Goal: Task Accomplishment & Management: Manage account settings

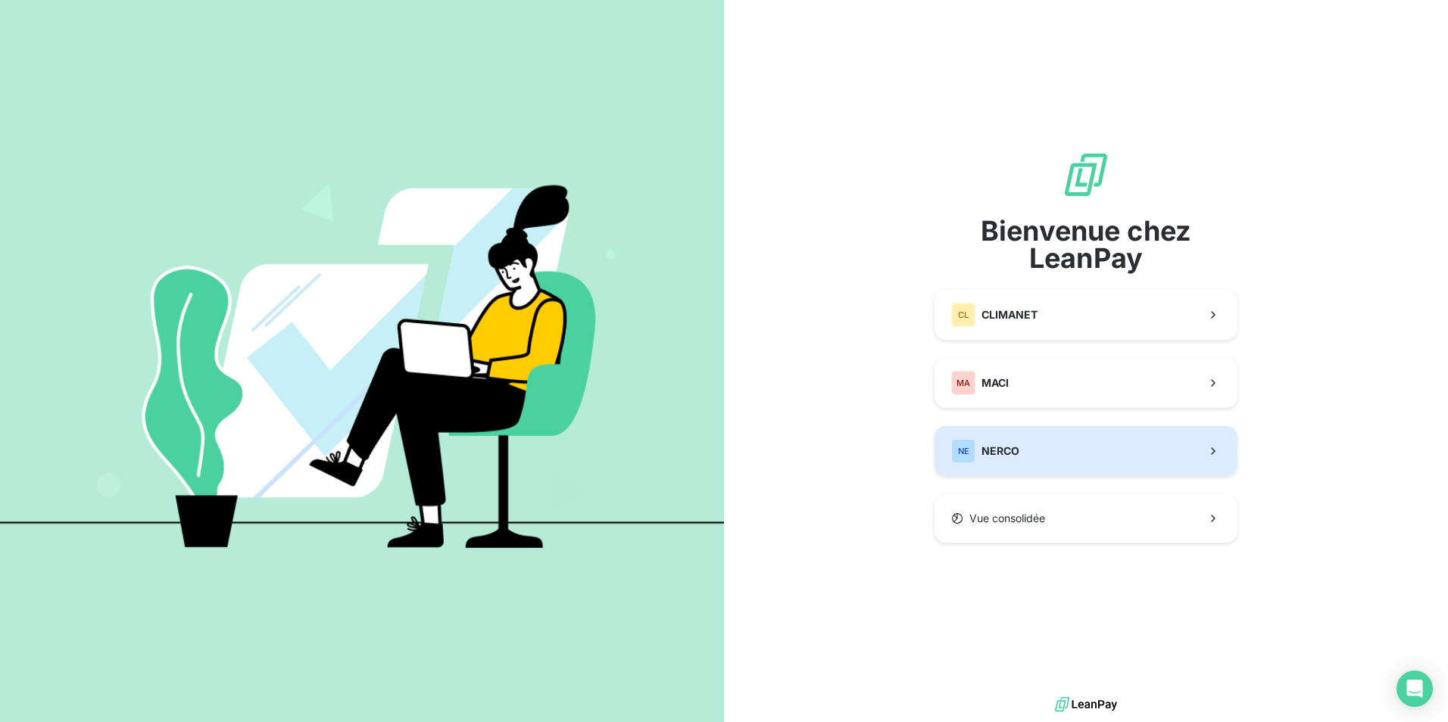
click at [1078, 443] on button "NE NERCO" at bounding box center [1086, 451] width 303 height 50
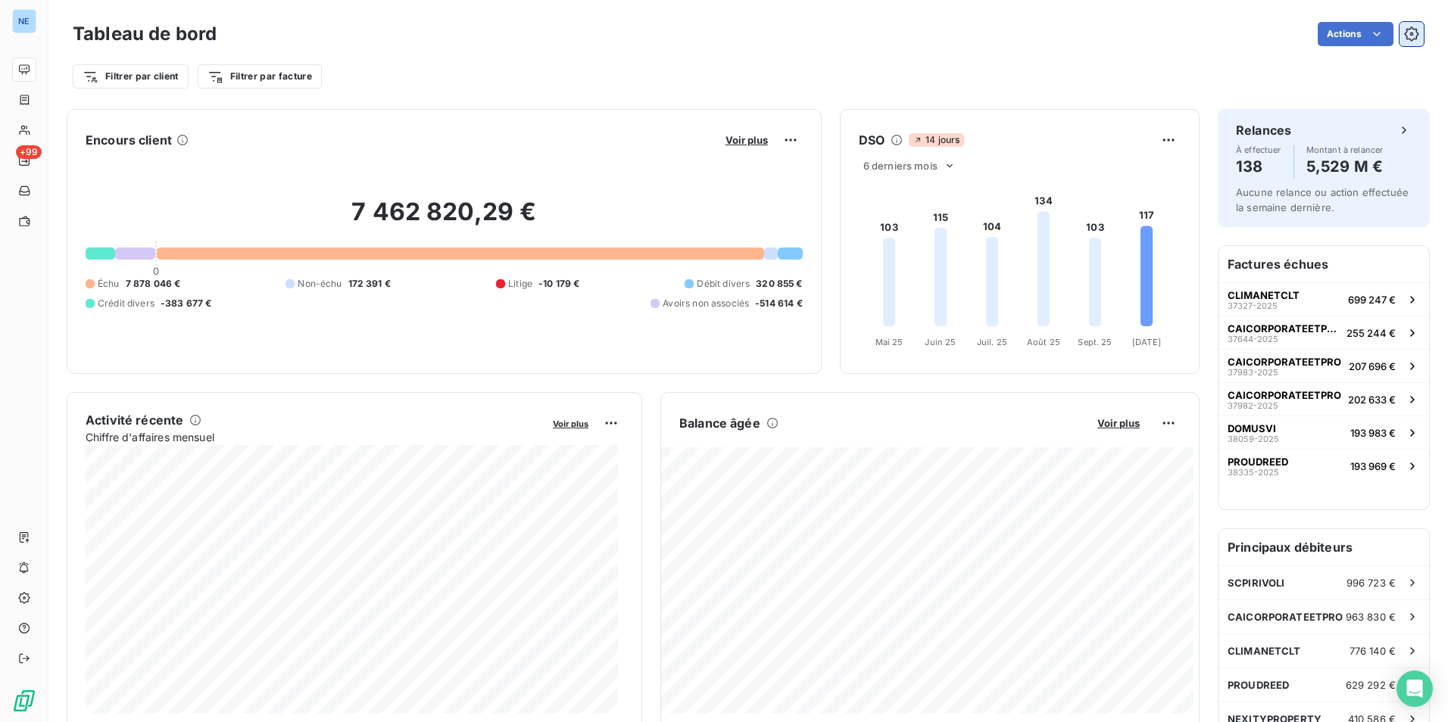
click at [1406, 36] on icon "button" at bounding box center [1411, 34] width 15 height 15
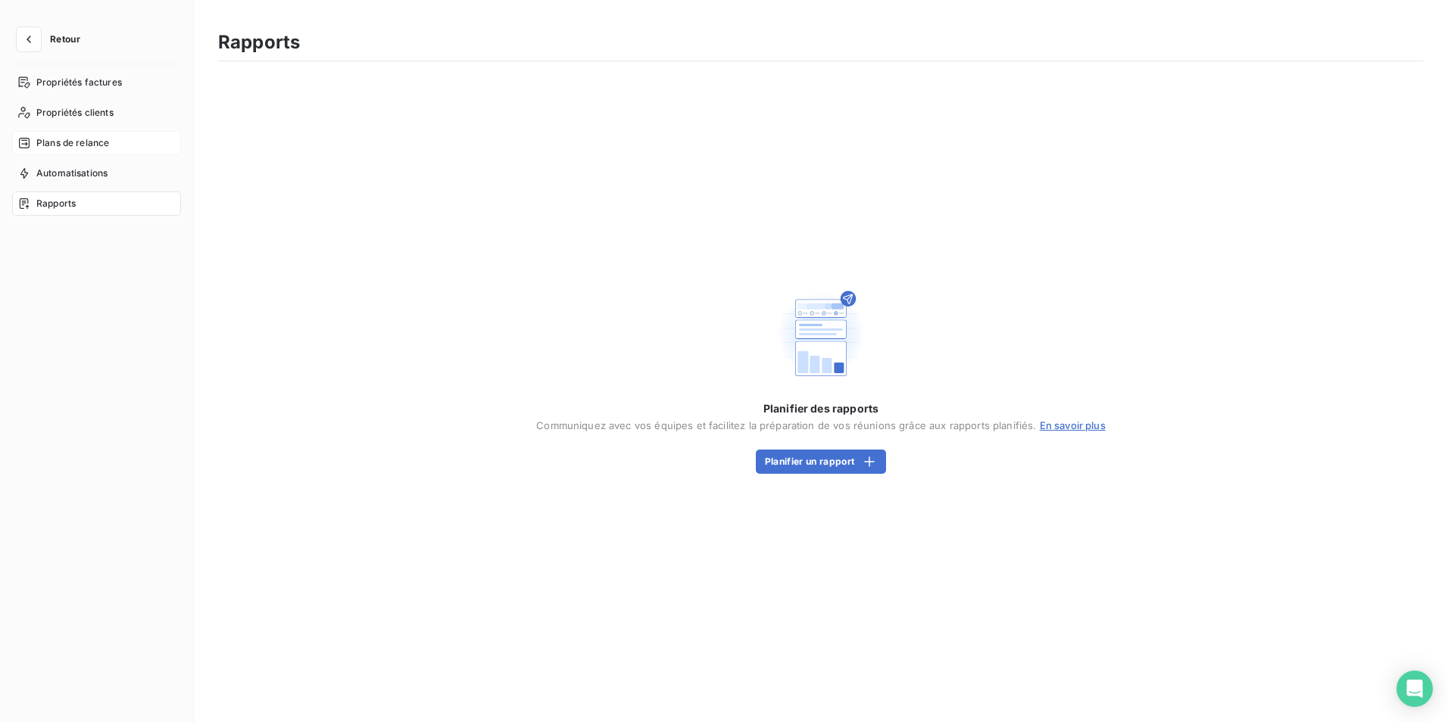
click at [95, 144] on span "Plans de relance" at bounding box center [72, 143] width 73 height 14
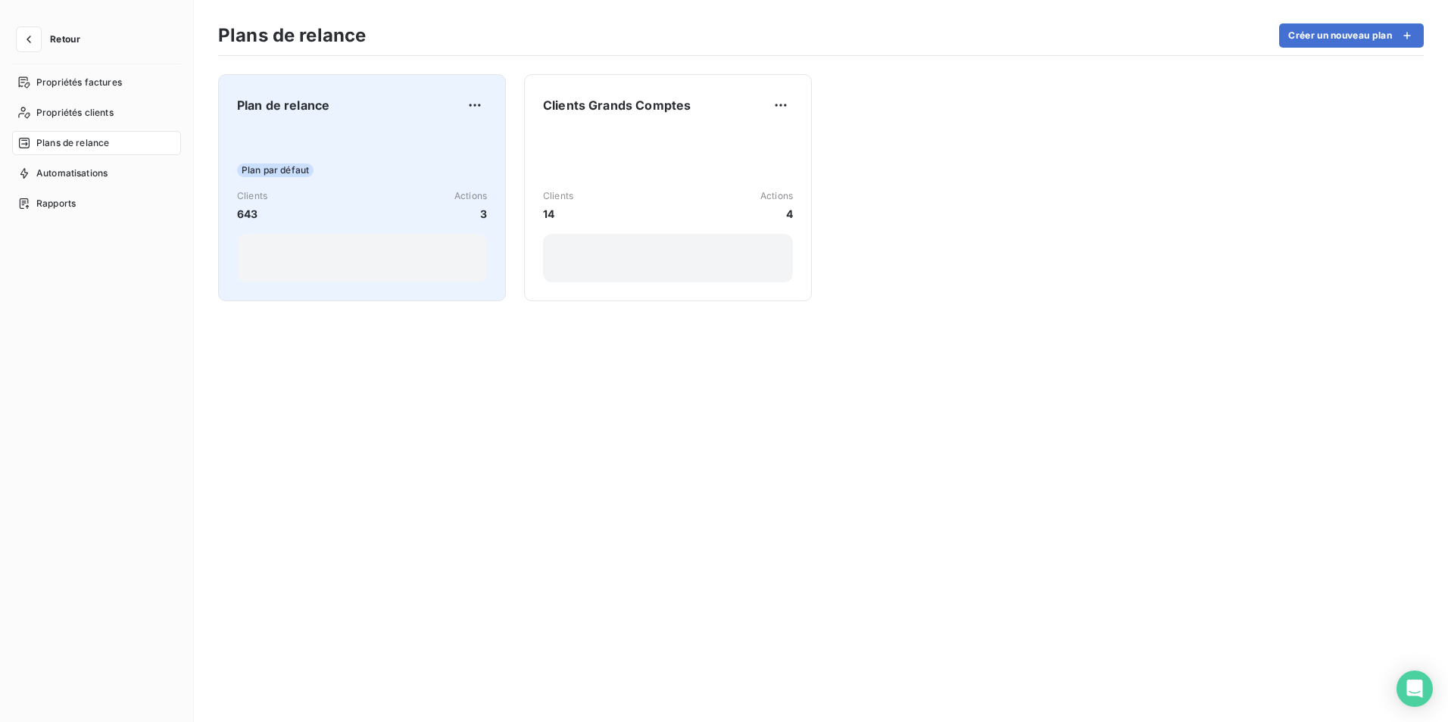
click at [304, 179] on div "Plan par défaut Clients 643 Actions 3" at bounding box center [362, 206] width 250 height 153
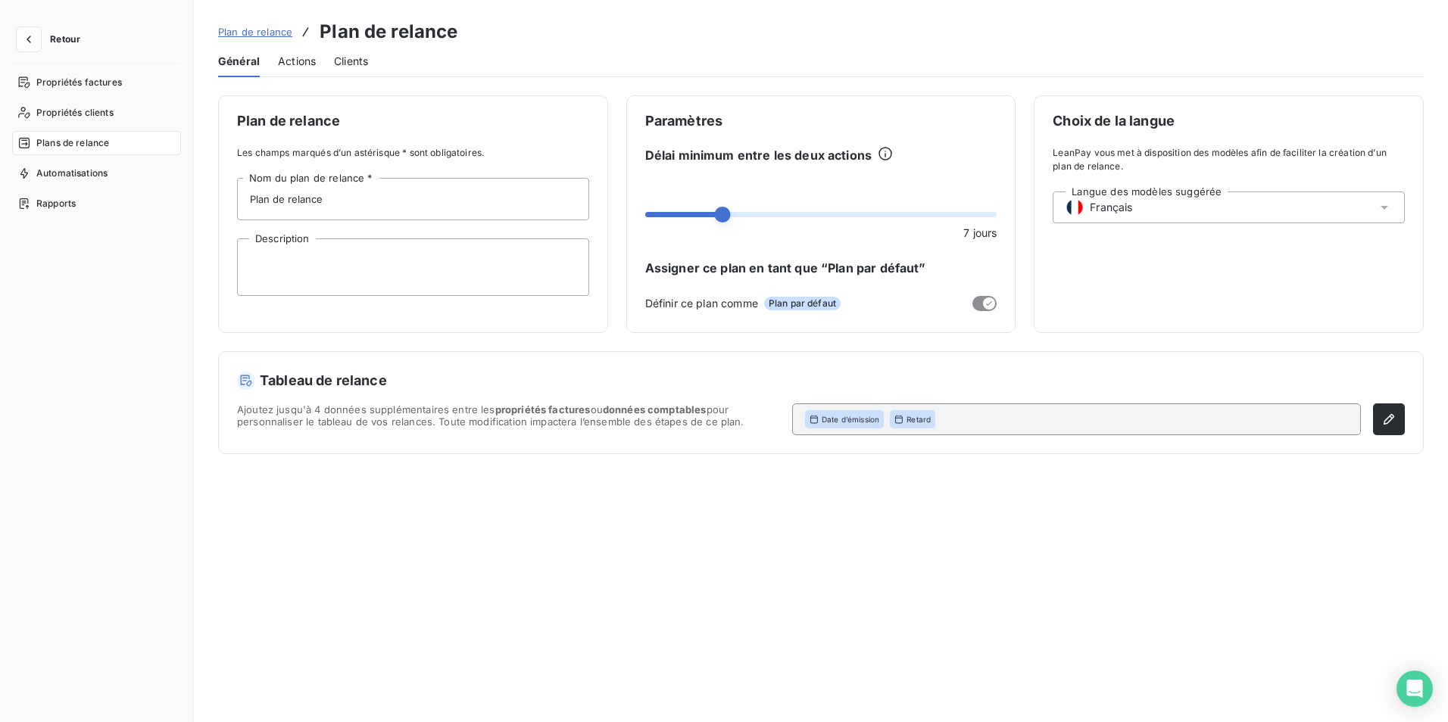
click at [290, 67] on span "Actions" at bounding box center [297, 61] width 38 height 15
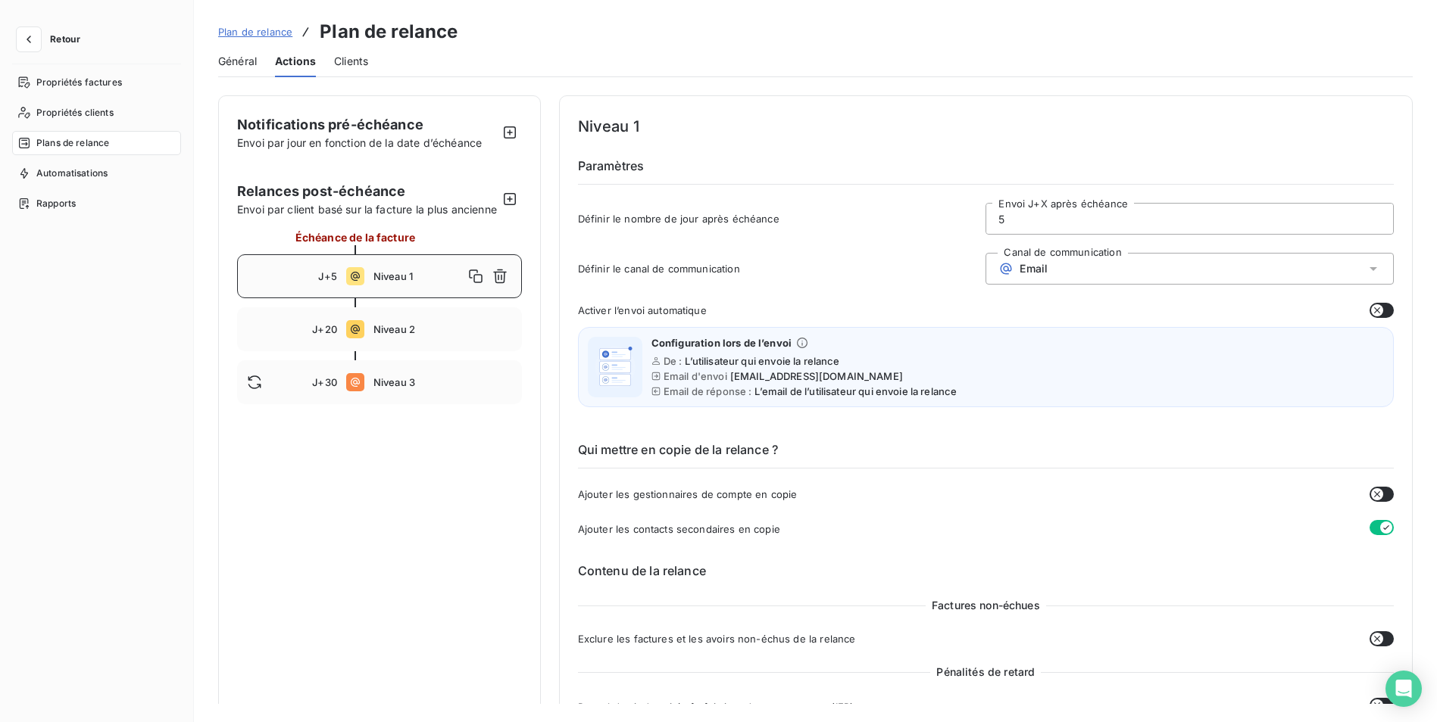
click at [834, 426] on div "Qui mettre en copie de la relance ? Ajouter les gestionnaires de compte en copi…" at bounding box center [986, 477] width 816 height 121
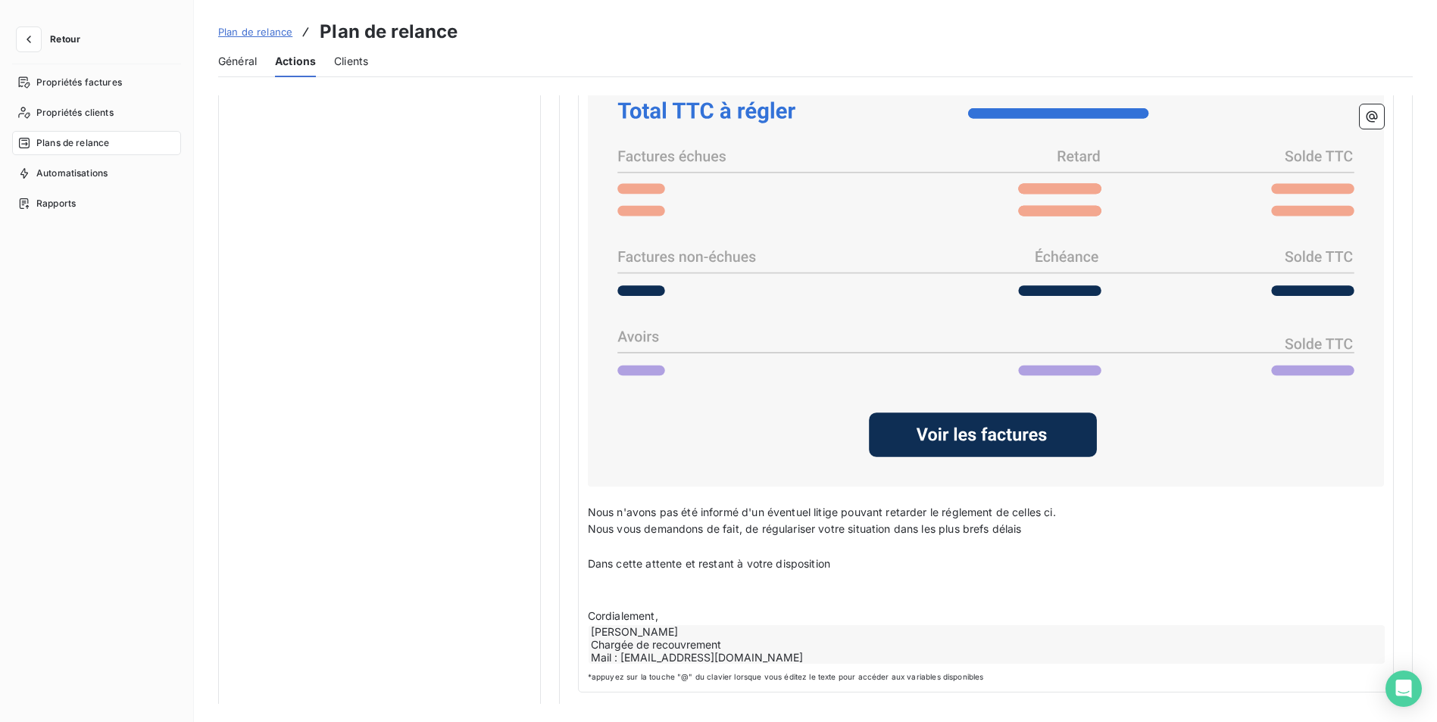
scroll to position [1152, 0]
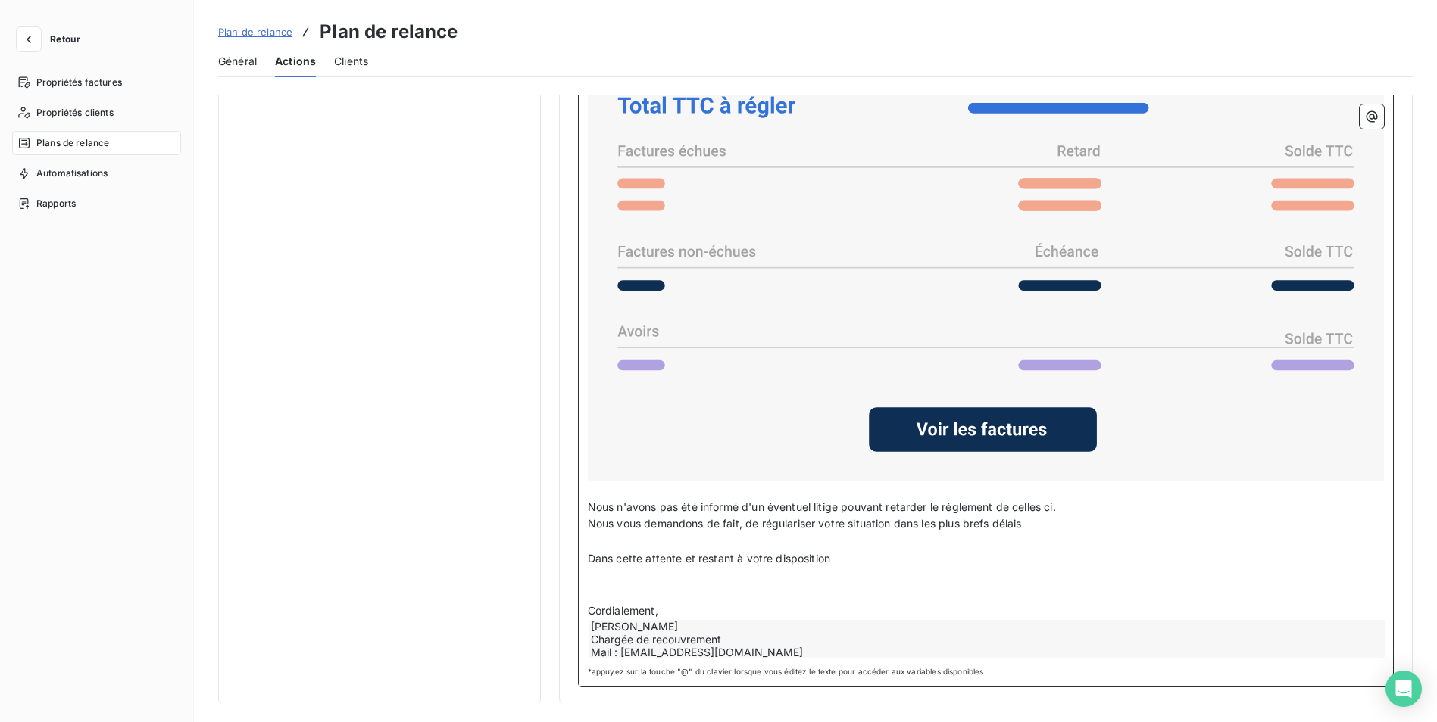
click at [663, 622] on div "[PERSON_NAME] Chargée de recouvrement Mail : [EMAIL_ADDRESS][DOMAIN_NAME]" at bounding box center [986, 639] width 796 height 39
click at [661, 624] on div "[PERSON_NAME] Chargée de recouvrement Mail : [EMAIL_ADDRESS][DOMAIN_NAME]" at bounding box center [986, 639] width 796 height 39
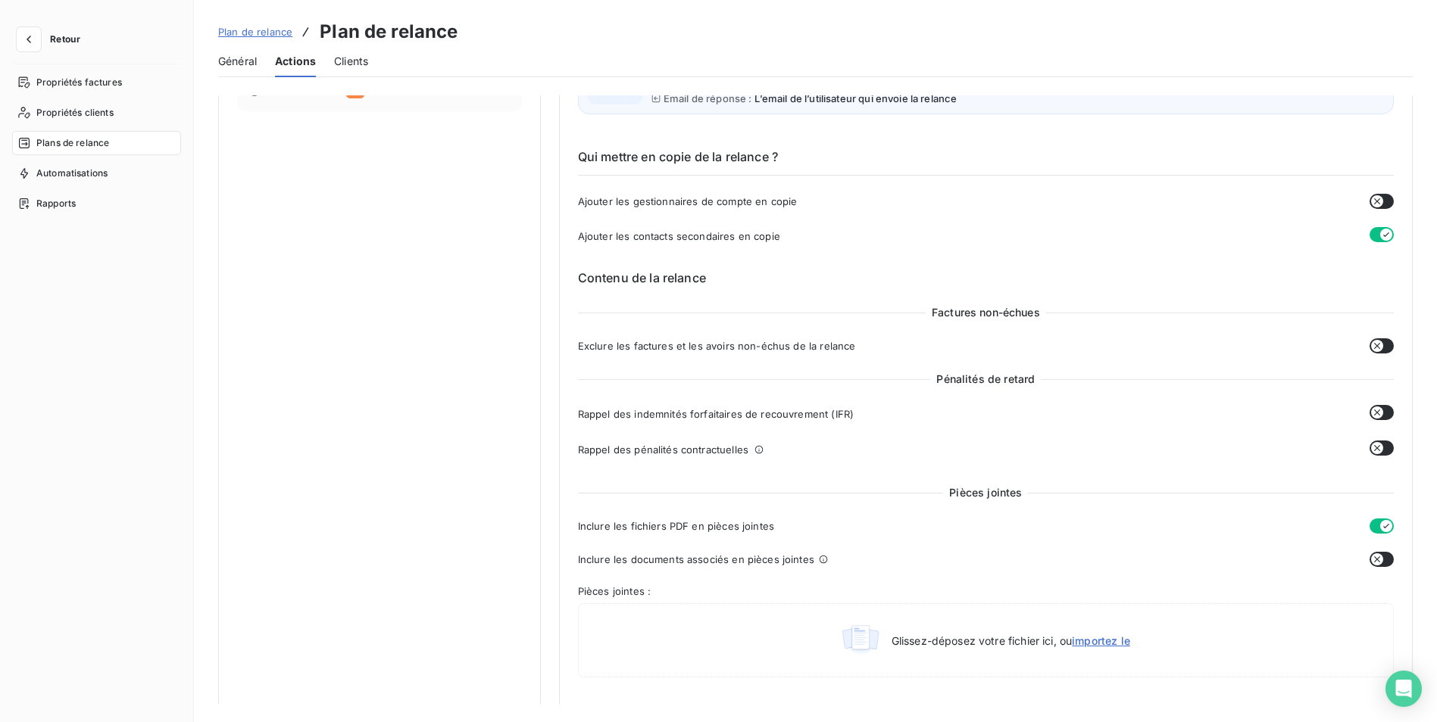
scroll to position [0, 0]
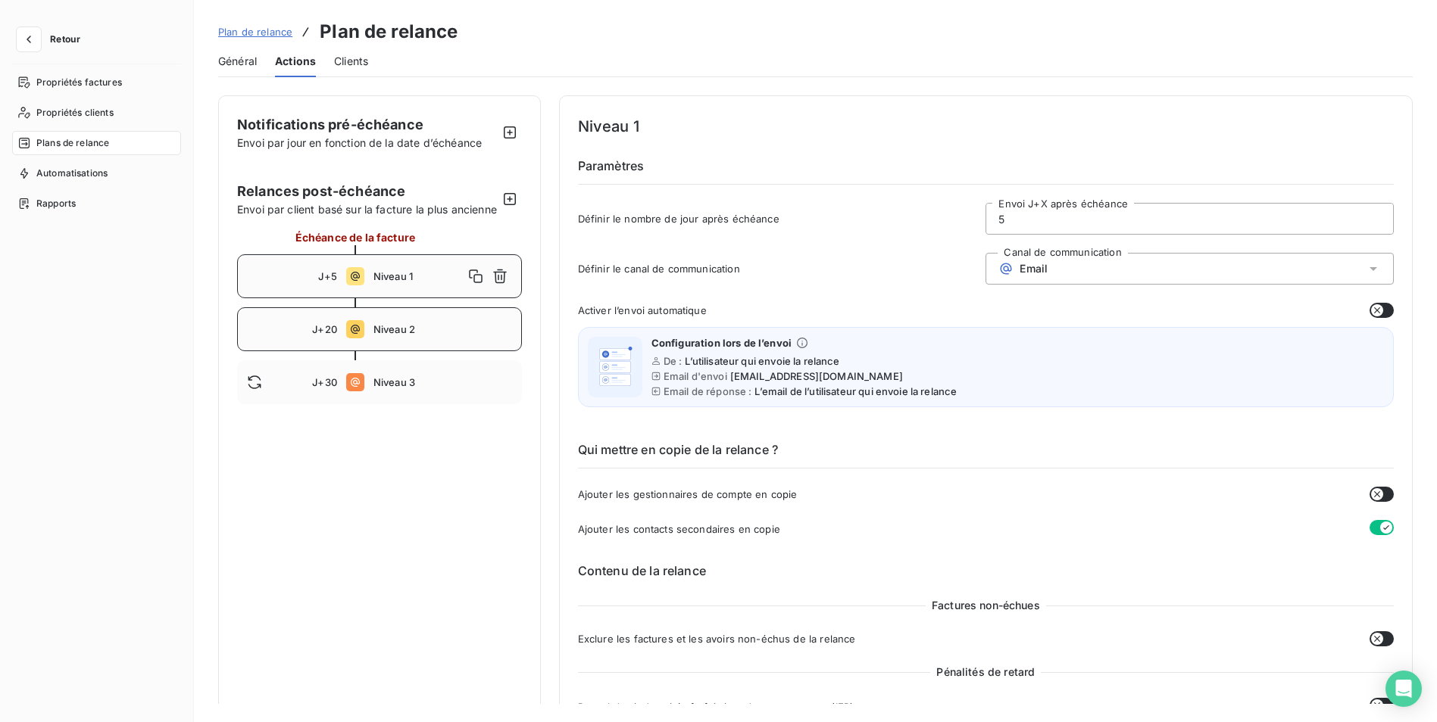
click at [382, 351] on div "J+20 Niveau 2" at bounding box center [379, 329] width 285 height 44
click at [994, 448] on h6 "Qui mettre en copie de la relance ?" at bounding box center [986, 455] width 816 height 28
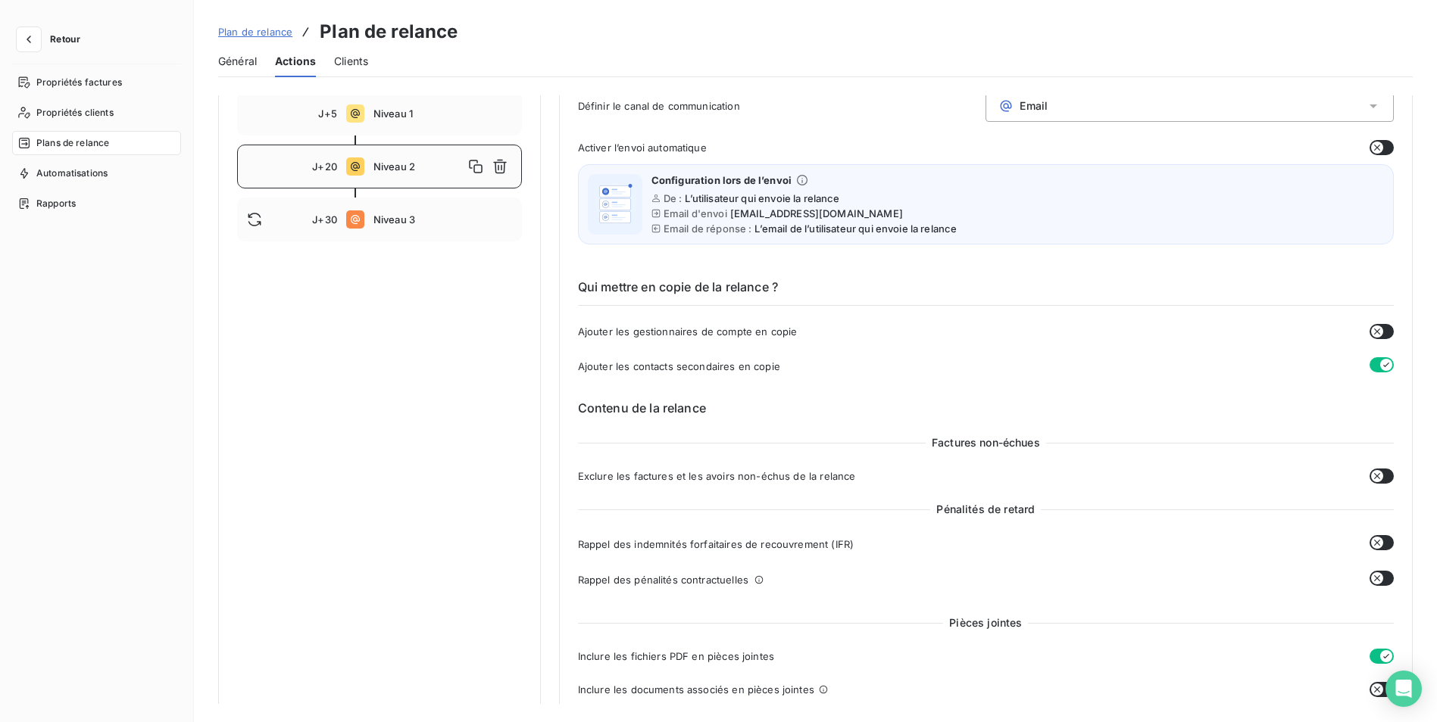
scroll to position [76, 0]
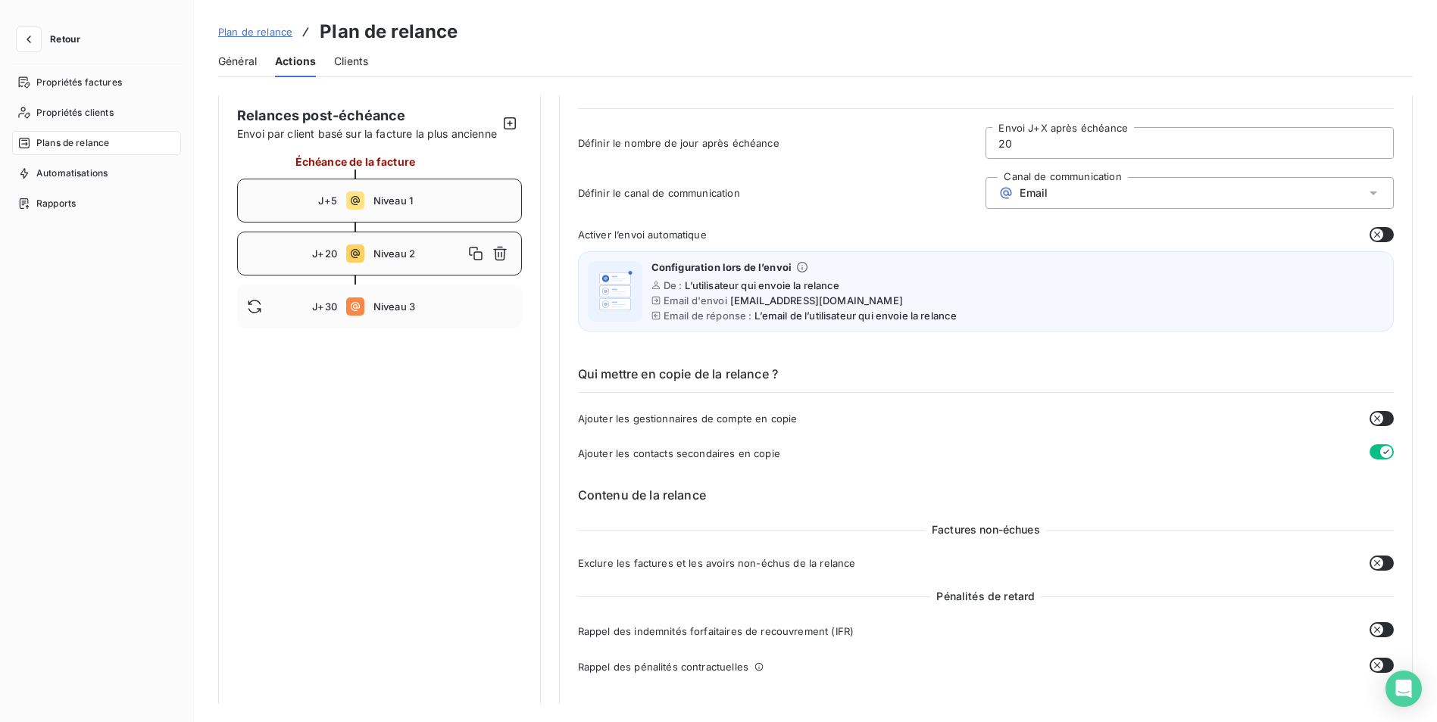
click at [367, 217] on div "J+5 Niveau 1" at bounding box center [379, 201] width 285 height 44
click at [348, 263] on icon at bounding box center [355, 254] width 18 height 18
type input "20"
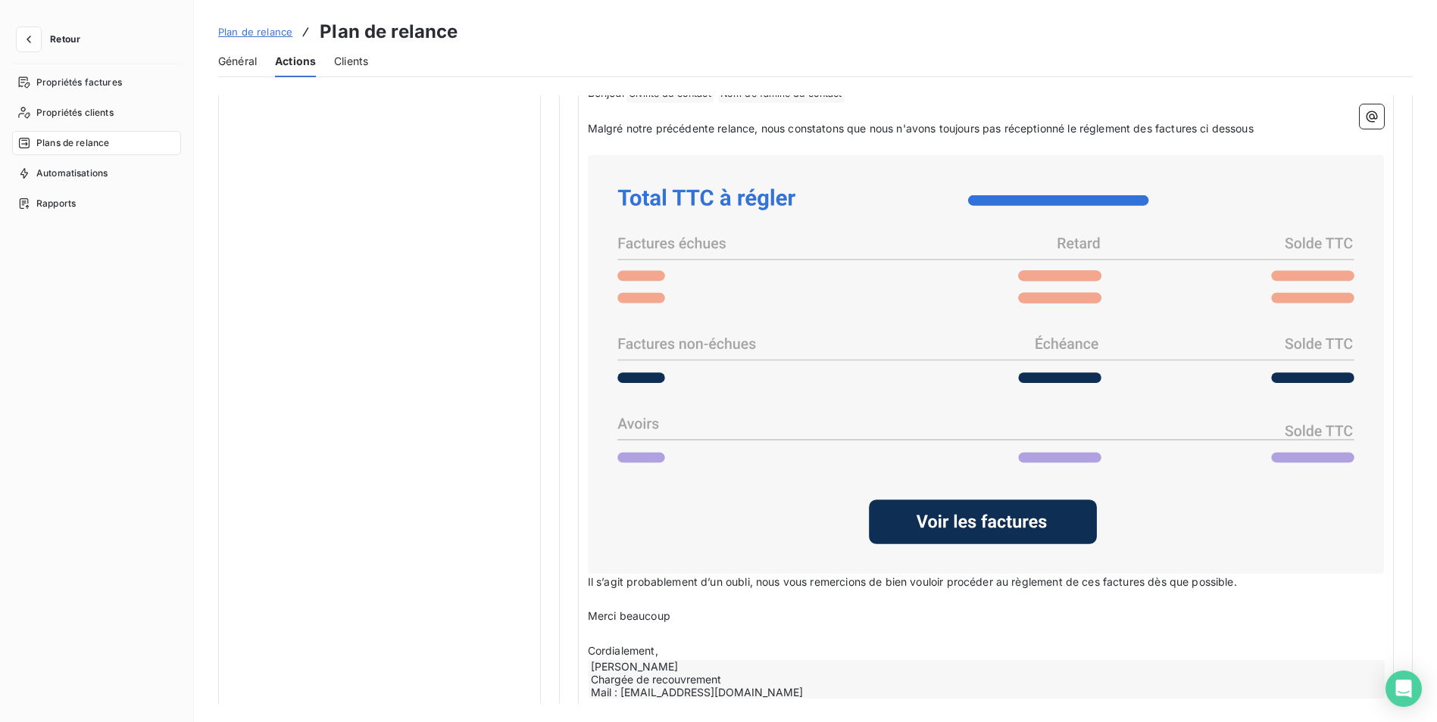
scroll to position [1060, 0]
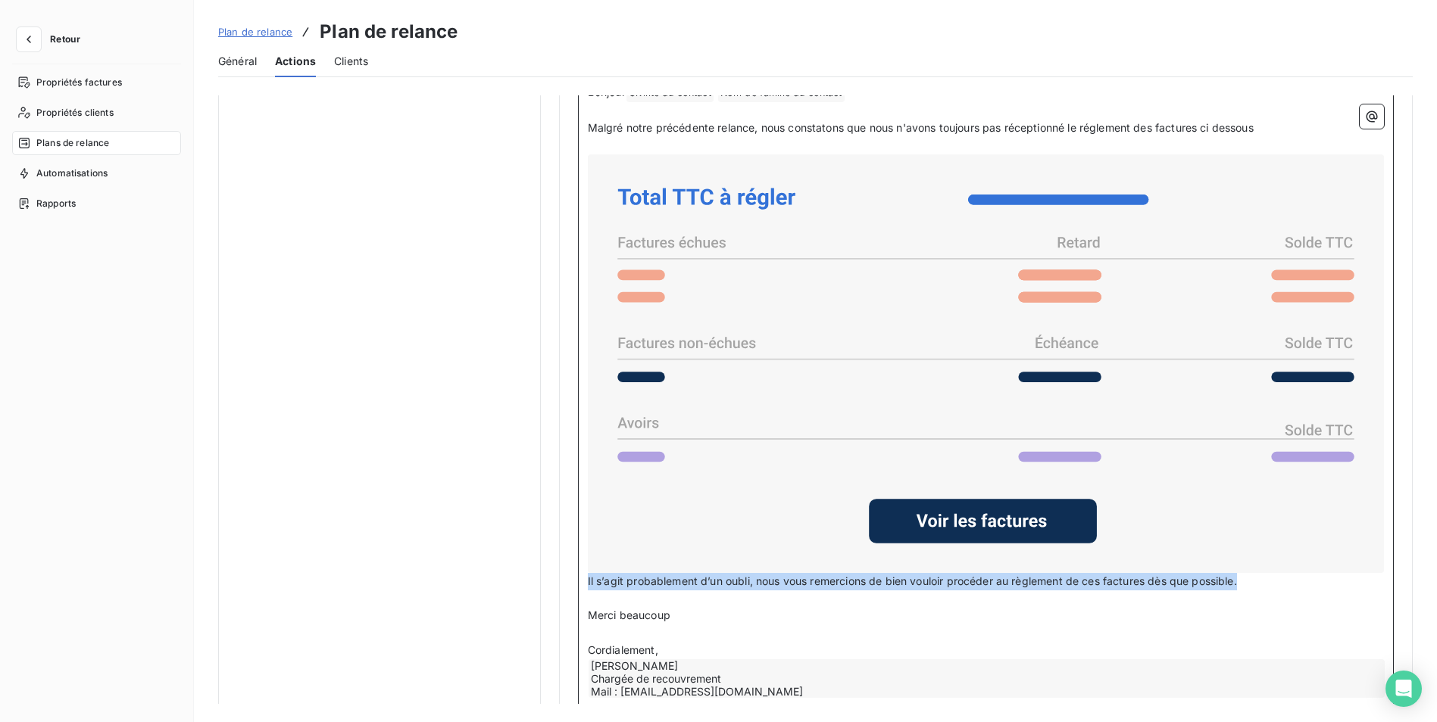
drag, startPoint x: 1252, startPoint y: 583, endPoint x: 694, endPoint y: 572, distance: 557.5
click at [578, 571] on div "Bonjour Civilité du contact ﻿ Nom de famille du contact ﻿ ﻿ ﻿ Malgré notre préc…" at bounding box center [986, 400] width 816 height 653
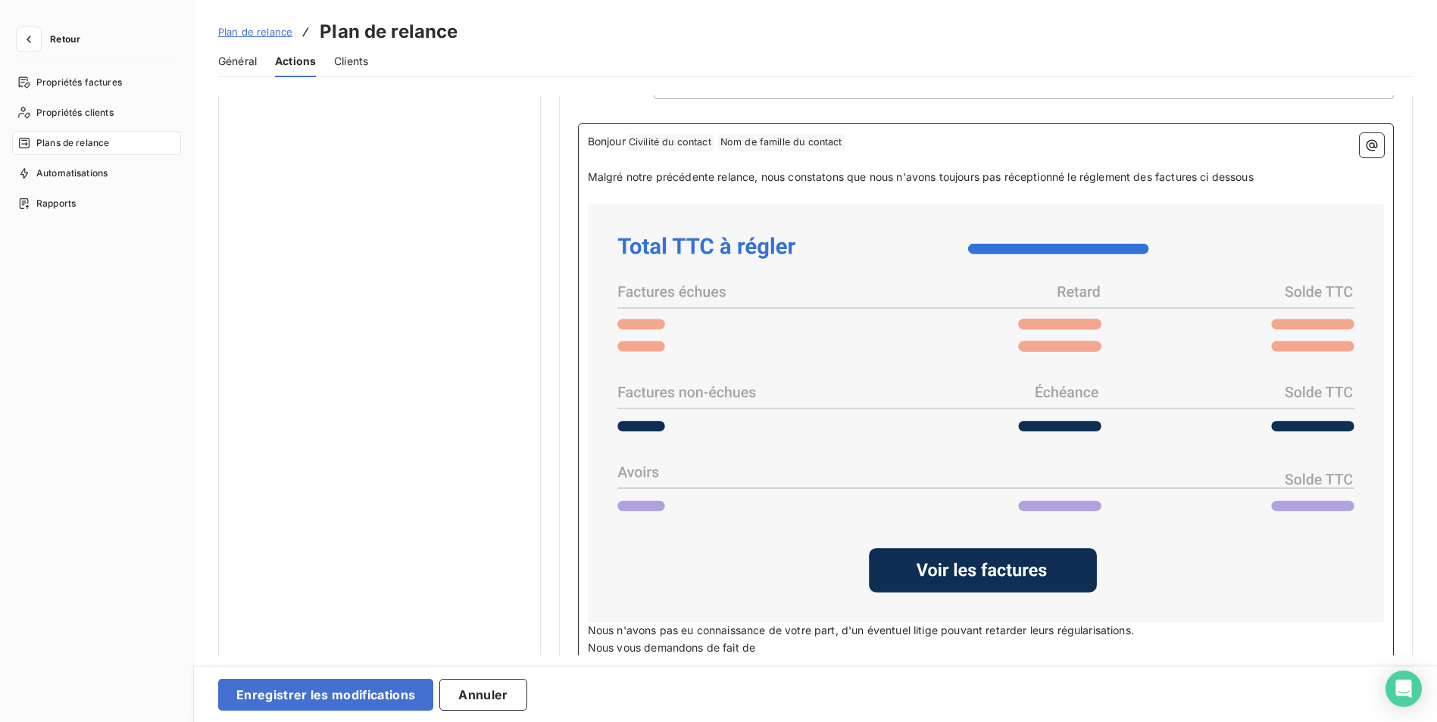
scroll to position [1166, 0]
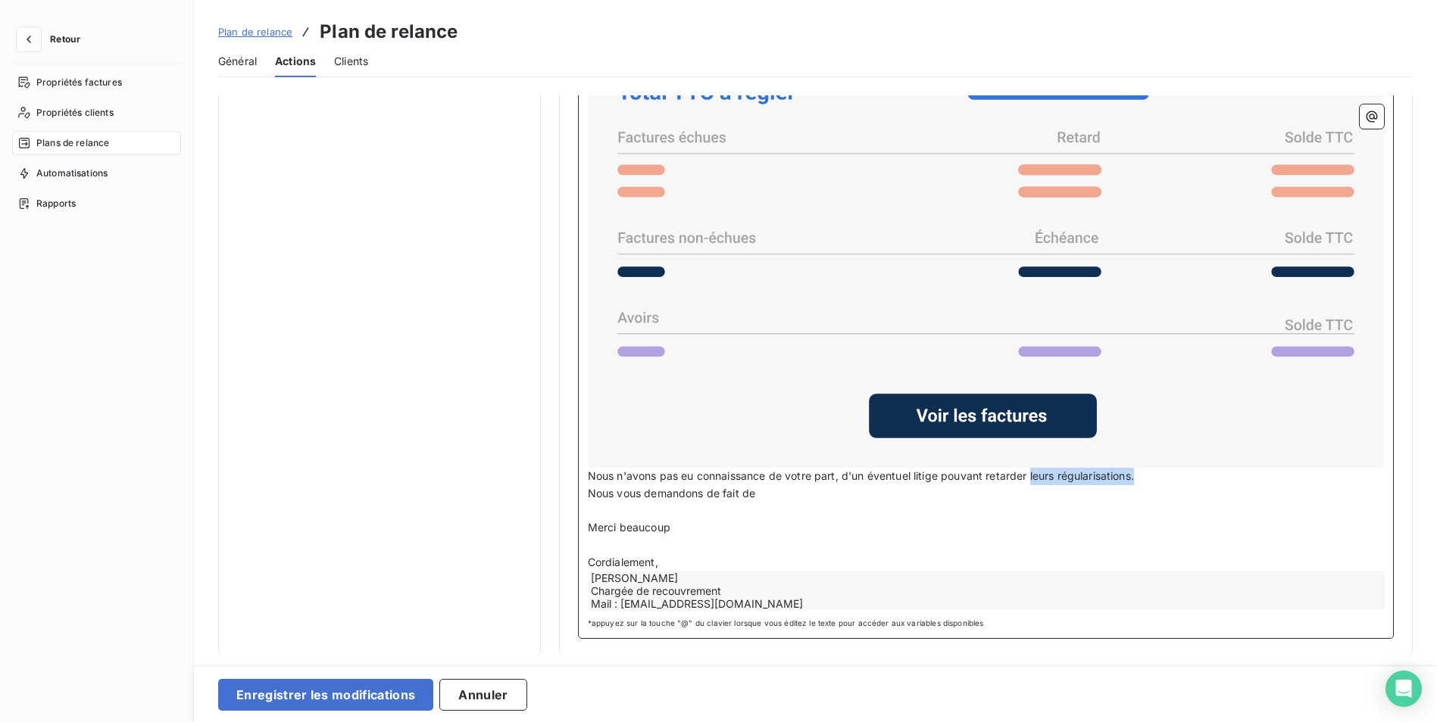
drag, startPoint x: 1150, startPoint y: 474, endPoint x: 1029, endPoint y: 478, distance: 121.2
click at [1029, 478] on p "Nous n'avons pas eu connaissance de votre part, d'un éventuel litige pouvant re…" at bounding box center [986, 476] width 796 height 17
click at [772, 493] on p "Nous vous demandons de fait de" at bounding box center [986, 493] width 796 height 17
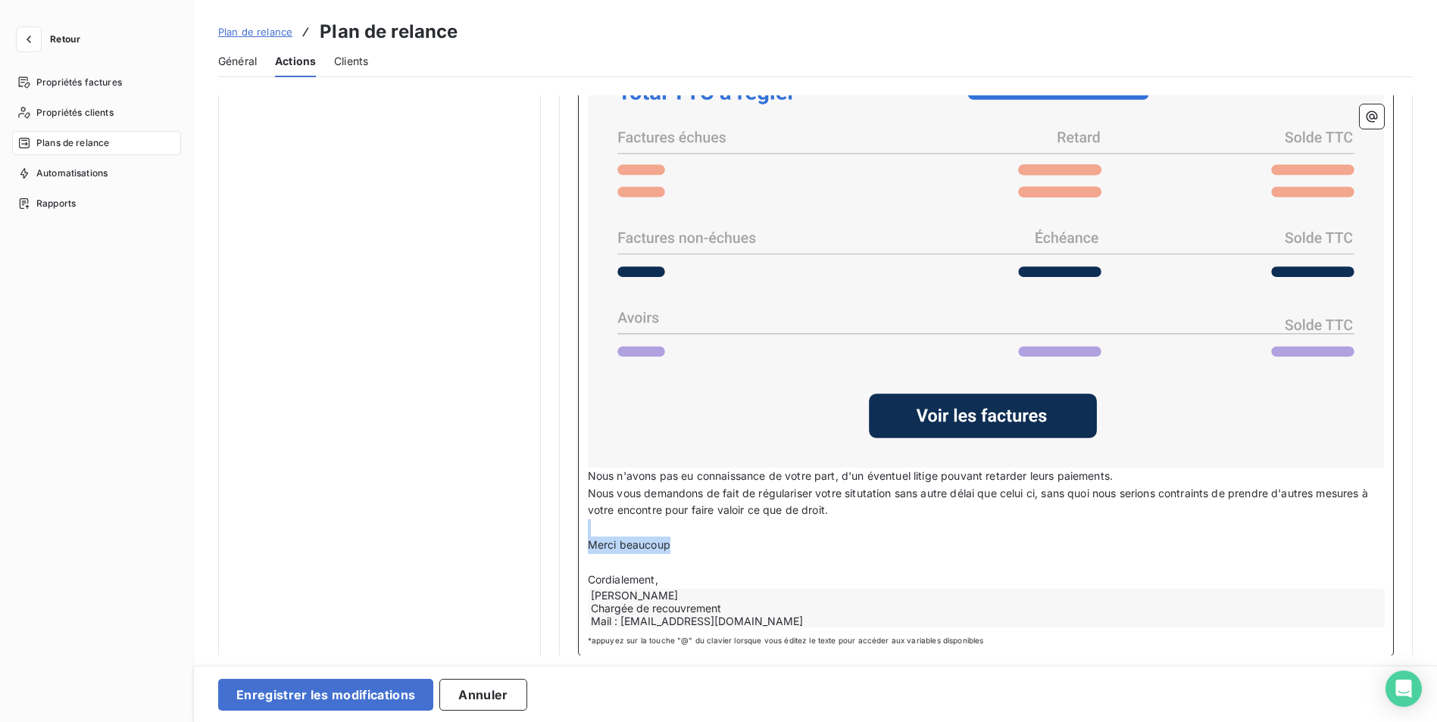
drag, startPoint x: 669, startPoint y: 540, endPoint x: 563, endPoint y: 533, distance: 107.0
click at [599, 545] on span "Merci beaucoup" at bounding box center [629, 544] width 83 height 13
click at [866, 490] on span "Nous vous demandons de fait de régulariser votre situtation sans autre délai qu…" at bounding box center [979, 502] width 783 height 30
click at [872, 491] on span "Nous vous demandons de fait de régulariser votre situtation sans autre délai qu…" at bounding box center [979, 502] width 783 height 30
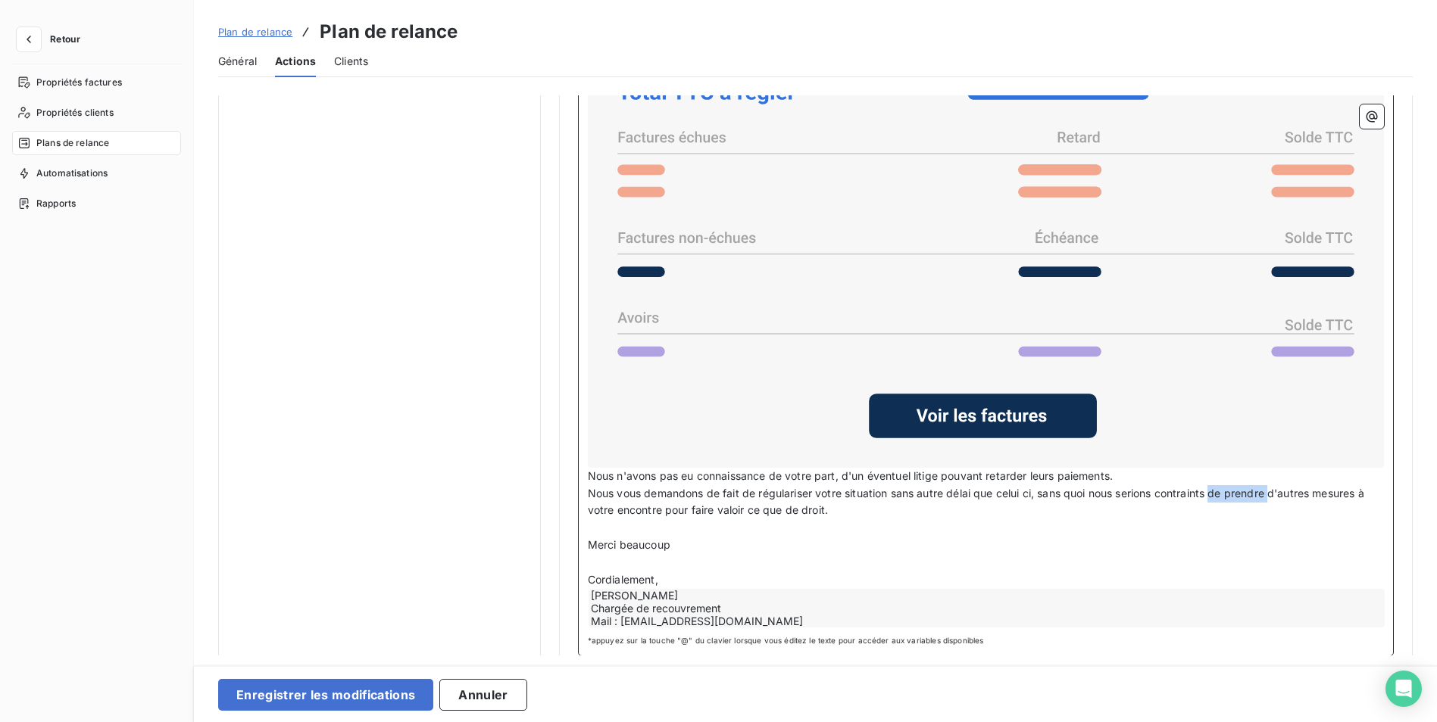
drag, startPoint x: 1276, startPoint y: 488, endPoint x: 1214, endPoint y: 488, distance: 62.1
click at [1214, 488] on span "Nous vous demandons de fait de régulariser votre situation sans autre délai que…" at bounding box center [977, 502] width 779 height 30
drag, startPoint x: 1320, startPoint y: 491, endPoint x: 1281, endPoint y: 492, distance: 39.4
click at [1281, 492] on span "Nous vous demandons de fait de régulariser votre situation sans autre délai que…" at bounding box center [979, 502] width 782 height 30
drag, startPoint x: 764, startPoint y: 507, endPoint x: 673, endPoint y: 510, distance: 91.0
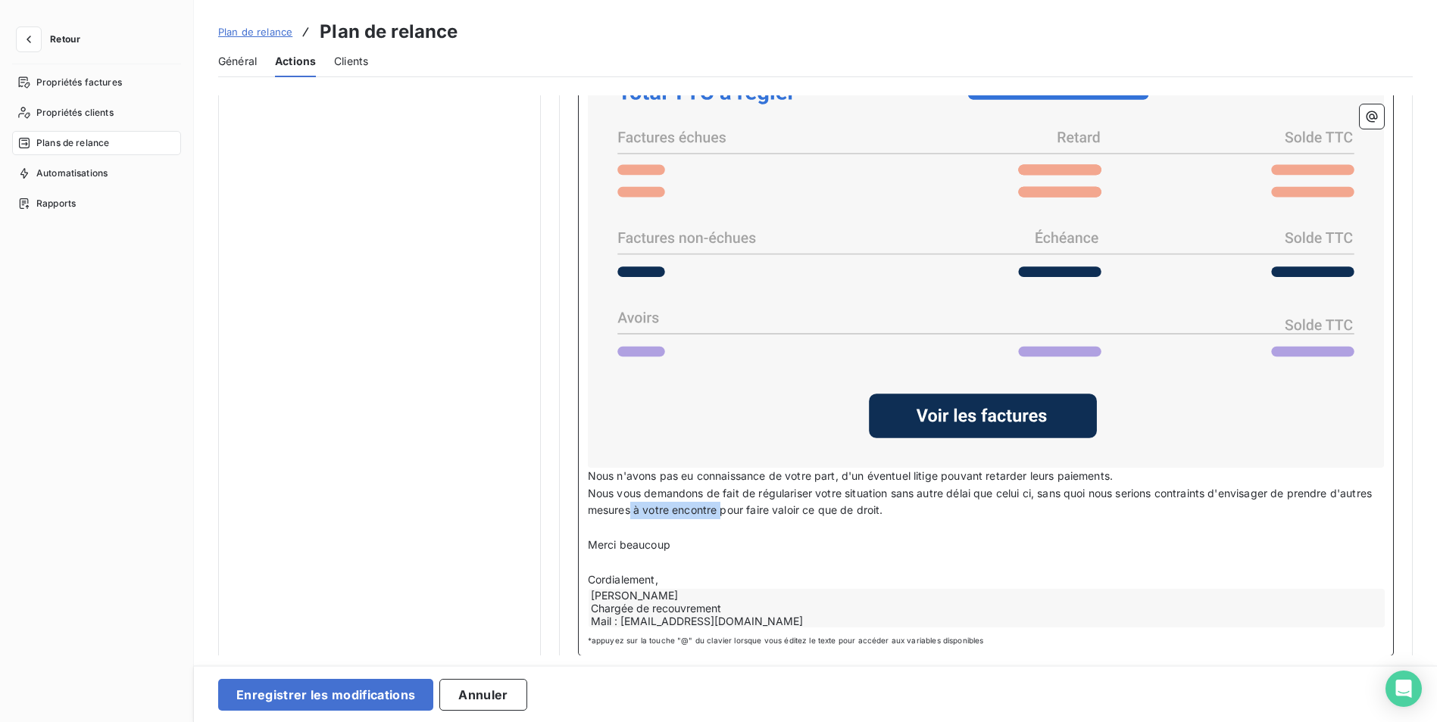
click at [673, 510] on span "Nous vous demandons de fait de régulariser votre situation sans autre délai que…" at bounding box center [981, 502] width 787 height 30
click at [853, 530] on p "﻿" at bounding box center [986, 528] width 796 height 17
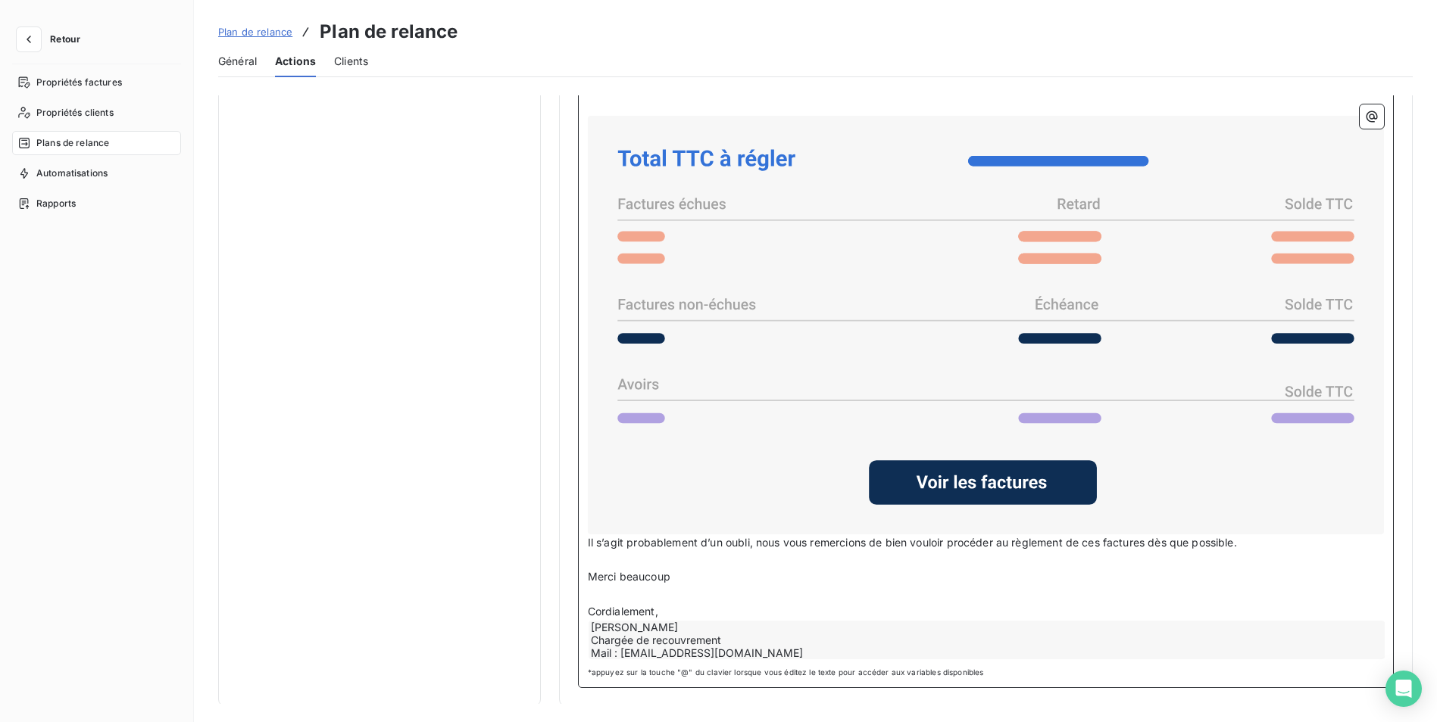
scroll to position [1100, 0]
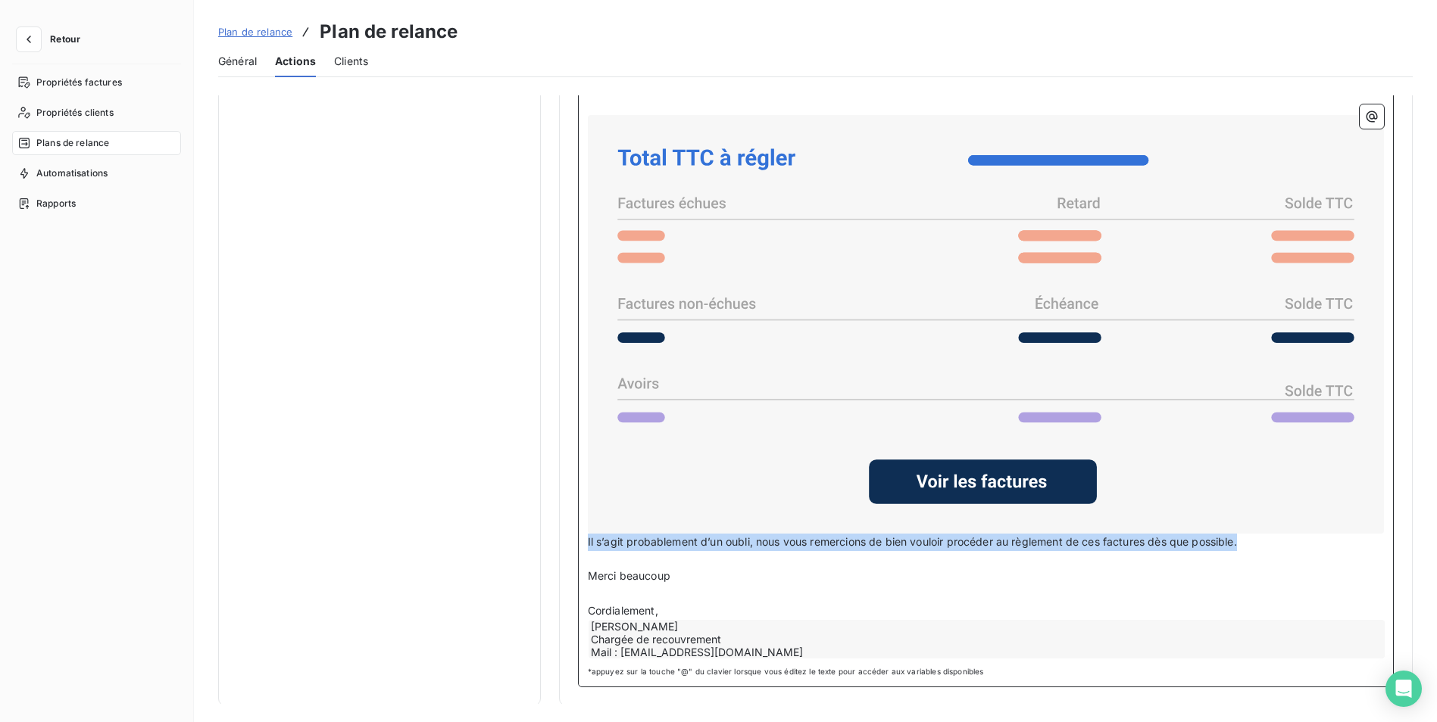
drag, startPoint x: 1246, startPoint y: 542, endPoint x: 566, endPoint y: 536, distance: 680.1
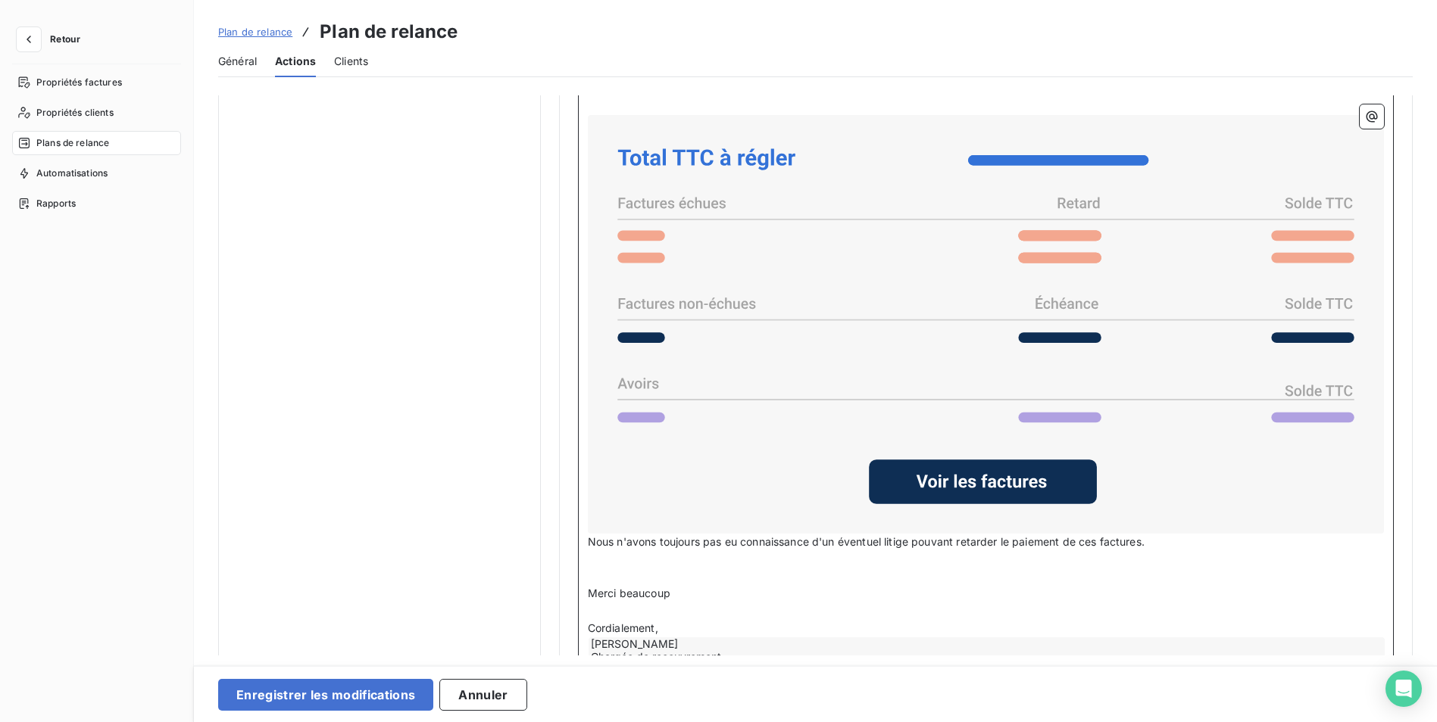
click at [813, 539] on span "Nous n'avons toujours pas eu connaissance d'un éventuel litige pouvant retarder…" at bounding box center [866, 541] width 557 height 13
drag, startPoint x: 1230, startPoint y: 537, endPoint x: 1250, endPoint y: 538, distance: 20.5
click at [1231, 537] on p "Nous n'avons toujours pas eu connaissance de votre part, d'un éventuel litige p…" at bounding box center [986, 542] width 796 height 17
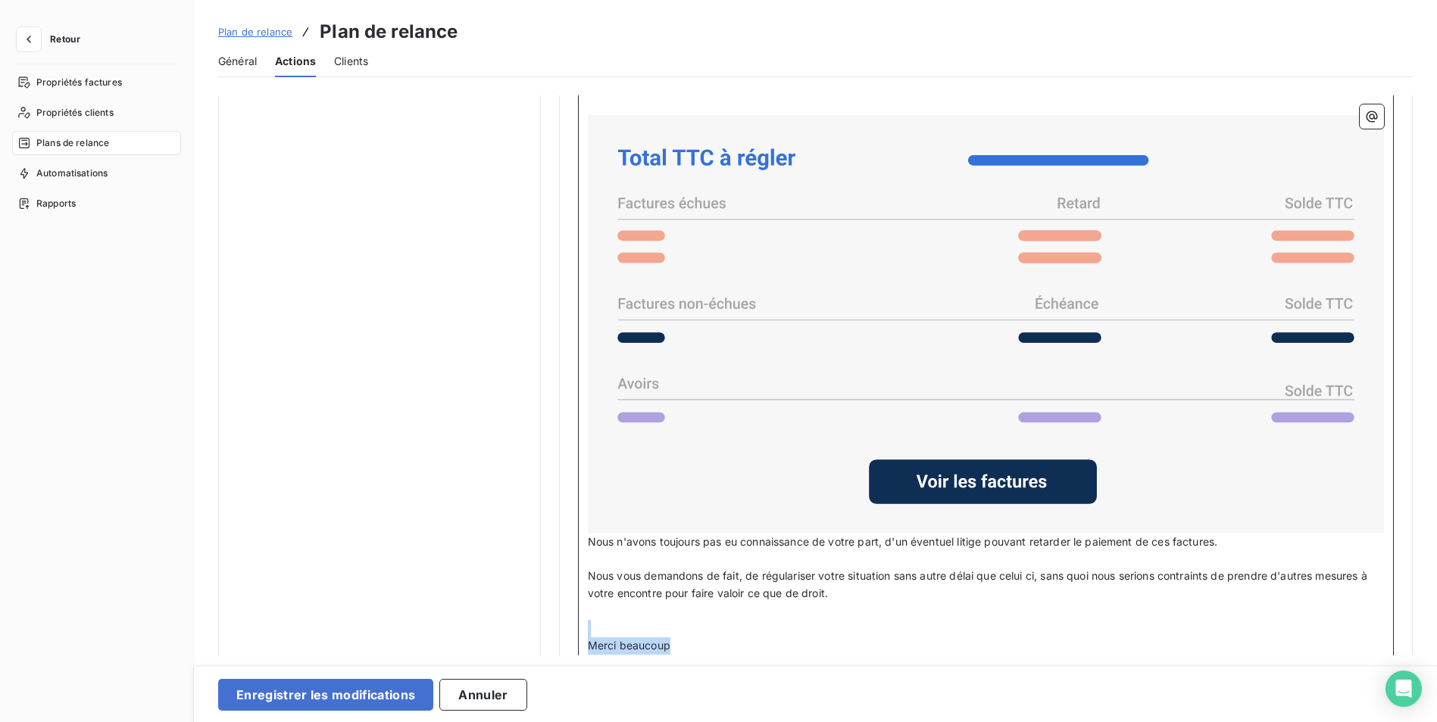
drag, startPoint x: 675, startPoint y: 641, endPoint x: 584, endPoint y: 622, distance: 93.0
click at [584, 622] on div "Bonjour Civilité du contact ﻿ Nom de famille du contact ﻿ ﻿ ﻿ Malgré notre préc…" at bounding box center [986, 396] width 816 height 722
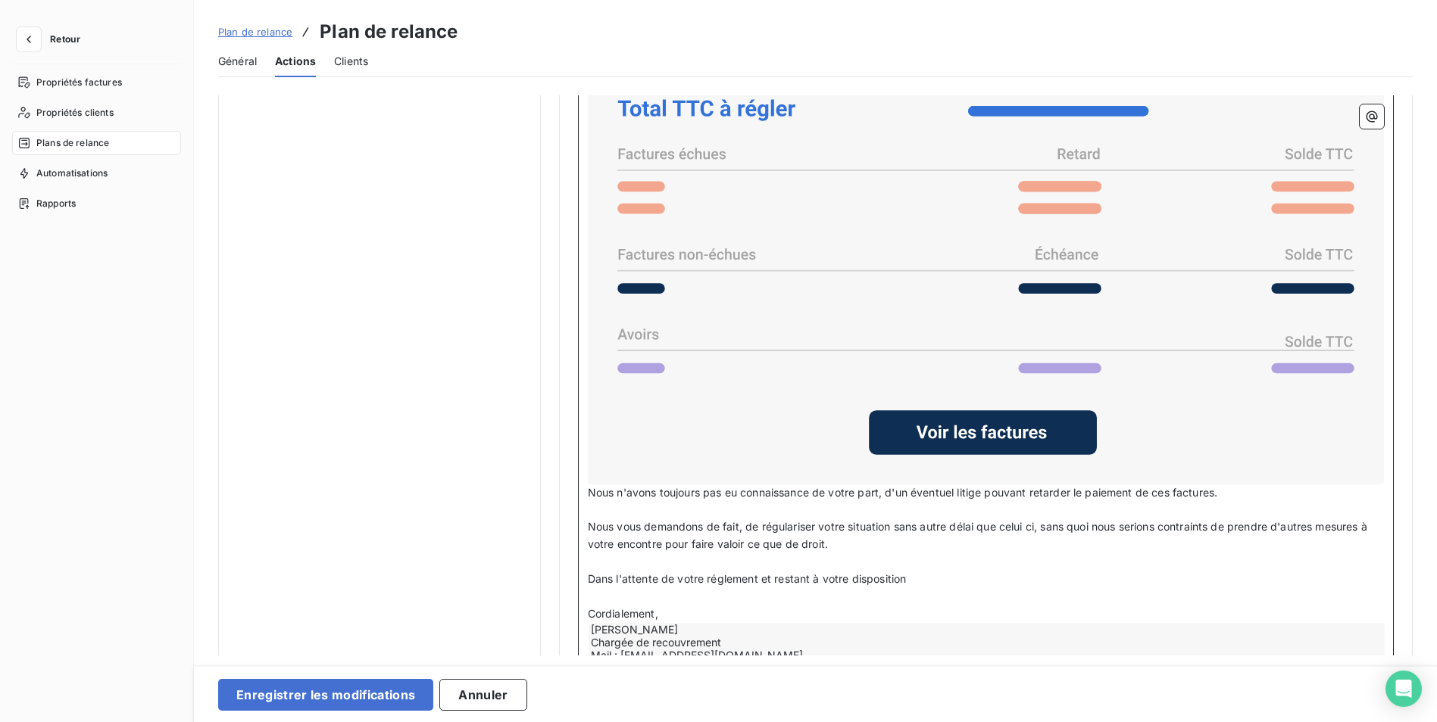
scroll to position [1200, 0]
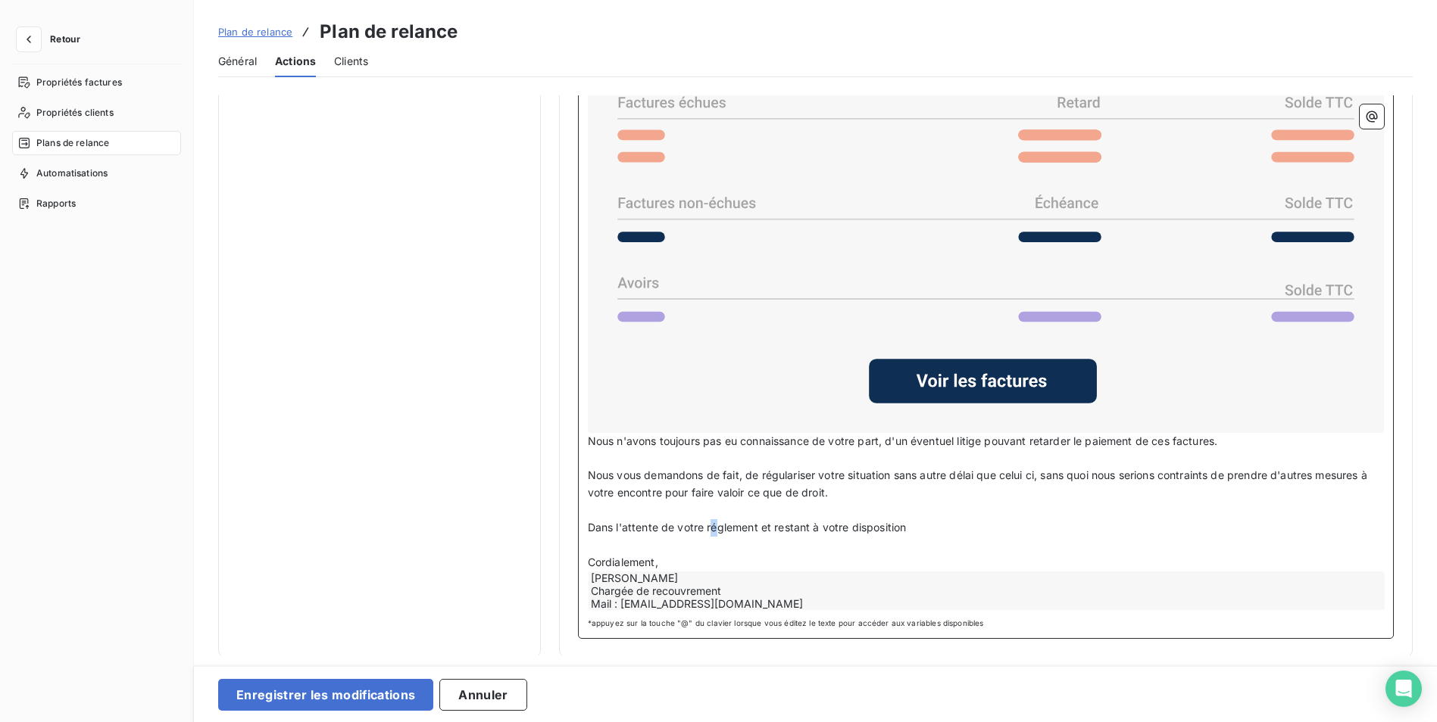
click at [711, 524] on span "Dans l'attente de votre réglement et restant à votre disposition" at bounding box center [747, 527] width 319 height 13
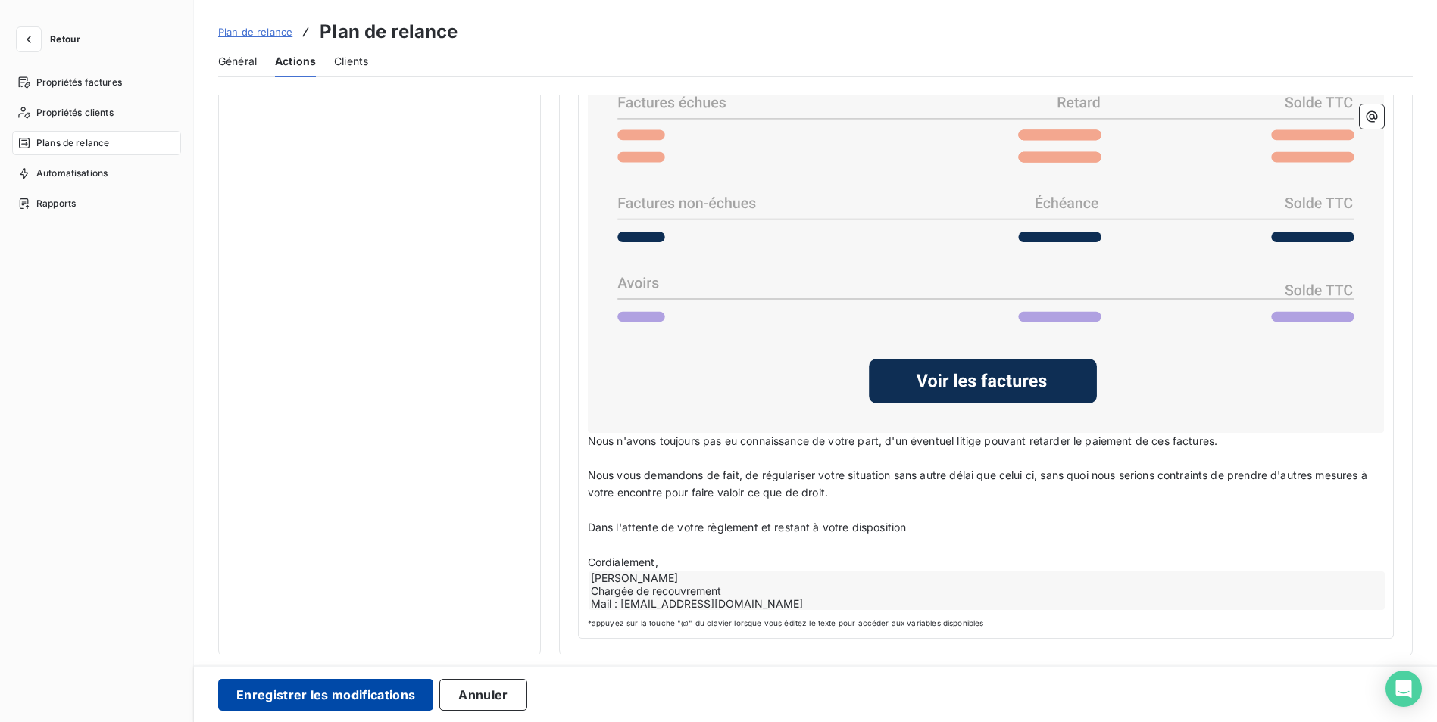
click at [345, 698] on button "Enregistrer les modifications" at bounding box center [325, 695] width 215 height 32
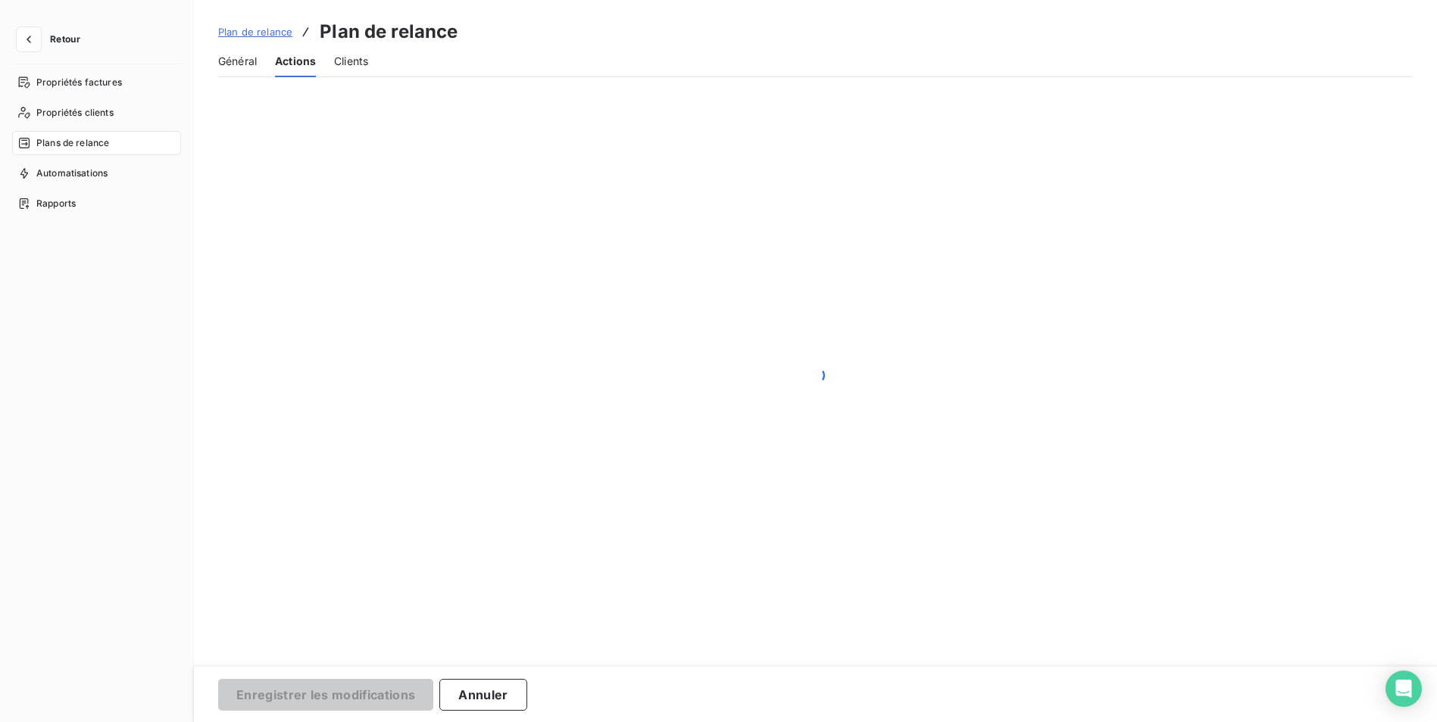
scroll to position [0, 0]
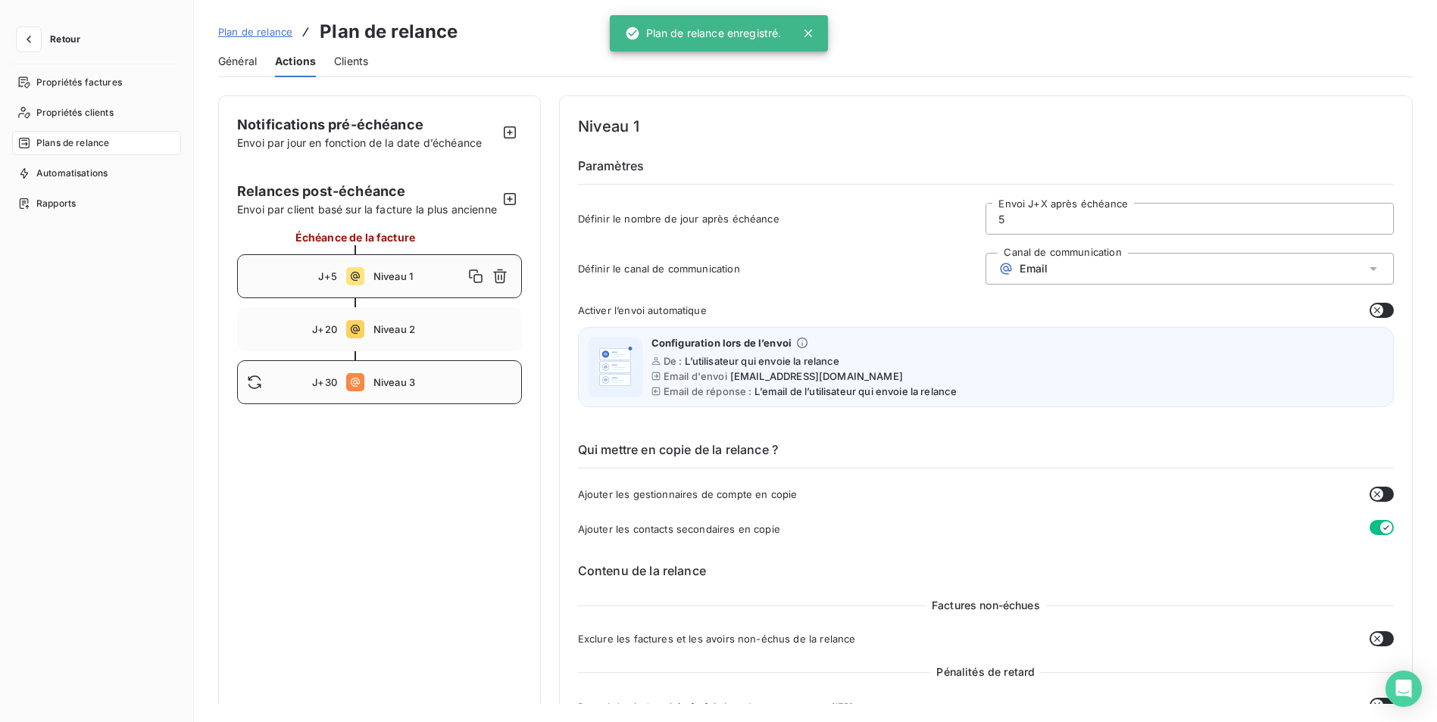
click at [394, 389] on span "Niveau 3" at bounding box center [442, 382] width 139 height 12
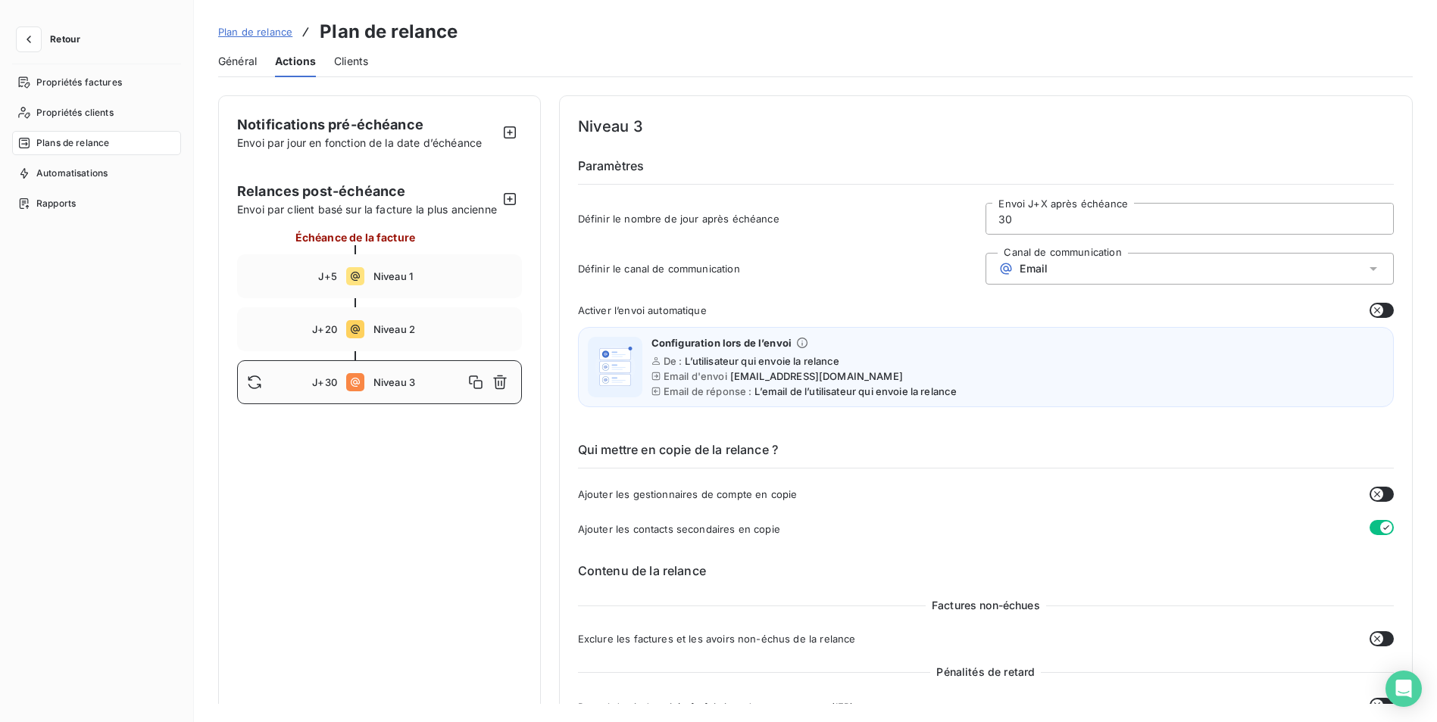
drag, startPoint x: 1011, startPoint y: 212, endPoint x: 972, endPoint y: 212, distance: 38.6
click at [972, 212] on div "Définir le nombre de jour après échéance 30 Envoi J+X après échéance" at bounding box center [986, 223] width 816 height 41
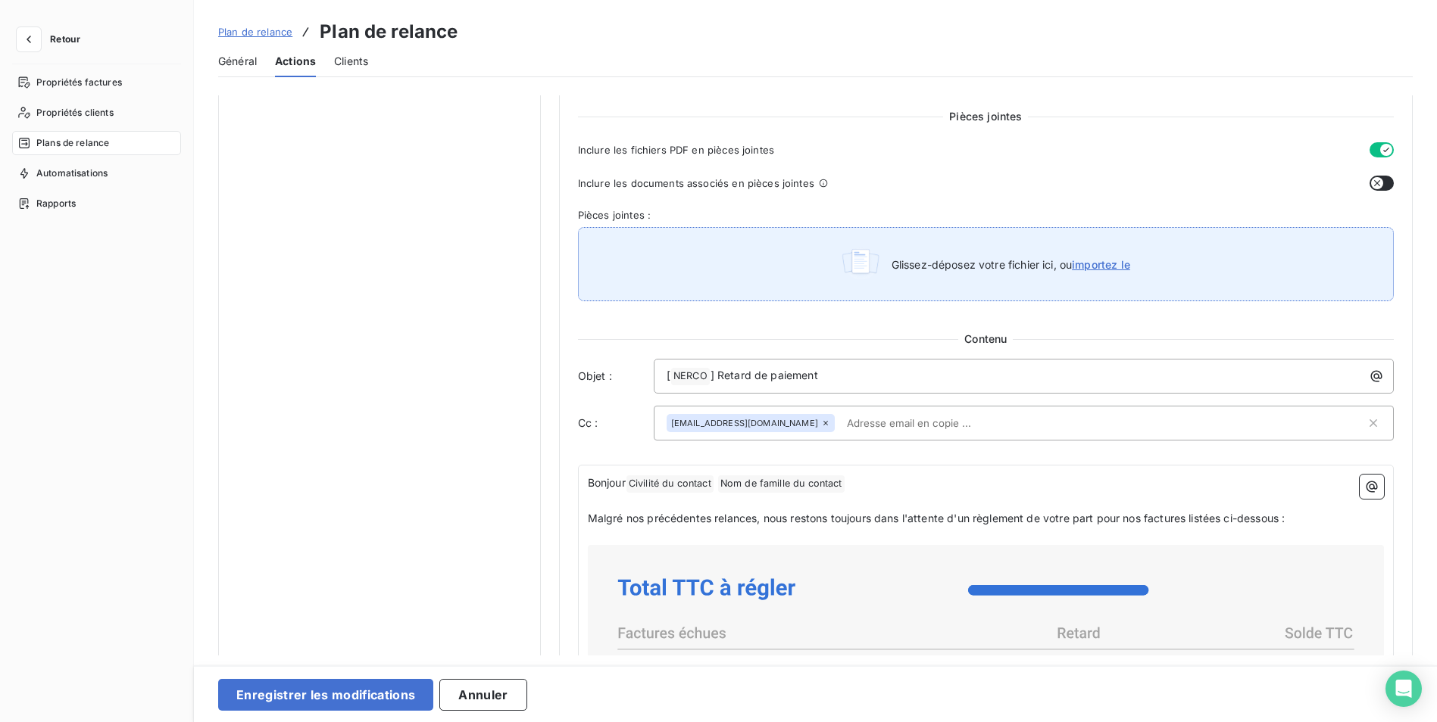
scroll to position [682, 0]
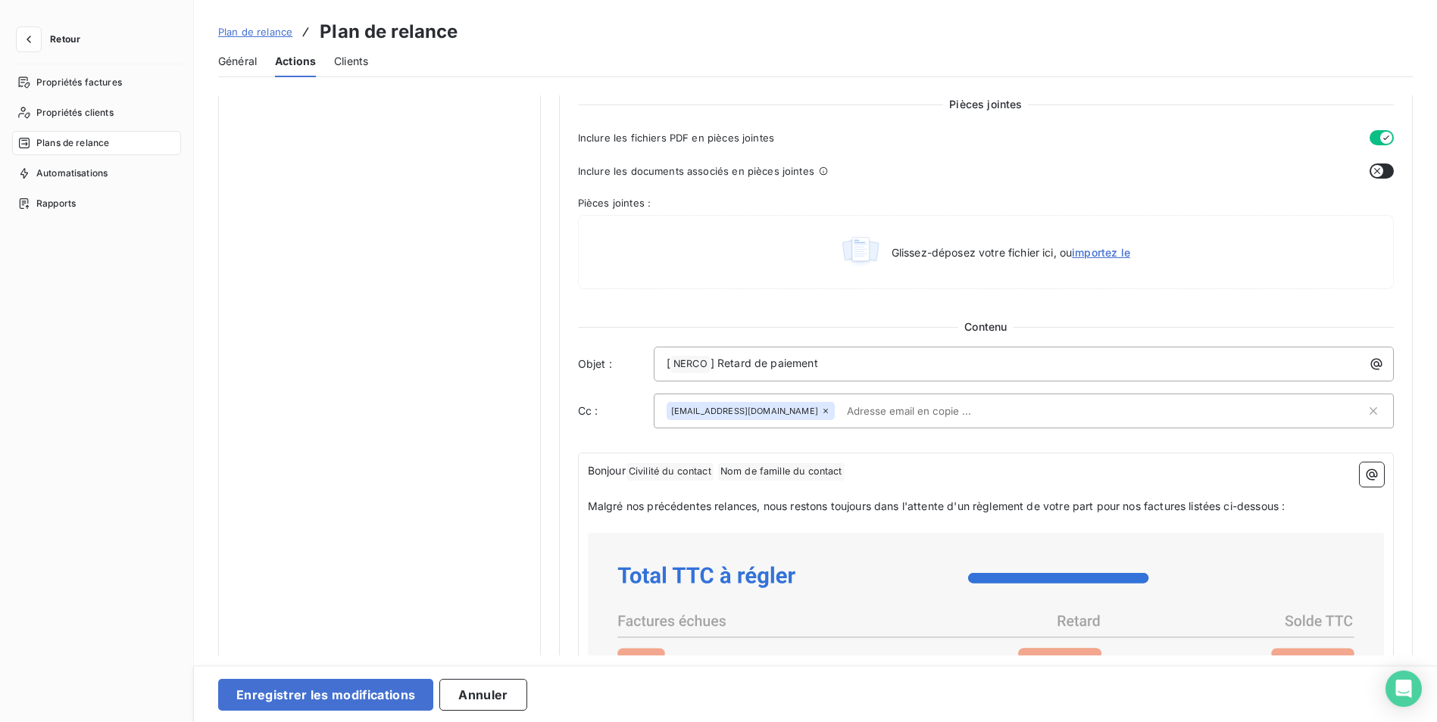
type input "25"
drag, startPoint x: 818, startPoint y: 364, endPoint x: 715, endPoint y: 362, distance: 103.0
click at [715, 362] on p "[ NERCO ﻿ ] Retard de paiement" at bounding box center [1027, 364] width 722 height 18
click at [885, 364] on p "[ NERCO ﻿ ] DERNIERE RELANCE AMIABLE" at bounding box center [1027, 364] width 722 height 18
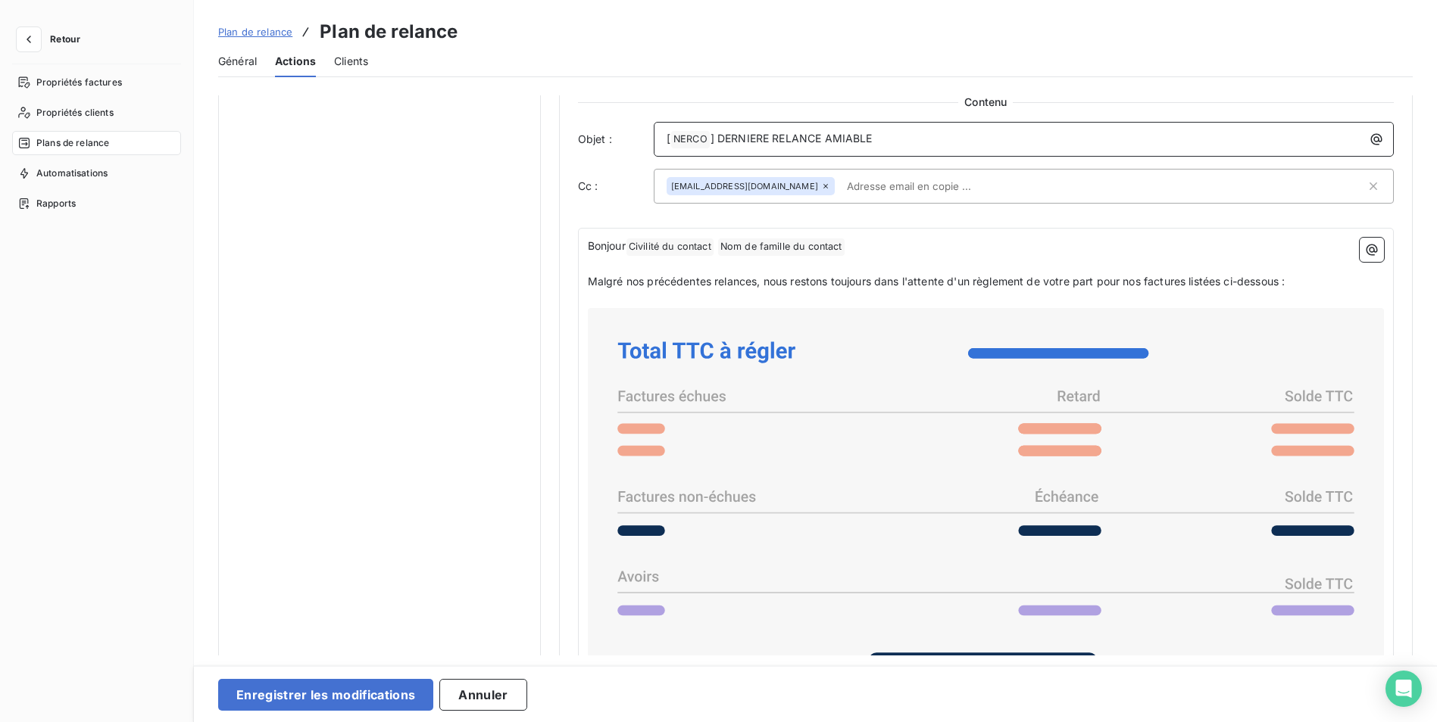
scroll to position [909, 0]
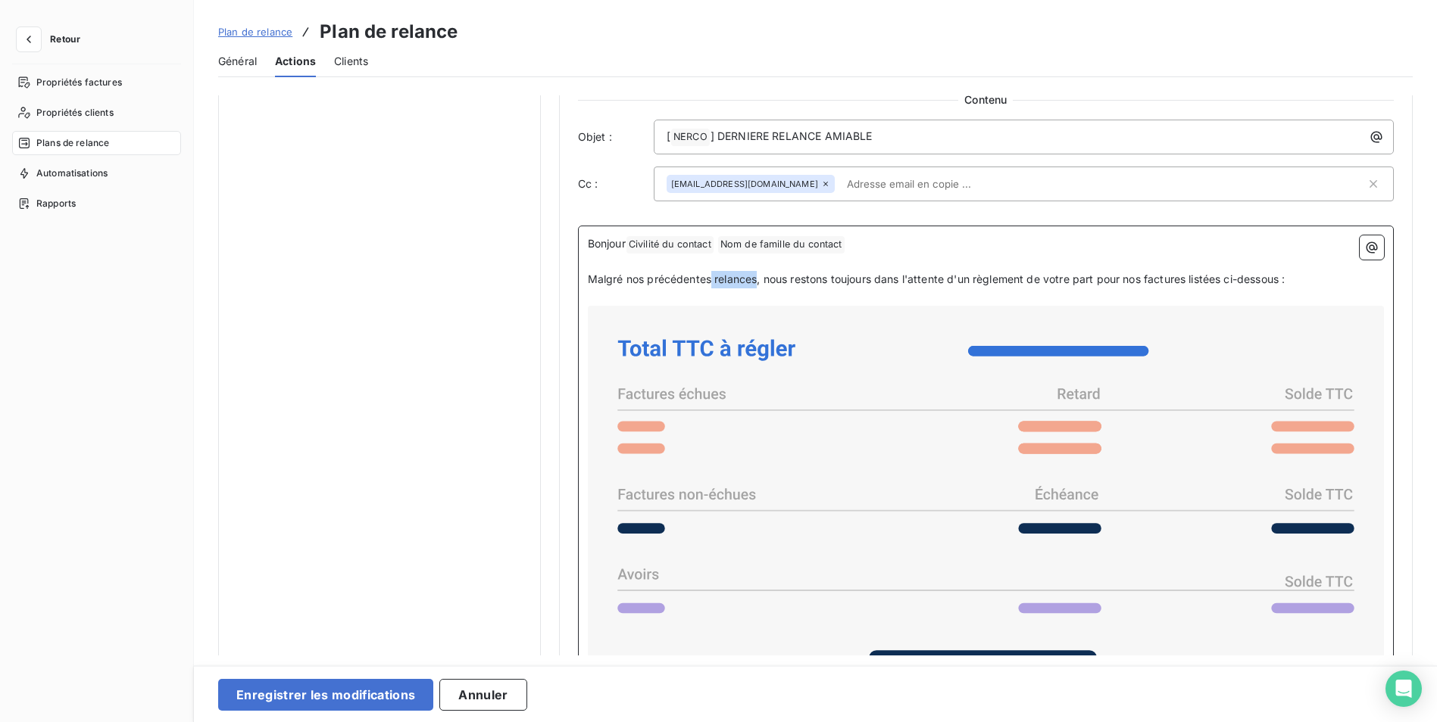
drag, startPoint x: 754, startPoint y: 280, endPoint x: 710, endPoint y: 280, distance: 44.7
click at [710, 280] on span "Malgré nos précédentes relances, nous restons toujours dans l'attente d'un règl…" at bounding box center [937, 279] width 698 height 13
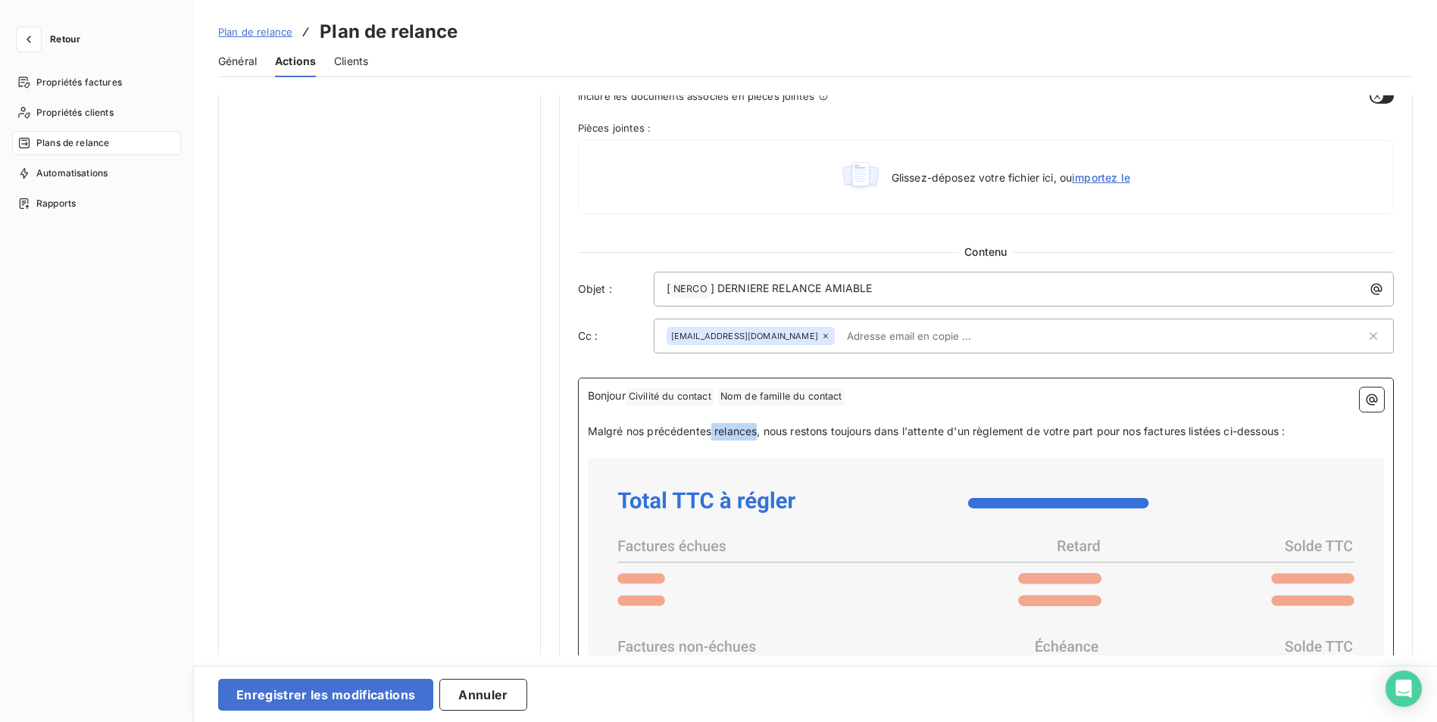
scroll to position [833, 0]
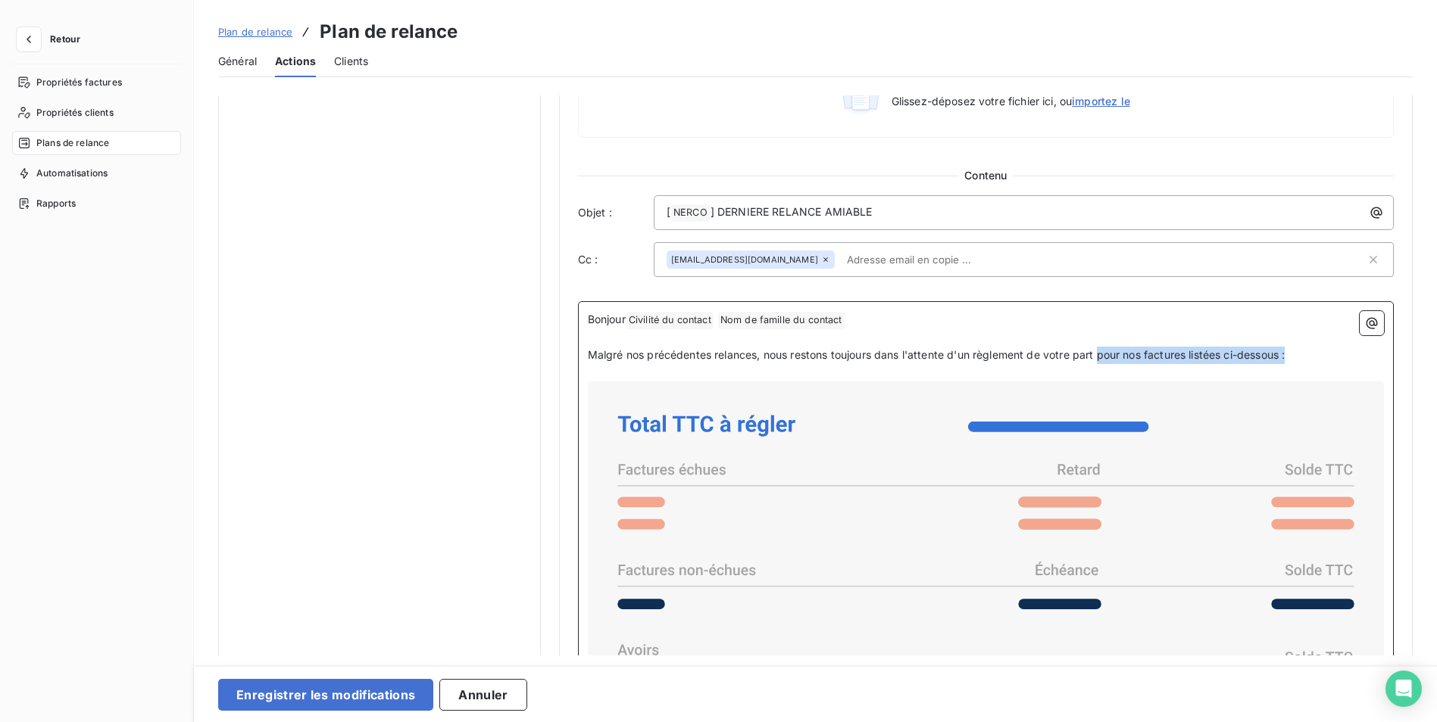
drag, startPoint x: 1305, startPoint y: 358, endPoint x: 1100, endPoint y: 364, distance: 205.3
click at [1100, 364] on p "Malgré nos précédentes relances, nous restons toujours dans l'attente d'un règl…" at bounding box center [986, 355] width 796 height 17
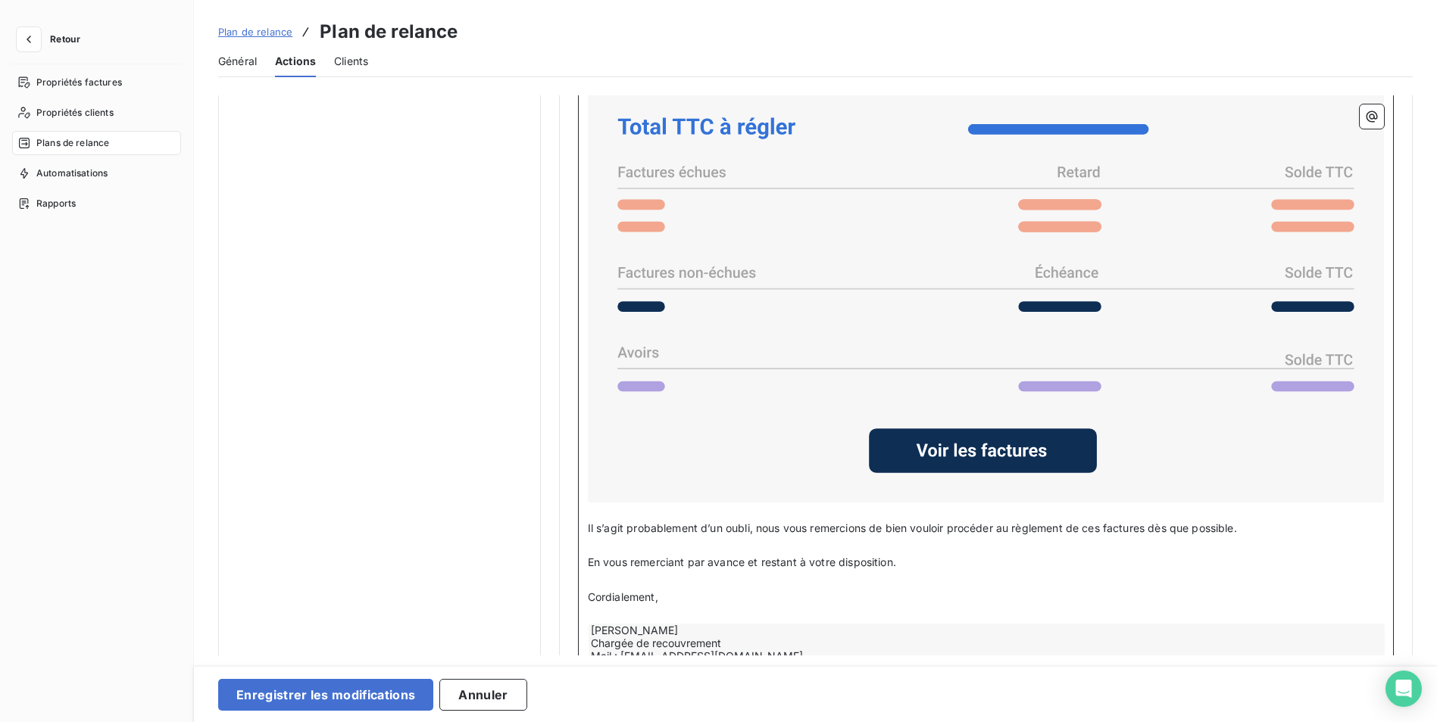
scroll to position [1136, 0]
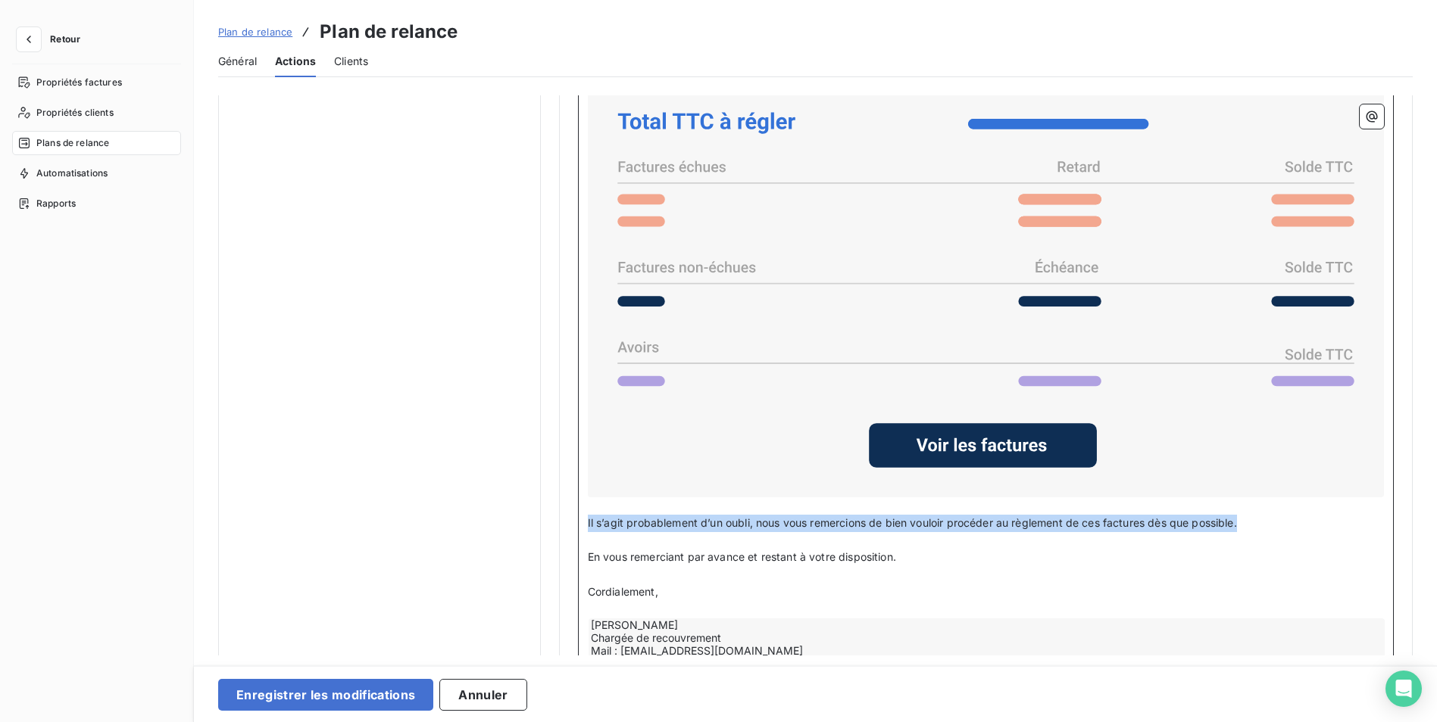
drag, startPoint x: 1192, startPoint y: 523, endPoint x: 581, endPoint y: 524, distance: 611.2
click at [581, 524] on div "Bonjour Civilité du contact ﻿ Nom de famille du contact ﻿ ﻿ ﻿ Malgré nos précéd…" at bounding box center [986, 342] width 816 height 688
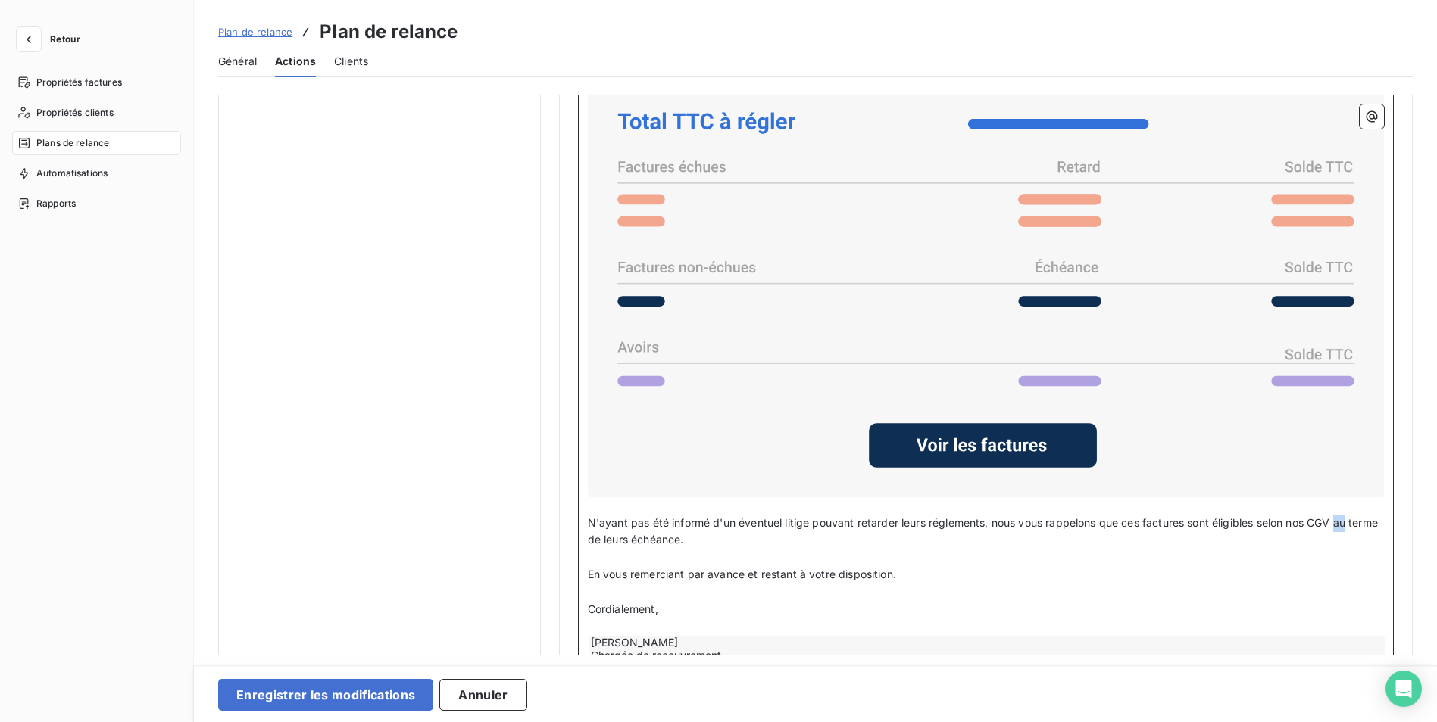
drag, startPoint x: 1352, startPoint y: 522, endPoint x: 1342, endPoint y: 523, distance: 9.9
click at [1342, 523] on span "N'ayant pas été informé d'un éventuel litige pouvant retarder leurs réglements,…" at bounding box center [984, 531] width 793 height 30
click at [728, 544] on p "N'ayant pas été informé d'un éventuel litige pouvant retarder leurs réglements,…" at bounding box center [986, 532] width 796 height 35
click at [728, 535] on p "N'ayant pas été informé d'un éventuel litige pouvant retarder leurs réglements,…" at bounding box center [986, 532] width 796 height 35
click at [1347, 519] on span "N'ayant pas été informé d'un éventuel litige pouvant retarder leurs réglements,…" at bounding box center [981, 531] width 787 height 30
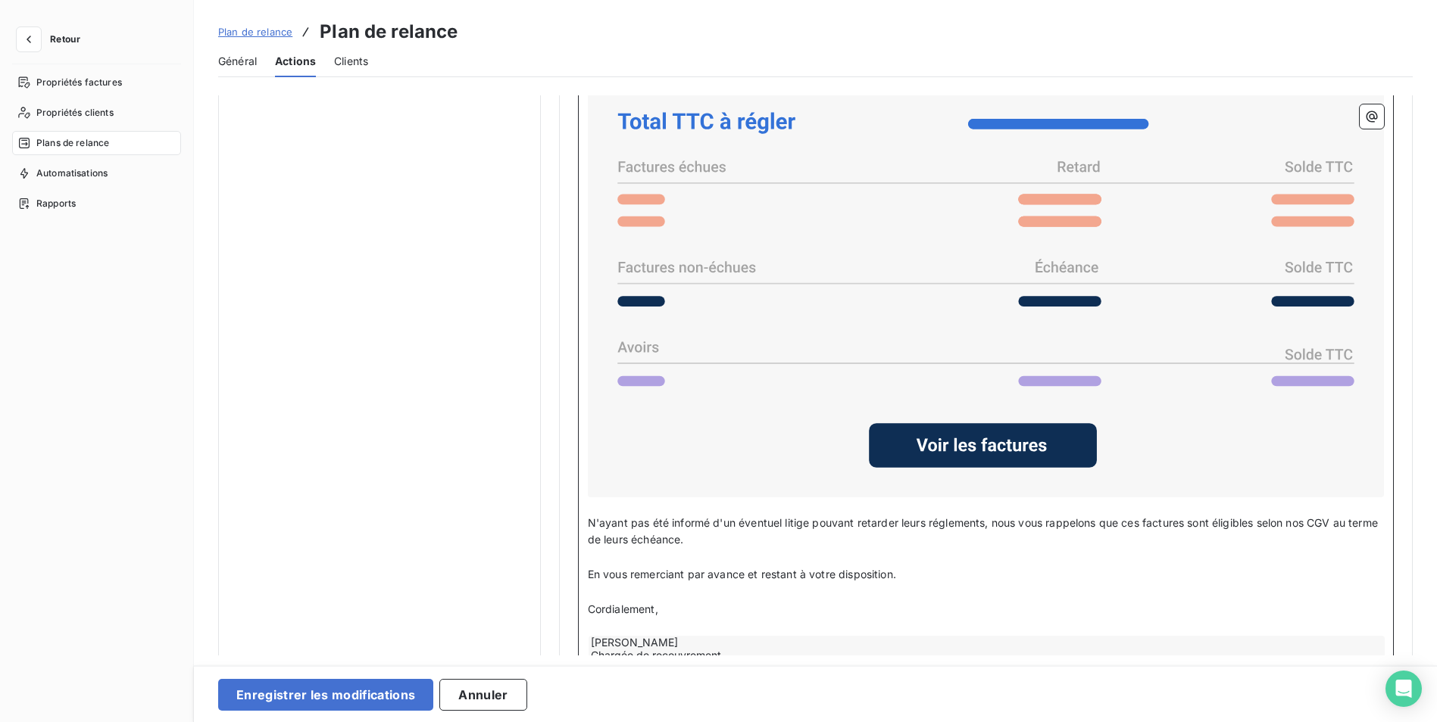
click at [726, 538] on p "N'ayant pas été informé d'un éventuel litige pouvant retarder leurs réglements,…" at bounding box center [986, 532] width 796 height 35
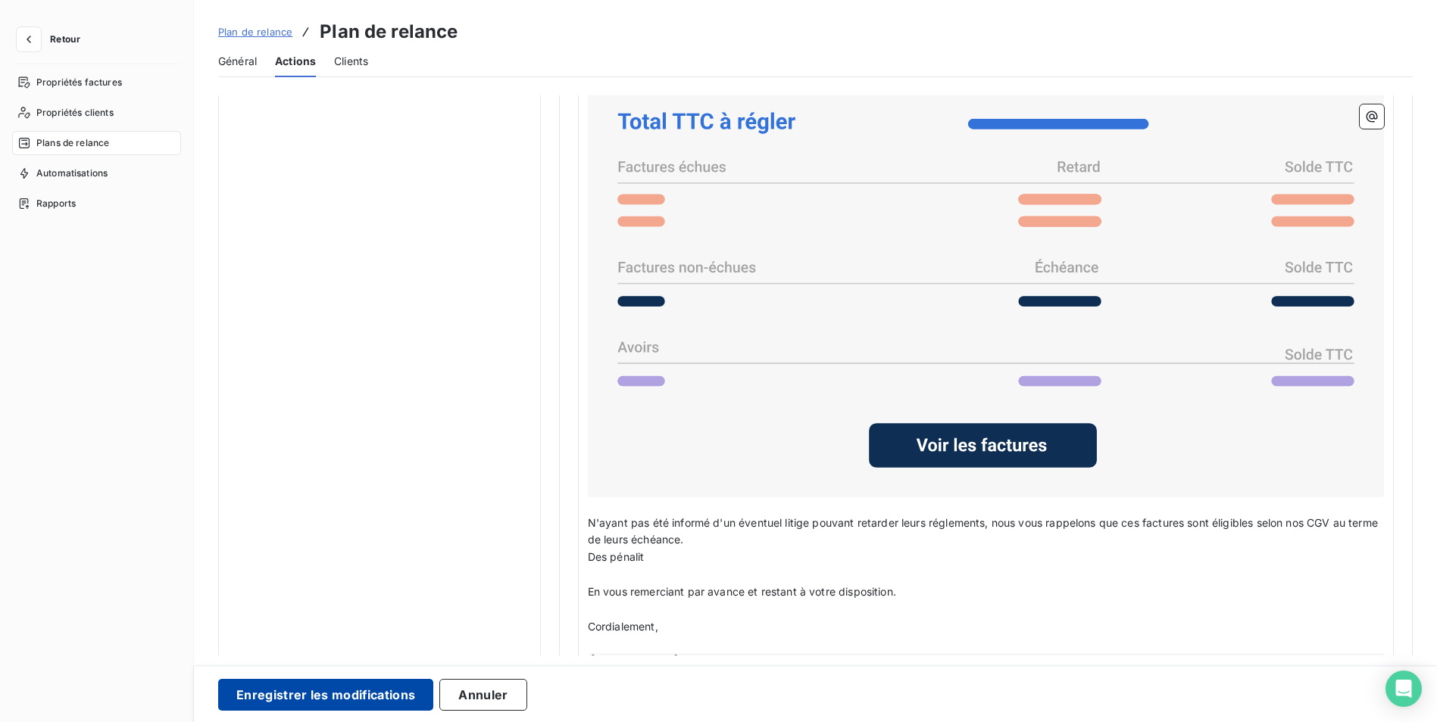
click at [276, 690] on button "Enregistrer les modifications" at bounding box center [325, 695] width 215 height 32
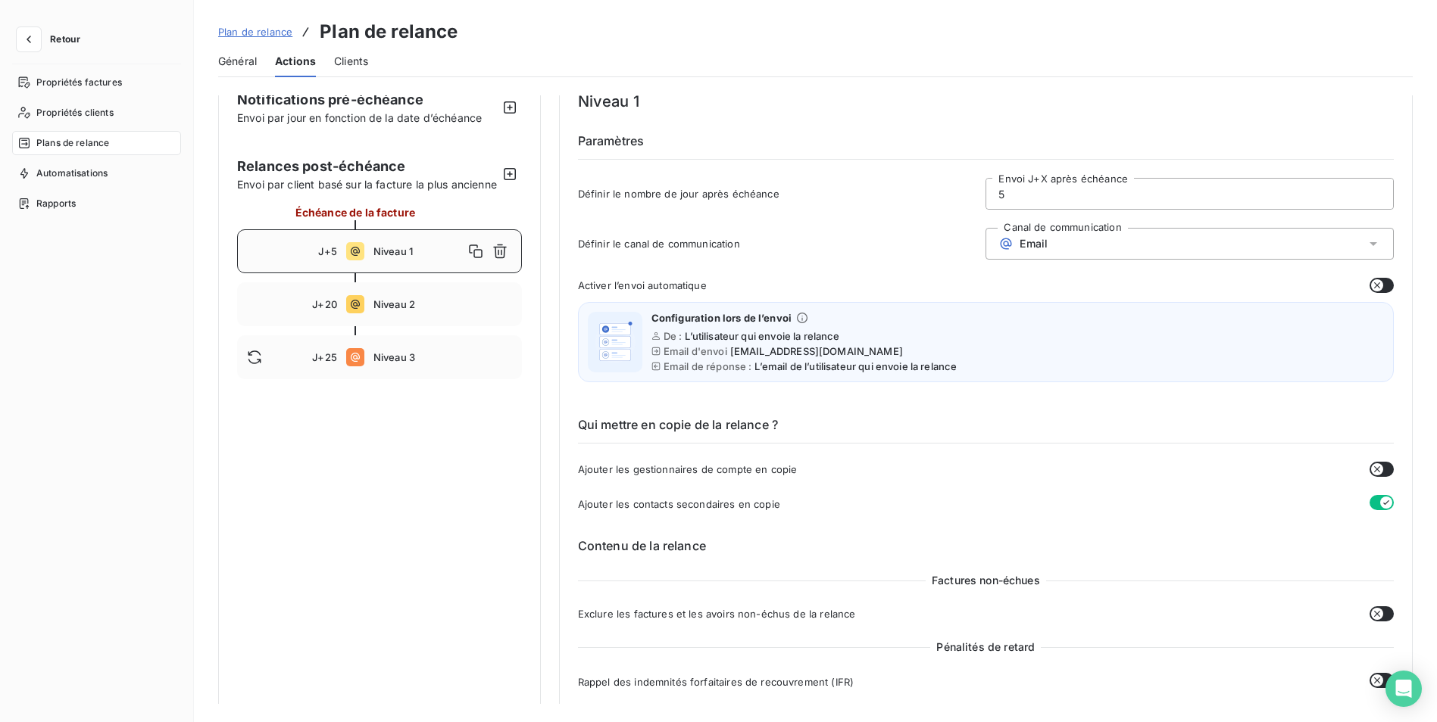
scroll to position [0, 0]
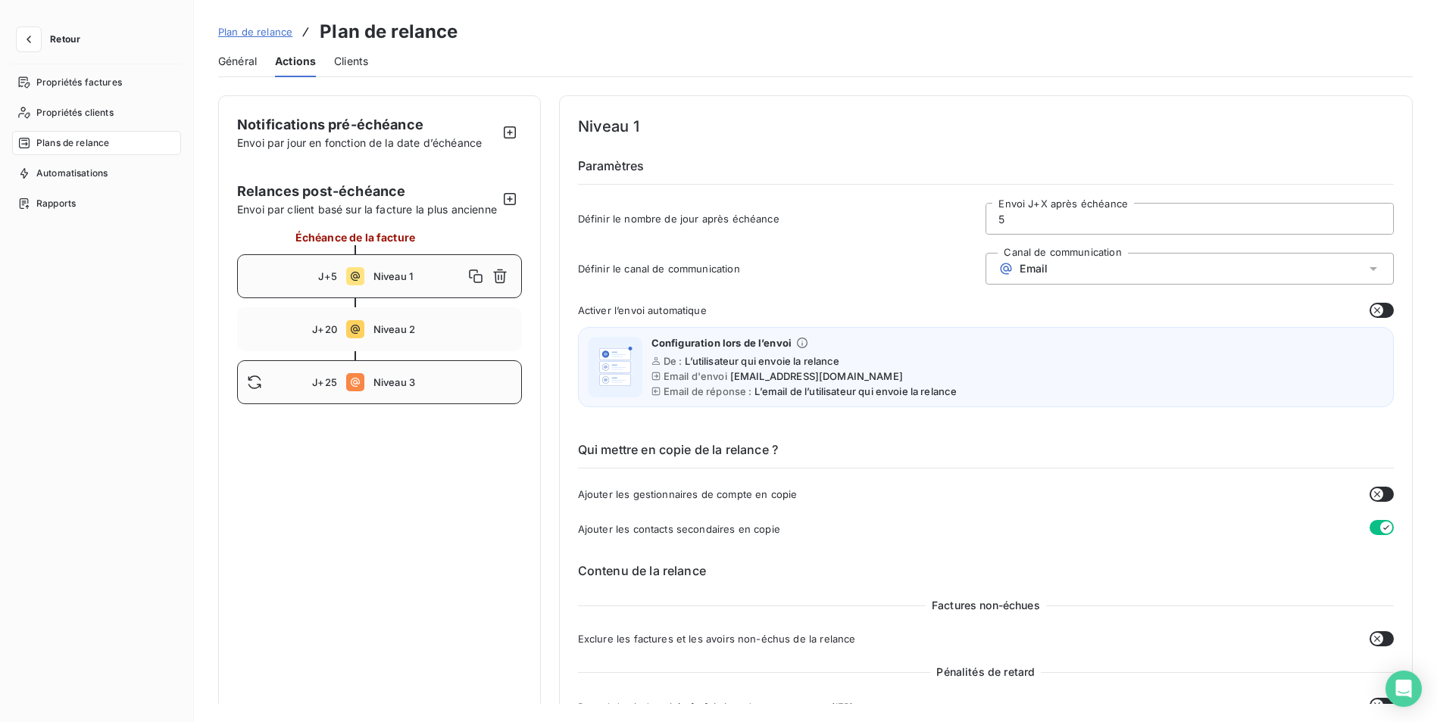
click at [420, 389] on span "Niveau 3" at bounding box center [442, 382] width 139 height 12
type input "25"
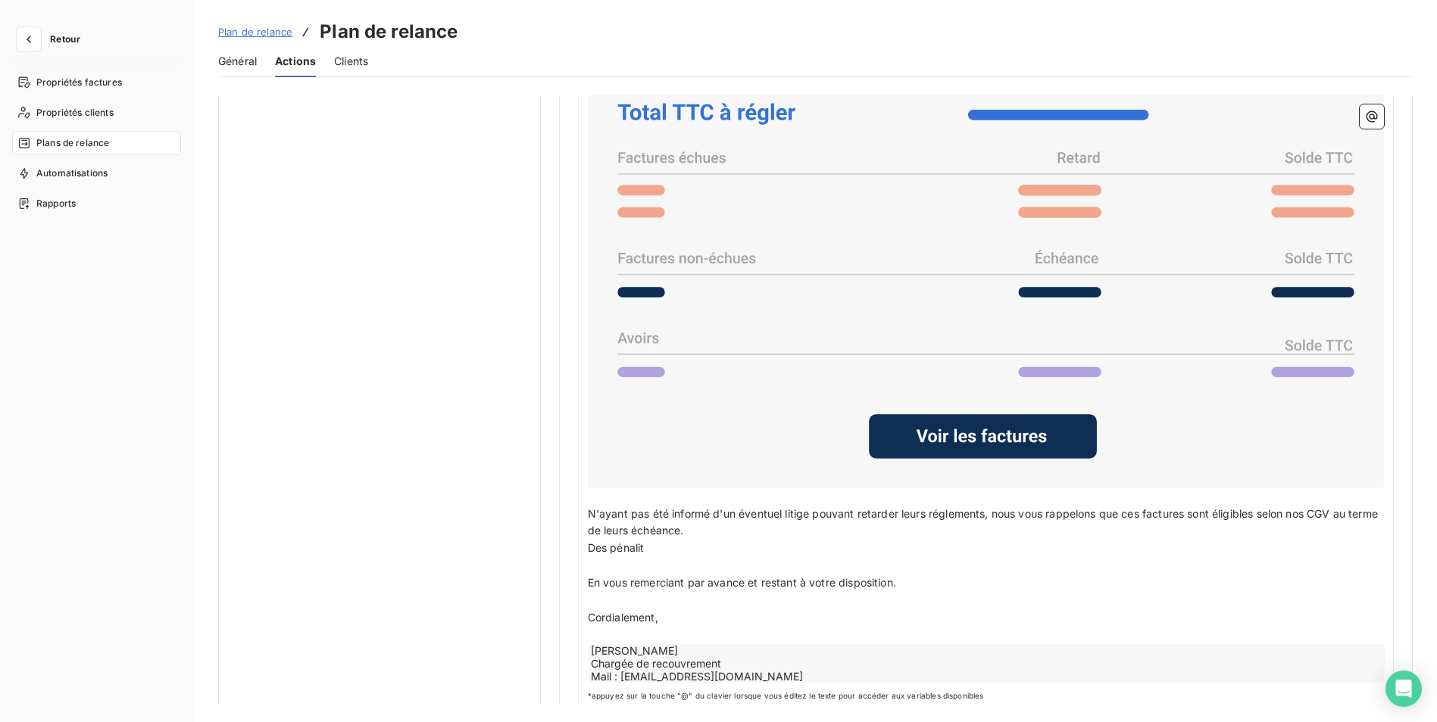
scroll to position [1169, 0]
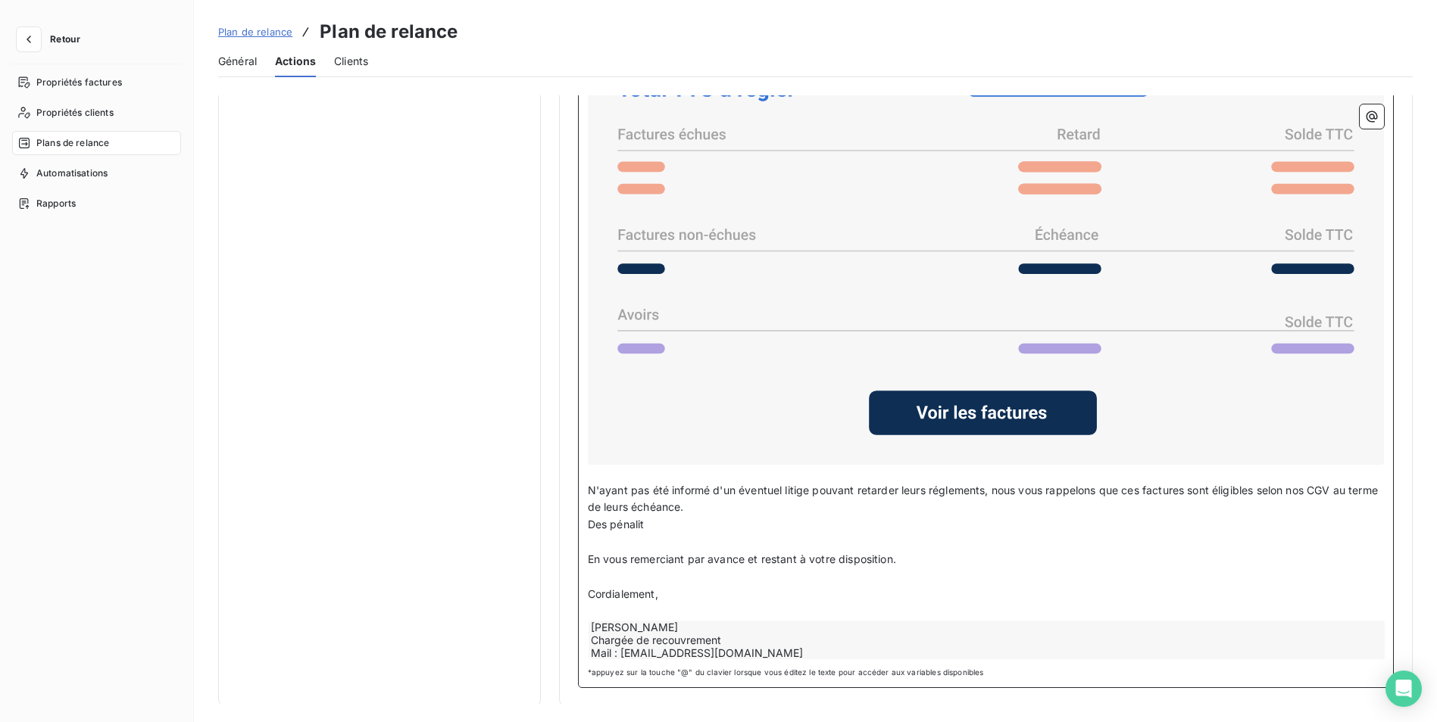
click at [728, 508] on p "N'ayant pas été informé d'un éventuel litige pouvant retarder leurs réglements,…" at bounding box center [986, 499] width 796 height 35
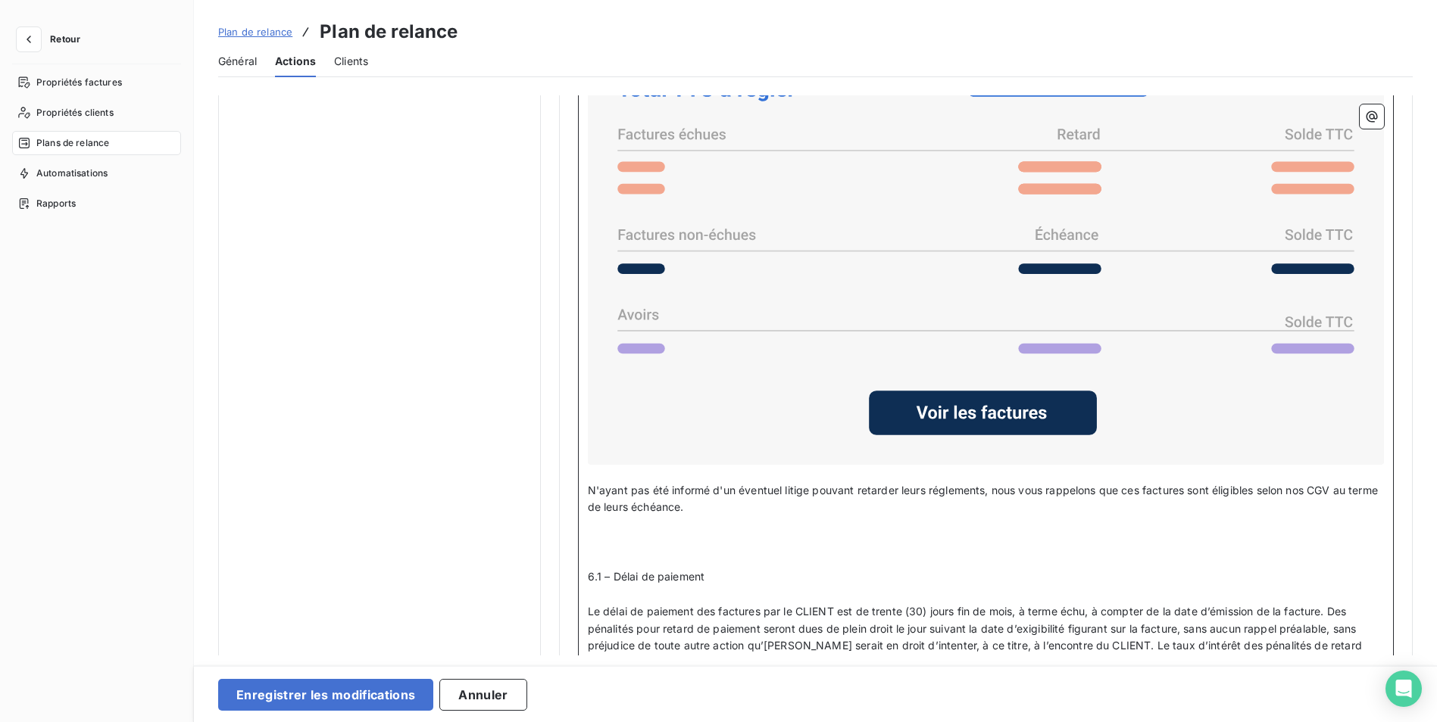
click at [708, 488] on span "N'ayant pas été informé d'un éventuel litige pouvant retarder leurs réglements,…" at bounding box center [984, 499] width 793 height 30
click at [771, 502] on p "N'ayant pas été informé à ce jour d'un éventuel litige pouvant retarder leurs r…" at bounding box center [986, 499] width 796 height 35
click at [751, 504] on span "N'ayant pas été informé à ce jour d'un éventuel litige pouvant retarder leurs r…" at bounding box center [983, 499] width 791 height 30
drag, startPoint x: 756, startPoint y: 504, endPoint x: 619, endPoint y: 516, distance: 137.5
click at [619, 516] on div "Bonjour Civilité du contact ﻿ Nom de famille du contact ﻿ ﻿ ﻿ Malgré nos précéd…" at bounding box center [986, 474] width 796 height 997
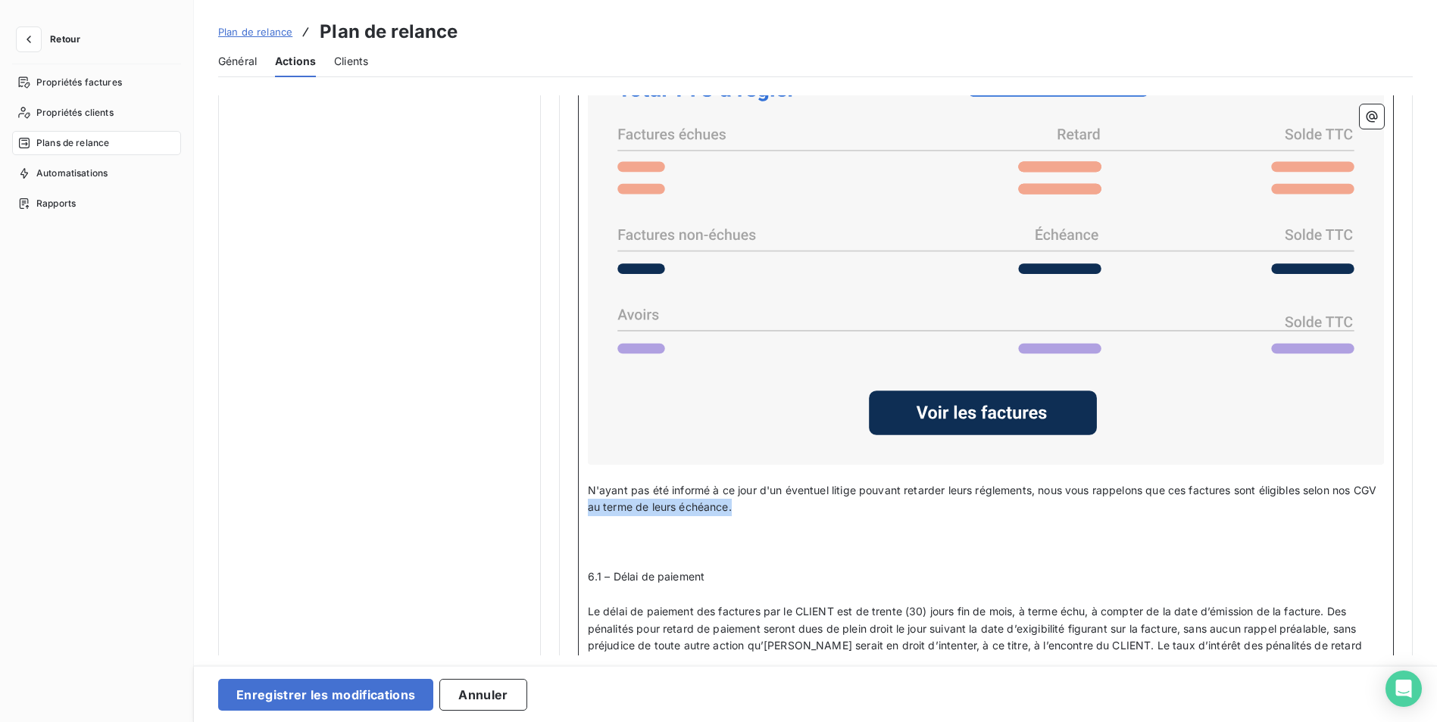
drag, startPoint x: 613, startPoint y: 504, endPoint x: 759, endPoint y: 507, distance: 146.2
click at [759, 507] on span "N'ayant pas été informé à ce jour d'un éventuel litige pouvant retarder leurs r…" at bounding box center [983, 499] width 791 height 30
click at [698, 509] on p "N'ayant pas été informé à ce jour d'un éventuel litige pouvant retarder leurs r…" at bounding box center [986, 499] width 796 height 35
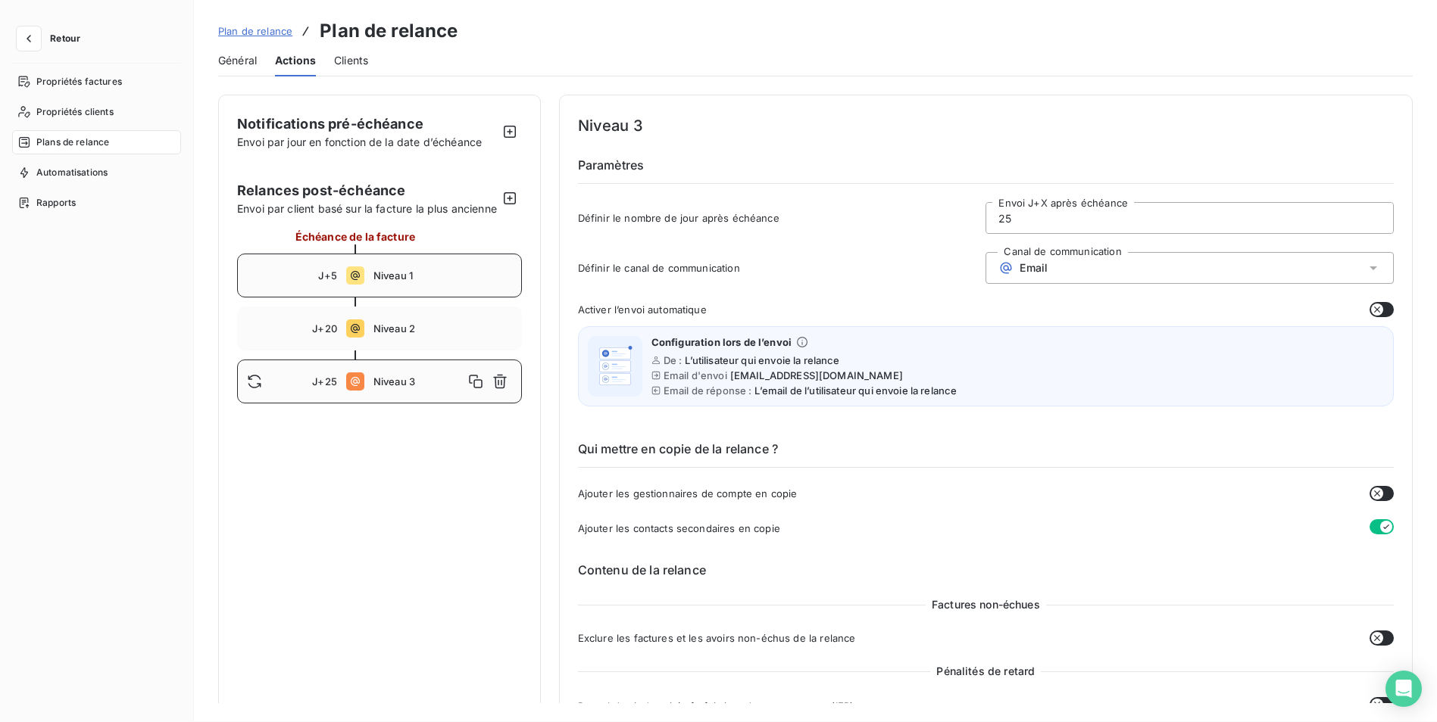
scroll to position [0, 0]
click at [395, 389] on span "Niveau 3" at bounding box center [418, 382] width 90 height 12
click at [399, 389] on span "Niveau 3" at bounding box center [418, 382] width 90 height 12
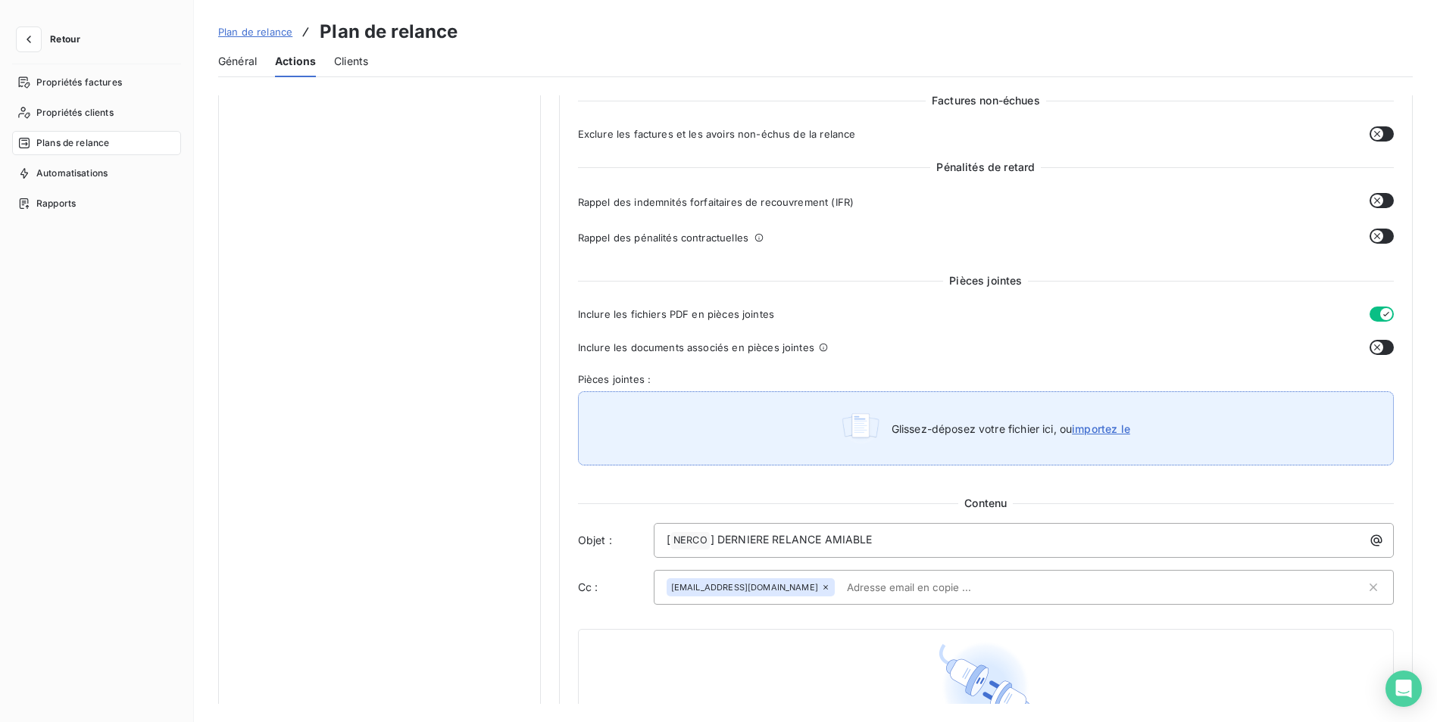
scroll to position [650, 0]
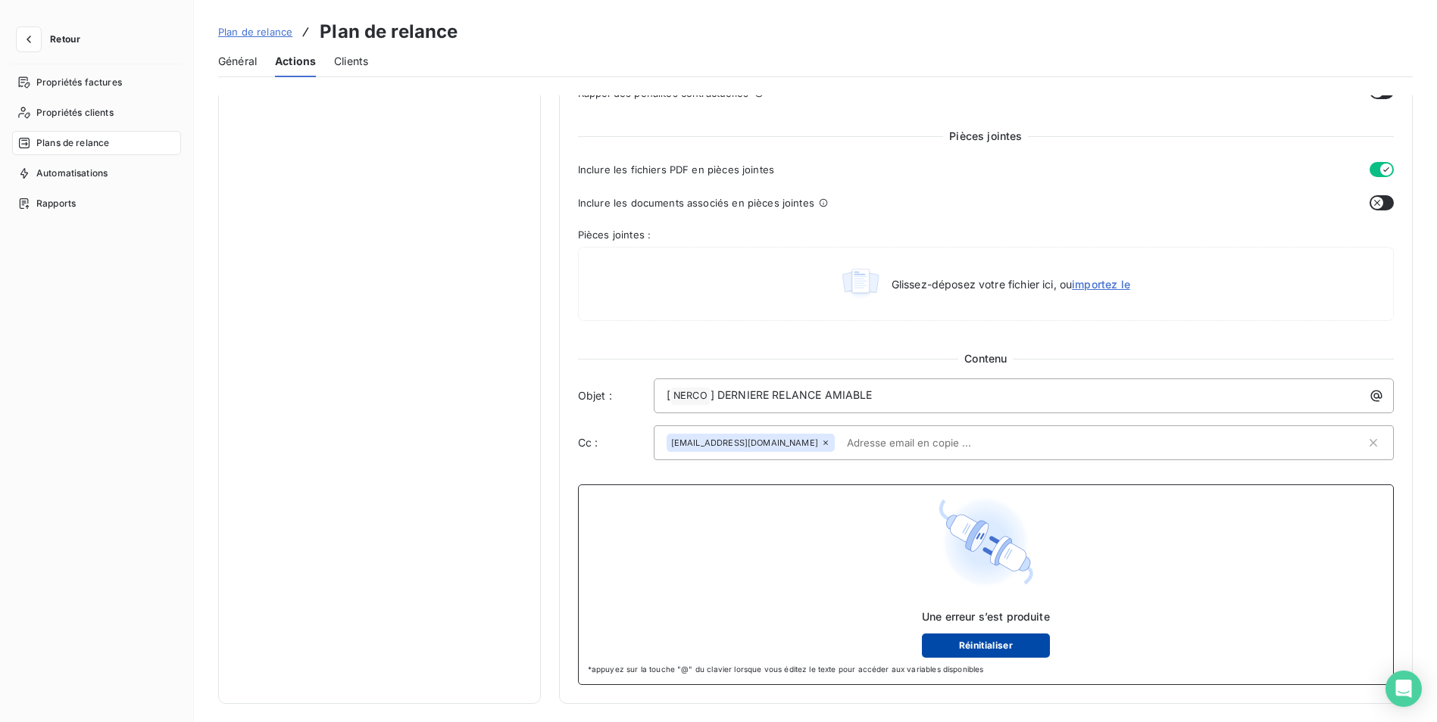
click at [991, 640] on button "Réinitialiser" at bounding box center [986, 646] width 128 height 24
click at [981, 638] on button "Réinitialiser" at bounding box center [986, 646] width 128 height 24
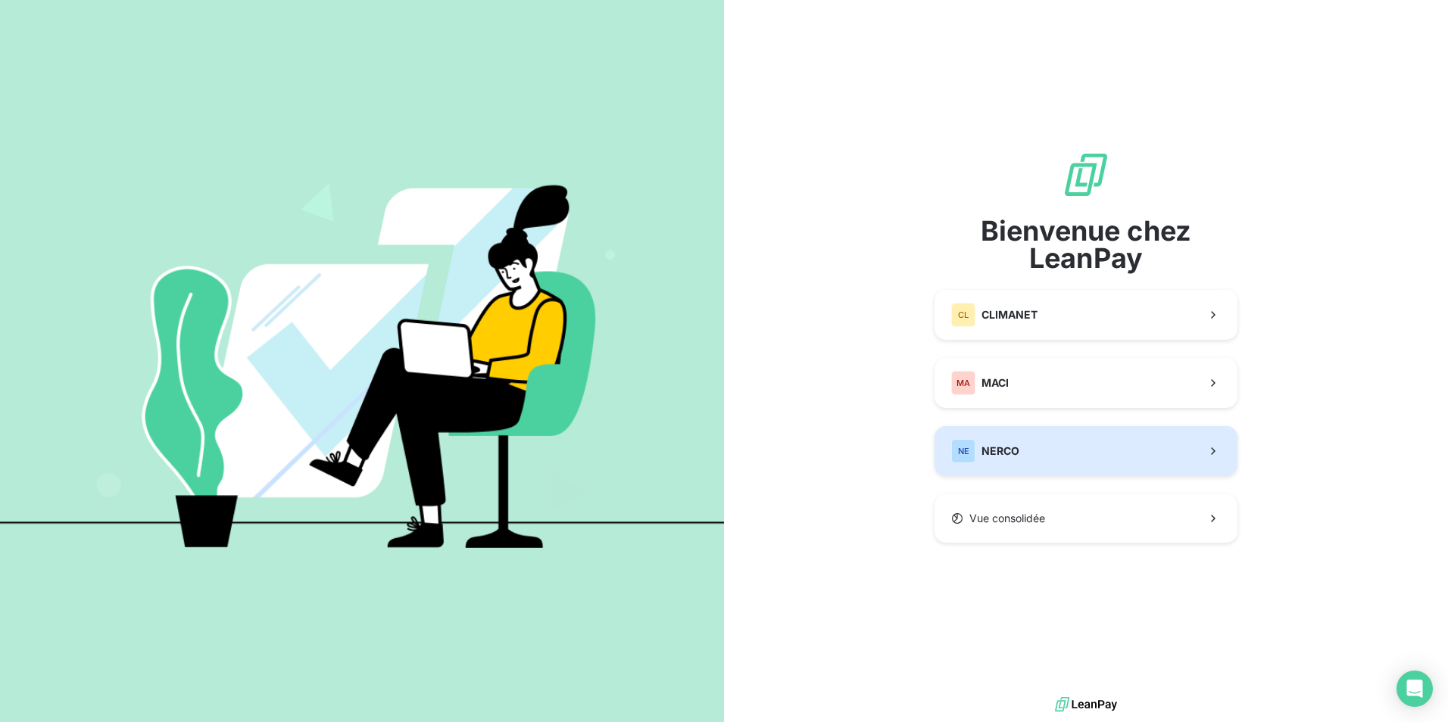
click at [1035, 444] on button "NE NERCO" at bounding box center [1086, 451] width 303 height 50
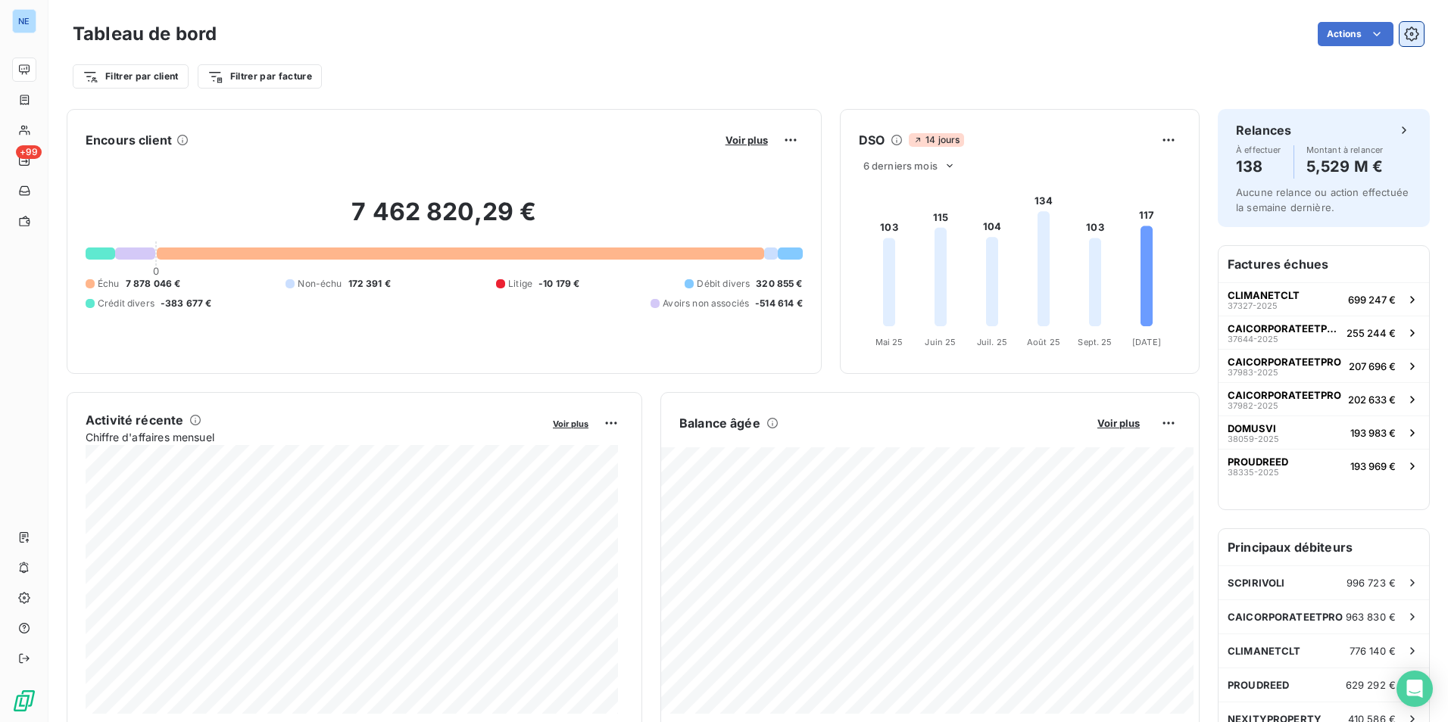
click at [1405, 27] on icon "button" at bounding box center [1411, 34] width 15 height 15
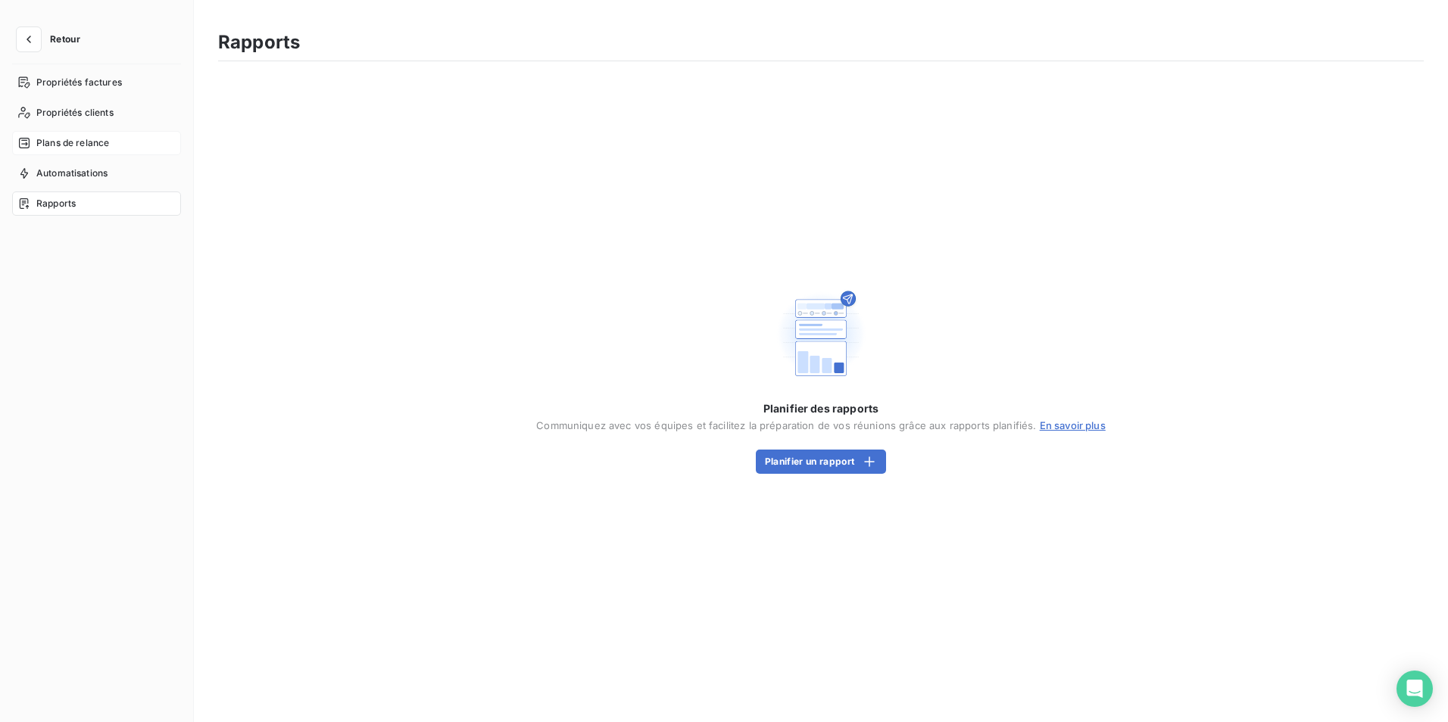
click at [80, 140] on span "Plans de relance" at bounding box center [72, 143] width 73 height 14
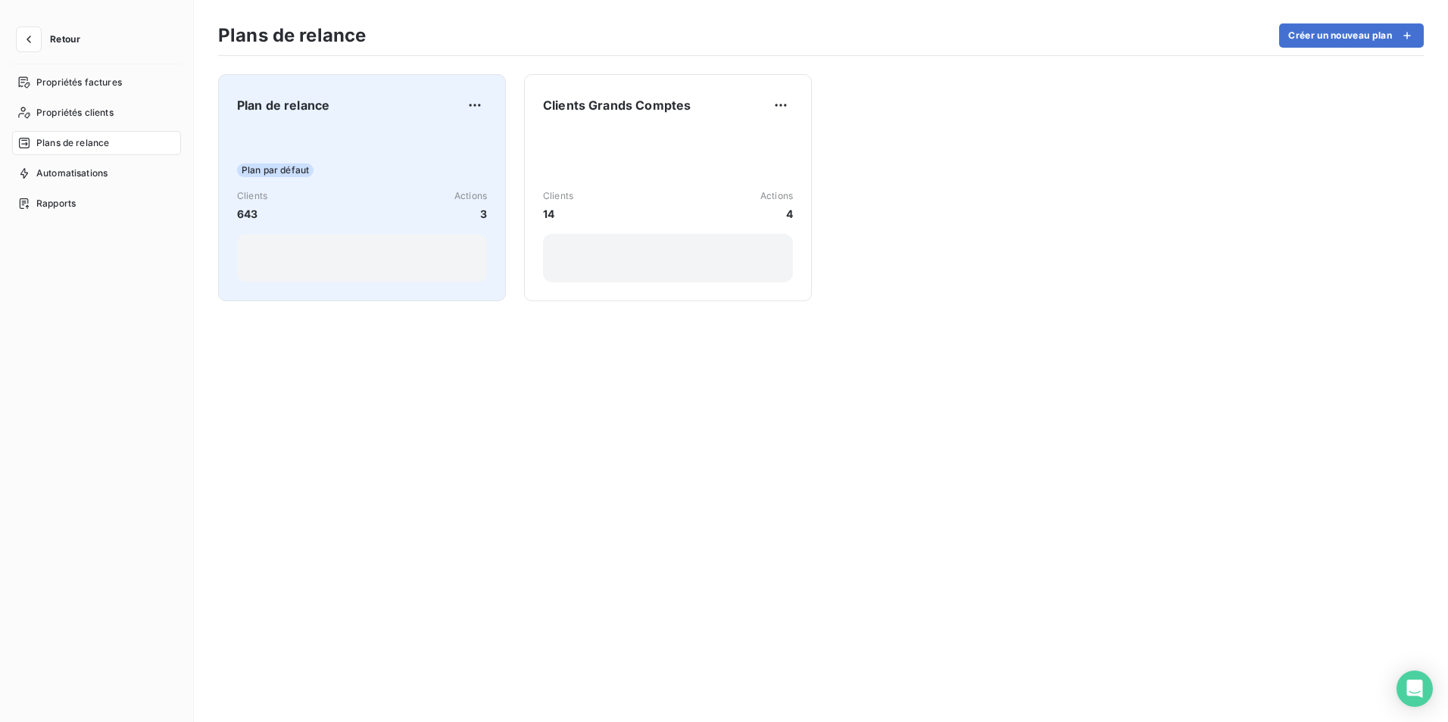
click at [270, 170] on span "Plan par défaut" at bounding box center [275, 171] width 76 height 14
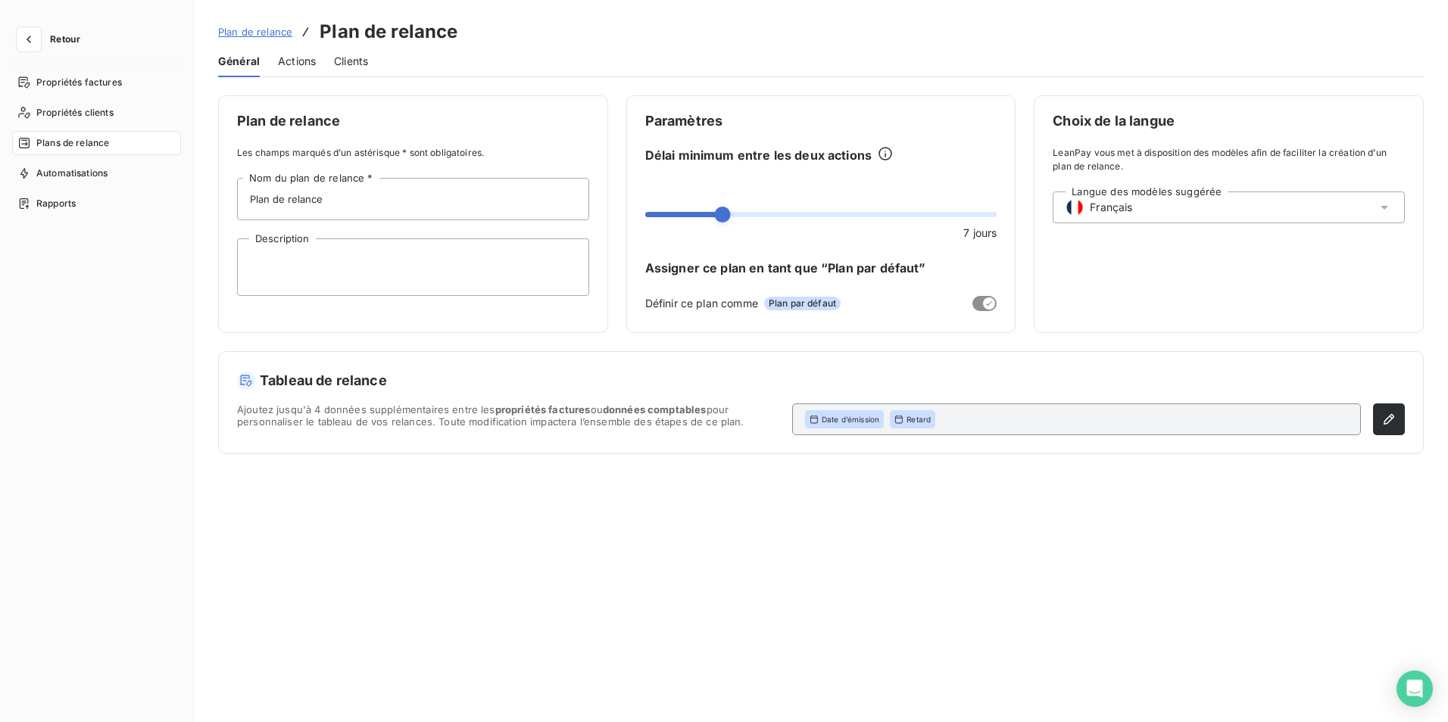
click at [292, 58] on span "Actions" at bounding box center [297, 61] width 38 height 15
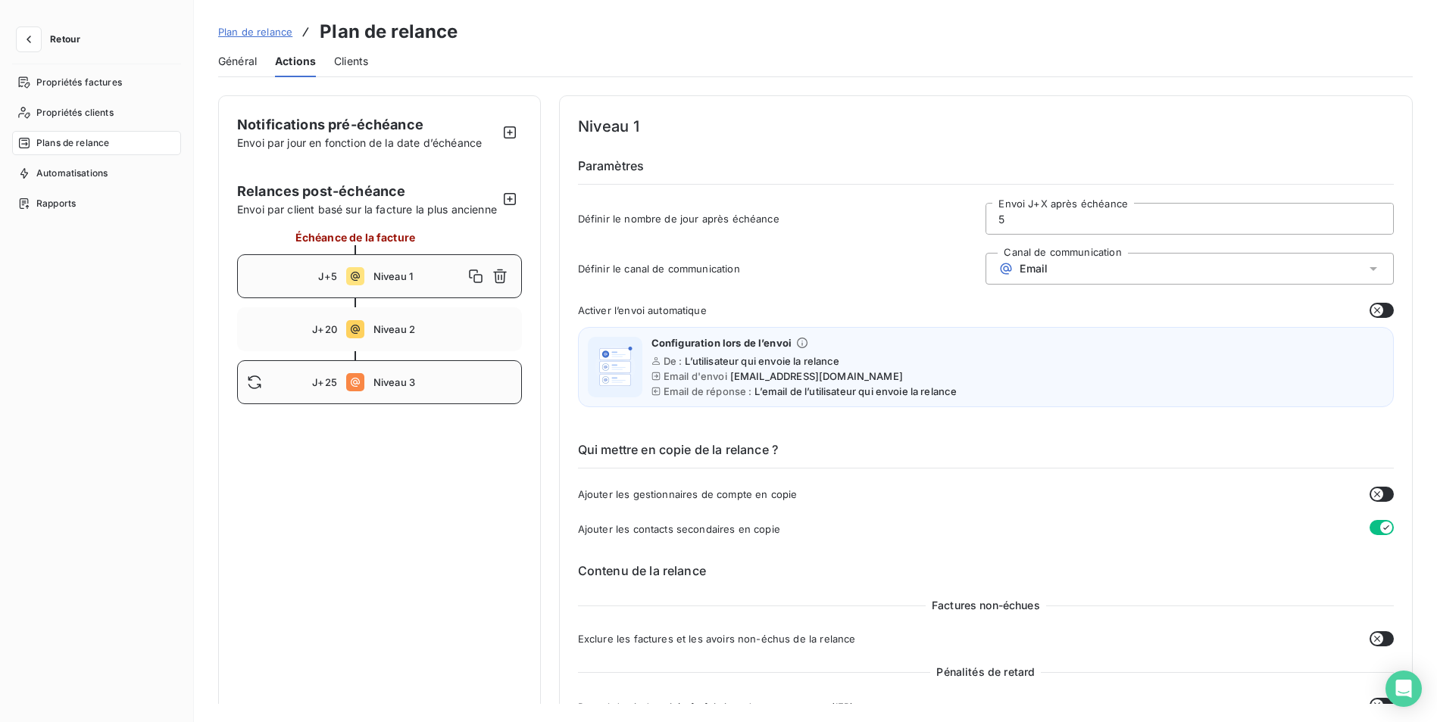
click at [405, 404] on div "J+25 Niveau 3" at bounding box center [379, 382] width 285 height 44
type input "25"
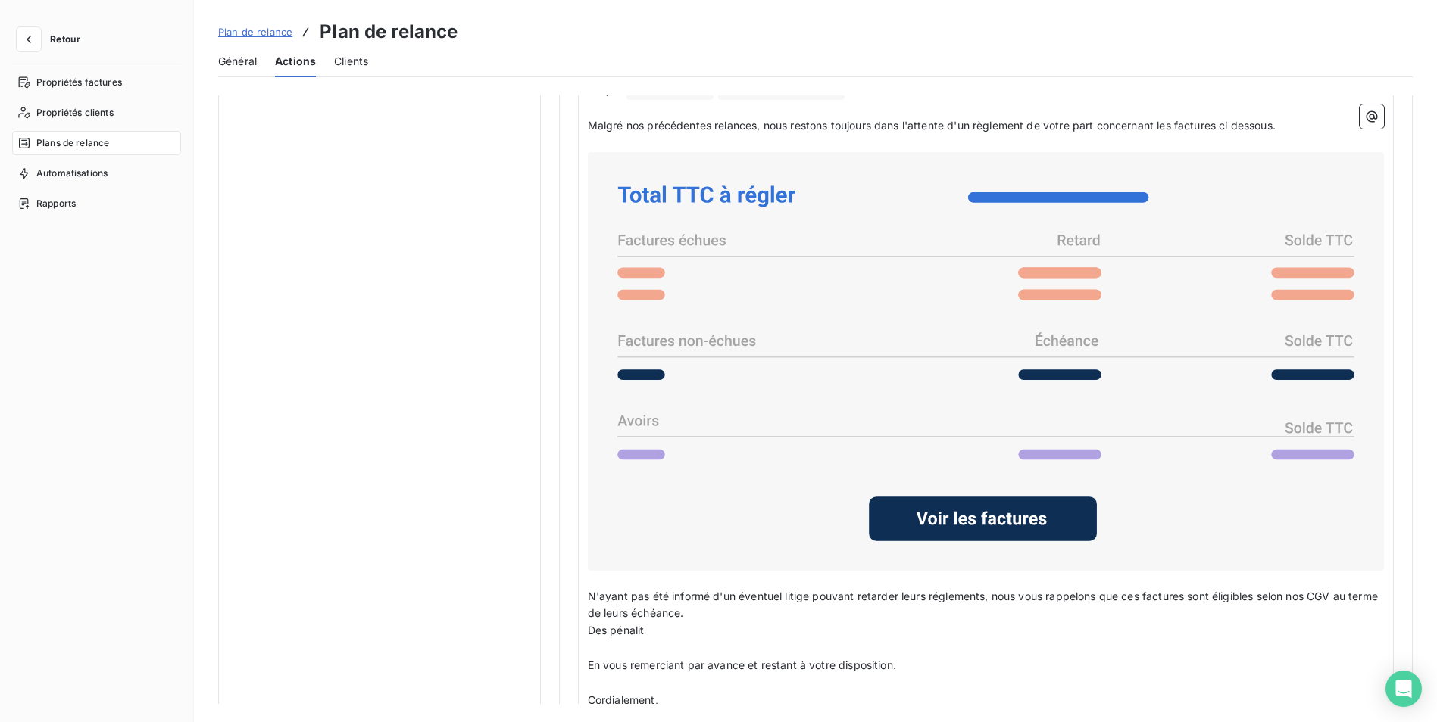
scroll to position [1136, 0]
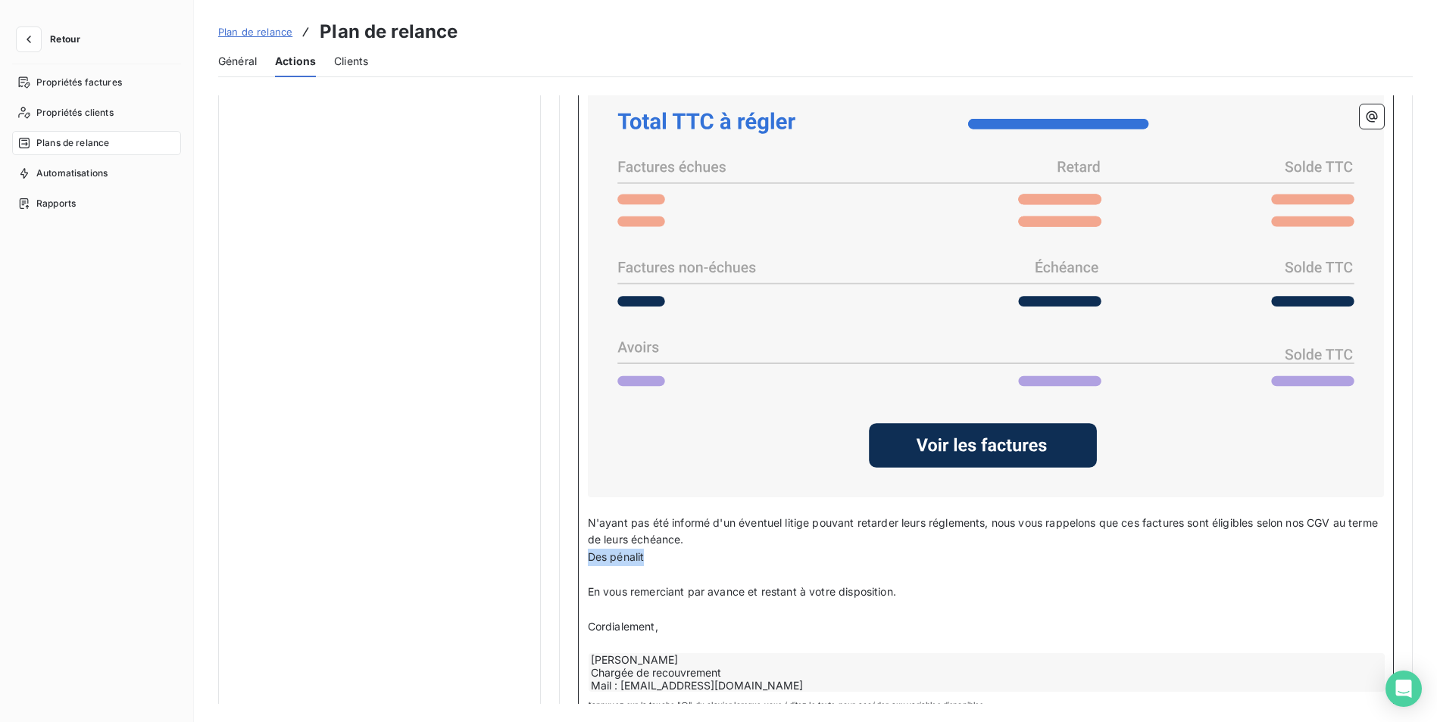
drag, startPoint x: 651, startPoint y: 559, endPoint x: 511, endPoint y: 548, distance: 140.5
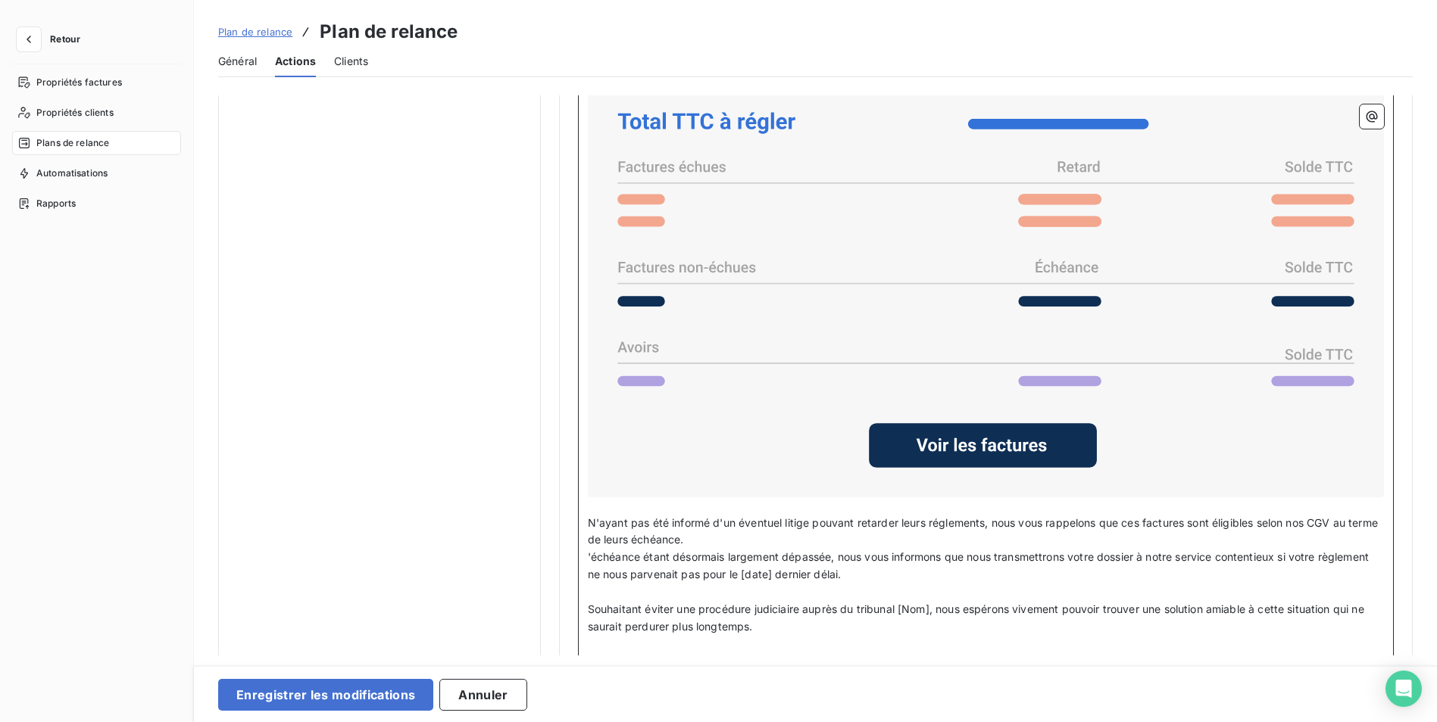
click at [715, 537] on span "N'ayant pas été informé d'un éventuel litige pouvant retarder leurs réglements,…" at bounding box center [984, 531] width 793 height 30
click at [711, 538] on span "N'ayant pas été informé d'un éventuel litige pouvant retarder leurs réglements,…" at bounding box center [984, 531] width 793 height 30
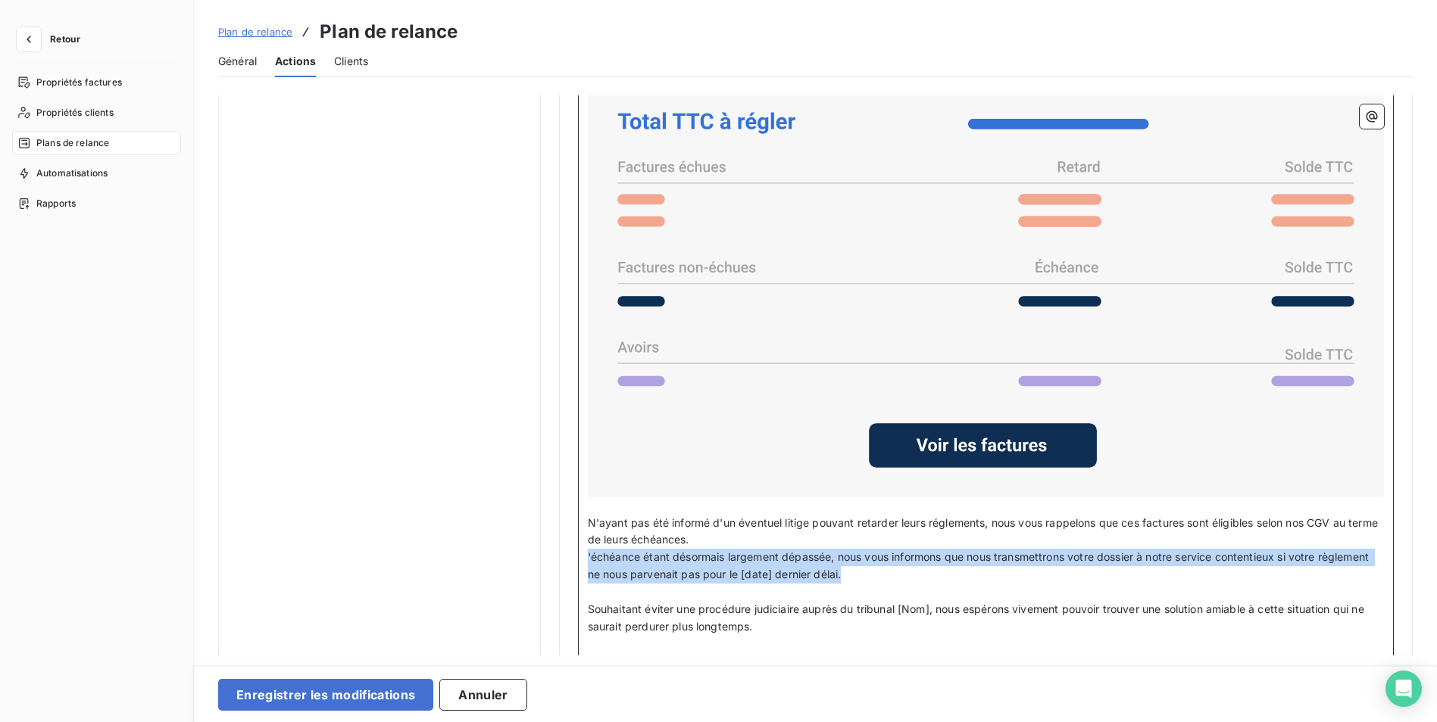
drag, startPoint x: 841, startPoint y: 572, endPoint x: 574, endPoint y: 566, distance: 266.6
click at [578, 563] on div "Bonjour Civilité du contact ﻿ Nom de famille du contact ﻿ ﻿ ﻿ Malgré nos précéd…" at bounding box center [986, 411] width 816 height 826
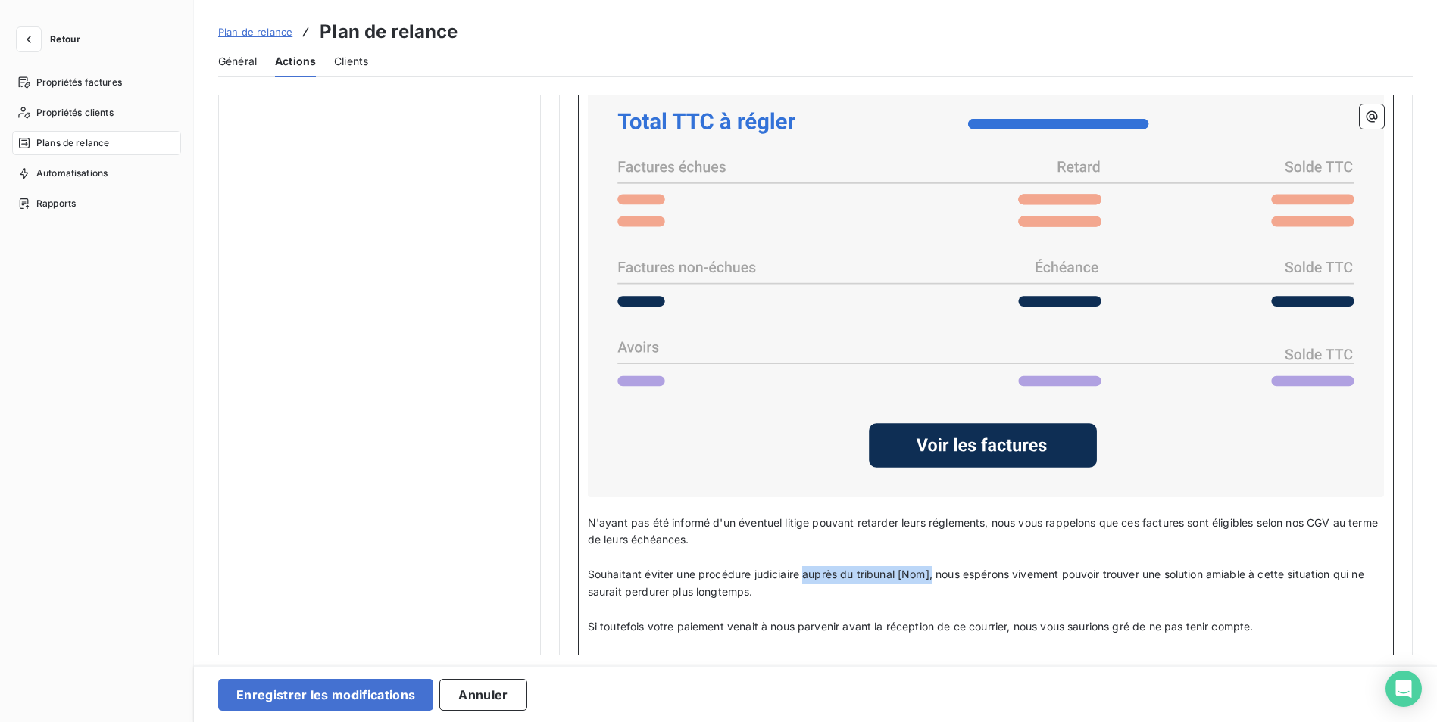
drag, startPoint x: 933, startPoint y: 573, endPoint x: 804, endPoint y: 579, distance: 128.9
click at [804, 579] on span "Souhaitant éviter une procédure judiciaire auprès du tribunal [Nom], nous espér…" at bounding box center [977, 583] width 779 height 30
click at [729, 538] on p "N'ayant pas été informé d'un éventuel litige pouvant retarder leurs réglements,…" at bounding box center [986, 532] width 796 height 35
click at [876, 576] on span "Souhaitant éviter une procédure judiciaire dont les frais nous espérons vivemen…" at bounding box center [965, 583] width 755 height 30
click at [874, 573] on span "Souhaitant éviter une procédure judiciaire dont les frais nous espérons vivemen…" at bounding box center [965, 583] width 755 height 30
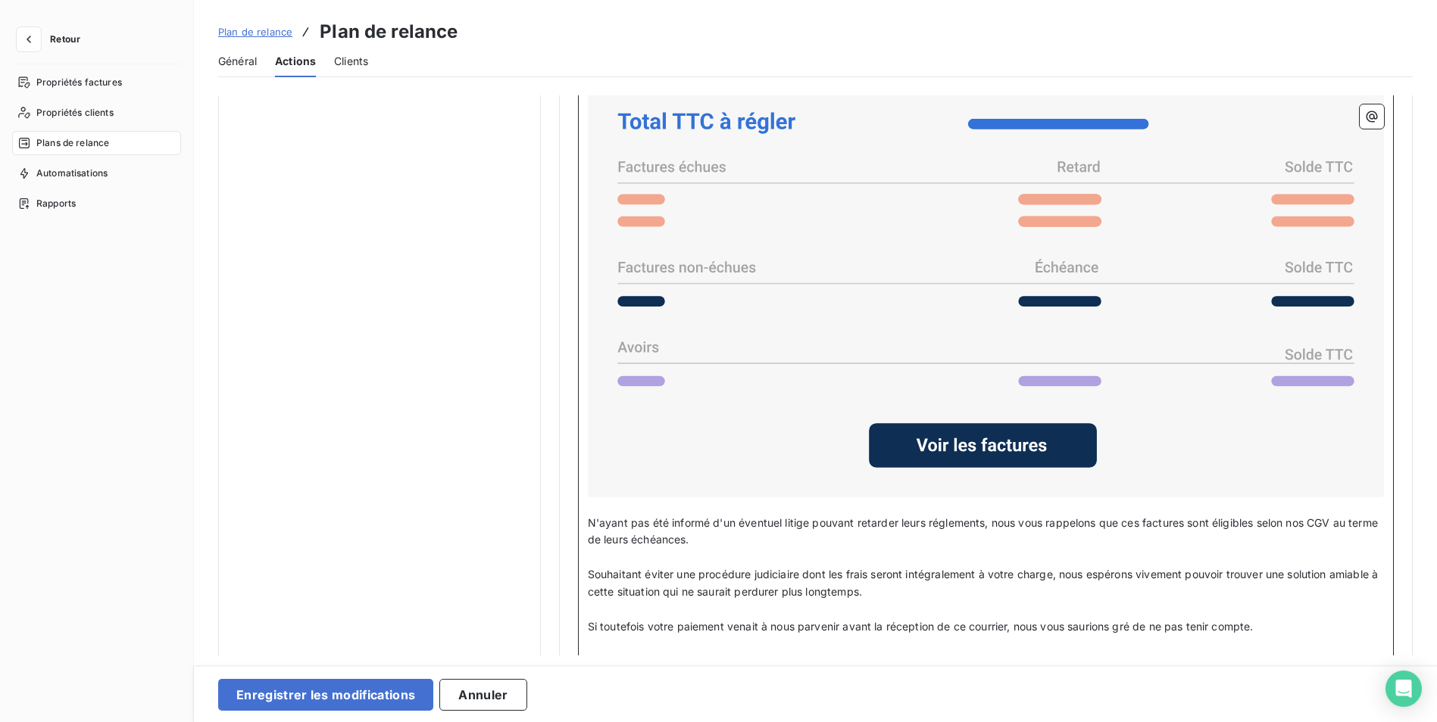
click at [876, 591] on p "Souhaitant éviter une procédure judiciaire dont les frais seront intégralement …" at bounding box center [986, 583] width 796 height 35
click at [874, 590] on p "Souhaitant éviter une procédure judiciaire dont les frais seront intégralement …" at bounding box center [986, 583] width 796 height 35
click at [739, 545] on p "N'ayant pas été informé d'un éventuel litige pouvant retarder leurs réglements,…" at bounding box center [986, 532] width 796 height 35
click at [882, 595] on p "Souhaitant éviter une procédure judiciaire dont les frais seront intégralement …" at bounding box center [986, 583] width 796 height 35
click at [804, 574] on span "Souhaitant éviter une procédure judiciaire dont les frais seront intégralement …" at bounding box center [985, 583] width 794 height 30
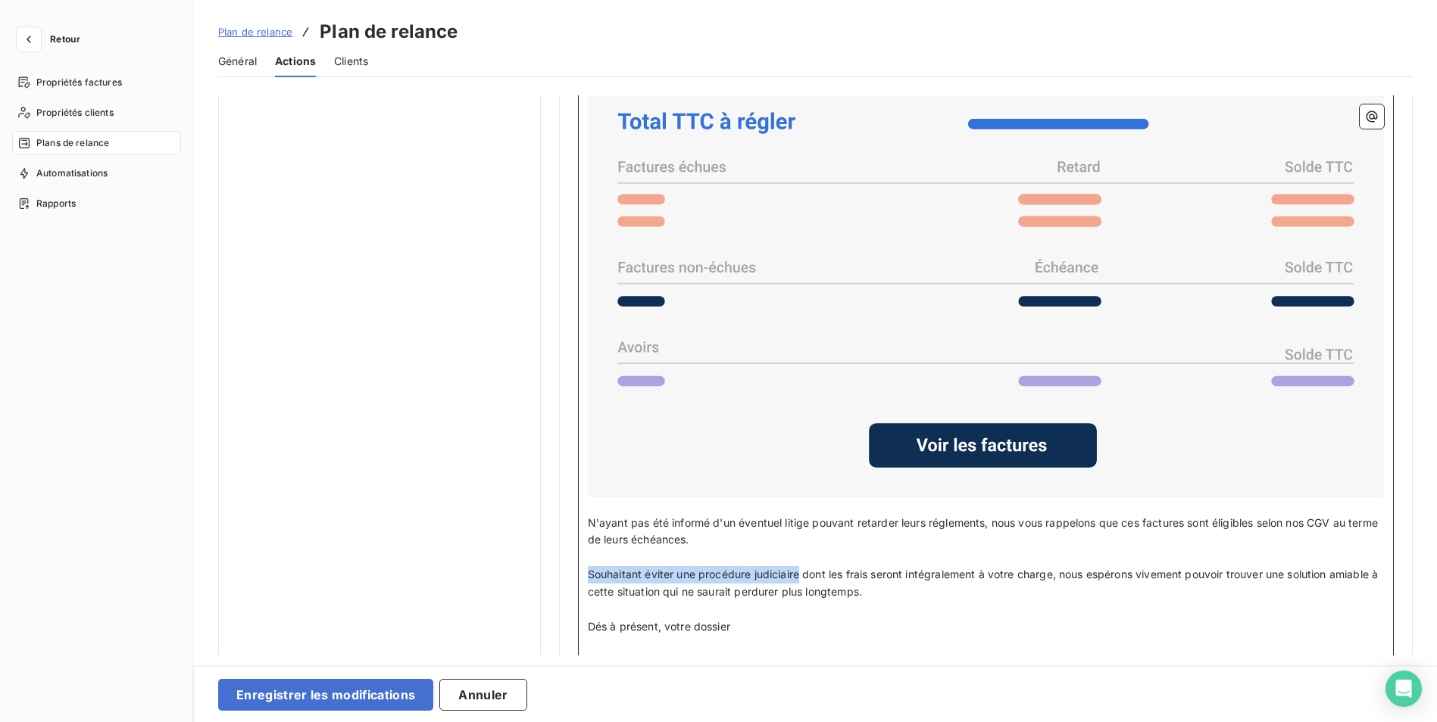
drag, startPoint x: 799, startPoint y: 573, endPoint x: 587, endPoint y: 567, distance: 212.1
click at [588, 568] on span "Souhaitant éviter une procédure judiciaire dont les frais seront intégralement …" at bounding box center [985, 583] width 794 height 30
click at [737, 540] on p "N'ayant pas été informé d'un éventuel litige pouvant retarder leurs réglements,…" at bounding box center [986, 532] width 796 height 35
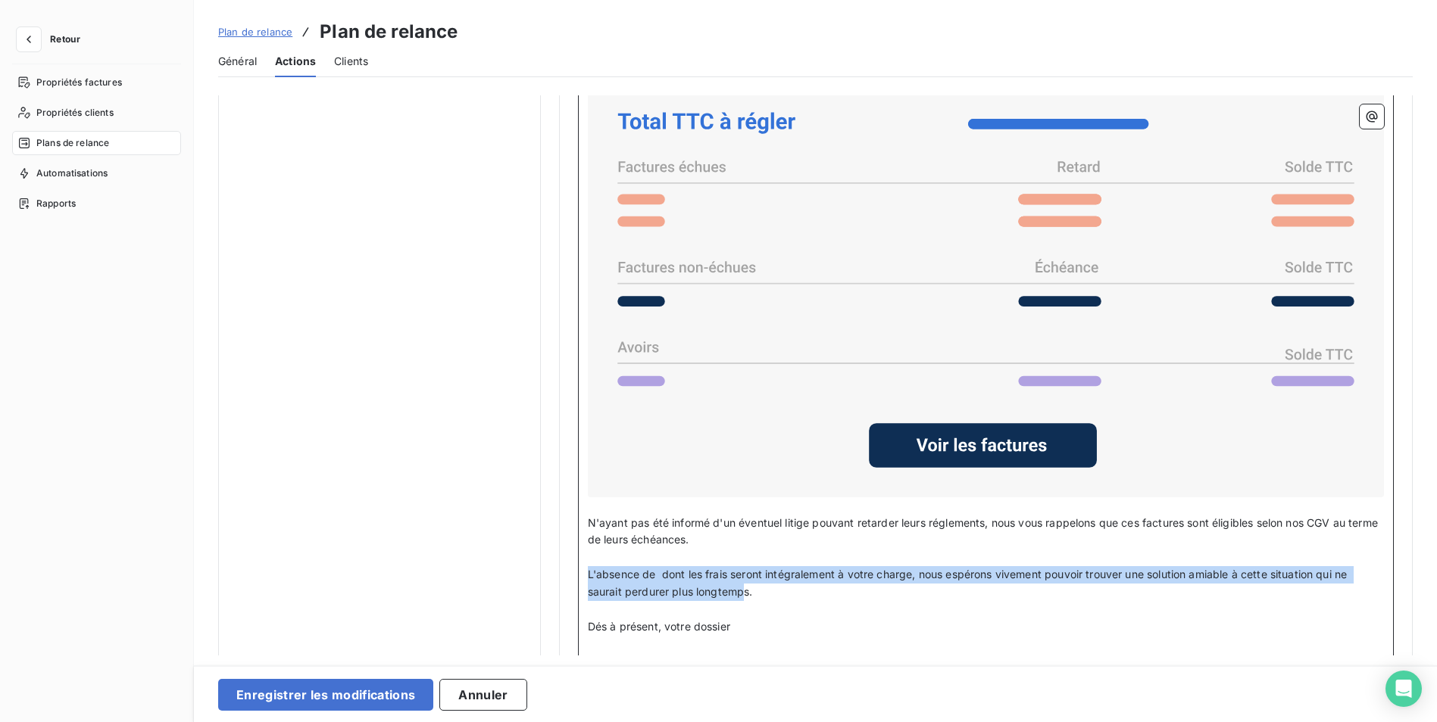
drag, startPoint x: 744, startPoint y: 591, endPoint x: 580, endPoint y: 575, distance: 165.2
click at [580, 575] on div "Bonjour Civilité du contact ﻿ Nom de famille du contact ﻿ ﻿ ﻿ Malgré nos précéd…" at bounding box center [986, 428] width 816 height 861
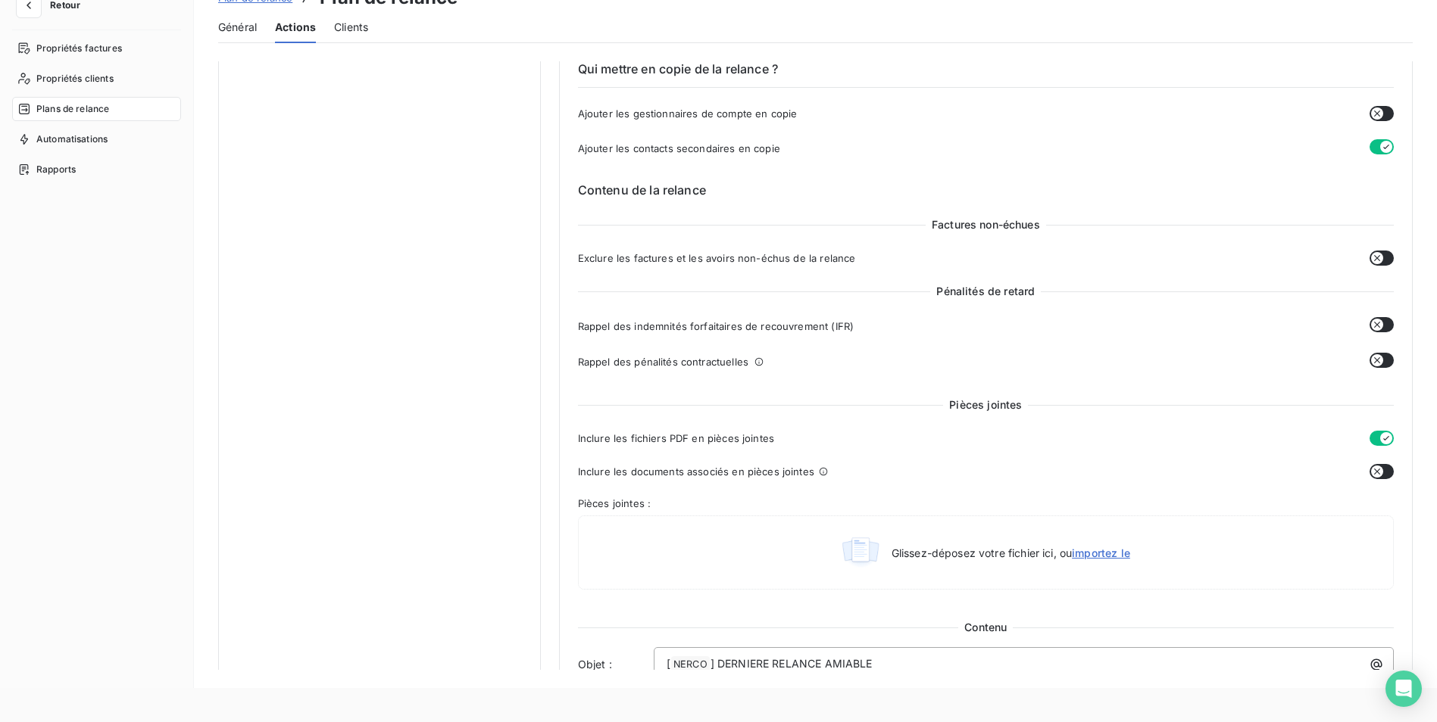
scroll to position [0, 0]
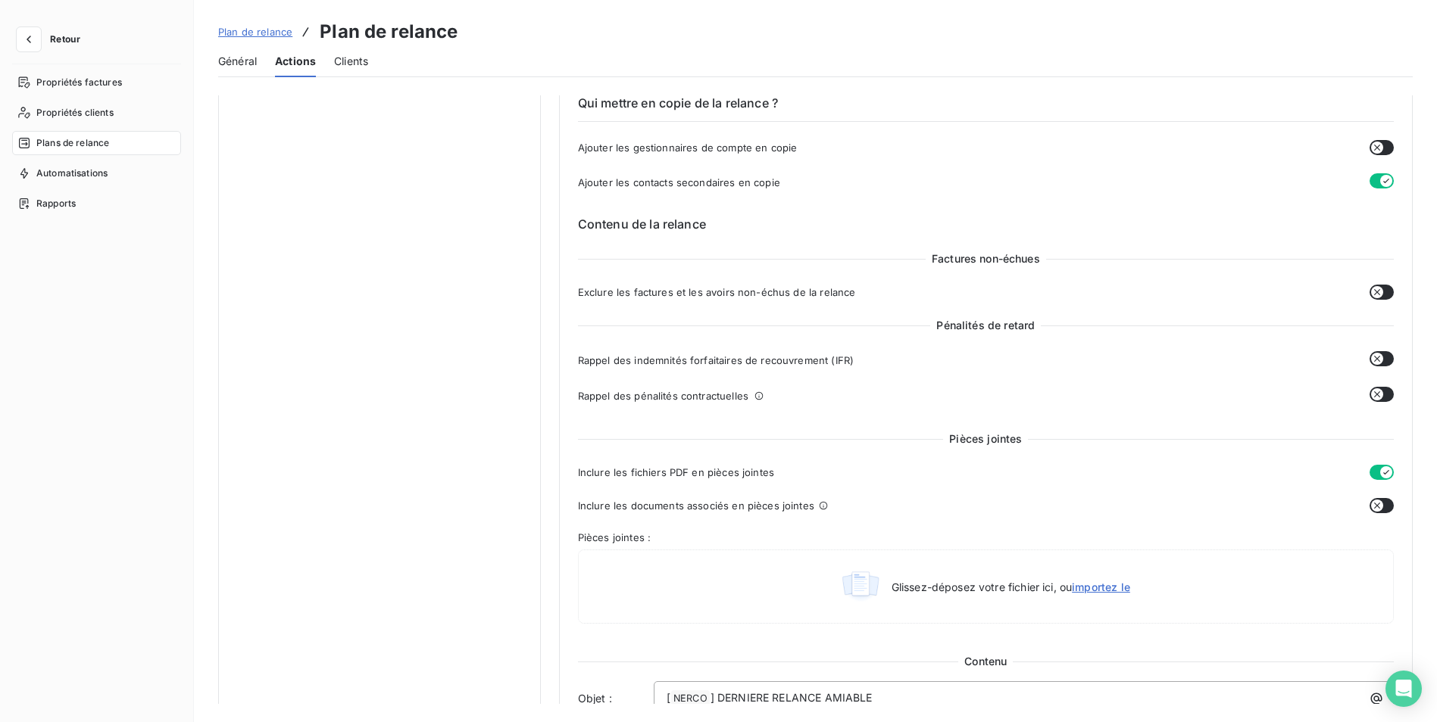
click at [302, 61] on span "Actions" at bounding box center [295, 61] width 41 height 15
click at [86, 146] on span "Plans de relance" at bounding box center [72, 143] width 73 height 14
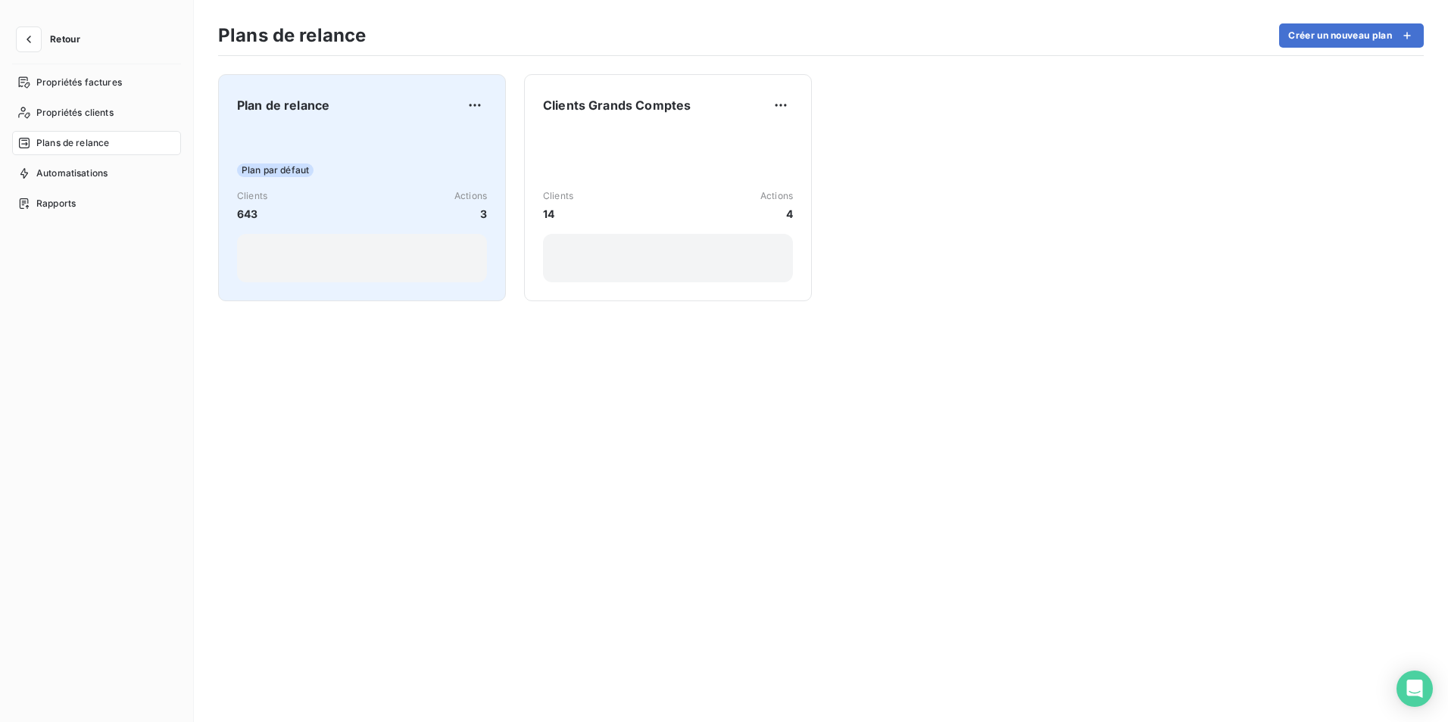
click at [249, 216] on span "643" at bounding box center [252, 214] width 30 height 16
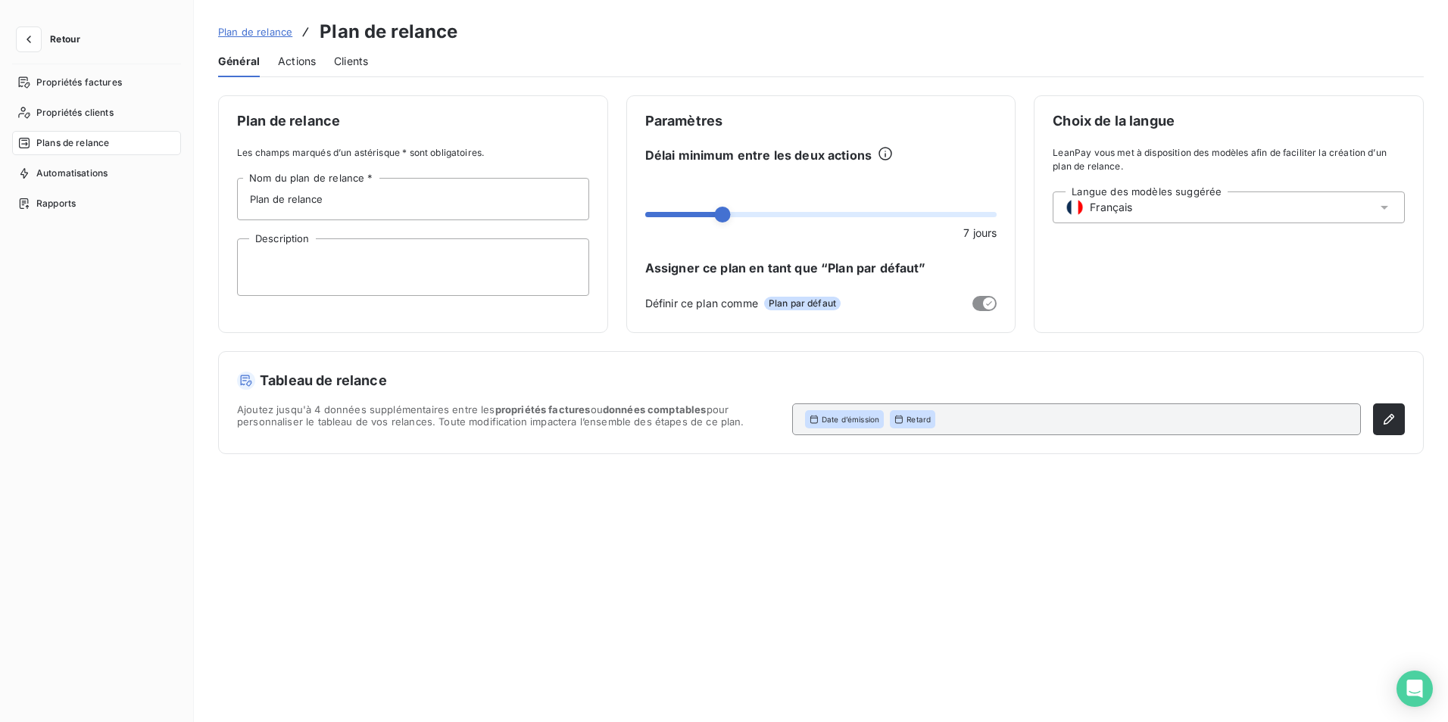
click at [307, 66] on span "Actions" at bounding box center [297, 61] width 38 height 15
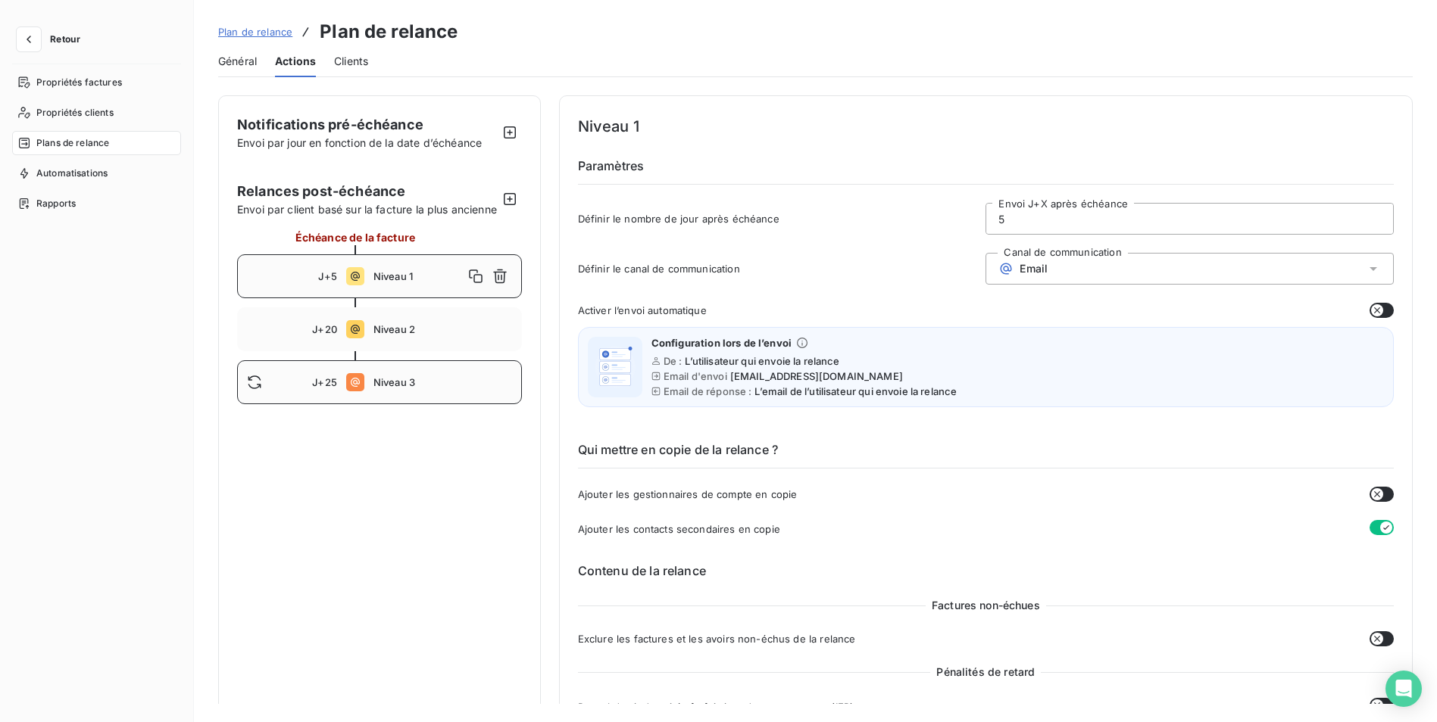
click at [382, 389] on span "Niveau 3" at bounding box center [442, 382] width 139 height 12
type input "25"
click at [399, 389] on span "Niveau 3" at bounding box center [418, 382] width 90 height 12
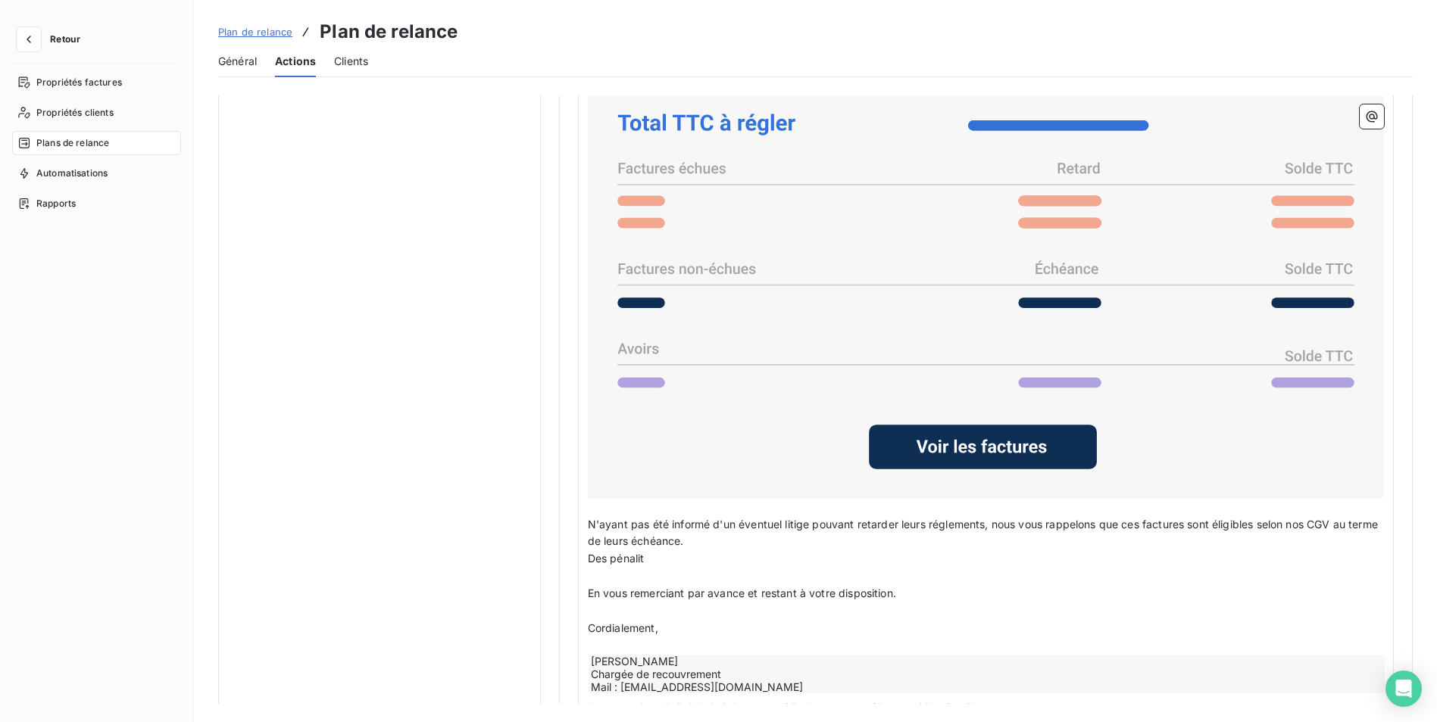
scroll to position [1169, 0]
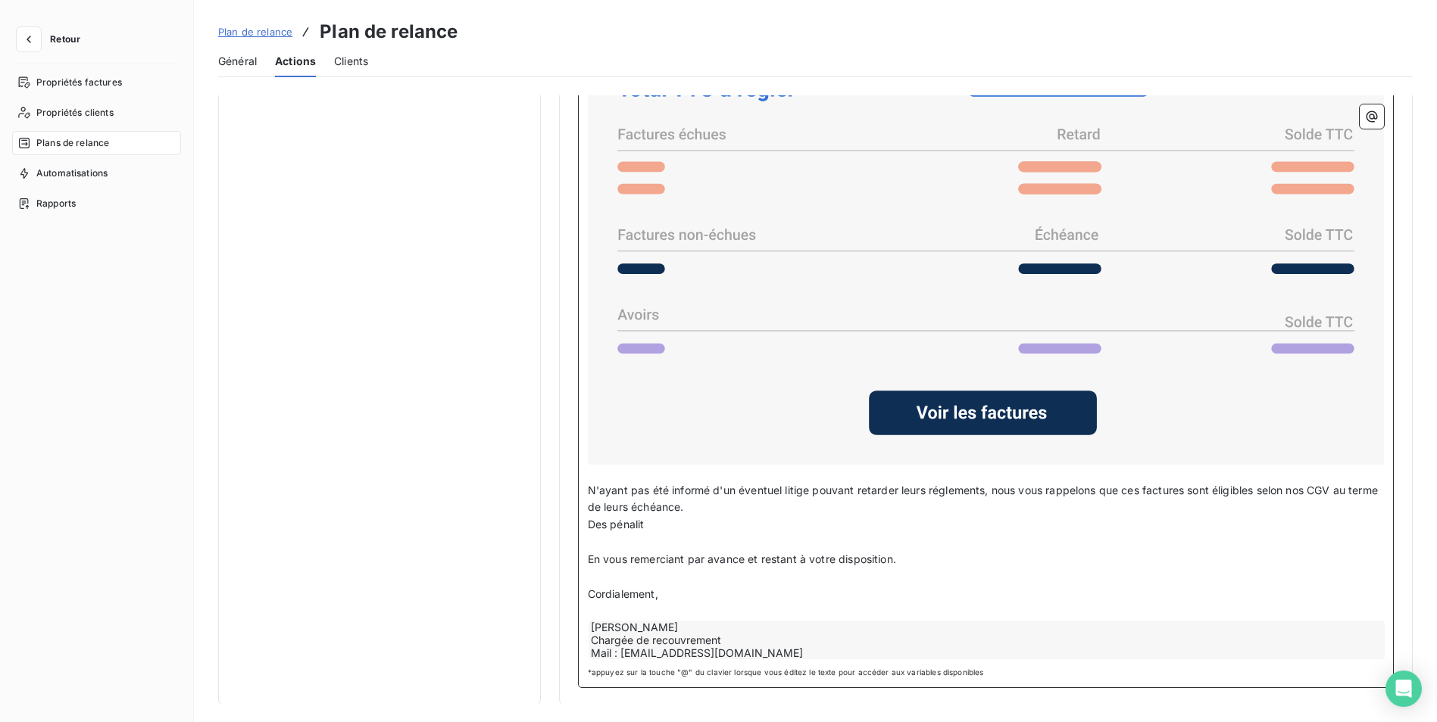
click at [647, 520] on p "Des pénalit" at bounding box center [986, 524] width 796 height 17
click at [646, 520] on p "Des pénalit" at bounding box center [986, 524] width 796 height 17
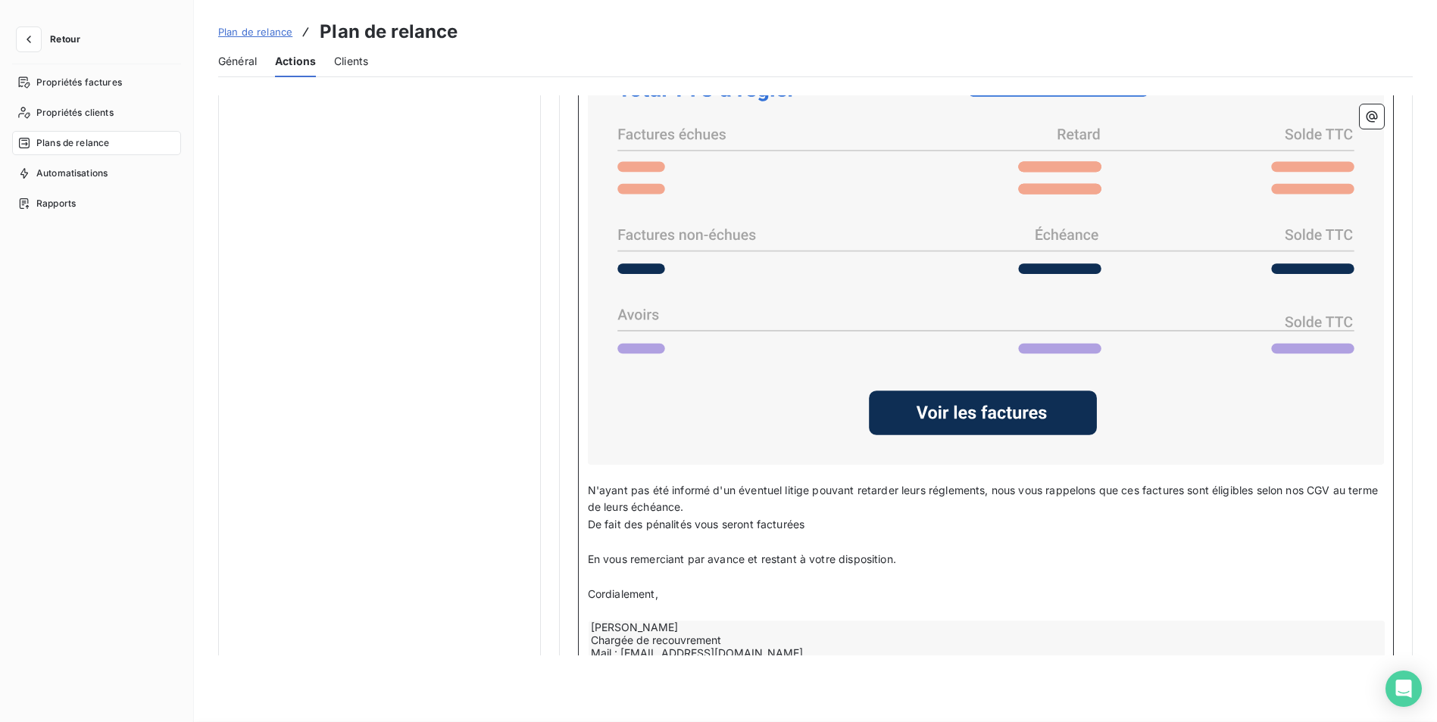
drag, startPoint x: 816, startPoint y: 529, endPoint x: 582, endPoint y: 523, distance: 233.3
click at [582, 523] on div "Bonjour Civilité du contact ﻿ Nom de famille du contact ﻿ ﻿ ﻿ Malgré nos précéd…" at bounding box center [986, 327] width 816 height 722
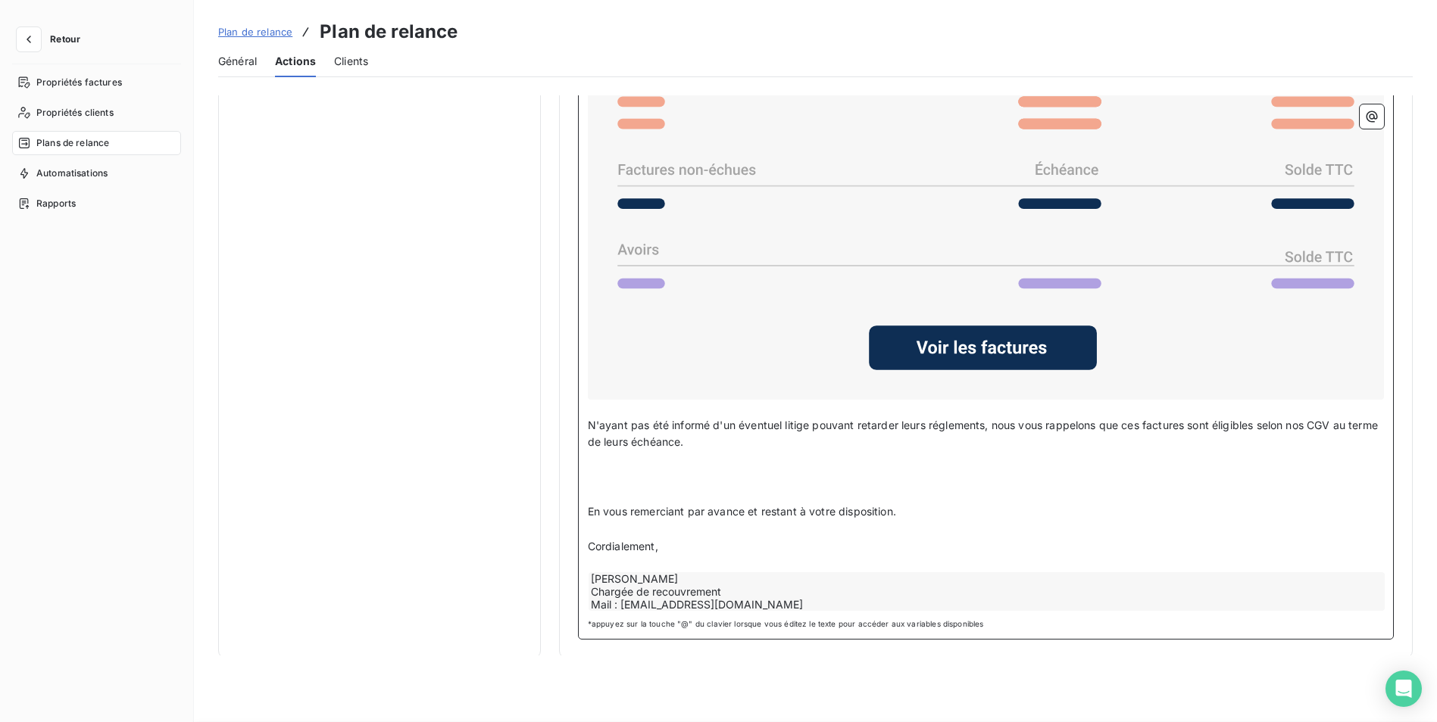
scroll to position [1234, 0]
click at [808, 420] on span "N'ayant pas été informé d'un éventuel litige pouvant retarder leurs réglements,…" at bounding box center [984, 433] width 793 height 30
drag, startPoint x: 1043, startPoint y: 426, endPoint x: 1051, endPoint y: 435, distance: 12.9
click at [1051, 435] on p "N'ayant pas été informé d'un éventuel litige à ce jour pouvant retarder leurs r…" at bounding box center [986, 434] width 796 height 35
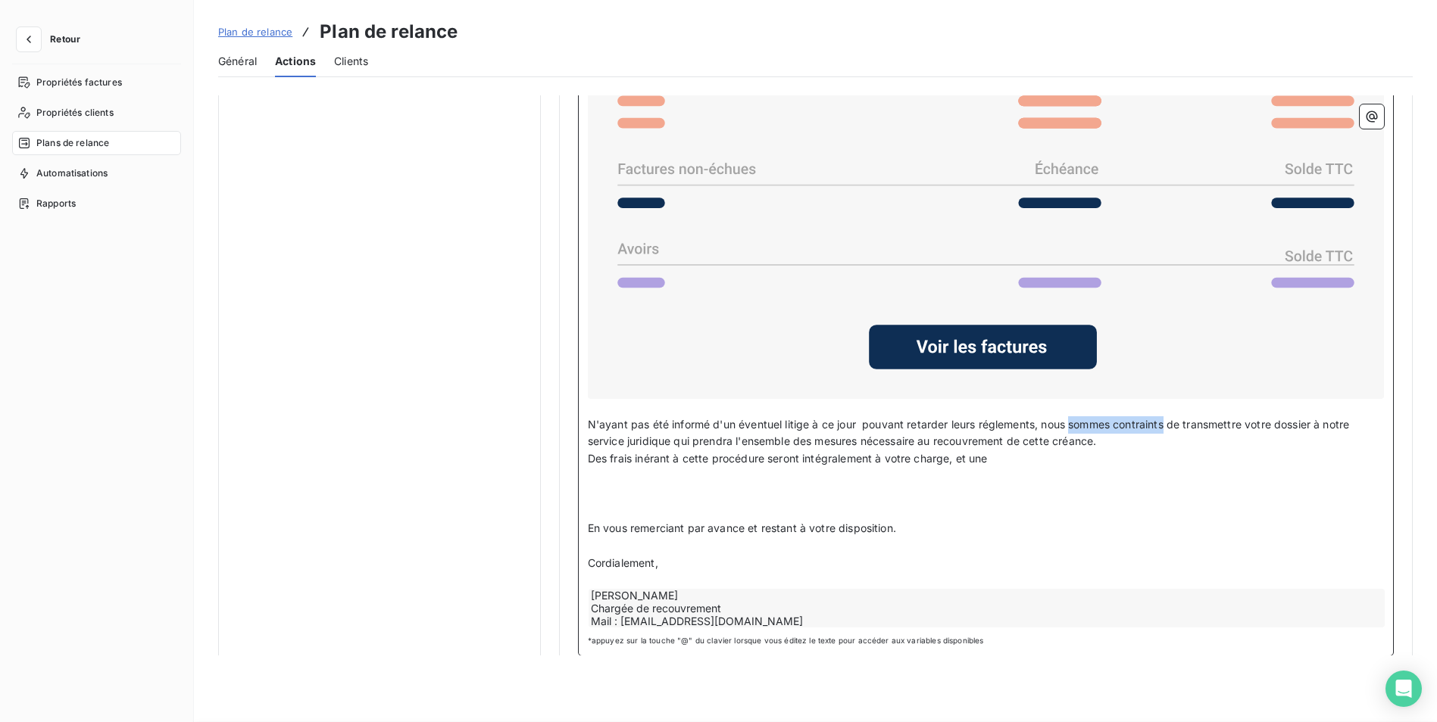
drag, startPoint x: 1167, startPoint y: 420, endPoint x: 1072, endPoint y: 425, distance: 94.8
click at [1072, 425] on span "N'ayant pas été informé d'un éventuel litige à ce jour pouvant retarder leurs r…" at bounding box center [970, 433] width 765 height 30
click at [689, 441] on span "N'ayant pas été informé d'un éventuel litige à ce jour pouvant retarder leurs r…" at bounding box center [974, 433] width 772 height 30
drag, startPoint x: 691, startPoint y: 438, endPoint x: 654, endPoint y: 439, distance: 37.1
click at [654, 439] on span "N'ayant pas été informé d'un éventuel litige à ce jour pouvant retarder leurs r…" at bounding box center [974, 433] width 772 height 30
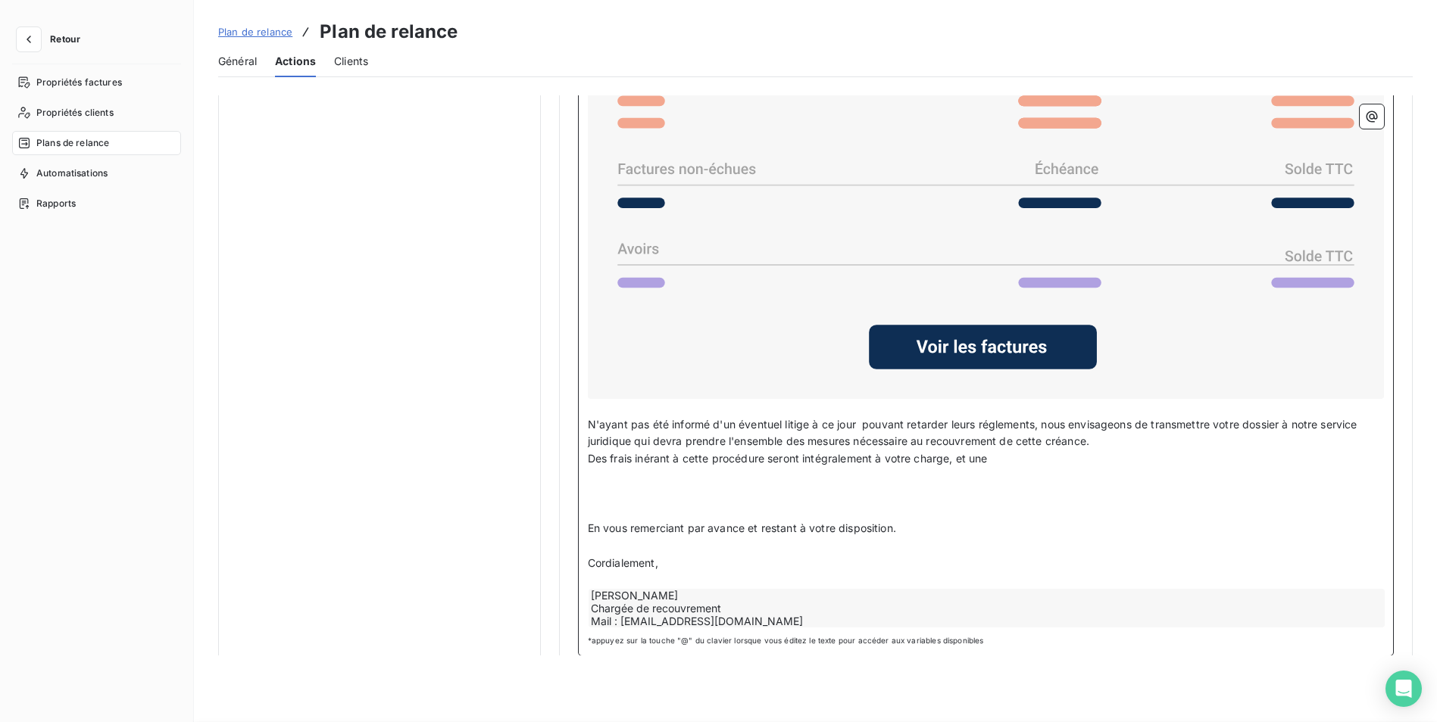
drag, startPoint x: 764, startPoint y: 458, endPoint x: 782, endPoint y: 457, distance: 17.4
click at [766, 459] on span "Des frais inérant à cette procédure seront intégralement à votre charge, et une" at bounding box center [788, 458] width 400 height 13
drag, startPoint x: 991, startPoint y: 456, endPoint x: 957, endPoint y: 457, distance: 33.3
click at [957, 457] on p "Des frais inérant à cette procédure seront intégralement à votre charge, et une" at bounding box center [986, 459] width 796 height 17
drag, startPoint x: 1256, startPoint y: 459, endPoint x: 951, endPoint y: 463, distance: 305.2
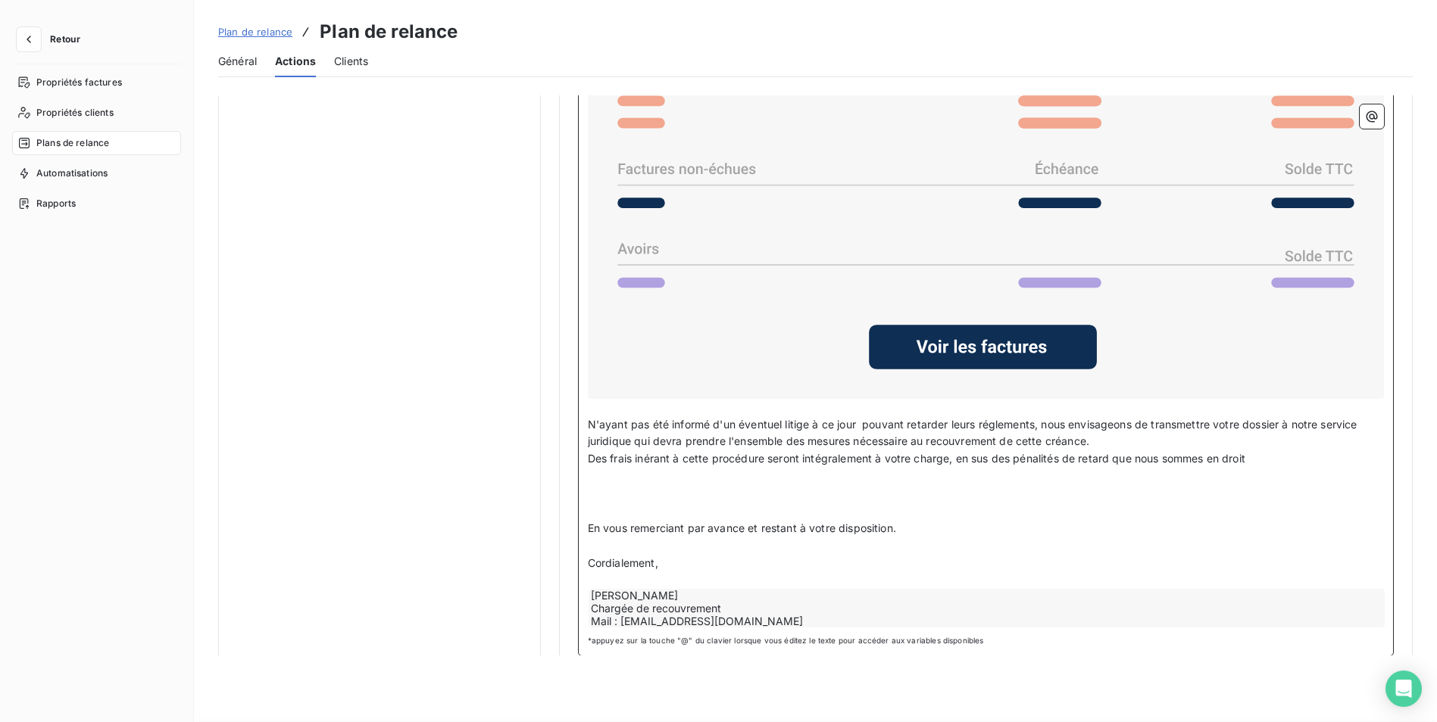
click at [951, 463] on p "Des frais inérant à cette procédure seront intégralement à votre charge, en sus…" at bounding box center [986, 459] width 796 height 17
click at [941, 488] on p "﻿" at bounding box center [986, 493] width 796 height 17
drag, startPoint x: 950, startPoint y: 457, endPoint x: 1235, endPoint y: 476, distance: 286.1
click at [1235, 476] on div "Bonjour Civilité du contact ﻿ Nom de famille du contact ﻿ ﻿ ﻿ Malgré nos précéd…" at bounding box center [986, 269] width 796 height 719
drag, startPoint x: 726, startPoint y: 438, endPoint x: 634, endPoint y: 444, distance: 92.5
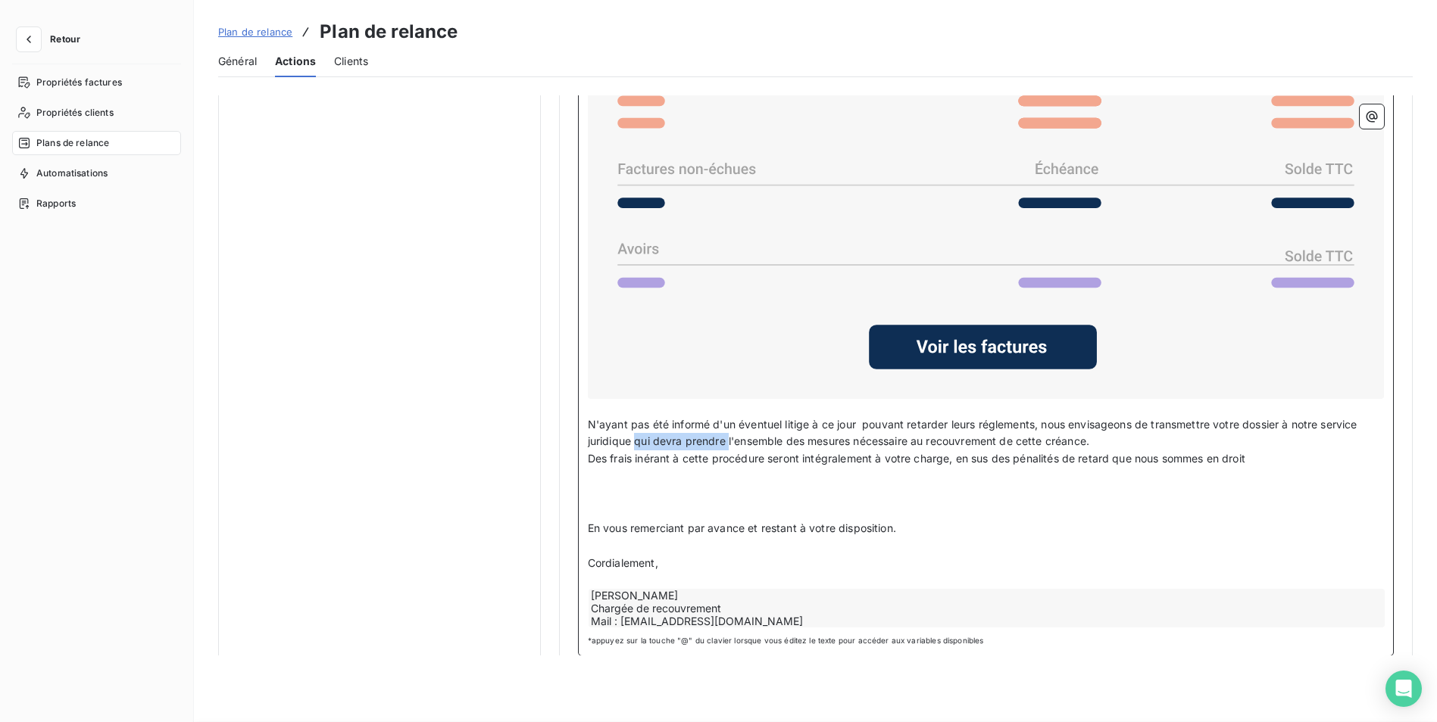
click at [634, 444] on span "N'ayant pas été informé d'un éventuel litige à ce jour pouvant retarder leurs r…" at bounding box center [974, 433] width 772 height 30
click at [1253, 453] on p "Des frais inérant à cette procédure seront intégralement à votre charge, en sus…" at bounding box center [986, 459] width 796 height 17
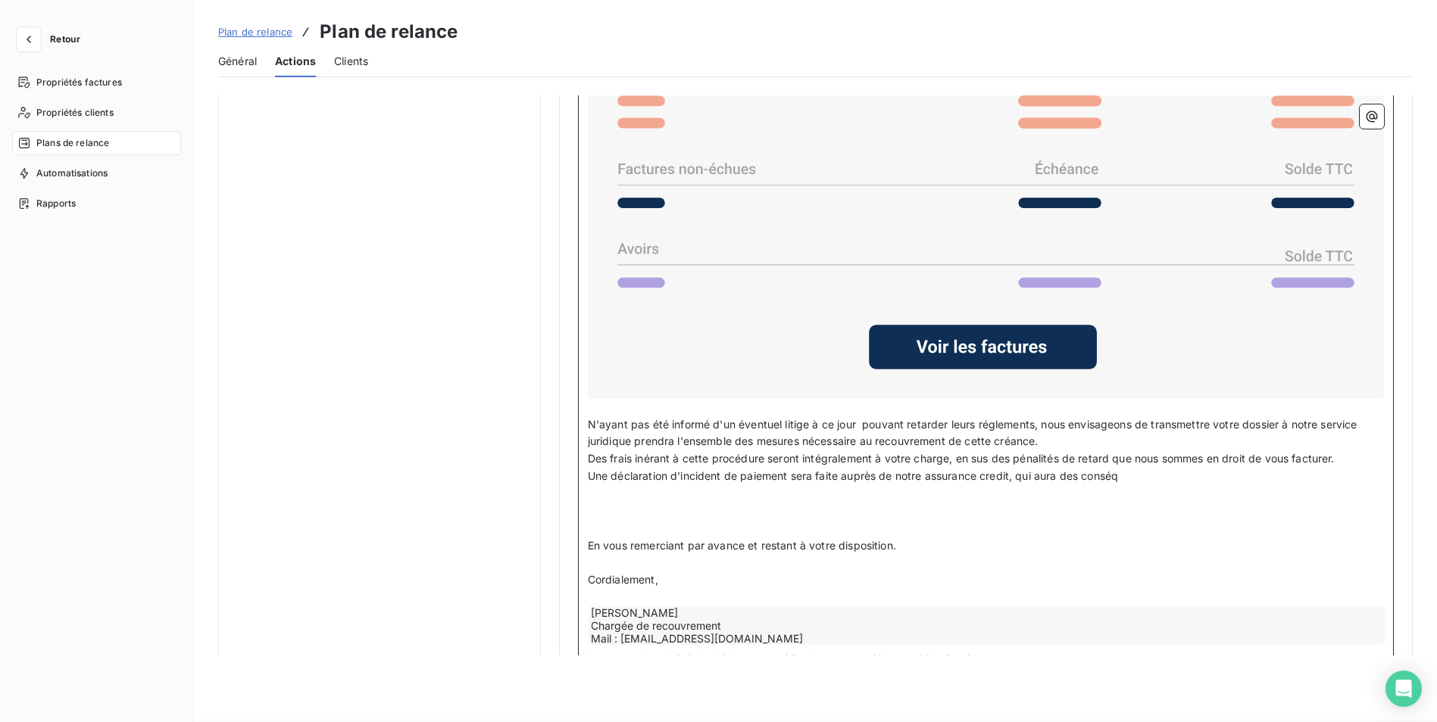
click at [1340, 457] on p "Des frais inérant à cette procédure seront intégralement à votre charge, en sus…" at bounding box center [986, 459] width 796 height 17
drag, startPoint x: 1124, startPoint y: 474, endPoint x: 1017, endPoint y: 476, distance: 106.8
click at [1017, 476] on p "Une déclaration d'incident de paiement sera faite auprès de notre assurance cre…" at bounding box center [986, 476] width 796 height 17
drag, startPoint x: 1233, startPoint y: 473, endPoint x: 1019, endPoint y: 480, distance: 213.7
click at [1019, 480] on p "Une déclaration d'incident de paiement sera faite auprès de notre assurance cre…" at bounding box center [986, 476] width 796 height 17
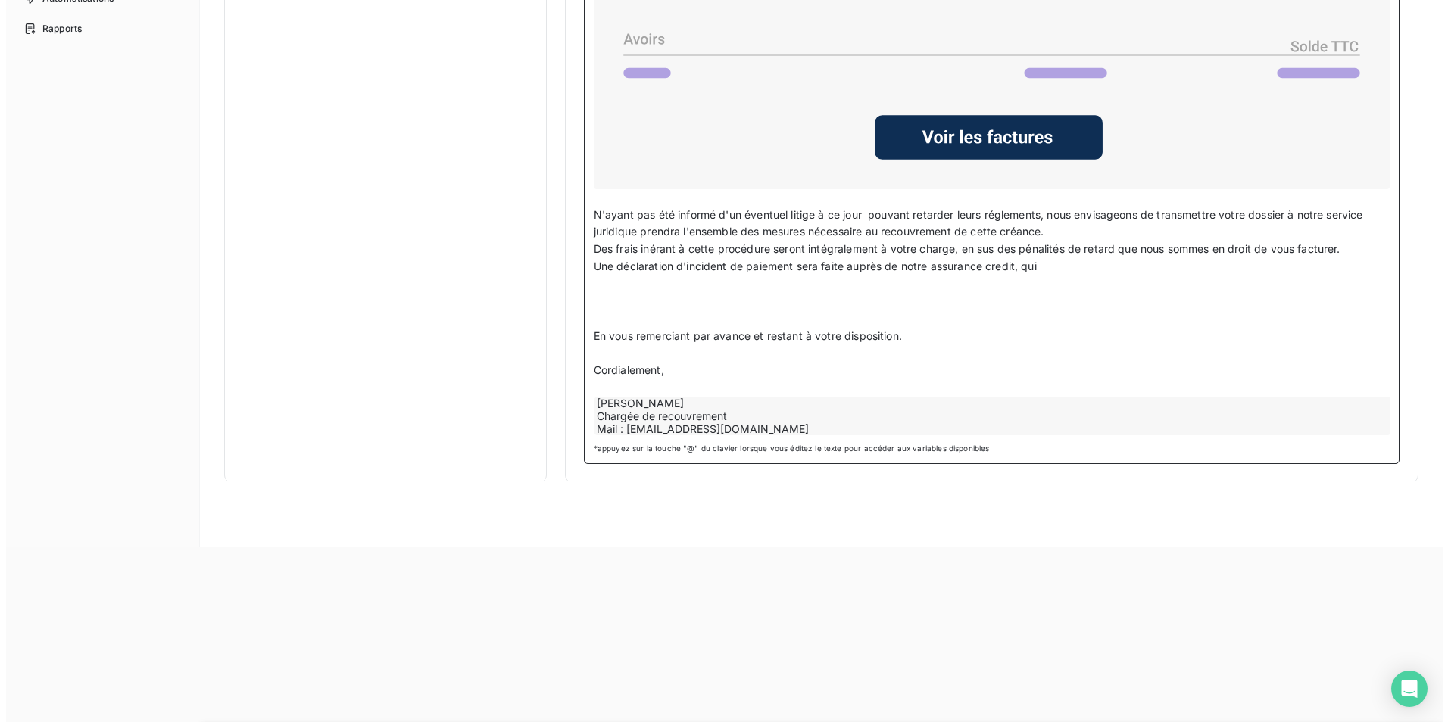
scroll to position [0, 0]
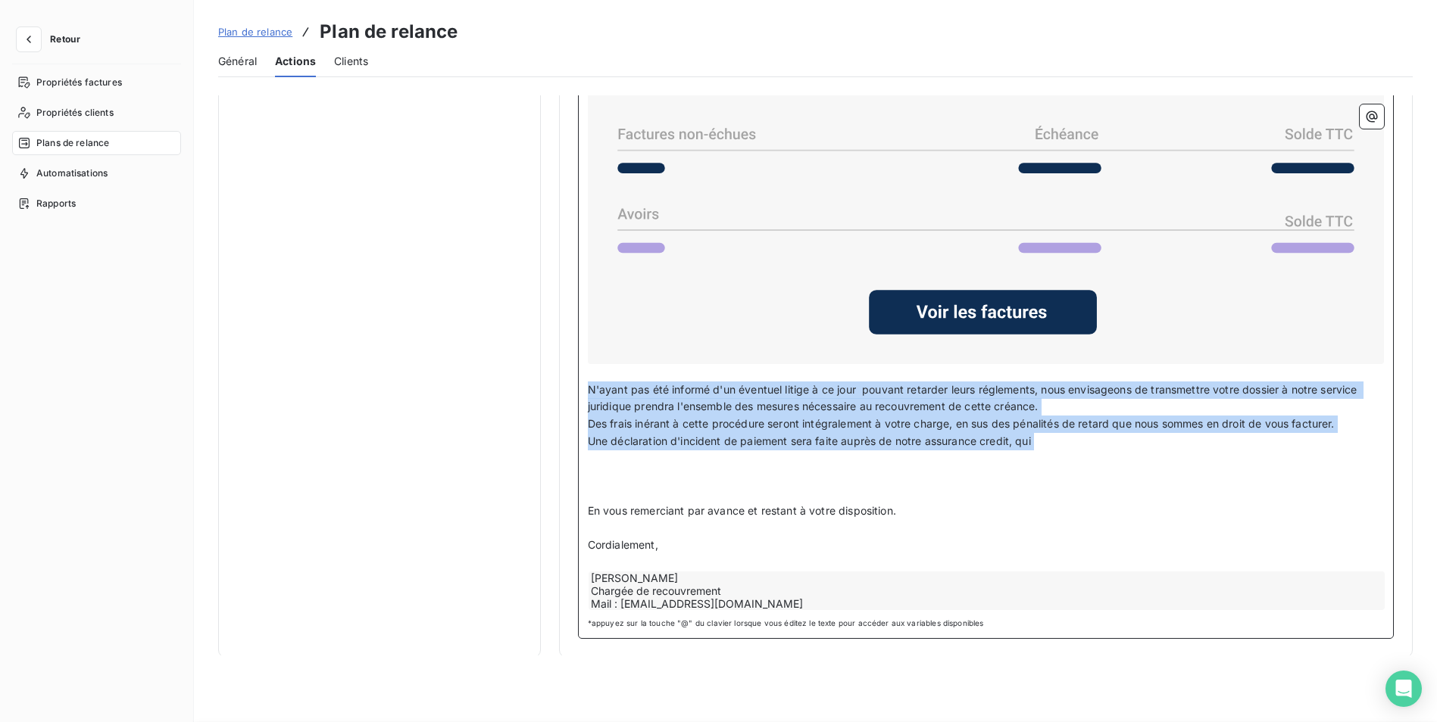
drag, startPoint x: 586, startPoint y: 383, endPoint x: 991, endPoint y: 460, distance: 411.7
click at [991, 460] on div "Bonjour Civilité du contact ﻿ Nom de famille du contact ﻿ ﻿ ﻿ Malgré nos précéd…" at bounding box center [986, 243] width 796 height 737
copy div "N'ayant pas été informé d'un éventuel litige à ce jour pouvant retarder leurs r…"
click at [238, 64] on span "Général" at bounding box center [237, 61] width 39 height 15
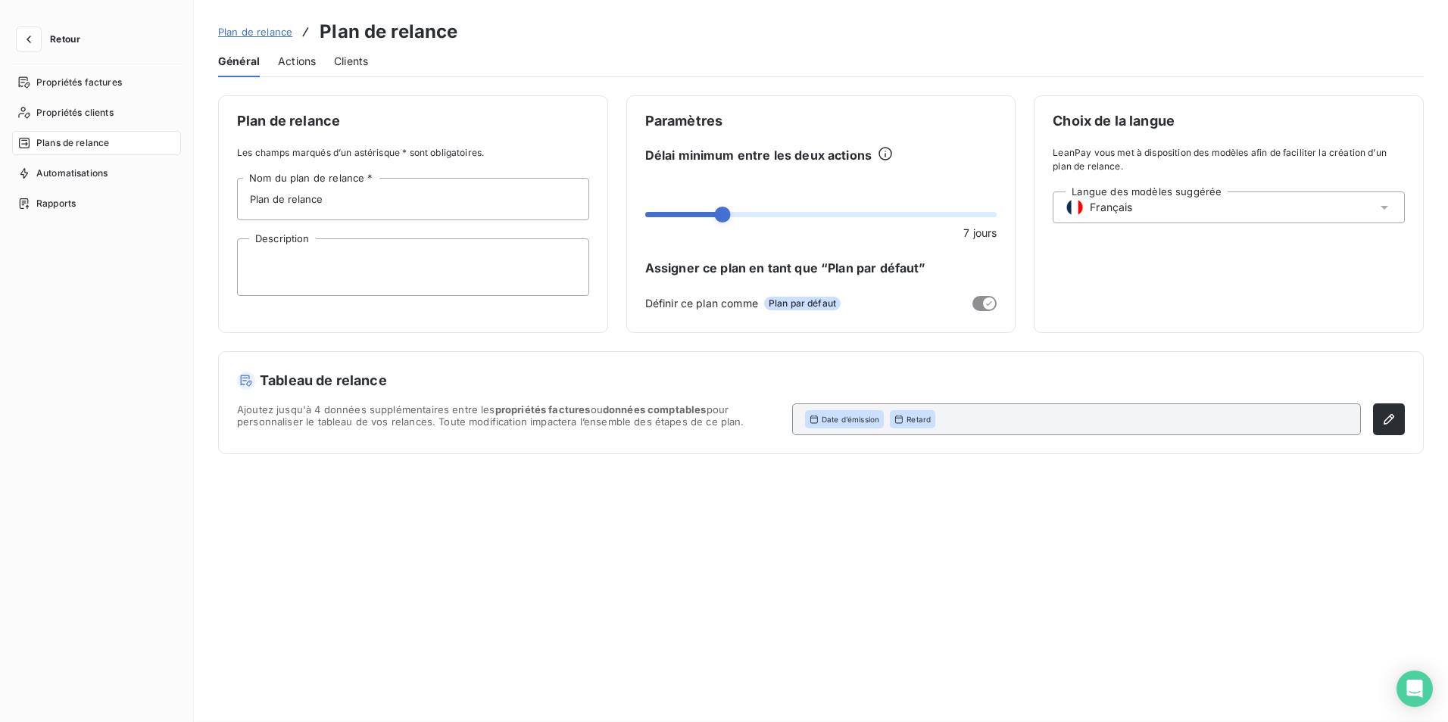
click at [87, 139] on span "Plans de relance" at bounding box center [72, 143] width 73 height 14
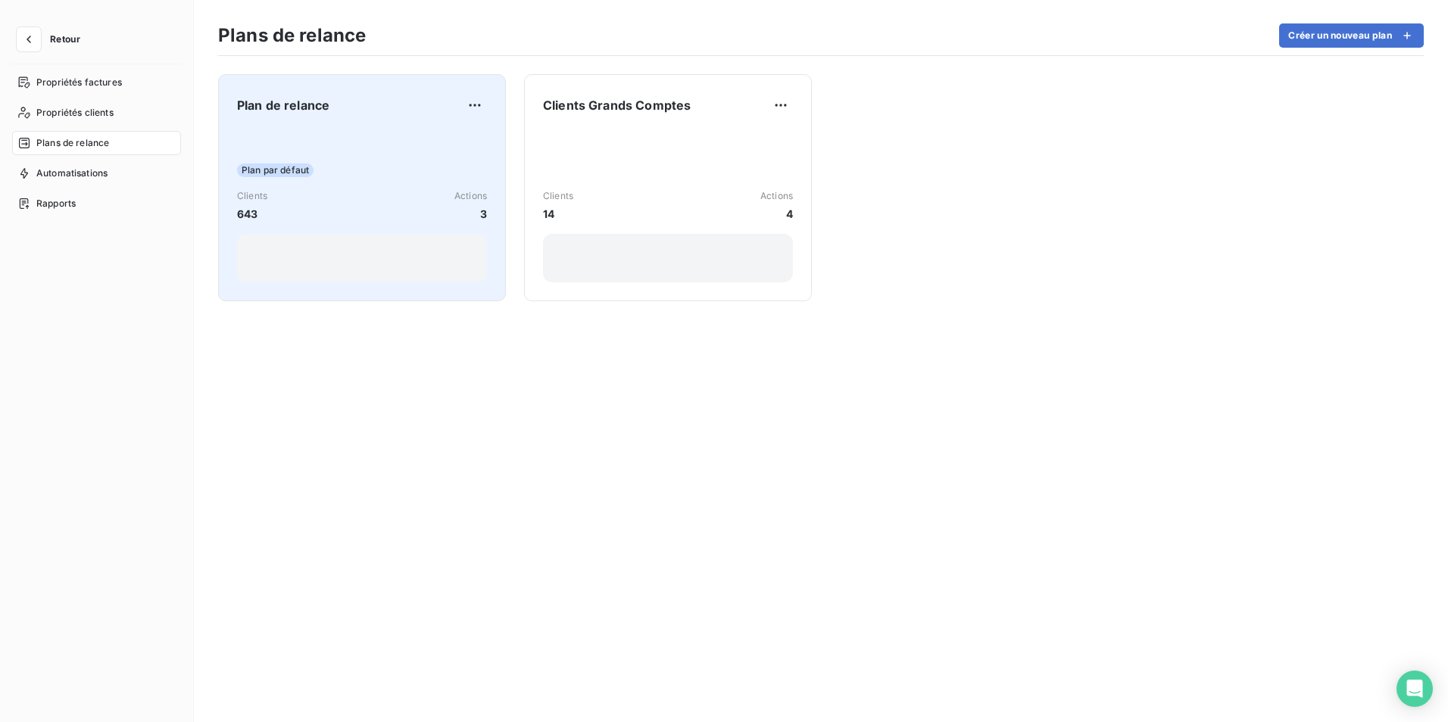
click at [252, 216] on span "643" at bounding box center [252, 214] width 30 height 16
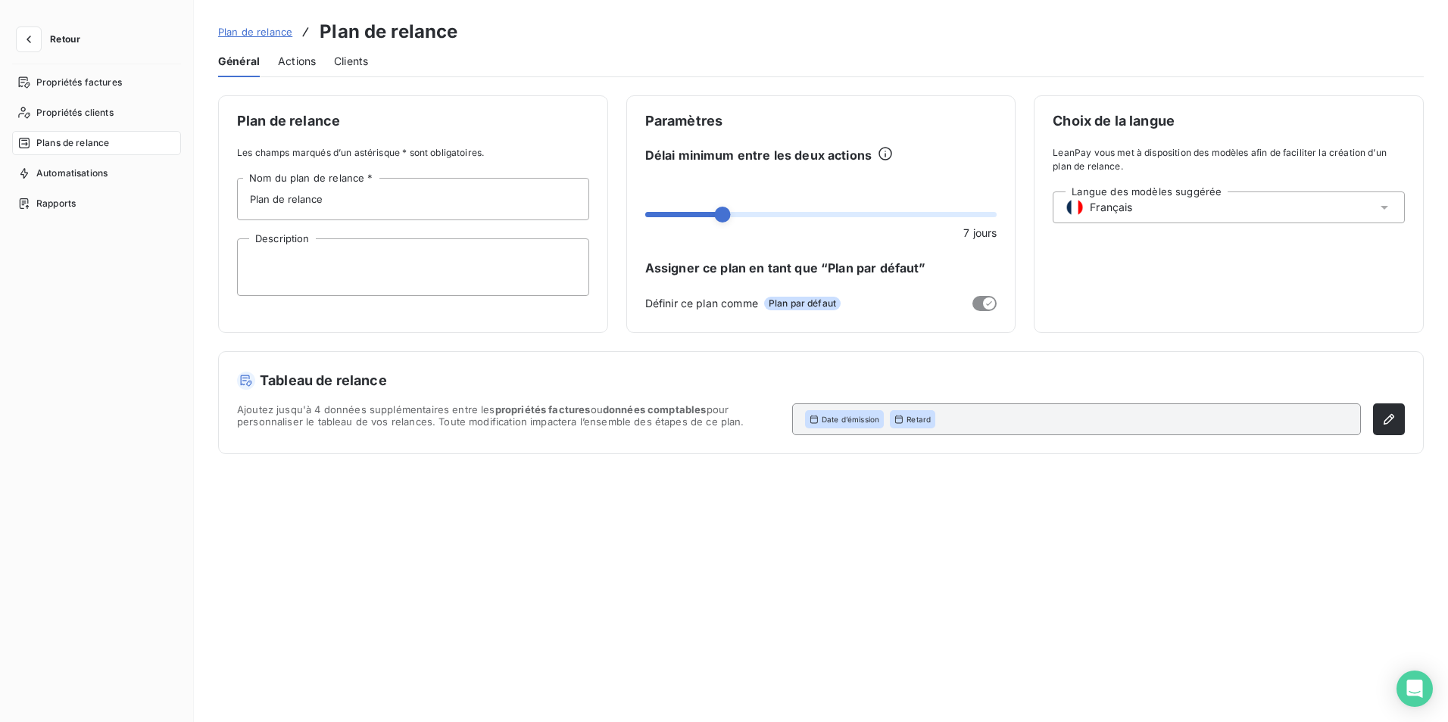
click at [309, 66] on span "Actions" at bounding box center [297, 61] width 38 height 15
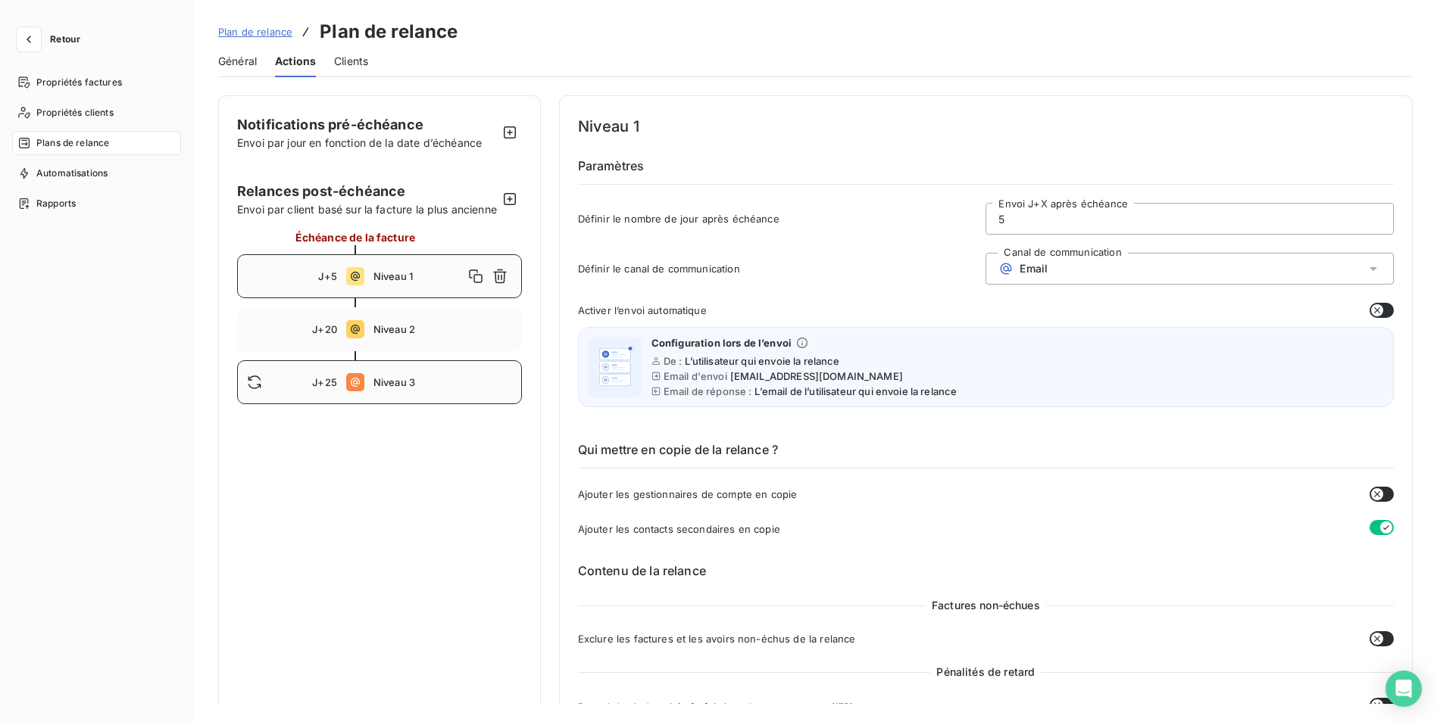
click at [398, 392] on div "J+25 Niveau 3" at bounding box center [379, 382] width 285 height 44
type input "25"
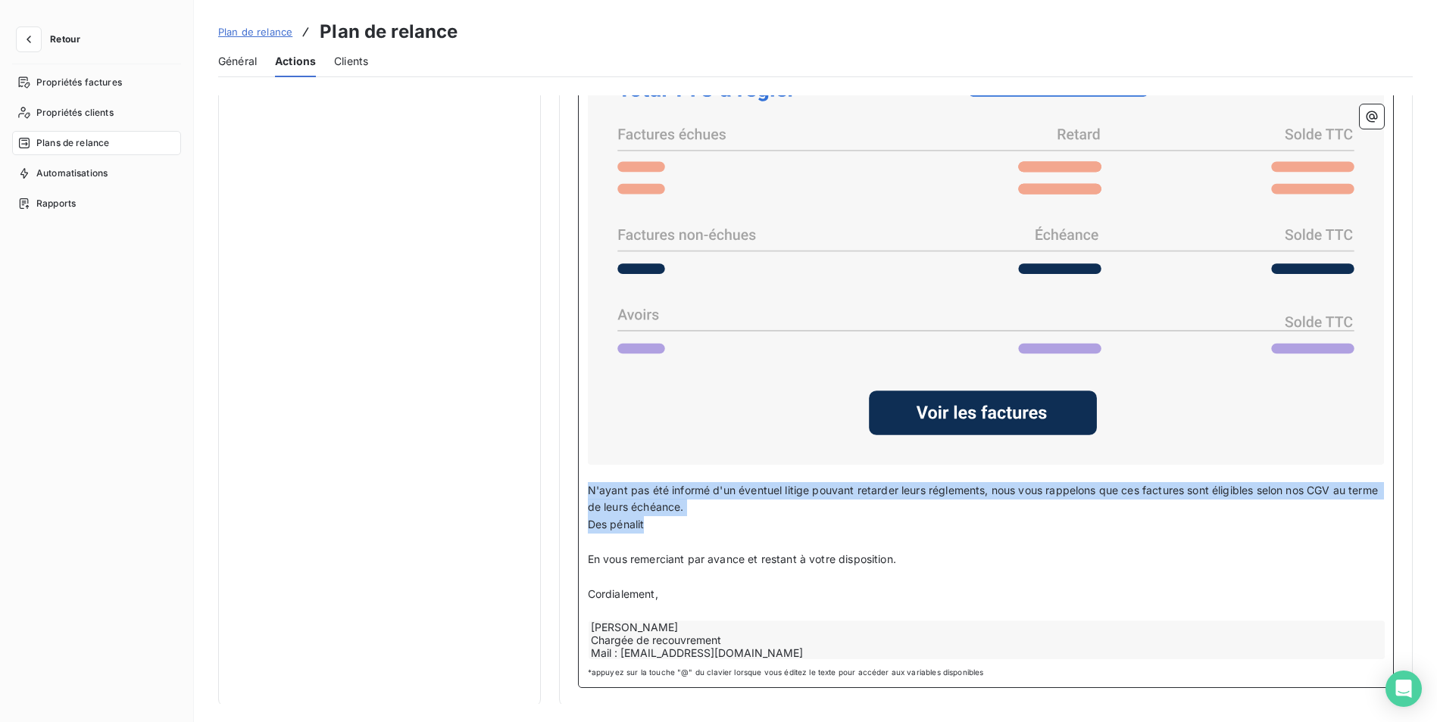
drag, startPoint x: 687, startPoint y: 526, endPoint x: 561, endPoint y: 482, distance: 132.9
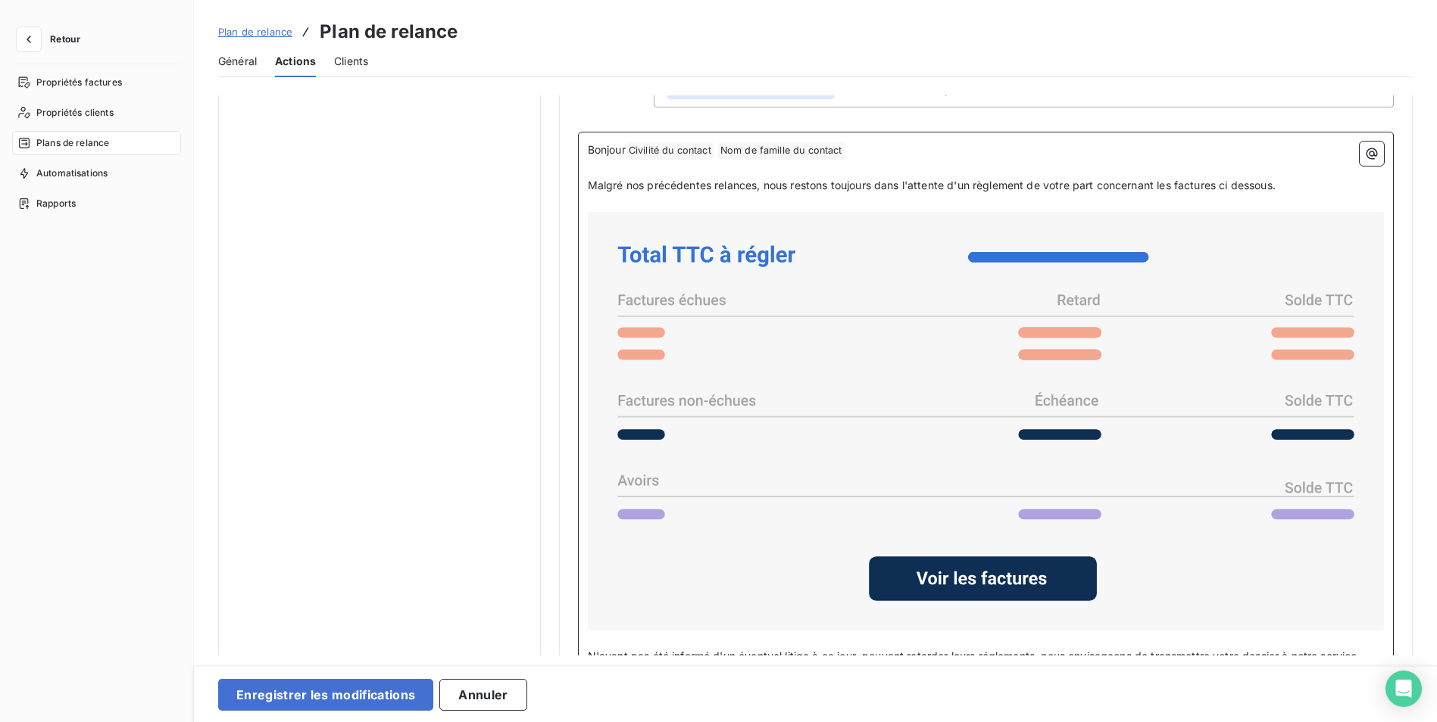
scroll to position [714, 0]
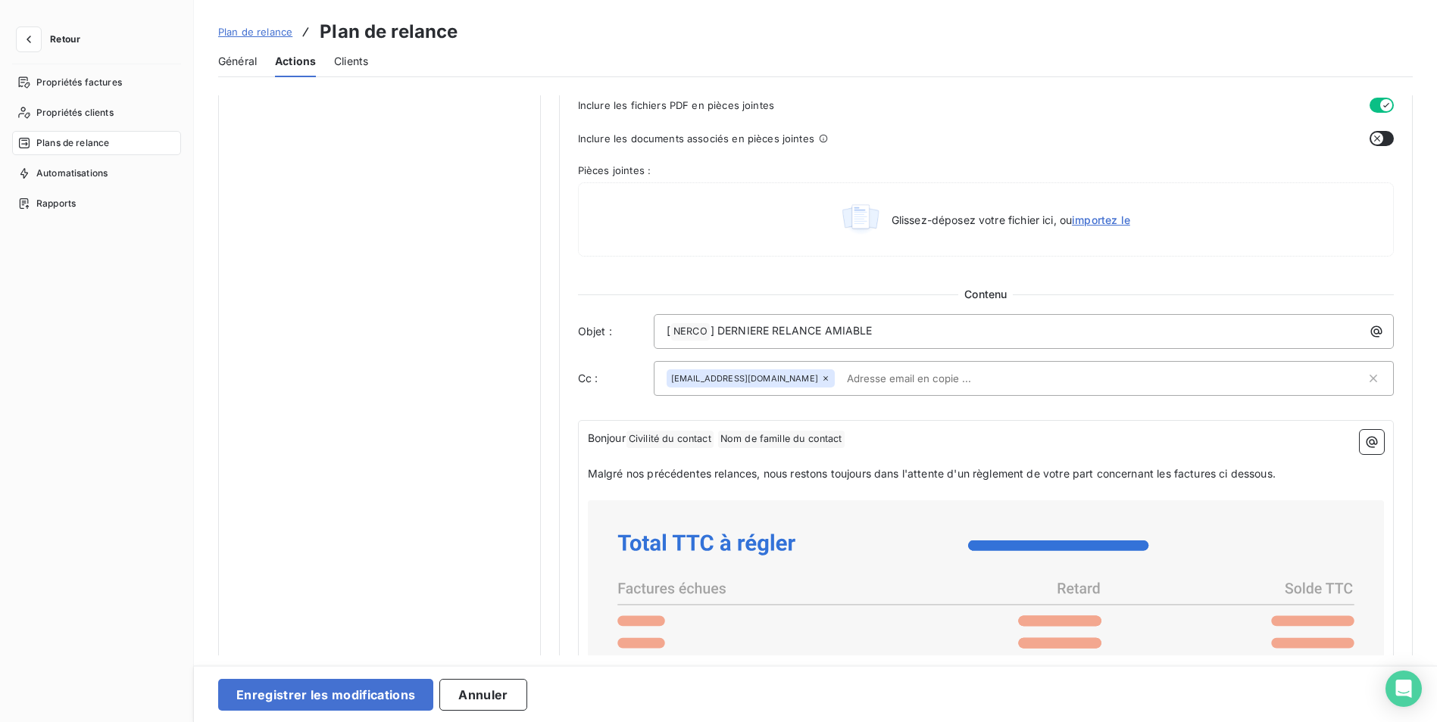
drag, startPoint x: 916, startPoint y: 379, endPoint x: 834, endPoint y: 377, distance: 81.8
click at [841, 374] on input "text" at bounding box center [928, 378] width 175 height 23
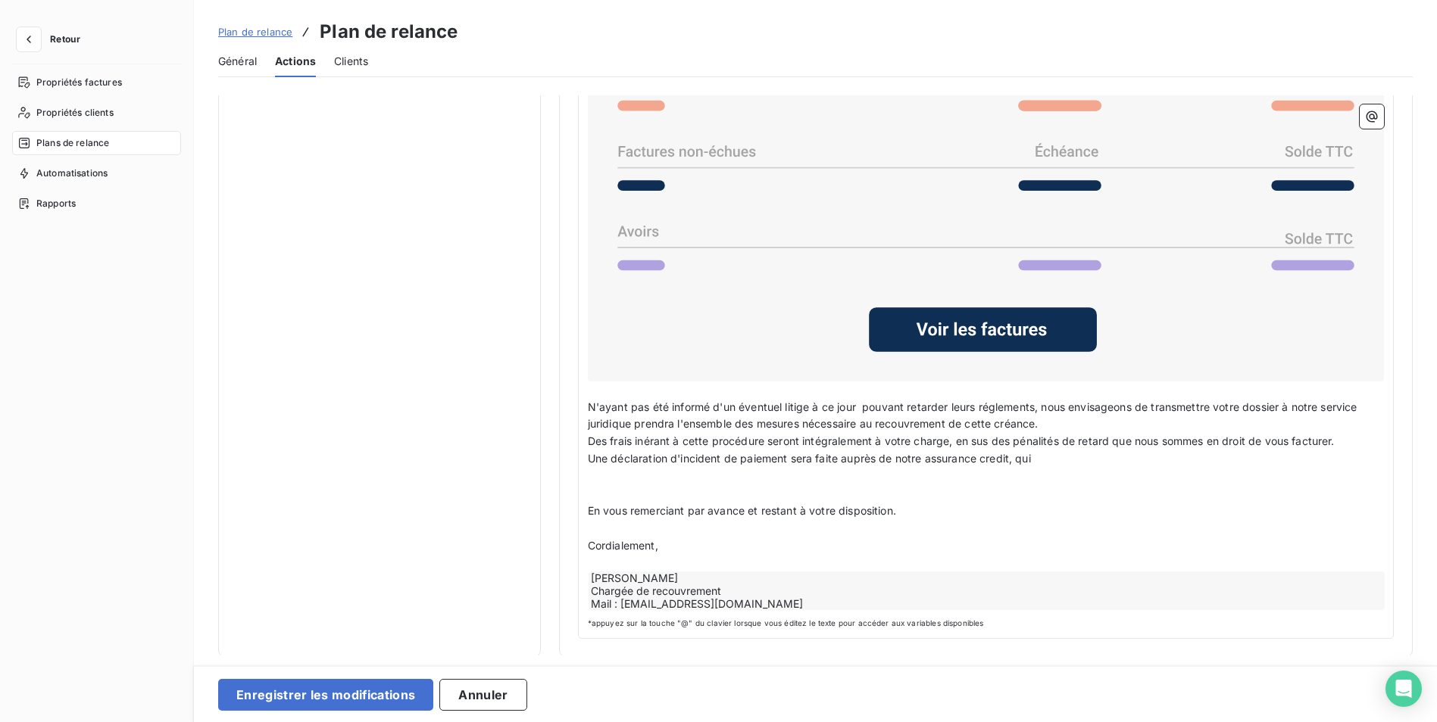
scroll to position [1169, 0]
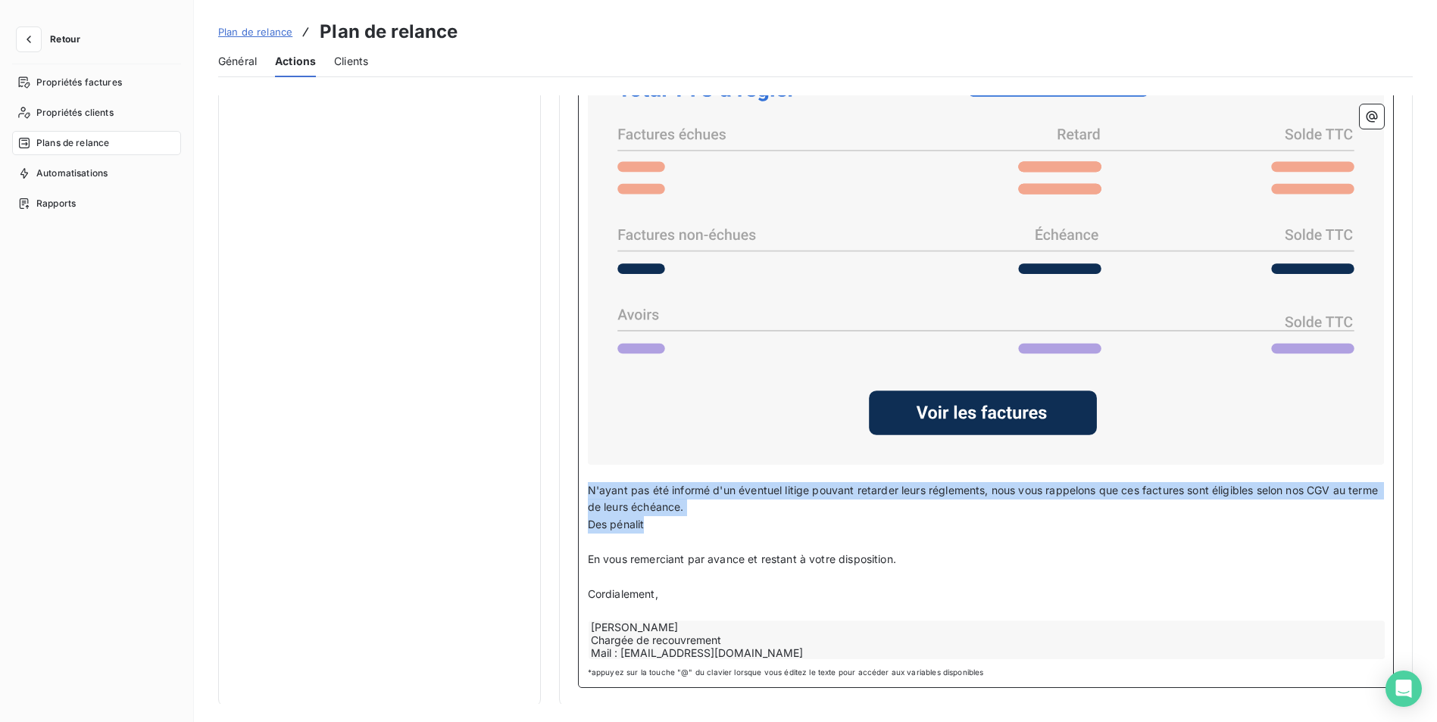
drag, startPoint x: 585, startPoint y: 484, endPoint x: 663, endPoint y: 530, distance: 90.0
click at [663, 530] on div "Bonjour Civilité du contact ﻿ Nom de famille du contact ﻿ ﻿ ﻿ Malgré nos précéd…" at bounding box center [986, 318] width 796 height 685
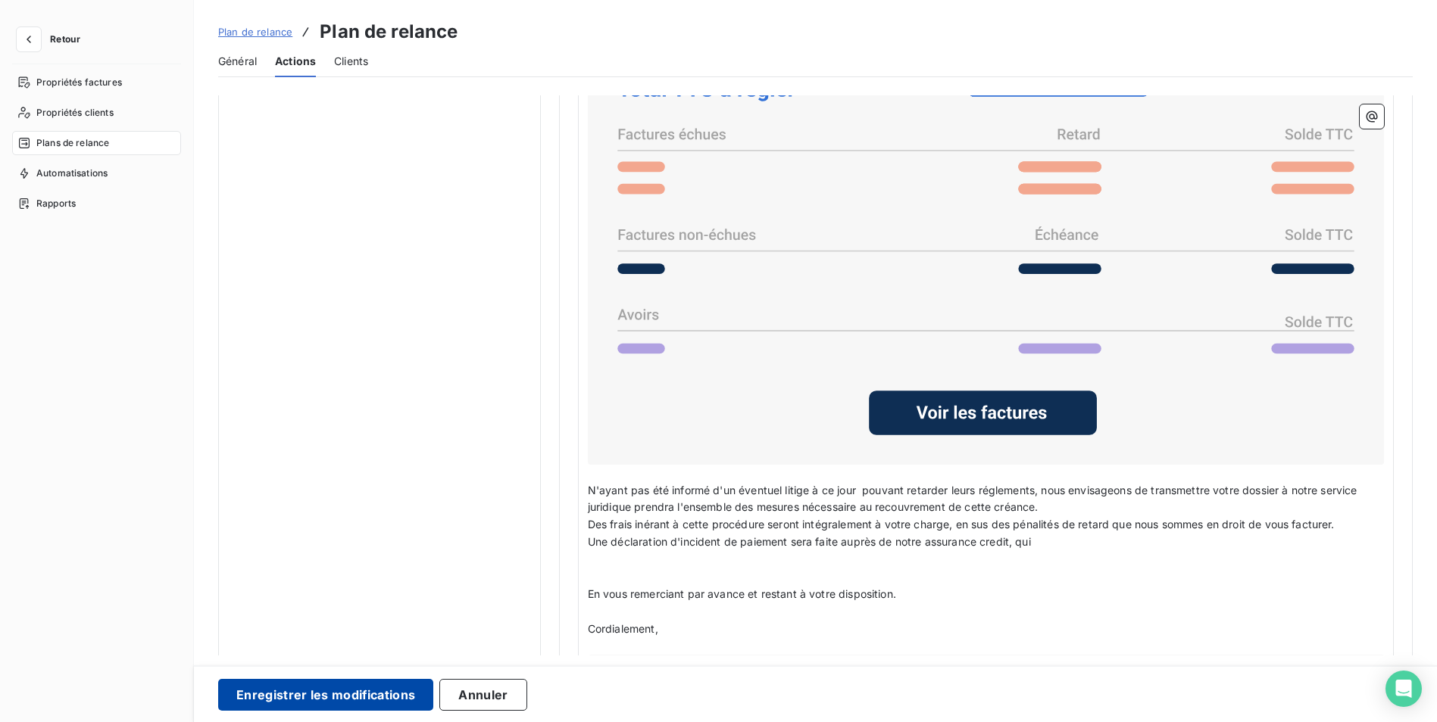
drag, startPoint x: 355, startPoint y: 699, endPoint x: 349, endPoint y: 693, distance: 8.6
click at [354, 699] on button "Enregistrer les modifications" at bounding box center [325, 695] width 215 height 32
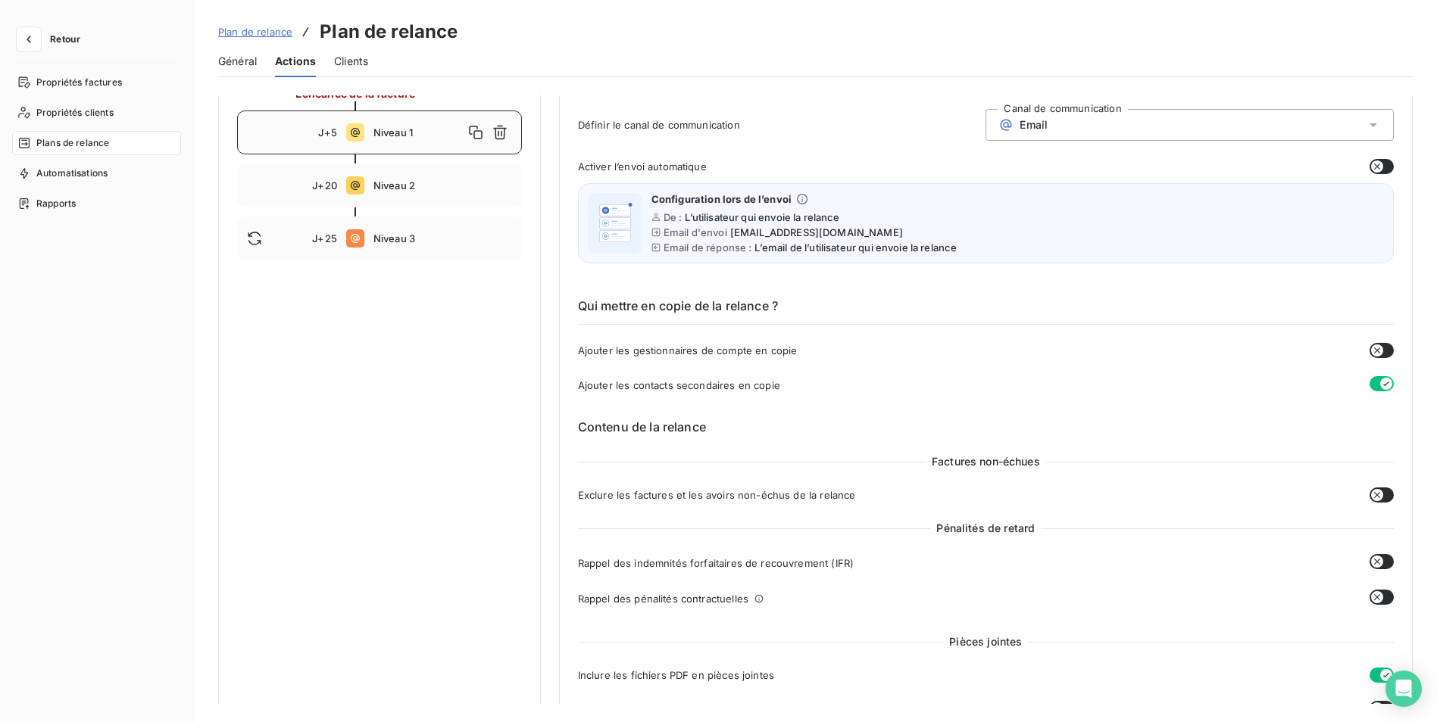
scroll to position [0, 0]
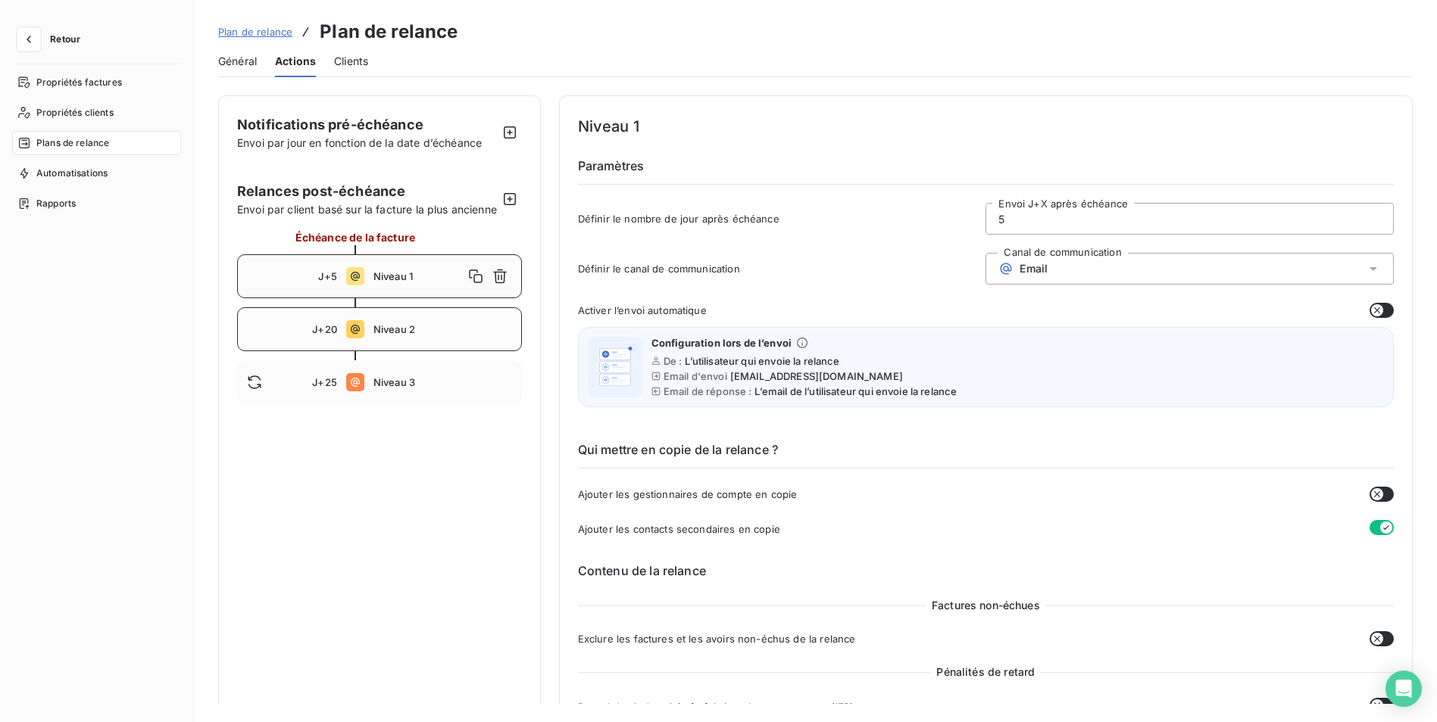
click at [407, 351] on div "J+20 Niveau 2" at bounding box center [379, 329] width 285 height 44
click at [358, 339] on icon at bounding box center [355, 329] width 18 height 18
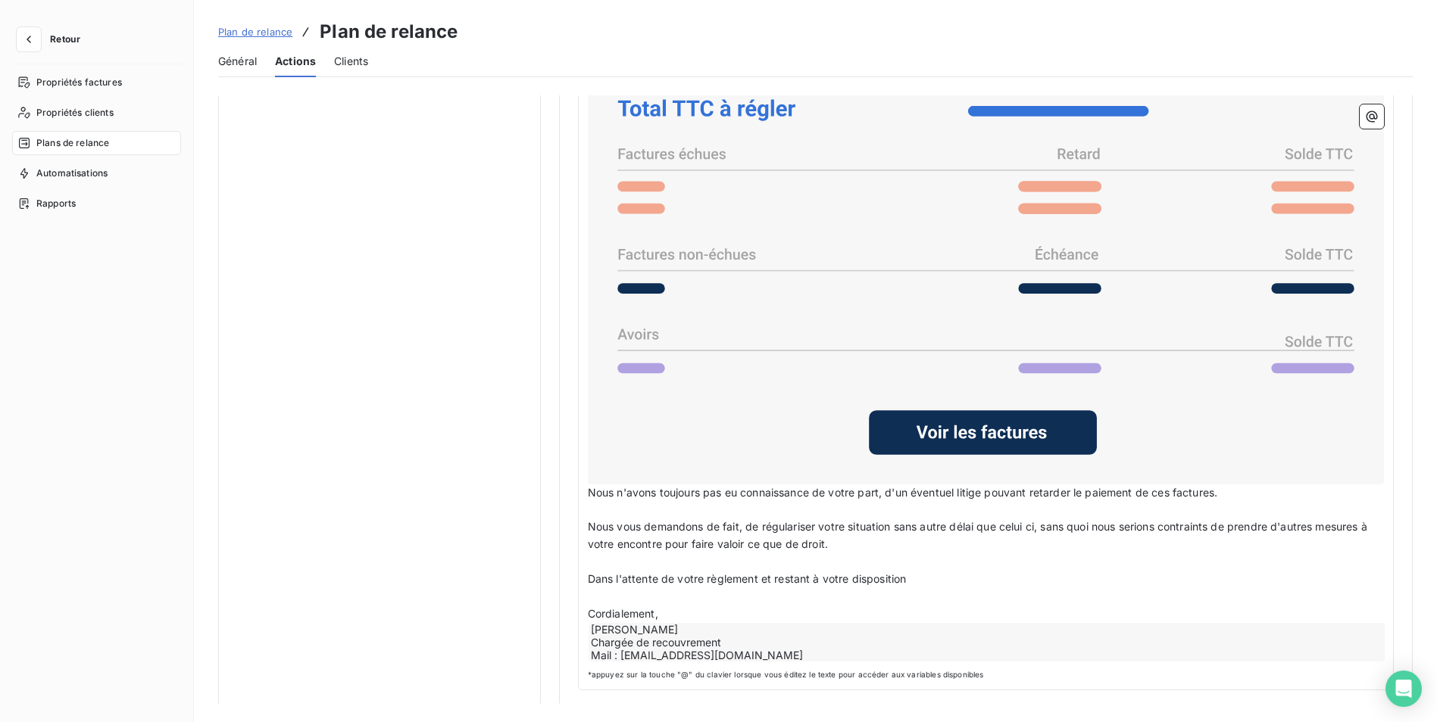
scroll to position [1152, 0]
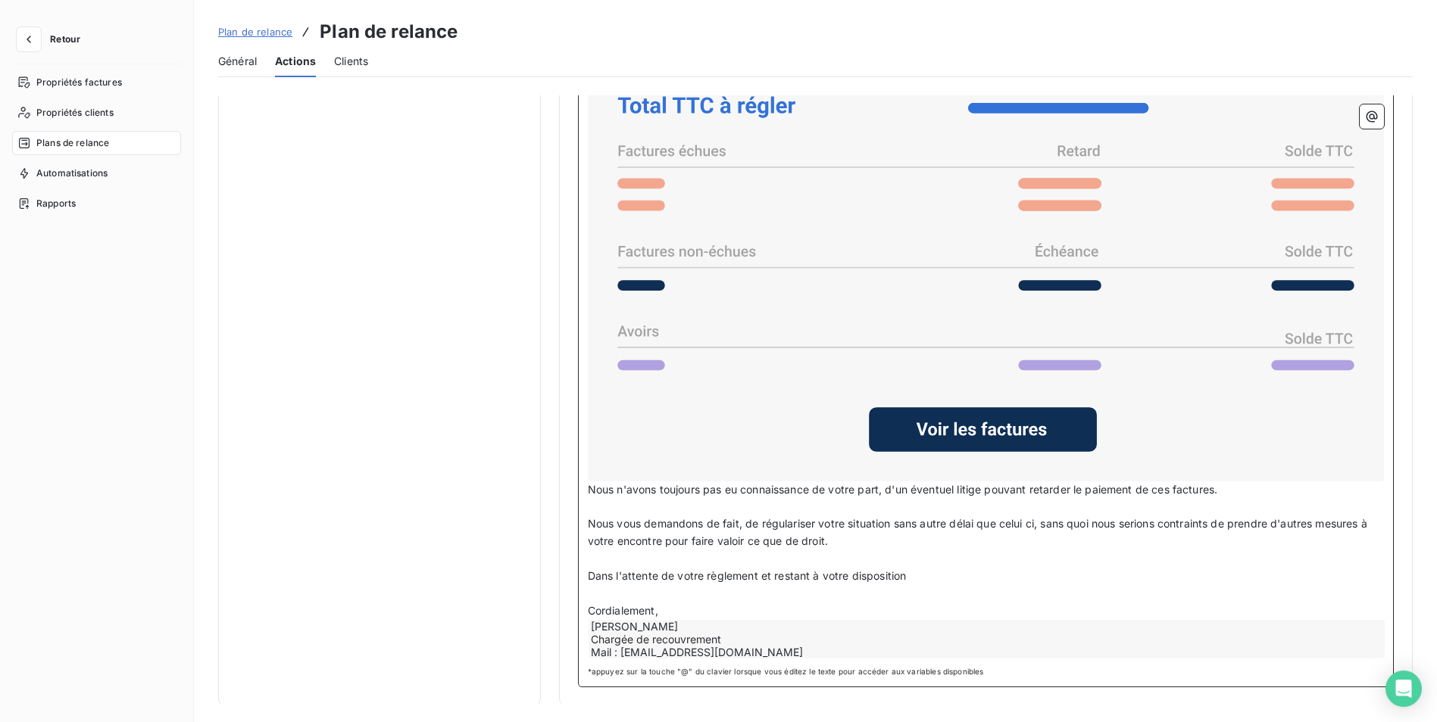
click at [812, 488] on span "Nous n'avons toujours pas eu connaissance de votre part, d'un éventuel litige p…" at bounding box center [902, 489] width 629 height 13
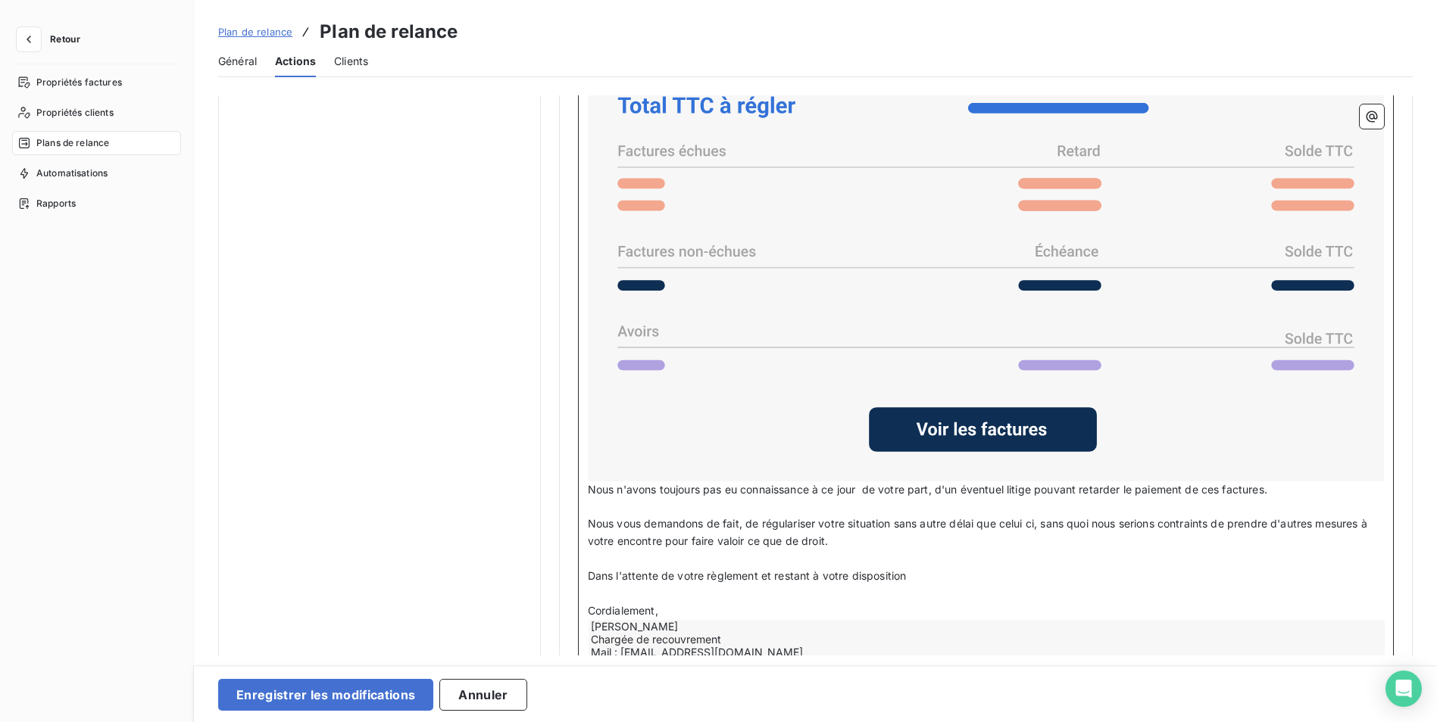
click at [835, 535] on p "Nous vous demandons de fait, de régulariser votre situation sans autre délai qu…" at bounding box center [986, 533] width 796 height 35
click at [845, 541] on p "Nous vous demandons de fait, de régulariser votre situation sans autre délai qu…" at bounding box center [986, 533] width 796 height 35
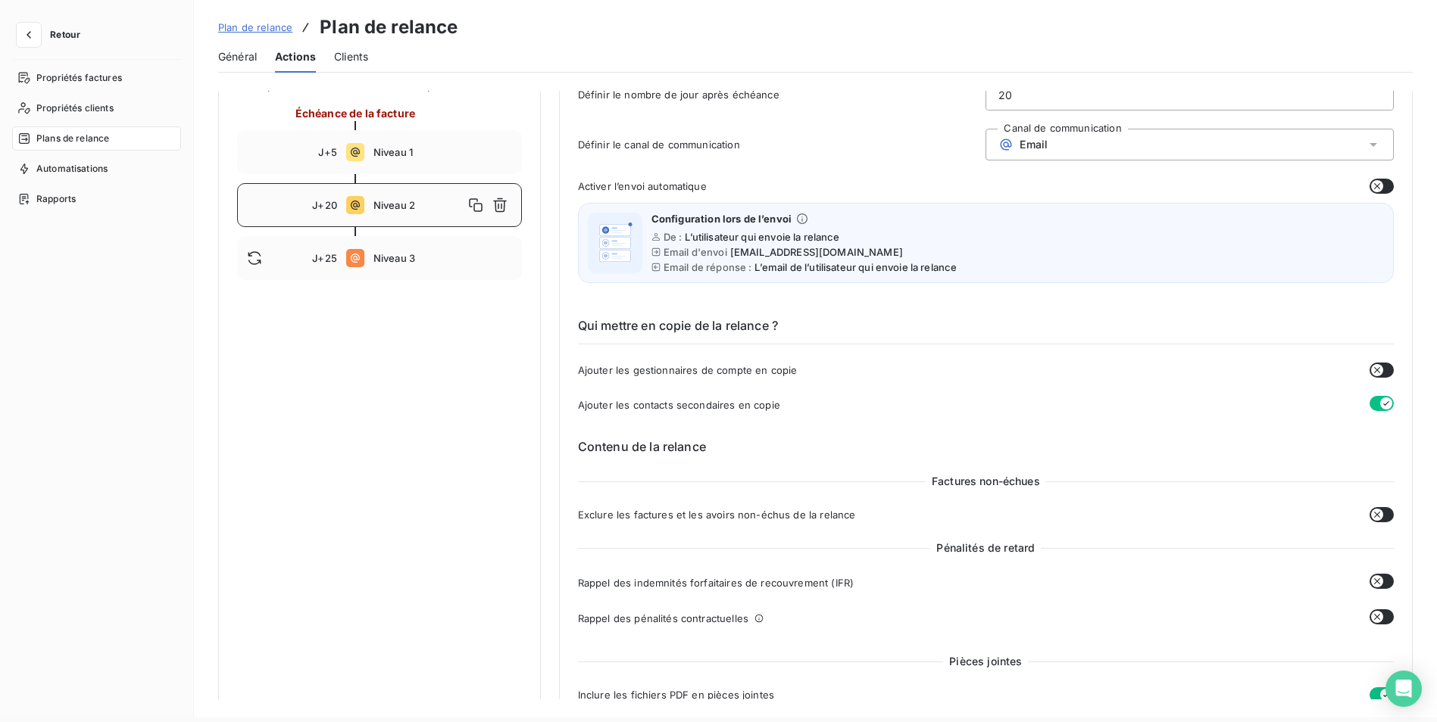
scroll to position [0, 0]
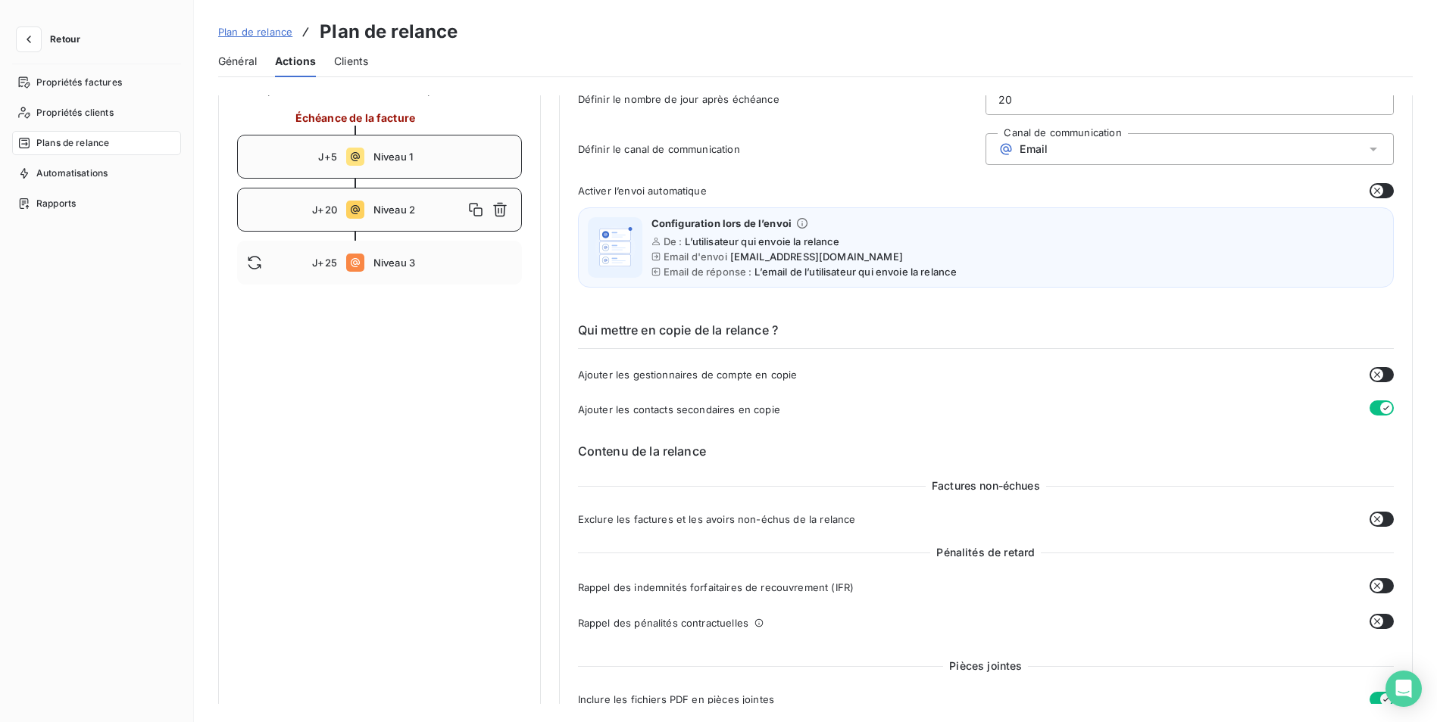
click at [373, 163] on span "Niveau 1" at bounding box center [442, 157] width 139 height 12
type input "5"
click at [304, 64] on span "Actions" at bounding box center [295, 61] width 41 height 15
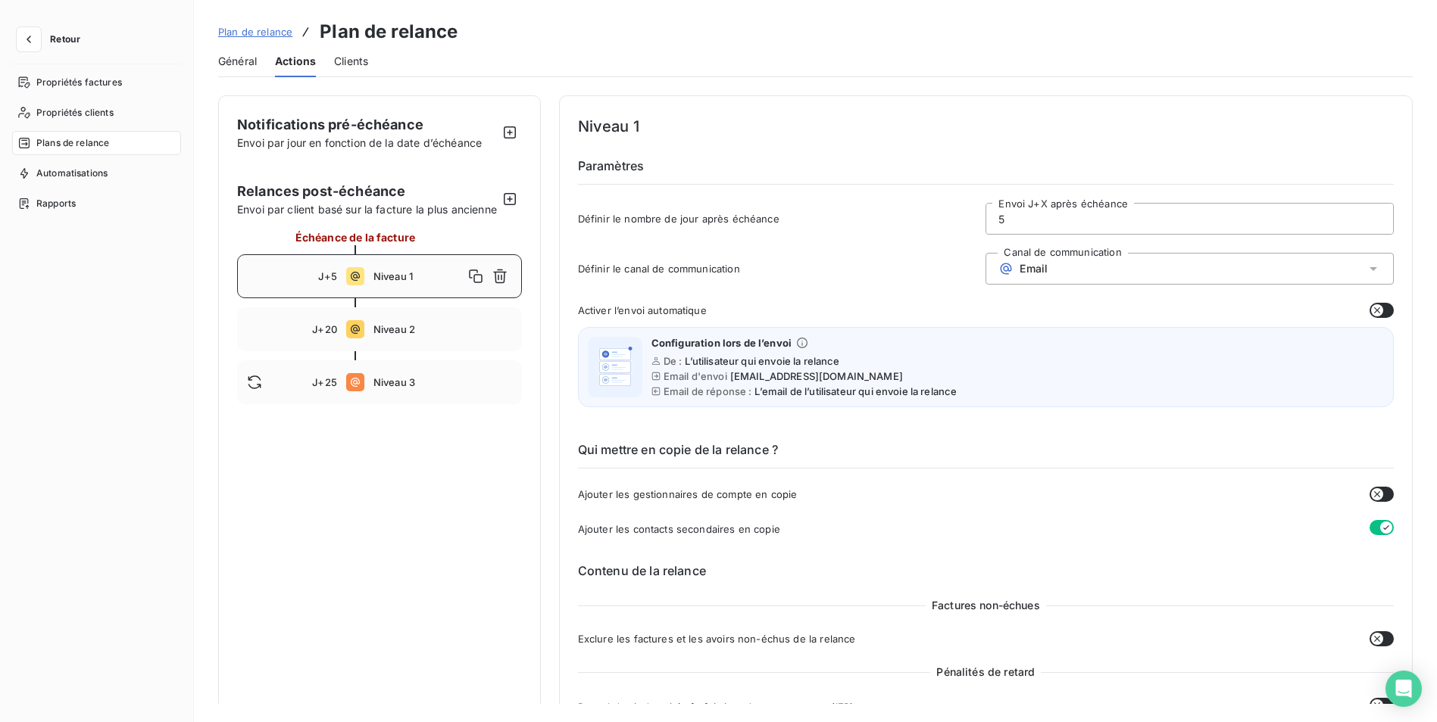
click at [245, 64] on span "Général" at bounding box center [237, 61] width 39 height 15
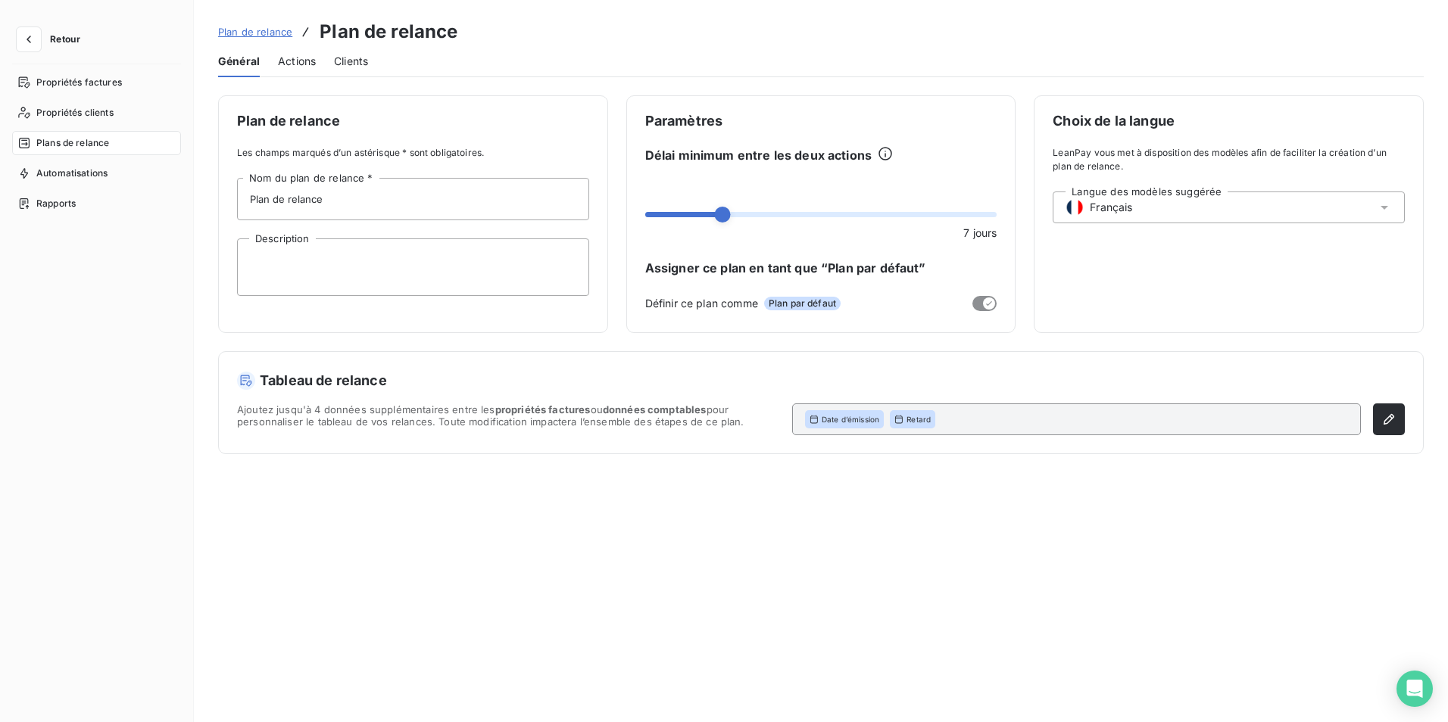
click at [304, 58] on span "Actions" at bounding box center [297, 61] width 38 height 15
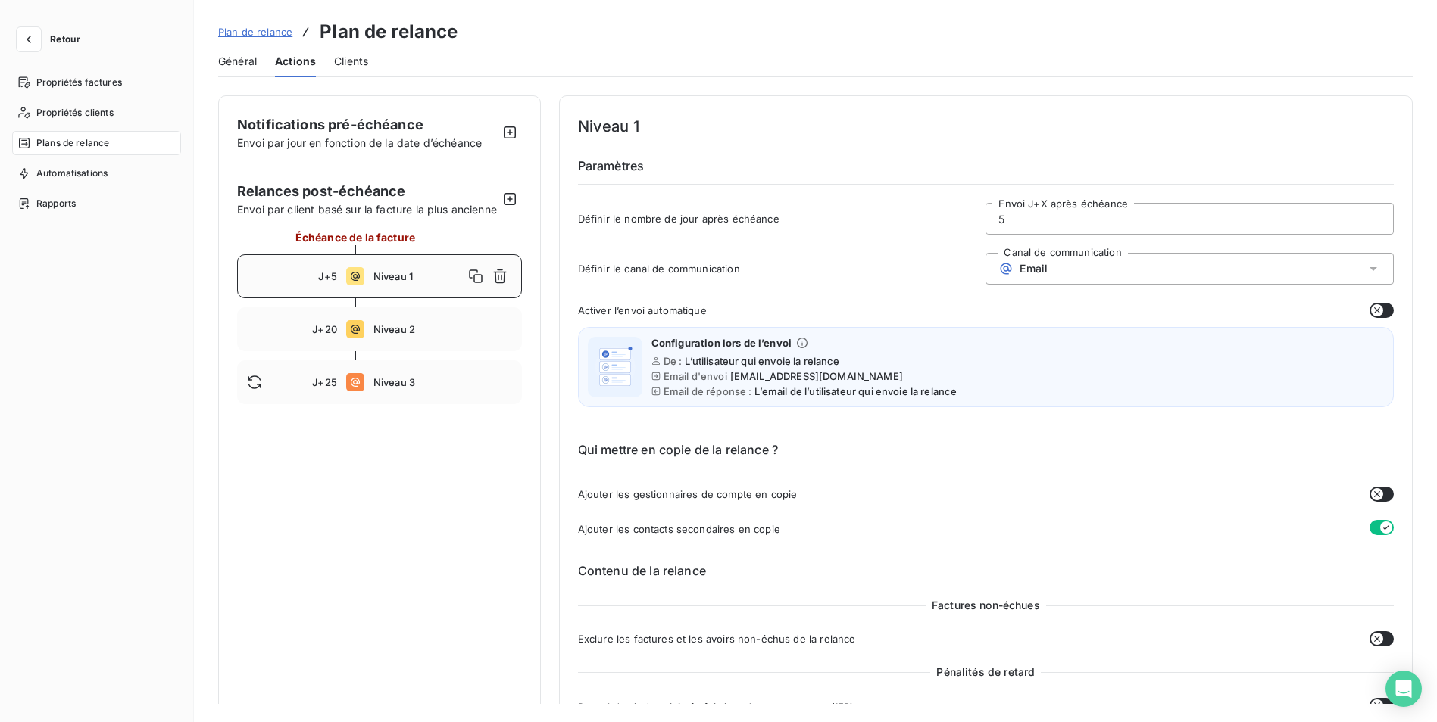
drag, startPoint x: 375, startPoint y: 288, endPoint x: 381, endPoint y: 295, distance: 9.1
click at [376, 282] on span "Niveau 1" at bounding box center [418, 276] width 90 height 12
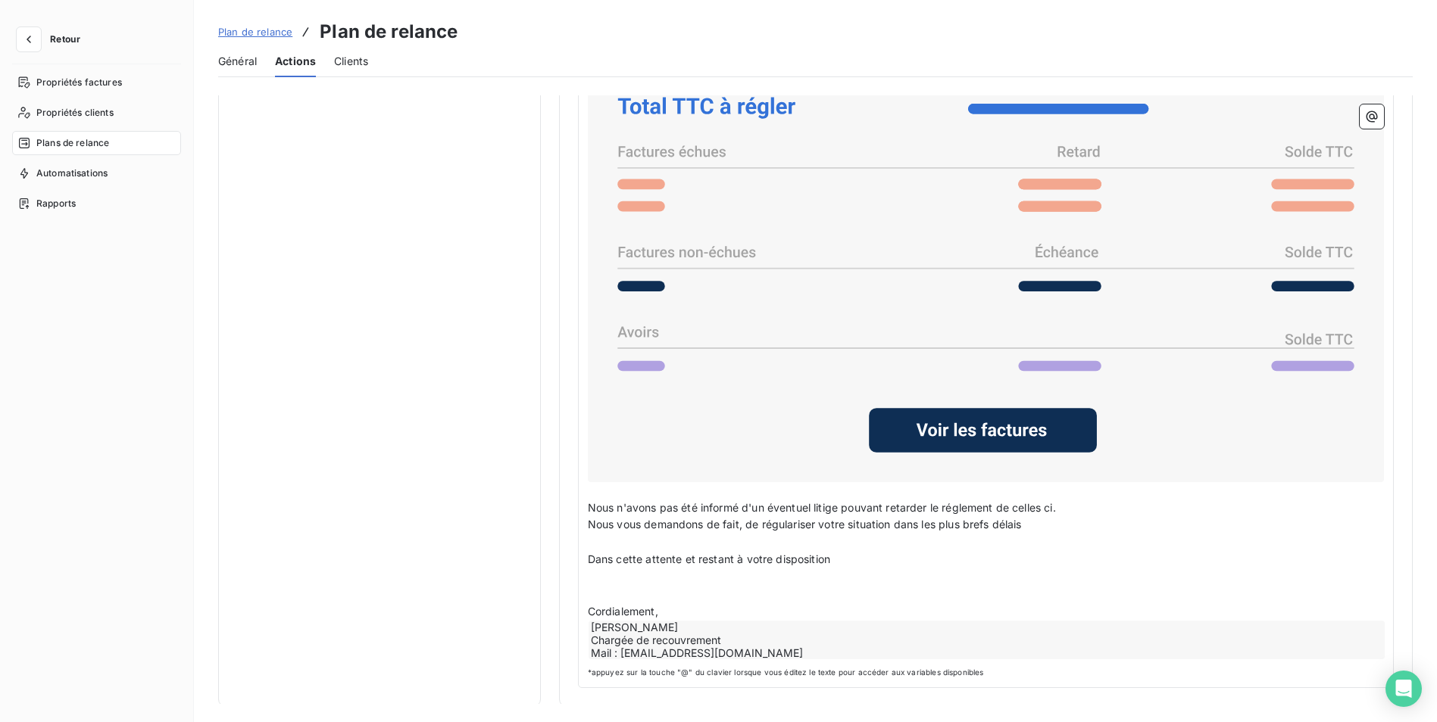
scroll to position [1152, 0]
click at [744, 504] on span "Nous n'avons pas été informé d'un éventuel litige pouvant retarder le réglement…" at bounding box center [822, 507] width 468 height 13
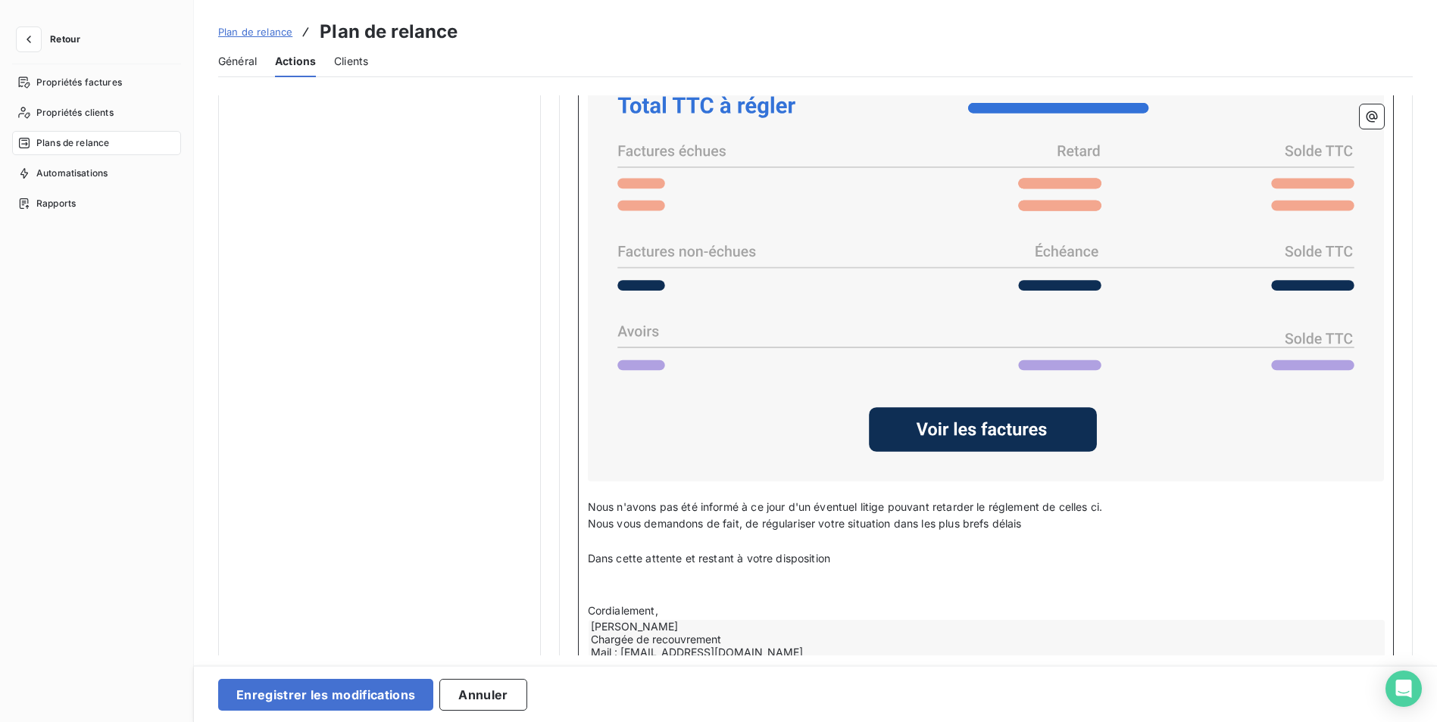
click at [1113, 501] on p "Nous n'avons pas été informé à ce jour d'un éventuel litige pouvant retarder le…" at bounding box center [986, 507] width 796 height 17
click at [736, 523] on span "Nous vous demandons de fait, de régulariser votre situation dans les plus brefs…" at bounding box center [805, 523] width 434 height 13
click at [906, 545] on p "﻿" at bounding box center [986, 541] width 796 height 17
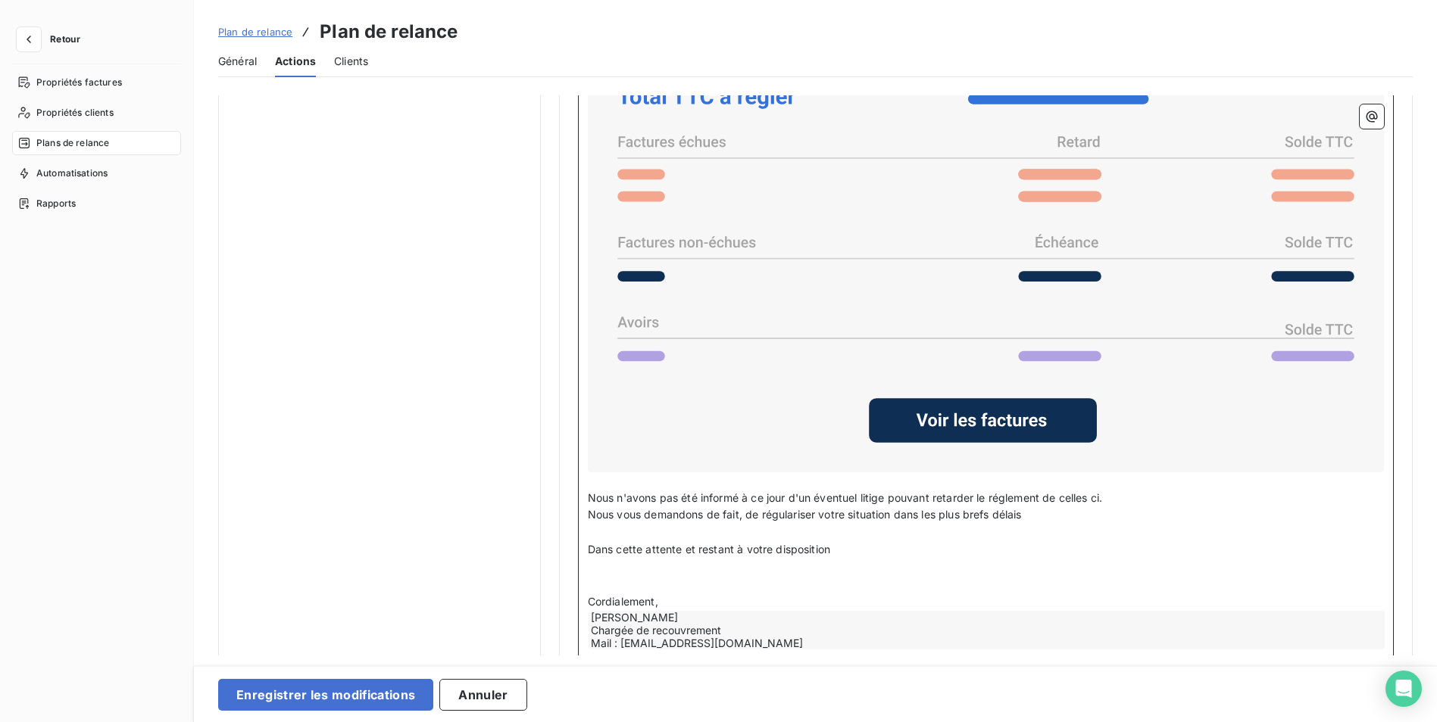
scroll to position [1200, 0]
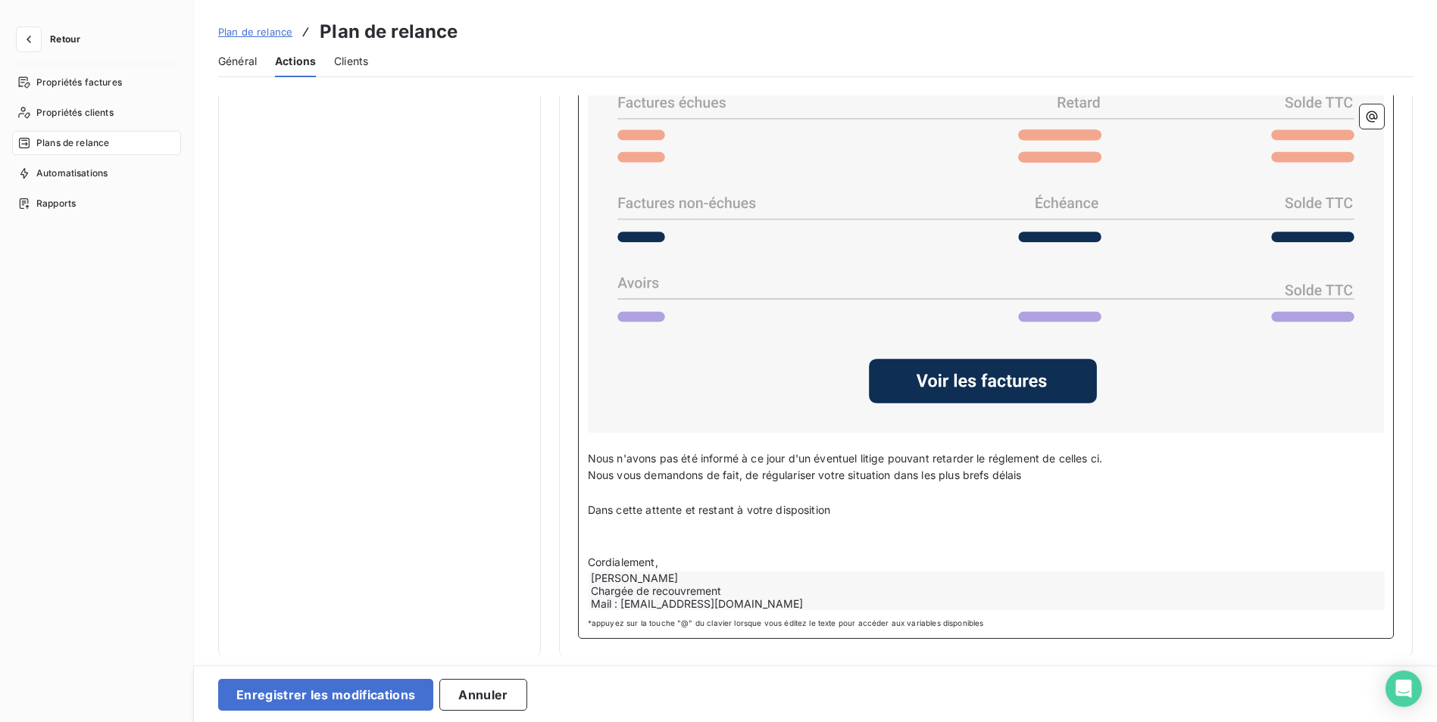
drag, startPoint x: 833, startPoint y: 513, endPoint x: 563, endPoint y: 516, distance: 270.4
copy span "Dans cette attente et restant à votre disposition"
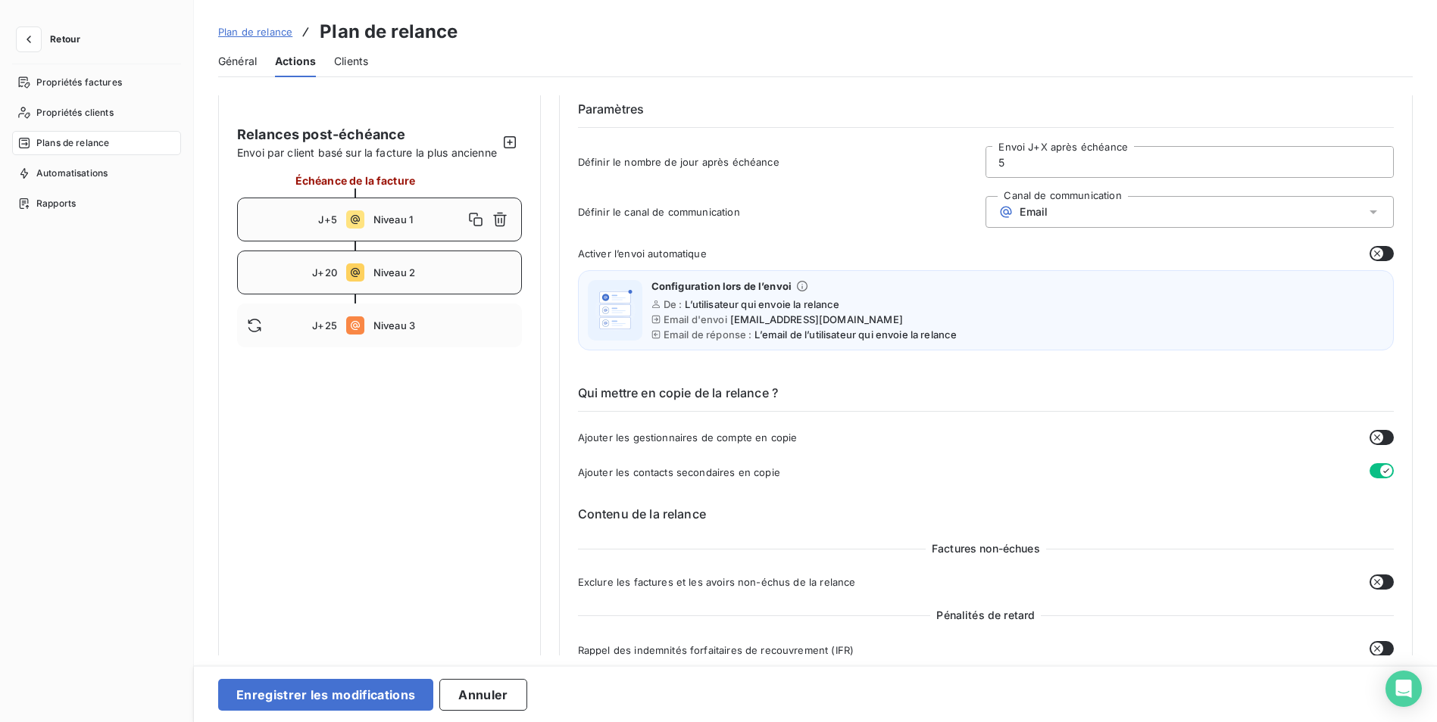
scroll to position [0, 0]
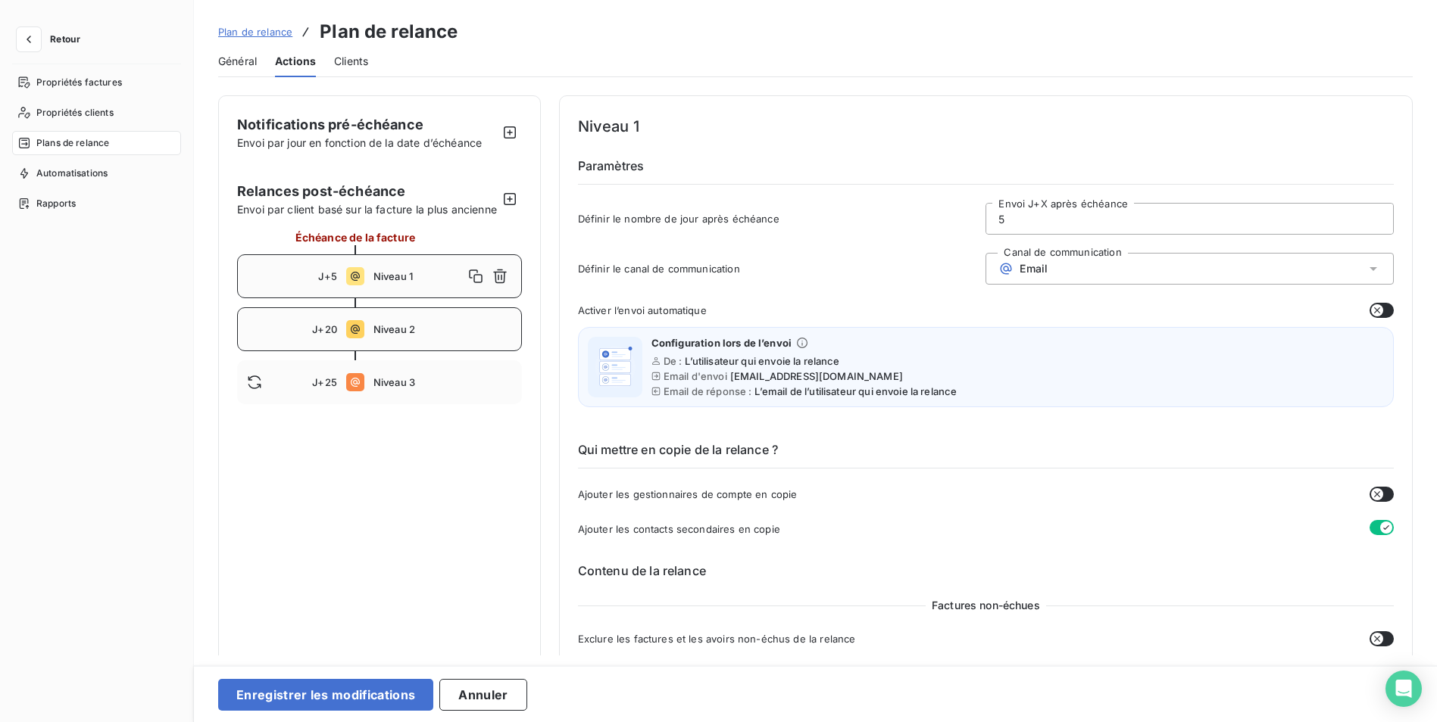
click at [395, 351] on div "J+20 Niveau 2" at bounding box center [379, 329] width 285 height 44
type input "20"
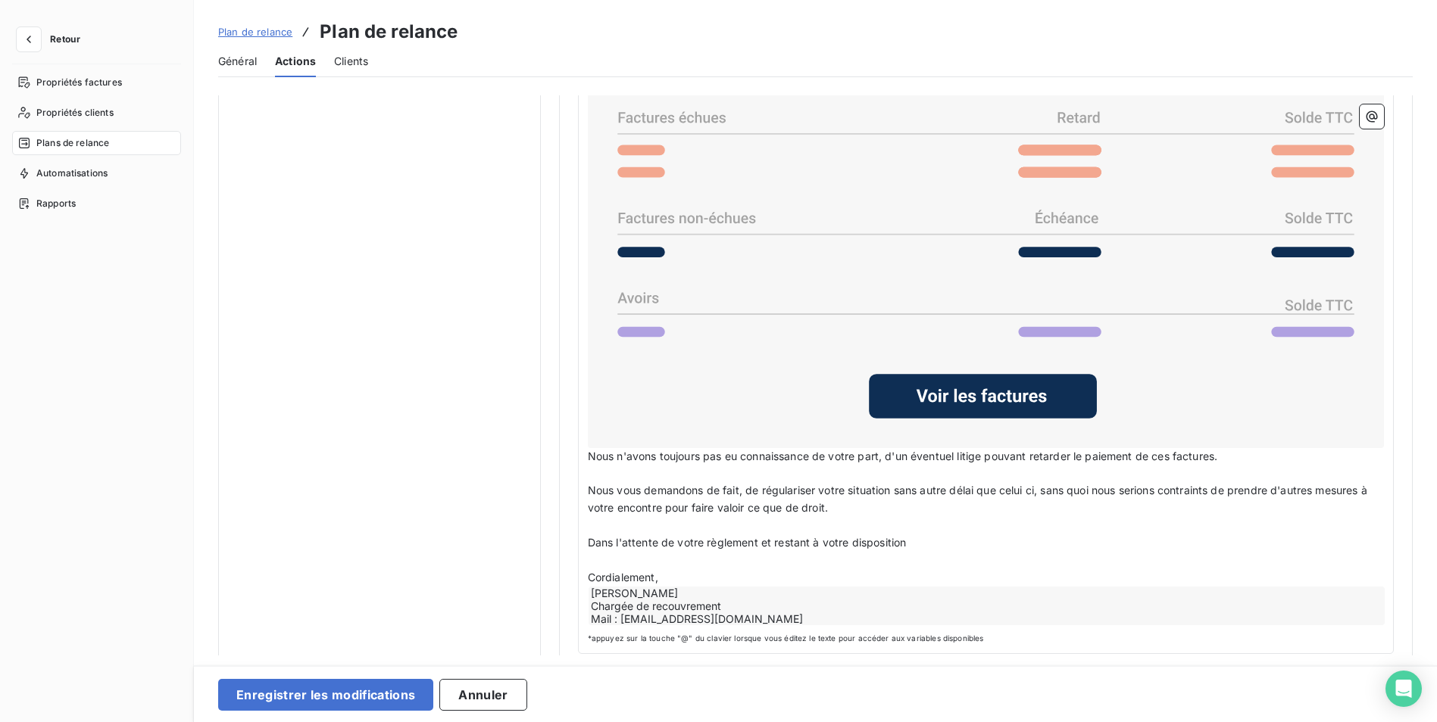
scroll to position [1200, 0]
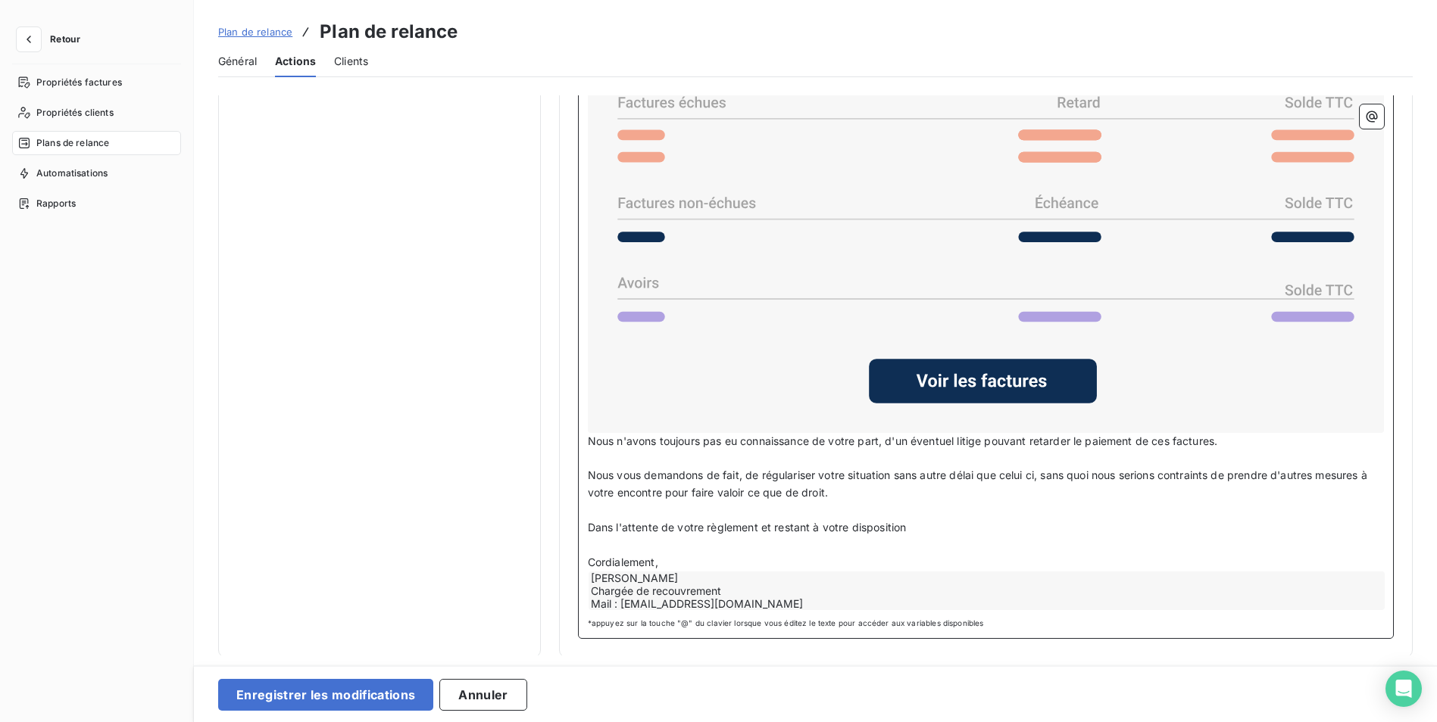
click at [845, 490] on p "Nous vous demandons de fait, de régulariser votre situation sans autre délai qu…" at bounding box center [986, 484] width 796 height 35
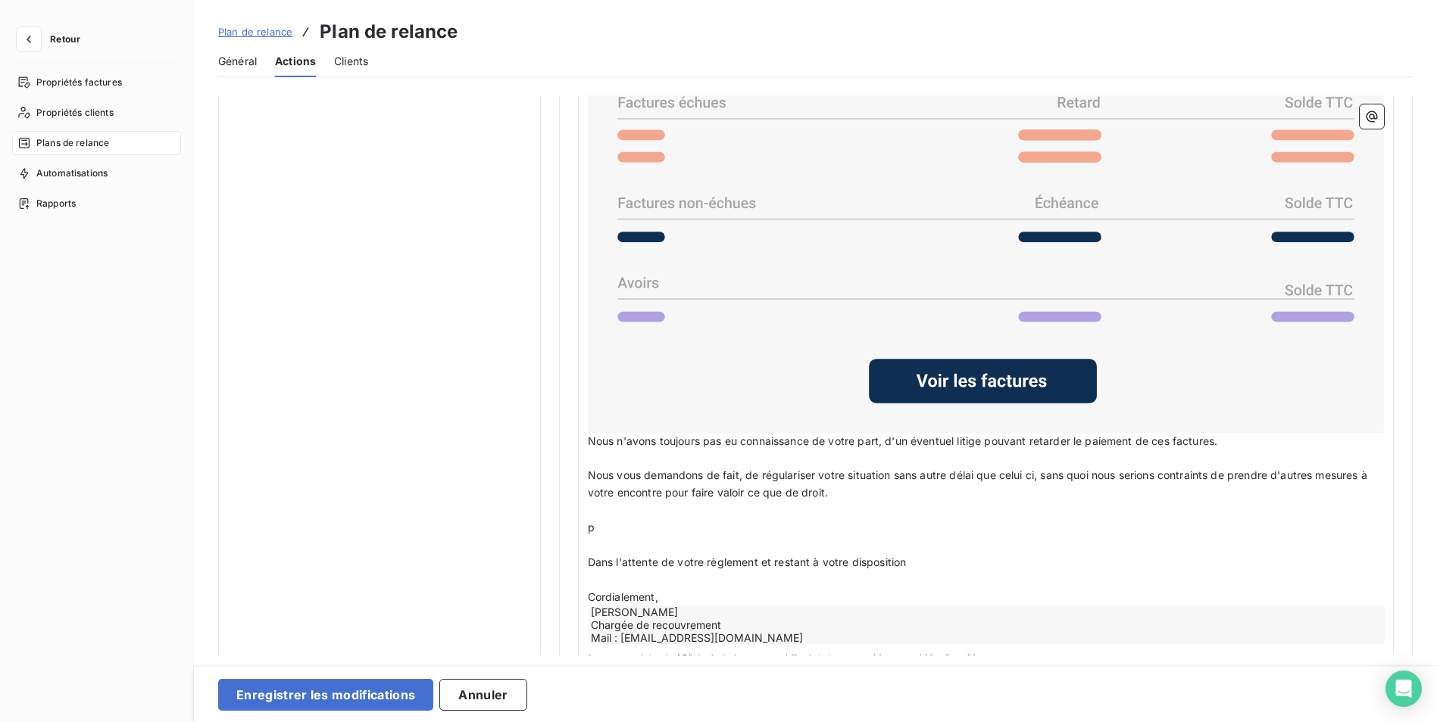
scroll to position [1152, 0]
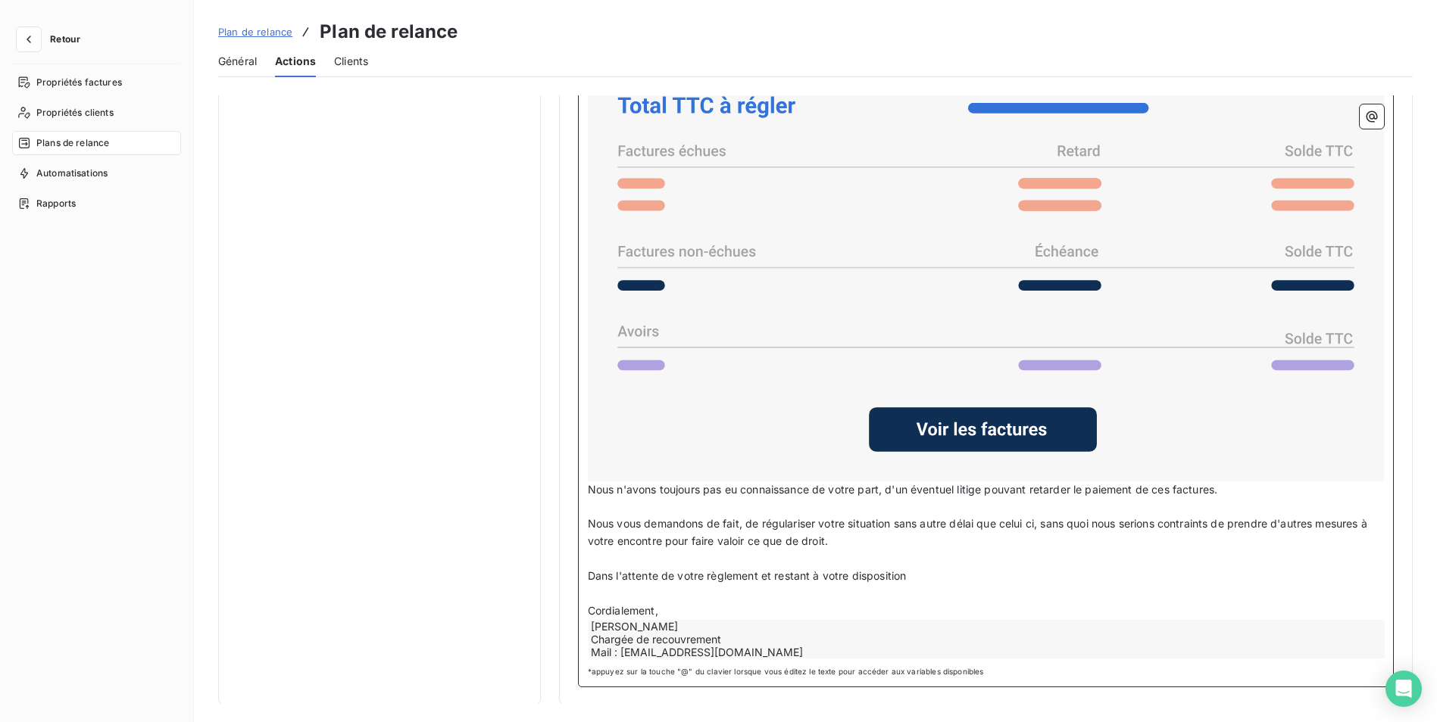
click at [829, 541] on p "Nous vous demandons de fait, de régulariser votre situation sans autre délai qu…" at bounding box center [986, 533] width 796 height 35
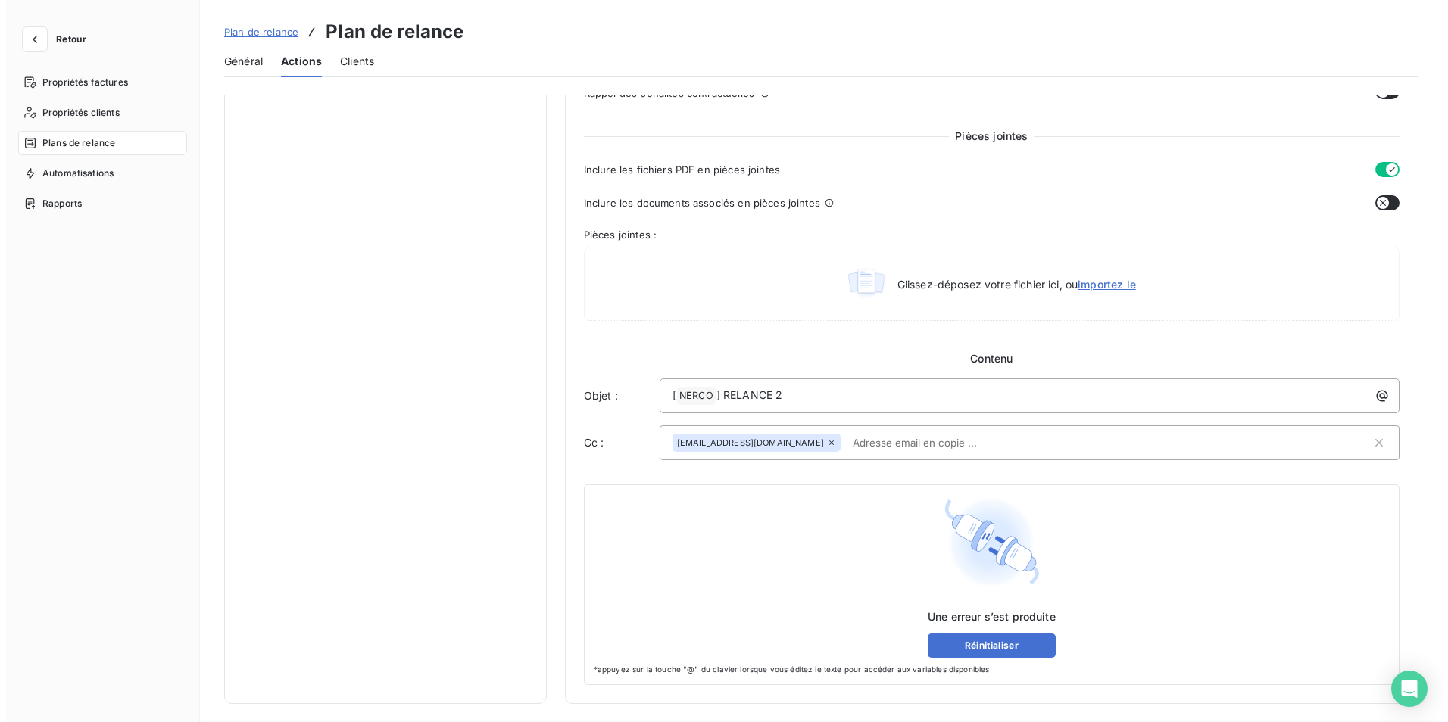
scroll to position [650, 0]
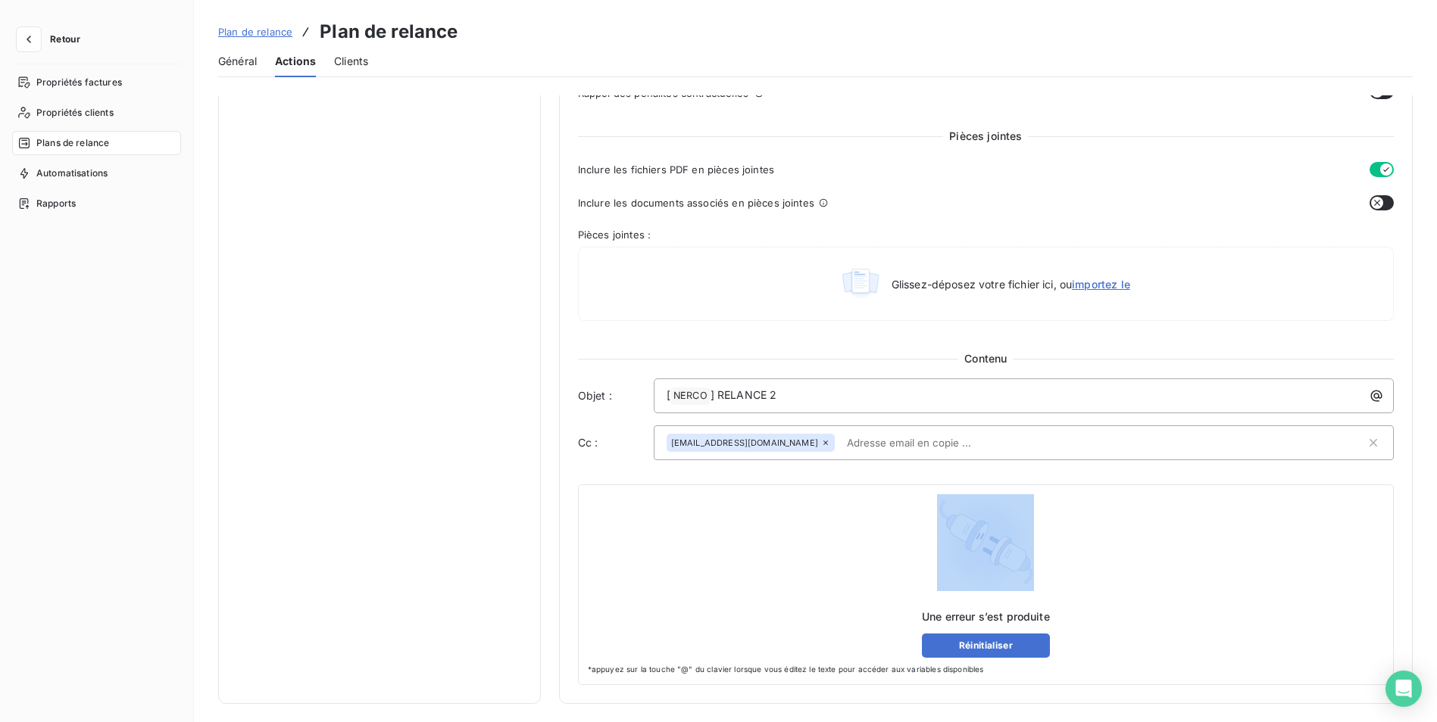
drag, startPoint x: 755, startPoint y: 541, endPoint x: 766, endPoint y: 533, distance: 13.5
click at [766, 533] on div "Une erreur s’est produite Réinitialiser" at bounding box center [986, 577] width 796 height 164
click at [253, 63] on span "Général" at bounding box center [237, 61] width 39 height 15
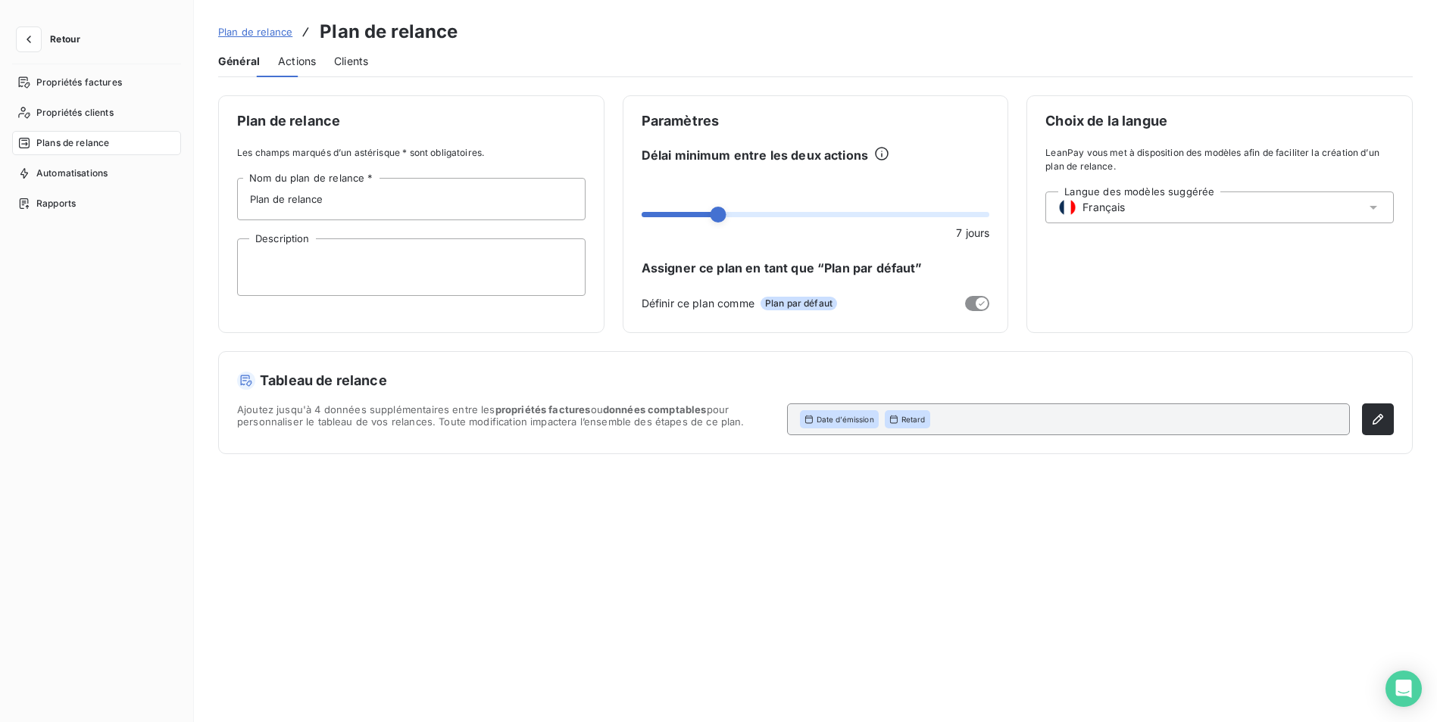
scroll to position [0, 0]
click at [297, 60] on span "Actions" at bounding box center [297, 61] width 38 height 15
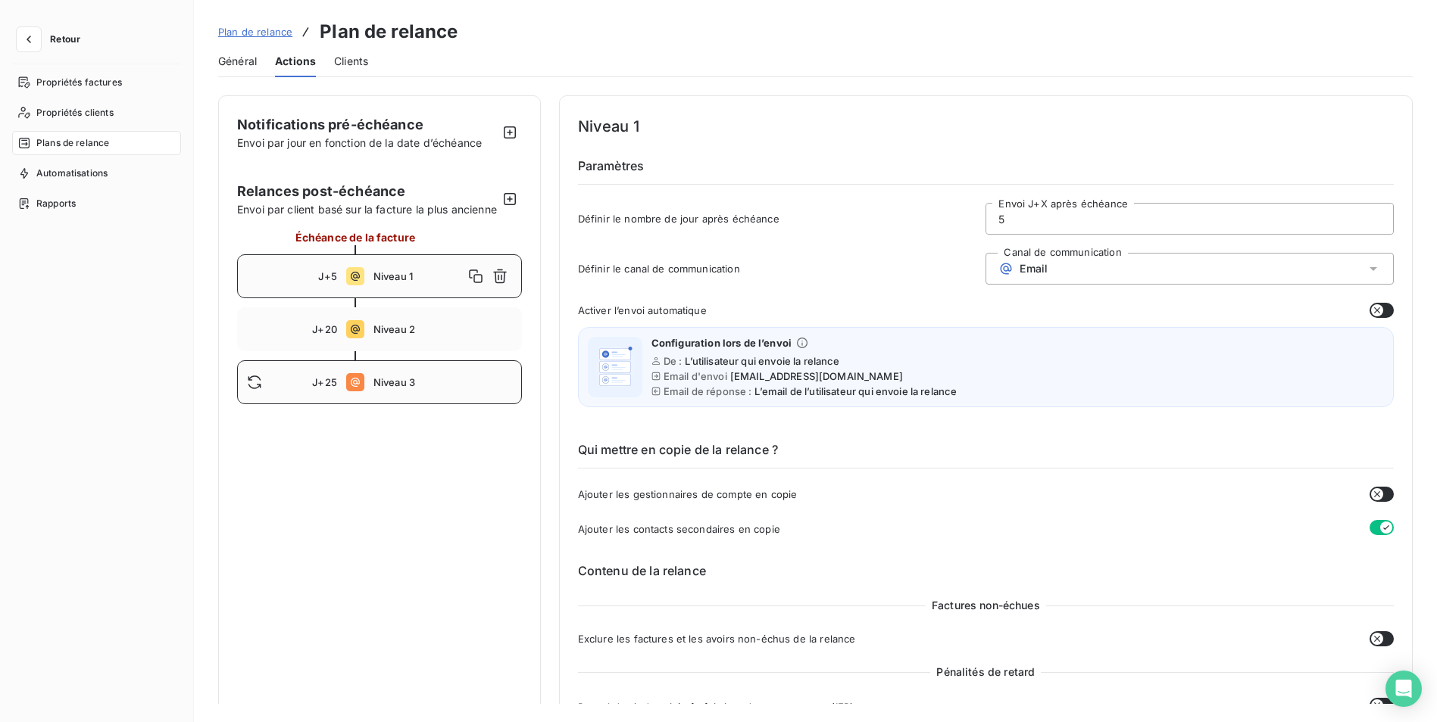
click at [401, 386] on div "J+25 Niveau 3" at bounding box center [379, 382] width 285 height 44
click at [401, 335] on span "Niveau 2" at bounding box center [442, 329] width 139 height 12
type input "20"
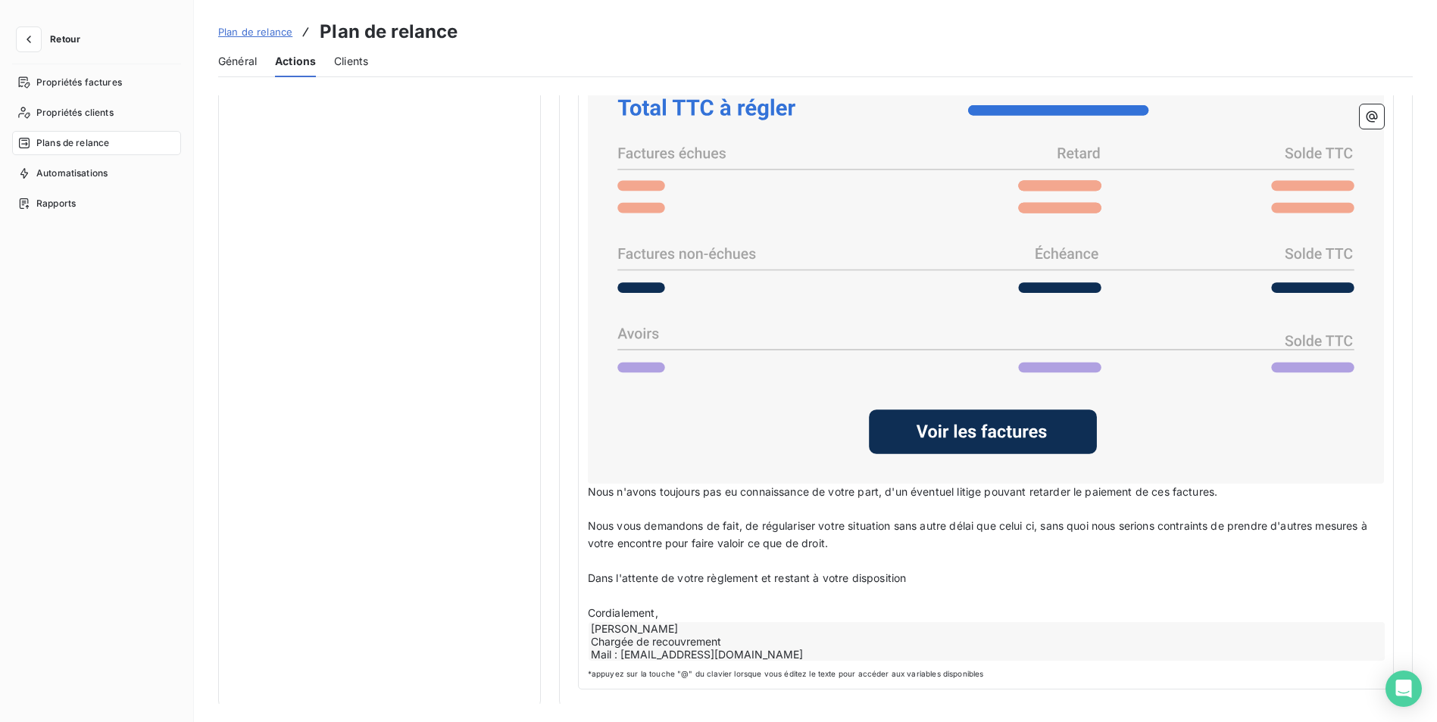
scroll to position [1152, 0]
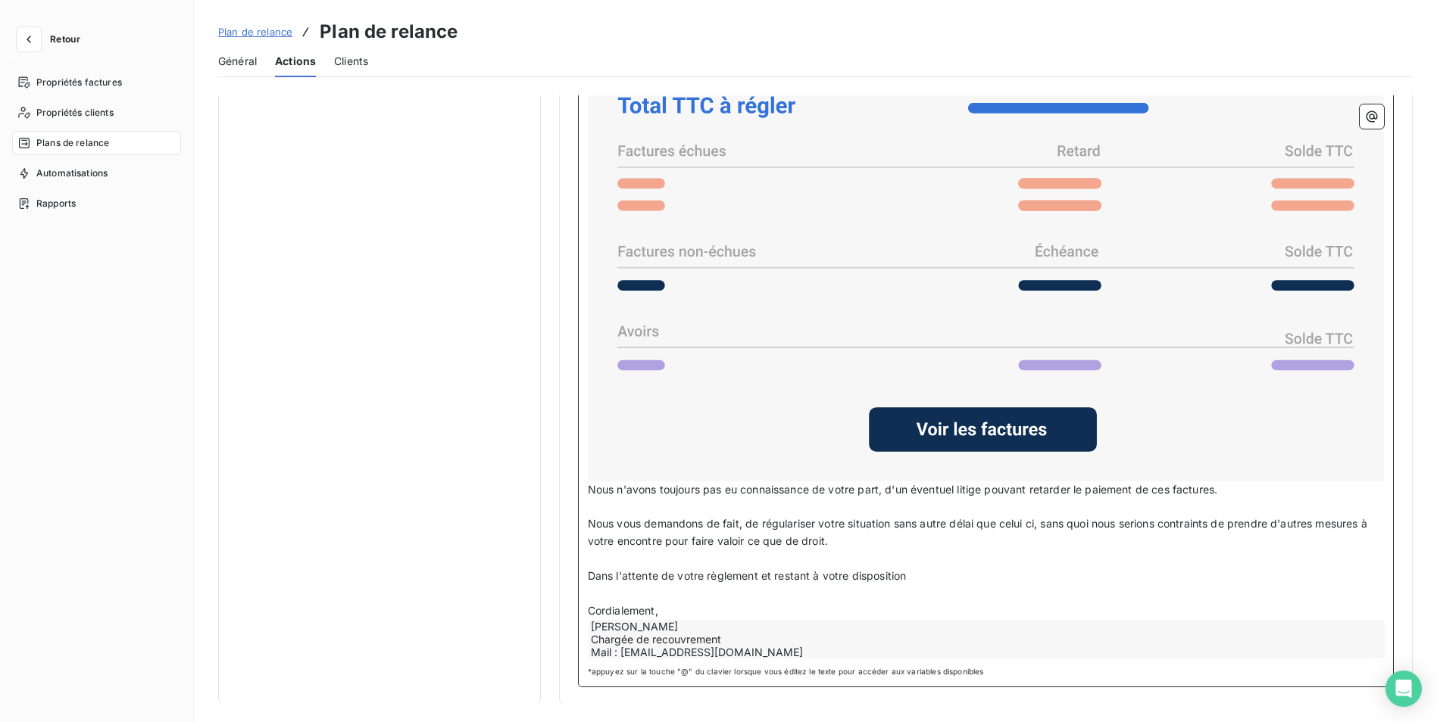
click at [854, 541] on p "Nous vous demandons de fait, de régulariser votre situation sans autre délai qu…" at bounding box center [986, 533] width 796 height 35
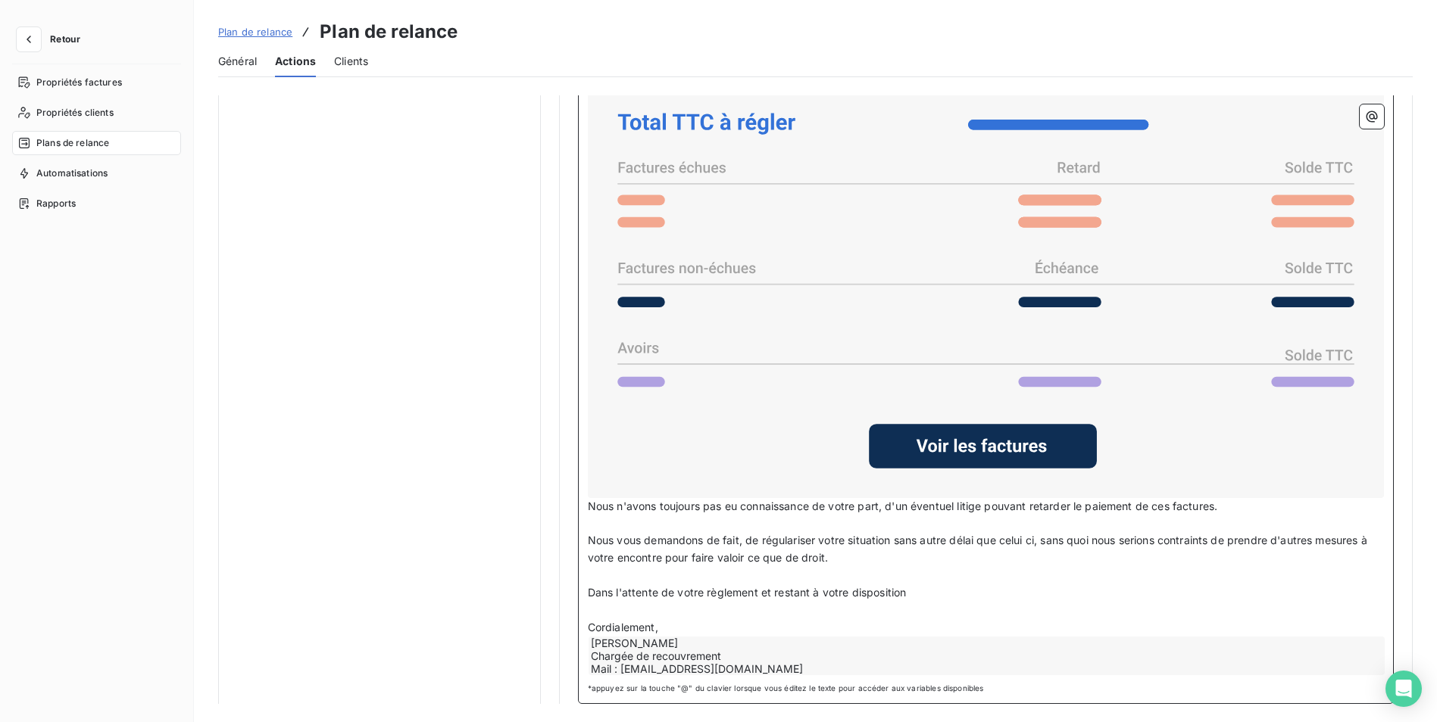
scroll to position [1136, 0]
click at [832, 560] on p "Nous vous demandons de fait, de régulariser votre situation sans autre délai qu…" at bounding box center [986, 549] width 796 height 35
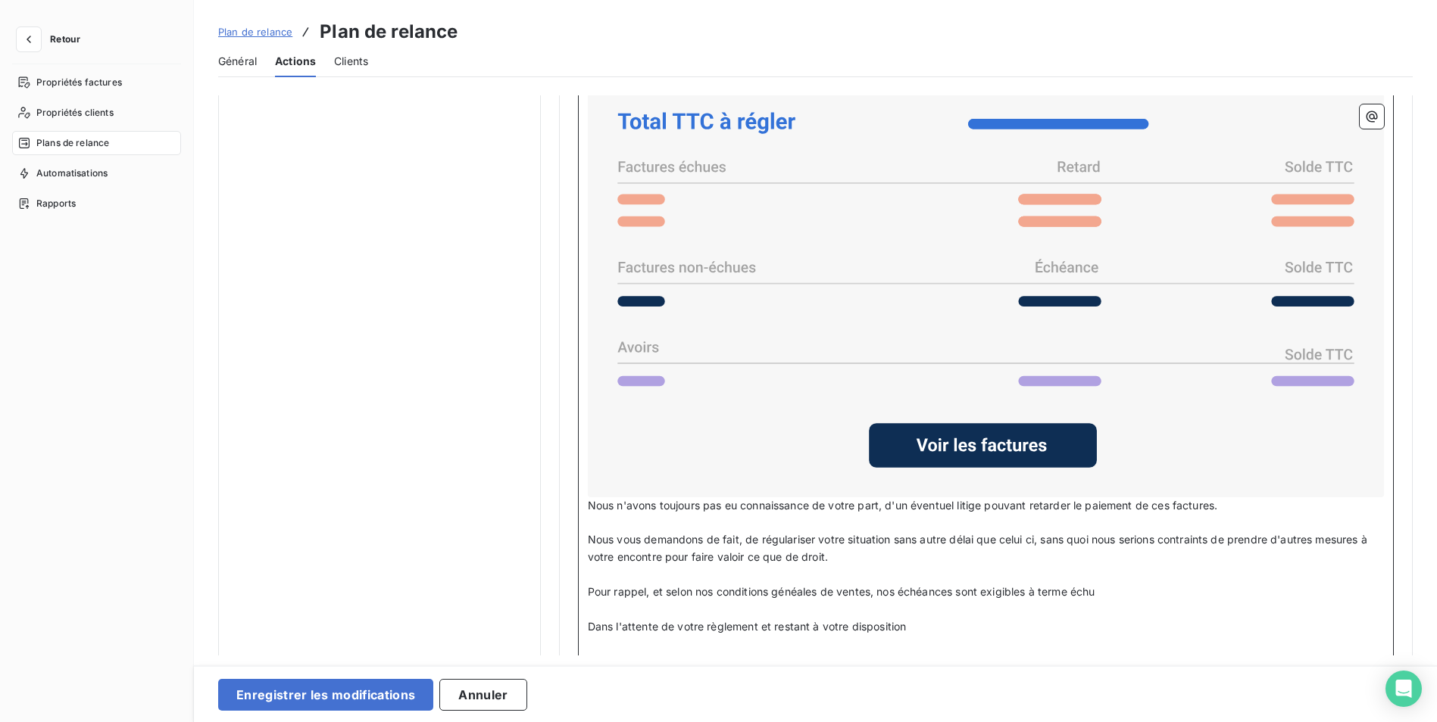
click at [798, 588] on span "Pour rappel, et selon nos conditions généales de ventes, nos échéances sont exi…" at bounding box center [841, 591] width 507 height 13
click at [1121, 585] on p "Pour rappel, et selon nos conditions générales de ventes, nos échéances sont ex…" at bounding box center [986, 592] width 796 height 17
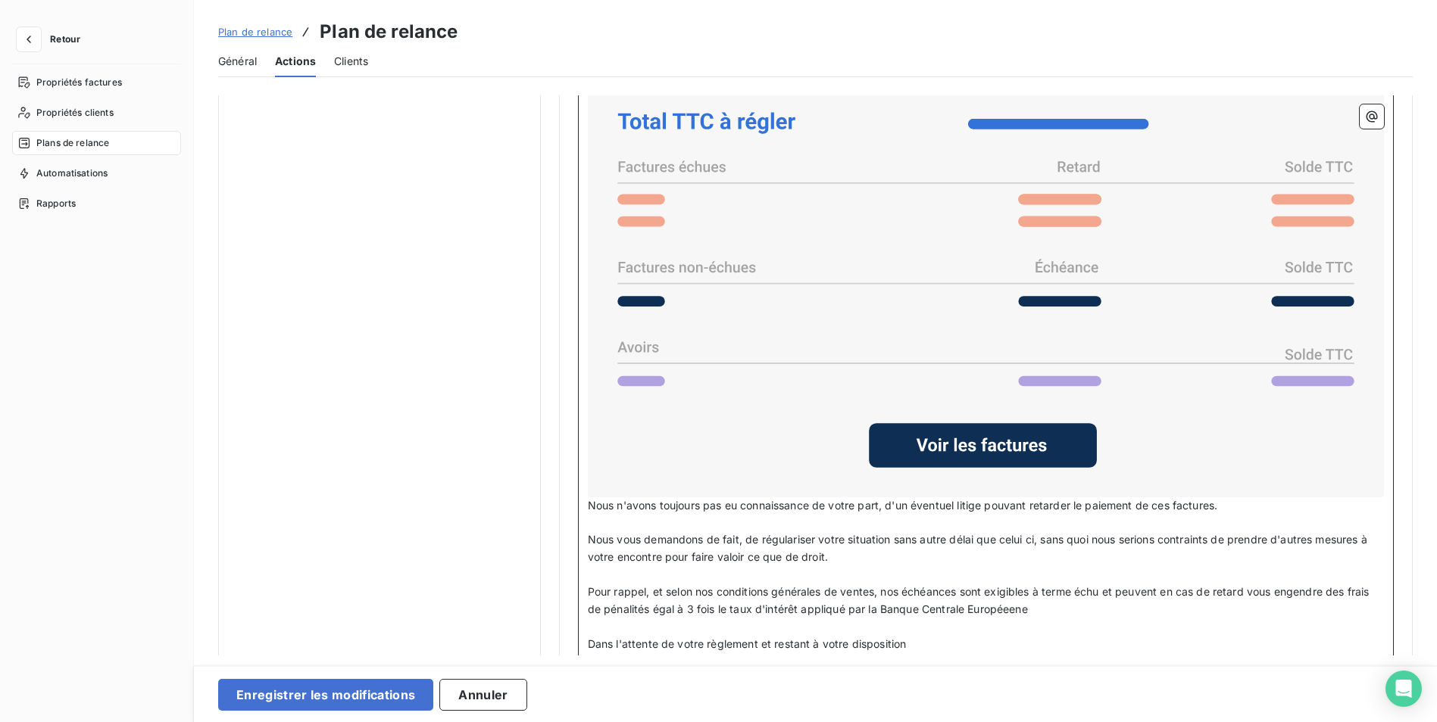
click at [1326, 593] on span "Pour rappel, et selon nos conditions générales de ventes, nos échéances sont ex…" at bounding box center [980, 600] width 785 height 30
click at [1074, 609] on p "Pour rappel, et selon nos conditions générales de ventes, nos échéances sont ex…" at bounding box center [986, 601] width 796 height 35
click at [1072, 615] on p "Pour rappel, et selon nos conditions générales de ventes, nos échéances sont ex…" at bounding box center [986, 601] width 796 height 35
click at [1038, 607] on span "Pour rappel, et selon nos conditions générales de ventes, nos échéances sont ex…" at bounding box center [982, 600] width 788 height 30
click at [1074, 609] on p "Pour rappel, et selon nos conditions générales de ventes, nos échéances sont ex…" at bounding box center [986, 601] width 796 height 35
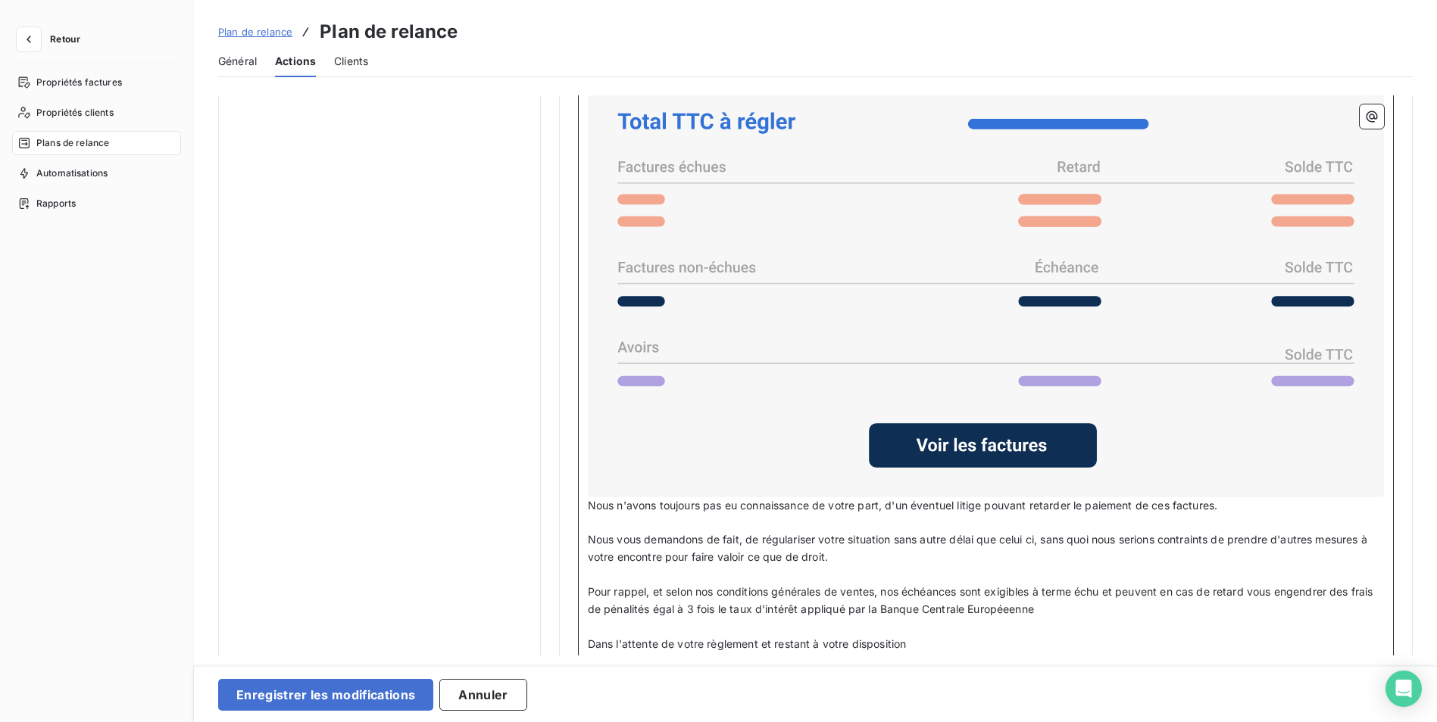
click at [1060, 614] on p "Pour rappel, et selon nos conditions générales de ventes, nos échéances sont ex…" at bounding box center [986, 601] width 796 height 35
click at [1037, 610] on span "Pour rappel, et selon nos conditions générales de ventes, nos échéances sont ex…" at bounding box center [982, 600] width 788 height 30
click at [1060, 606] on p "Pour rappel, et selon nos conditions générales de ventes, nos échéances sont ex…" at bounding box center [986, 601] width 796 height 35
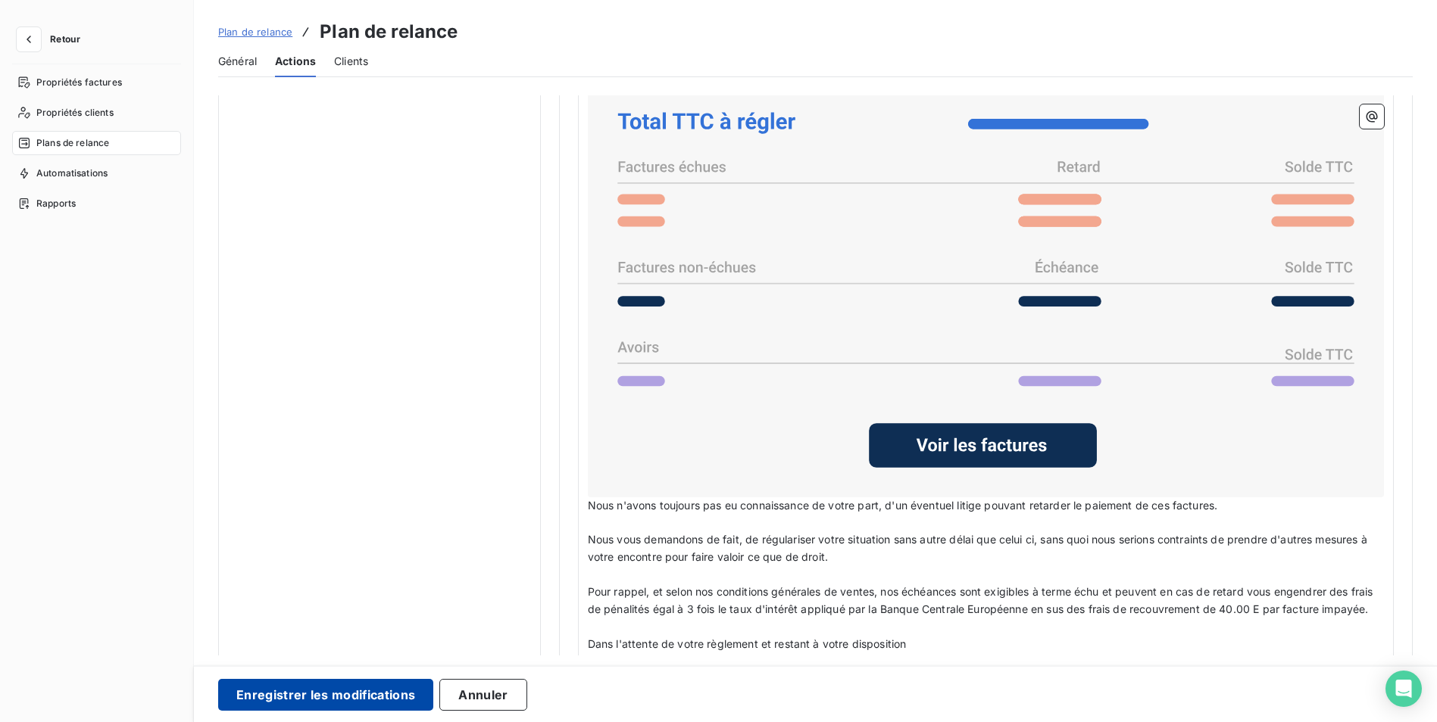
click at [359, 701] on button "Enregistrer les modifications" at bounding box center [325, 695] width 215 height 32
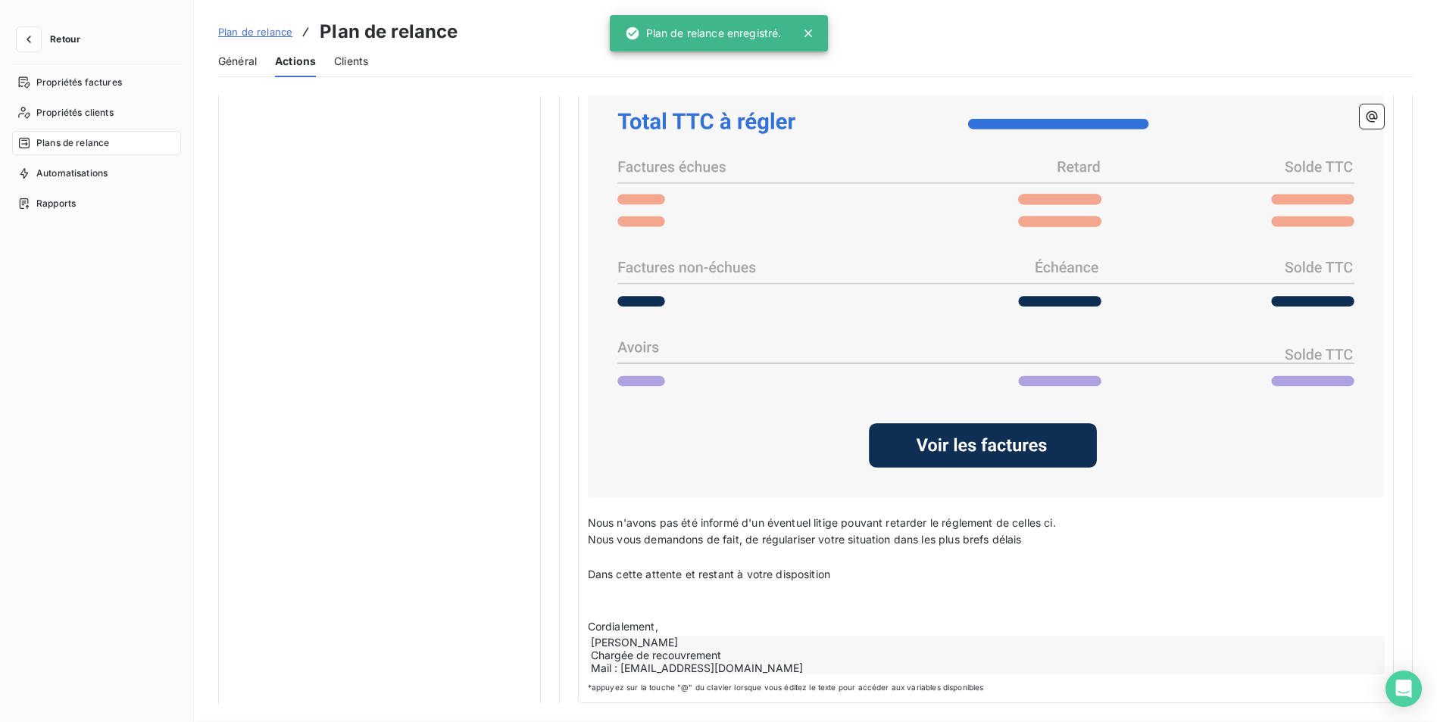
scroll to position [0, 0]
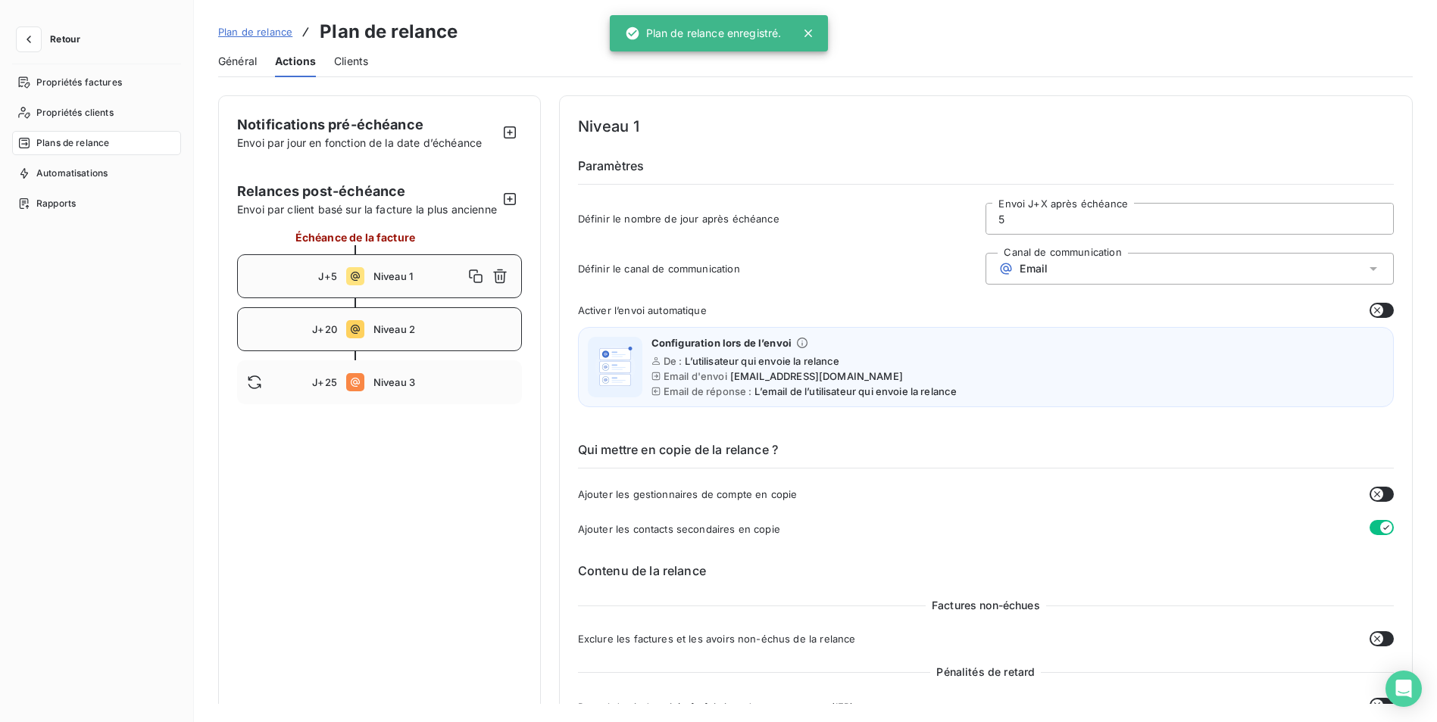
click at [379, 335] on span "Niveau 2" at bounding box center [442, 329] width 139 height 12
type input "20"
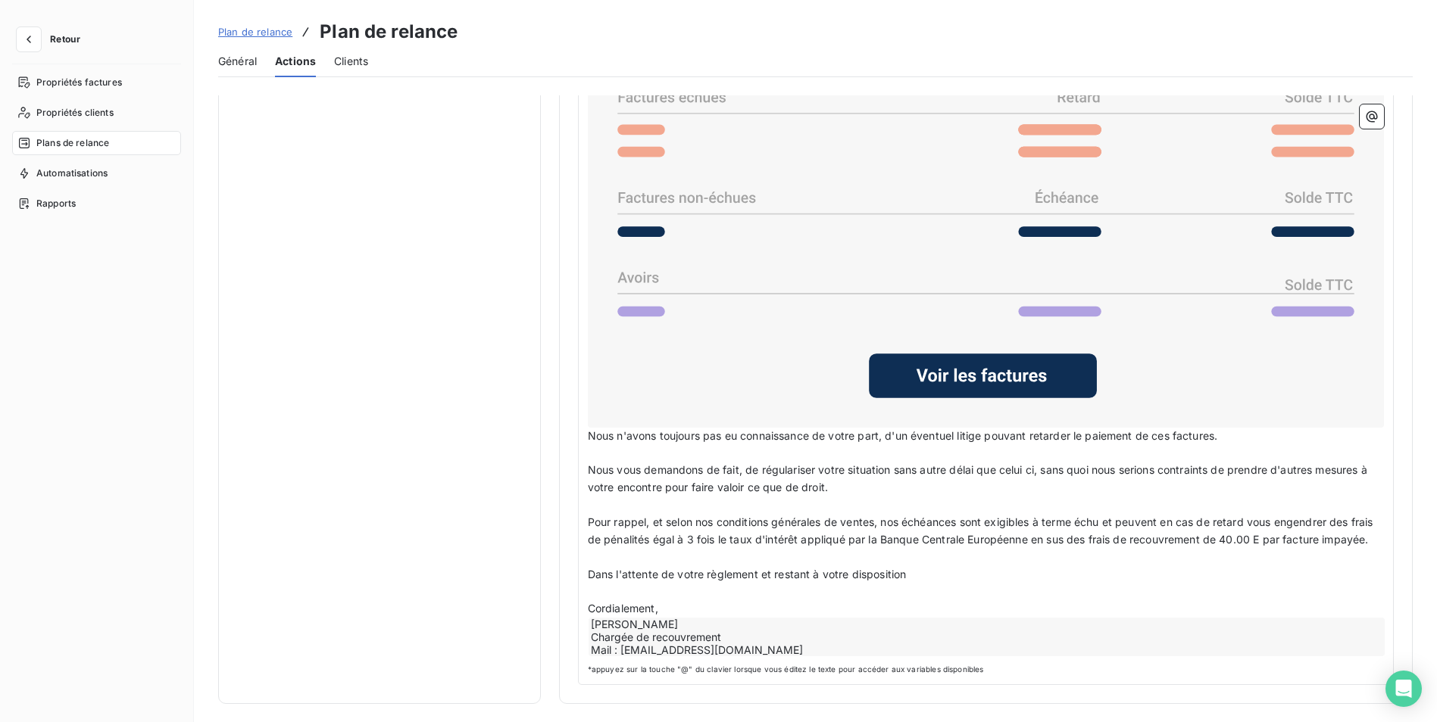
scroll to position [1221, 0]
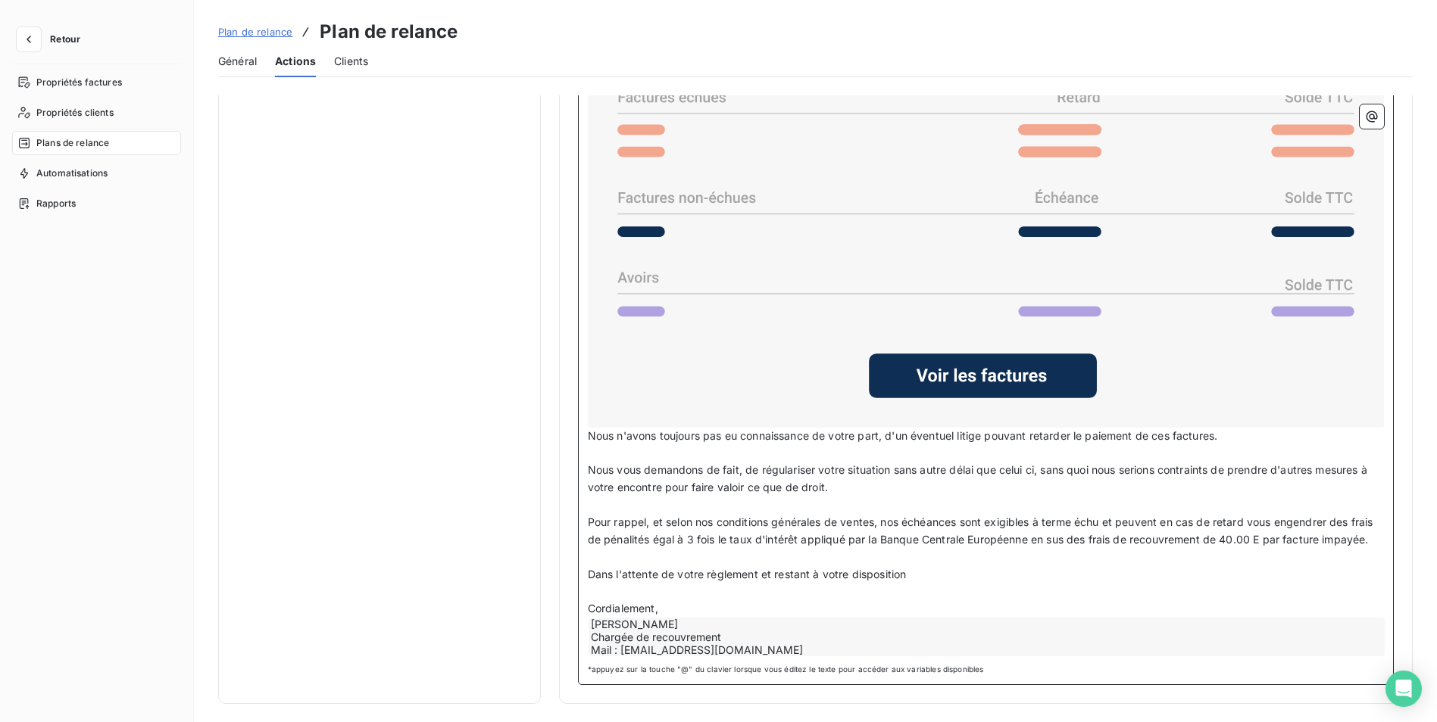
click at [894, 551] on p "﻿" at bounding box center [986, 557] width 796 height 17
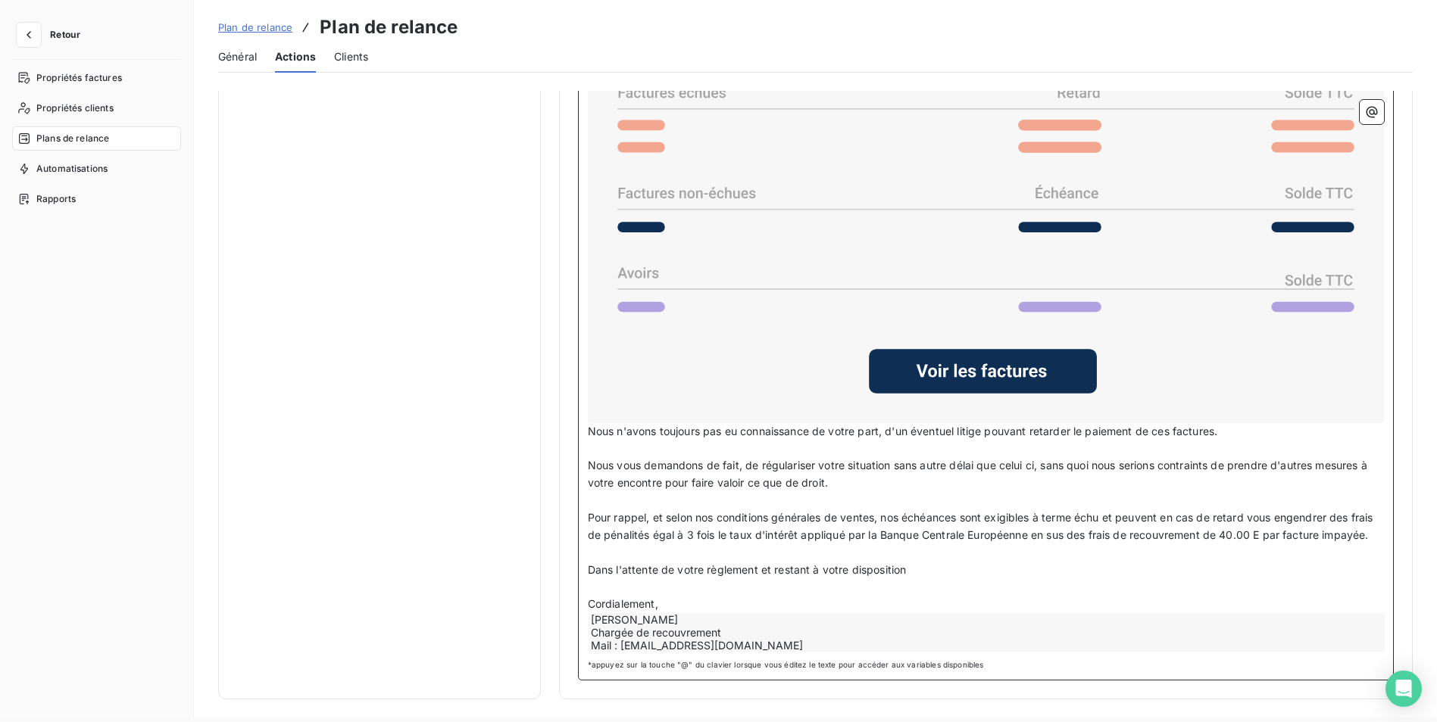
scroll to position [0, 0]
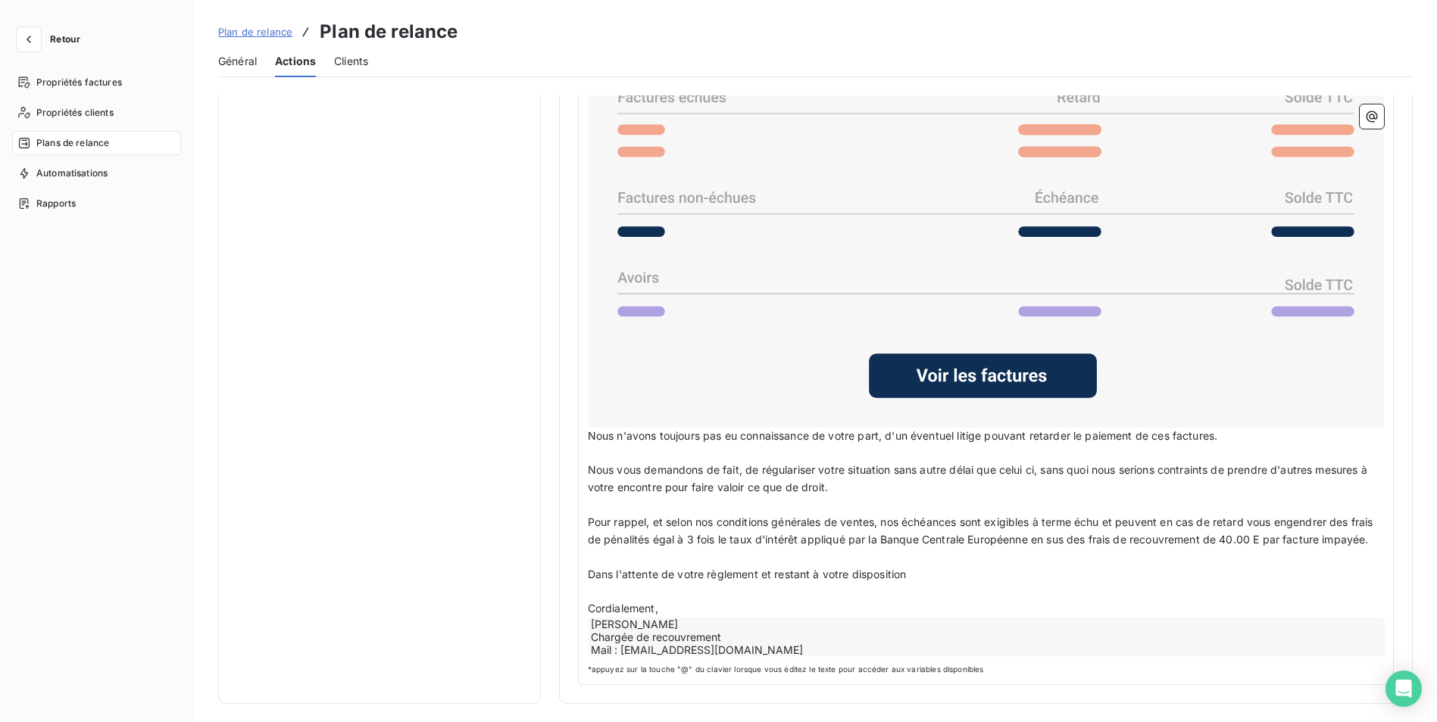
click at [105, 143] on span "Plans de relance" at bounding box center [72, 143] width 73 height 14
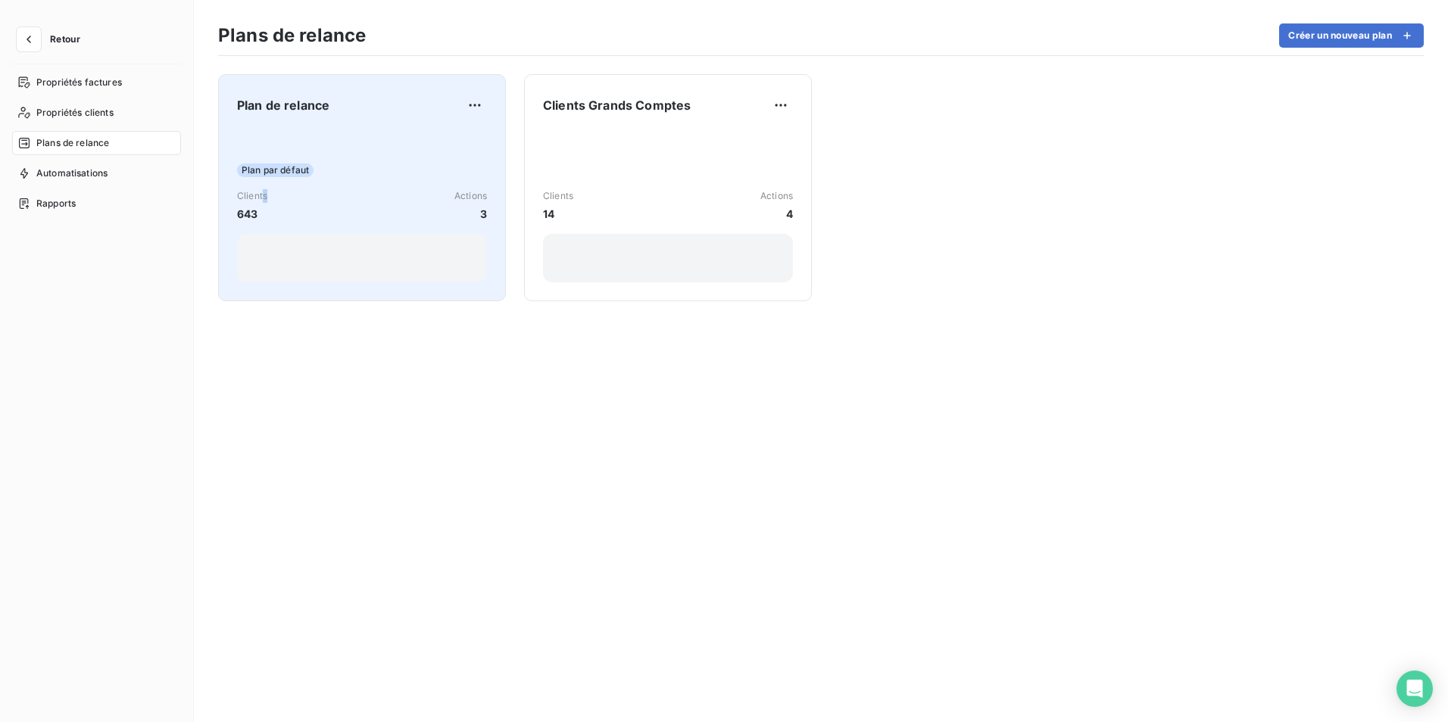
click at [267, 202] on span "Clients" at bounding box center [252, 196] width 30 height 14
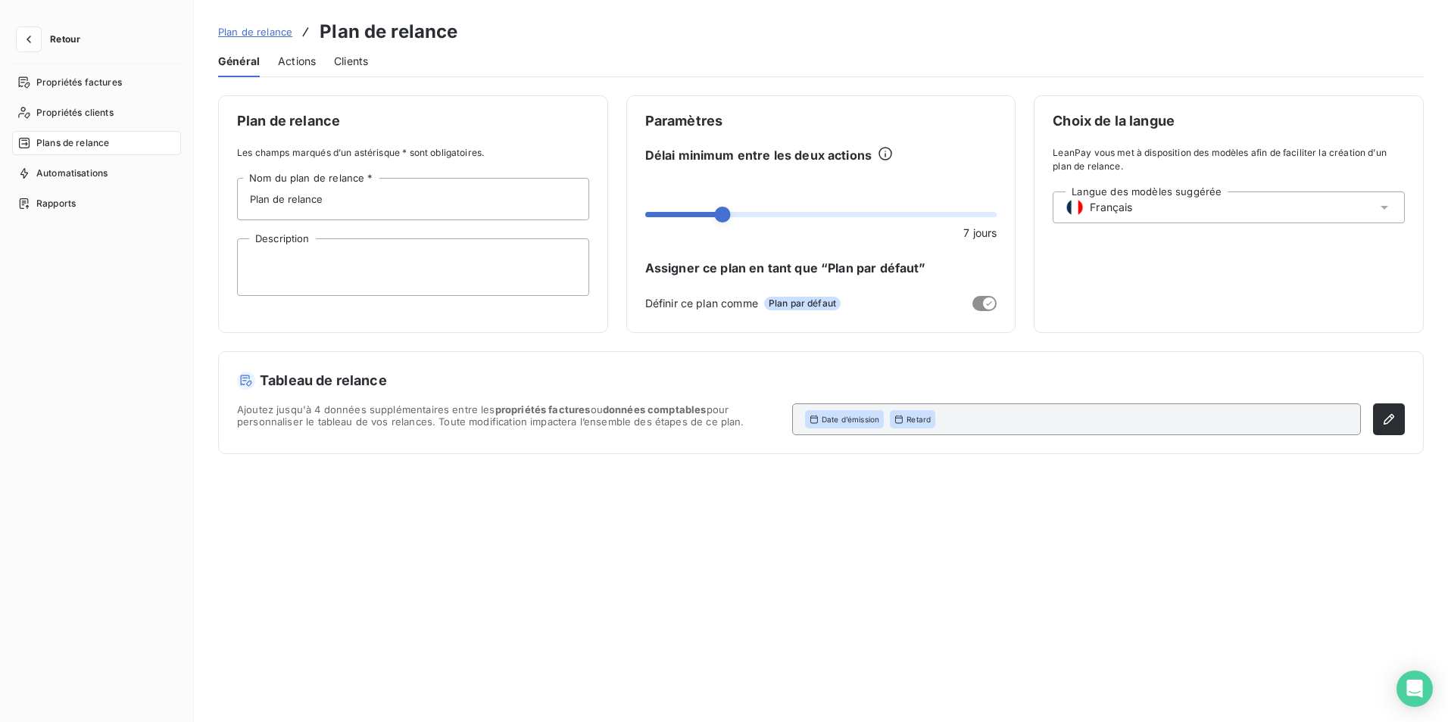
click at [302, 58] on span "Actions" at bounding box center [297, 61] width 38 height 15
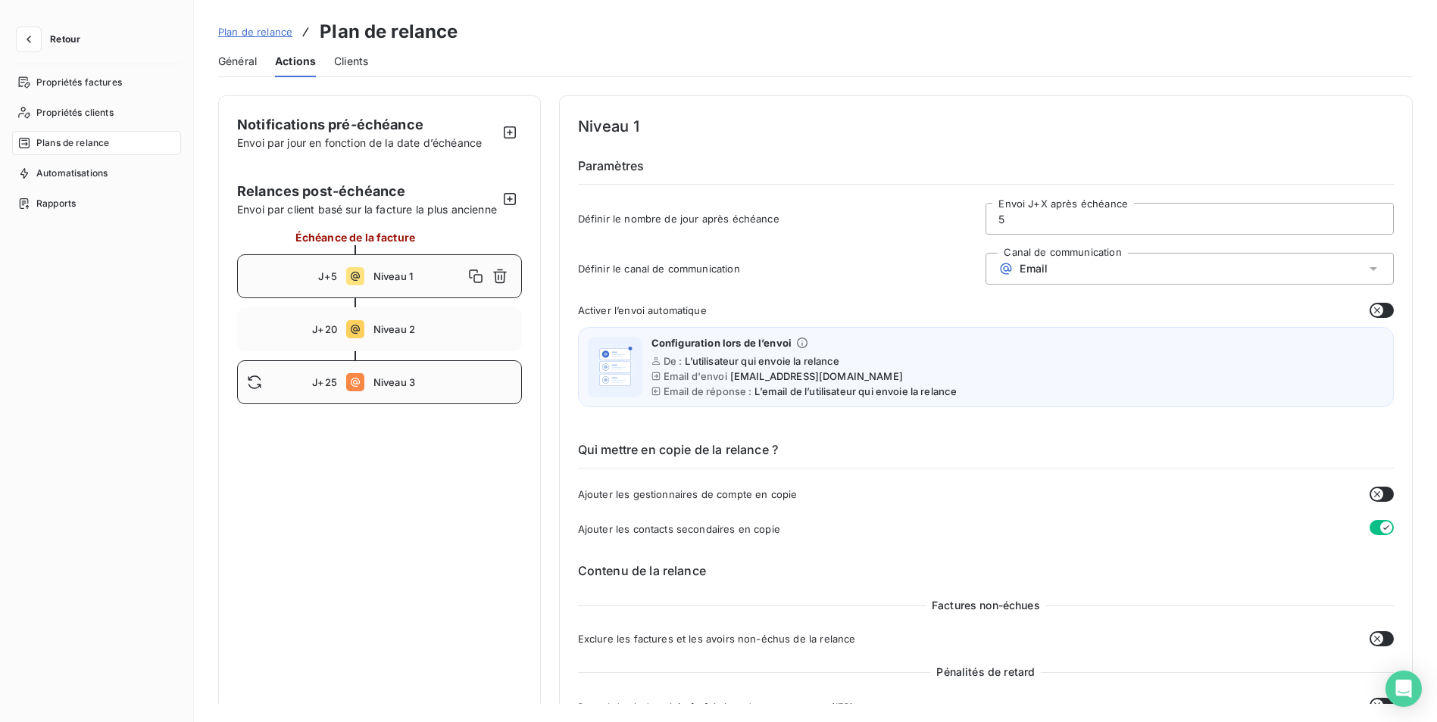
click at [394, 389] on span "Niveau 3" at bounding box center [442, 382] width 139 height 12
type input "25"
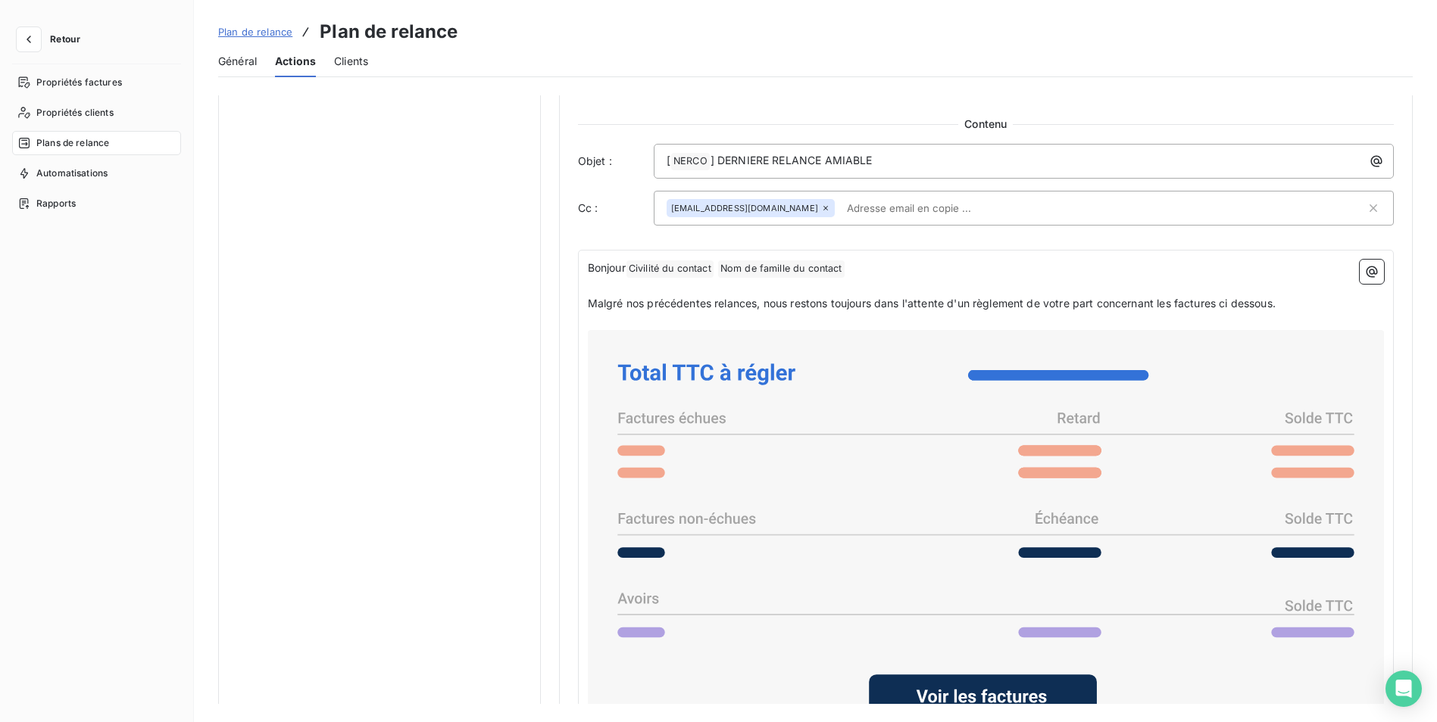
scroll to position [909, 0]
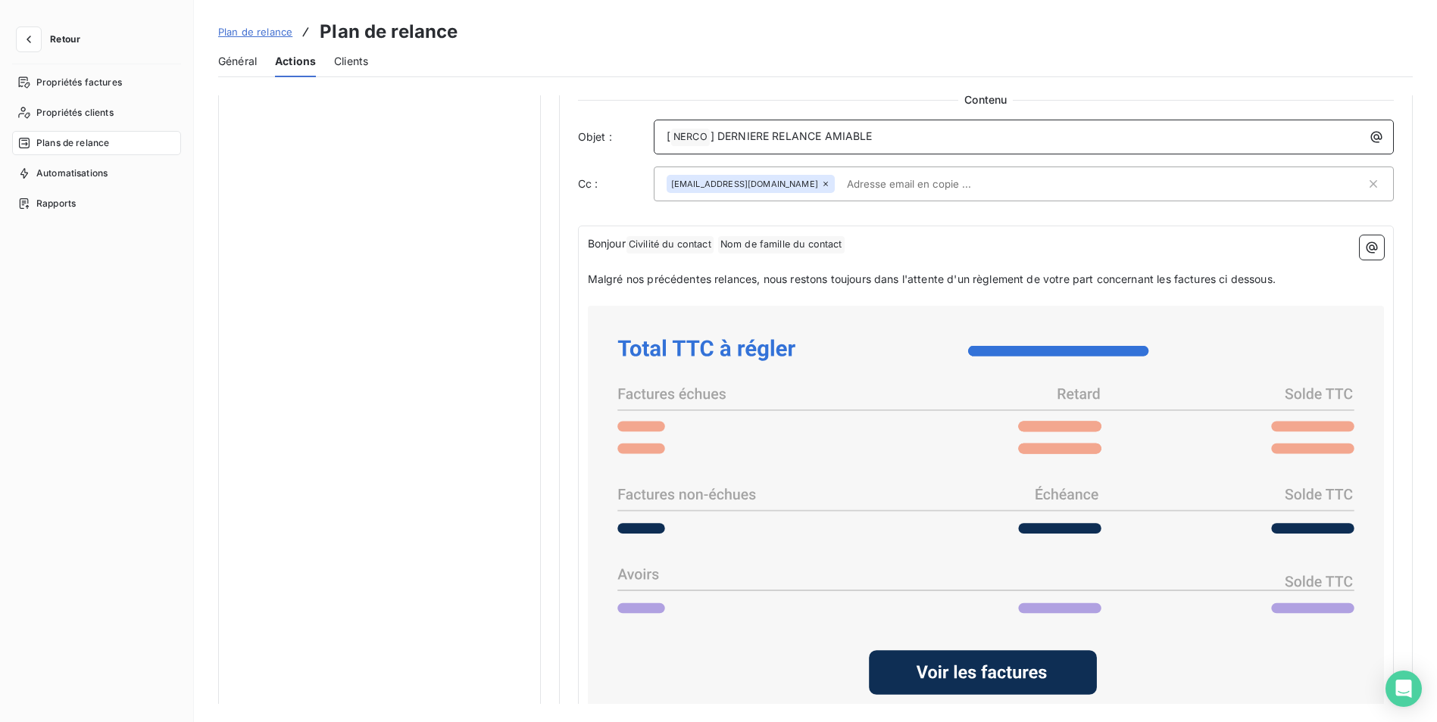
click at [713, 136] on span "] DERNIERE RELANCE AMIABLE" at bounding box center [791, 136] width 162 height 13
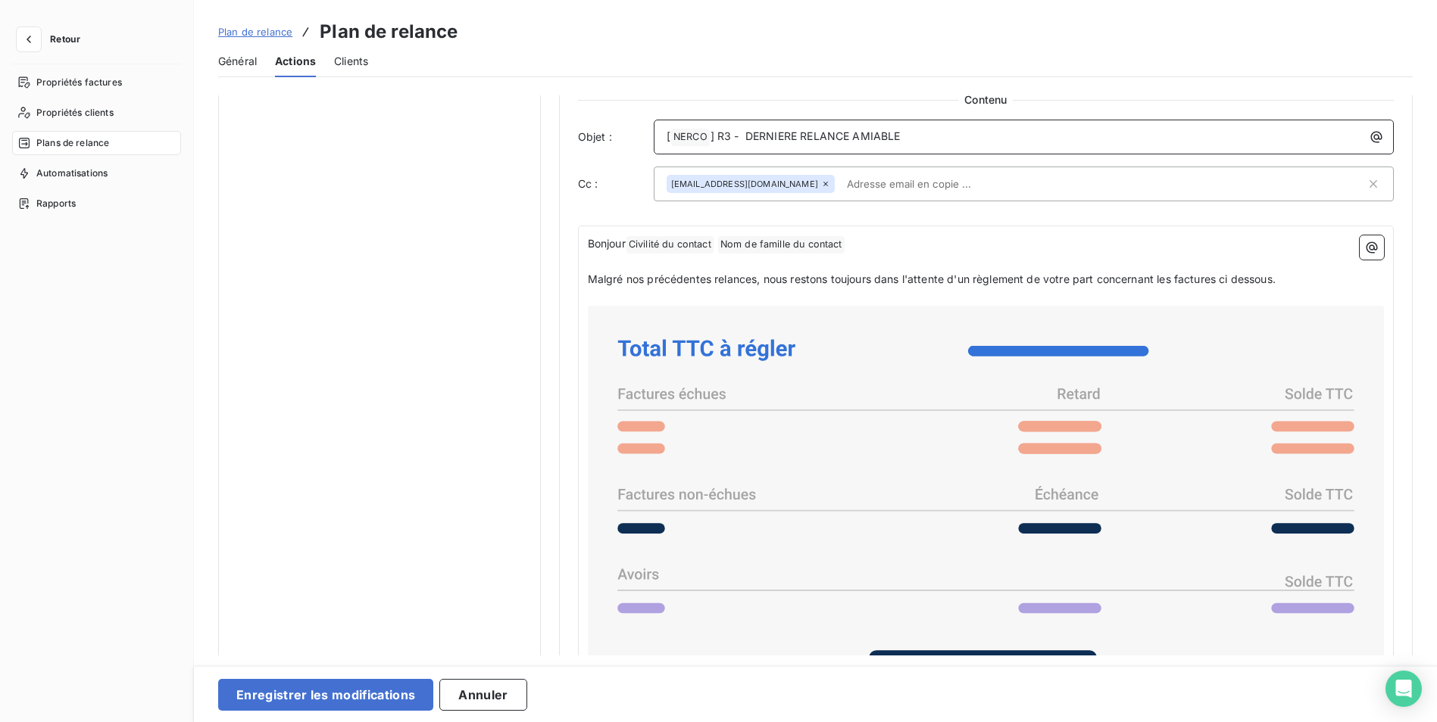
drag, startPoint x: 925, startPoint y: 133, endPoint x: 926, endPoint y: 142, distance: 9.2
click at [925, 132] on p "[ NERCO ﻿ ] R3 - DERNIERE RELANCE AMIABLE" at bounding box center [1027, 137] width 722 height 18
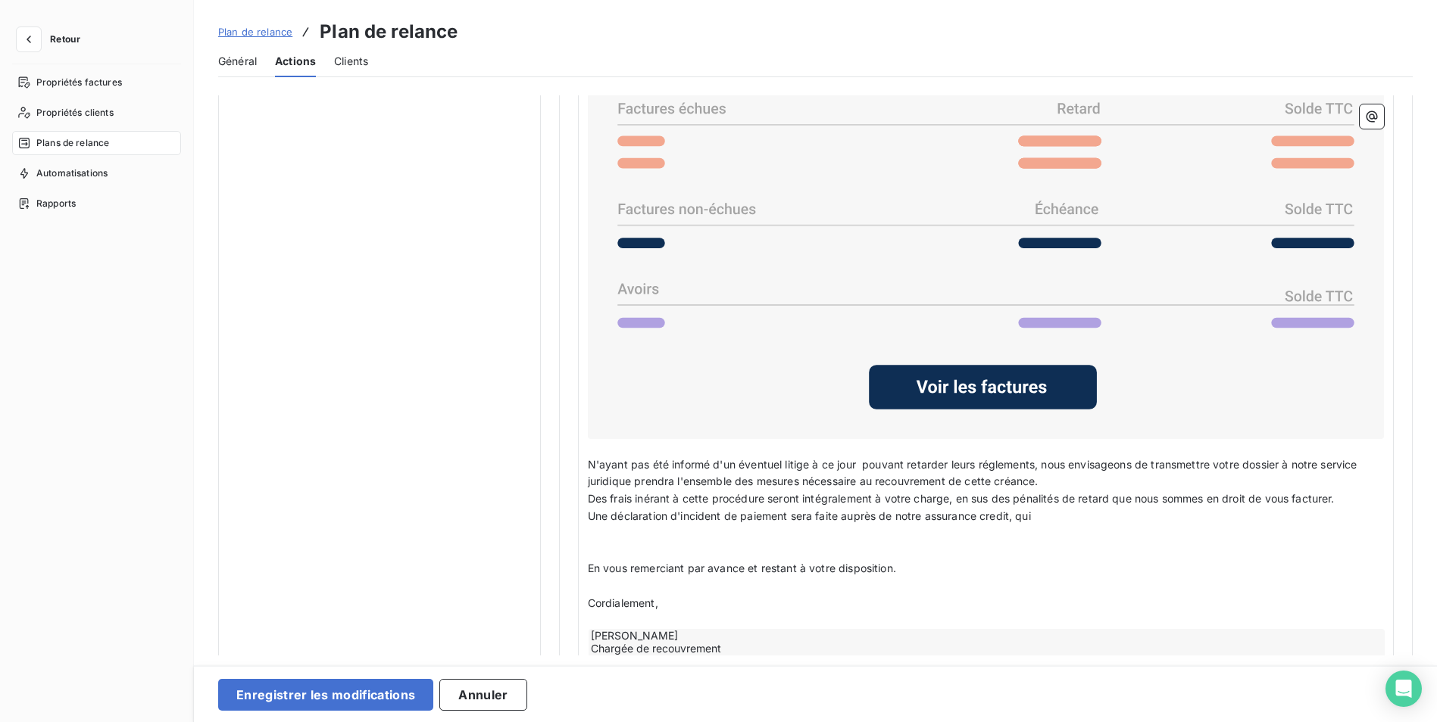
scroll to position [1212, 0]
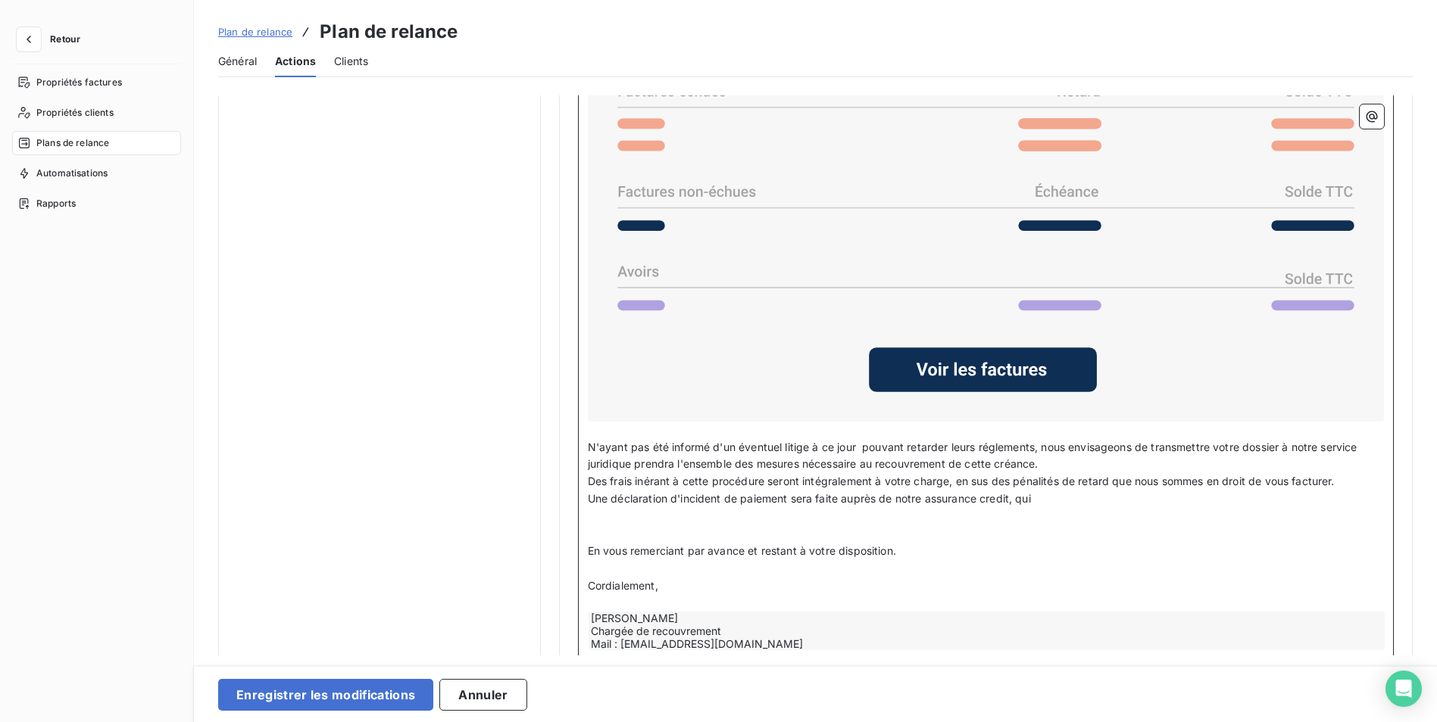
click at [863, 446] on span "N'ayant pas été informé d'un éventuel litige à ce jour pouvant retarder leurs r…" at bounding box center [974, 456] width 772 height 30
click at [633, 460] on span "N'ayant pas été informé d'un éventuel litige à ce jour pouvant retarder leurs r…" at bounding box center [972, 456] width 769 height 30
click at [1088, 459] on p "N'ayant pas été informé d'un éventuel litige à ce jour pouvant retarder leurs r…" at bounding box center [986, 456] width 796 height 35
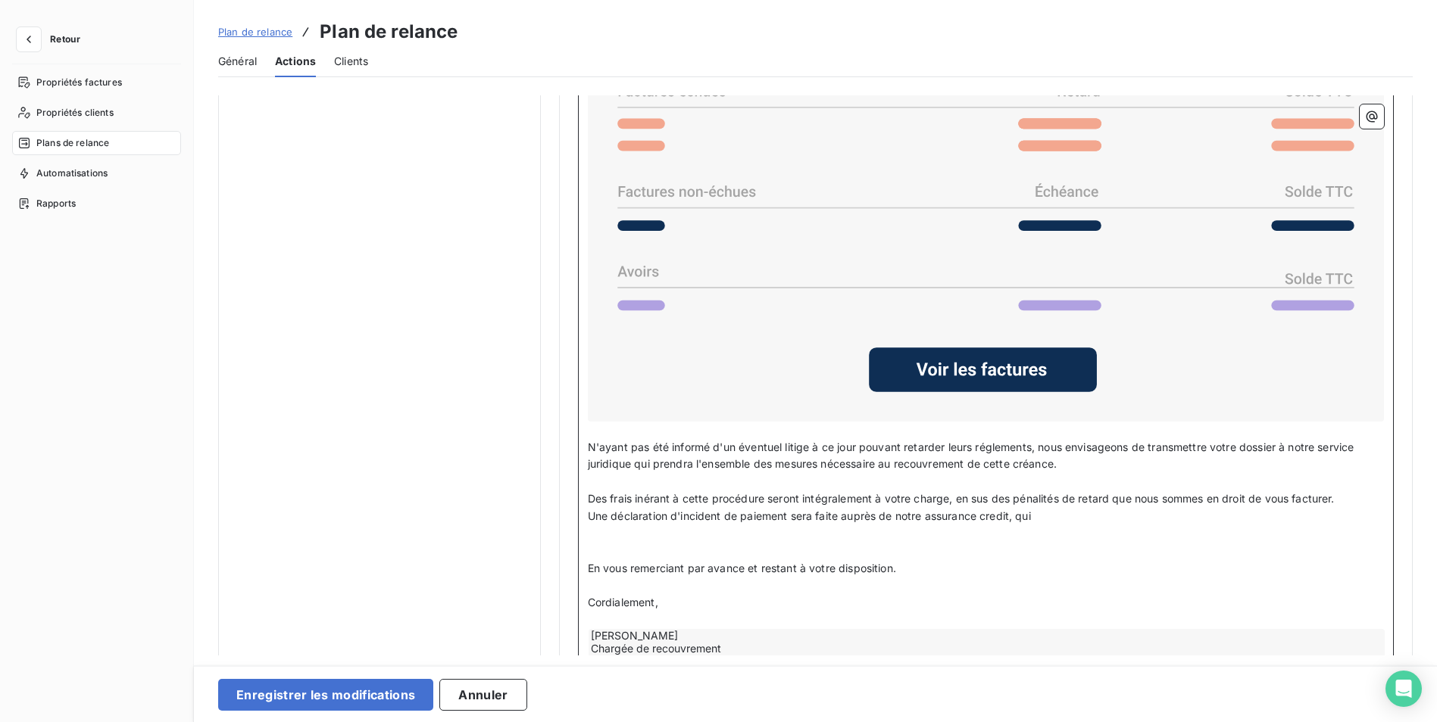
click at [1056, 508] on p "Une déclaration d'incident de paiement sera faite auprès de notre assurance cre…" at bounding box center [986, 516] width 796 height 17
click at [1048, 513] on p "Une déclaration d'incident de paiement sera faite auprès de notre assurance cre…" at bounding box center [986, 516] width 796 height 17
click at [1362, 497] on p "Des frais inérant à cette procédure seront intégralement à votre charge, en sus…" at bounding box center [986, 499] width 796 height 17
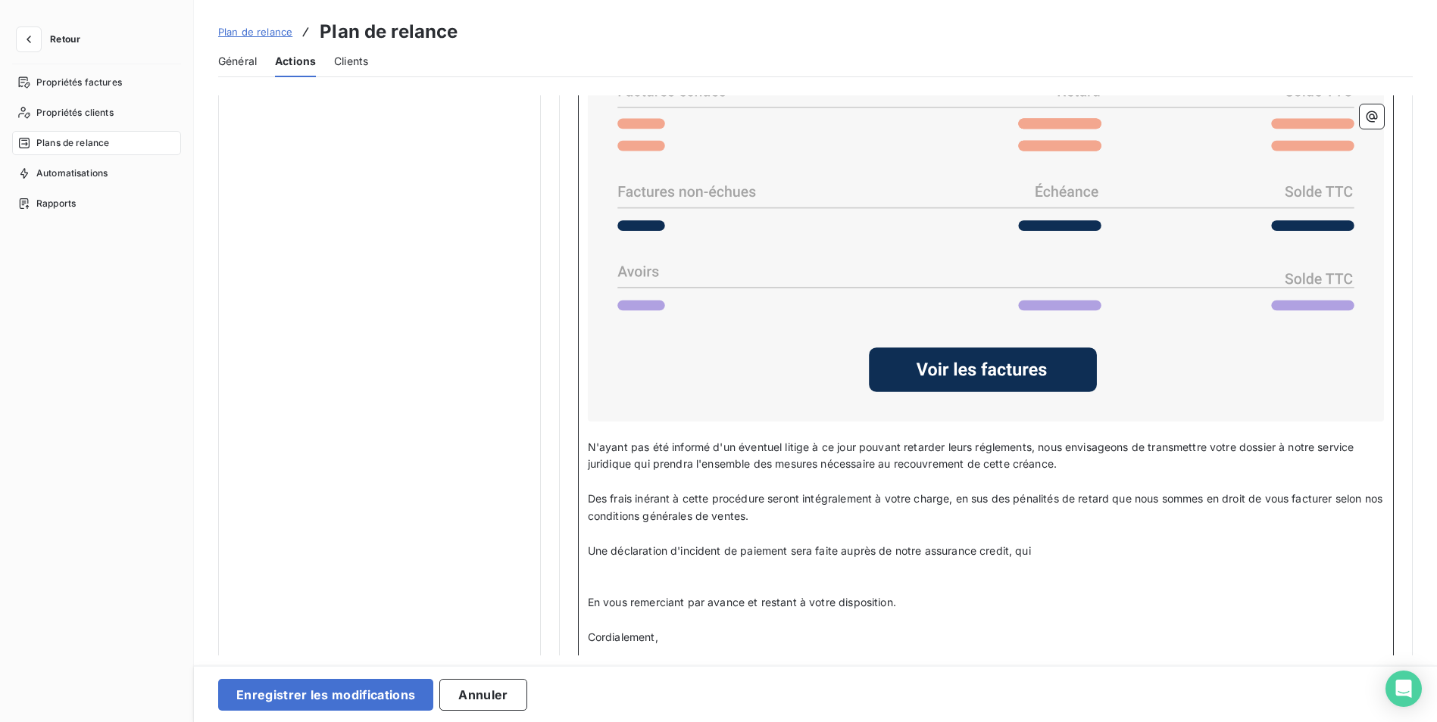
click at [649, 497] on span "Des frais inérant à cette procédure seront intégralement à votre charge, en sus…" at bounding box center [986, 507] width 797 height 30
click at [641, 497] on span "Des frais inèrant à cette procédure seront intégralement à votre charge, en sus…" at bounding box center [986, 507] width 797 height 30
click at [644, 496] on span "Des frais inèrant à cette procédure seront intégralement à votre charge, en sus…" at bounding box center [986, 507] width 797 height 30
click at [657, 495] on span "Des frais inhérant à cette procédure seront intégralement à votre charge, en su…" at bounding box center [979, 507] width 783 height 30
drag, startPoint x: 800, startPoint y: 509, endPoint x: 804, endPoint y: 520, distance: 11.3
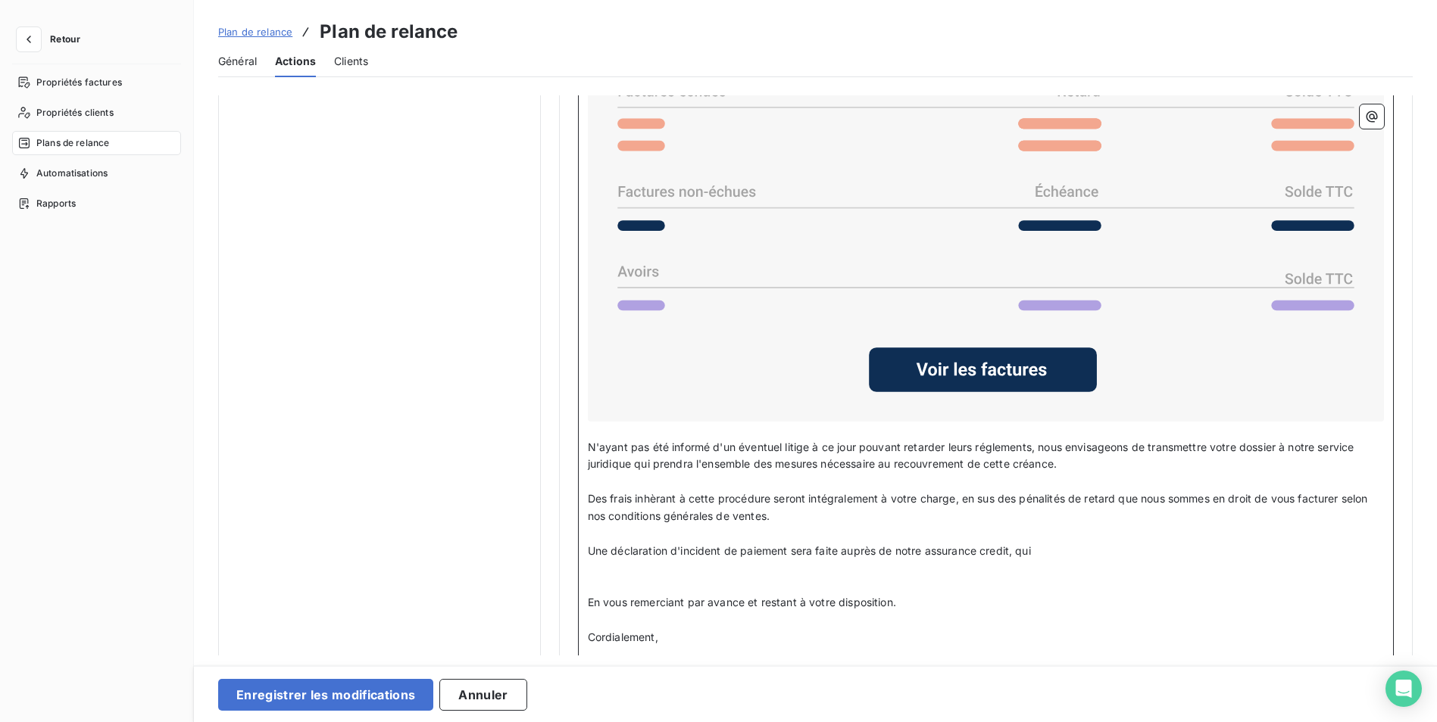
click at [801, 510] on p "Des frais inhèrant à cette procédure seront intégralement à votre charge, en su…" at bounding box center [986, 508] width 796 height 35
drag, startPoint x: 675, startPoint y: 495, endPoint x: 653, endPoint y: 496, distance: 22.0
click at [653, 496] on span "Des frais inhèrant à cette procédure seront intégralement à votre charge, en su…" at bounding box center [979, 507] width 783 height 30
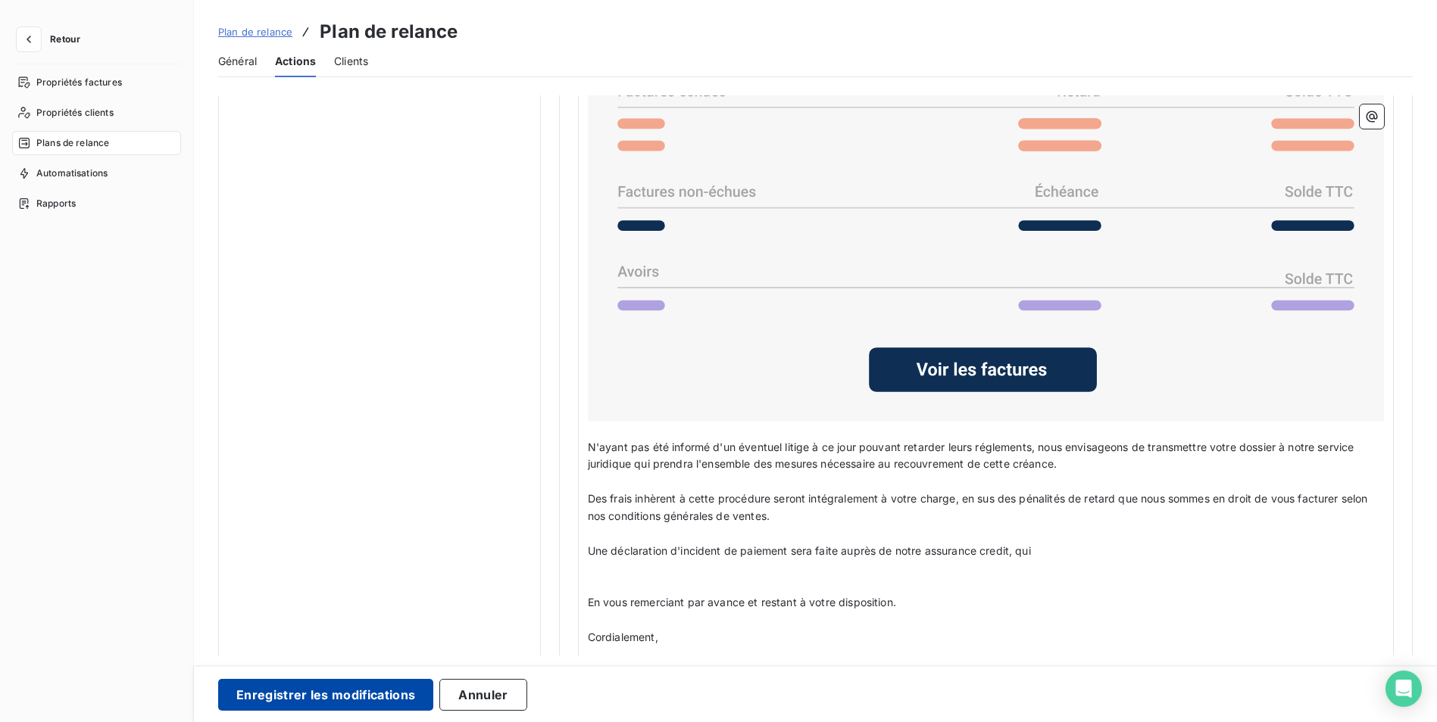
click at [324, 695] on button "Enregistrer les modifications" at bounding box center [325, 695] width 215 height 32
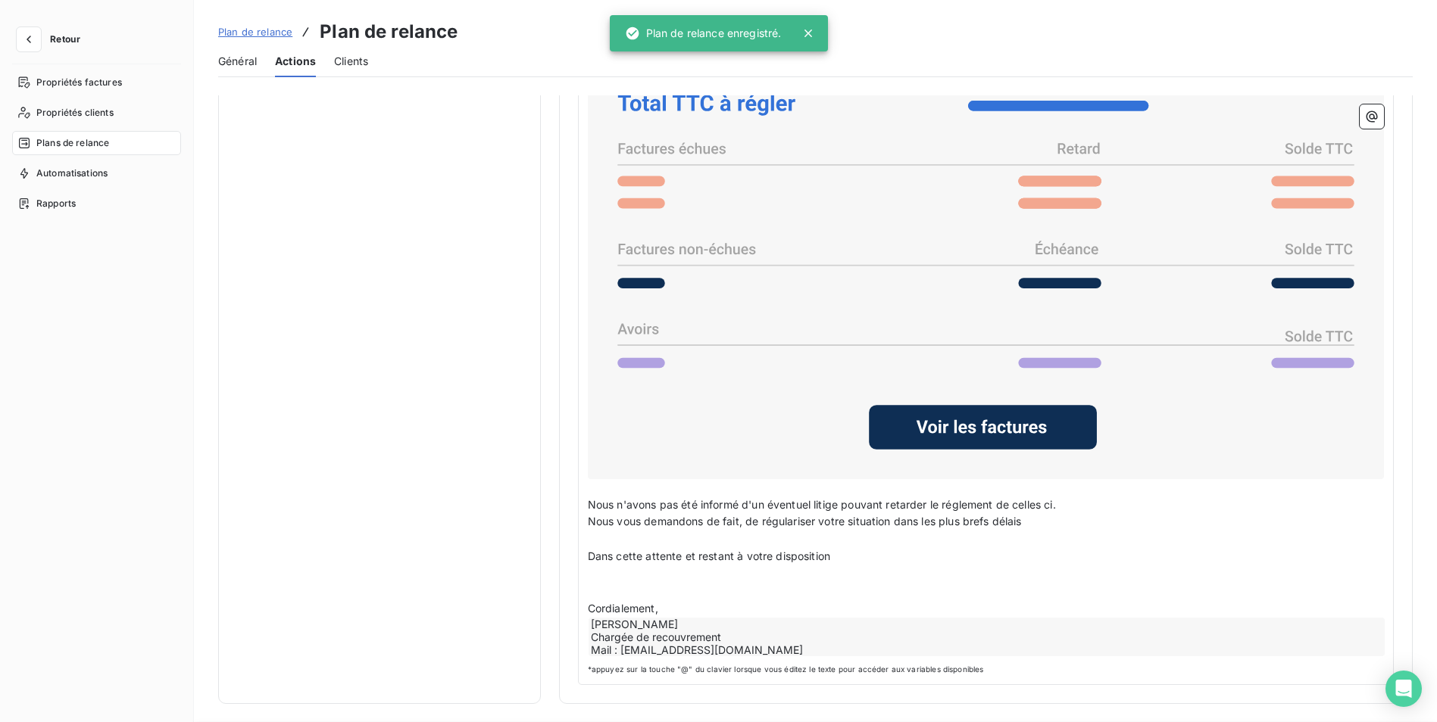
scroll to position [0, 0]
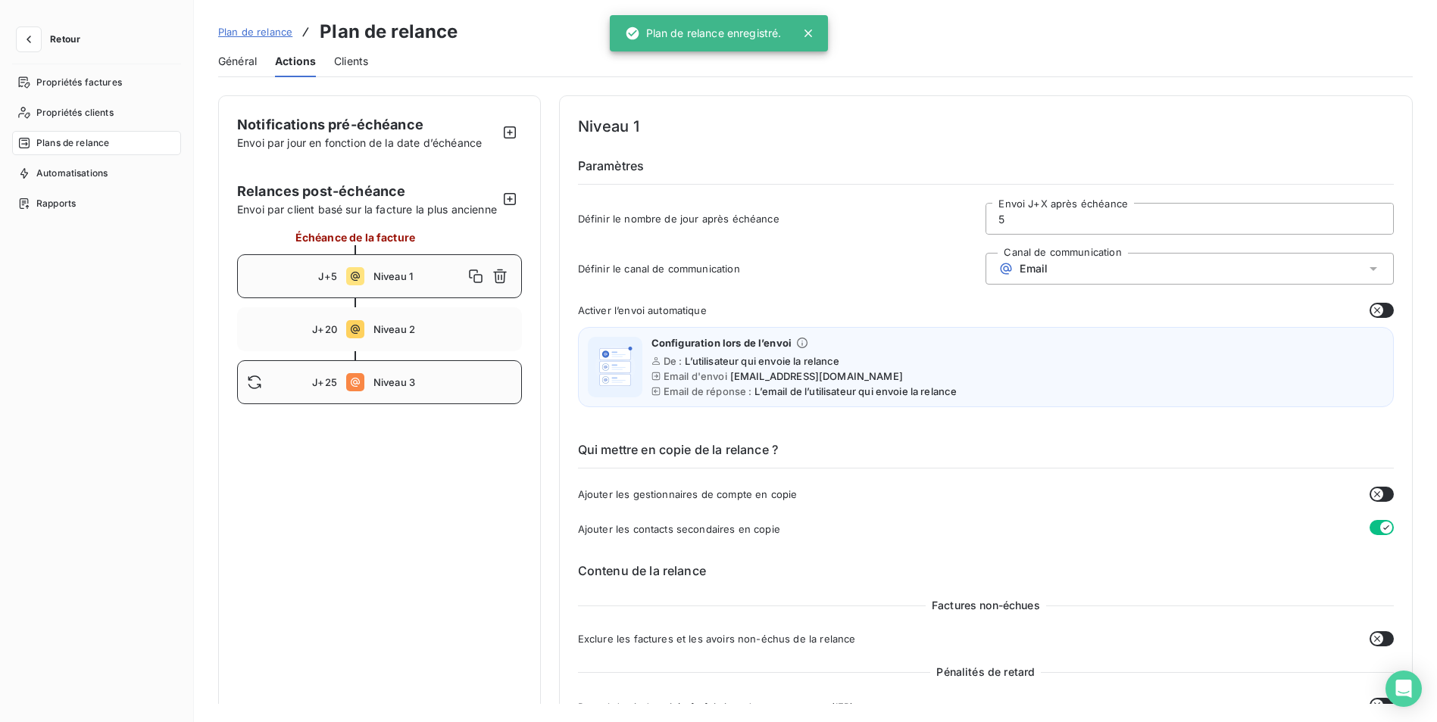
click at [360, 392] on icon at bounding box center [355, 382] width 18 height 18
type input "25"
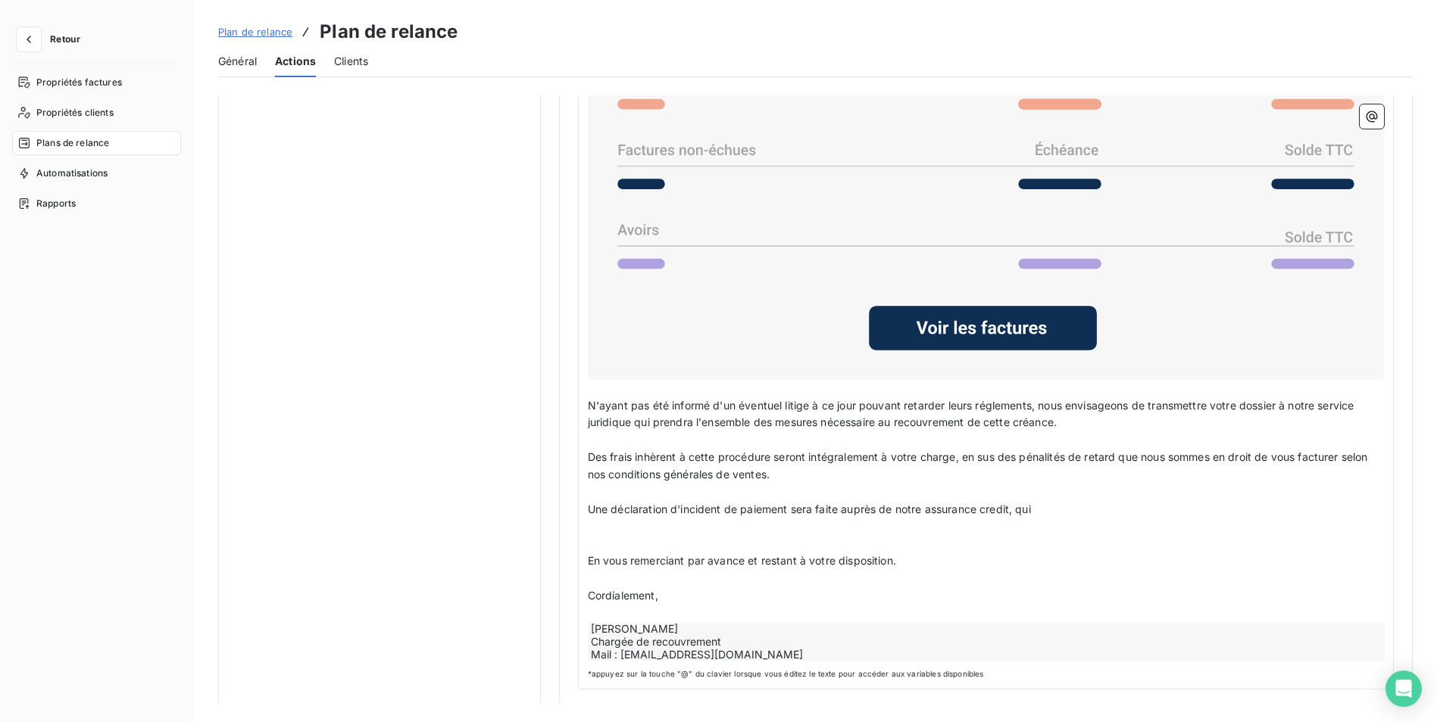
scroll to position [1256, 0]
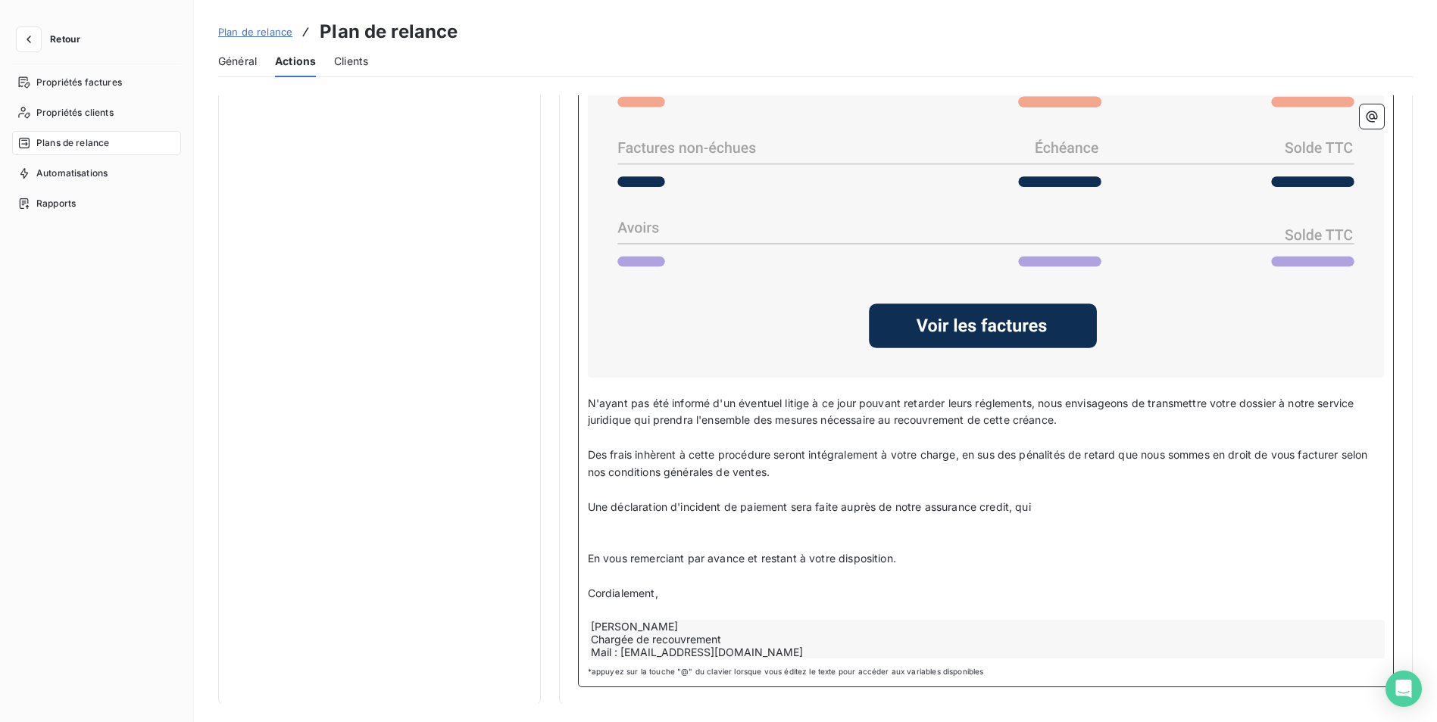
click at [1041, 507] on p "Une déclaration d'incident de paiement sera faite auprès de notre assurance cre…" at bounding box center [986, 507] width 796 height 17
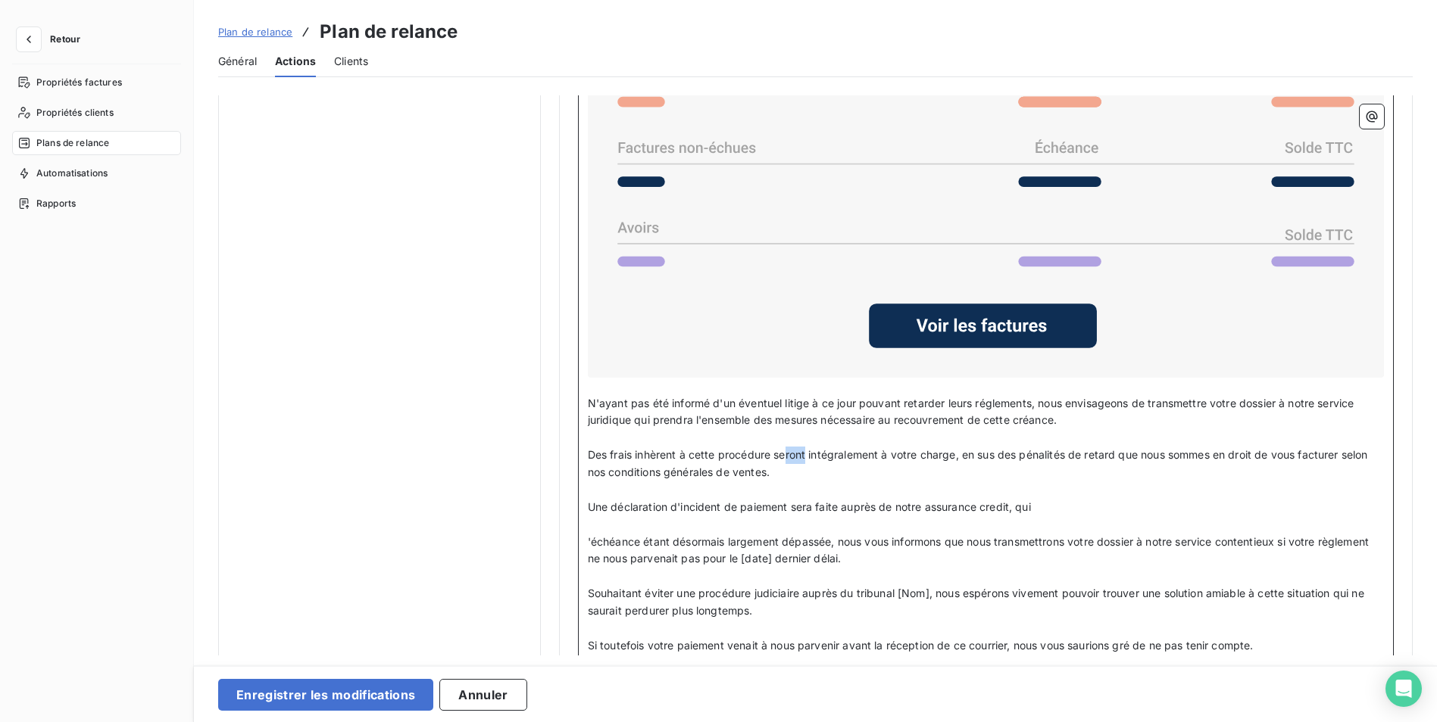
drag, startPoint x: 806, startPoint y: 454, endPoint x: 782, endPoint y: 458, distance: 23.8
click at [782, 458] on span "Des frais inhèrent à cette procédure seront intégralement à votre charge, en su…" at bounding box center [979, 463] width 783 height 30
click at [1220, 450] on span "Des frais inhèrent à cette procédure seront intégralement à votre charge, en su…" at bounding box center [979, 463] width 783 height 30
click at [1212, 455] on span "Des frais inhèrent à cette procédure seront intégralement à votre charge, en su…" at bounding box center [979, 463] width 783 height 30
click at [1258, 455] on span "Des frais inhèrent à cette procédure seront intégralement à votre charge, en su…" at bounding box center [979, 463] width 783 height 30
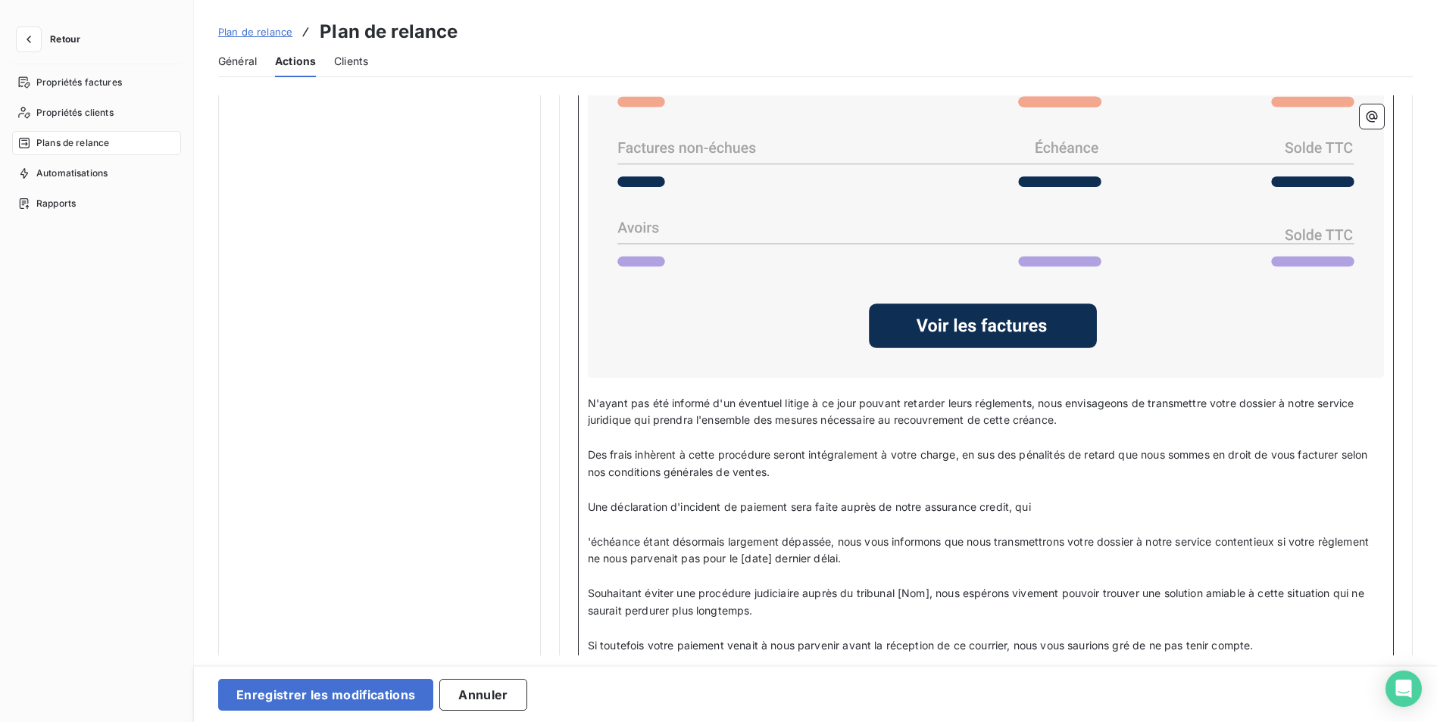
click at [1038, 401] on span "N'ayant pas été informé d'un éventuel litige à ce jour pouvant retarder leurs r…" at bounding box center [972, 412] width 769 height 30
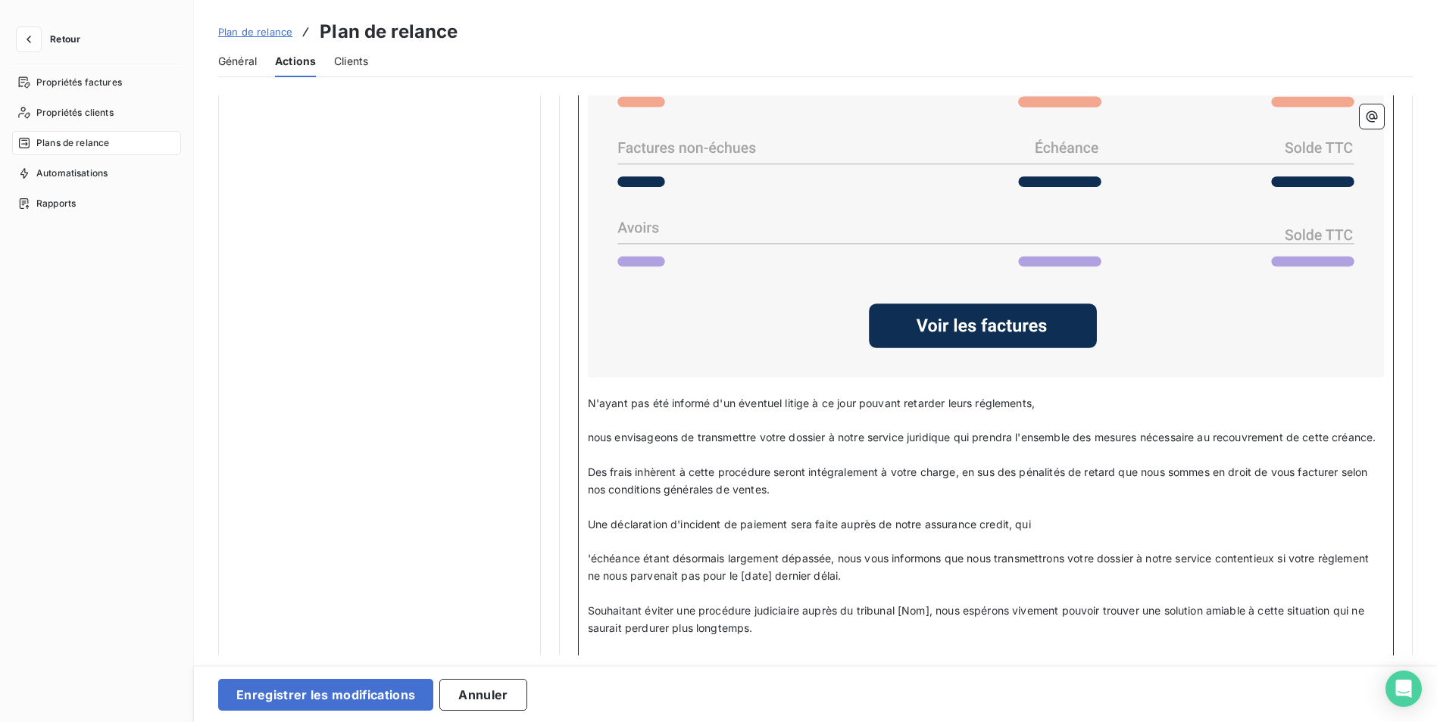
click at [1053, 391] on p "﻿" at bounding box center [986, 386] width 796 height 17
click at [1053, 405] on p "N'ayant pas été informé d'un éventuel litige à ce jour pouvant retarder leurs r…" at bounding box center [986, 403] width 796 height 17
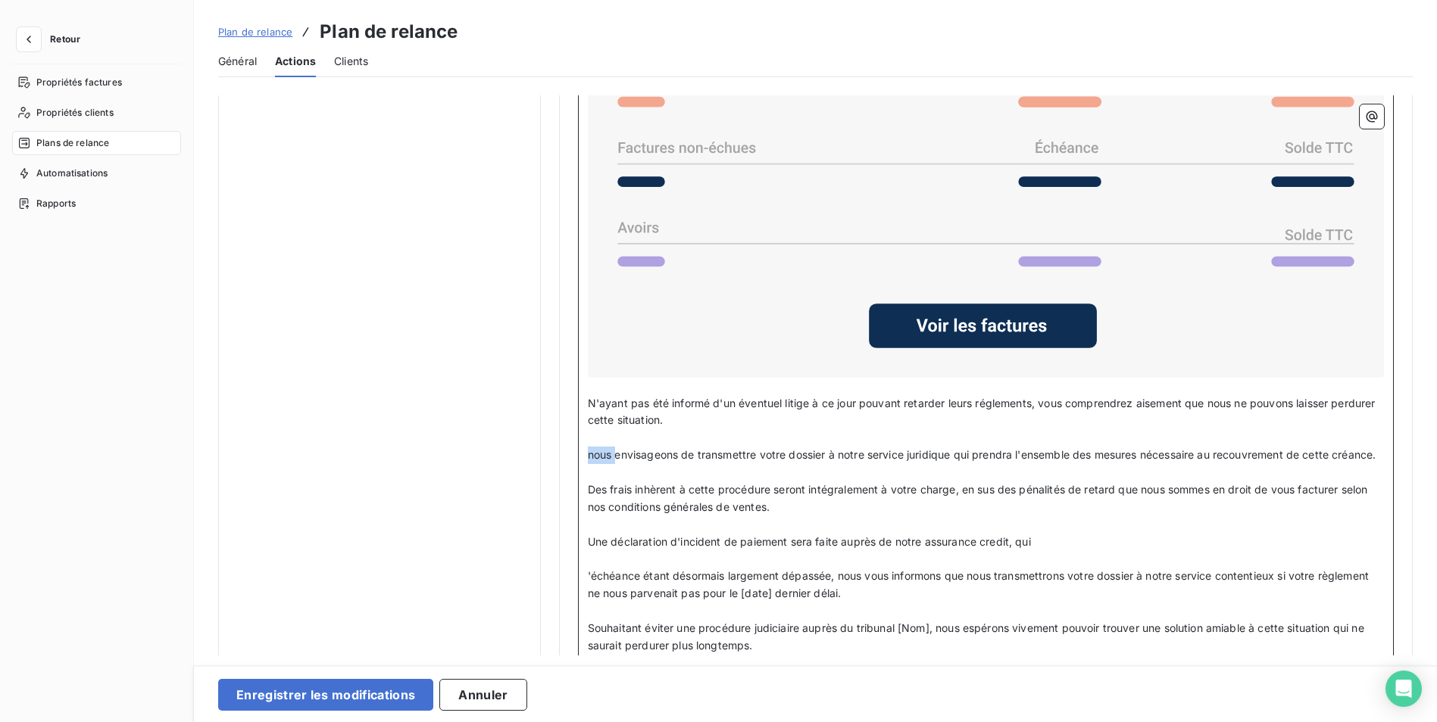
drag, startPoint x: 615, startPoint y: 453, endPoint x: 570, endPoint y: 451, distance: 44.7
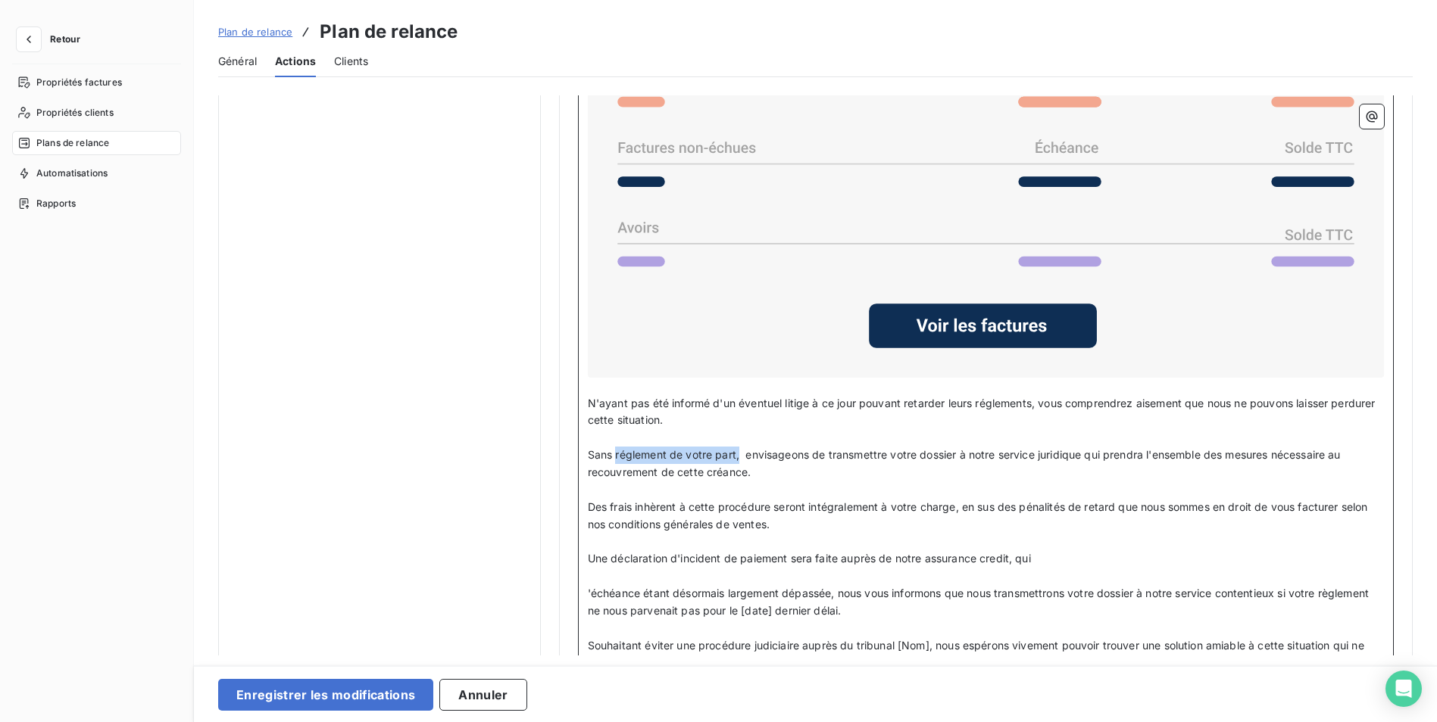
drag, startPoint x: 738, startPoint y: 455, endPoint x: 615, endPoint y: 454, distance: 122.7
click at [615, 454] on span "Sans réglement de votre part, envisageons de transmettre votre dossier à notre …" at bounding box center [966, 463] width 756 height 30
click at [728, 414] on p "N'ayant pas été informé d'un éventuel litige à ce jour pouvant retarder leurs r…" at bounding box center [986, 412] width 796 height 35
click at [727, 417] on p "N'ayant pas été informé d'un éventuel litige à ce jour pouvant retarder leurs r…" at bounding box center [986, 412] width 796 height 35
drag, startPoint x: 1032, startPoint y: 404, endPoint x: 978, endPoint y: 404, distance: 54.5
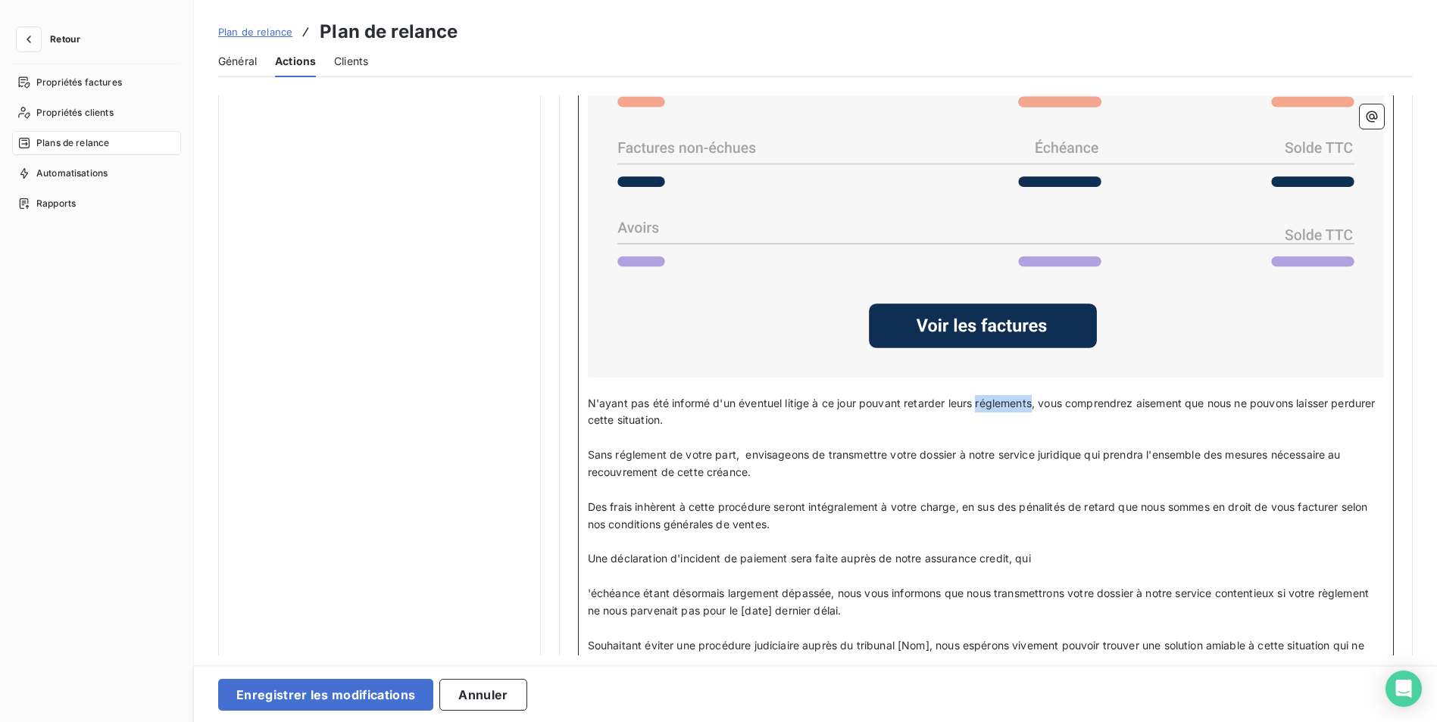
click at [978, 404] on span "N'ayant pas été informé d'un éventuel litige à ce jour pouvant retarder leurs r…" at bounding box center [983, 412] width 791 height 30
drag, startPoint x: 1186, startPoint y: 402, endPoint x: 1138, endPoint y: 404, distance: 47.7
click at [1138, 404] on span "N'ayant pas été informé d'un éventuel litige à ce jour pouvant retarder leurs r…" at bounding box center [983, 412] width 791 height 30
click at [719, 415] on p "N'ayant pas été informé d'un éventuel litige à ce jour pouvant retarder leurs r…" at bounding box center [986, 412] width 796 height 35
drag, startPoint x: 737, startPoint y: 454, endPoint x: 615, endPoint y: 457, distance: 122.0
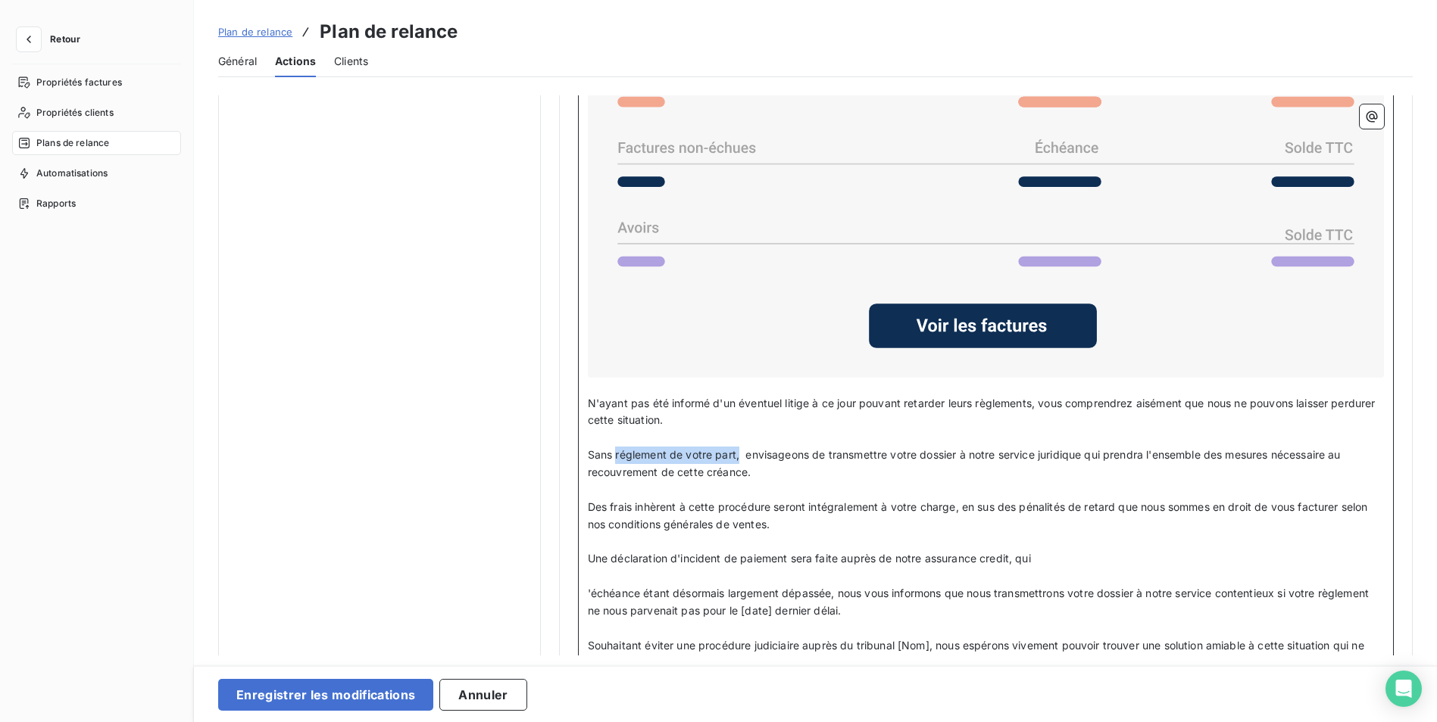
click at [615, 457] on span "Sans réglement de votre part, envisageons de transmettre votre dossier à notre …" at bounding box center [966, 463] width 756 height 30
click at [819, 454] on span "Sans régularisation intégrale de votre compte, envisageons de transmettre votre…" at bounding box center [972, 463] width 769 height 30
drag, startPoint x: 1091, startPoint y: 454, endPoint x: 923, endPoint y: 458, distance: 168.2
click at [923, 458] on span "Sans régularisation intégrale de votre compte sous huitaine, votre dos envisage…" at bounding box center [967, 463] width 758 height 30
click at [944, 454] on span "Sans régularisation intégrale de votre compte sous huitaine, votre votre dossie…" at bounding box center [982, 463] width 788 height 30
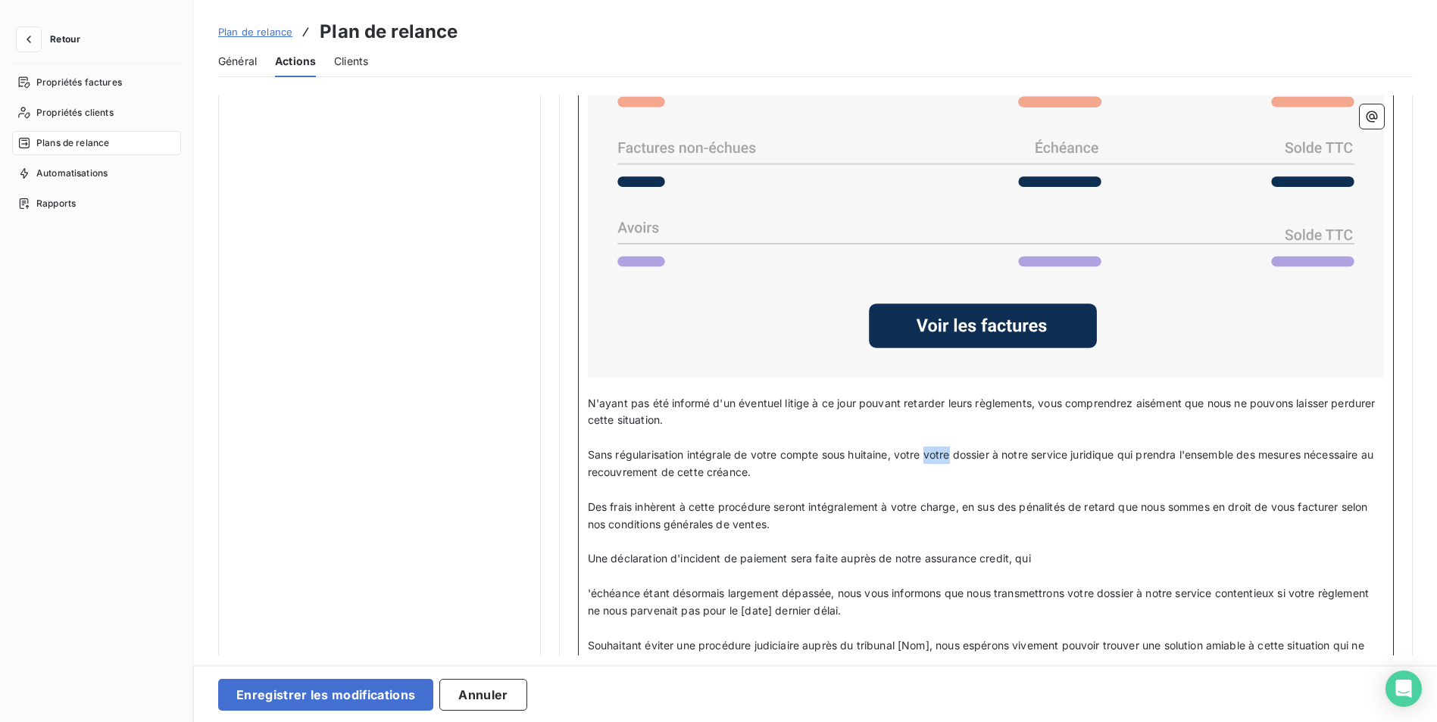
drag, startPoint x: 949, startPoint y: 453, endPoint x: 925, endPoint y: 452, distance: 23.5
click at [925, 452] on span "Sans régularisation intégrale de votre compte sous huitaine, votre votre dossie…" at bounding box center [982, 463] width 788 height 30
click at [969, 452] on span "Sans régularisation intégrale de votre compte sous huitaine, votre dossier à no…" at bounding box center [968, 463] width 760 height 30
click at [966, 452] on span "Sans régularisation intégrale de votre compte sous huitaine, votre dossier à no…" at bounding box center [968, 463] width 760 height 30
drag, startPoint x: 676, startPoint y: 506, endPoint x: 635, endPoint y: 507, distance: 40.2
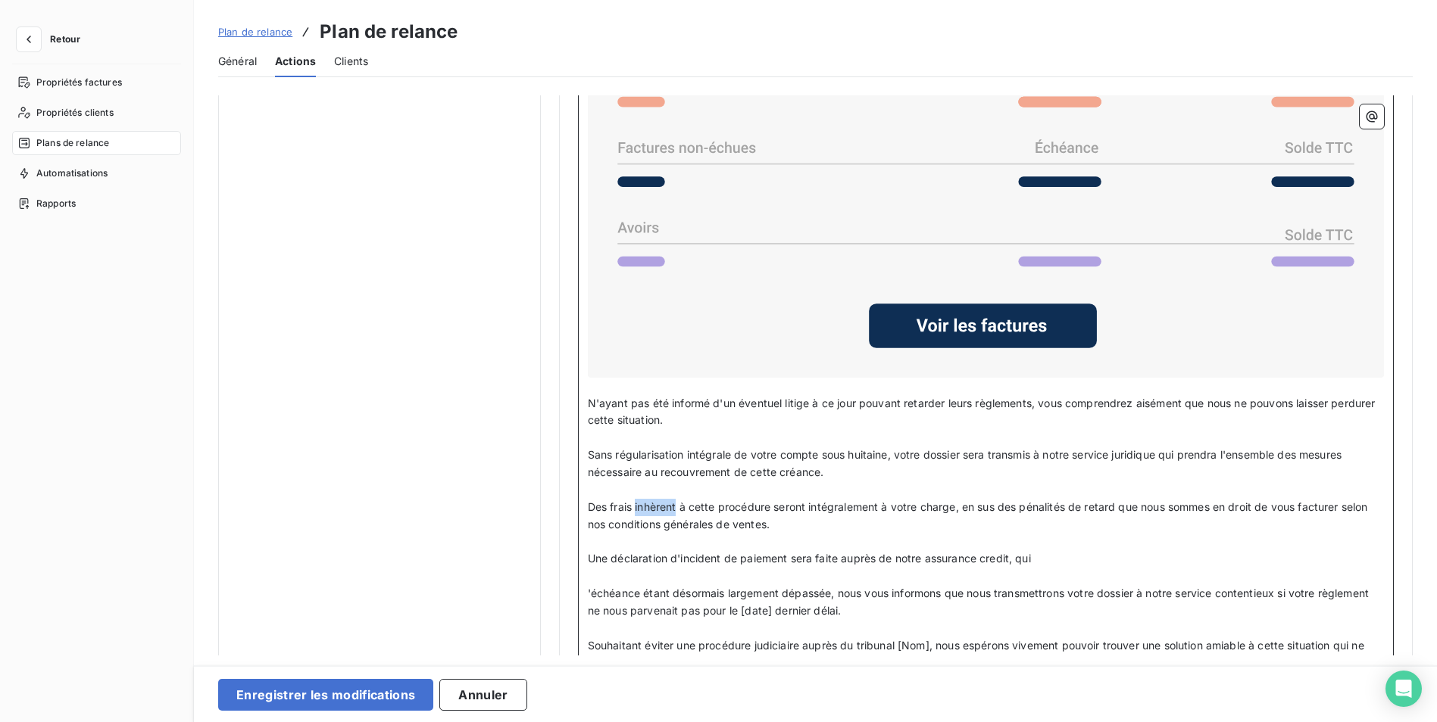
click at [635, 507] on span "Des frais inhèrent à cette procédure seront intégralement à votre charge, en su…" at bounding box center [979, 516] width 783 height 30
click at [678, 507] on span "Des frais inhèrent à cette procédure seront intégralement à votre charge, en su…" at bounding box center [979, 516] width 783 height 30
click at [726, 511] on p "Des frais inhèrents à cette procédure seront intégralement à votre charge, en s…" at bounding box center [986, 516] width 796 height 35
click at [685, 508] on span "Des frais inhèrents à cette procédure seront intégralement à votre charge, en s…" at bounding box center [982, 516] width 788 height 30
drag, startPoint x: 682, startPoint y: 508, endPoint x: 633, endPoint y: 509, distance: 48.5
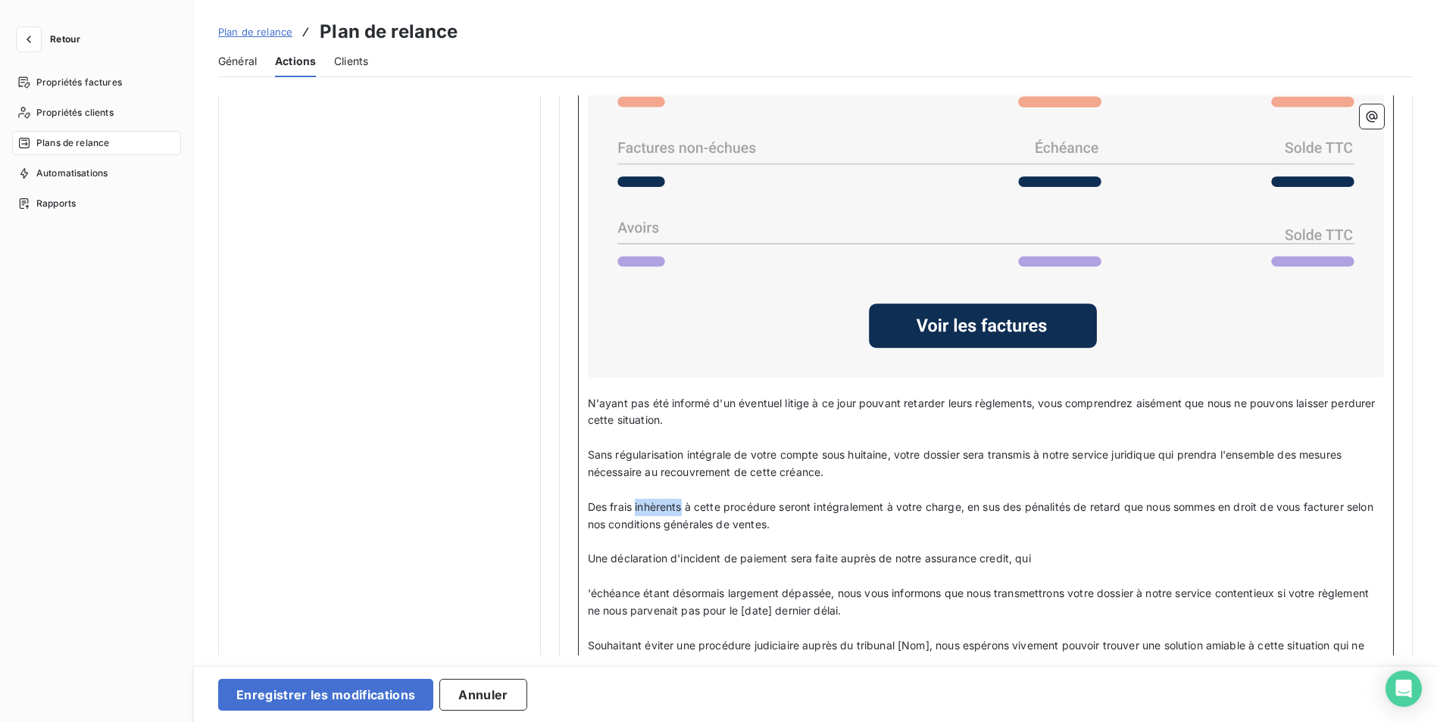
click at [633, 509] on span "Des frais inhèrents à cette procédure seront intégralement à votre charge, en s…" at bounding box center [982, 516] width 788 height 30
drag, startPoint x: 673, startPoint y: 503, endPoint x: 629, endPoint y: 503, distance: 44.7
click at [629, 503] on span "Les frais à cette procédure seront intégralement à votre charge, en sus des pén…" at bounding box center [968, 516] width 761 height 30
click at [766, 515] on p "Les frais de procédure seront intégralement à votre charge, en sus des pénalité…" at bounding box center [986, 516] width 796 height 35
drag, startPoint x: 1039, startPoint y: 554, endPoint x: 643, endPoint y: 553, distance: 396.1
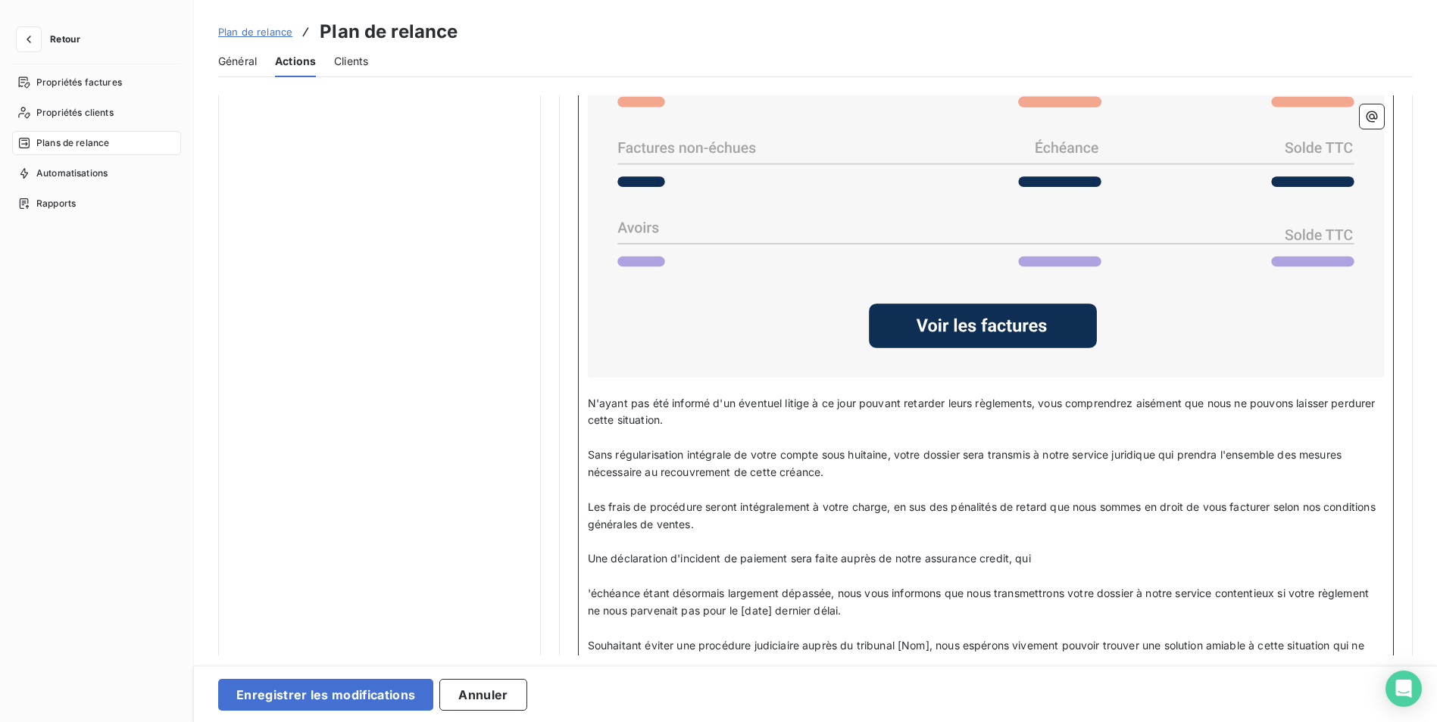
click at [582, 551] on div "Bonjour Civilité du contact ﻿ Nom de famille du contact ﻿ ﻿ ﻿ Malgré nos précéd…" at bounding box center [986, 379] width 816 height 1000
drag, startPoint x: 655, startPoint y: 554, endPoint x: 618, endPoint y: 555, distance: 37.1
click at [618, 555] on span "[PERSON_NAME] à present une déclaration d'incident de réglement" at bounding box center [760, 558] width 345 height 13
drag, startPoint x: 869, startPoint y: 556, endPoint x: 813, endPoint y: 557, distance: 55.3
click at [813, 557] on p "[PERSON_NAME] à présent une déclaration d'incident de réglement" at bounding box center [986, 559] width 796 height 17
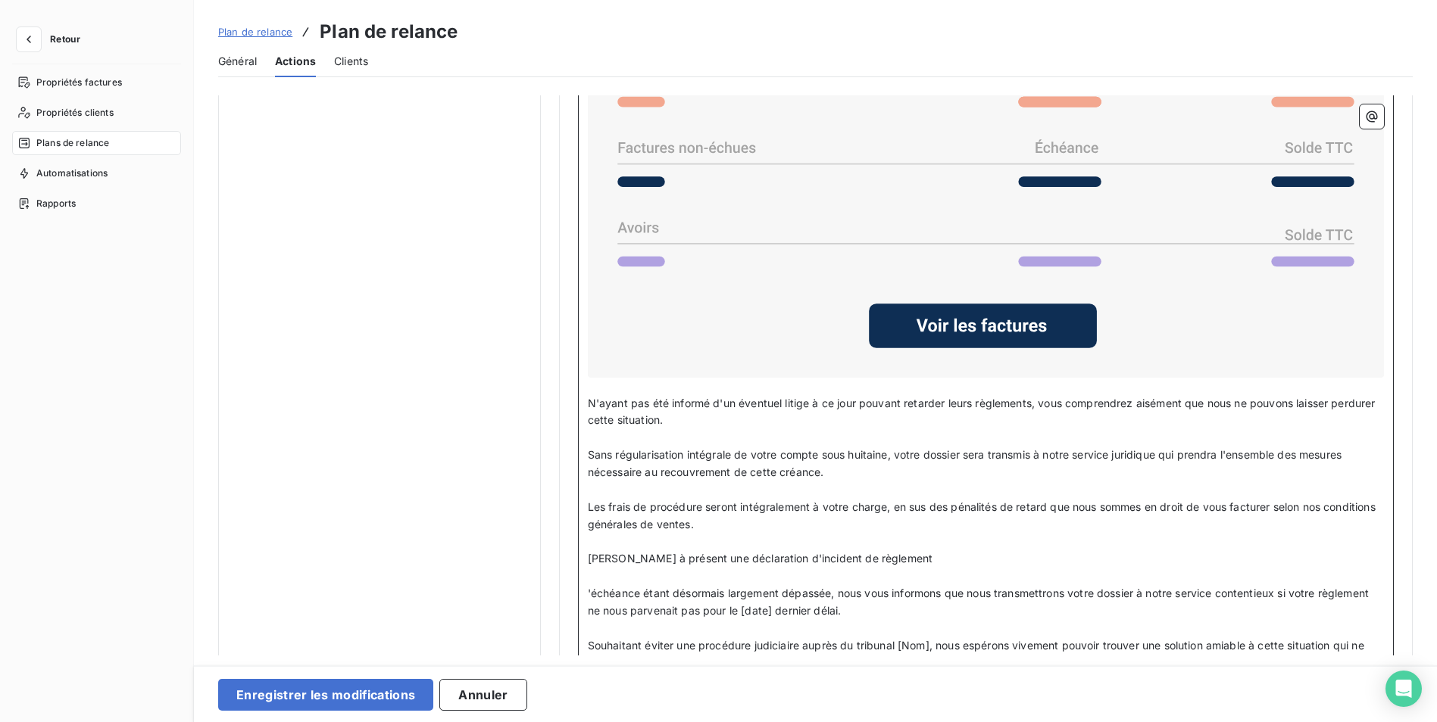
click at [892, 551] on p "[PERSON_NAME] à présent une déclaration d'incident de règlement" at bounding box center [986, 559] width 796 height 17
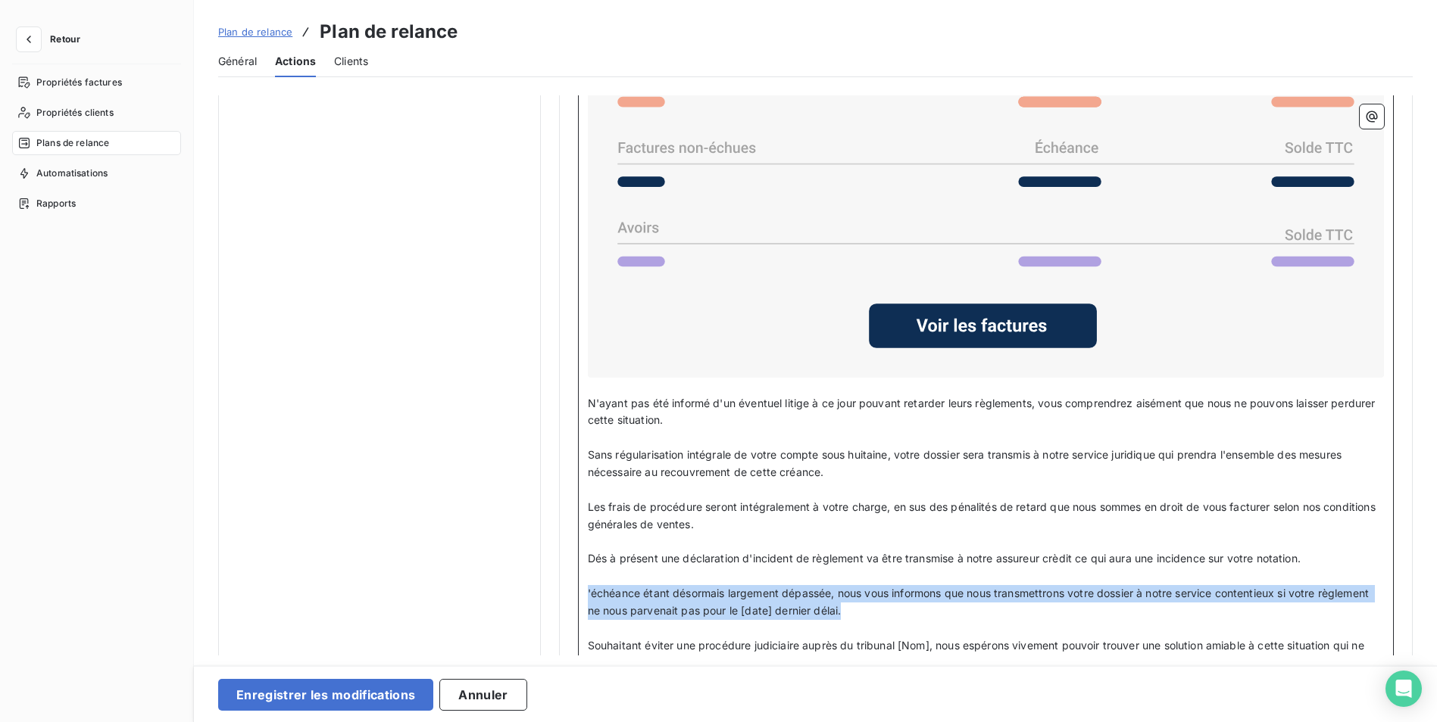
drag, startPoint x: 875, startPoint y: 609, endPoint x: 570, endPoint y: 596, distance: 305.5
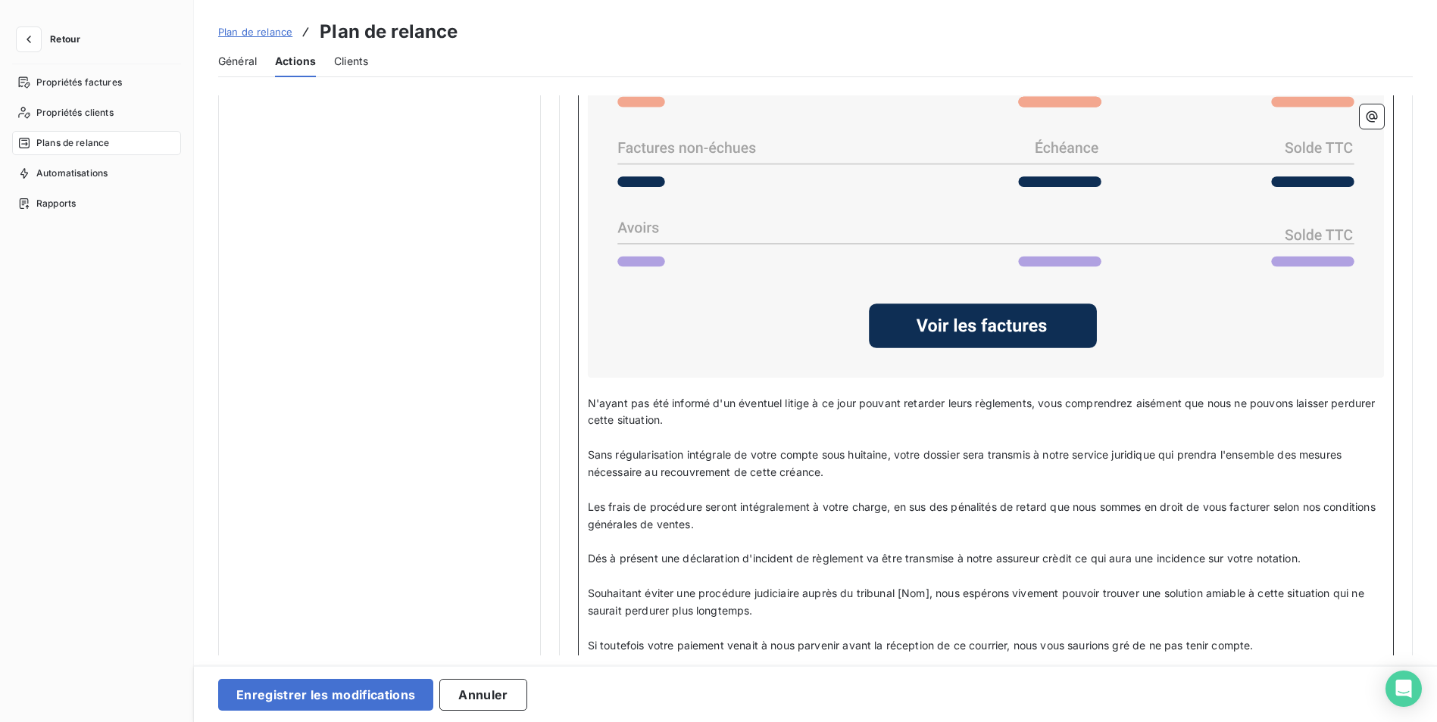
click at [764, 605] on p "Souhaitant éviter une procédure judiciaire auprès du tribunal [Nom], nous espér…" at bounding box center [986, 602] width 796 height 35
drag, startPoint x: 888, startPoint y: 453, endPoint x: 820, endPoint y: 455, distance: 68.2
click at [820, 455] on span "Sans régularisation intégrale de votre compte sous huitaine, votre dossier sera…" at bounding box center [966, 463] width 757 height 30
drag, startPoint x: 829, startPoint y: 454, endPoint x: 926, endPoint y: 492, distance: 104.5
click at [926, 493] on p "﻿" at bounding box center [986, 490] width 796 height 17
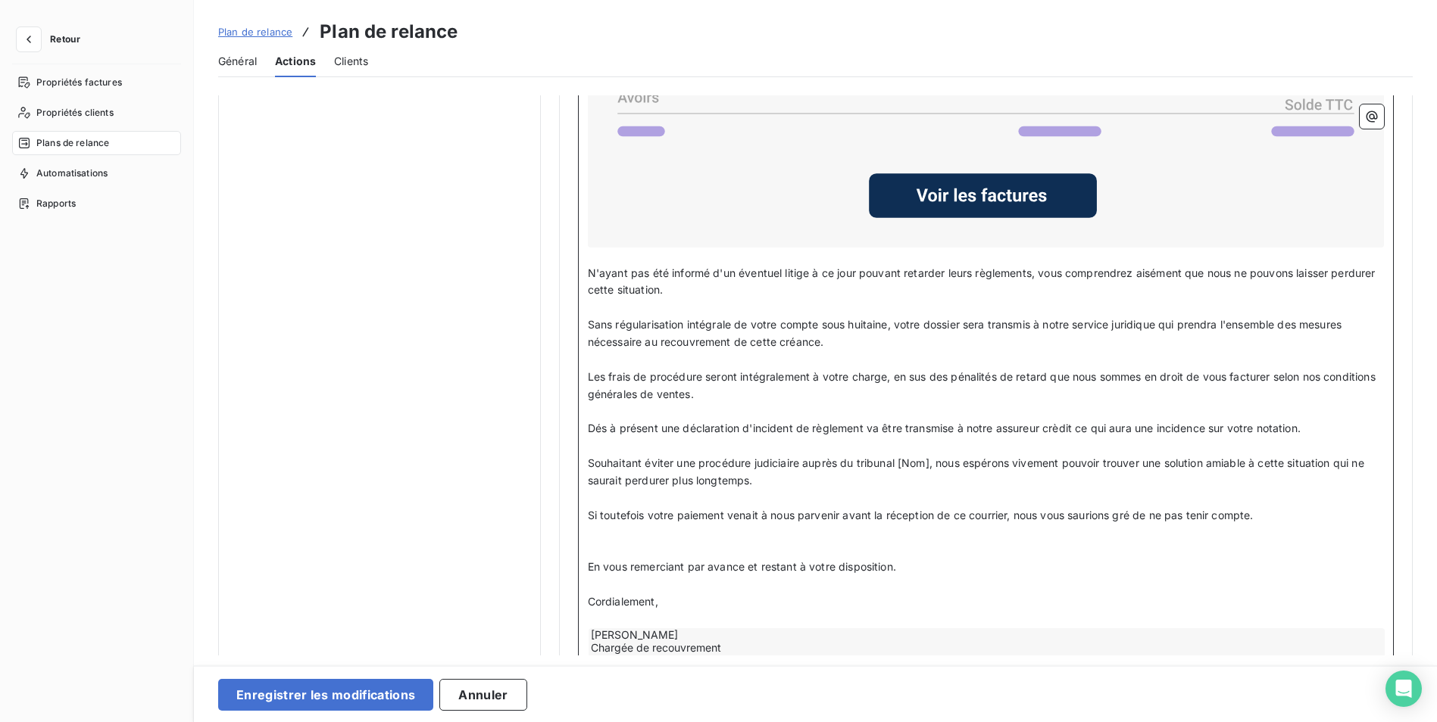
scroll to position [1443, 0]
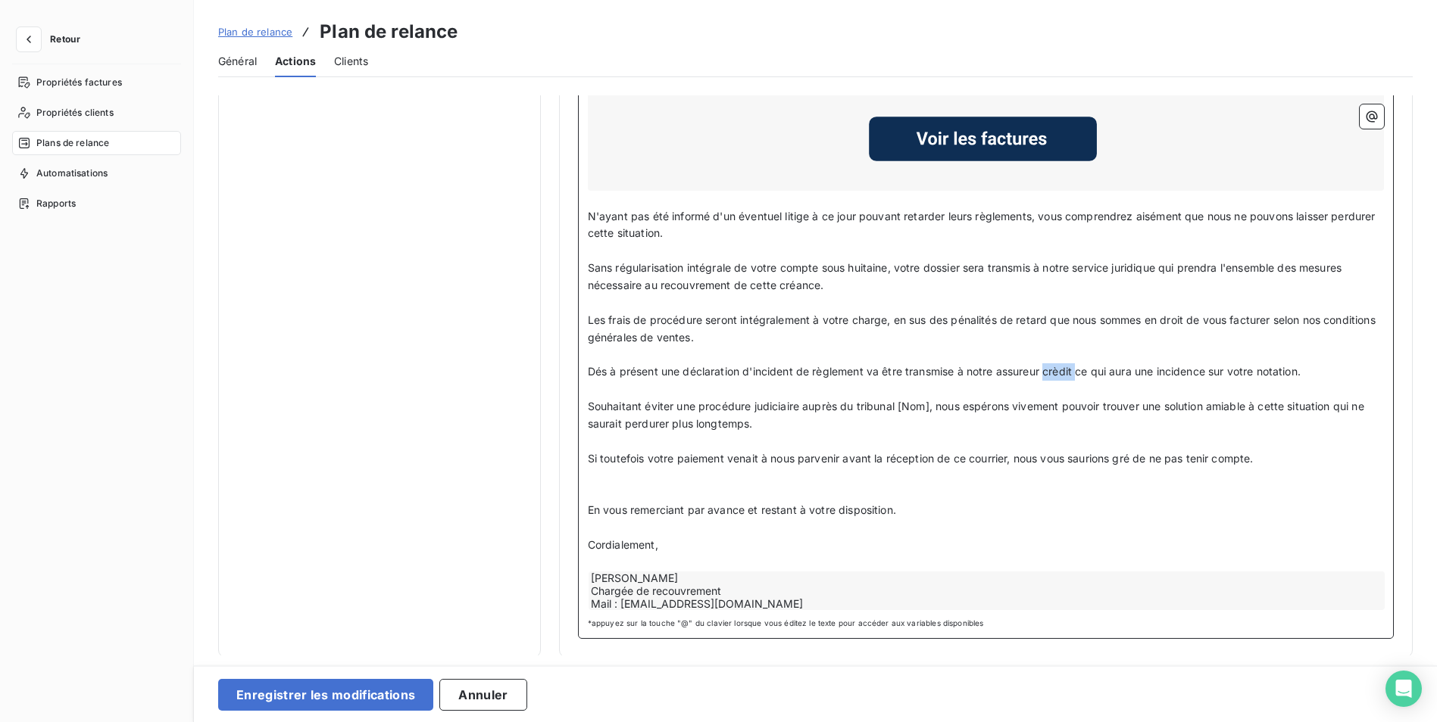
drag, startPoint x: 1075, startPoint y: 369, endPoint x: 1049, endPoint y: 369, distance: 26.5
click at [1048, 369] on span "Dés à présent une déclaration d'incident de règlement va être transmise à notre…" at bounding box center [944, 371] width 713 height 13
drag, startPoint x: 1060, startPoint y: 368, endPoint x: 1116, endPoint y: 346, distance: 60.2
click at [1147, 341] on p "Les frais de procédure seront intégralement à votre charge, en sus des pénalité…" at bounding box center [986, 329] width 796 height 35
drag, startPoint x: 1075, startPoint y: 370, endPoint x: 1051, endPoint y: 371, distance: 24.2
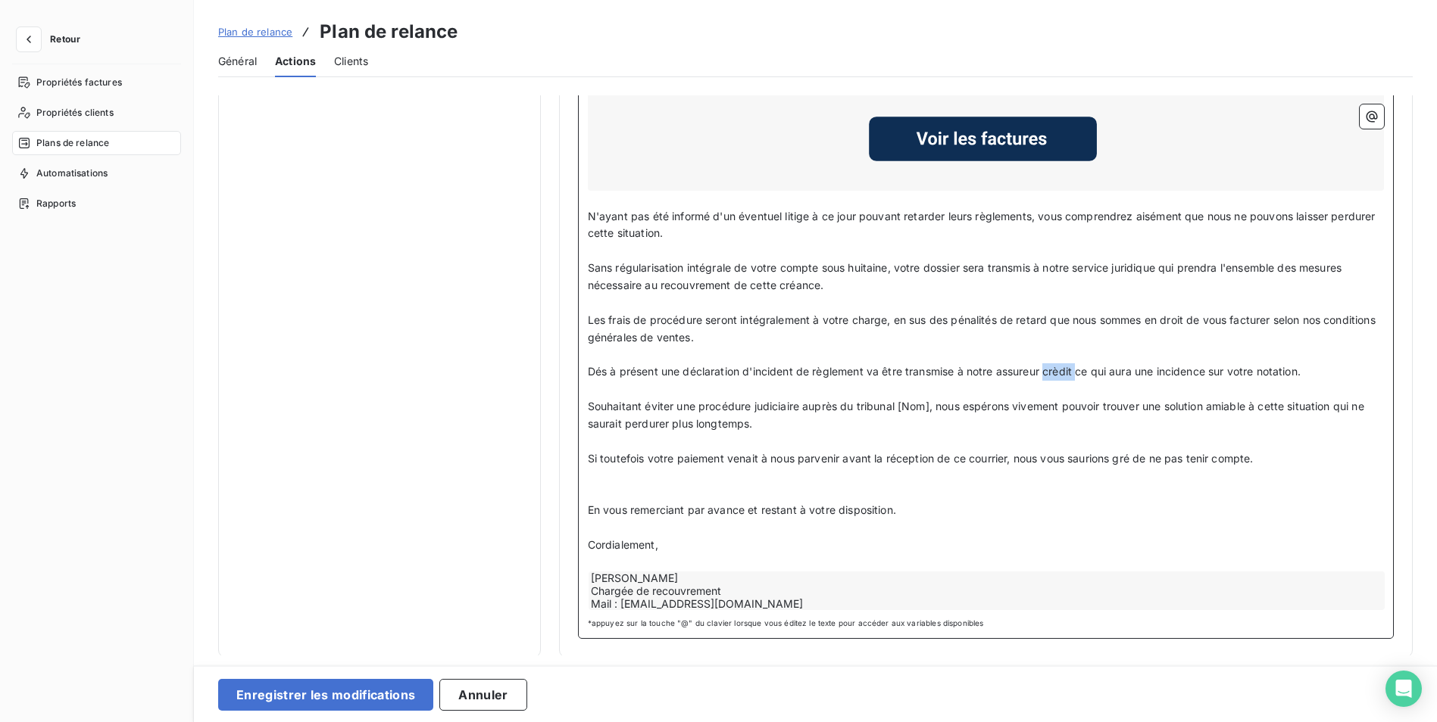
click at [1046, 371] on span "Dés à présent une déclaration d'incident de règlement va être transmise à notre…" at bounding box center [944, 371] width 713 height 13
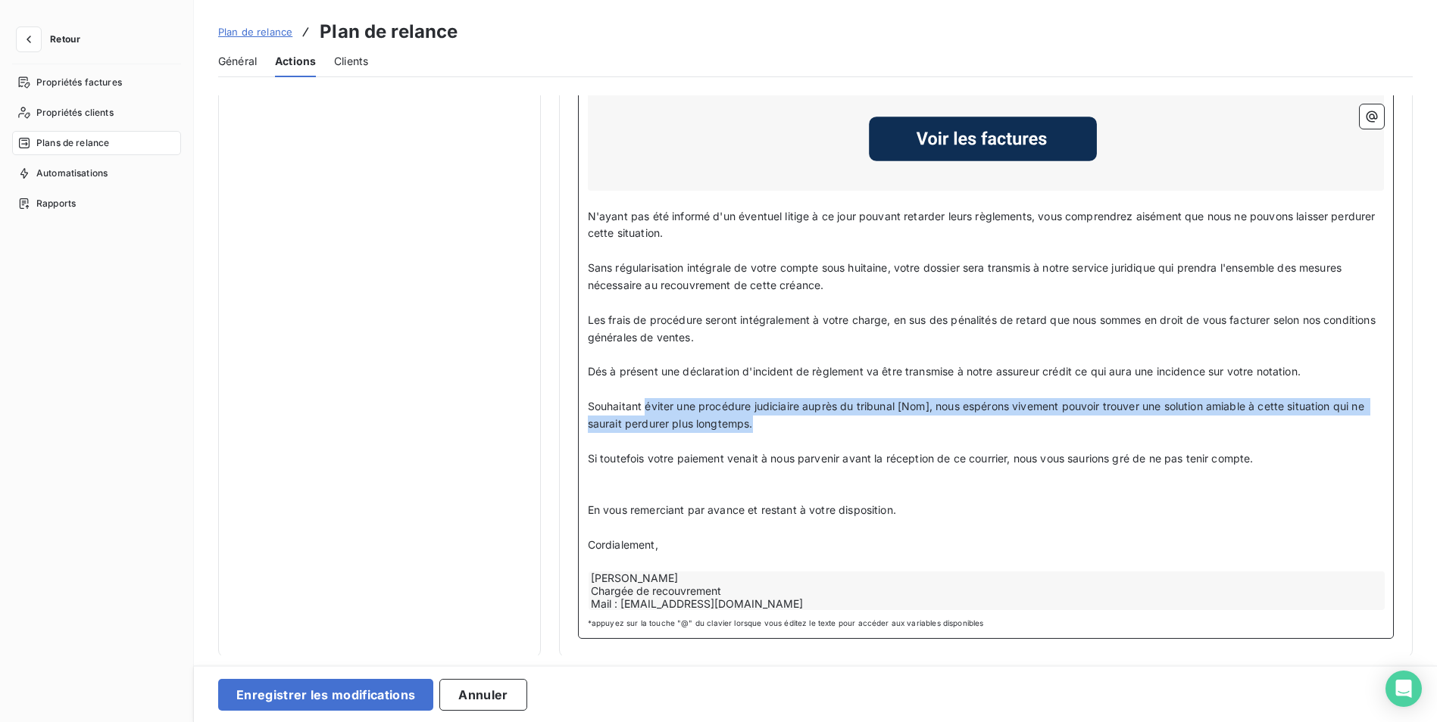
drag, startPoint x: 753, startPoint y: 421, endPoint x: 642, endPoint y: 404, distance: 111.8
click at [642, 404] on p "Souhaitant éviter une procédure judiciaire auprès du tribunal [Nom], nous espér…" at bounding box center [986, 415] width 796 height 35
click at [642, 404] on span "Souhaitant éviter une procédure judiciaire auprès du tribunal [Nom], nous espér…" at bounding box center [977, 415] width 779 height 30
drag, startPoint x: 642, startPoint y: 404, endPoint x: 774, endPoint y: 420, distance: 132.7
click at [774, 420] on p "Souhaitant éviter une procédure judiciaire auprès du tribunal [Nom], nous espér…" at bounding box center [986, 415] width 796 height 35
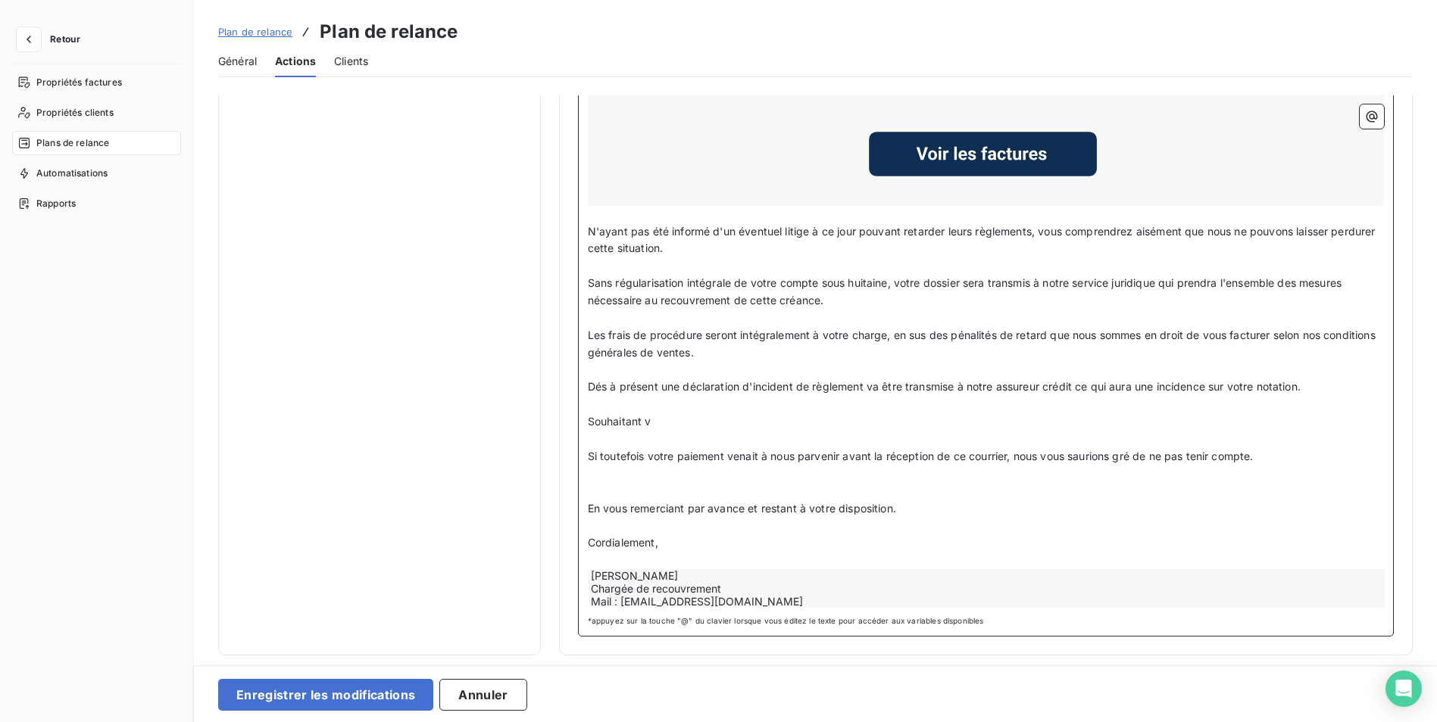
scroll to position [1425, 0]
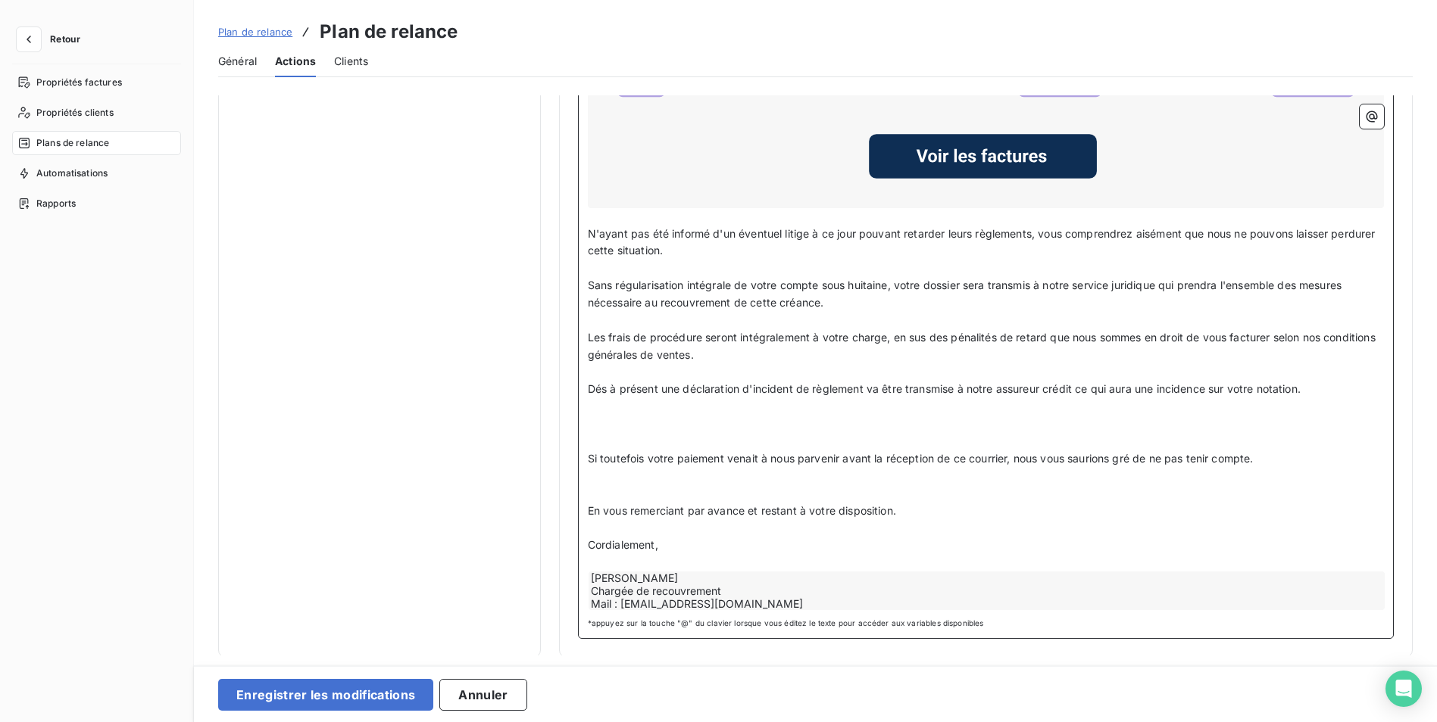
click at [595, 314] on p "﻿" at bounding box center [986, 320] width 796 height 17
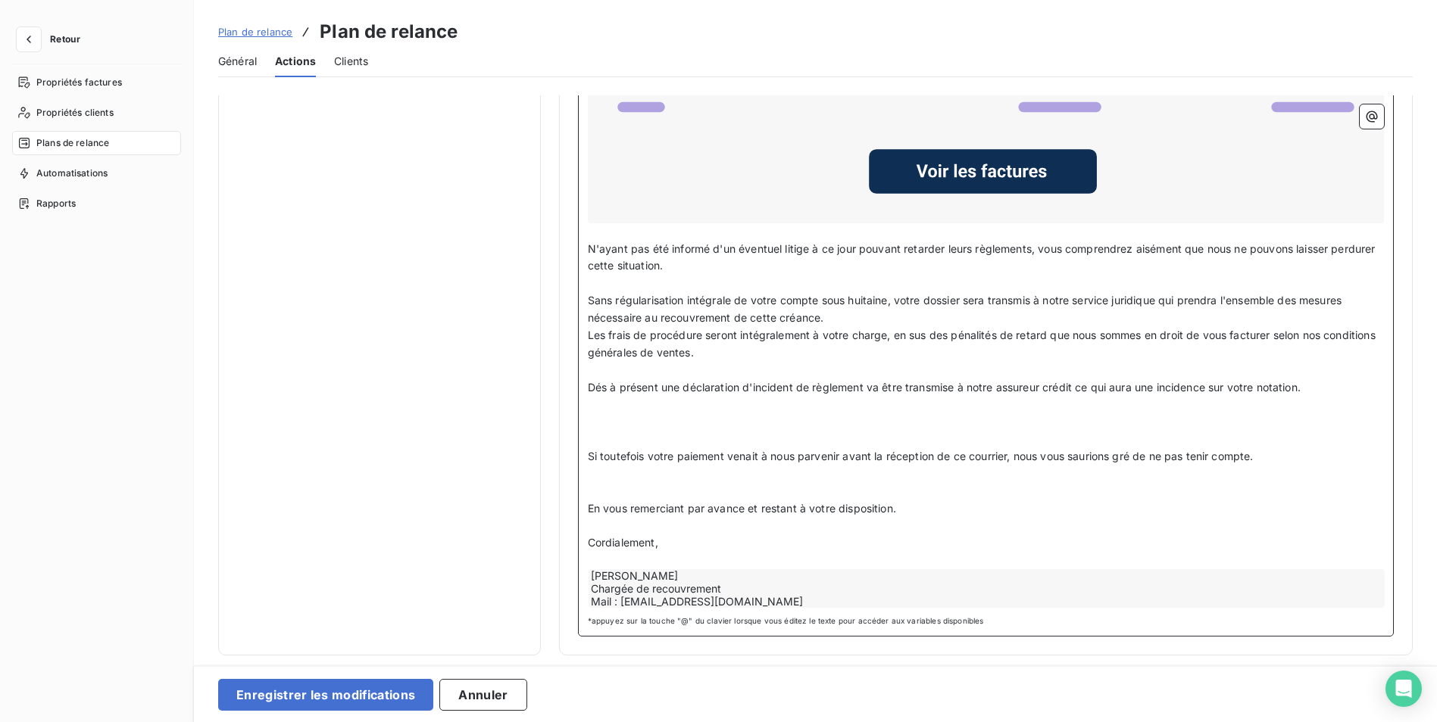
scroll to position [1408, 0]
click at [1317, 391] on p "Dés à présent une déclaration d'incident de règlement va être transmise à notre…" at bounding box center [986, 390] width 796 height 17
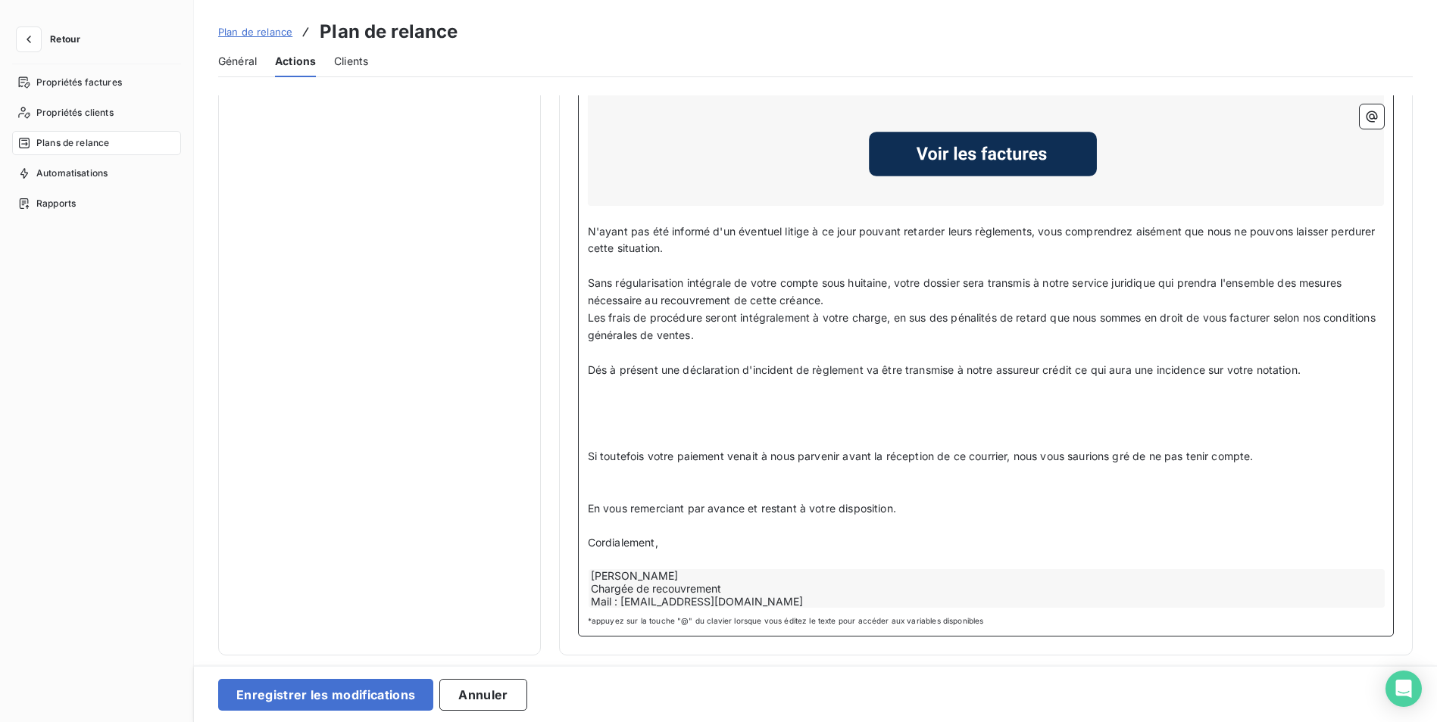
scroll to position [1425, 0]
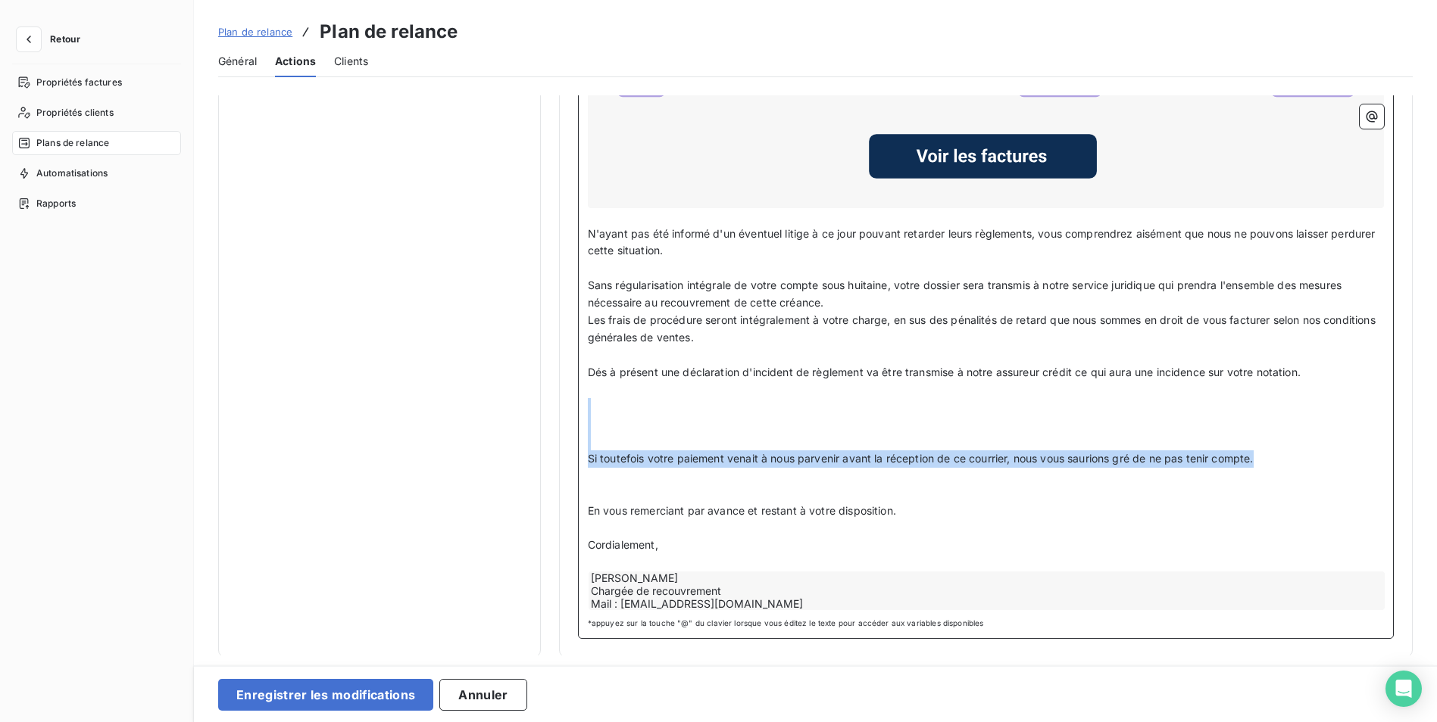
drag, startPoint x: 1253, startPoint y: 457, endPoint x: 582, endPoint y: 398, distance: 673.6
click at [582, 398] on div "Bonjour Civilité du contact ﻿ Nom de famille du contact ﻿ ﻿ ﻿ Malgré nos précéd…" at bounding box center [986, 174] width 816 height 930
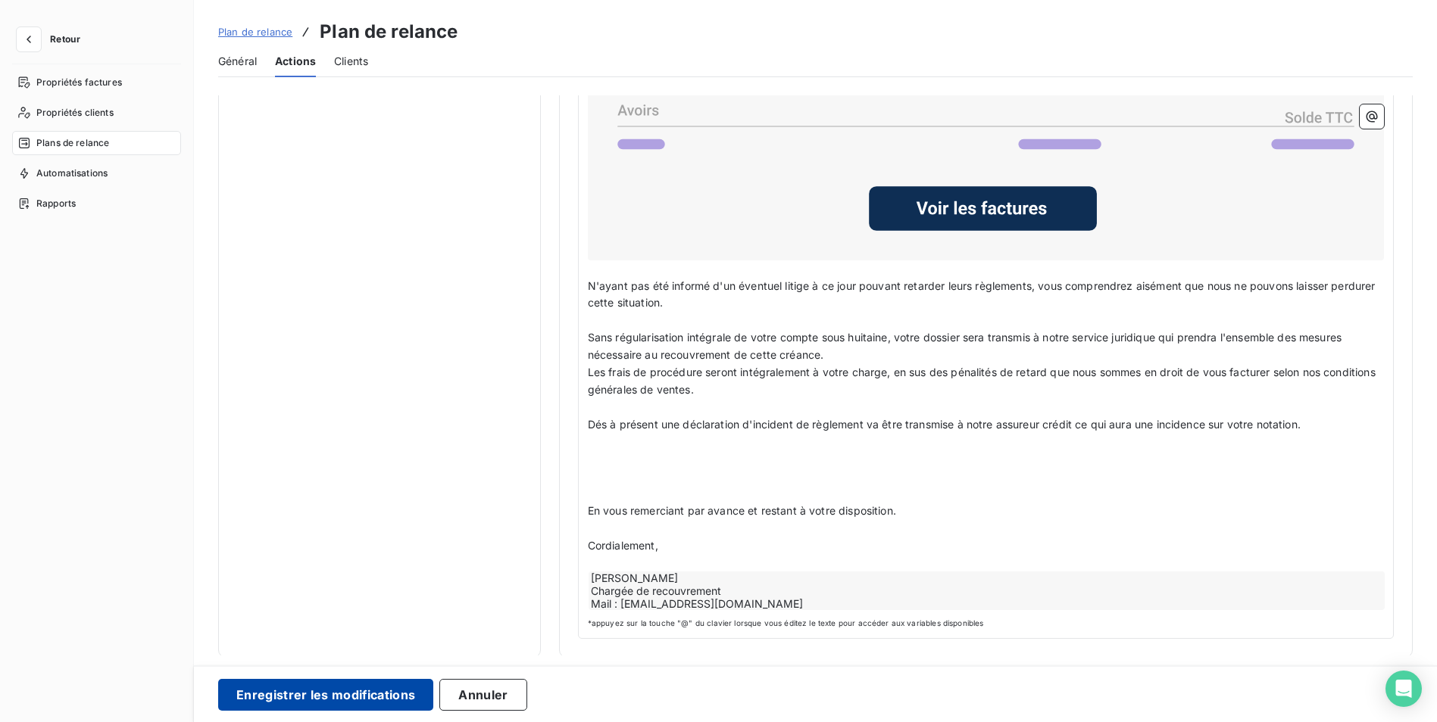
click at [314, 691] on button "Enregistrer les modifications" at bounding box center [325, 695] width 215 height 32
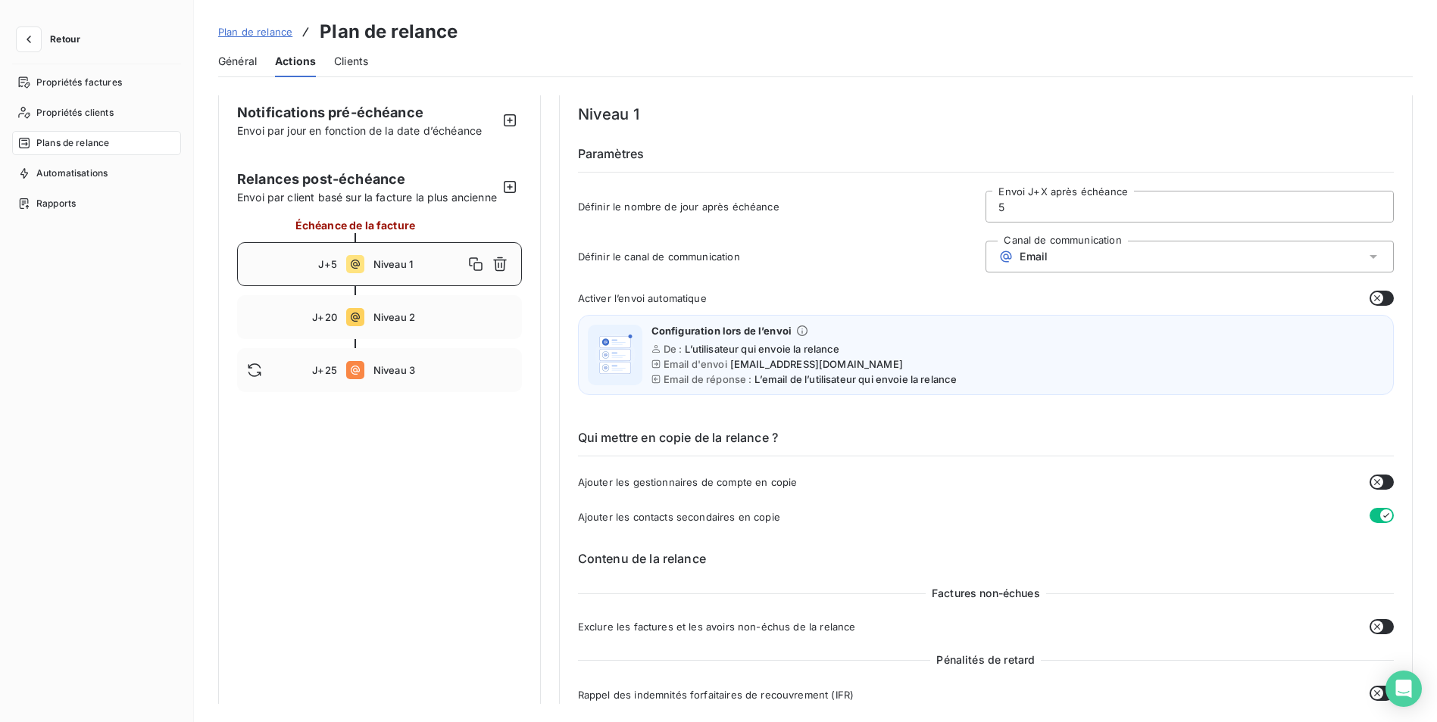
scroll to position [0, 0]
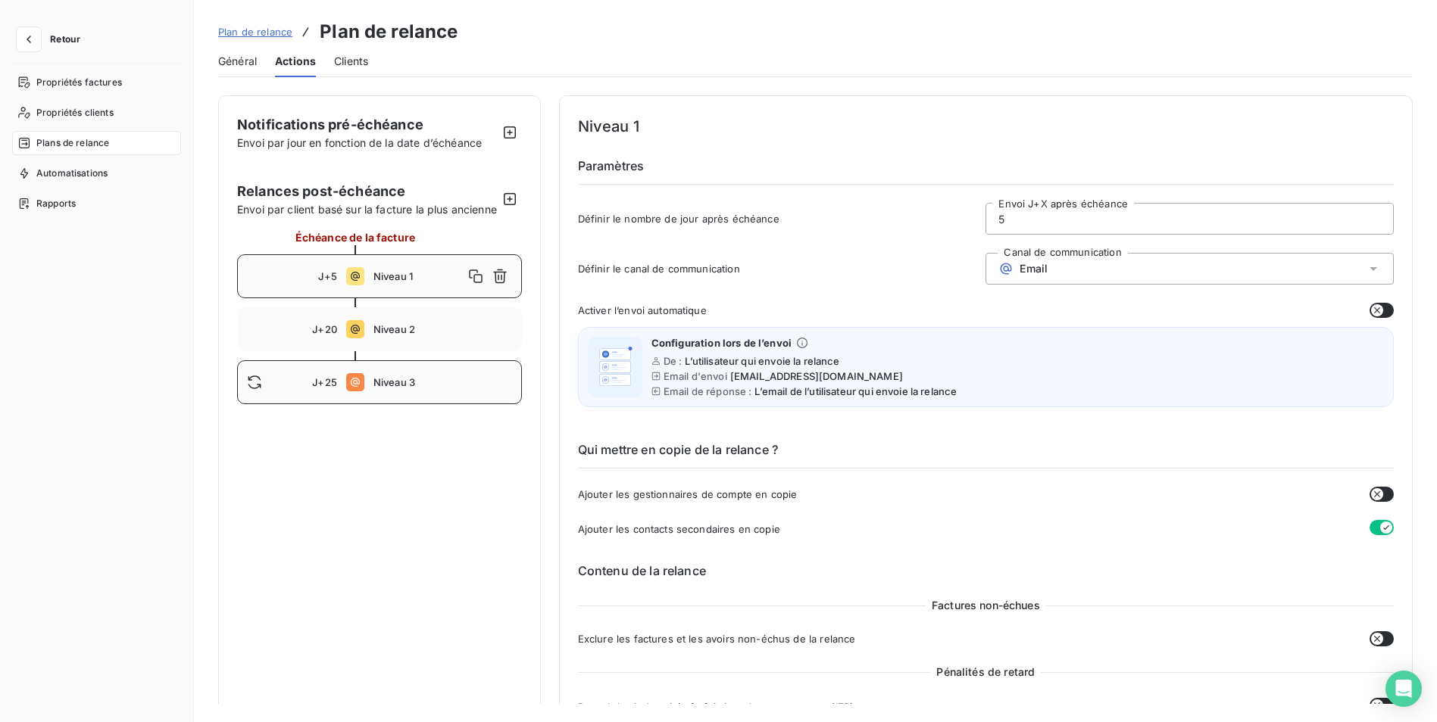
click at [414, 390] on div "J+25 Niveau 3" at bounding box center [379, 382] width 285 height 44
type input "25"
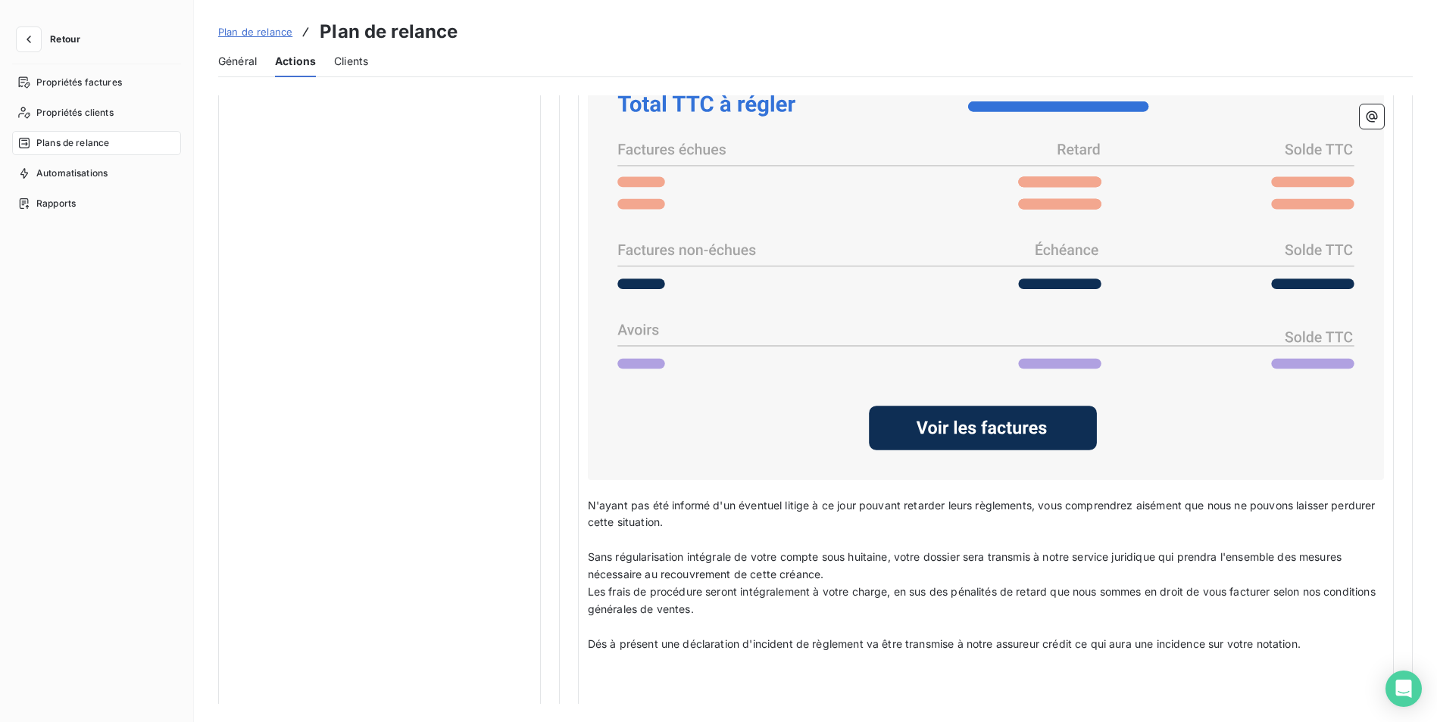
scroll to position [1212, 0]
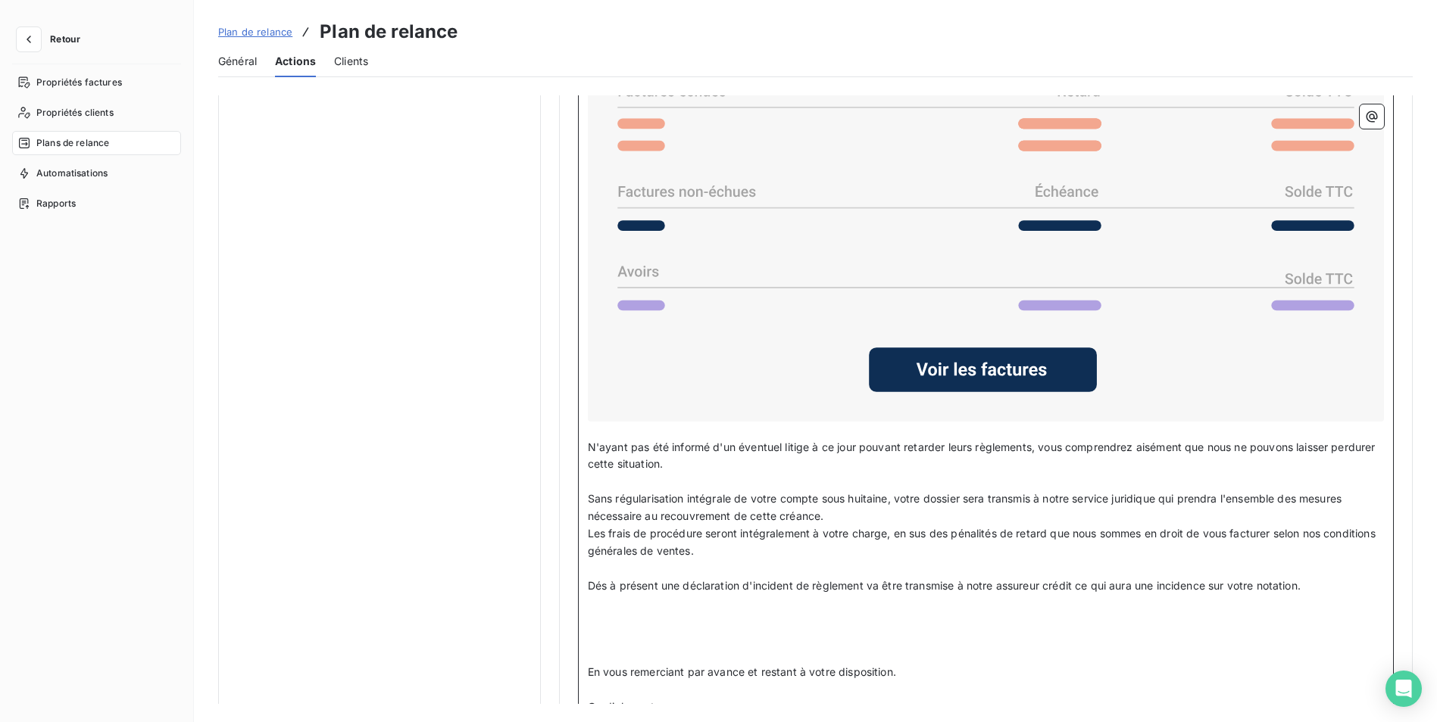
click at [717, 457] on p "N'ayant pas été informé d'un éventuel litige à ce jour pouvant retarder leurs r…" at bounding box center [986, 456] width 796 height 35
drag, startPoint x: 591, startPoint y: 535, endPoint x: 573, endPoint y: 535, distance: 18.9
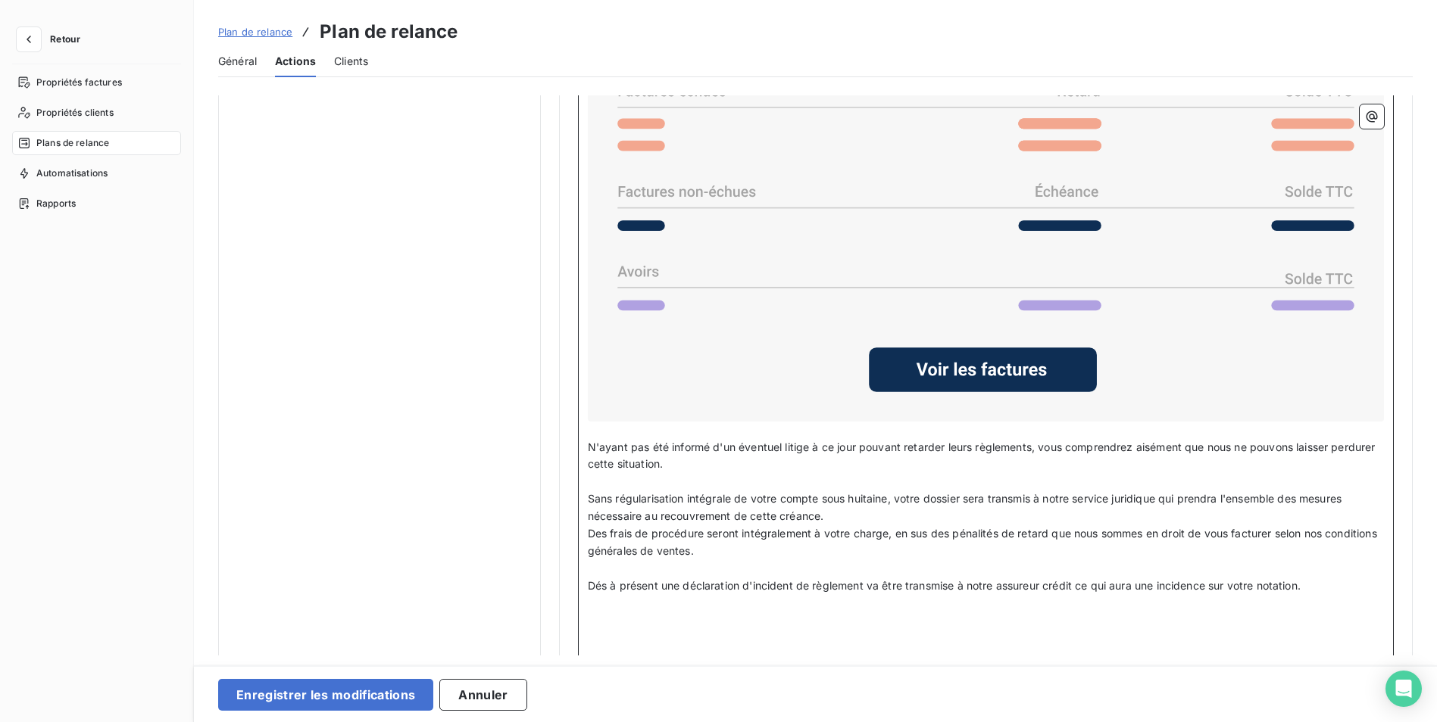
scroll to position [1287, 0]
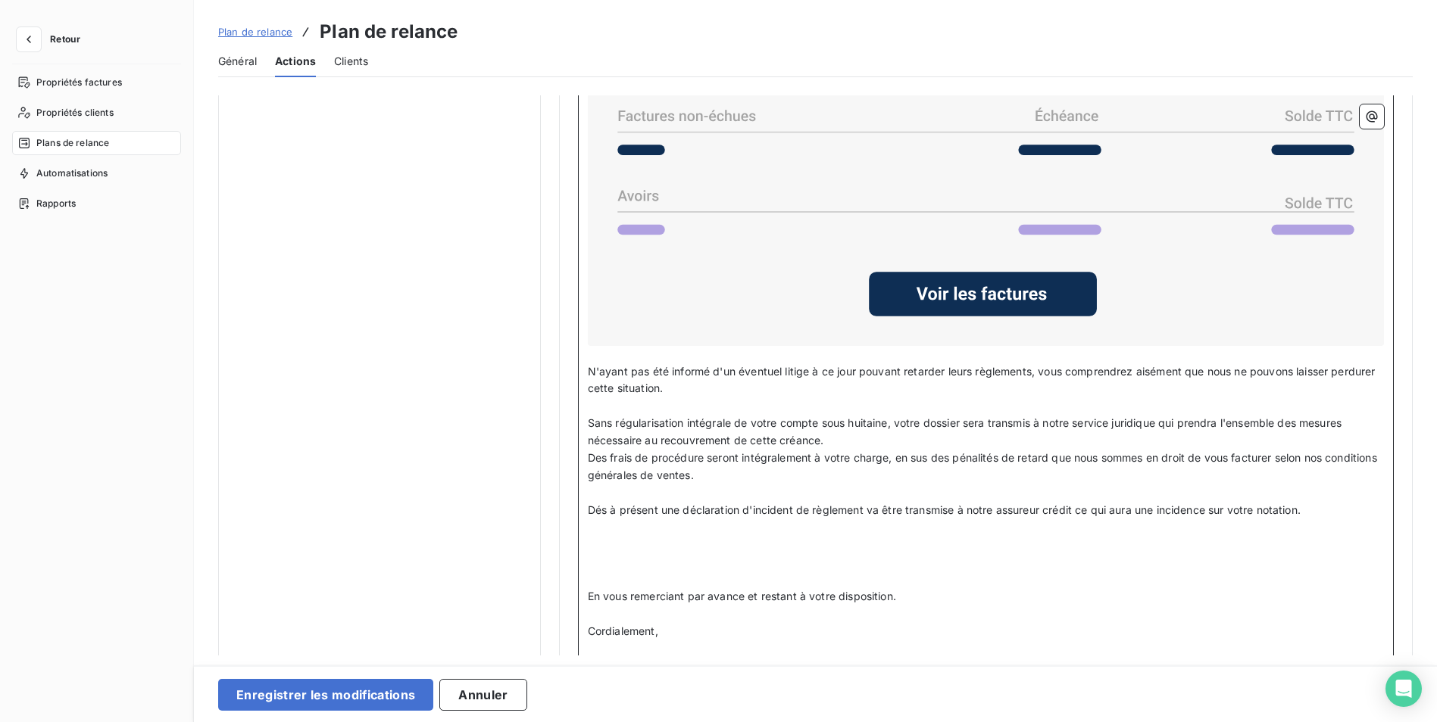
click at [616, 543] on p "﻿" at bounding box center [986, 544] width 796 height 17
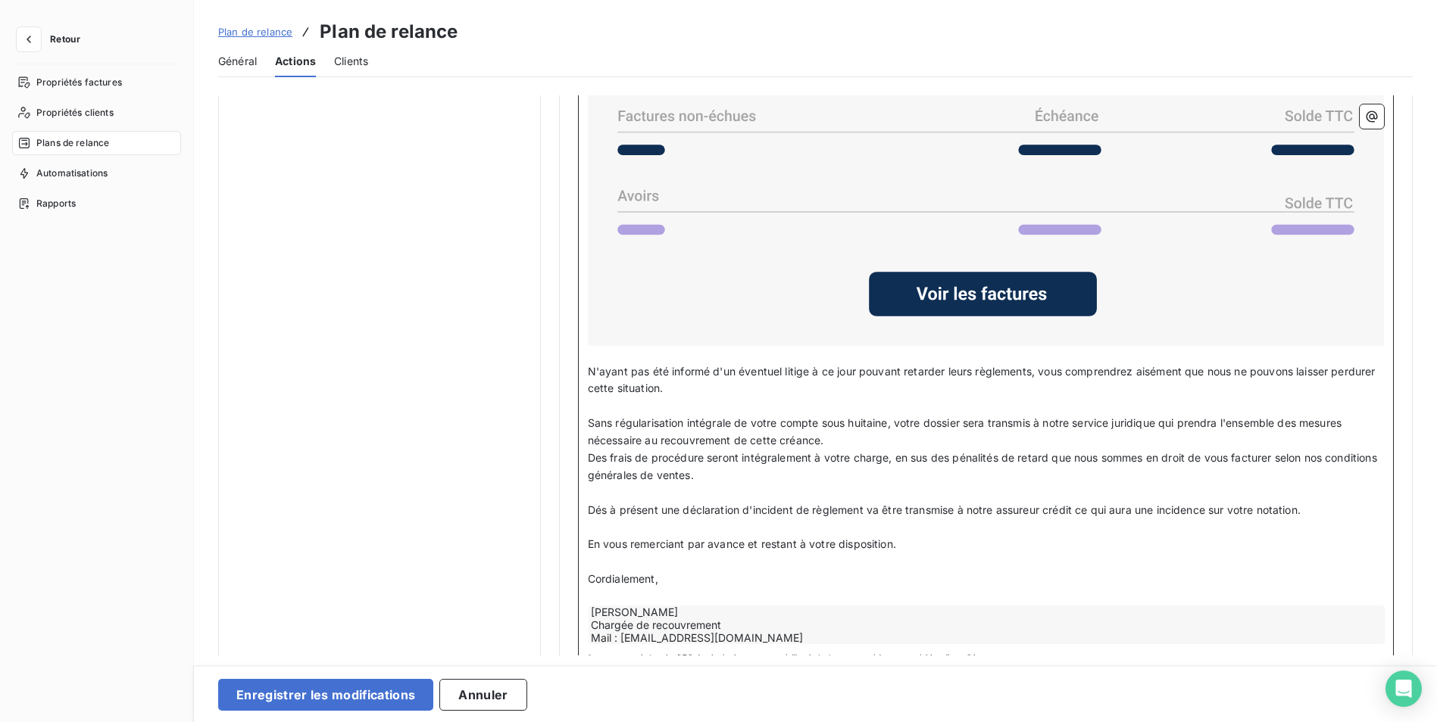
click at [607, 485] on p "﻿" at bounding box center [986, 493] width 796 height 17
drag, startPoint x: 897, startPoint y: 543, endPoint x: 573, endPoint y: 539, distance: 324.2
click at [692, 541] on span "Souhaitant vivement éviter une procédure judiciaire à votre encontre, nous espé…" at bounding box center [914, 544] width 652 height 13
click at [838, 435] on p "Sans régularisation intégrale de votre compte sous huitaine, votre dossier sera…" at bounding box center [986, 432] width 796 height 35
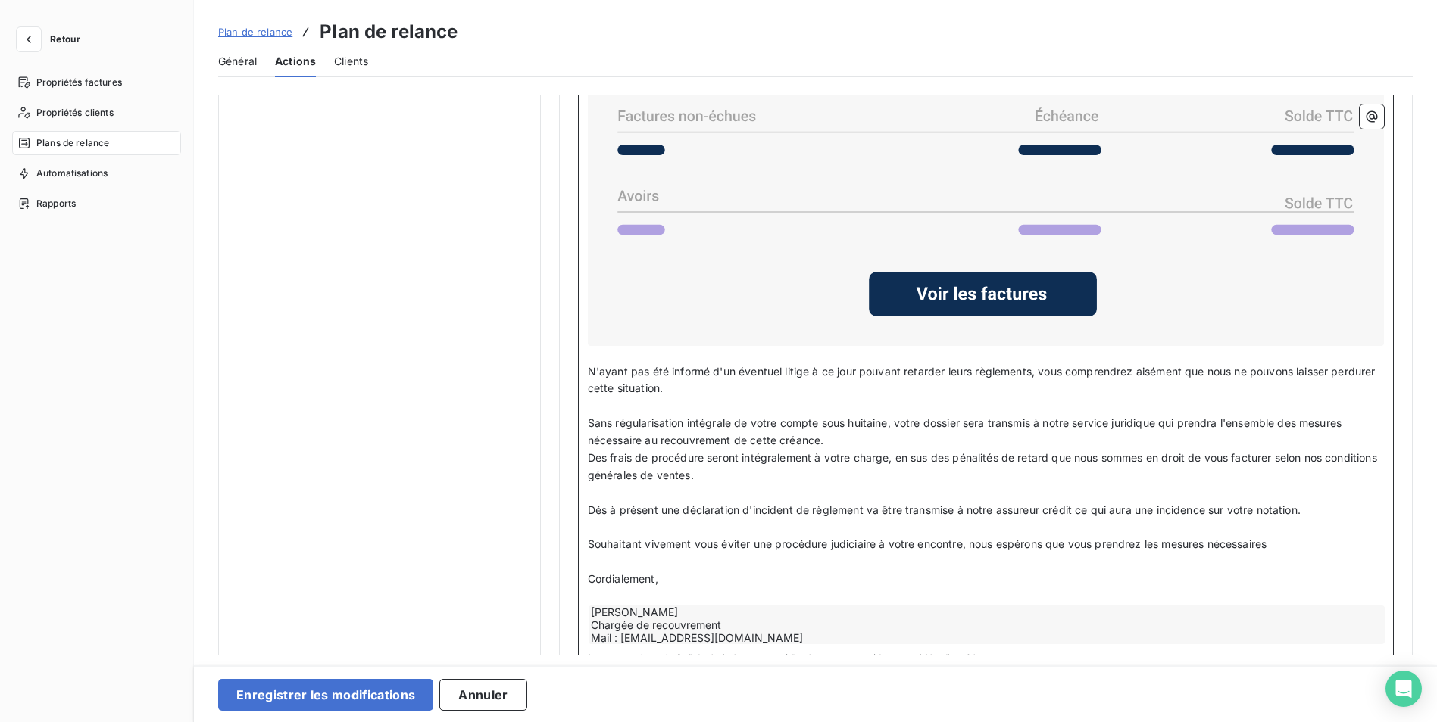
click at [838, 435] on p "Sans régularisation intégrale de votre compte sous huitaine, votre dossier sera…" at bounding box center [986, 432] width 796 height 35
click at [588, 504] on span "Dés à présent une déclaration d'incident de règlement va être transmise à notre…" at bounding box center [944, 510] width 713 height 13
drag, startPoint x: 716, startPoint y: 541, endPoint x: 694, endPoint y: 539, distance: 21.3
click at [694, 539] on span "Souhaitant vivement vous éviter une procédure judiciaire à votre encontre, nous…" at bounding box center [927, 544] width 679 height 13
click at [945, 543] on span "Souhaitant vivement éviter une procédure judiciaire à votre encontre, nous espé…" at bounding box center [915, 544] width 655 height 13
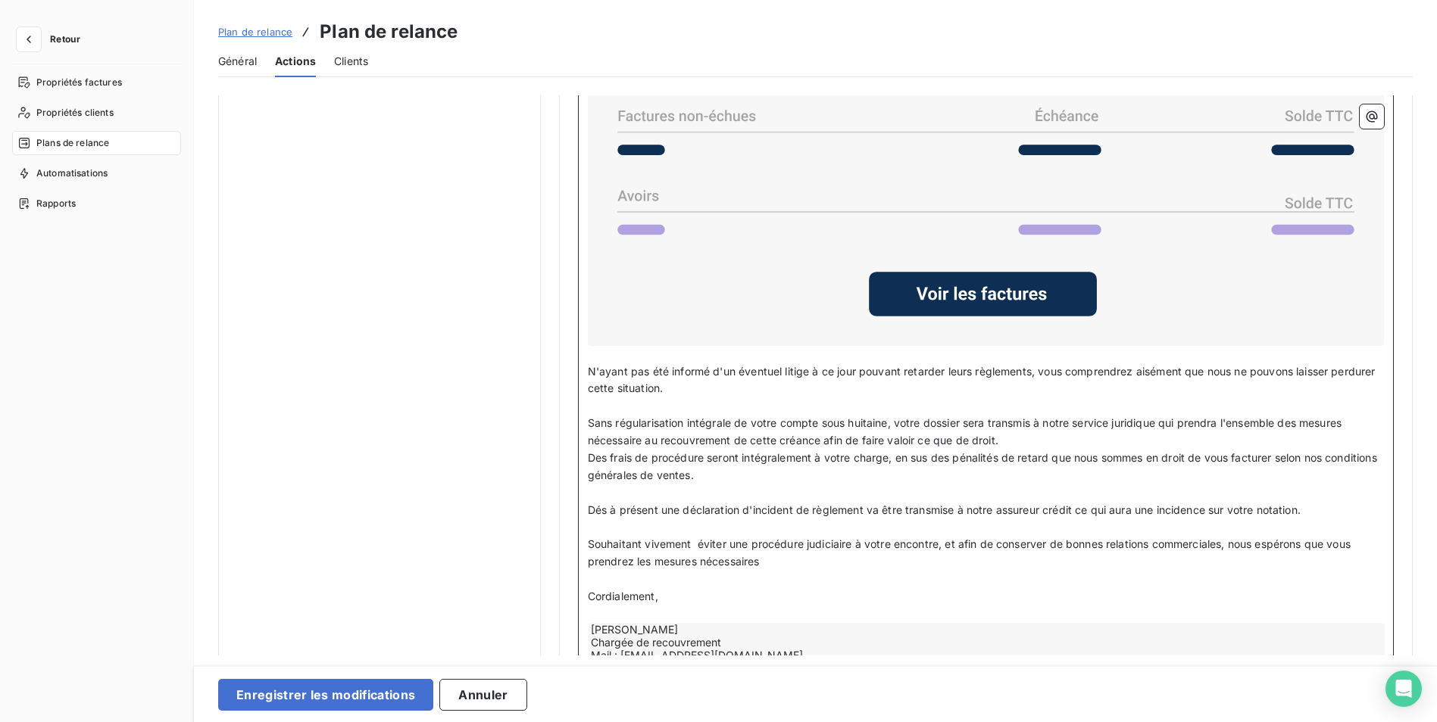
click at [763, 557] on span "Souhaitant vivement éviter une procédure judiciaire à votre encontre, et afin d…" at bounding box center [971, 553] width 766 height 30
drag, startPoint x: 949, startPoint y: 560, endPoint x: 775, endPoint y: 558, distance: 174.2
click at [775, 558] on p "Souhaitant vivement éviter une procédure judiciaire à votre encontre, et afin d…" at bounding box center [986, 553] width 796 height 35
drag, startPoint x: 605, startPoint y: 600, endPoint x: 572, endPoint y: 598, distance: 33.4
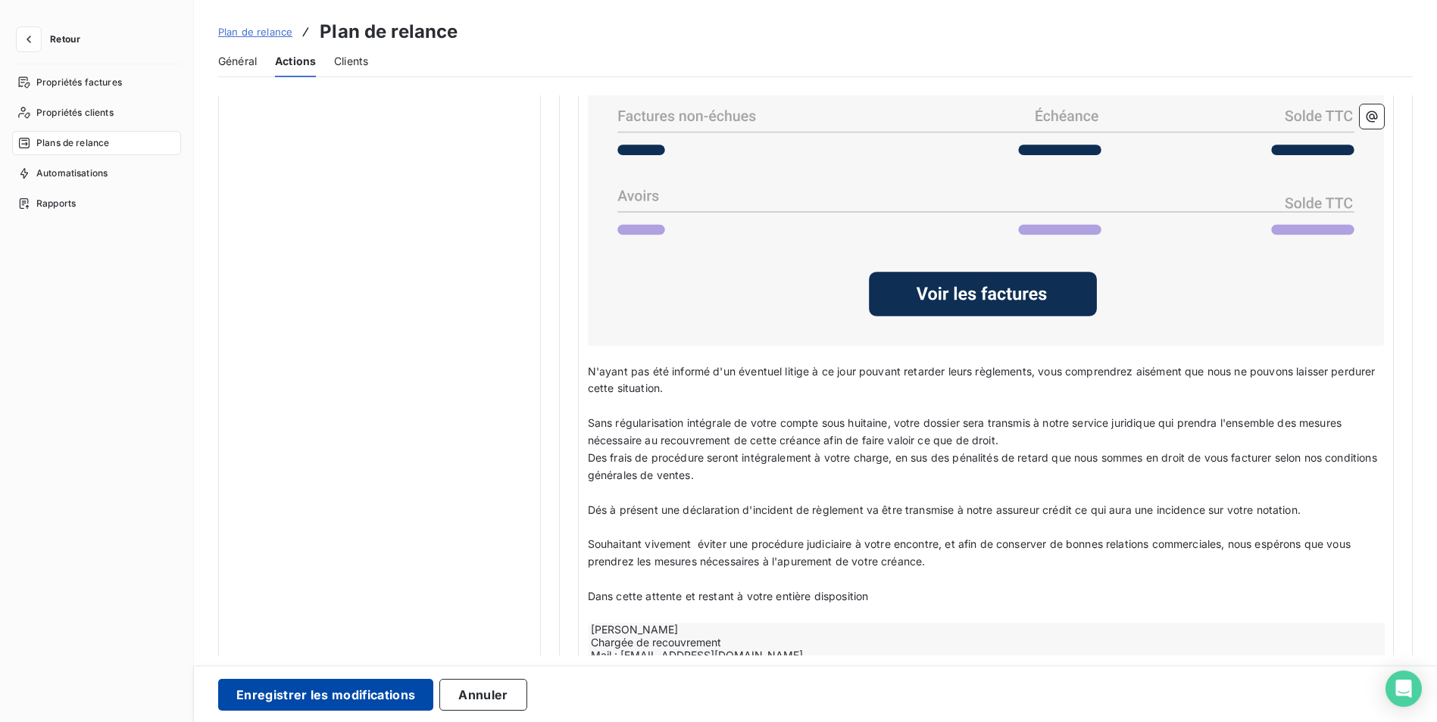
click at [380, 698] on button "Enregistrer les modifications" at bounding box center [325, 695] width 215 height 32
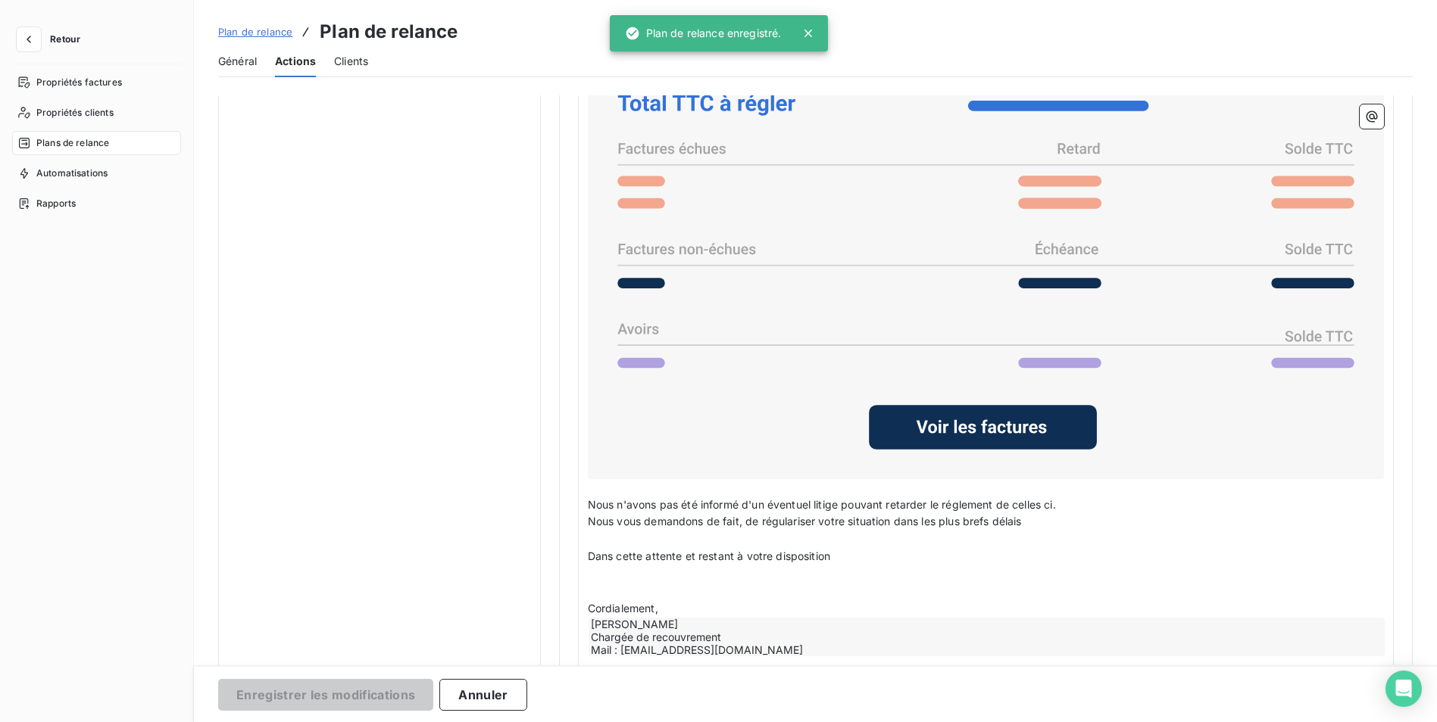
scroll to position [0, 0]
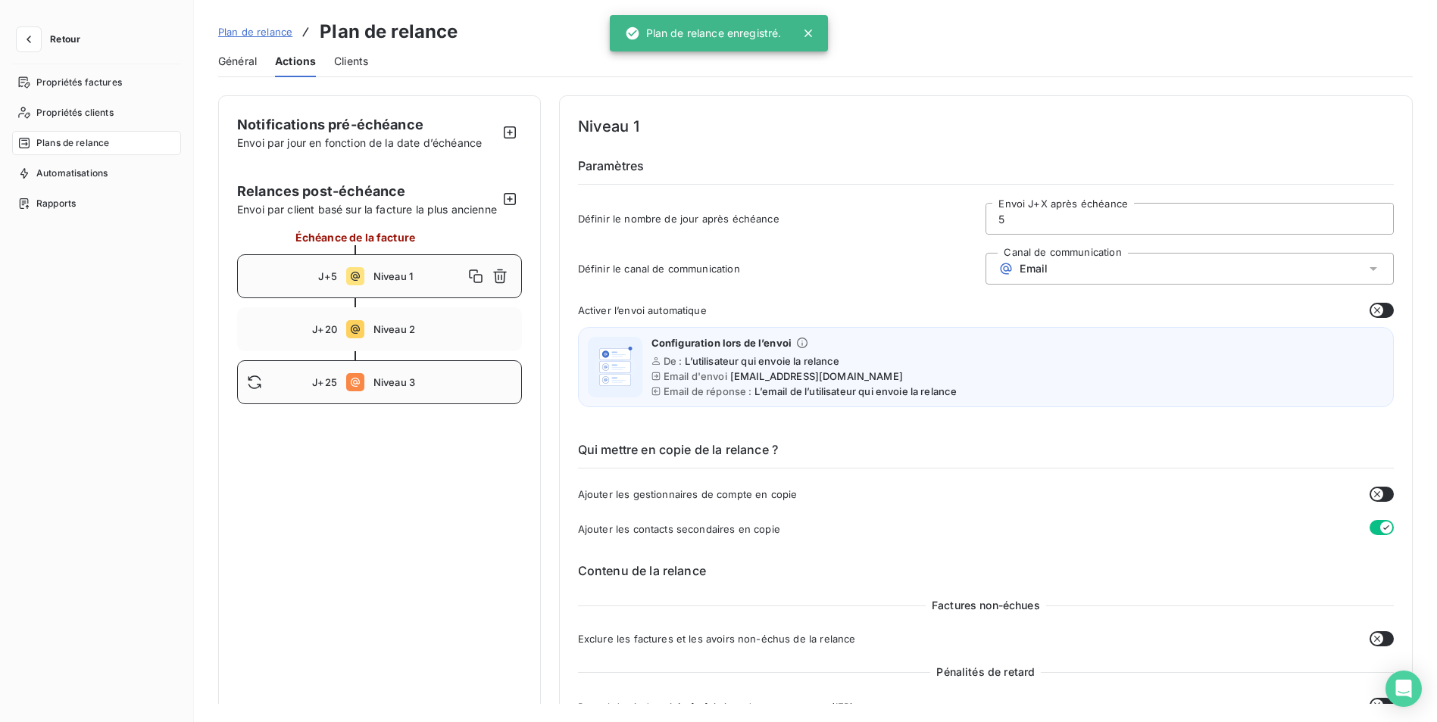
drag, startPoint x: 389, startPoint y: 392, endPoint x: 396, endPoint y: 396, distance: 7.8
click at [396, 396] on div "J+25 Niveau 3" at bounding box center [379, 382] width 285 height 44
type input "25"
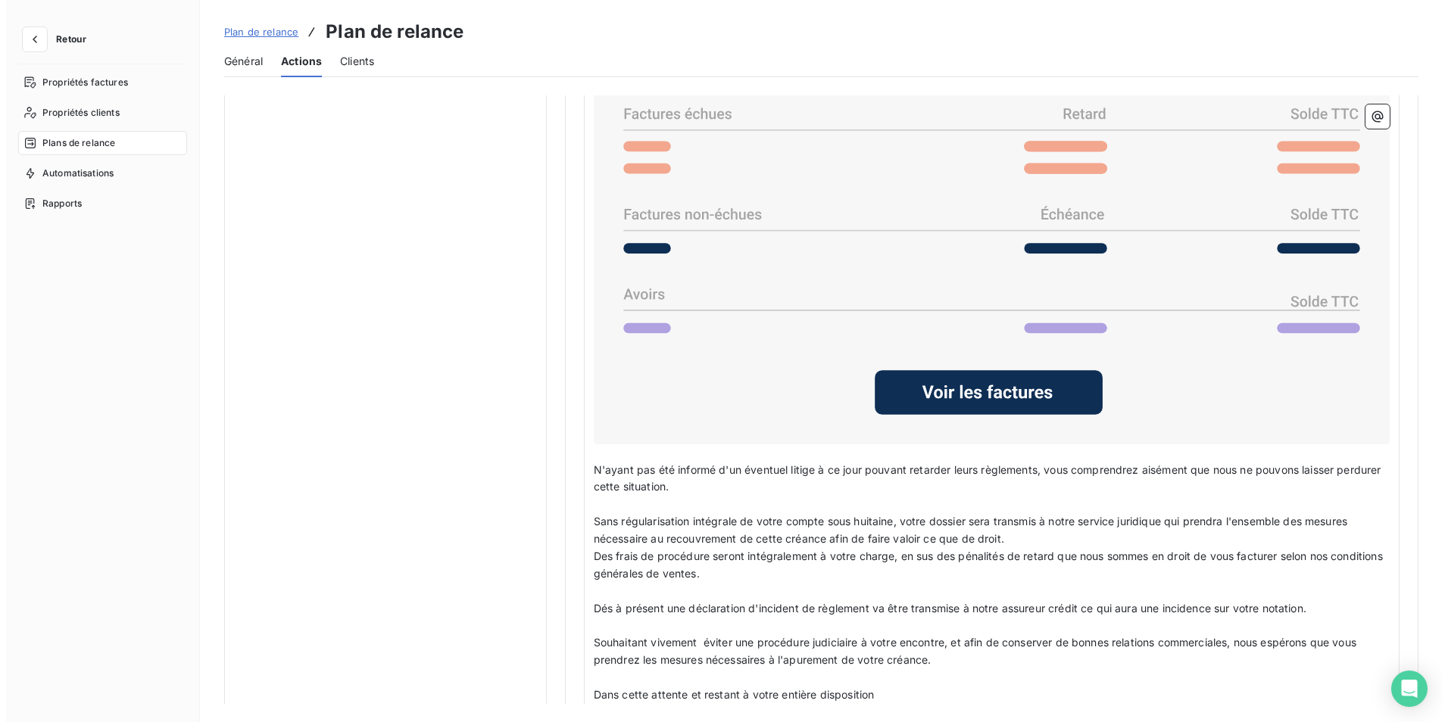
scroll to position [909, 0]
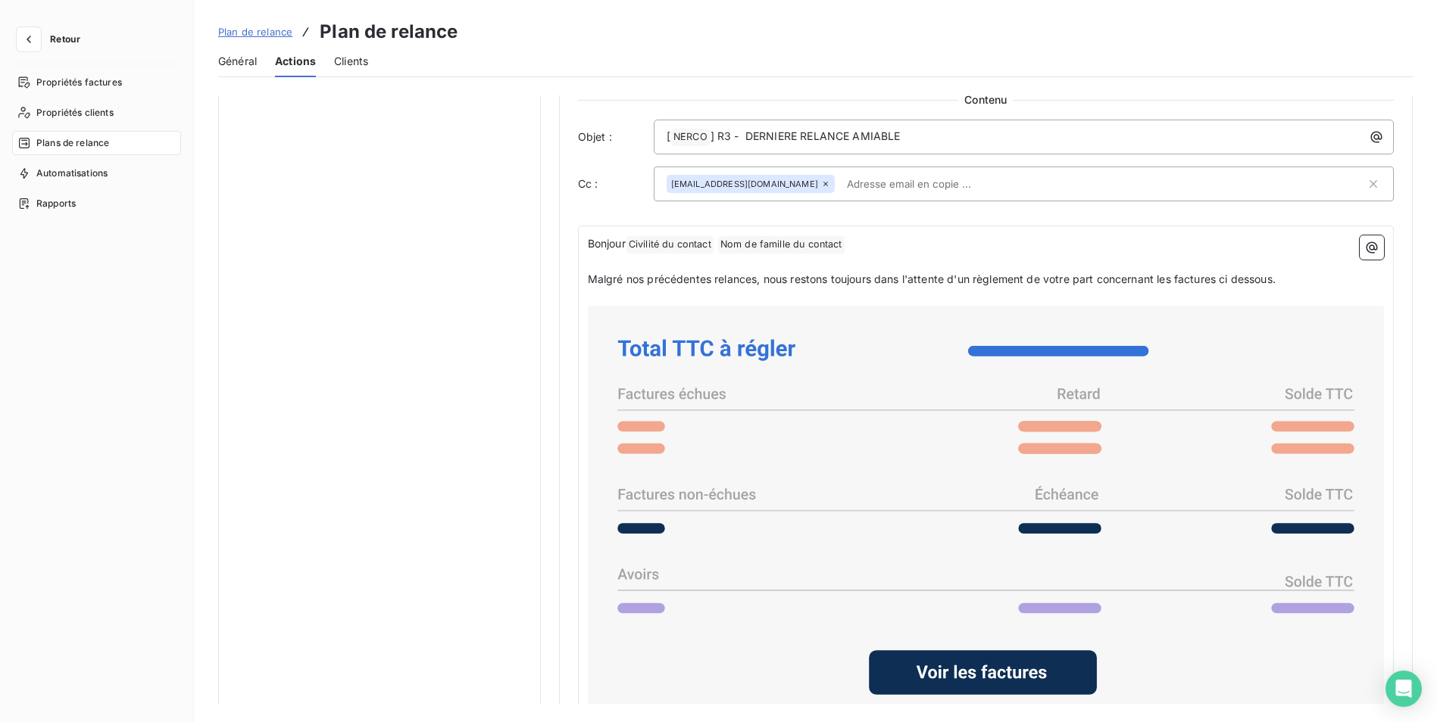
click at [233, 63] on span "Général" at bounding box center [237, 61] width 39 height 15
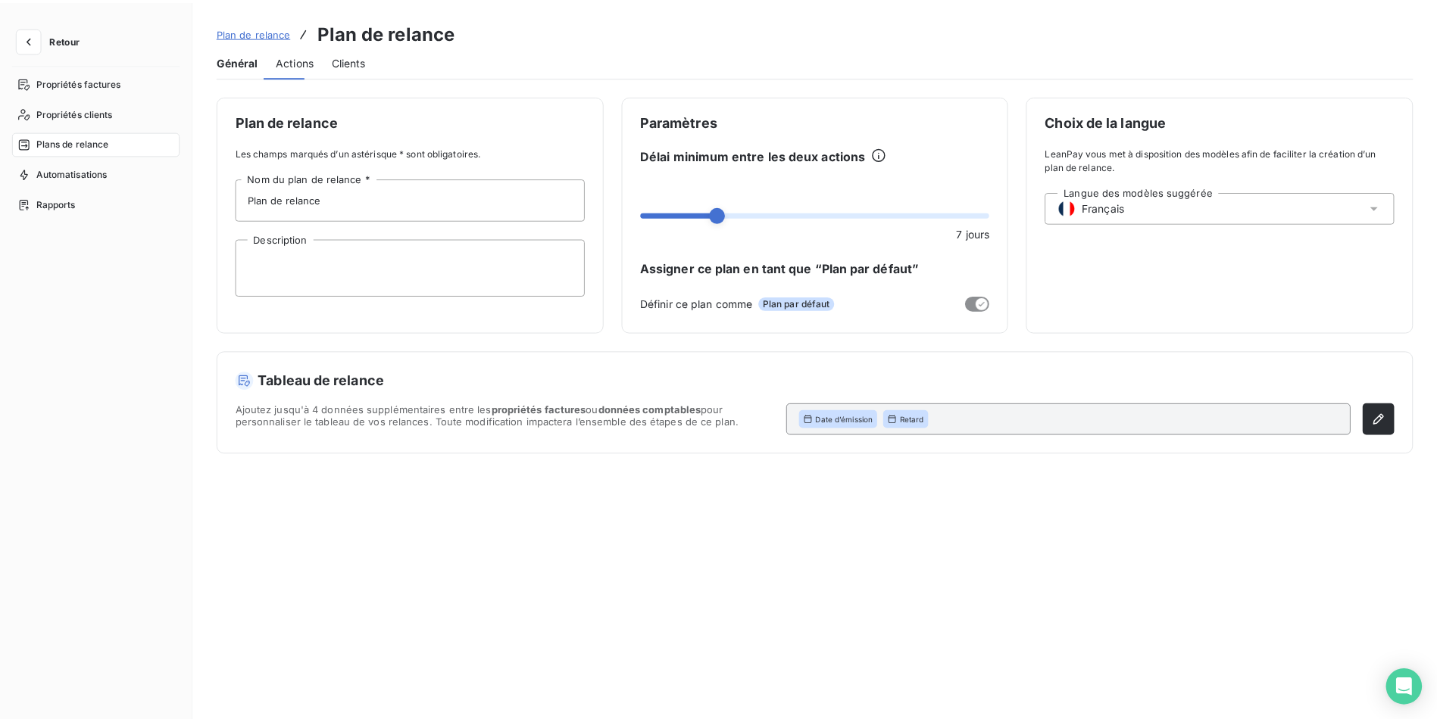
scroll to position [0, 0]
click at [295, 64] on span "Actions" at bounding box center [297, 61] width 38 height 15
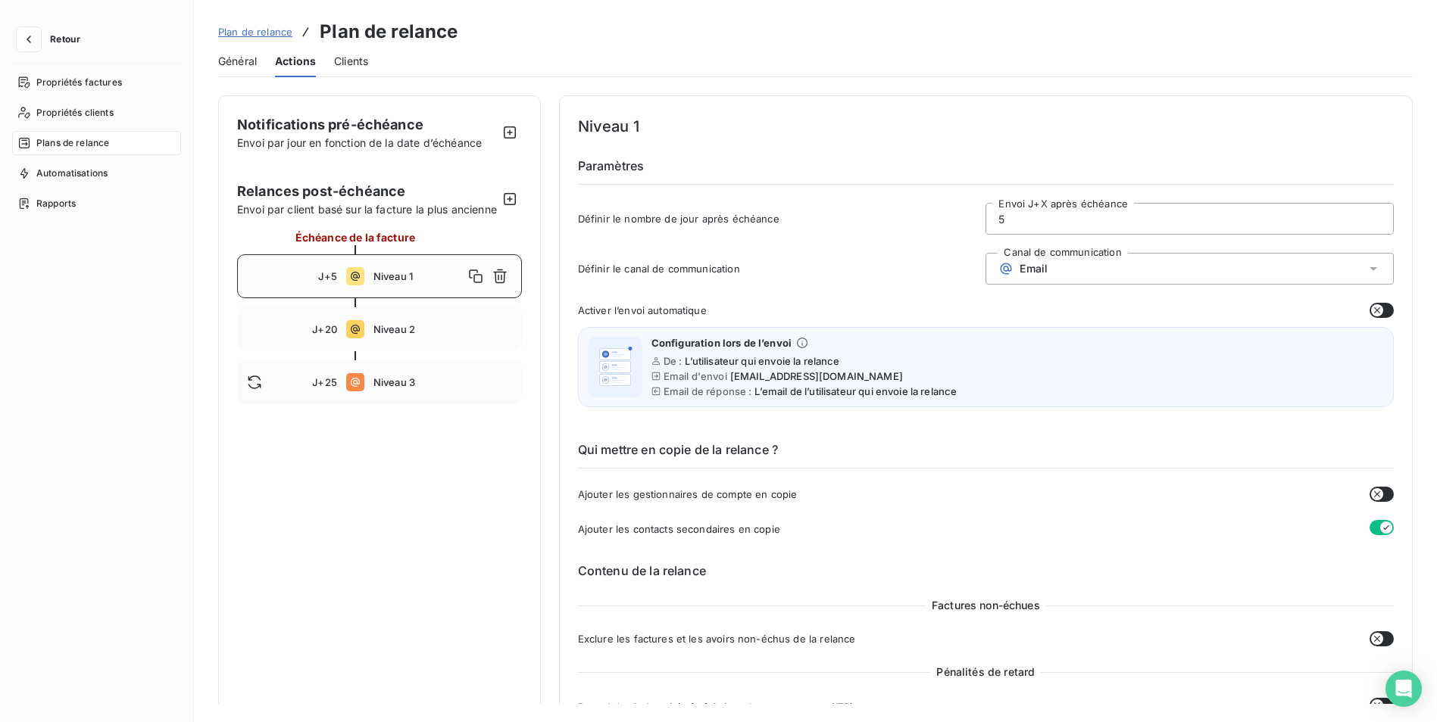
click at [376, 282] on span "Niveau 1" at bounding box center [418, 276] width 90 height 12
click at [379, 282] on span "Niveau 1" at bounding box center [418, 276] width 90 height 12
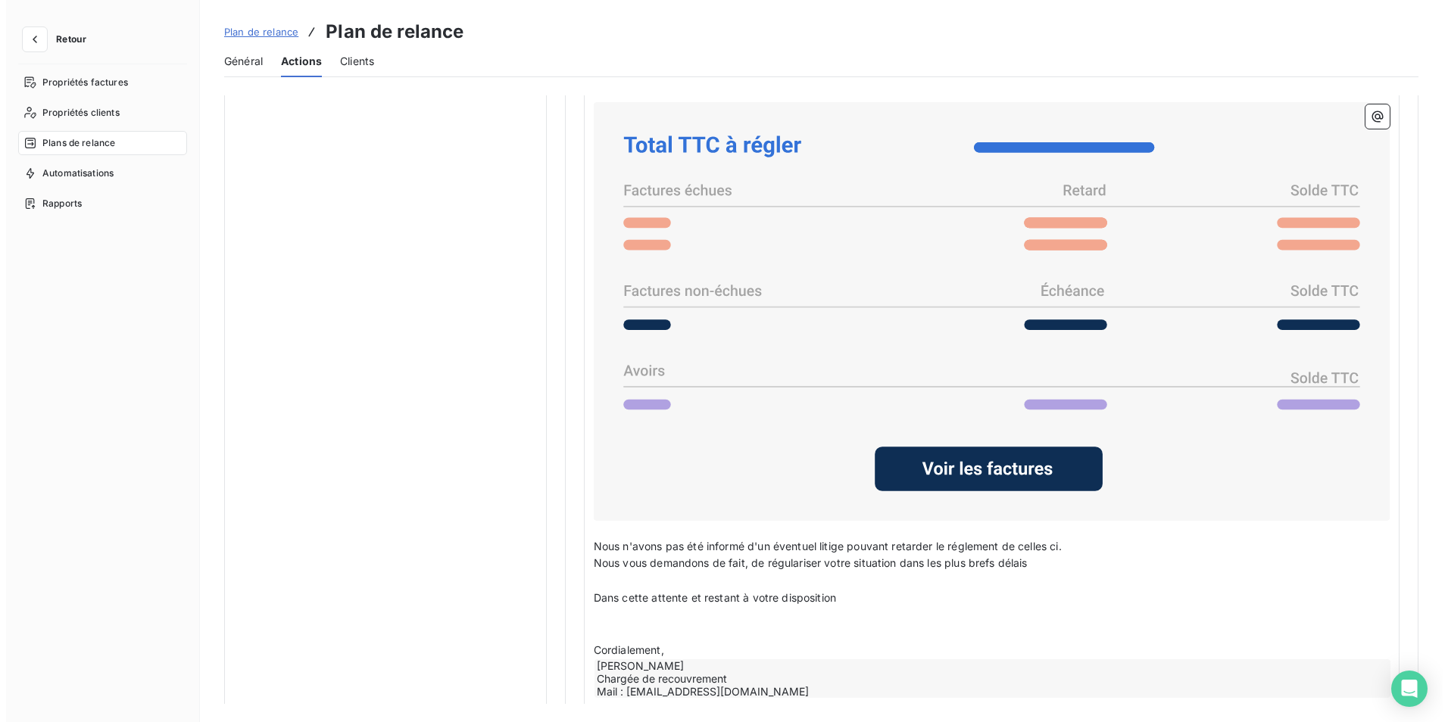
scroll to position [1136, 0]
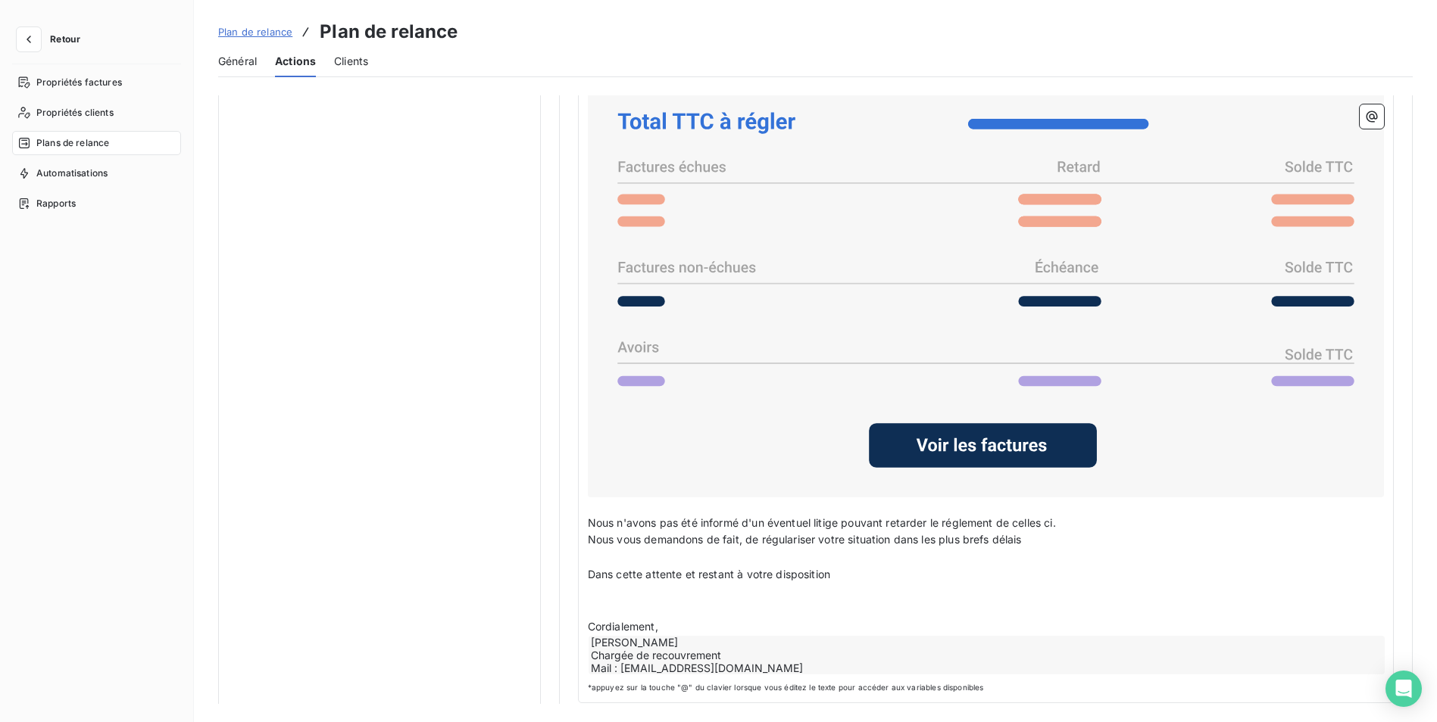
click at [302, 57] on span "Actions" at bounding box center [295, 61] width 41 height 15
click at [226, 56] on span "Général" at bounding box center [237, 61] width 39 height 15
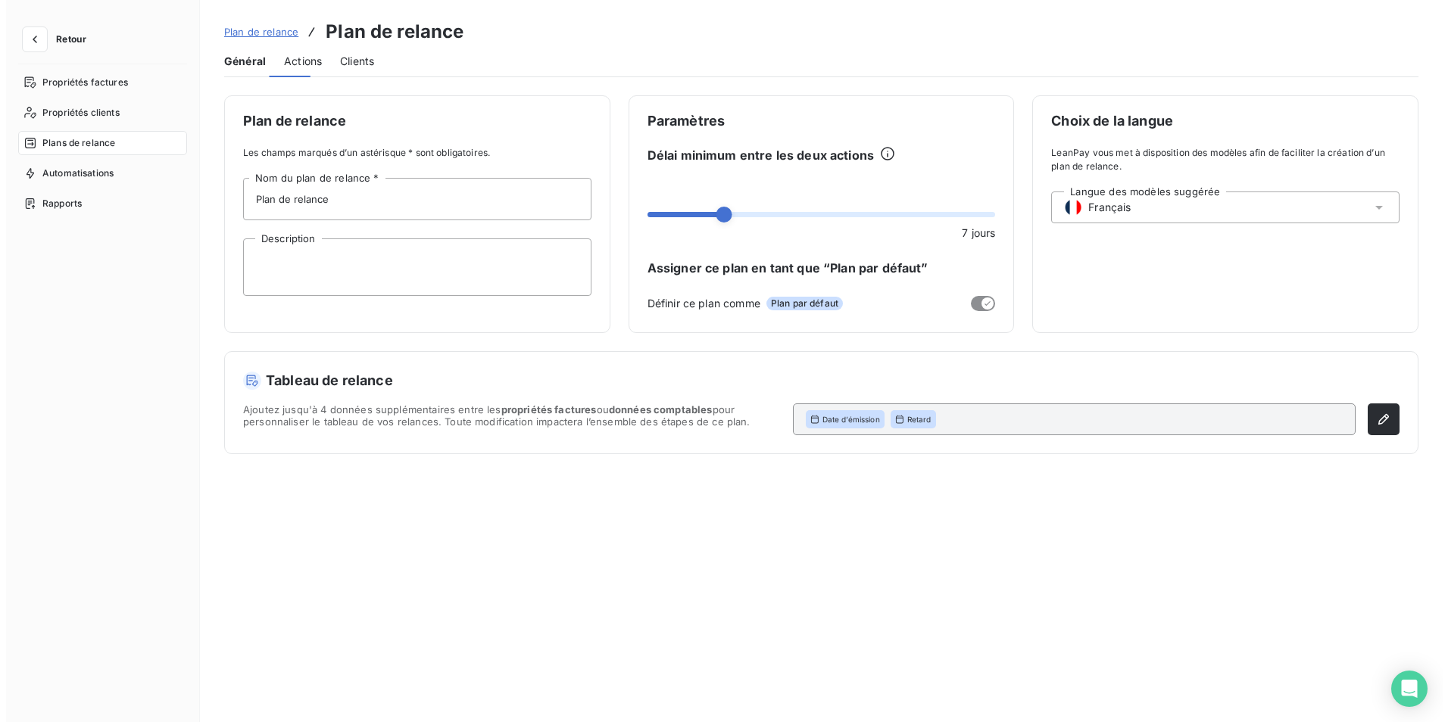
scroll to position [0, 0]
click at [301, 65] on span "Actions" at bounding box center [297, 61] width 38 height 15
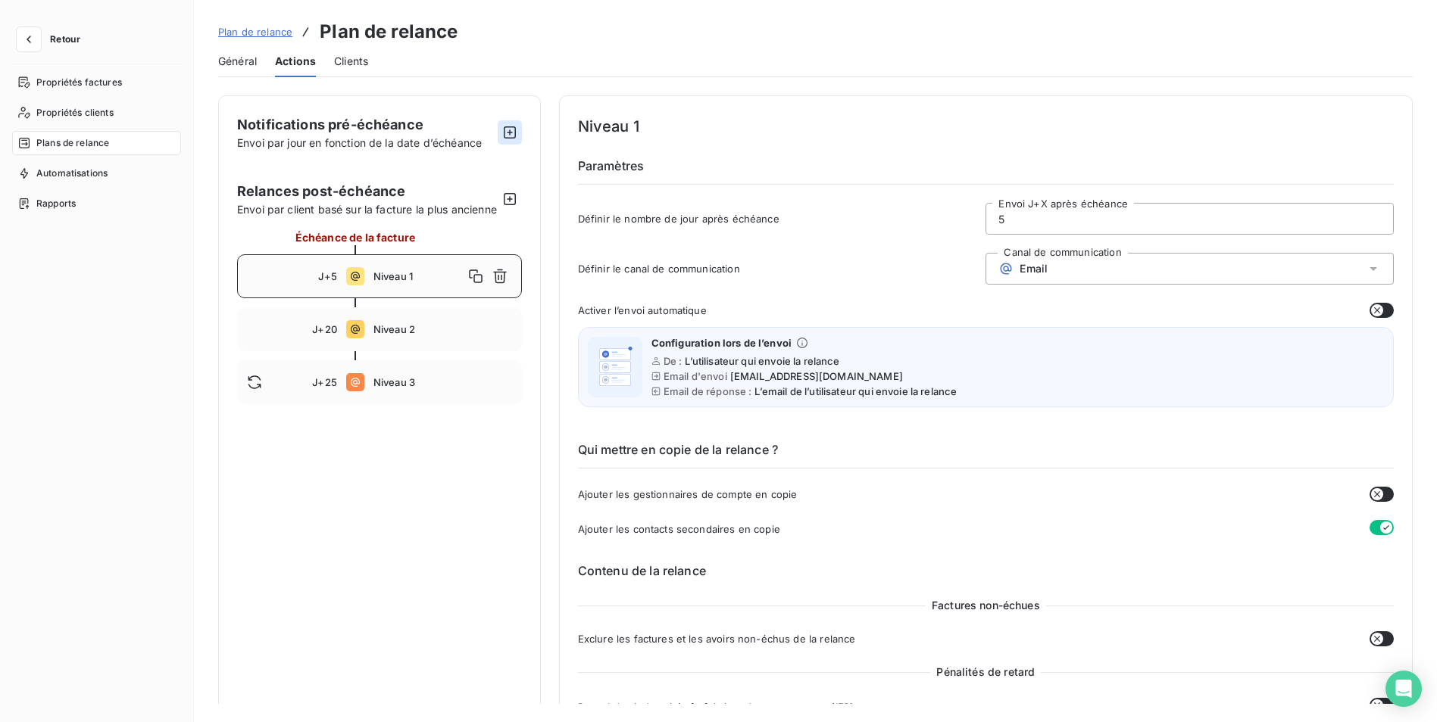
click at [509, 131] on icon "button" at bounding box center [509, 132] width 15 height 15
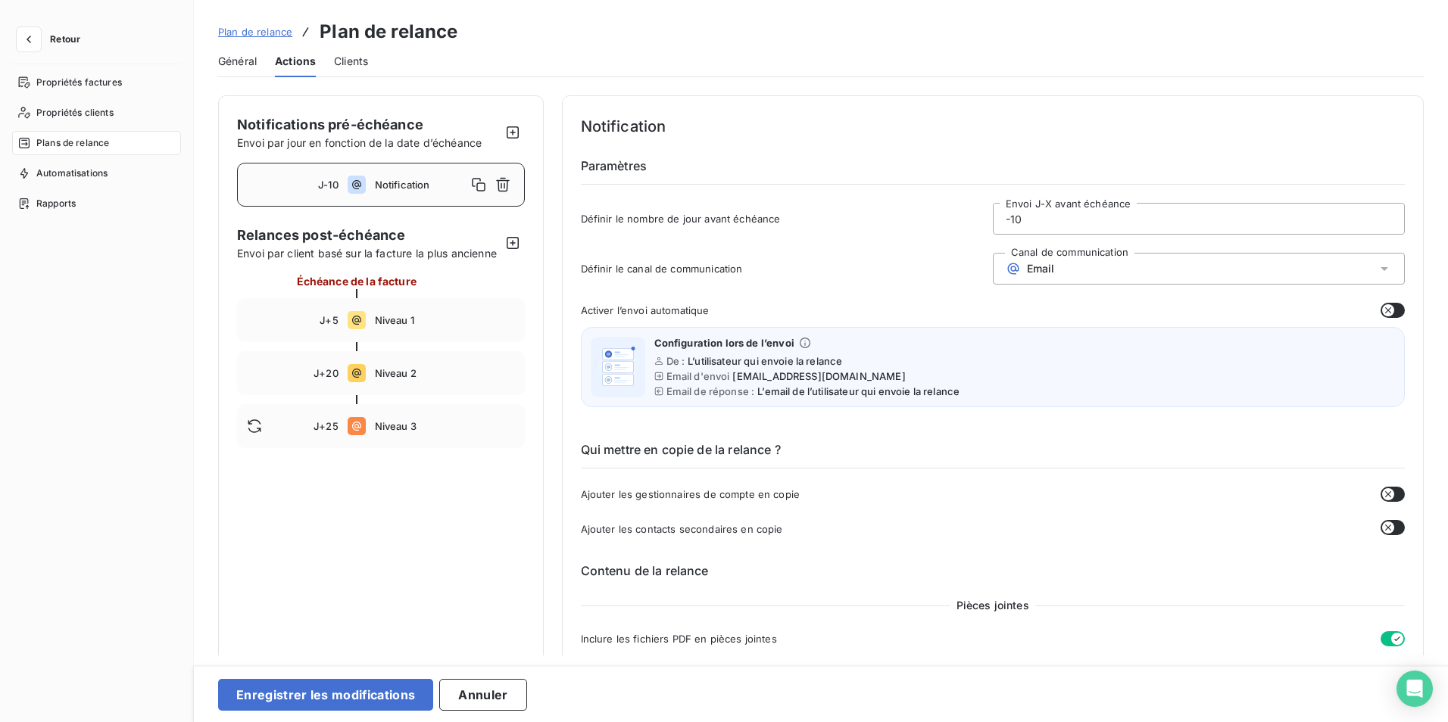
click at [378, 182] on span "Notification" at bounding box center [421, 185] width 92 height 12
drag, startPoint x: 1056, startPoint y: 217, endPoint x: 940, endPoint y: 214, distance: 116.7
click at [1006, 218] on input "-10" at bounding box center [1199, 219] width 410 height 30
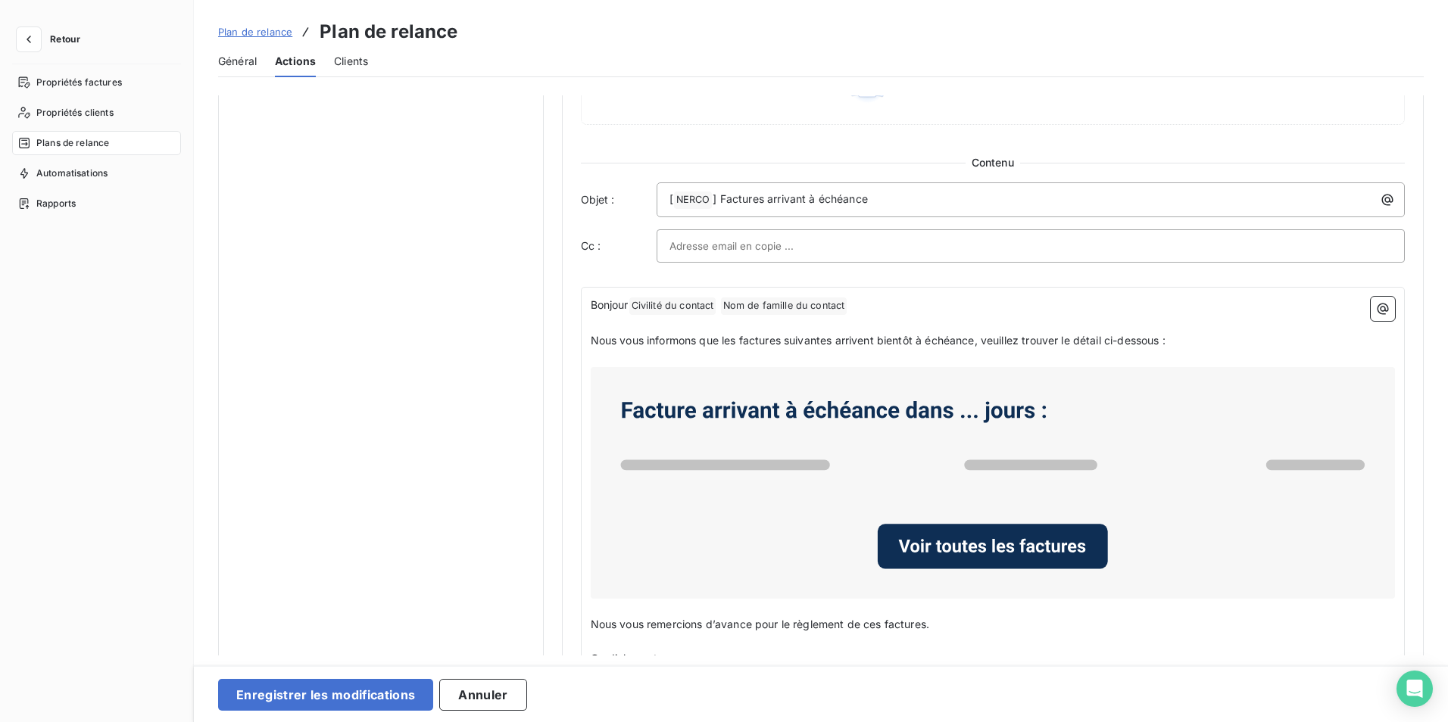
scroll to position [682, 0]
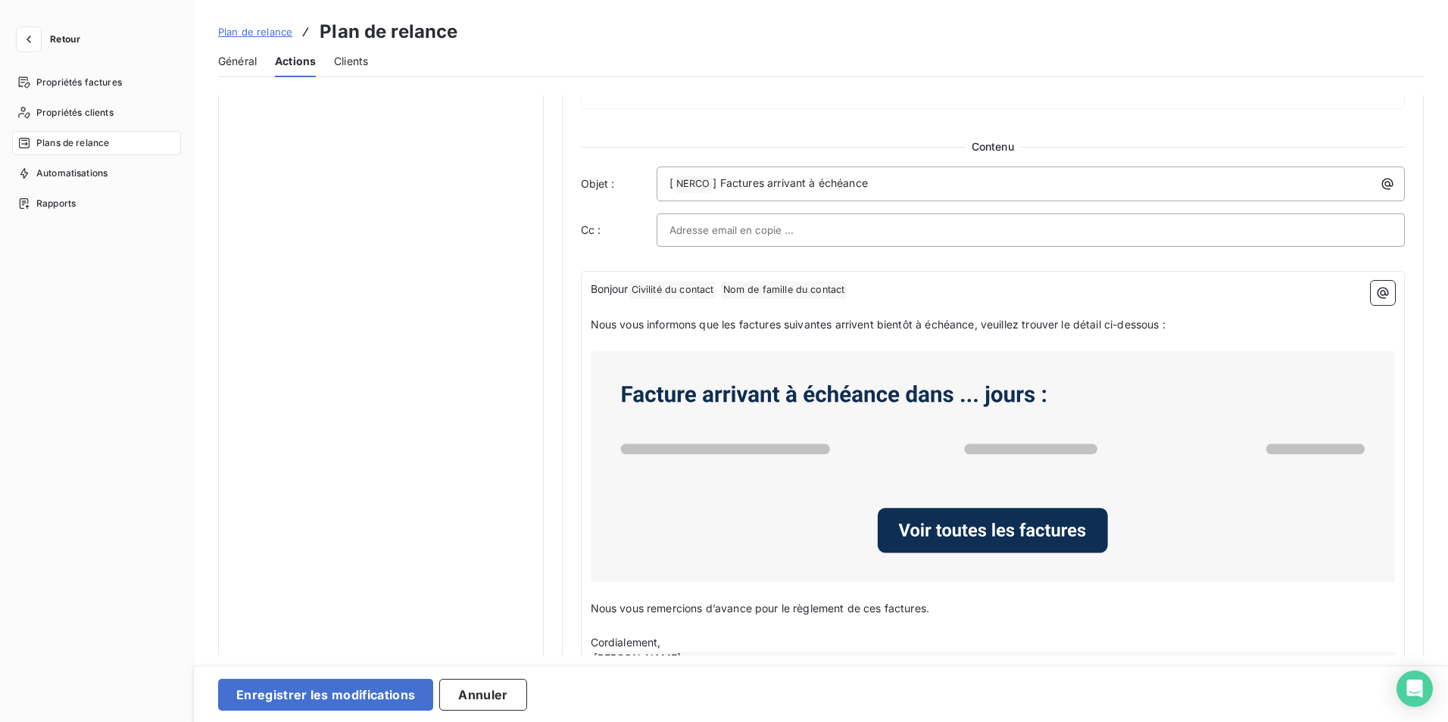
type input "-5"
drag, startPoint x: 869, startPoint y: 183, endPoint x: 719, endPoint y: 183, distance: 149.2
click at [719, 183] on p "[ NERCO ﻿ ] Factures arrivant à échéance" at bounding box center [1034, 184] width 731 height 18
click at [1160, 325] on span "Nous vous informons que les factures suivantes arrivent bientôt à échéance, veu…" at bounding box center [878, 324] width 575 height 13
drag, startPoint x: 1177, startPoint y: 324, endPoint x: 1012, endPoint y: 337, distance: 165.6
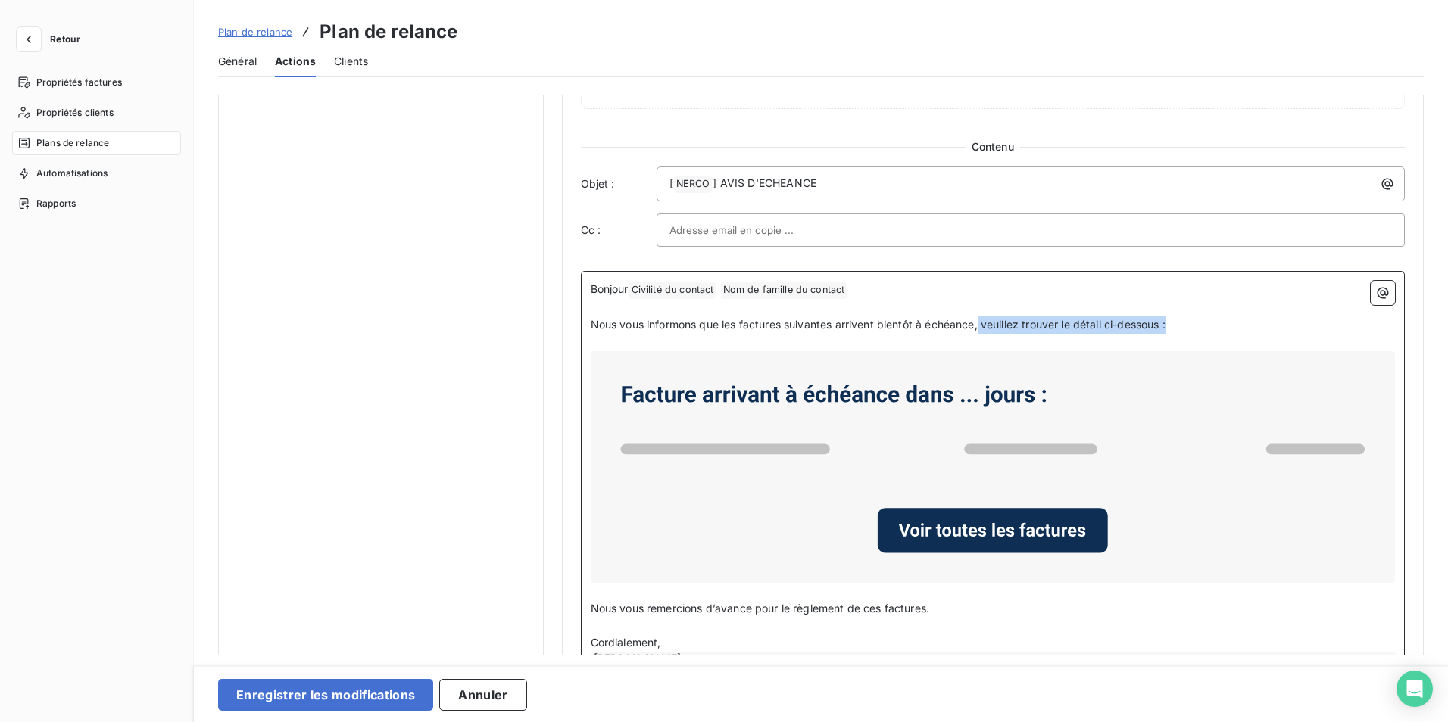
click at [982, 332] on p "Nous vous informons que les factures suivantes arrivent bientôt à échéance, veu…" at bounding box center [993, 325] width 805 height 17
drag, startPoint x: 734, startPoint y: 325, endPoint x: 723, endPoint y: 324, distance: 10.6
click at [723, 324] on span "Nous vous informons que les factures suivantes arrivent bientôt à échéance." at bounding box center [784, 324] width 387 height 13
drag, startPoint x: 897, startPoint y: 328, endPoint x: 850, endPoint y: 329, distance: 47.0
click at [850, 329] on span "Nous vous informons que l'ensemble des factures suivantes arrivent bientôt à éc…" at bounding box center [815, 324] width 449 height 13
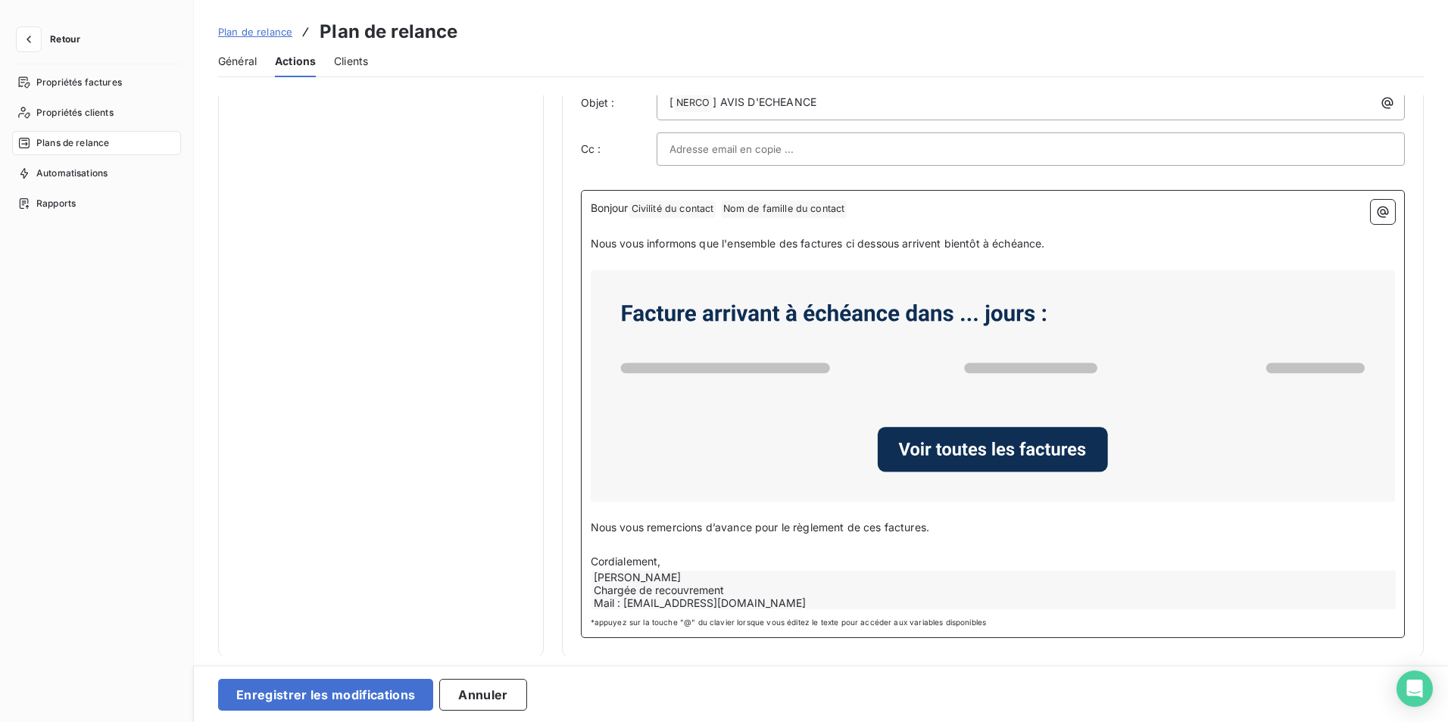
scroll to position [763, 0]
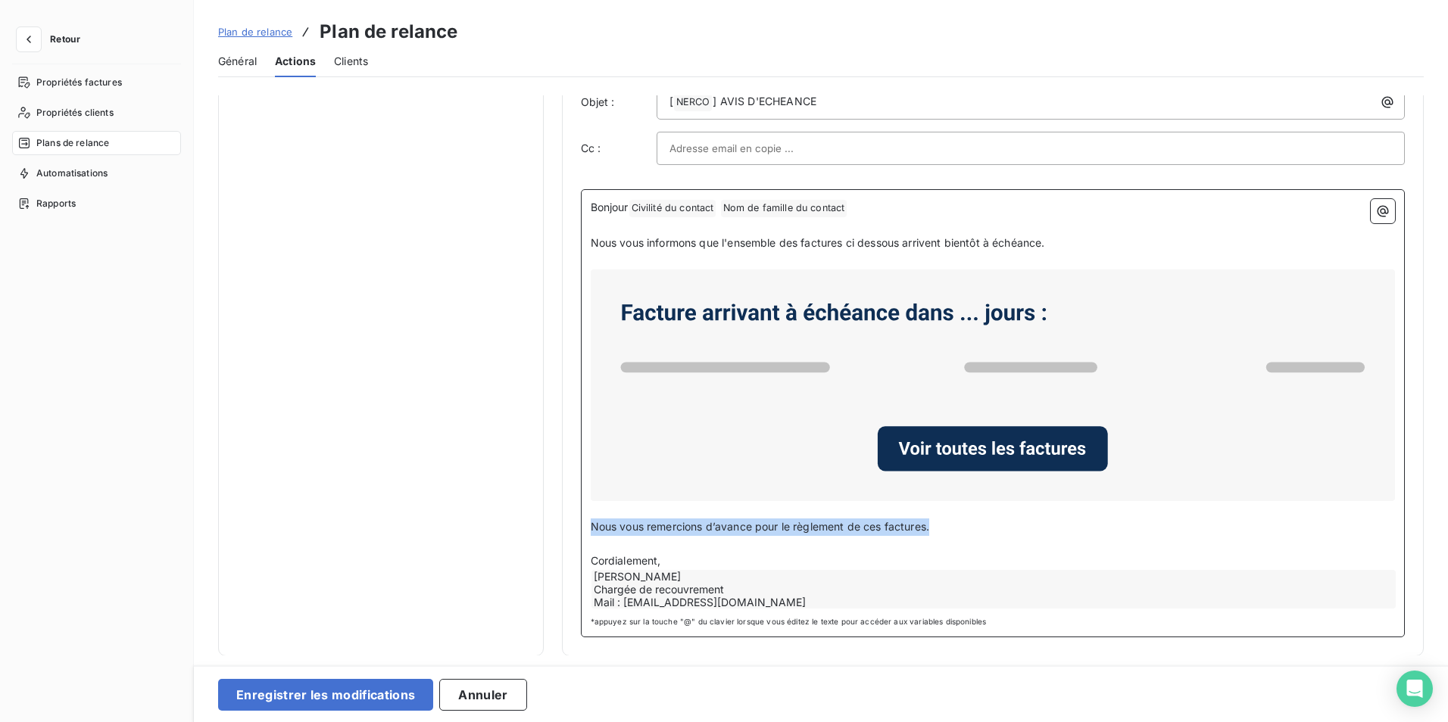
drag, startPoint x: 936, startPoint y: 526, endPoint x: 587, endPoint y: 532, distance: 349.2
click at [587, 532] on div "Bonjour Civilité du contact ﻿ Nom de famille du contact ﻿ ﻿ ﻿ Nous vous informo…" at bounding box center [993, 413] width 825 height 448
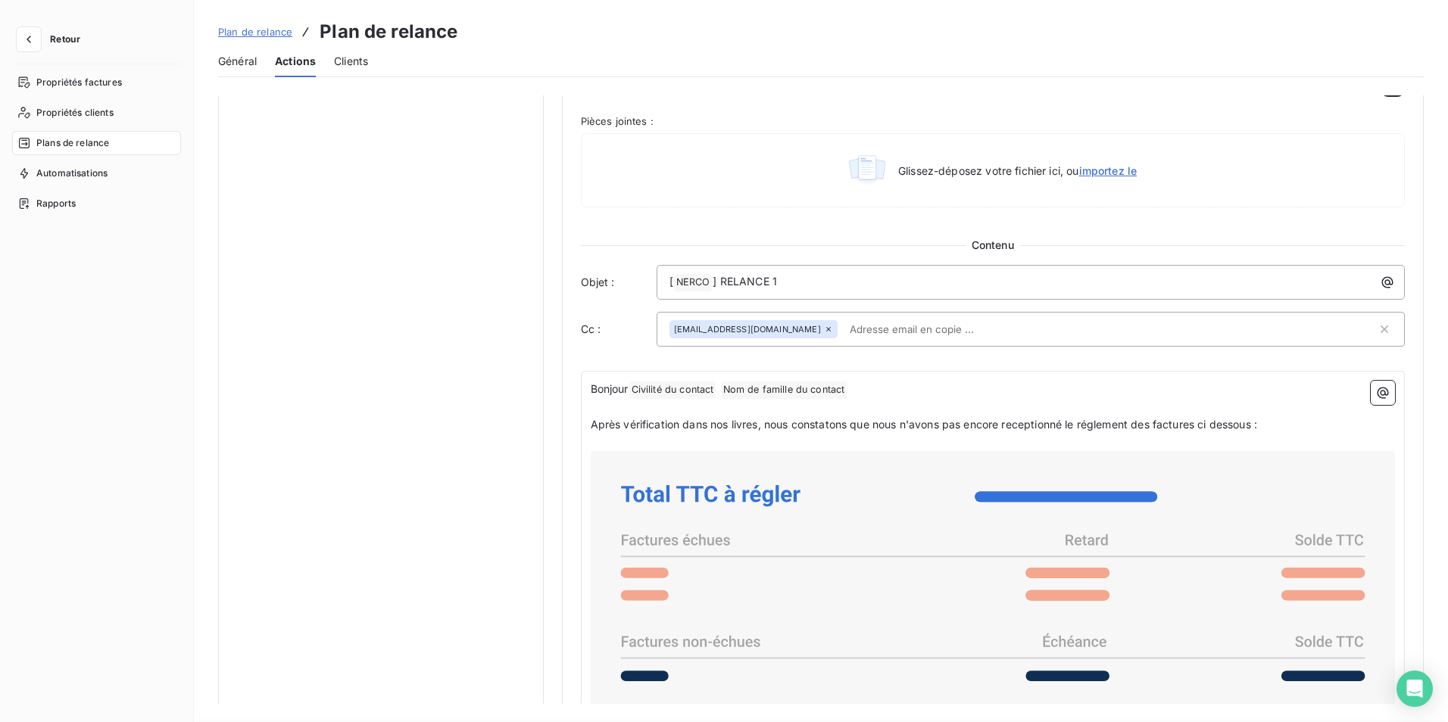
scroll to position [0, 0]
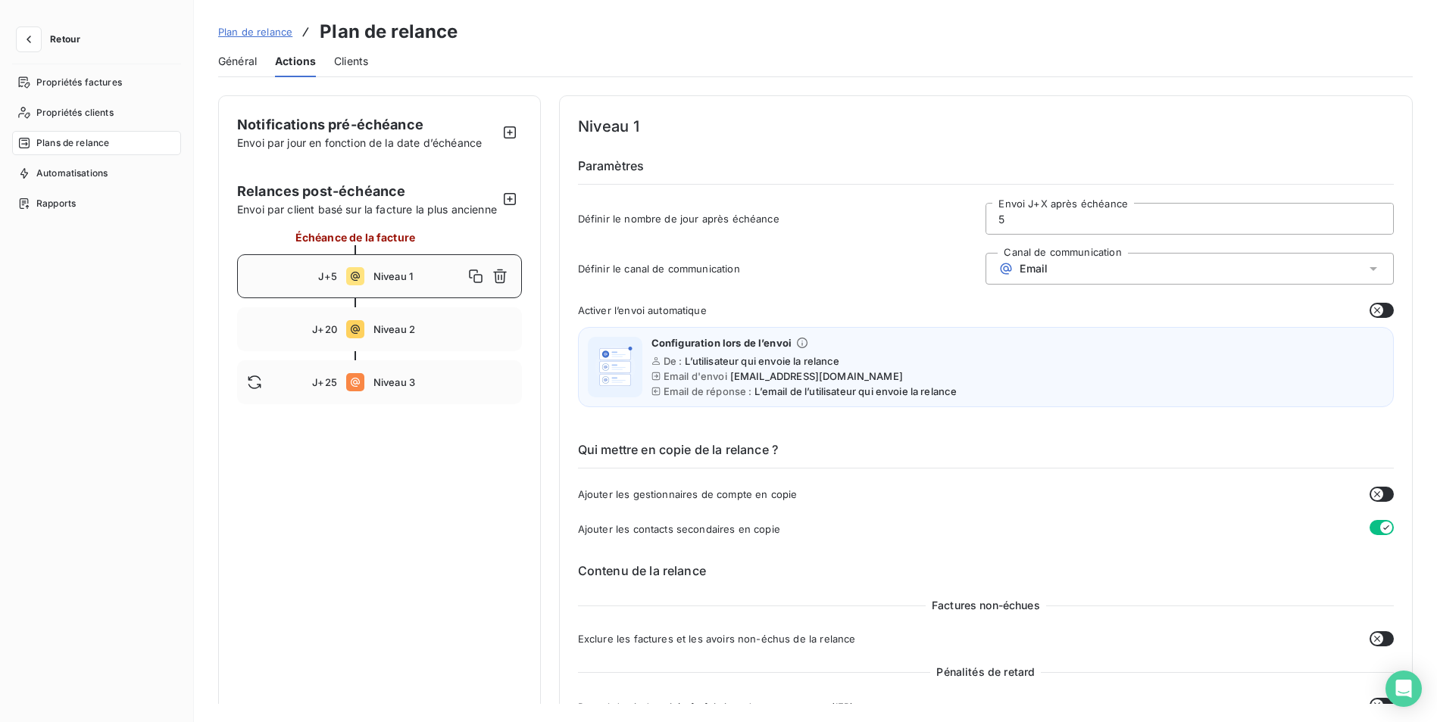
click at [365, 137] on span "Envoi par jour en fonction de la date d’échéance" at bounding box center [359, 142] width 245 height 13
drag, startPoint x: 365, startPoint y: 137, endPoint x: 429, endPoint y: 139, distance: 63.6
click at [429, 139] on span "Envoi par jour en fonction de la date d’échéance" at bounding box center [359, 142] width 245 height 13
drag, startPoint x: 429, startPoint y: 139, endPoint x: 511, endPoint y: 134, distance: 82.7
click at [511, 134] on icon "button" at bounding box center [509, 132] width 15 height 15
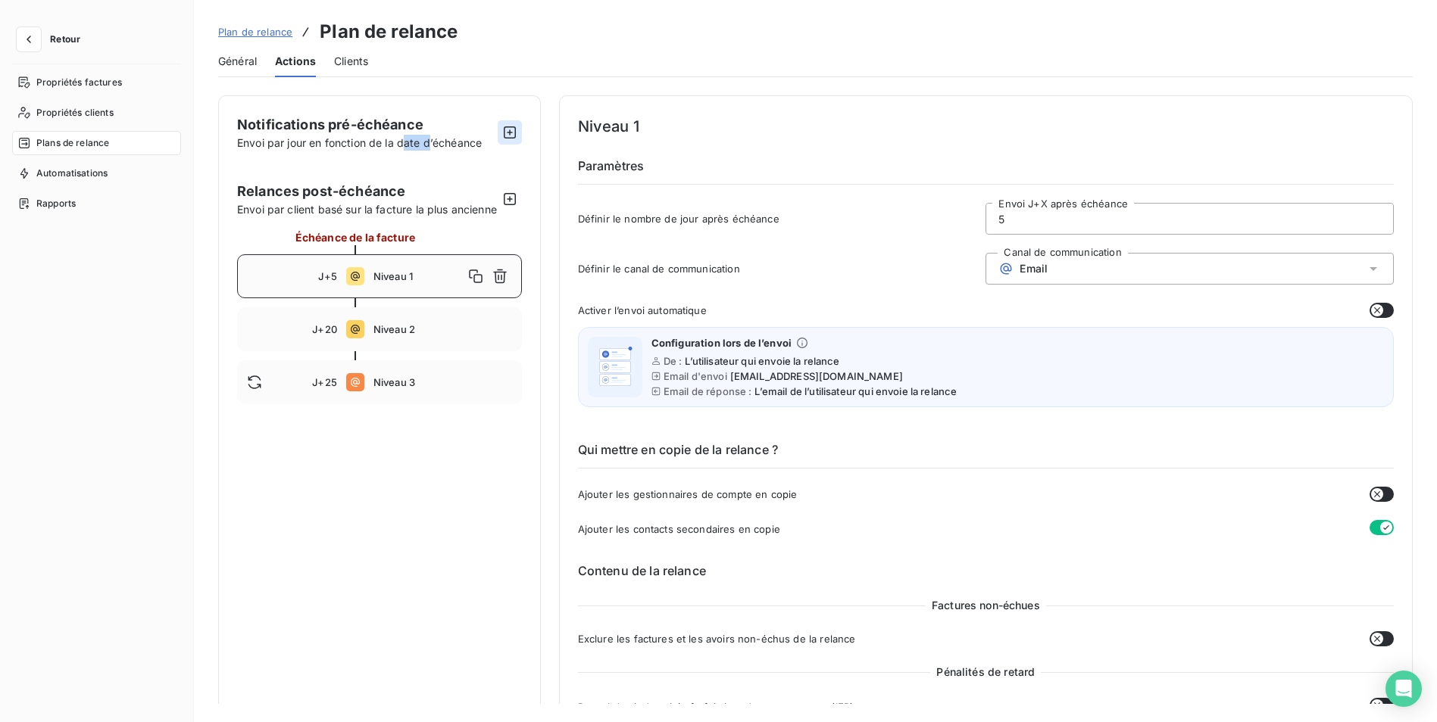
type input "-10"
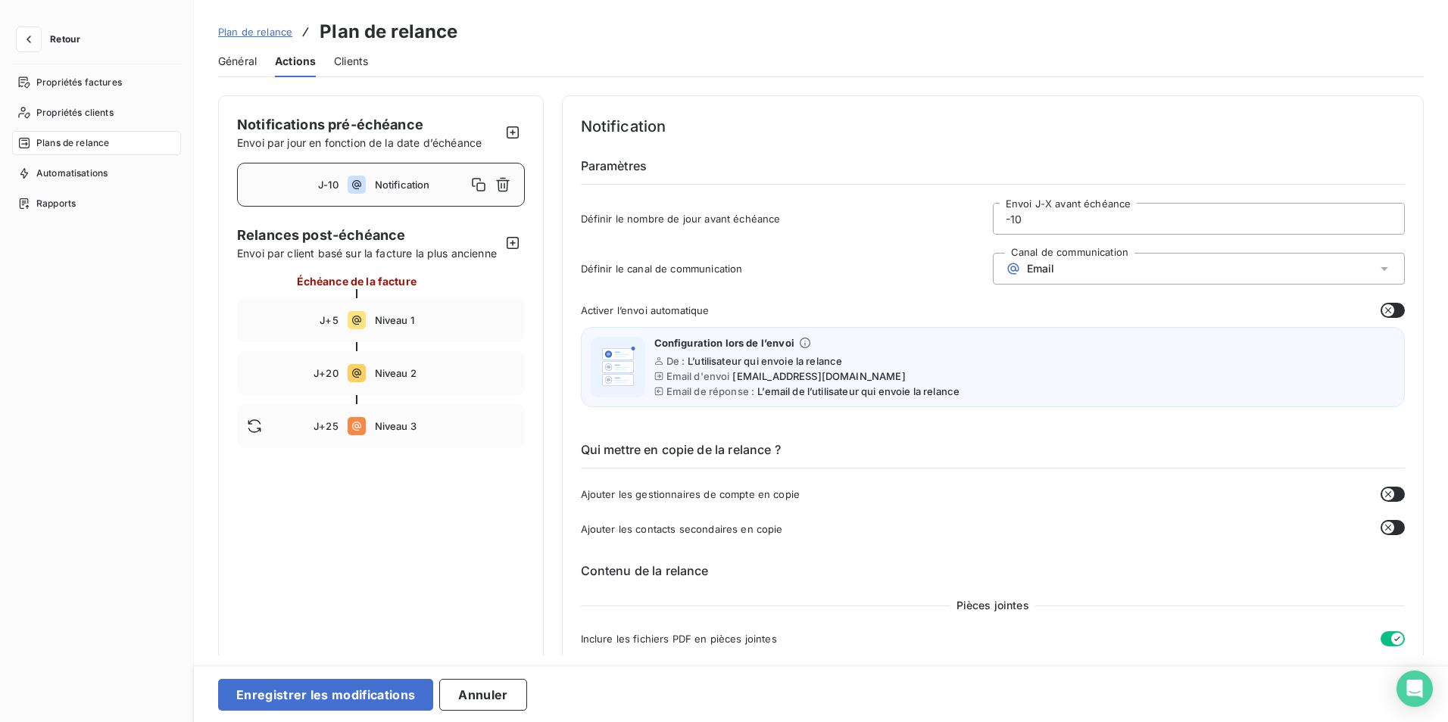
drag, startPoint x: 1019, startPoint y: 223, endPoint x: 1008, endPoint y: 221, distance: 10.8
click at [1010, 221] on input "-10" at bounding box center [1199, 219] width 410 height 30
drag, startPoint x: 1007, startPoint y: 221, endPoint x: 983, endPoint y: 220, distance: 24.2
click at [983, 220] on div "Définir le nombre de jour avant échéance -10 Envoi J-X avant échéance" at bounding box center [993, 223] width 825 height 41
drag, startPoint x: 1027, startPoint y: 220, endPoint x: 973, endPoint y: 220, distance: 53.8
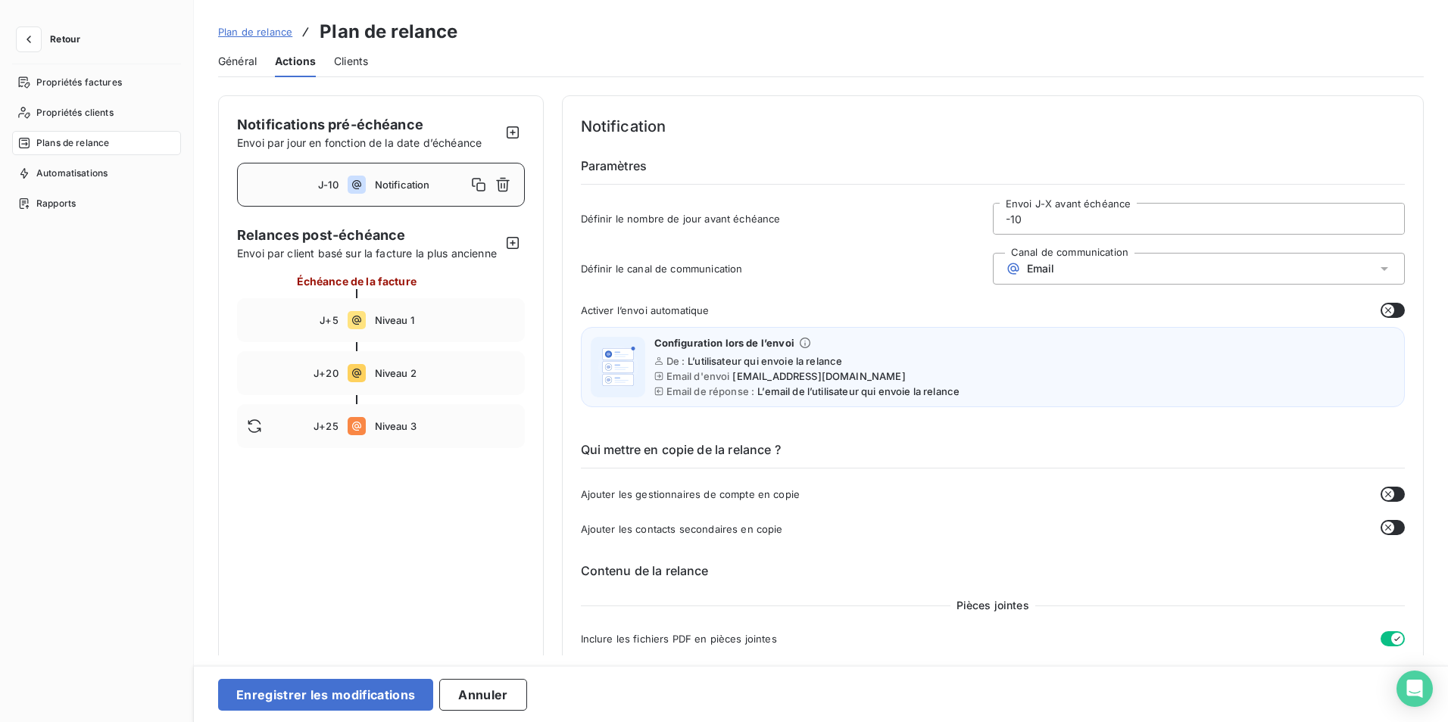
click at [973, 220] on div "Définir le nombre de jour avant échéance -10 Envoi J-X avant échéance" at bounding box center [993, 223] width 825 height 41
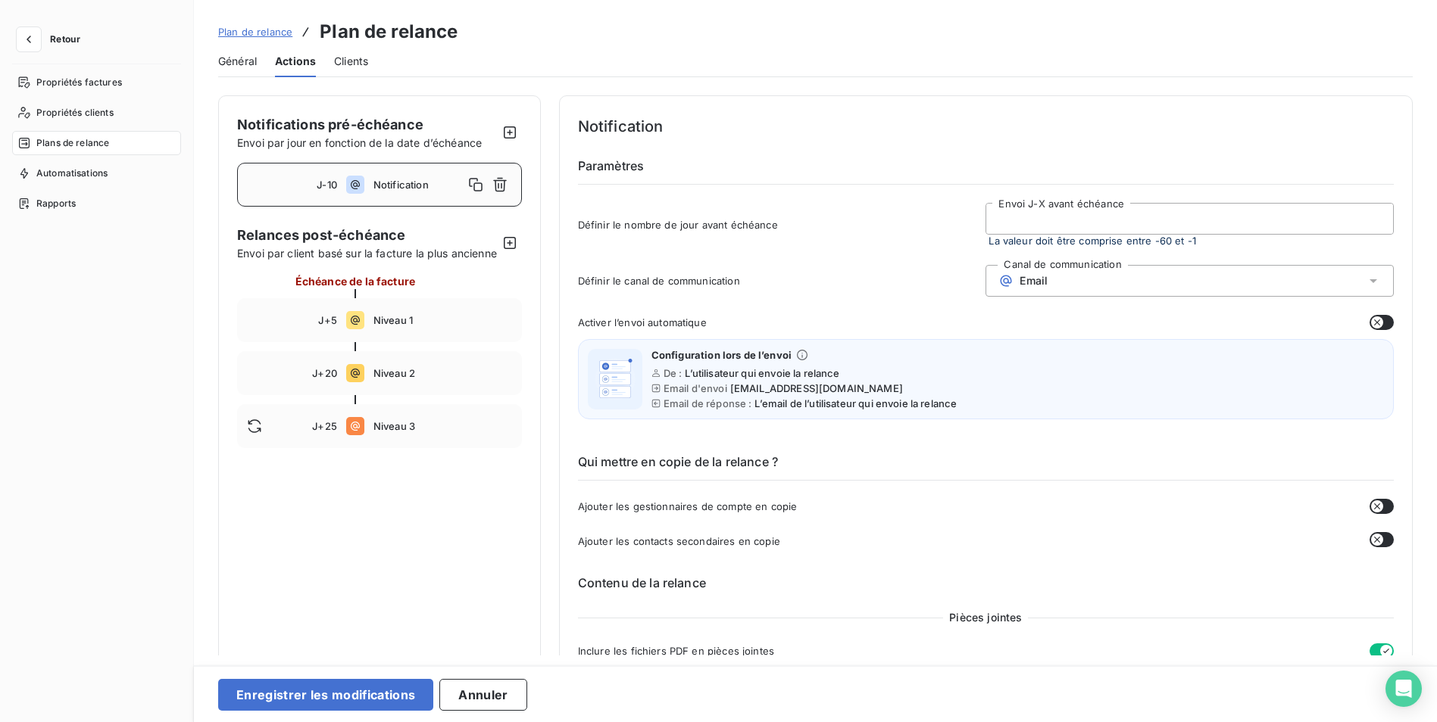
type input "5"
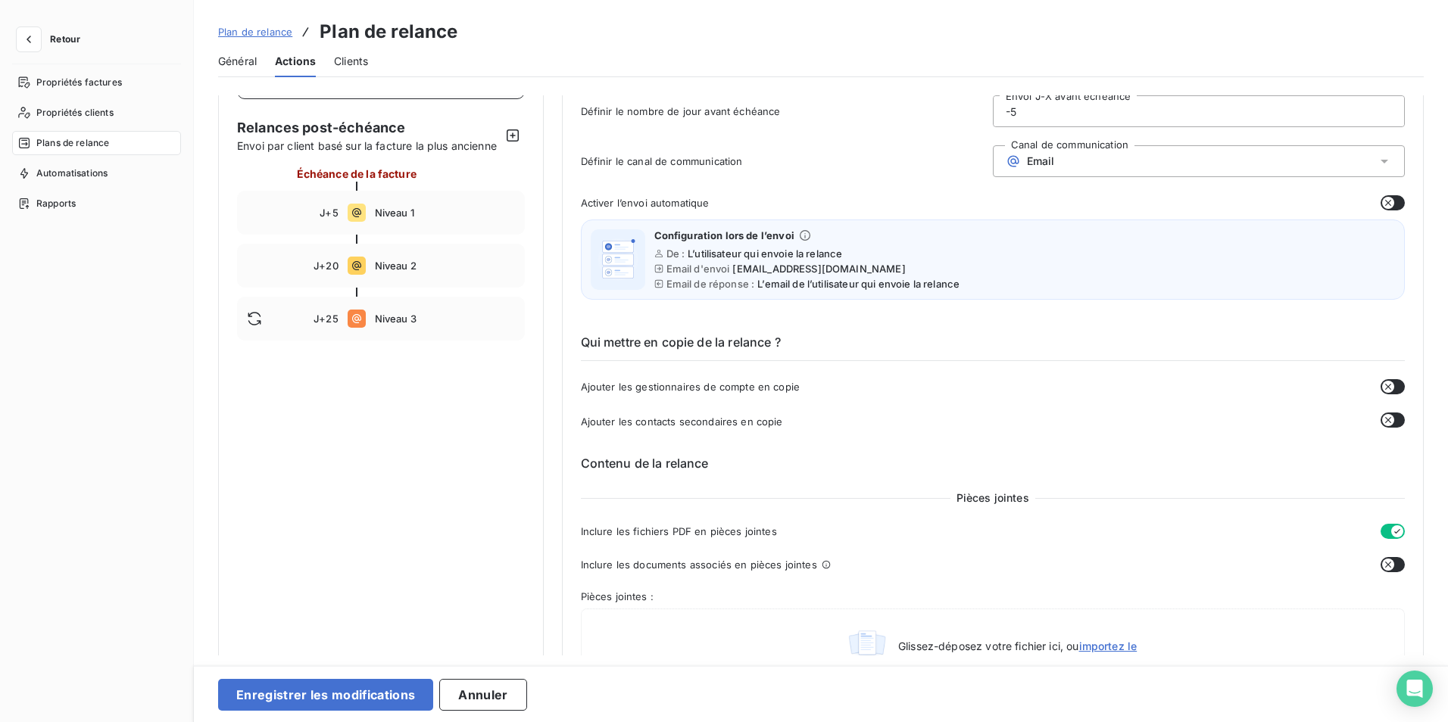
scroll to position [379, 0]
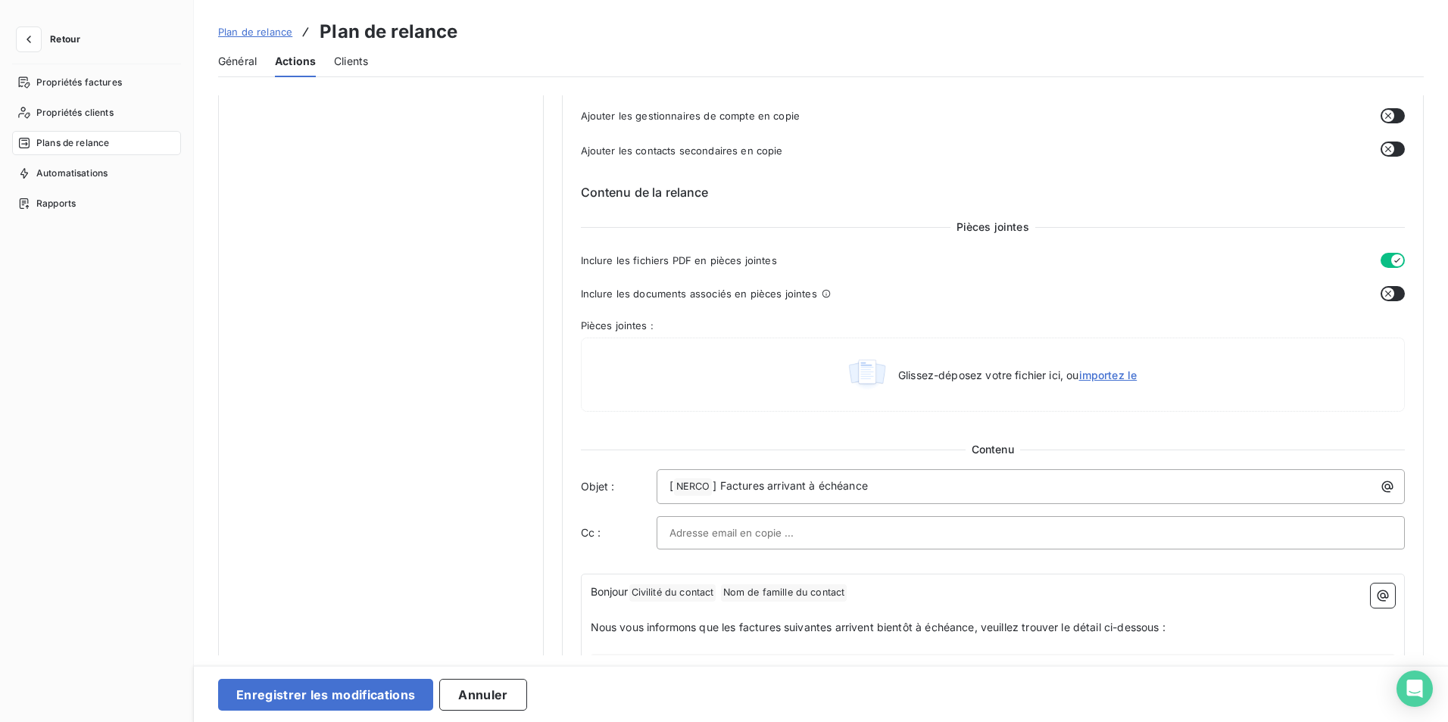
type input "-5"
drag, startPoint x: 875, startPoint y: 486, endPoint x: 721, endPoint y: 495, distance: 154.0
click at [721, 492] on p "[ NERCO ﻿ ] Factures arrivant à échéance" at bounding box center [1034, 487] width 731 height 18
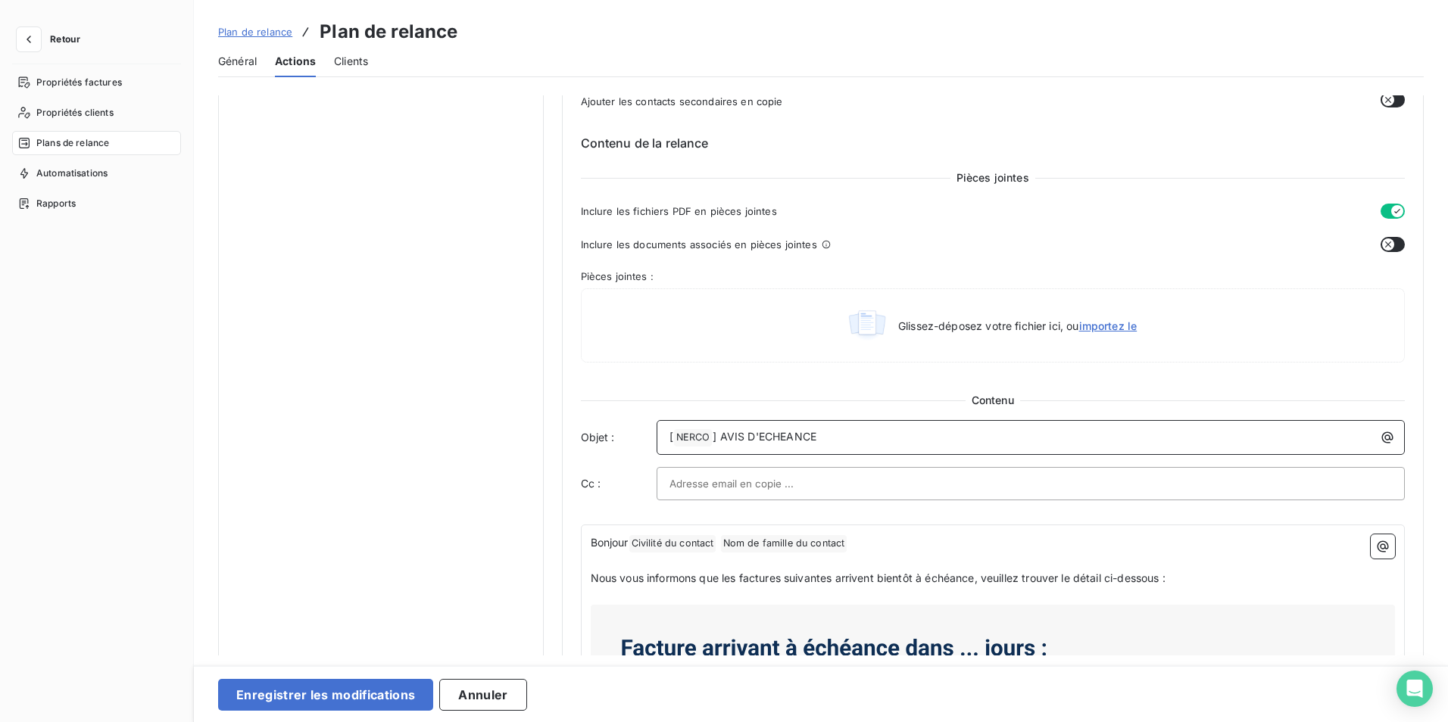
scroll to position [454, 0]
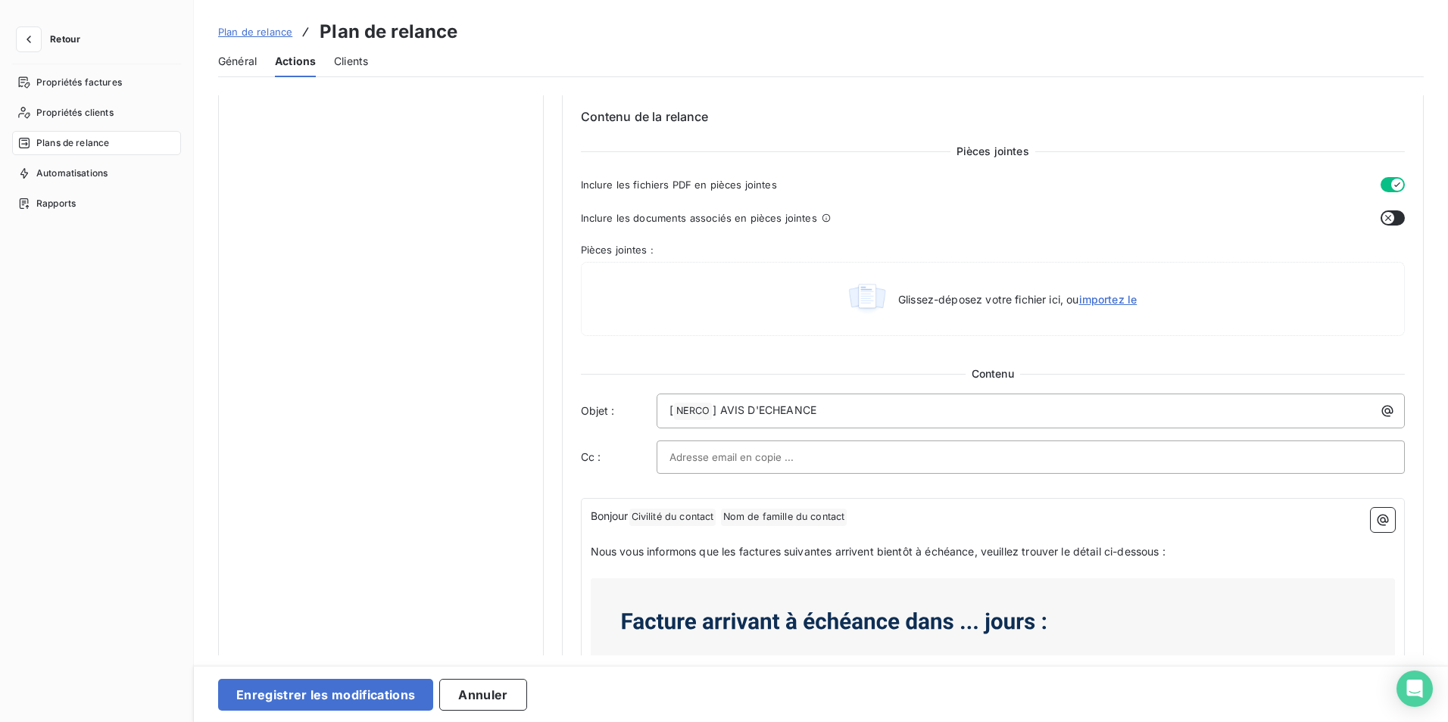
click at [758, 457] on input "text" at bounding box center [750, 457] width 163 height 23
click at [1377, 466] on input "text" at bounding box center [1030, 457] width 723 height 23
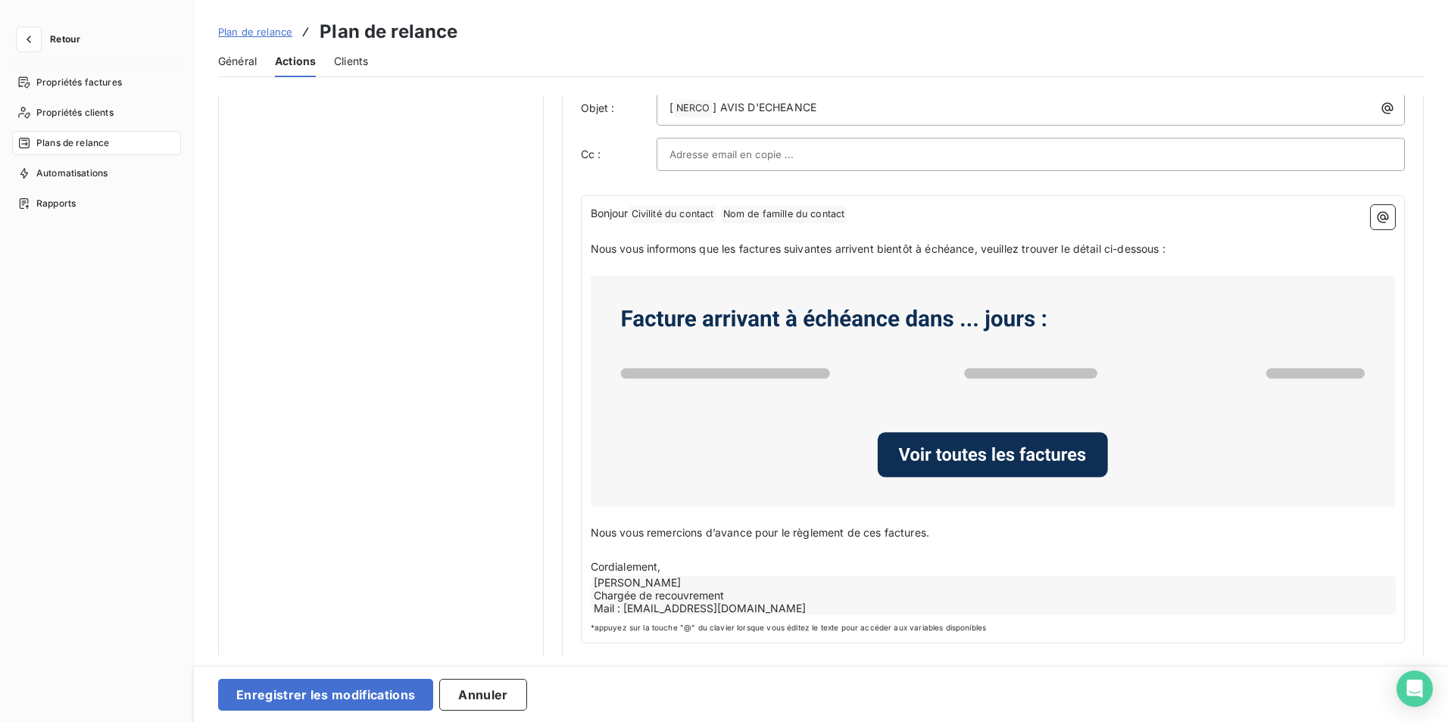
scroll to position [763, 0]
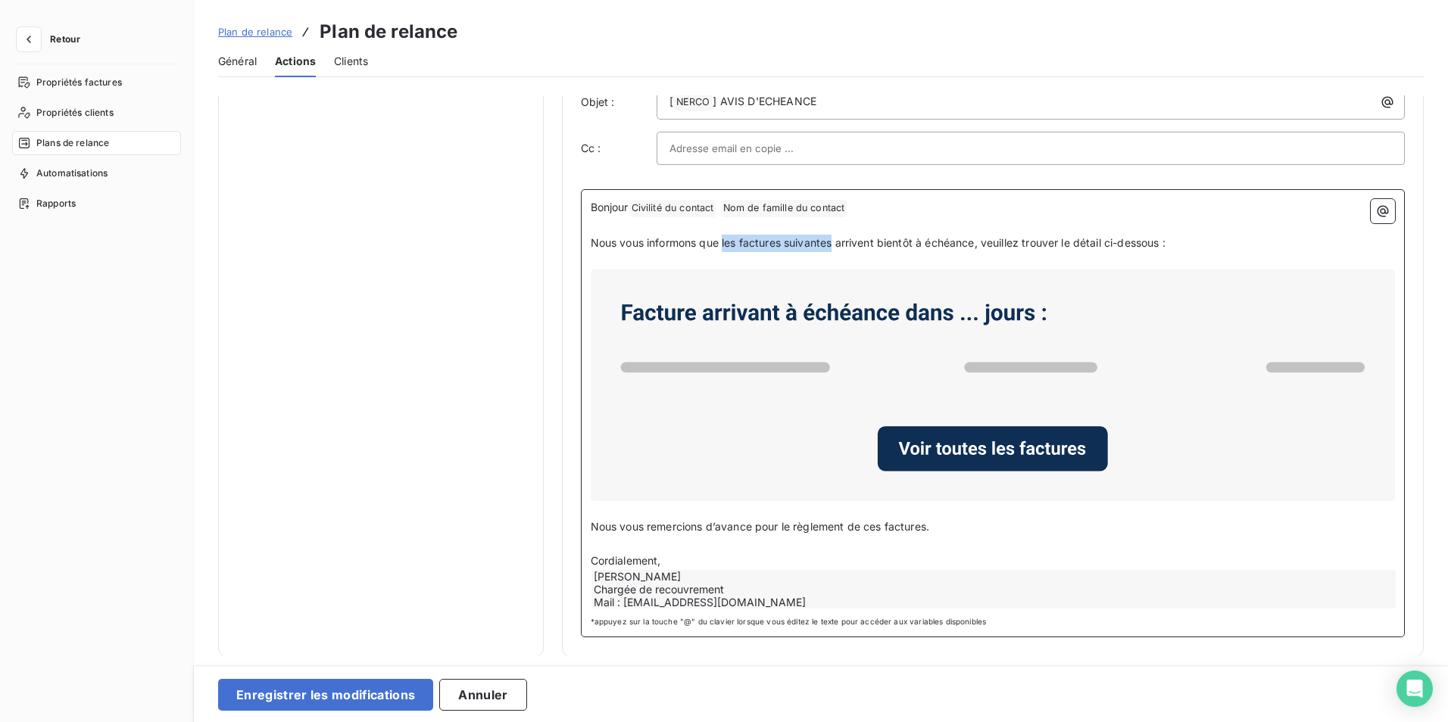
drag, startPoint x: 833, startPoint y: 243, endPoint x: 722, endPoint y: 242, distance: 110.6
click at [722, 242] on span "Nous vous informons que les factures suivantes arrivent bientôt à échéance, veu…" at bounding box center [878, 242] width 575 height 13
drag, startPoint x: 1204, startPoint y: 245, endPoint x: 1052, endPoint y: 250, distance: 152.3
click at [1052, 250] on p "Nous vous informons que l'ensemble des factures suivantes arrivent bientôt à éc…" at bounding box center [993, 243] width 805 height 17
click at [900, 245] on span "Nous vous informons que l'ensemble des factures suivantes arrivent bientôt à éc…" at bounding box center [817, 242] width 452 height 13
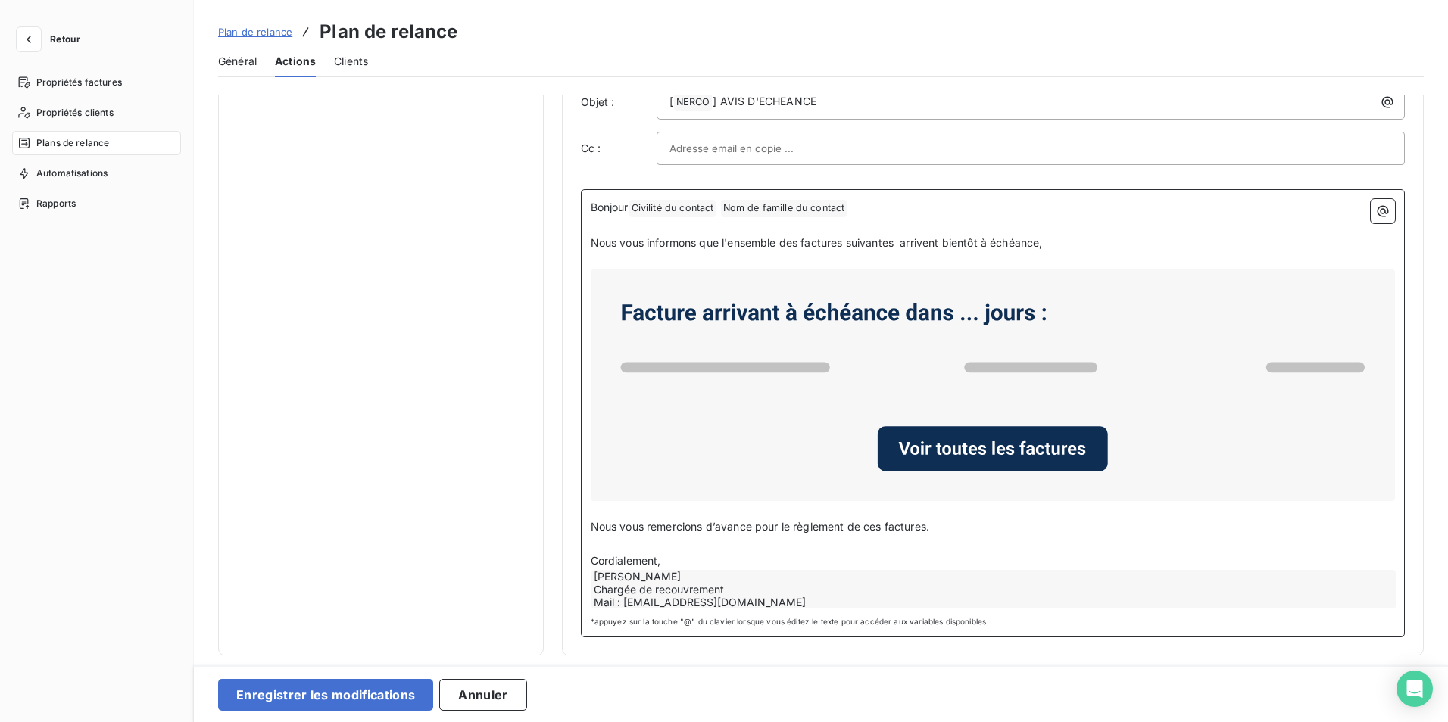
click at [901, 245] on span "Nous vous informons que l'ensemble des factures suivantes arrivent bientôt à éc…" at bounding box center [817, 242] width 452 height 13
click at [1055, 238] on p "Nous vous informons que l'ensemble des factures suivantes arrivent bientôt à éc…" at bounding box center [993, 243] width 805 height 17
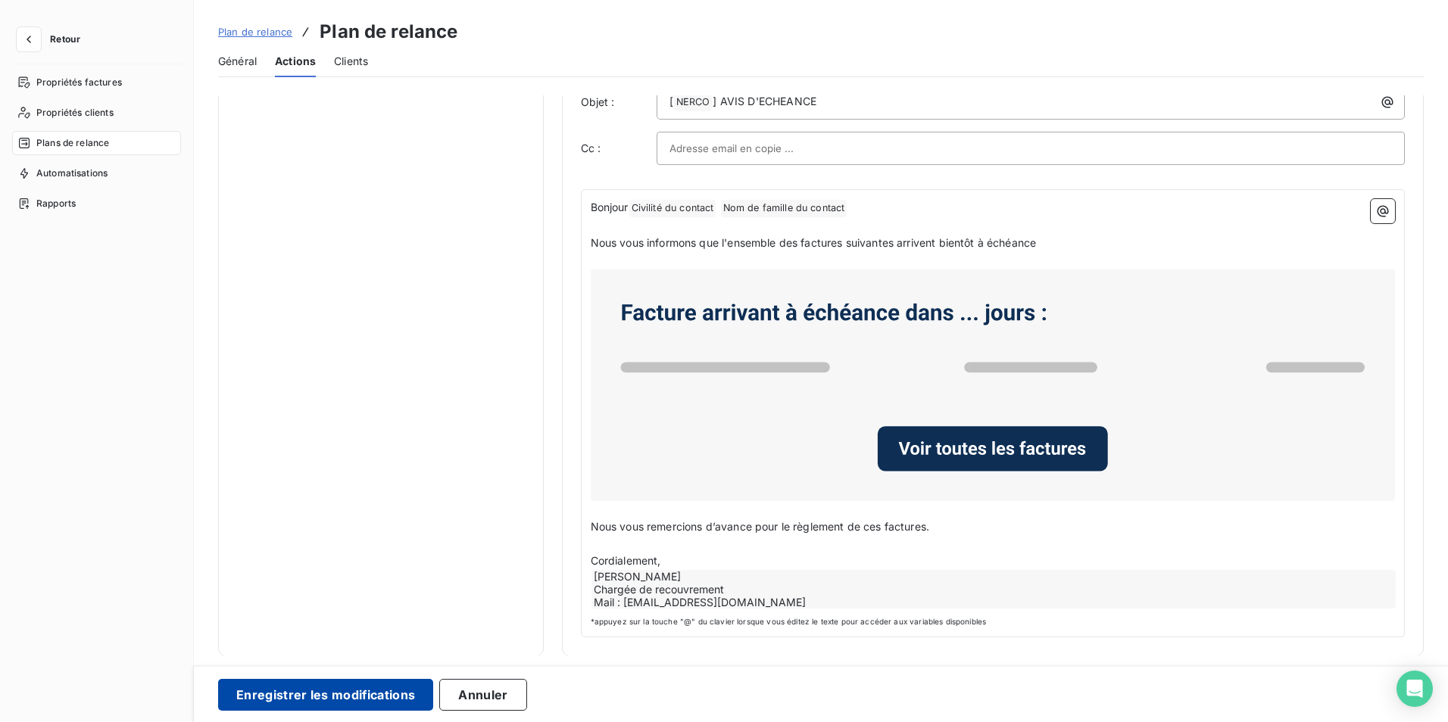
click at [299, 694] on button "Enregistrer les modifications" at bounding box center [325, 695] width 215 height 32
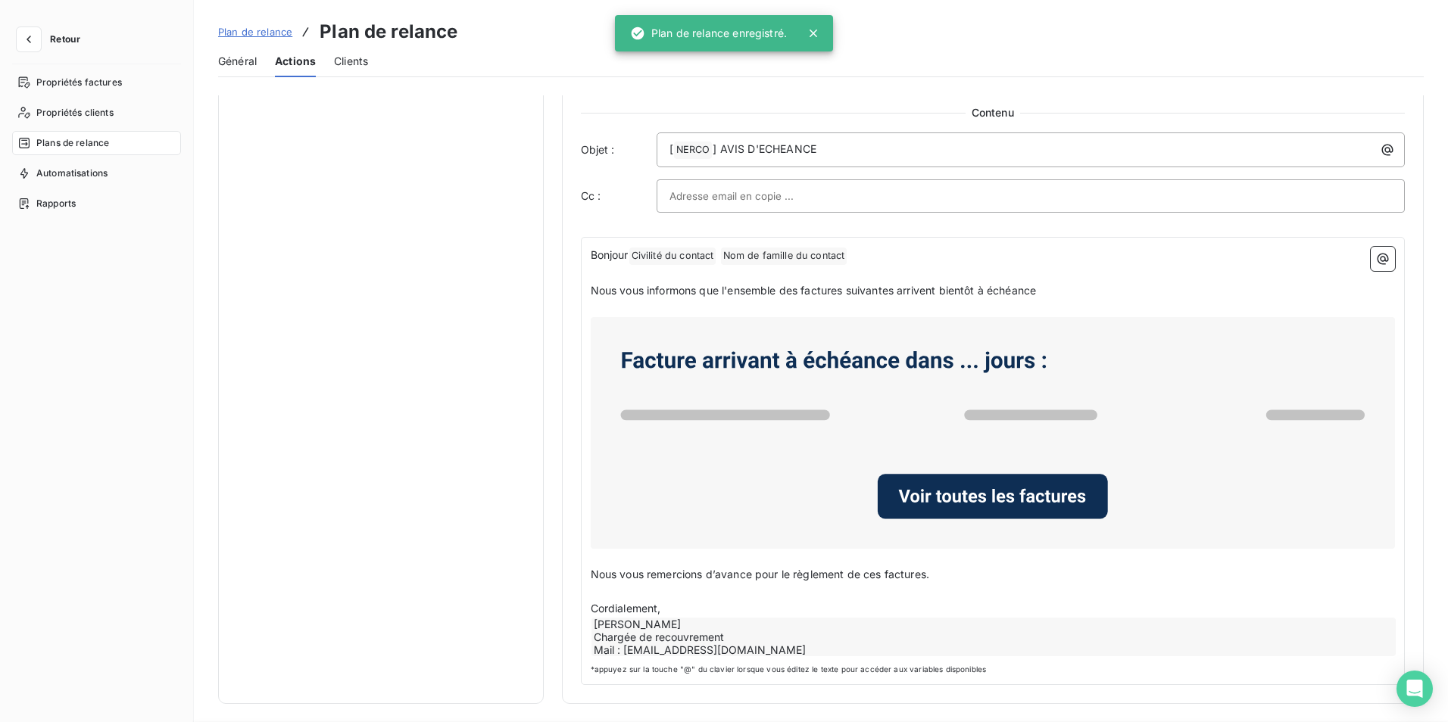
scroll to position [0, 0]
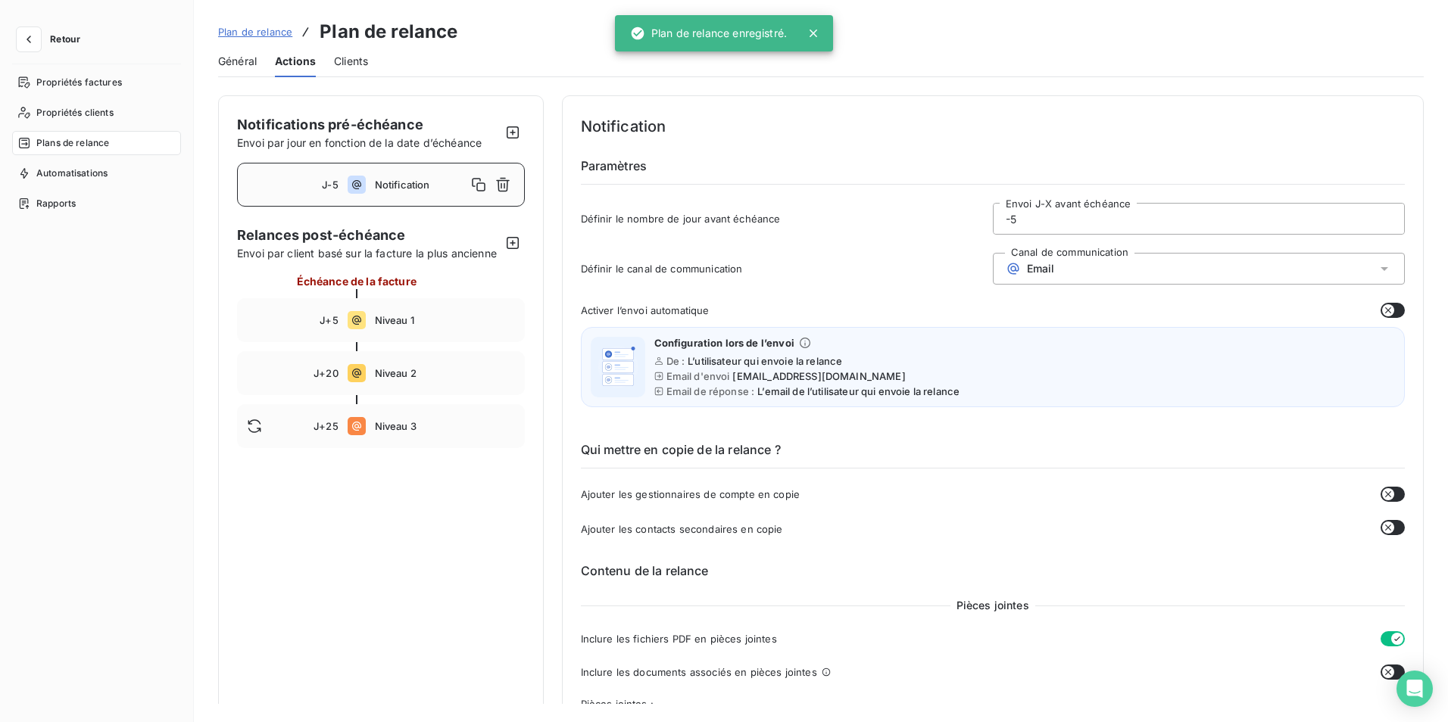
click at [398, 180] on span "Notification" at bounding box center [421, 185] width 92 height 12
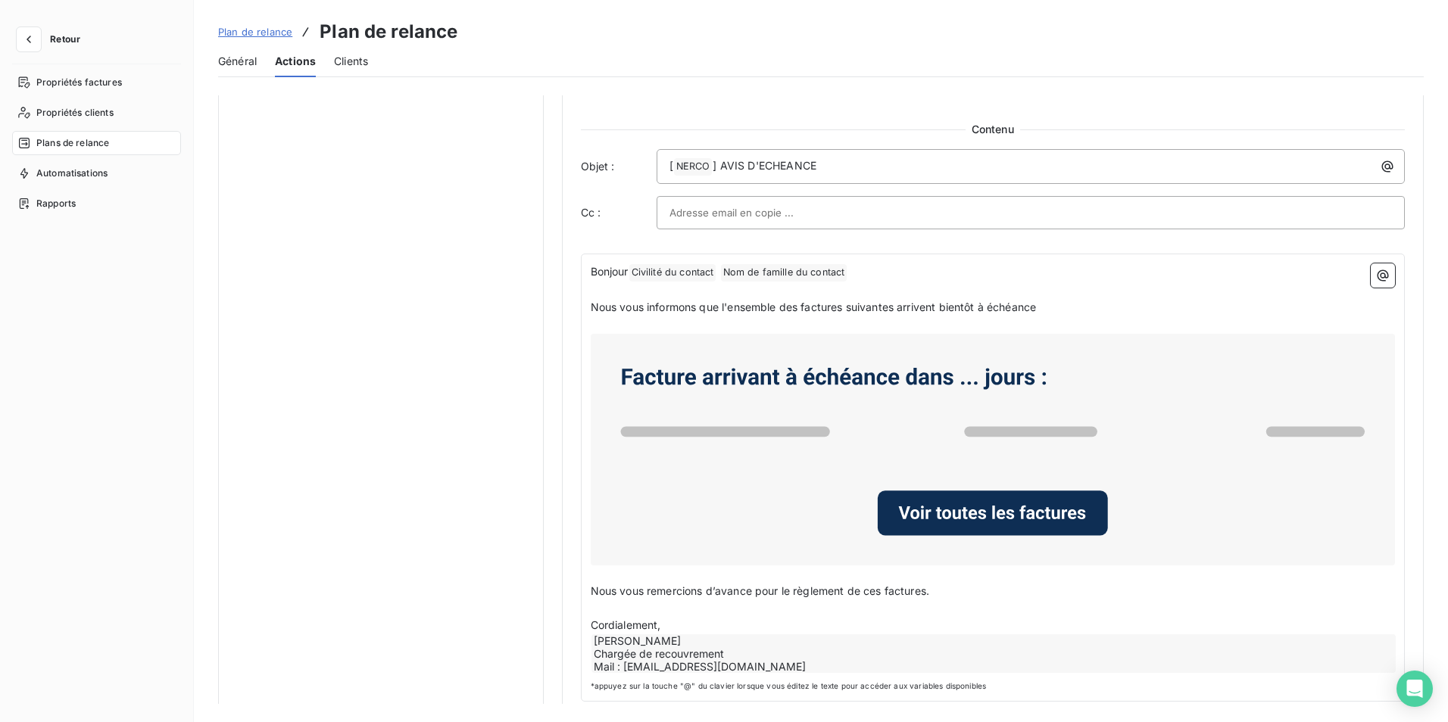
scroll to position [715, 0]
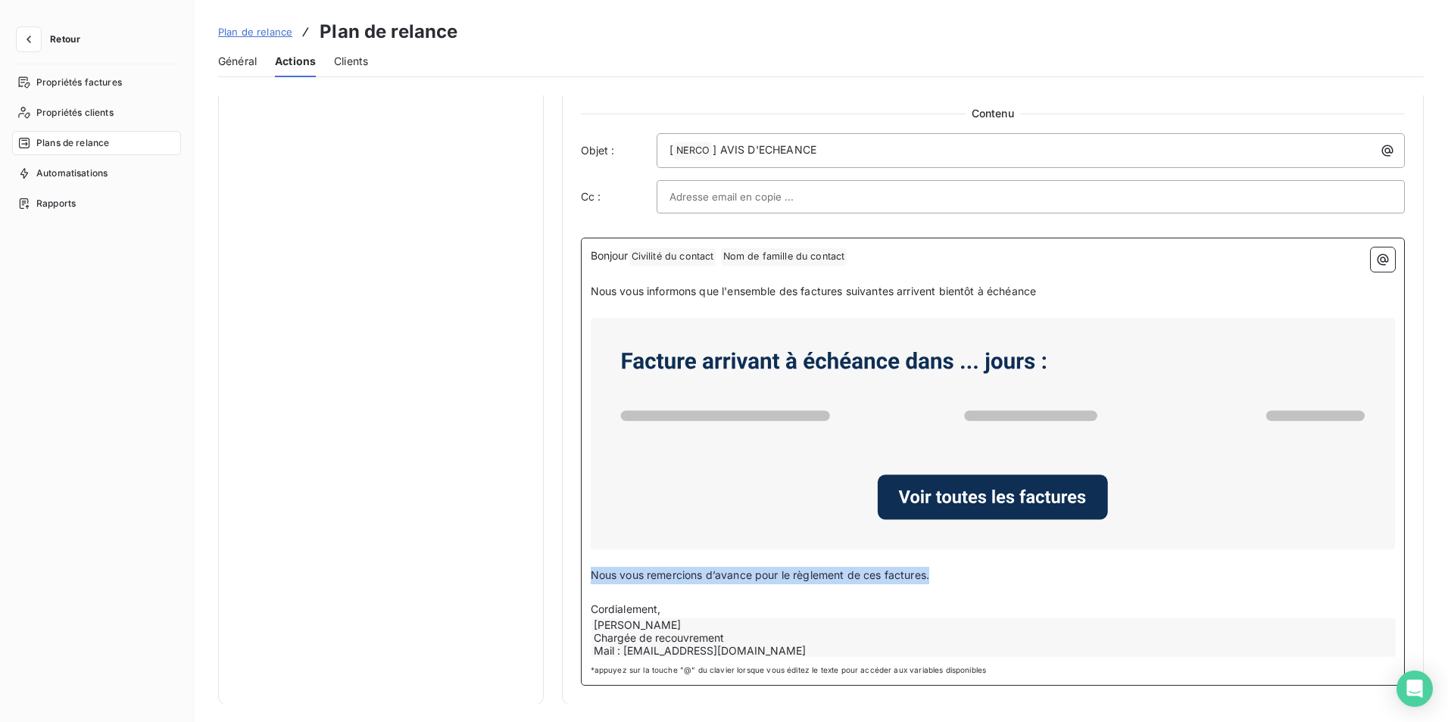
drag, startPoint x: 944, startPoint y: 579, endPoint x: 540, endPoint y: 570, distance: 403.8
click at [540, 570] on div "Notifications pré-échéance Envoi par jour en fonction de la date d’échéance J-5…" at bounding box center [821, 43] width 1206 height 1325
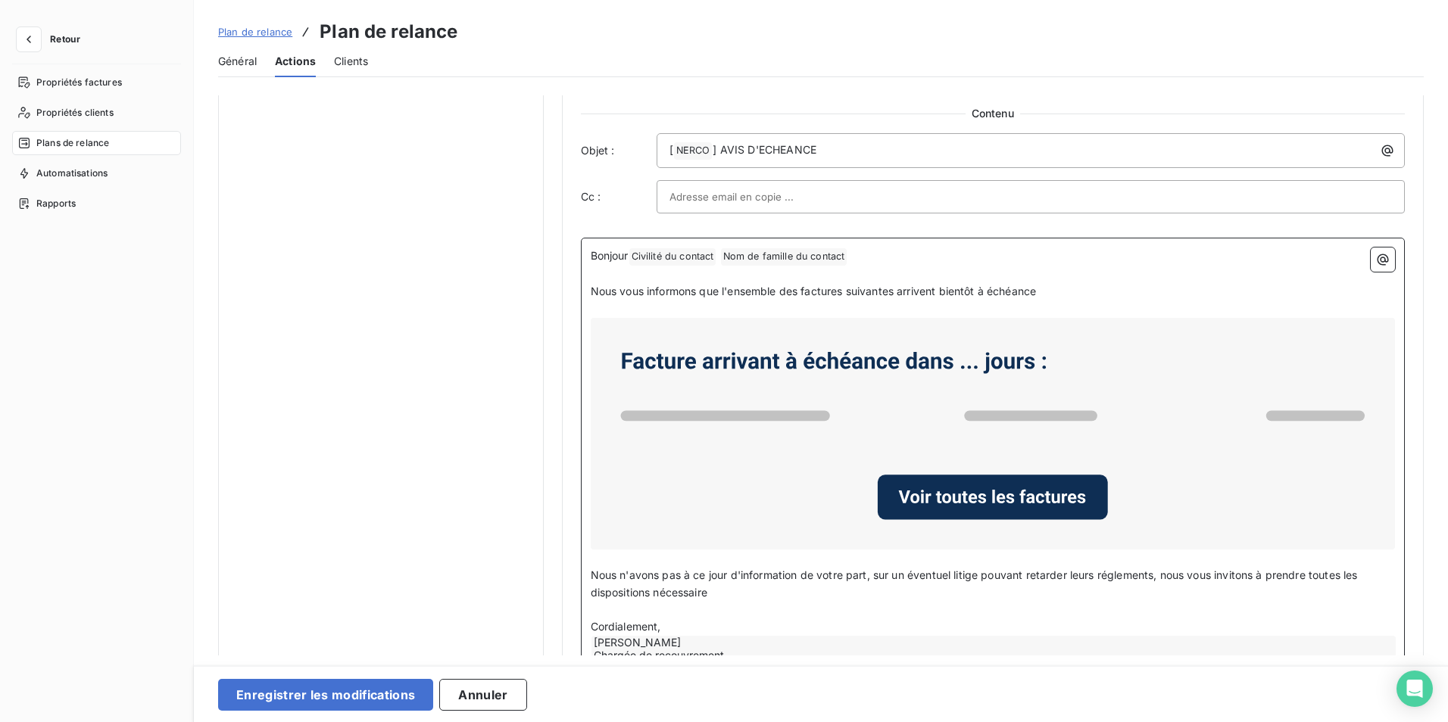
click at [1259, 574] on span "Nous n'avons pas à ce jour d'information de votre part, sur un éventuel litige …" at bounding box center [976, 584] width 770 height 30
click at [766, 592] on p "Nous n'avons pas à ce jour d'information de votre part, sur un éventuel litige …" at bounding box center [993, 584] width 805 height 35
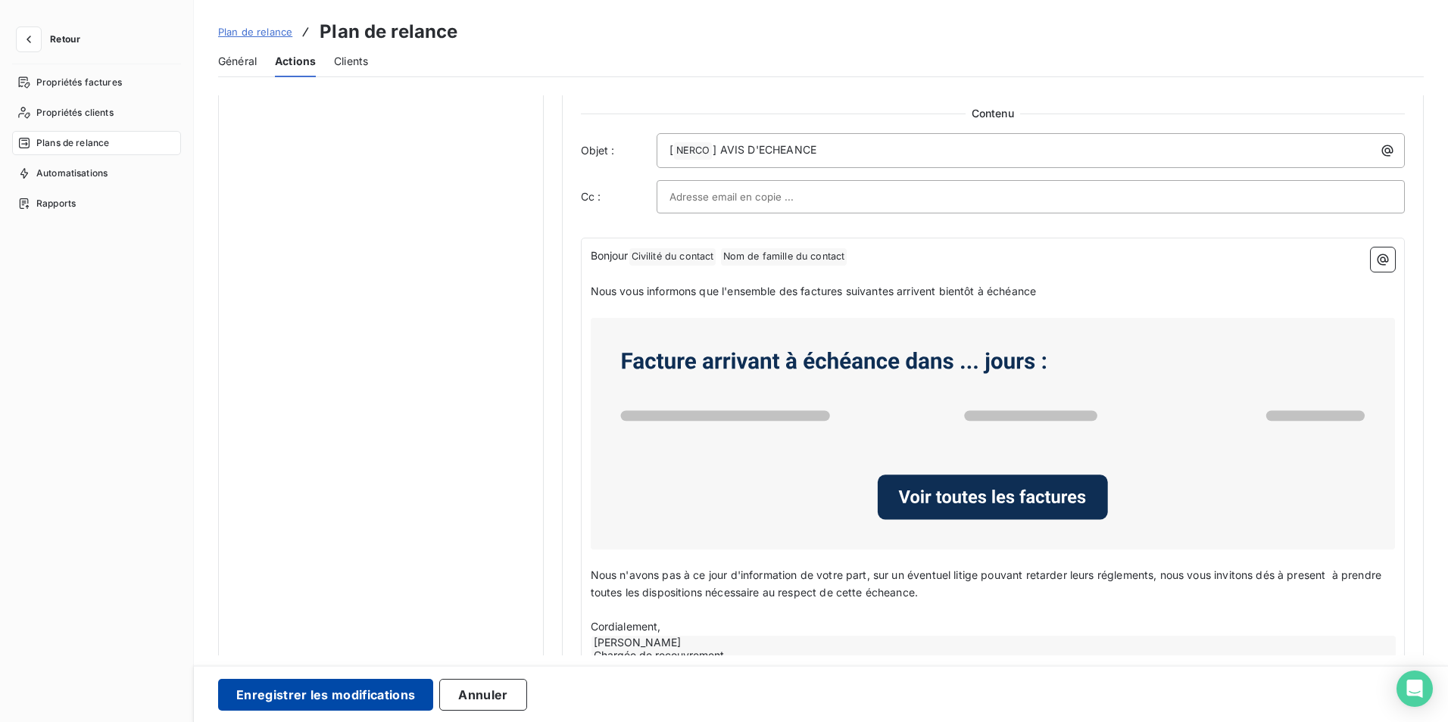
click at [354, 685] on button "Enregistrer les modifications" at bounding box center [325, 695] width 215 height 32
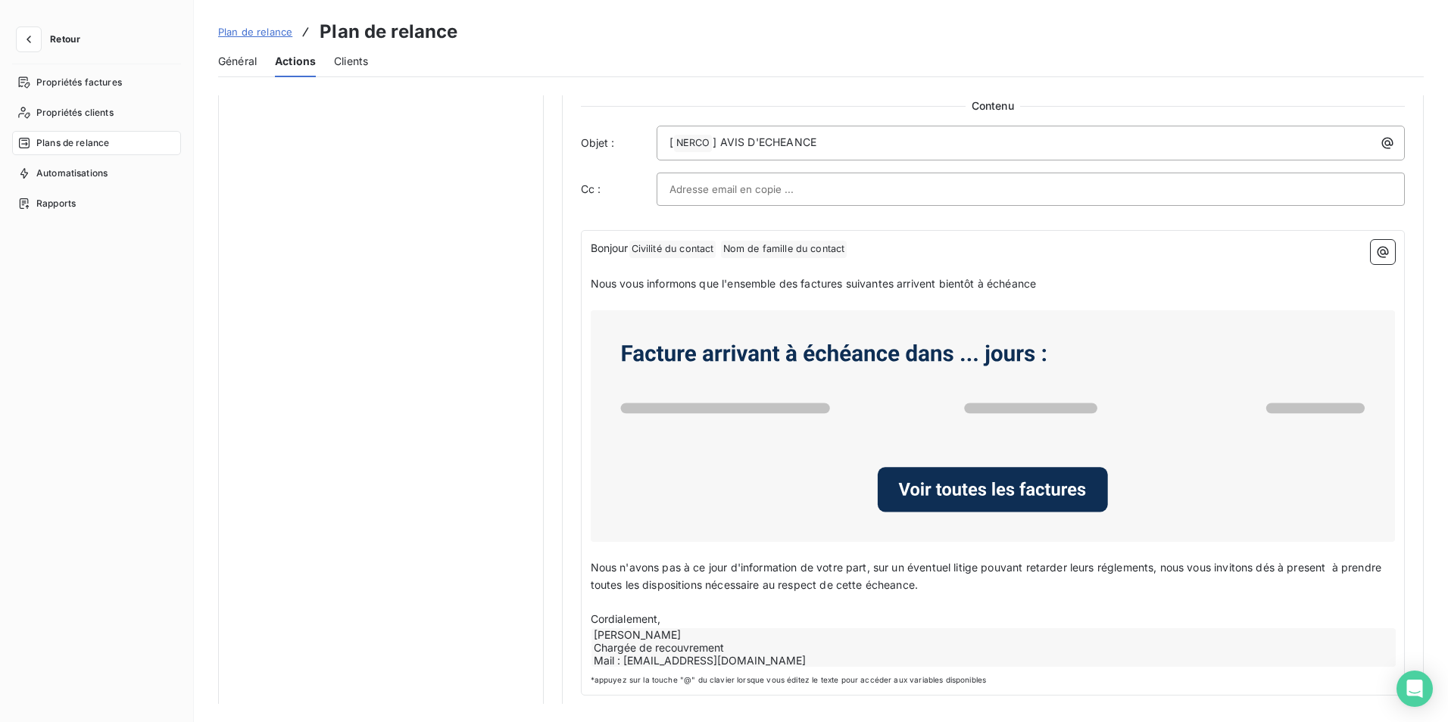
scroll to position [732, 0]
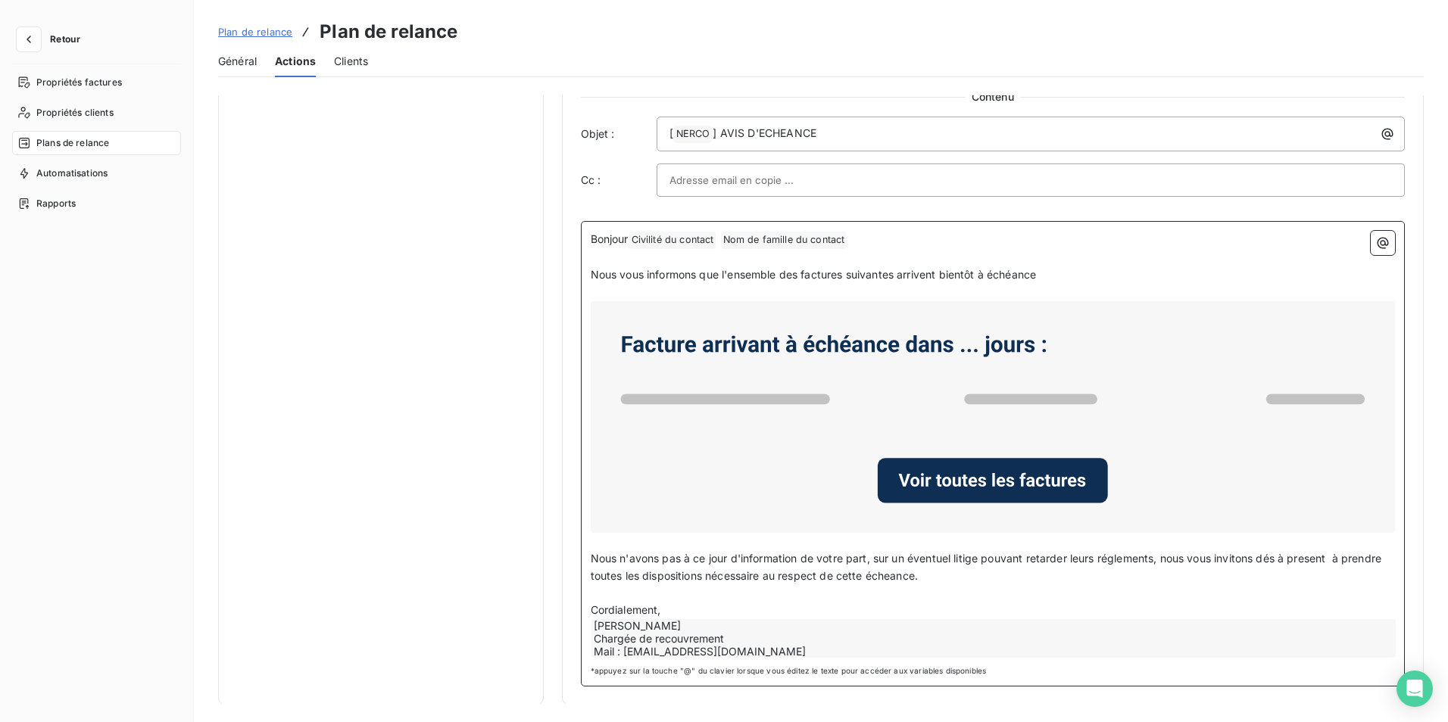
click at [1258, 557] on span "Nous n'avons pas à ce jour d'information de votre part, sur un éventuel litige …" at bounding box center [988, 567] width 794 height 30
drag, startPoint x: 1327, startPoint y: 557, endPoint x: 1303, endPoint y: 559, distance: 24.3
click at [1303, 559] on span "Nous n'avons pas à ce jour d'information de votre part, sur un éventuel litige …" at bounding box center [988, 567] width 794 height 30
drag, startPoint x: 1334, startPoint y: 560, endPoint x: 1278, endPoint y: 564, distance: 56.2
click at [1278, 564] on p "Nous n'avons pas à ce jour d'information de votre part, sur un éventuel litige …" at bounding box center [993, 568] width 805 height 35
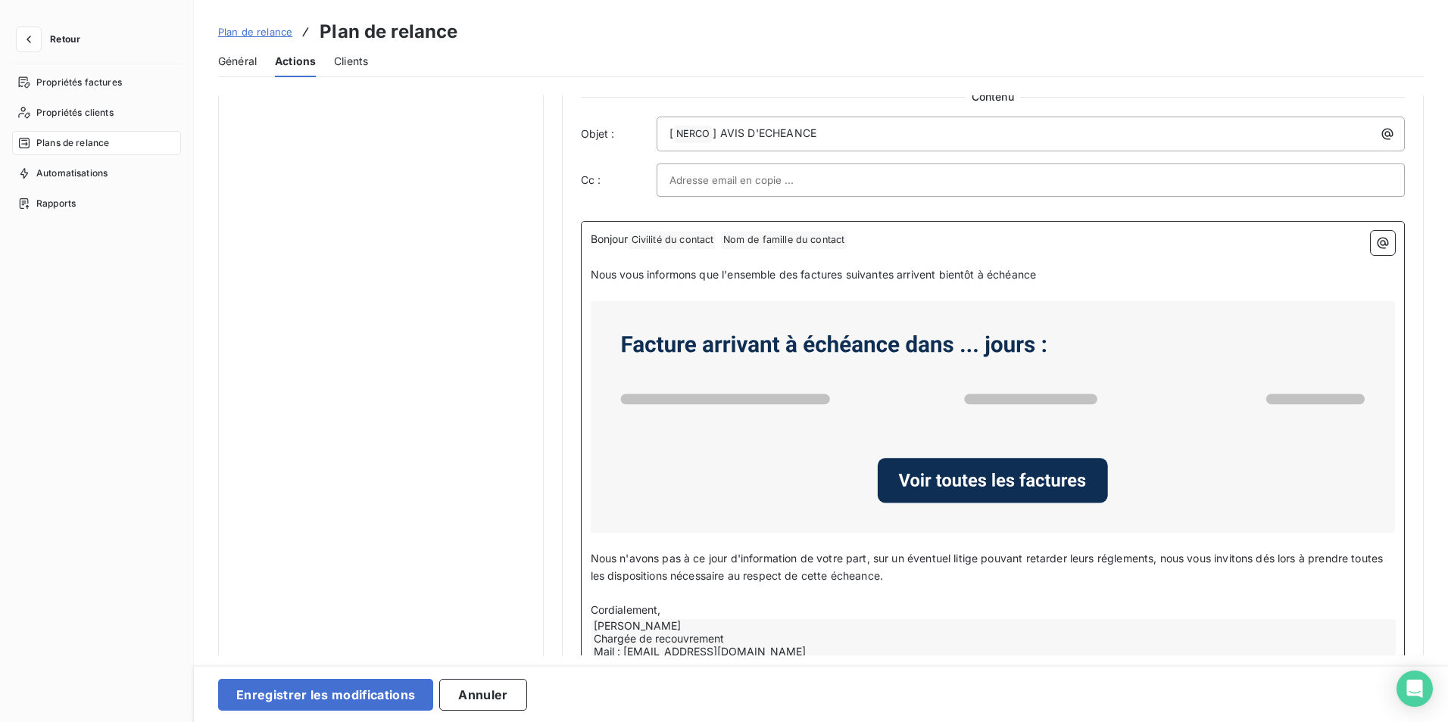
click at [1109, 557] on span "Nous n'avons pas à ce jour d'information de votre part, sur un éventuel litige …" at bounding box center [989, 567] width 796 height 30
drag, startPoint x: 623, startPoint y: 575, endPoint x: 573, endPoint y: 574, distance: 50.0
click at [573, 574] on div "Notification Paramètres Définir le nombre de jour avant échéance -5 Envoi J-X a…" at bounding box center [993, 35] width 863 height 1342
drag, startPoint x: 659, startPoint y: 575, endPoint x: 651, endPoint y: 575, distance: 8.3
click at [651, 575] on span "Nous n'avons pas à ce jour d'information de votre part, sur un éventuel litige …" at bounding box center [971, 567] width 761 height 30
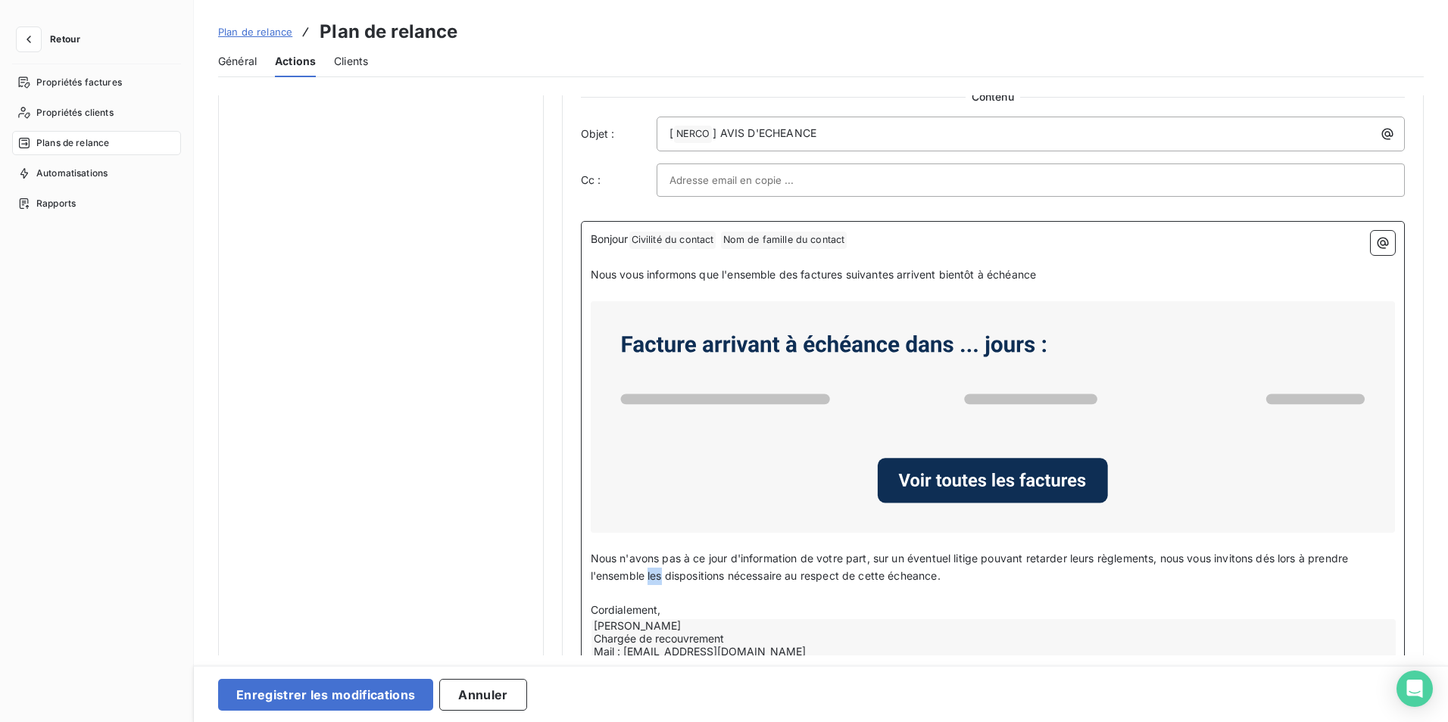
drag, startPoint x: 662, startPoint y: 576, endPoint x: 648, endPoint y: 575, distance: 14.5
click at [648, 575] on span "Nous n'avons pas à ce jour d'information de votre part, sur un éventuel litige …" at bounding box center [971, 567] width 761 height 30
click at [786, 576] on span "Nous n'avons pas à ce jour d'information de votre part, sur un éventuel litige …" at bounding box center [971, 567] width 761 height 30
click at [952, 576] on p "Nous n'avons pas à ce jour d'information de votre part, sur un éventuel litige …" at bounding box center [993, 568] width 805 height 35
drag, startPoint x: 952, startPoint y: 576, endPoint x: 894, endPoint y: 576, distance: 57.6
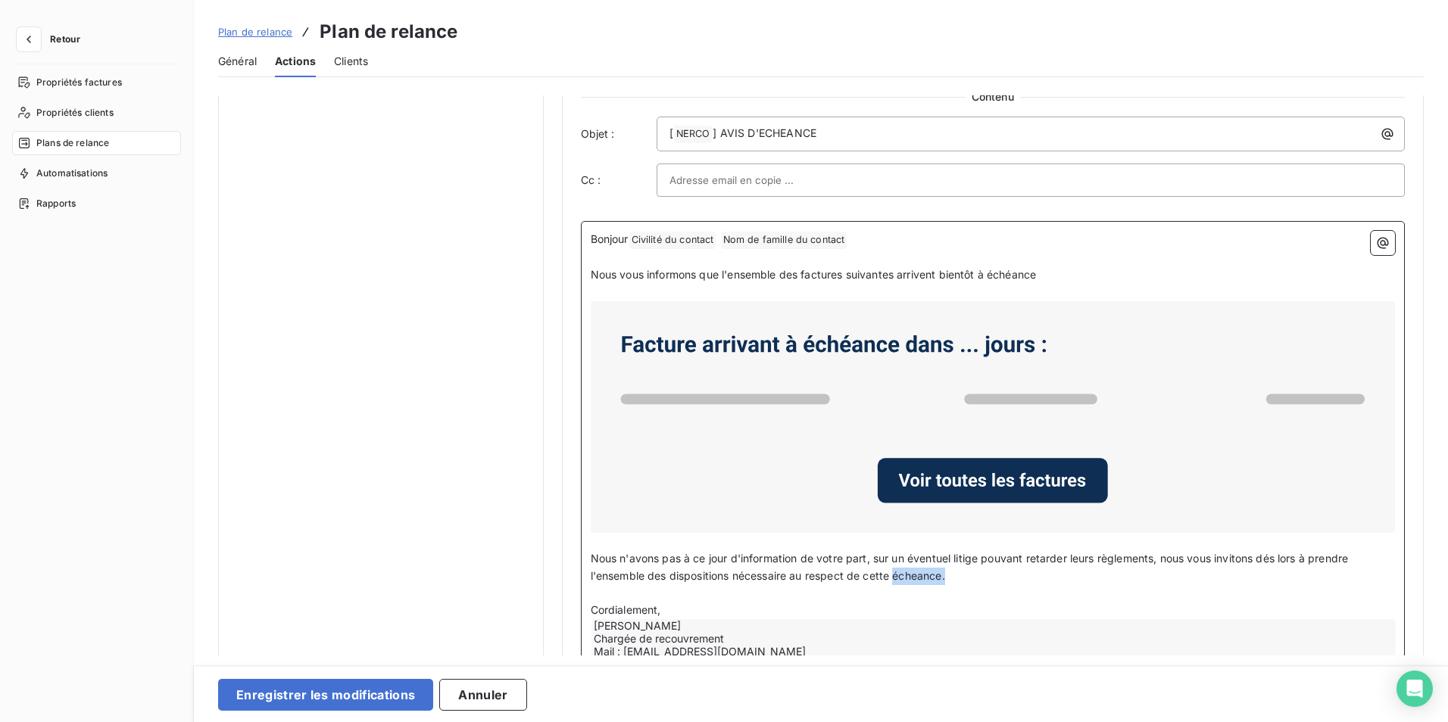
click at [894, 576] on p "Nous n'avons pas à ce jour d'information de votre part, sur un éventuel litige …" at bounding box center [993, 568] width 805 height 35
drag, startPoint x: 1048, startPoint y: 272, endPoint x: 1031, endPoint y: 272, distance: 17.4
click at [1031, 272] on p "Nous vous informons que l'ensemble des factures suivantes arrivent bientôt à éc…" at bounding box center [993, 275] width 805 height 17
drag, startPoint x: 776, startPoint y: 276, endPoint x: 722, endPoint y: 276, distance: 54.5
click at [722, 276] on span "Nous vous informons que l'ensemble des factures suivantes arrivent bientôt à éc…" at bounding box center [814, 274] width 446 height 13
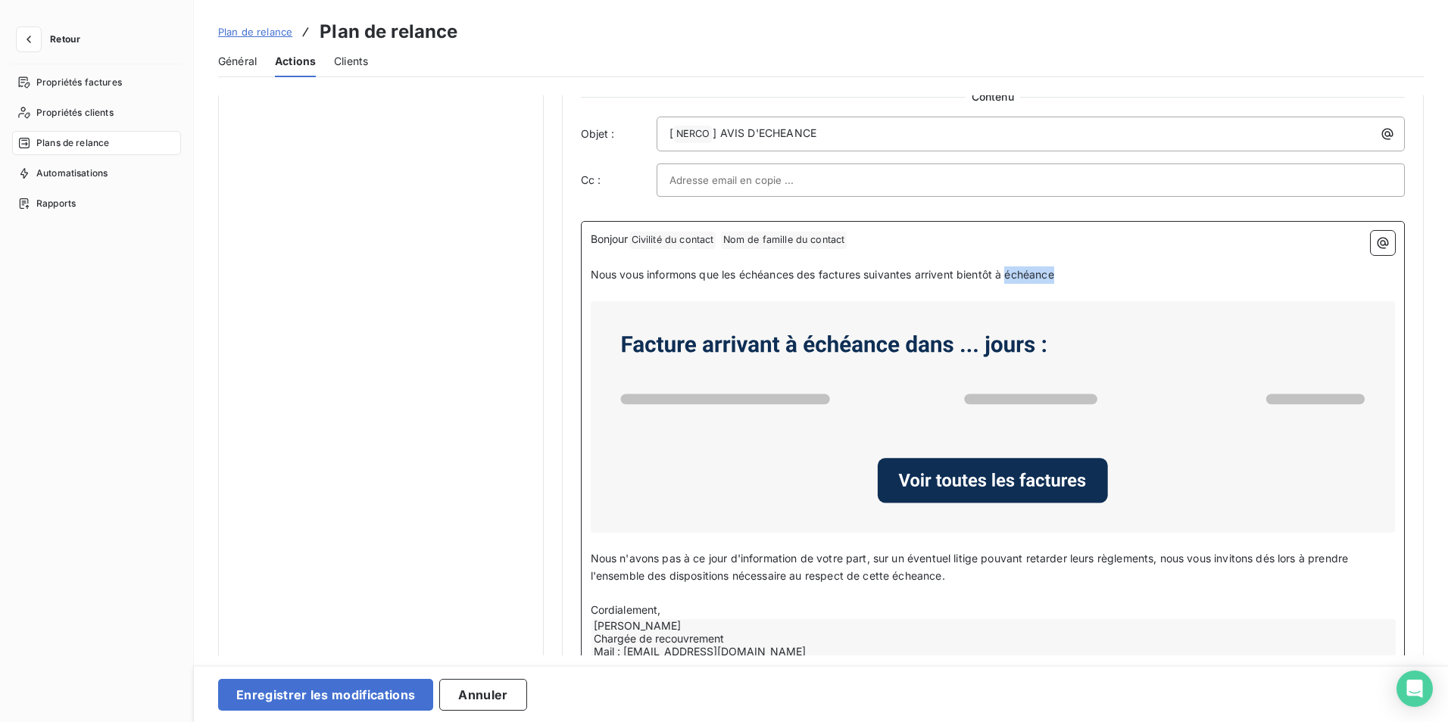
drag, startPoint x: 1067, startPoint y: 272, endPoint x: 1011, endPoint y: 273, distance: 56.0
click at [1011, 273] on p "Nous vous informons que les échéances des factures suivantes arrivent bientôt à…" at bounding box center [993, 275] width 805 height 17
click at [588, 556] on div "Bonjour Civilité du contact ﻿ Nom de famille du contact ﻿ ﻿ ﻿ Nous vous informo…" at bounding box center [993, 454] width 825 height 466
click at [1163, 558] on span "Nous n'avons pas à ce jour d'information de votre part, sur un éventuel litige …" at bounding box center [971, 567] width 761 height 30
click at [950, 576] on p "Nous n'avons pas à ce jour d'information de votre part, sur un éventuel litige …" at bounding box center [993, 568] width 805 height 35
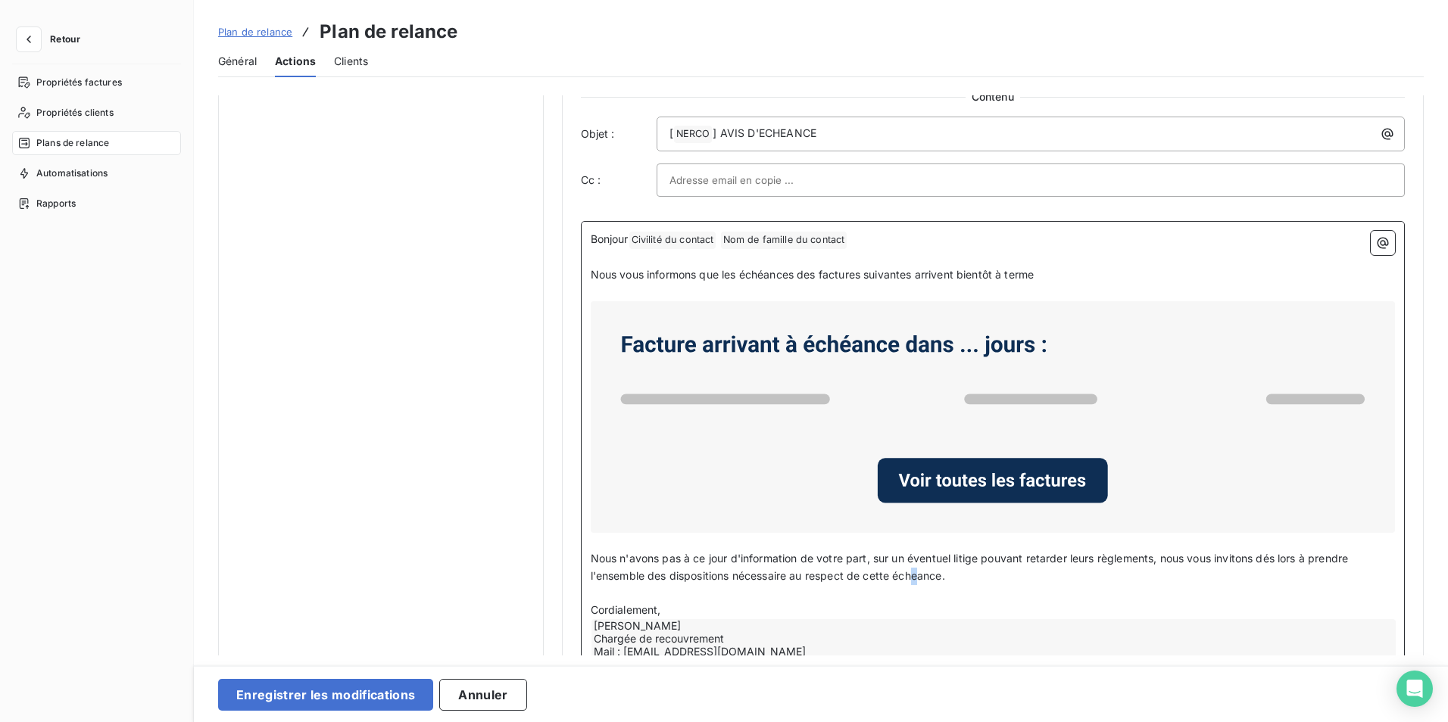
click at [915, 575] on span "Nous n'avons pas à ce jour d'information de votre part, sur un éventuel litige …" at bounding box center [971, 567] width 761 height 30
click at [959, 571] on p "Nous n'avons pas à ce jour d'information de votre part, sur un éventuel litige …" at bounding box center [993, 568] width 805 height 35
drag, startPoint x: 945, startPoint y: 574, endPoint x: 894, endPoint y: 576, distance: 50.8
click at [894, 576] on span "Nous n'avons pas à ce jour d'information de votre part, sur un éventuel litige …" at bounding box center [971, 567] width 761 height 30
click at [960, 579] on p "Nous n'avons pas à ce jour d'information de votre part, sur un éventuel litige …" at bounding box center [993, 568] width 805 height 35
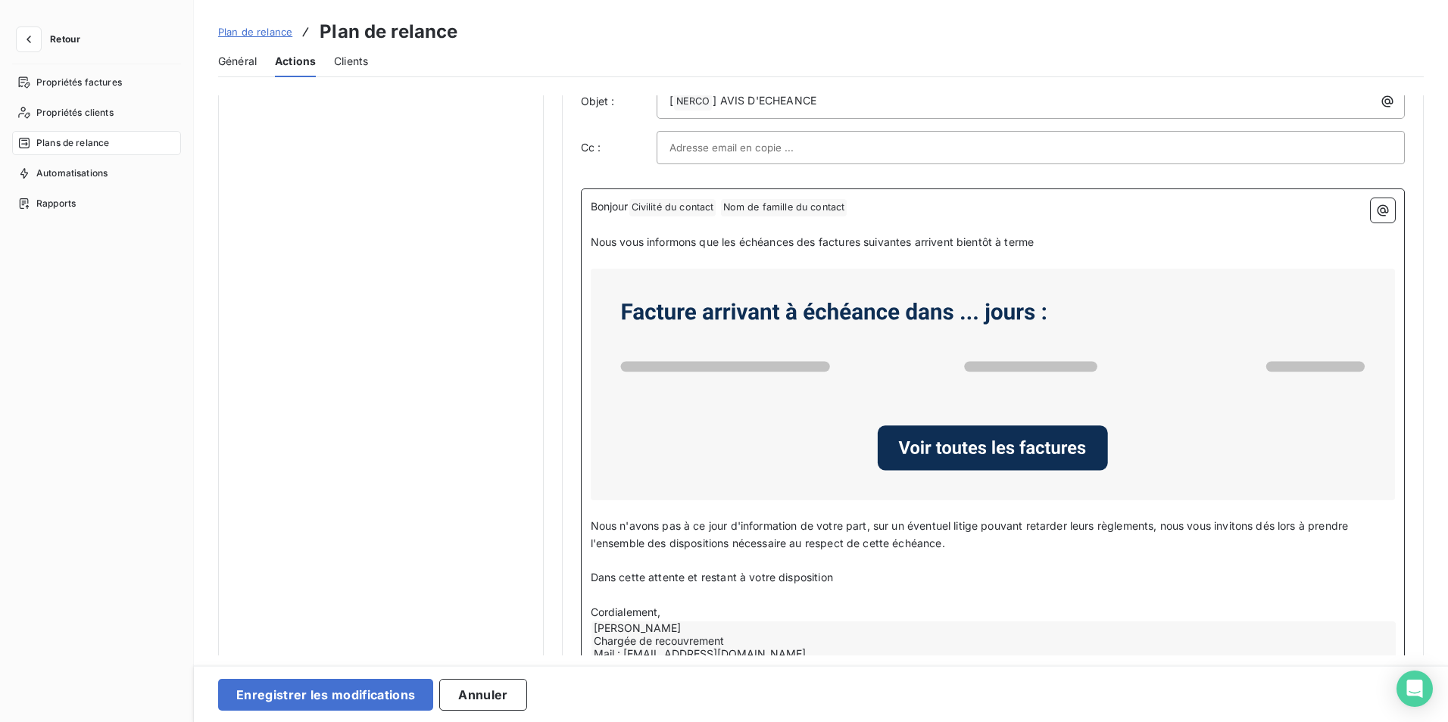
scroll to position [775, 0]
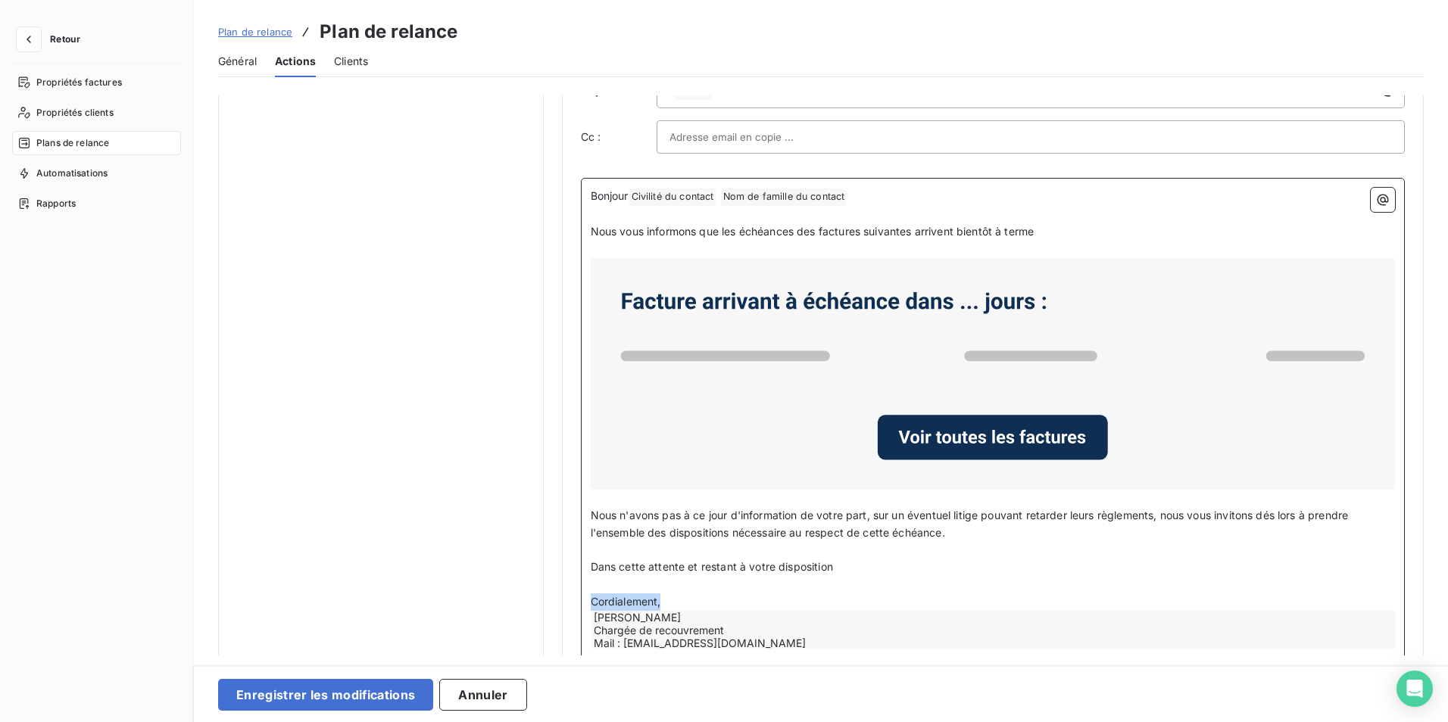
drag, startPoint x: 663, startPoint y: 644, endPoint x: 586, endPoint y: 593, distance: 92.8
click at [586, 593] on div "Bonjour Civilité du contact ﻿ Nom de famille du contact ﻿ ﻿ ﻿ Nous vous informo…" at bounding box center [993, 428] width 825 height 501
drag, startPoint x: 286, startPoint y: 699, endPoint x: 307, endPoint y: 692, distance: 21.6
click at [287, 699] on button "Enregistrer les modifications" at bounding box center [325, 695] width 215 height 32
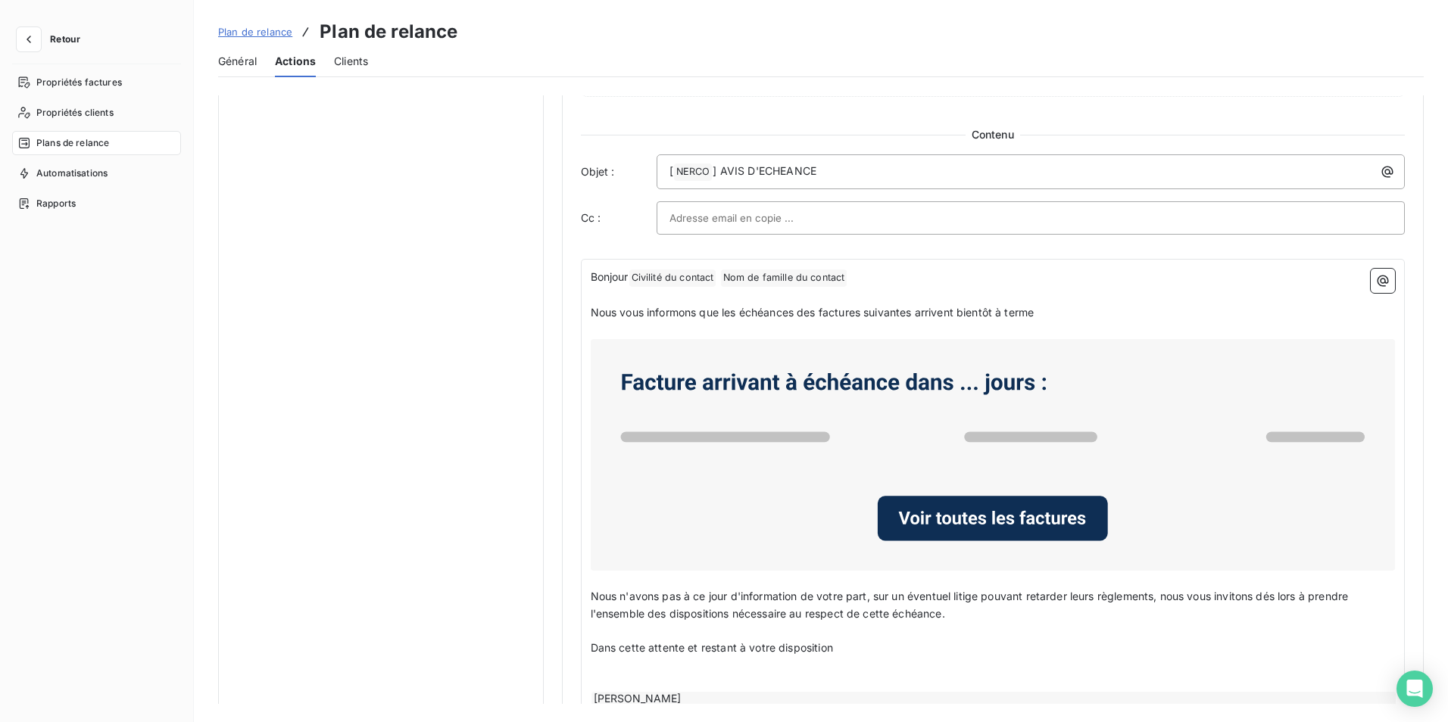
scroll to position [766, 0]
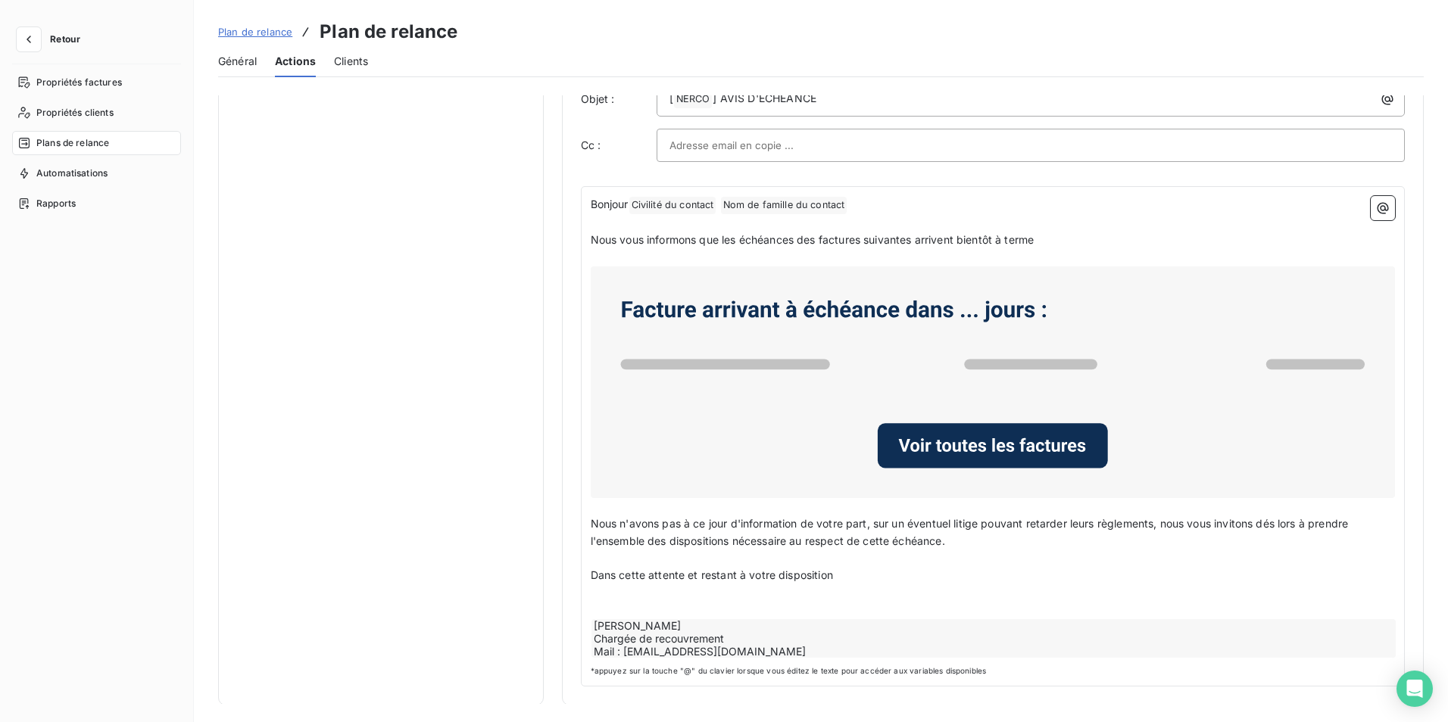
click at [236, 62] on span "Général" at bounding box center [237, 61] width 39 height 15
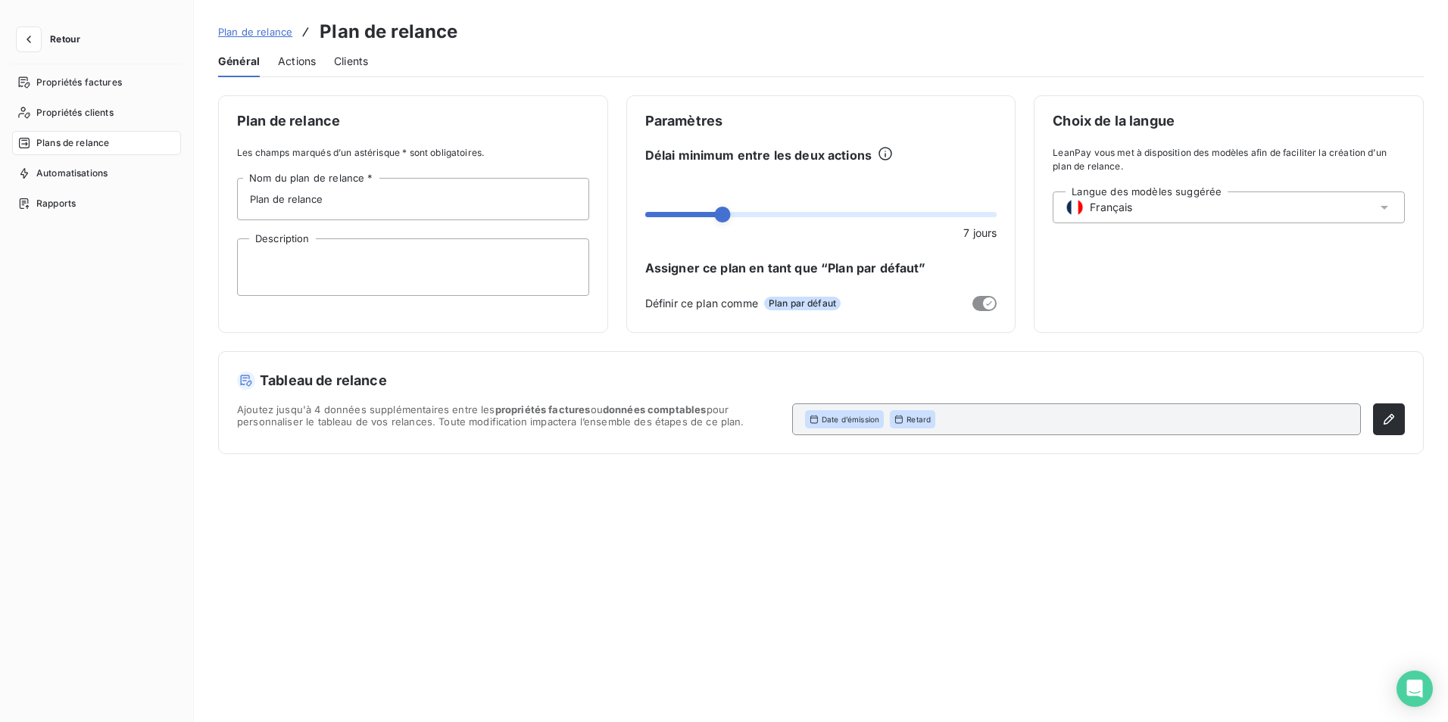
click at [306, 62] on span "Actions" at bounding box center [297, 61] width 38 height 15
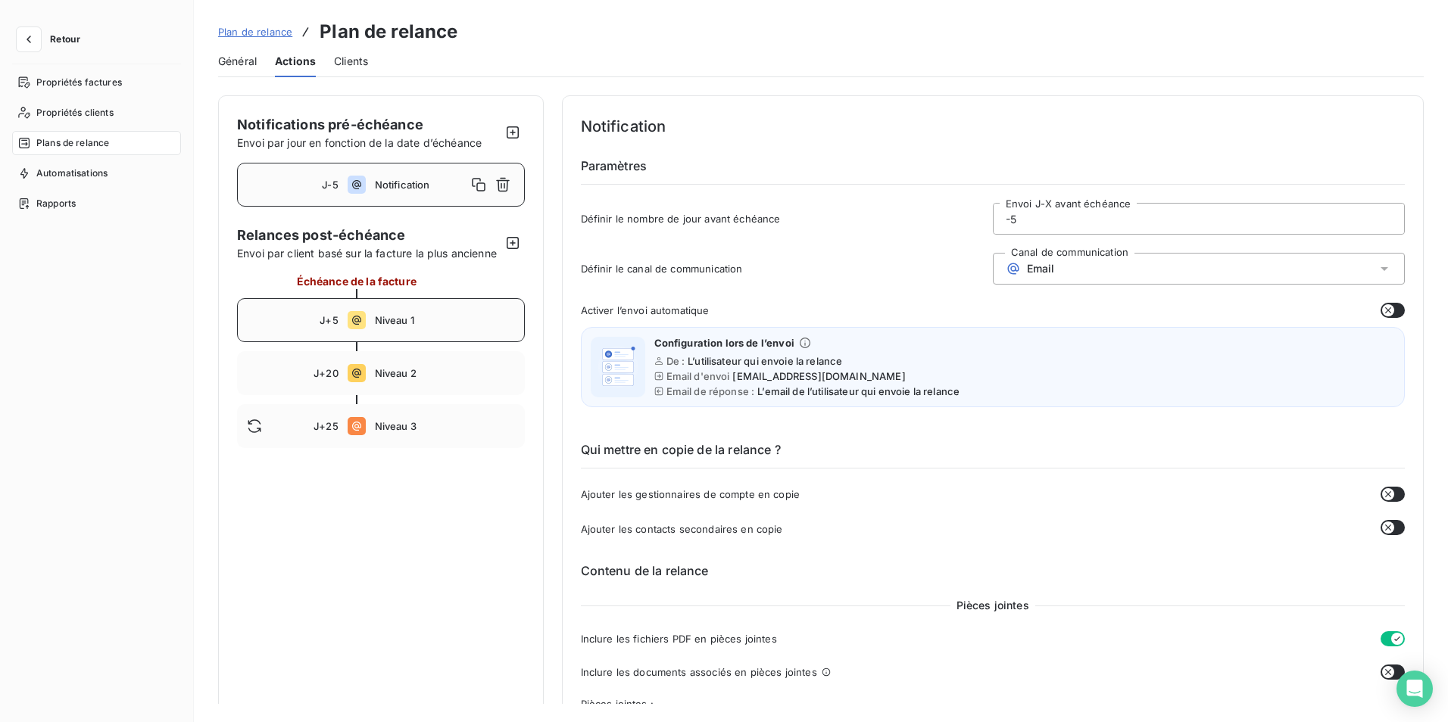
click at [401, 326] on span "Niveau 1" at bounding box center [445, 320] width 140 height 12
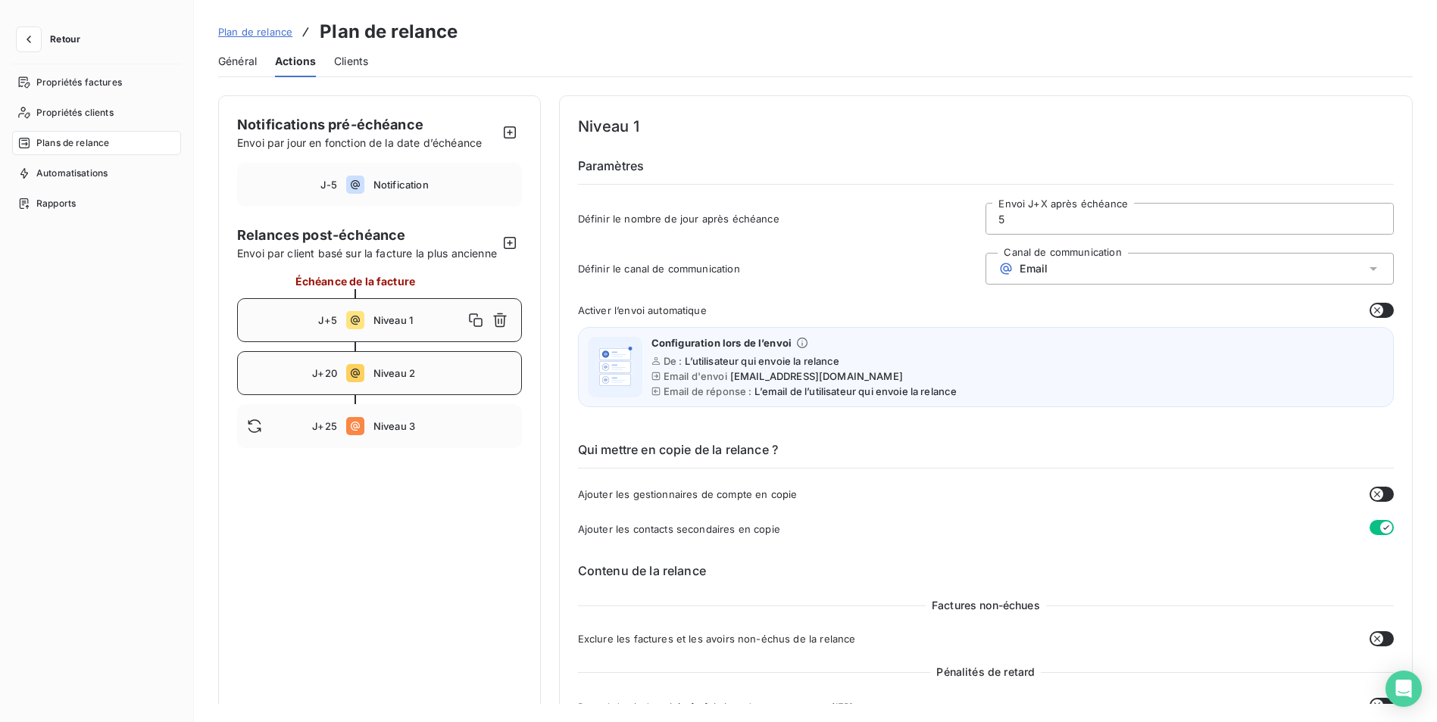
click at [408, 379] on span "Niveau 2" at bounding box center [442, 373] width 139 height 12
click at [385, 432] on span "Niveau 3" at bounding box center [442, 426] width 139 height 12
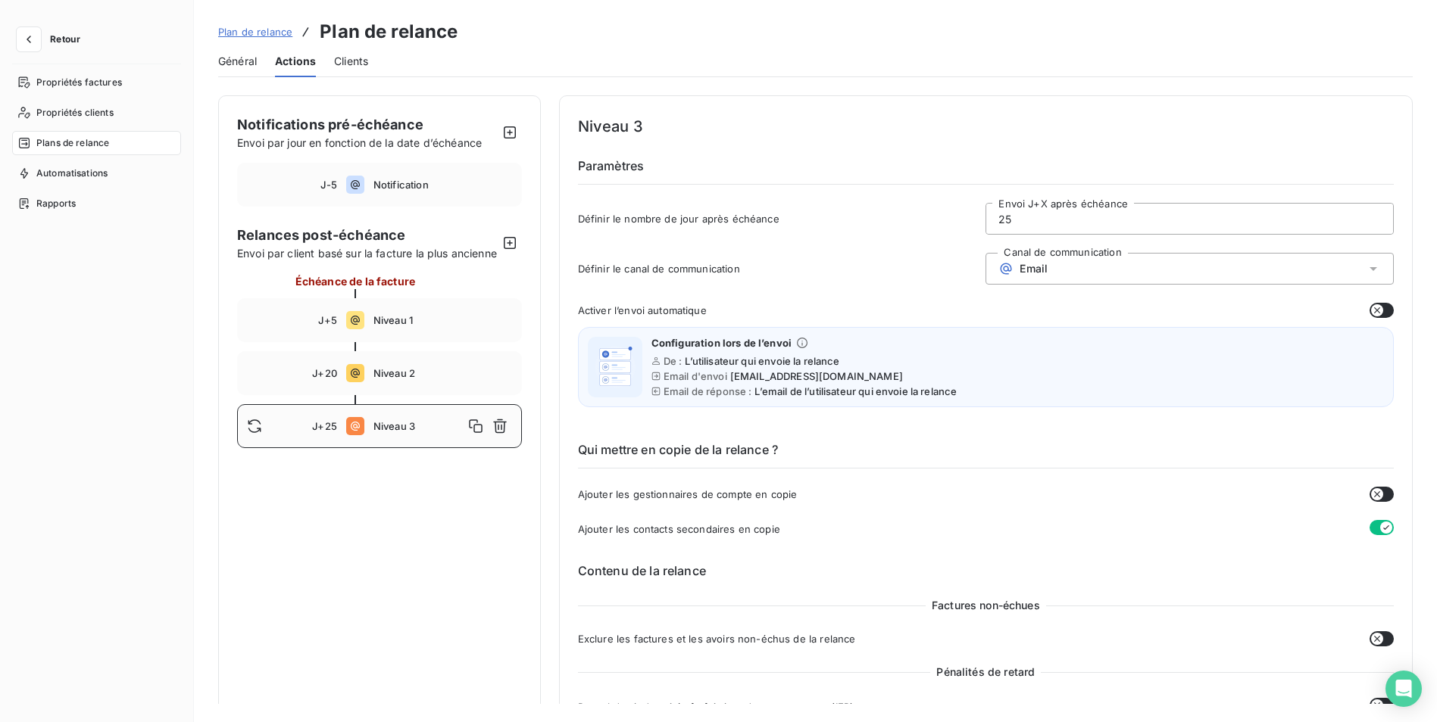
click at [366, 446] on div "J+25 Niveau 3" at bounding box center [379, 426] width 285 height 44
drag, startPoint x: 348, startPoint y: 467, endPoint x: 339, endPoint y: 472, distance: 10.8
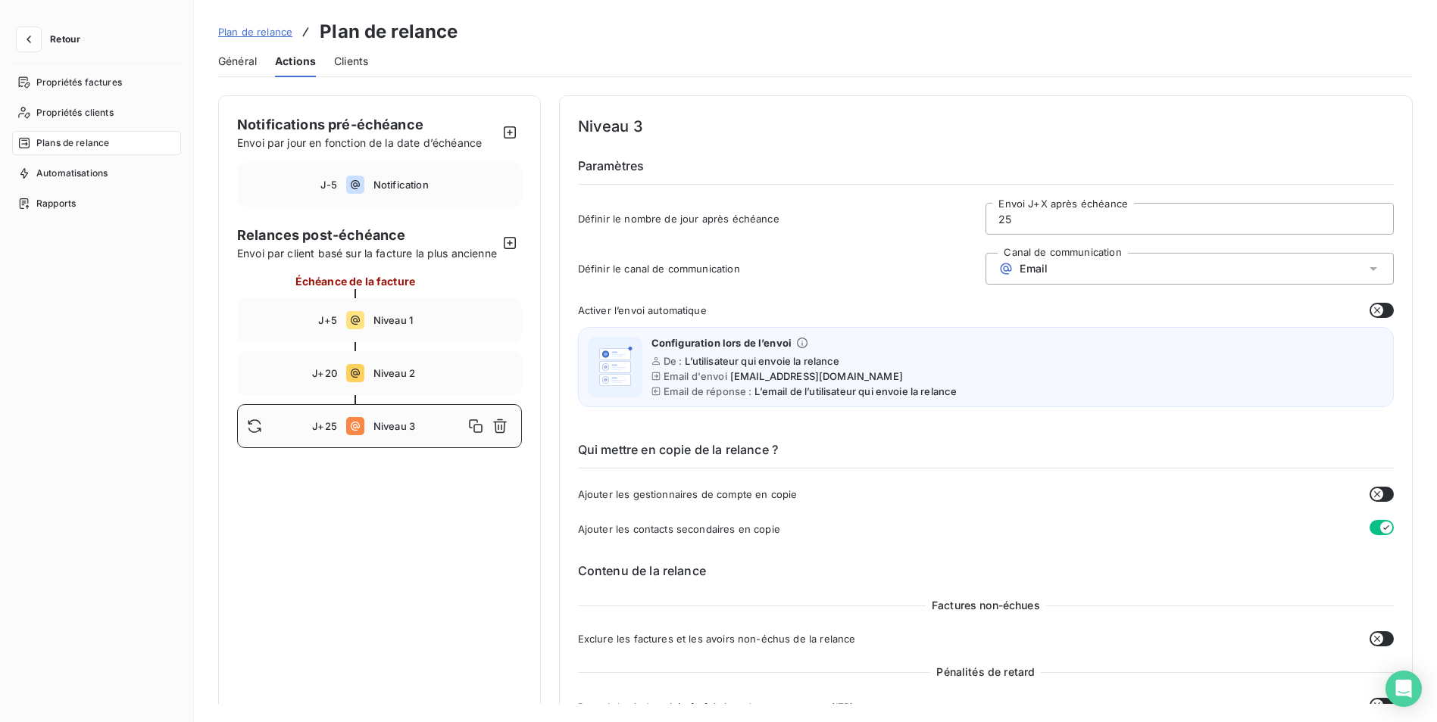
click at [297, 64] on span "Actions" at bounding box center [295, 61] width 41 height 15
click at [513, 251] on icon "button" at bounding box center [509, 243] width 15 height 15
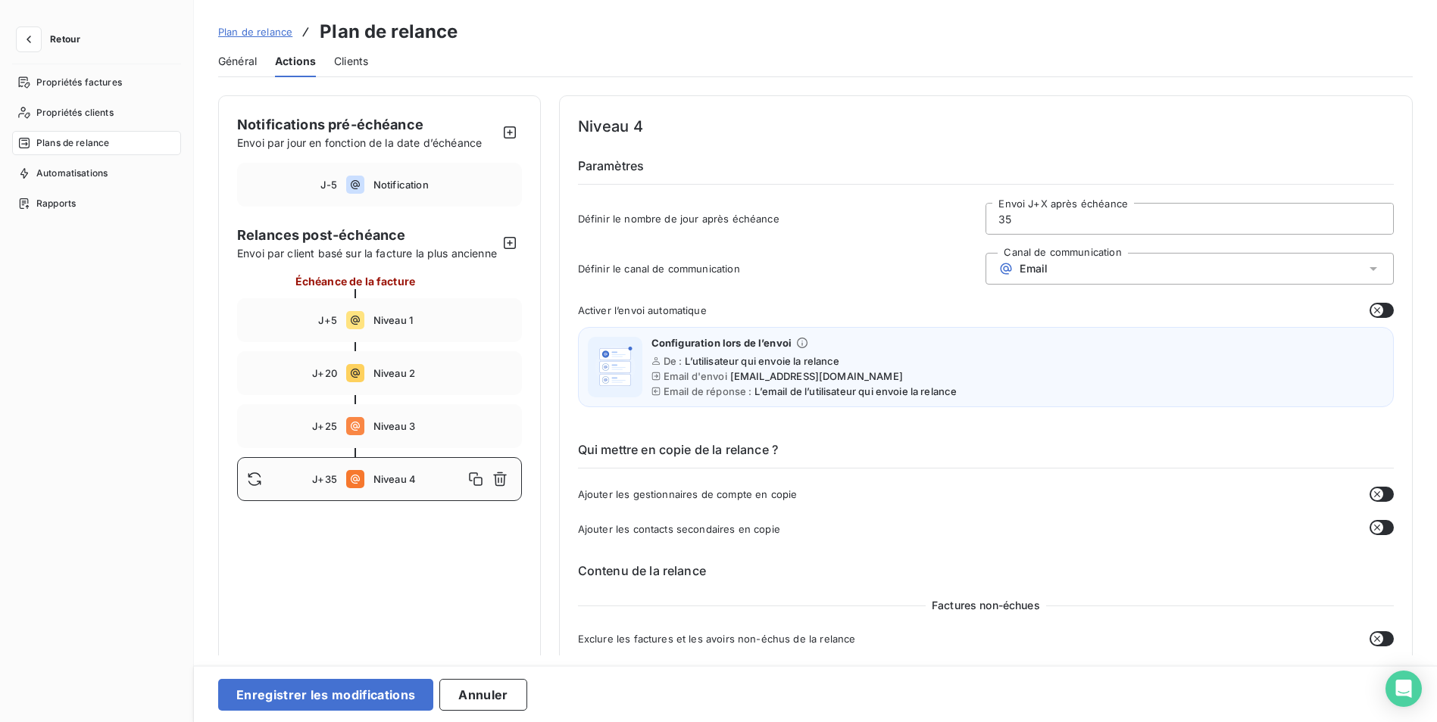
click at [390, 485] on span "Niveau 4" at bounding box center [418, 479] width 90 height 12
click at [350, 488] on icon at bounding box center [355, 479] width 18 height 18
drag, startPoint x: 1000, startPoint y: 218, endPoint x: 1017, endPoint y: 218, distance: 17.4
click at [1017, 218] on input "35" at bounding box center [1189, 219] width 407 height 30
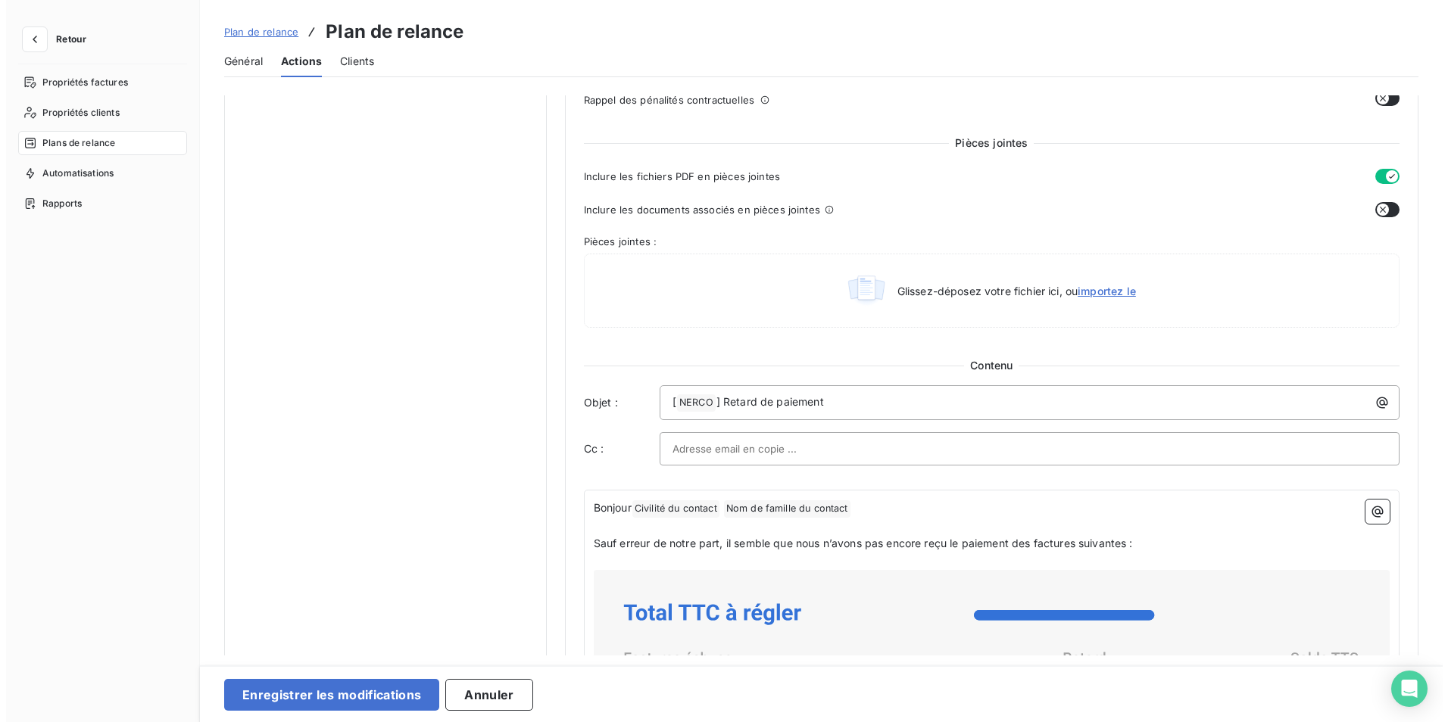
scroll to position [757, 0]
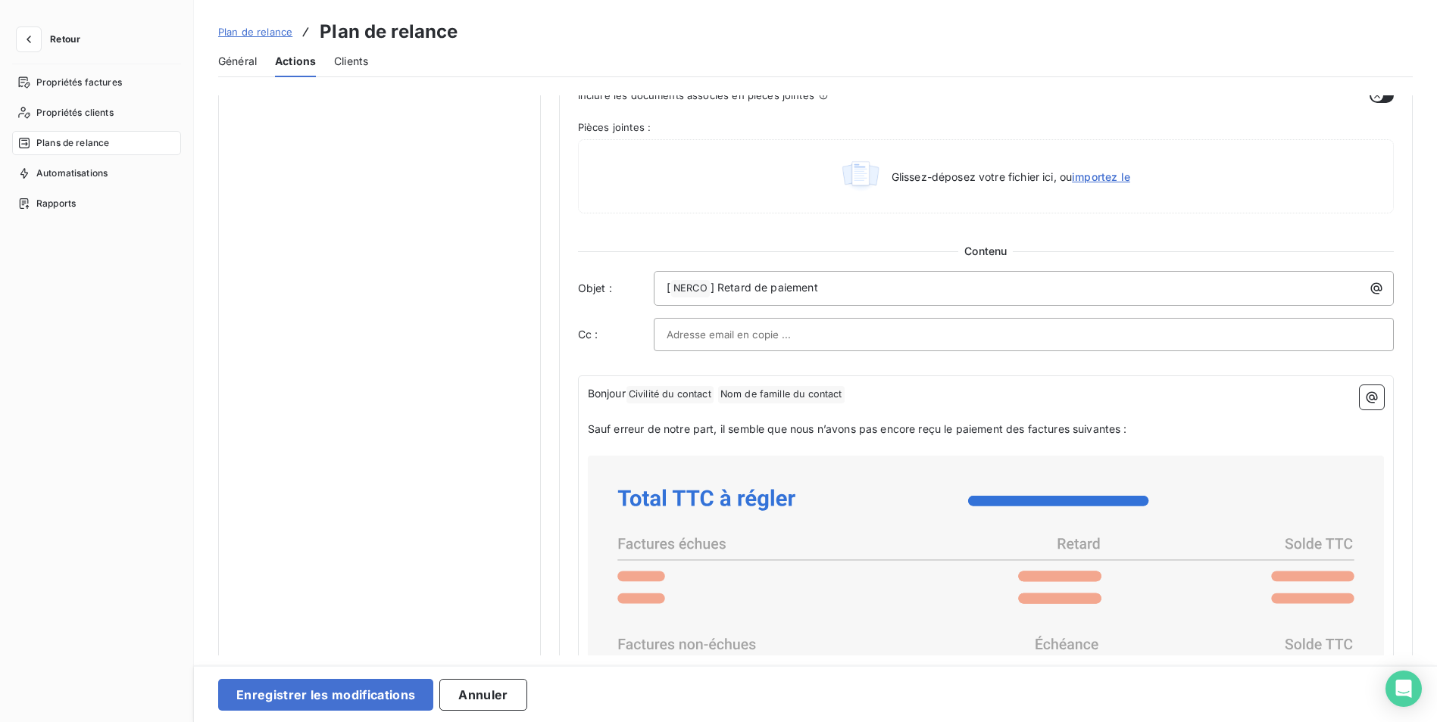
type input "30"
drag, startPoint x: 816, startPoint y: 287, endPoint x: 717, endPoint y: 286, distance: 99.2
click at [717, 286] on p "[ NERCO ﻿ ] Retard de paiement" at bounding box center [1027, 288] width 722 height 18
click at [314, 176] on div "Notifications pré-échéance Envoi par jour en fonction de la date d’échéance J-5…" at bounding box center [379, 201] width 323 height 1727
click at [346, 701] on button "Enregistrer les modifications" at bounding box center [325, 695] width 215 height 32
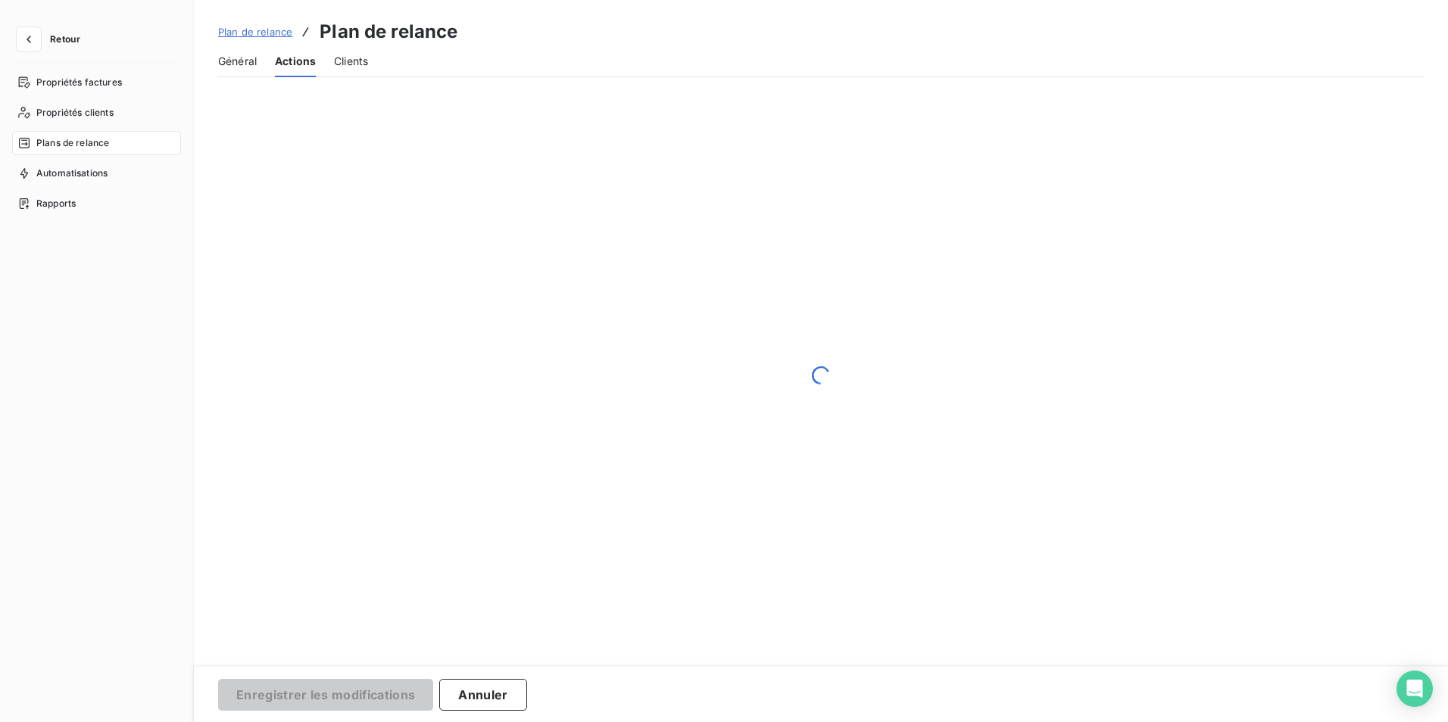
click at [242, 64] on span "Général" at bounding box center [237, 61] width 39 height 15
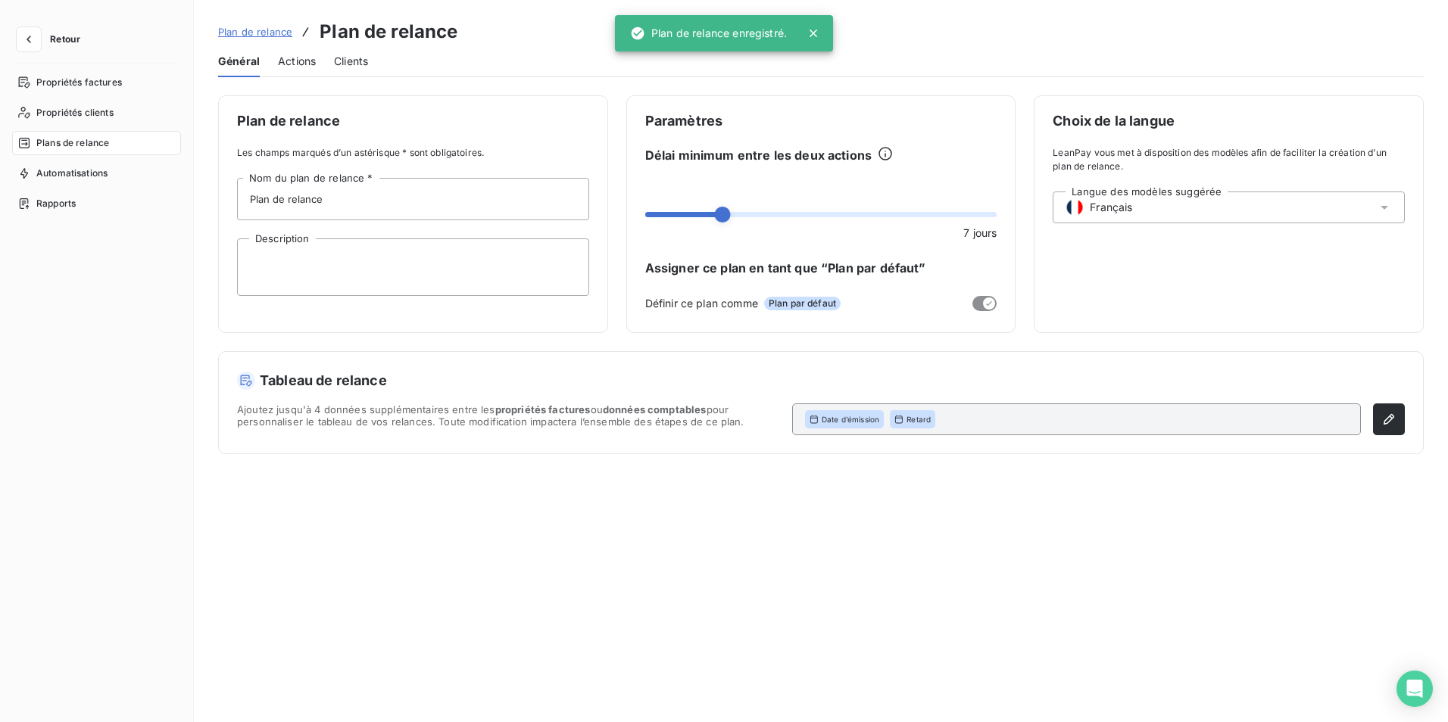
click at [308, 62] on span "Actions" at bounding box center [297, 61] width 38 height 15
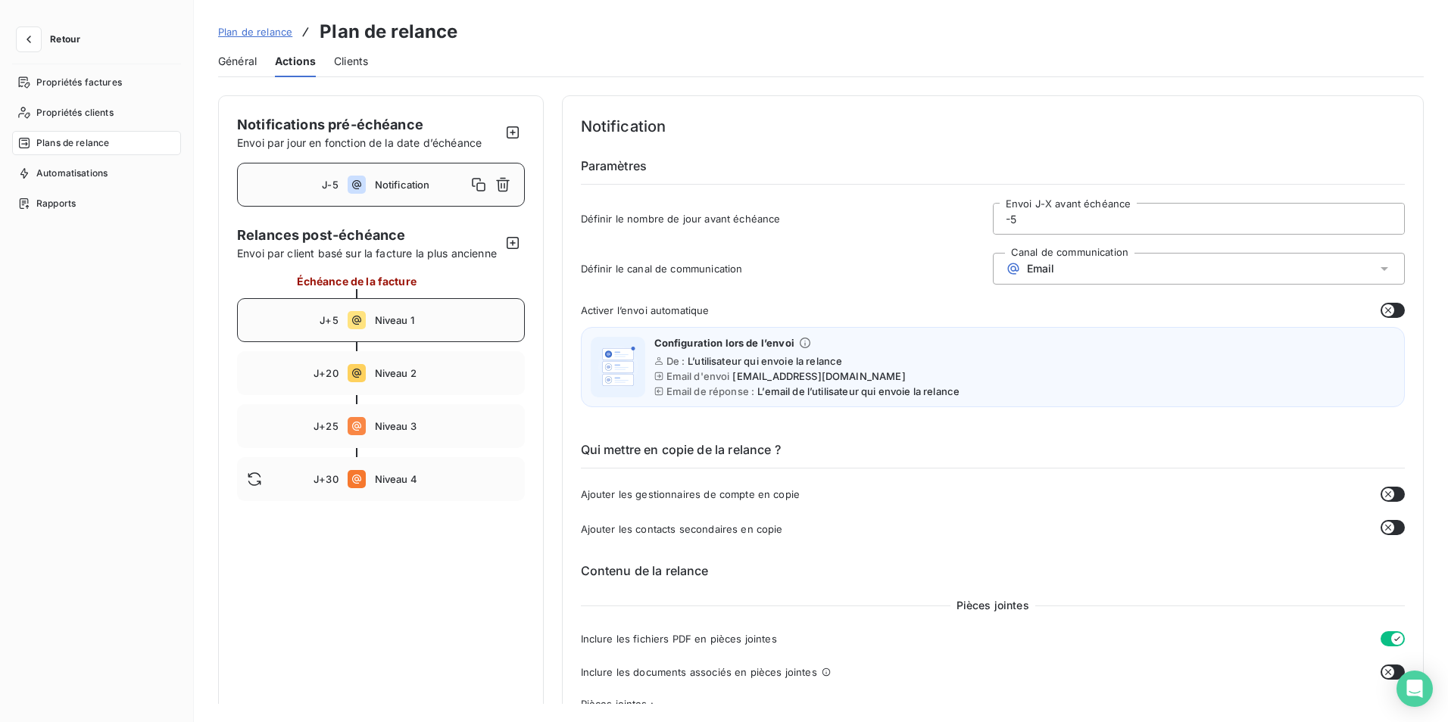
click at [399, 342] on div "J+5 Niveau 1" at bounding box center [381, 320] width 288 height 44
type input "5"
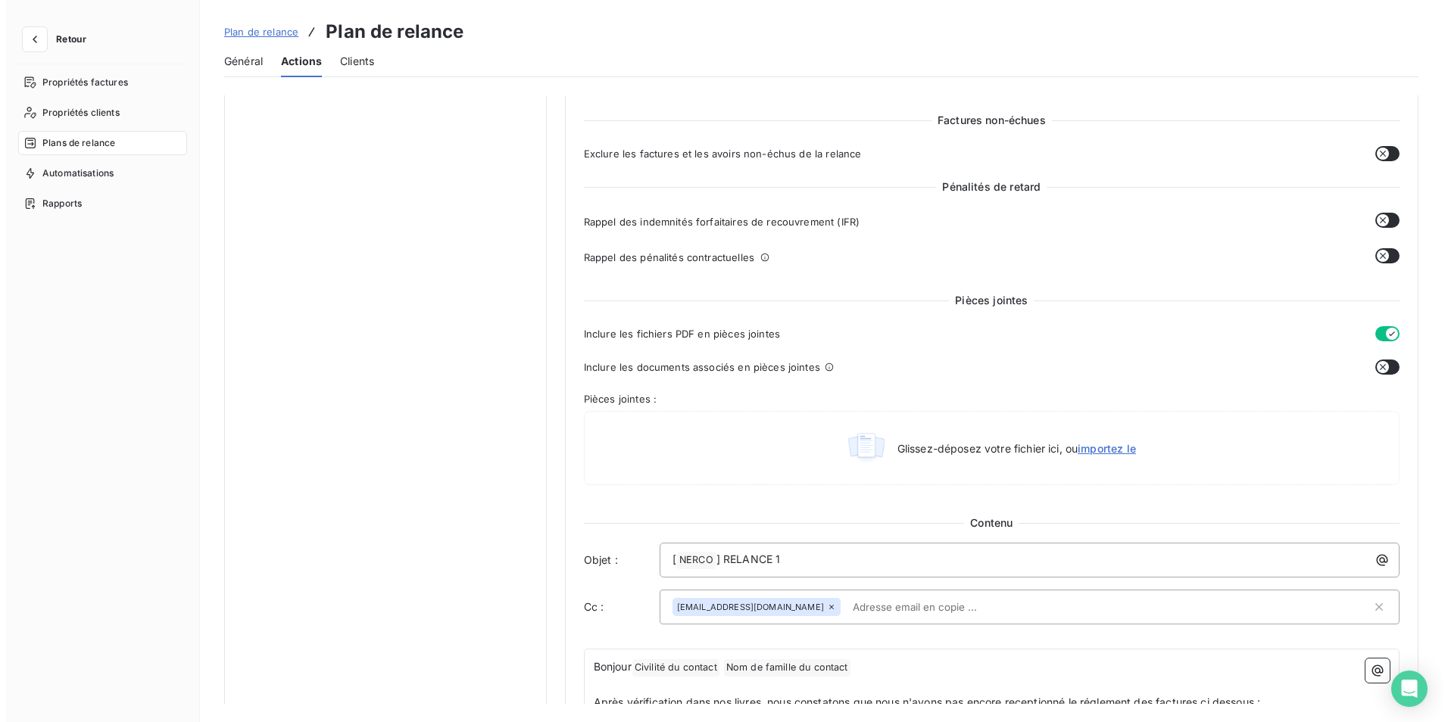
scroll to position [454, 0]
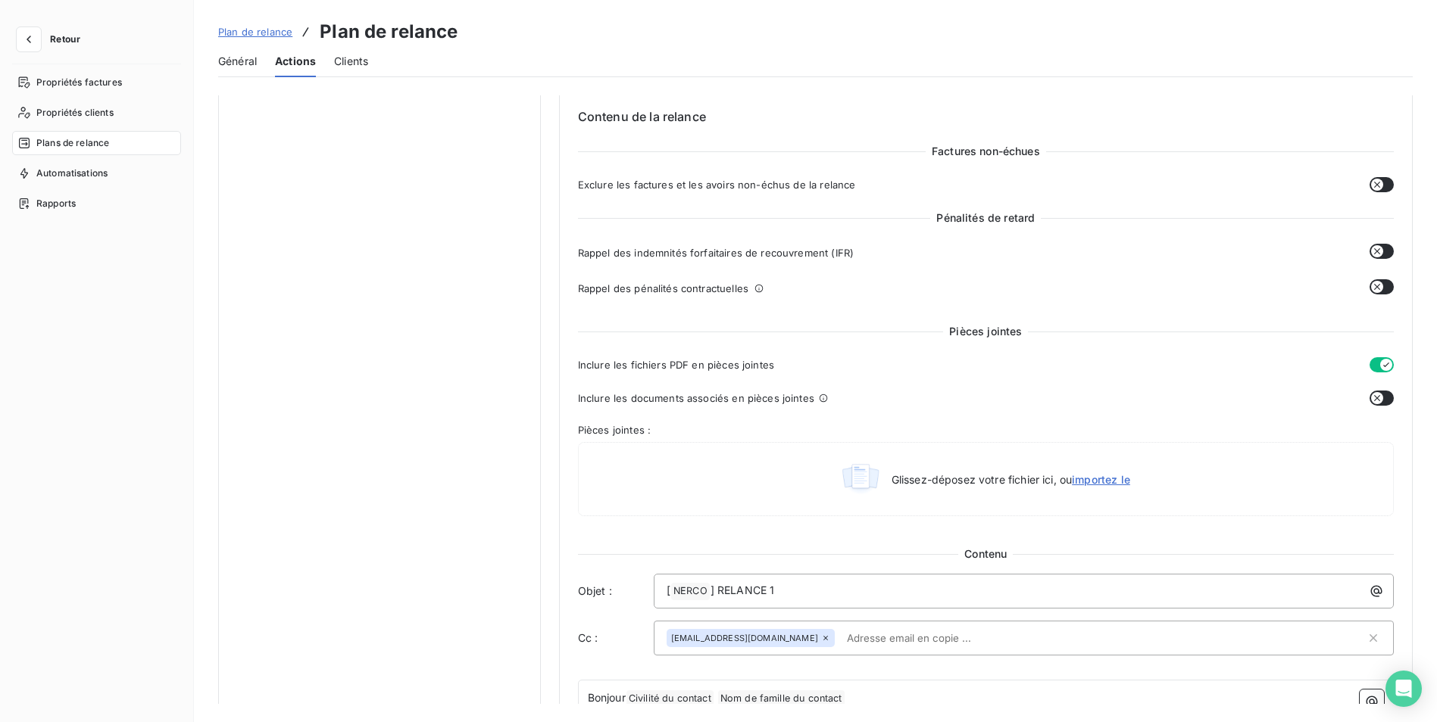
click at [236, 63] on span "Général" at bounding box center [237, 61] width 39 height 15
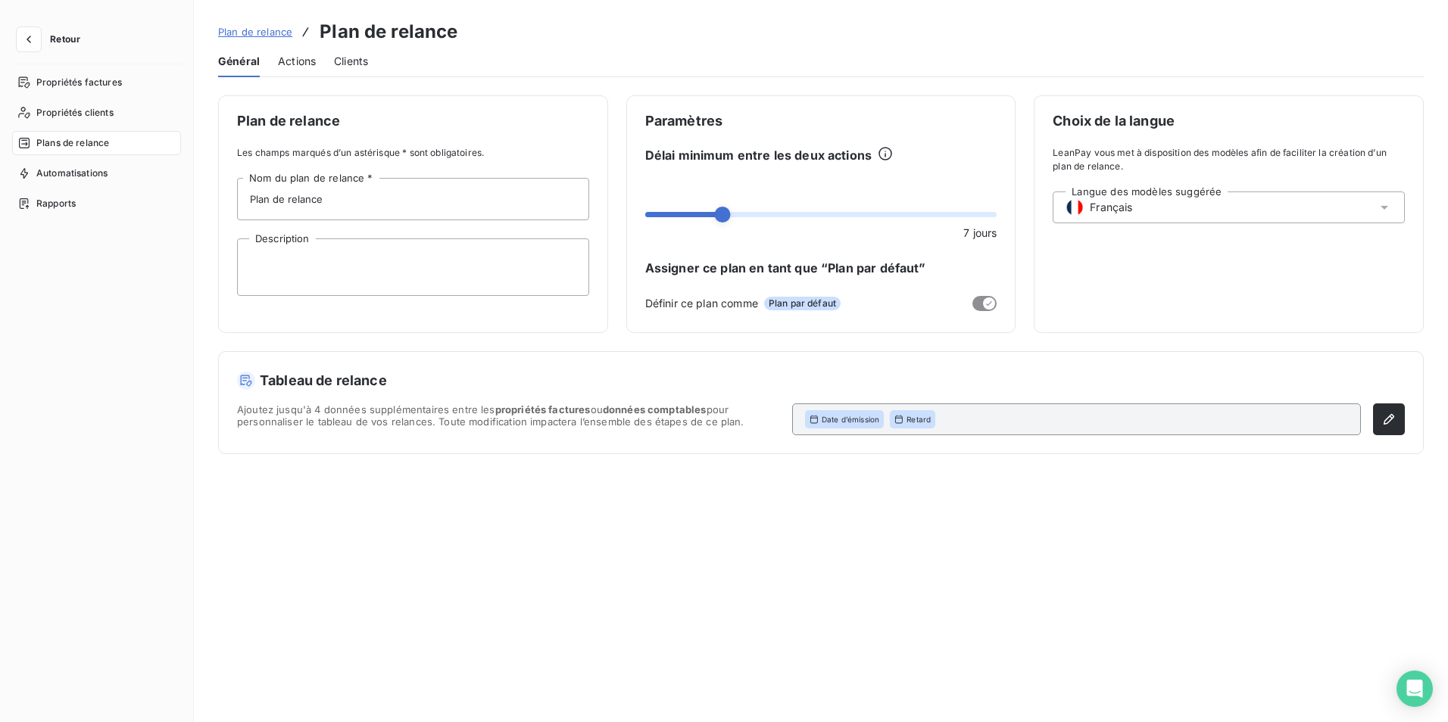
click at [303, 62] on span "Actions" at bounding box center [297, 61] width 38 height 15
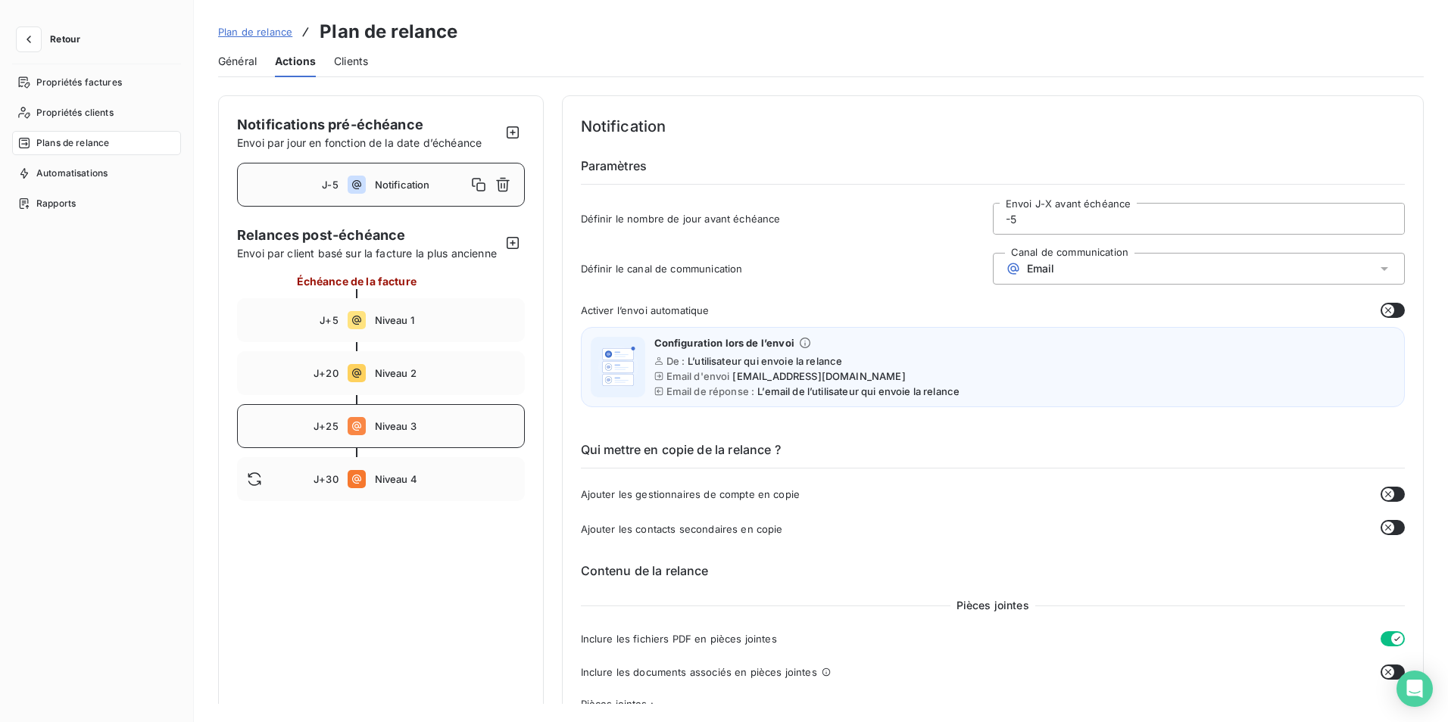
click at [390, 432] on span "Niveau 3" at bounding box center [445, 426] width 140 height 12
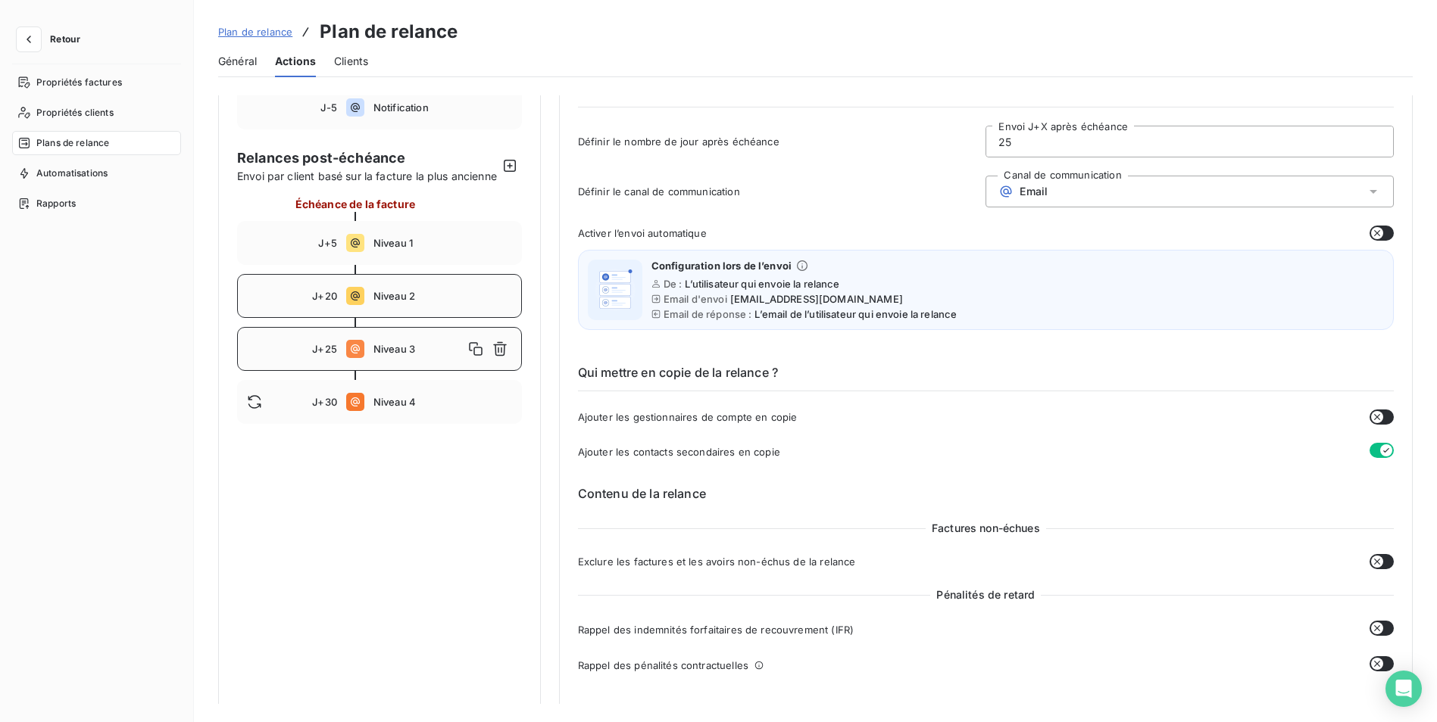
scroll to position [76, 0]
click at [393, 304] on span "Niveau 2" at bounding box center [442, 298] width 139 height 12
drag, startPoint x: 376, startPoint y: 261, endPoint x: 384, endPoint y: 262, distance: 7.6
click at [382, 251] on span "Niveau 1" at bounding box center [442, 245] width 139 height 12
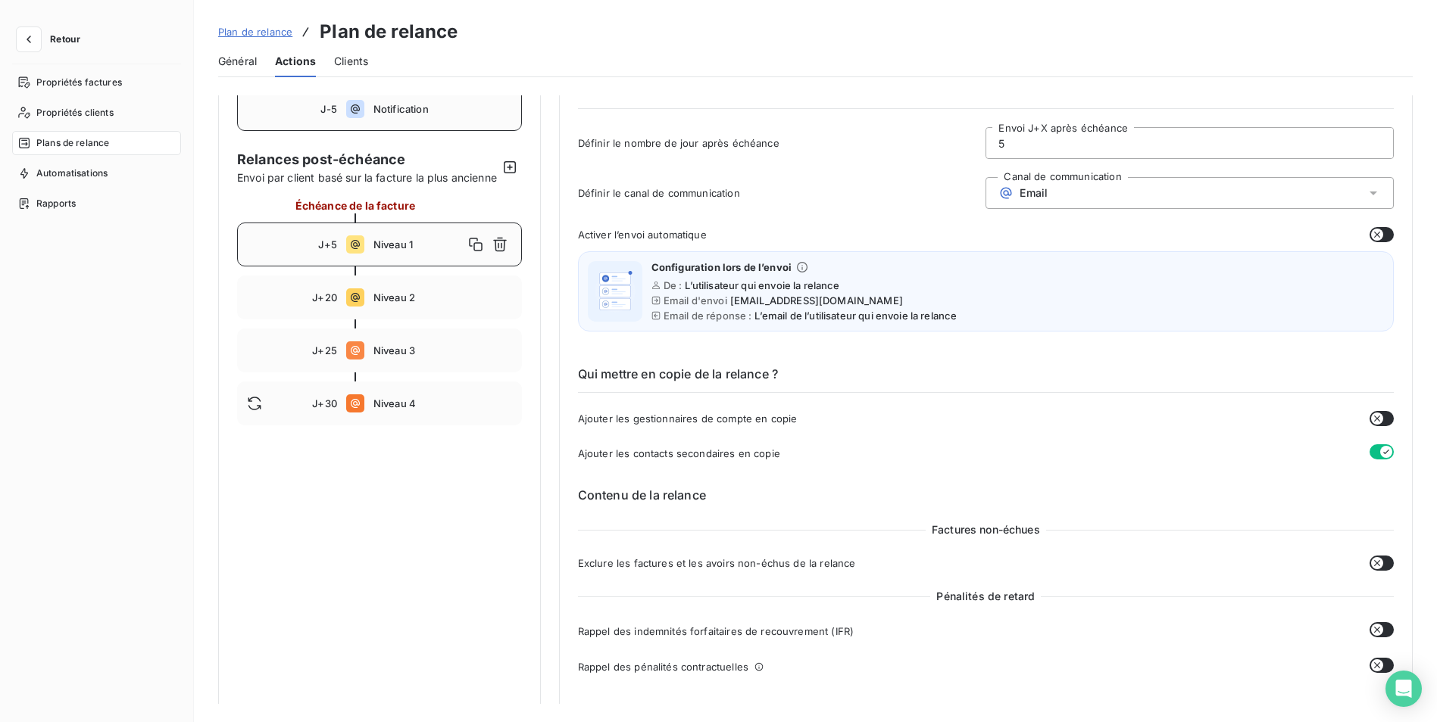
click at [385, 107] on span "Notification" at bounding box center [442, 109] width 139 height 12
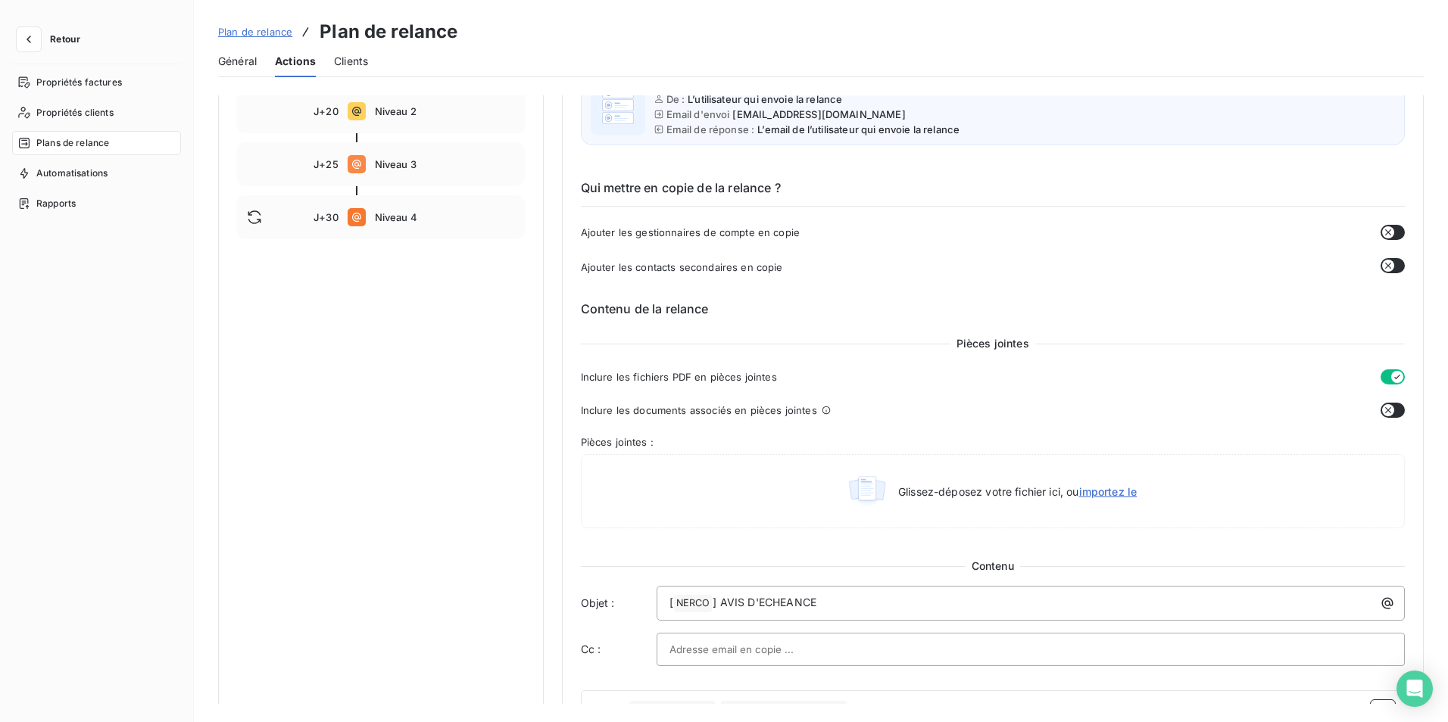
scroll to position [303, 0]
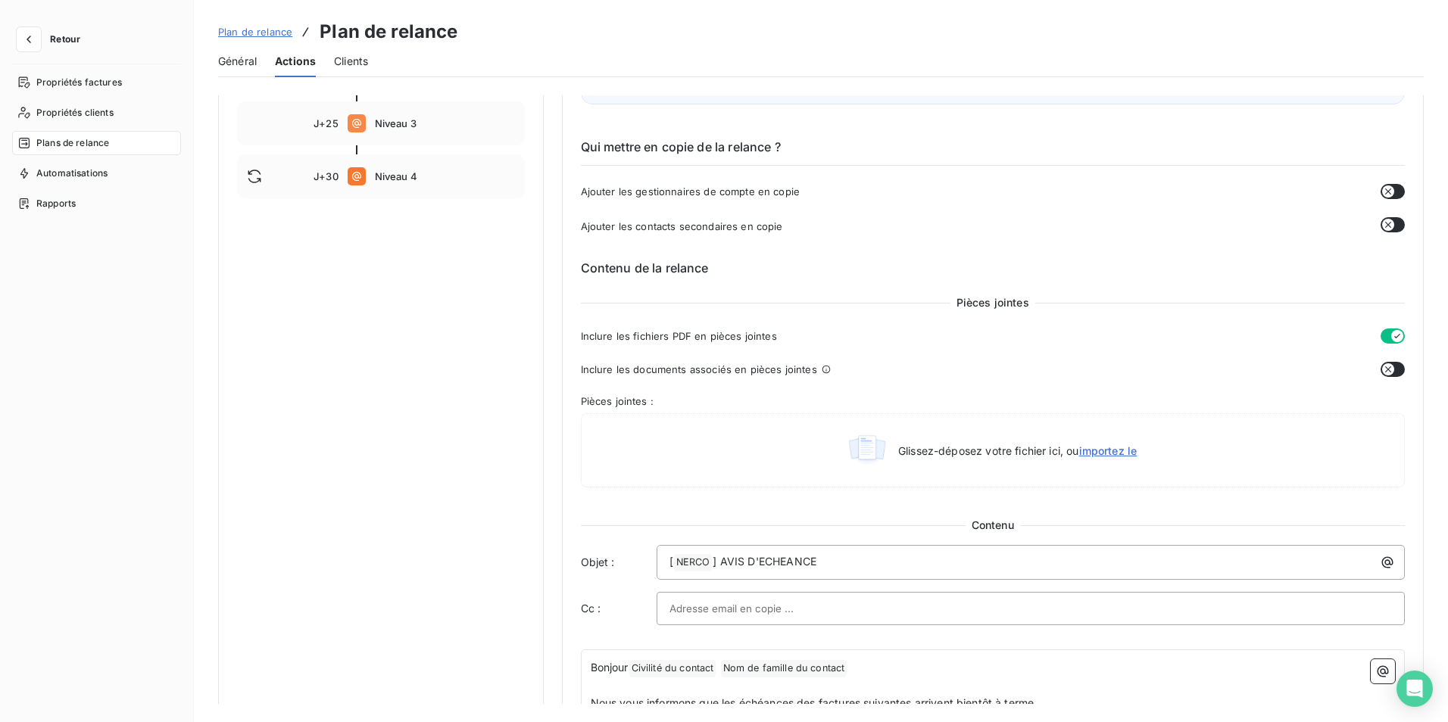
click at [781, 613] on input "text" at bounding box center [750, 609] width 163 height 23
click at [798, 613] on input "text" at bounding box center [1030, 609] width 723 height 23
click at [798, 614] on input "text" at bounding box center [750, 609] width 163 height 23
click at [800, 613] on input "text" at bounding box center [1030, 609] width 723 height 23
click at [1373, 607] on div at bounding box center [1030, 609] width 723 height 23
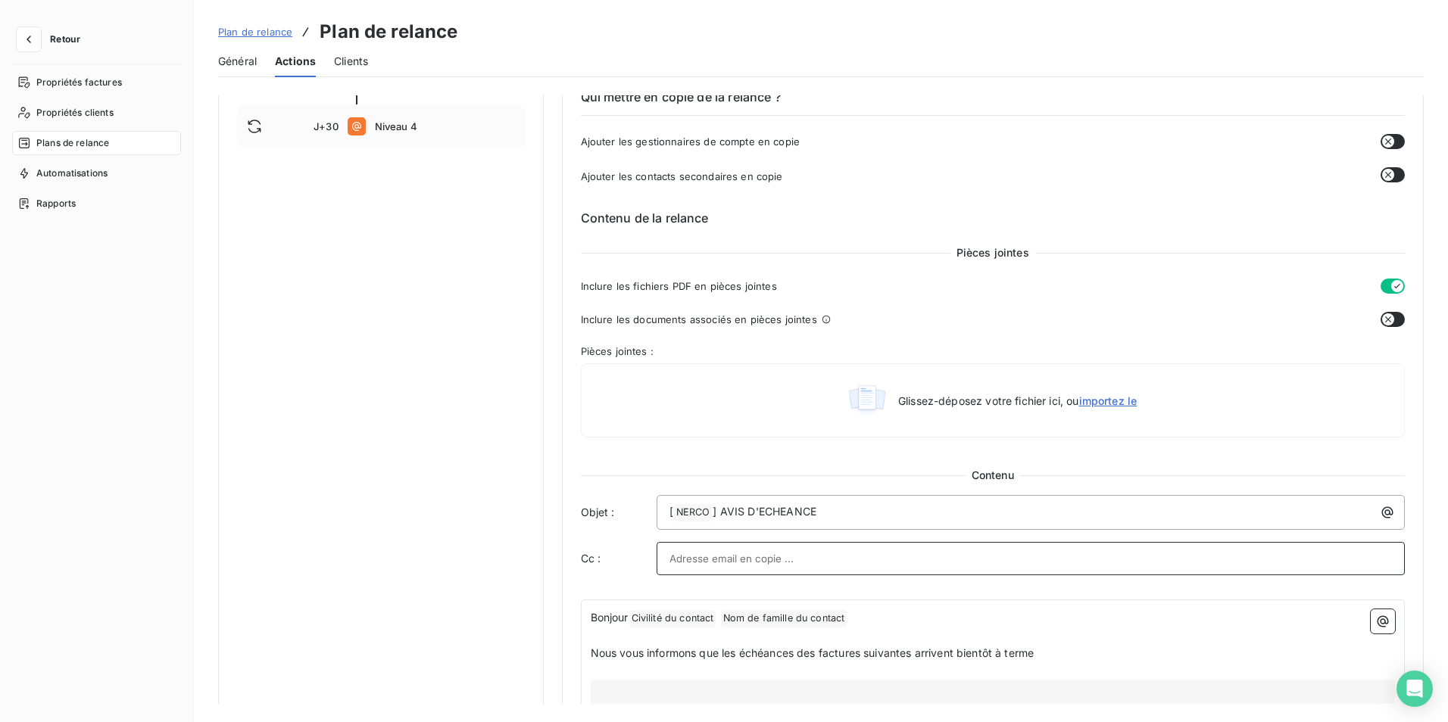
scroll to position [379, 0]
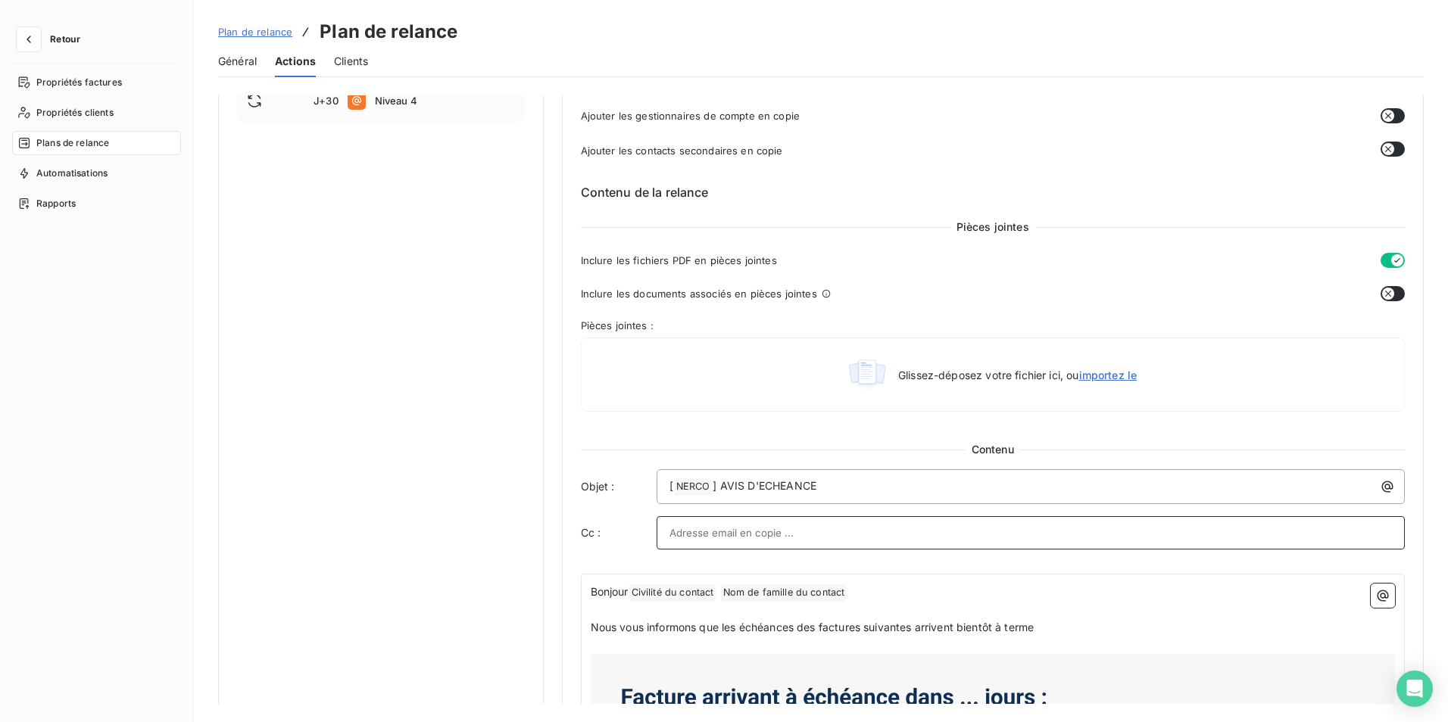
click at [1367, 521] on div at bounding box center [1031, 532] width 749 height 33
click at [1365, 523] on div at bounding box center [1030, 533] width 723 height 23
click at [1364, 523] on input "text" at bounding box center [1030, 533] width 723 height 23
click at [676, 530] on input "text" at bounding box center [750, 533] width 163 height 23
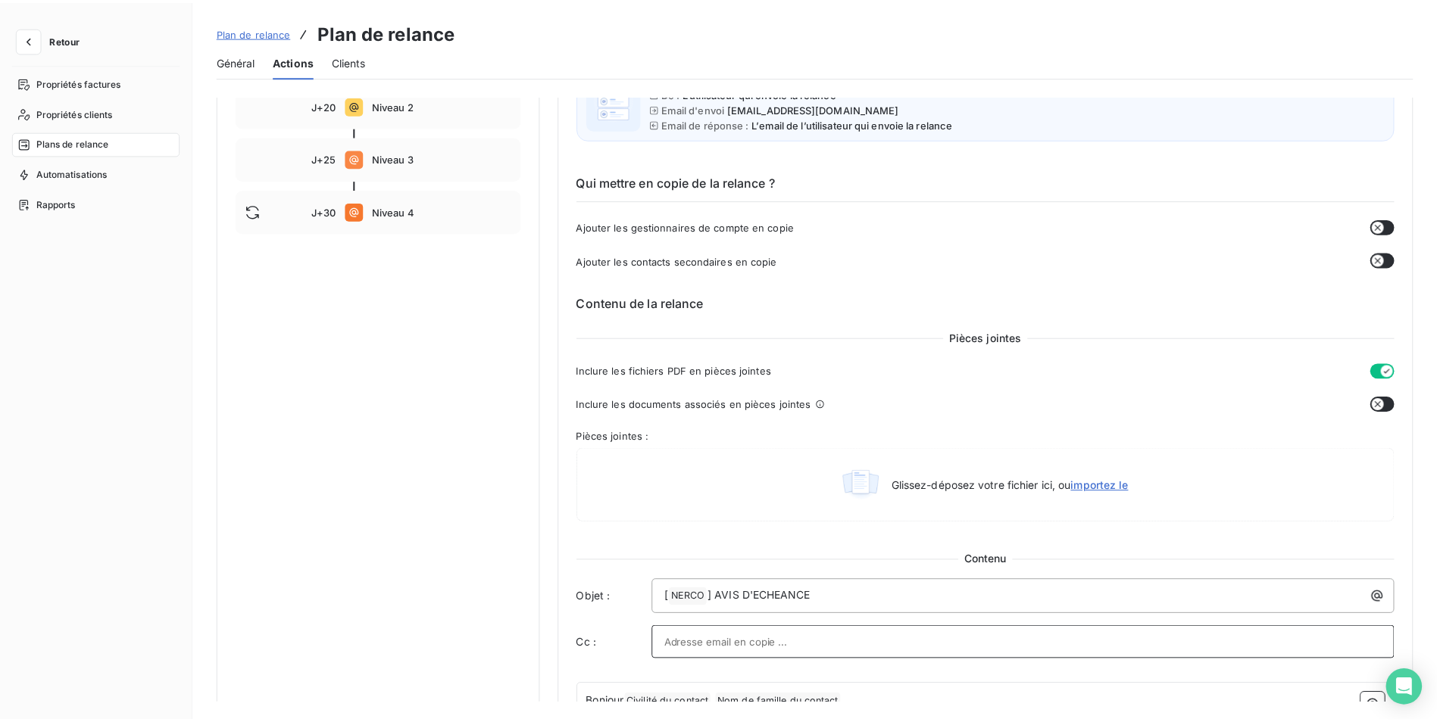
scroll to position [0, 0]
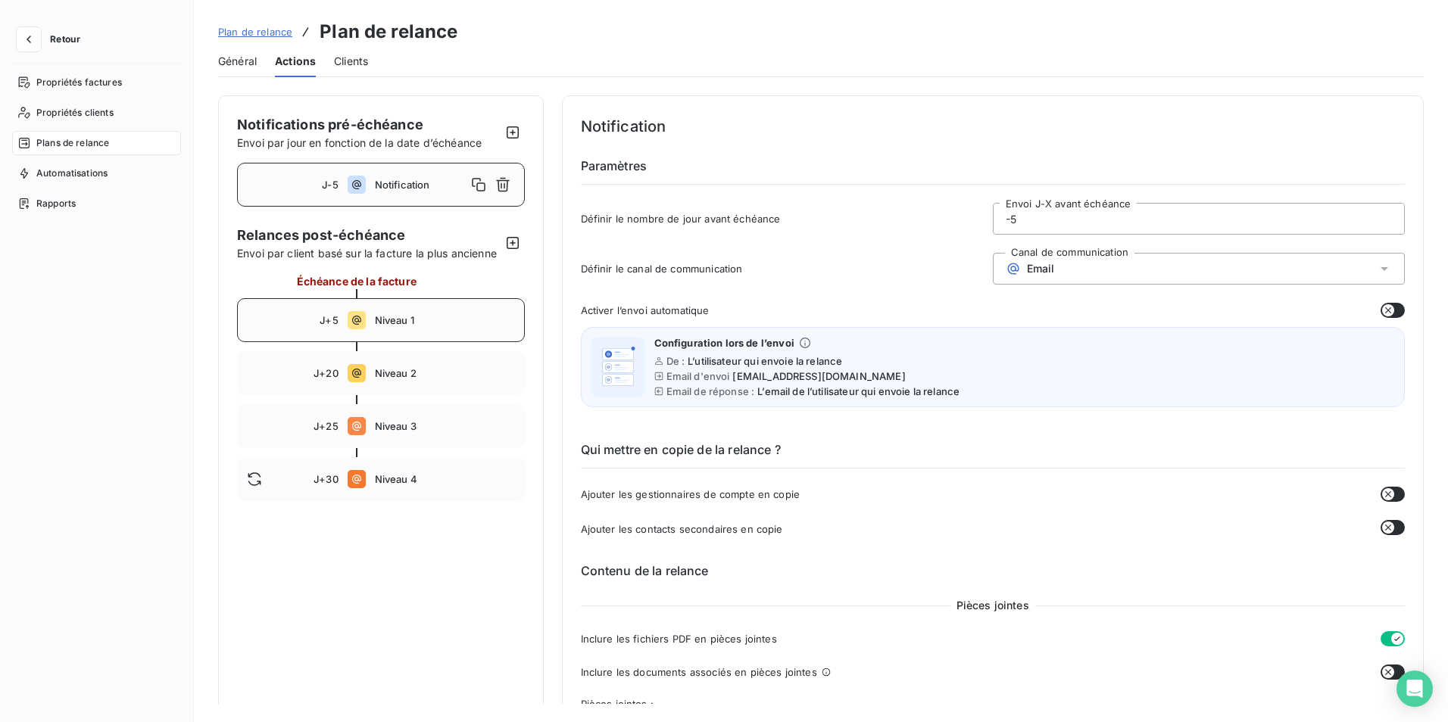
click at [395, 326] on span "Niveau 1" at bounding box center [445, 320] width 140 height 12
type input "5"
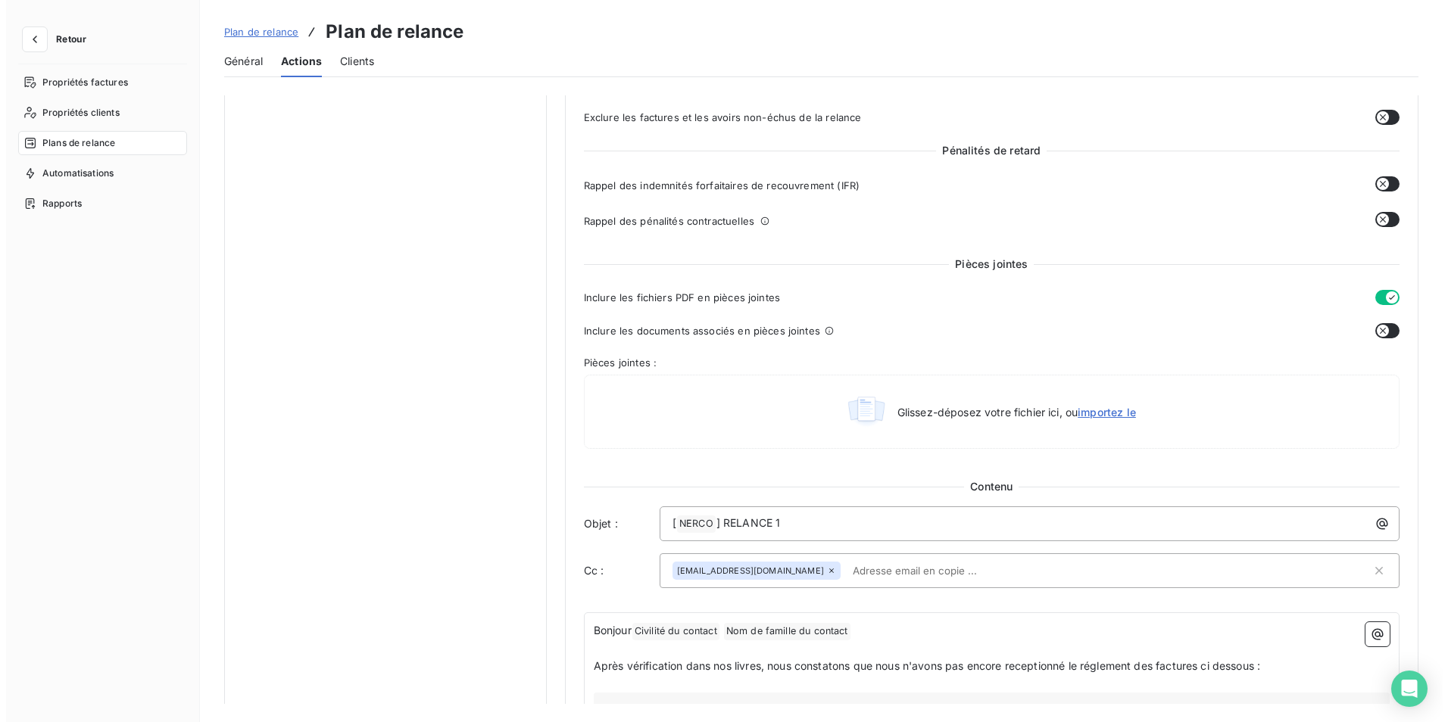
scroll to position [530, 0]
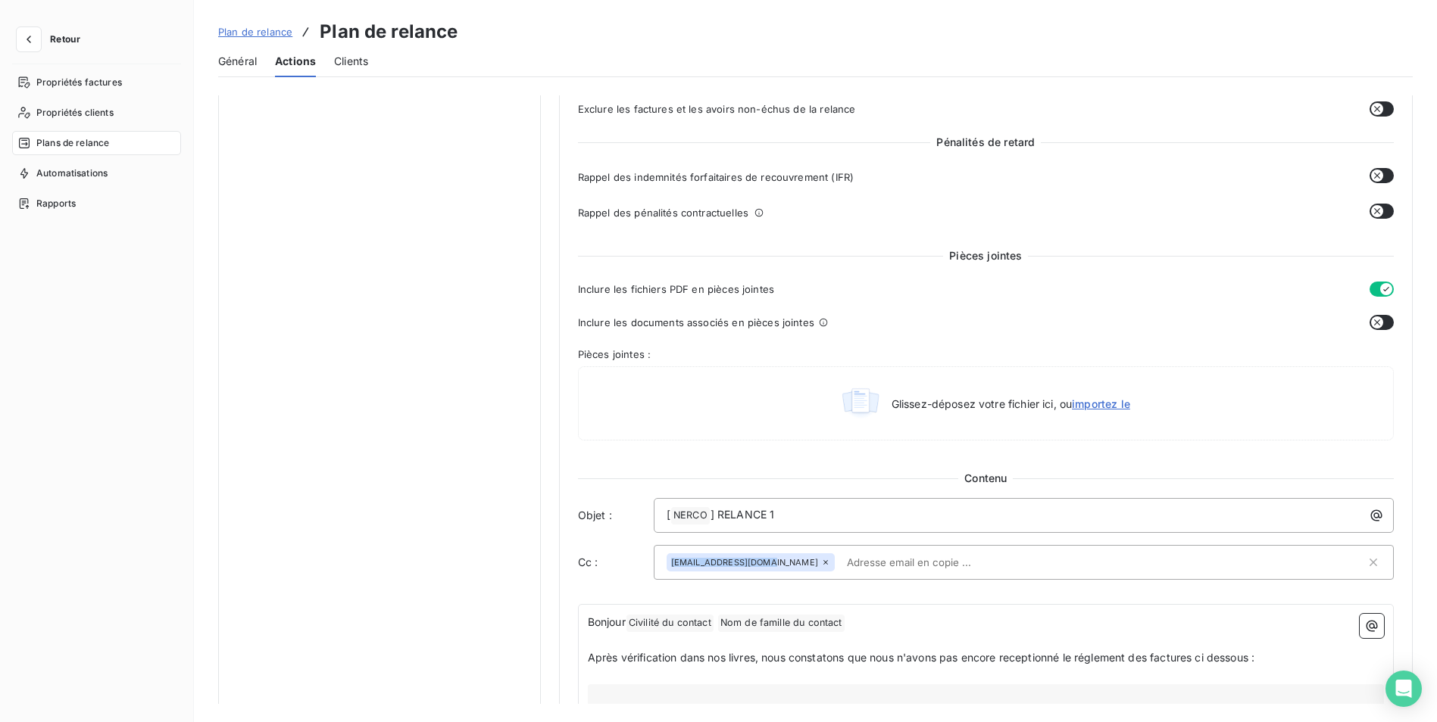
drag, startPoint x: 761, startPoint y: 562, endPoint x: 666, endPoint y: 554, distance: 95.0
click at [666, 554] on div "[EMAIL_ADDRESS][DOMAIN_NAME]" at bounding box center [750, 563] width 168 height 18
click at [660, 554] on div "[EMAIL_ADDRESS][DOMAIN_NAME]" at bounding box center [1024, 562] width 740 height 35
click at [471, 358] on div "Notifications pré-échéance Envoi par jour en fonction de la date d’échéance J-5…" at bounding box center [379, 446] width 323 height 1763
click at [286, 67] on span "Actions" at bounding box center [295, 61] width 41 height 15
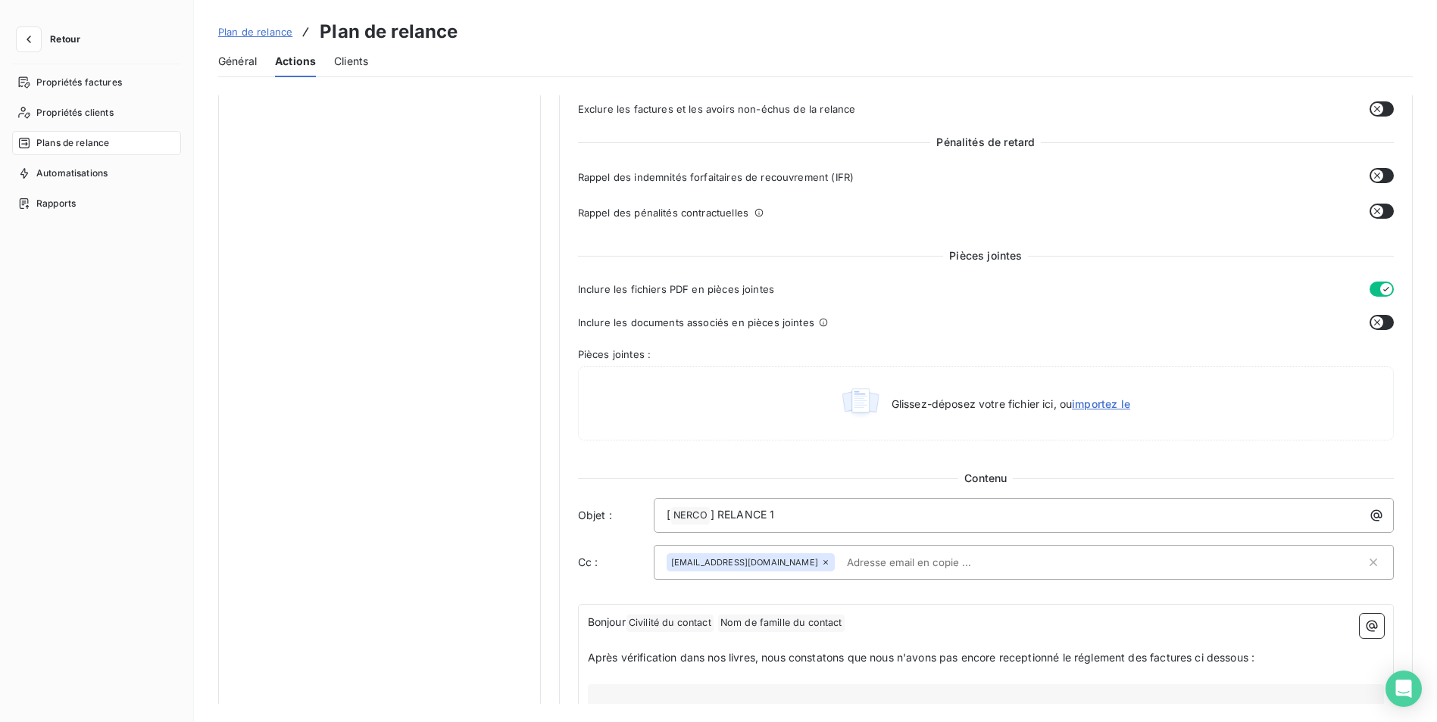
click at [239, 57] on span "Général" at bounding box center [237, 61] width 39 height 15
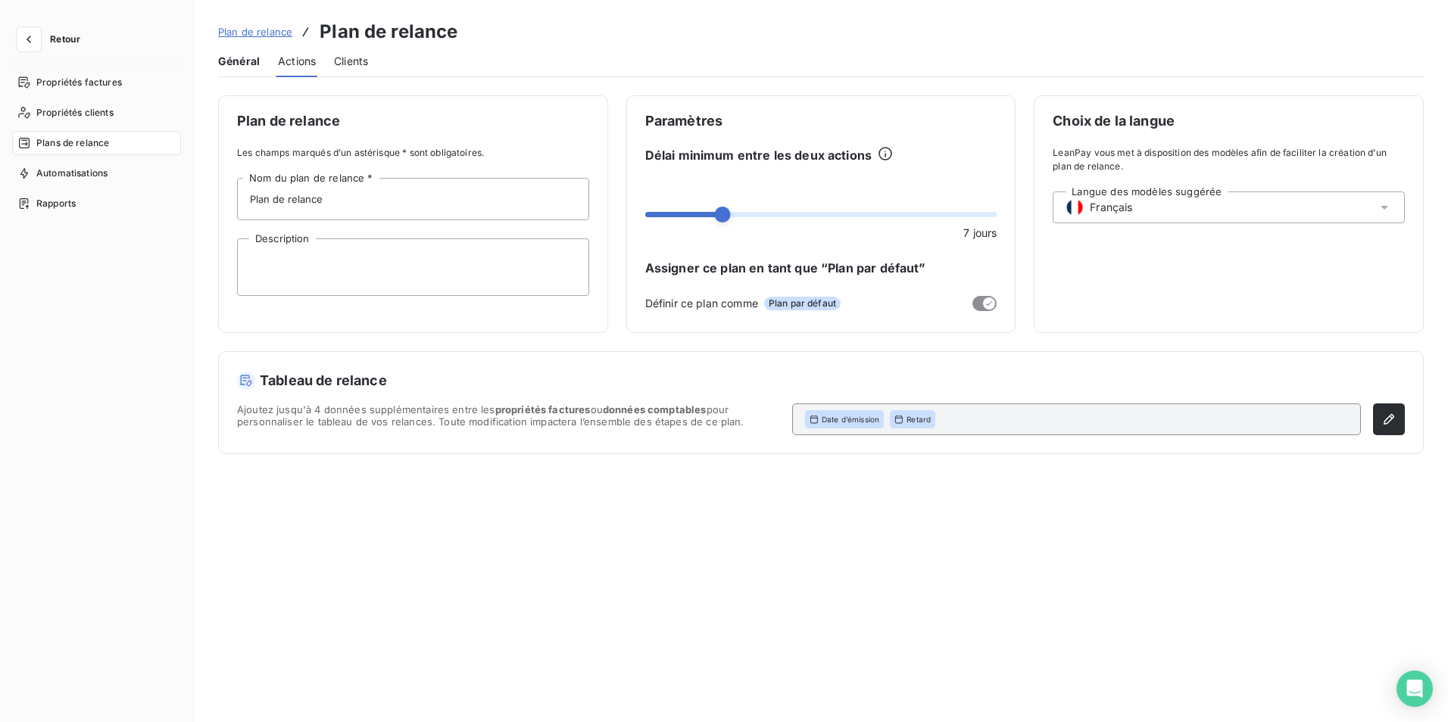
scroll to position [0, 0]
click at [302, 64] on span "Actions" at bounding box center [297, 61] width 38 height 15
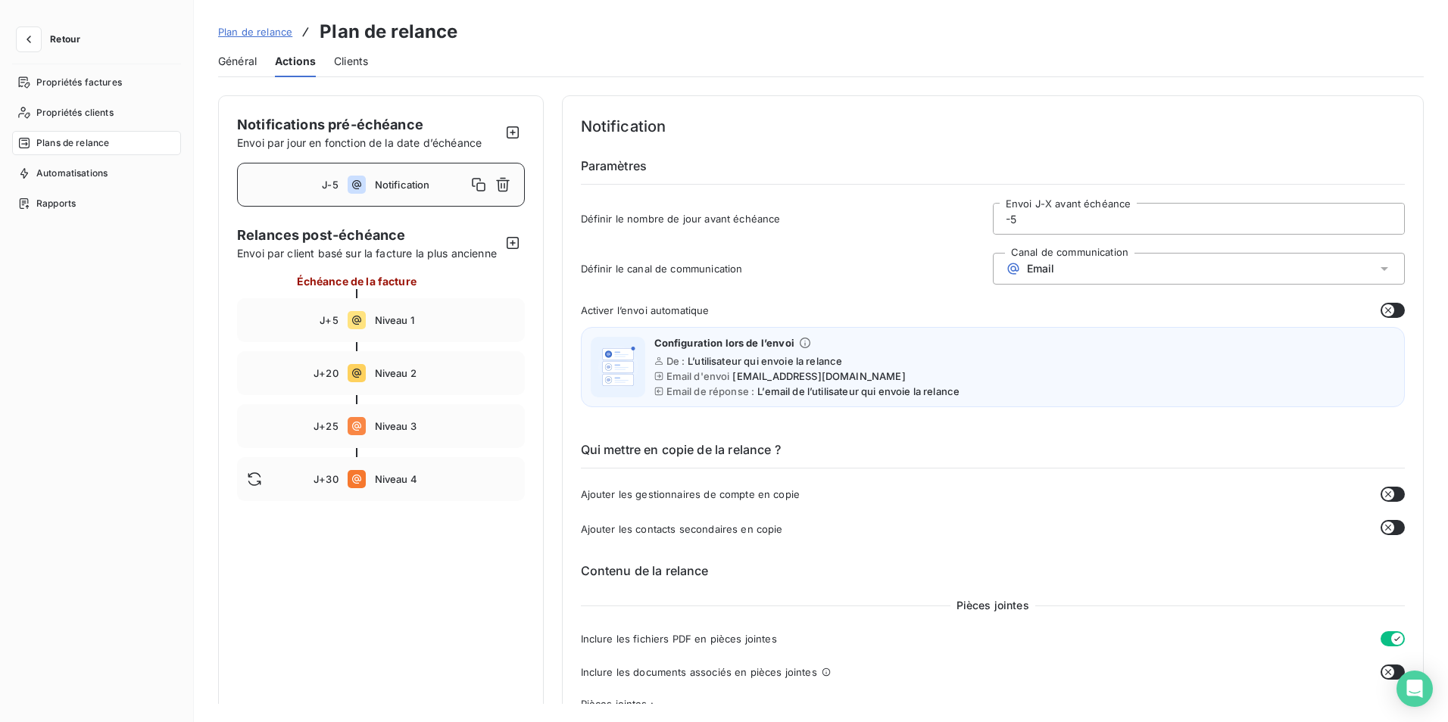
click at [379, 185] on span "Notification" at bounding box center [421, 185] width 92 height 12
click at [769, 508] on div "Qui mettre en copie de la relance ? Ajouter les gestionnaires de compte en copi…" at bounding box center [993, 477] width 825 height 121
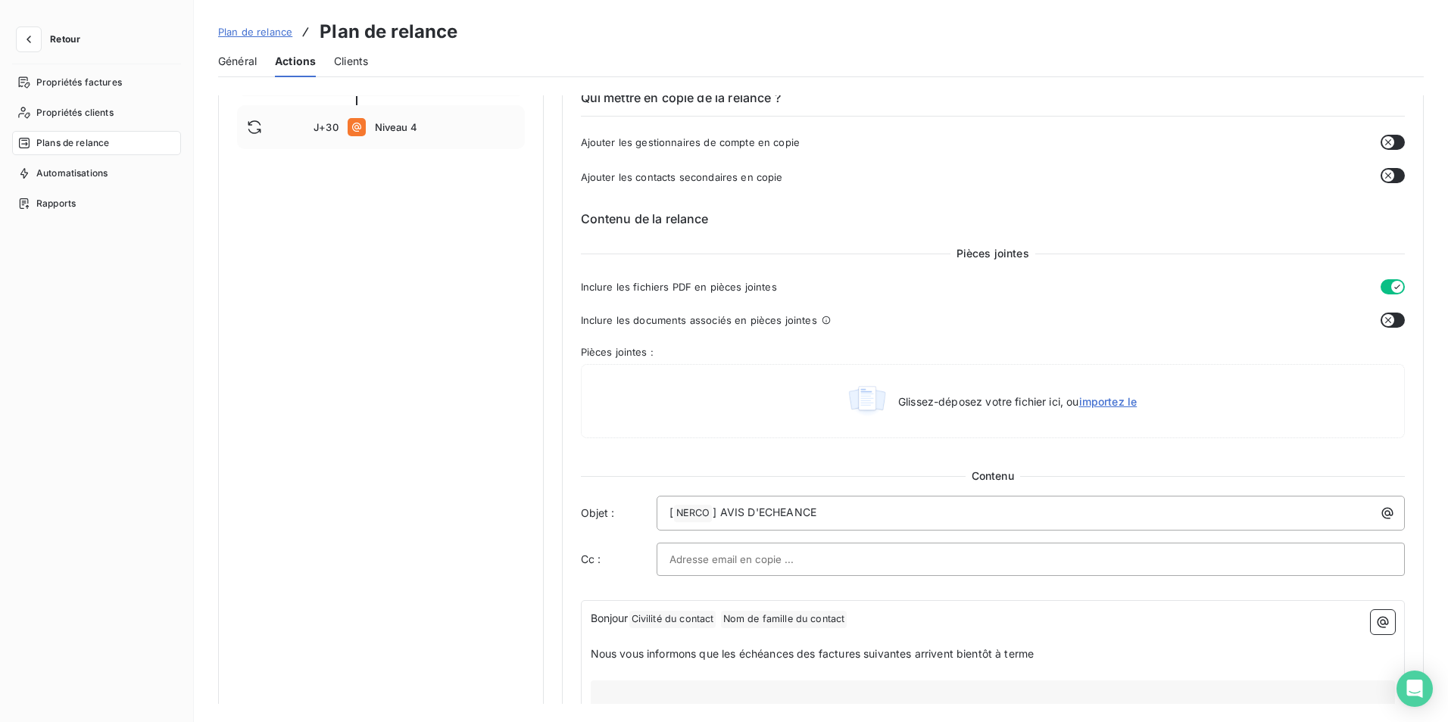
scroll to position [379, 0]
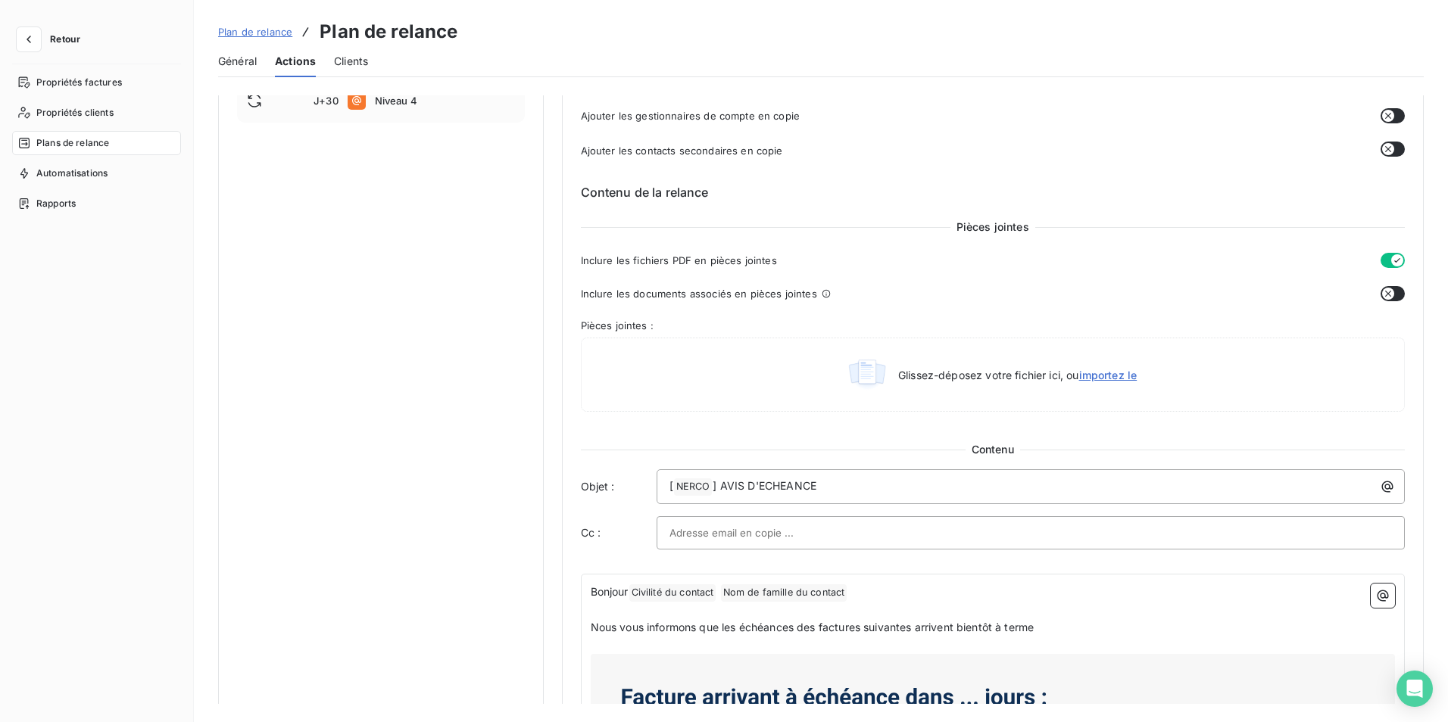
click at [1153, 533] on div at bounding box center [1030, 533] width 723 height 23
click at [1150, 533] on input "text" at bounding box center [1030, 533] width 723 height 23
click at [1148, 534] on div at bounding box center [1030, 533] width 723 height 23
click at [814, 525] on input "text" at bounding box center [1030, 533] width 723 height 23
click at [241, 58] on span "Général" at bounding box center [237, 61] width 39 height 15
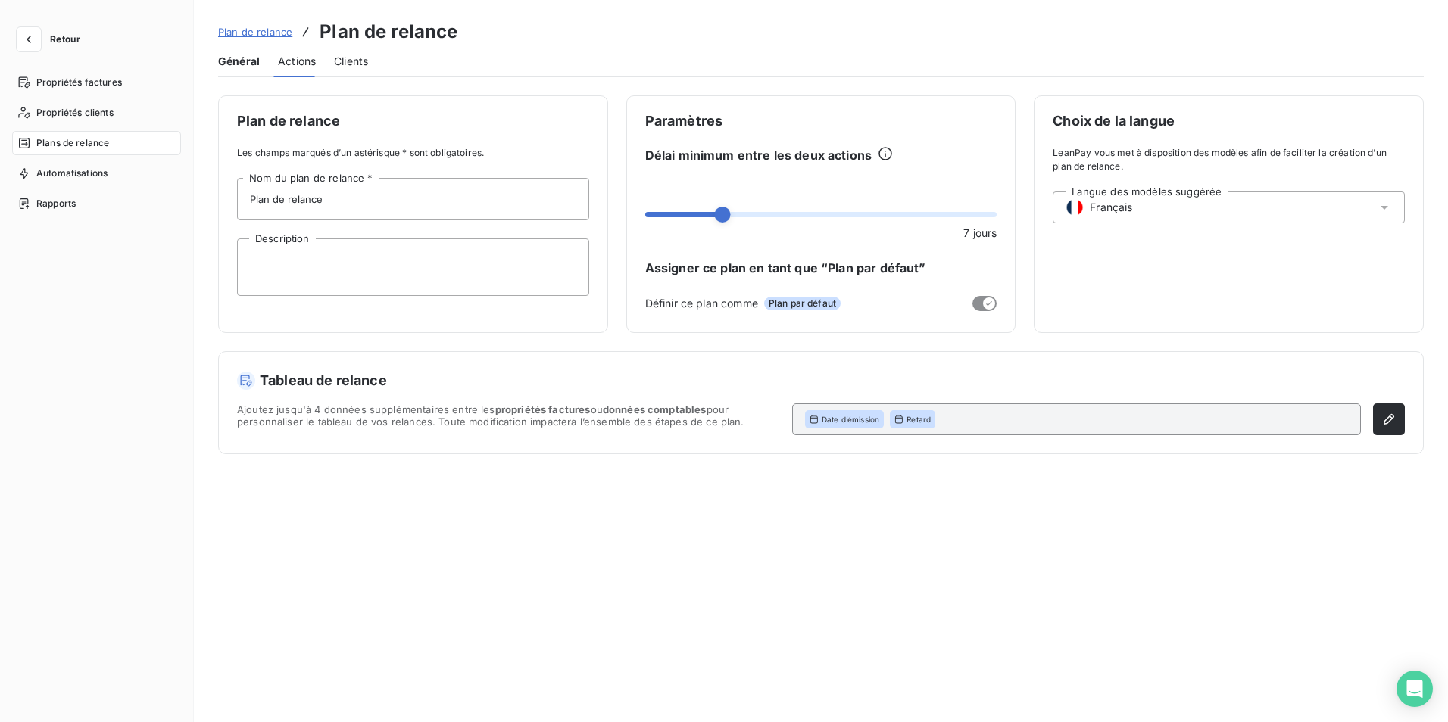
scroll to position [0, 0]
click at [296, 64] on span "Actions" at bounding box center [297, 61] width 38 height 15
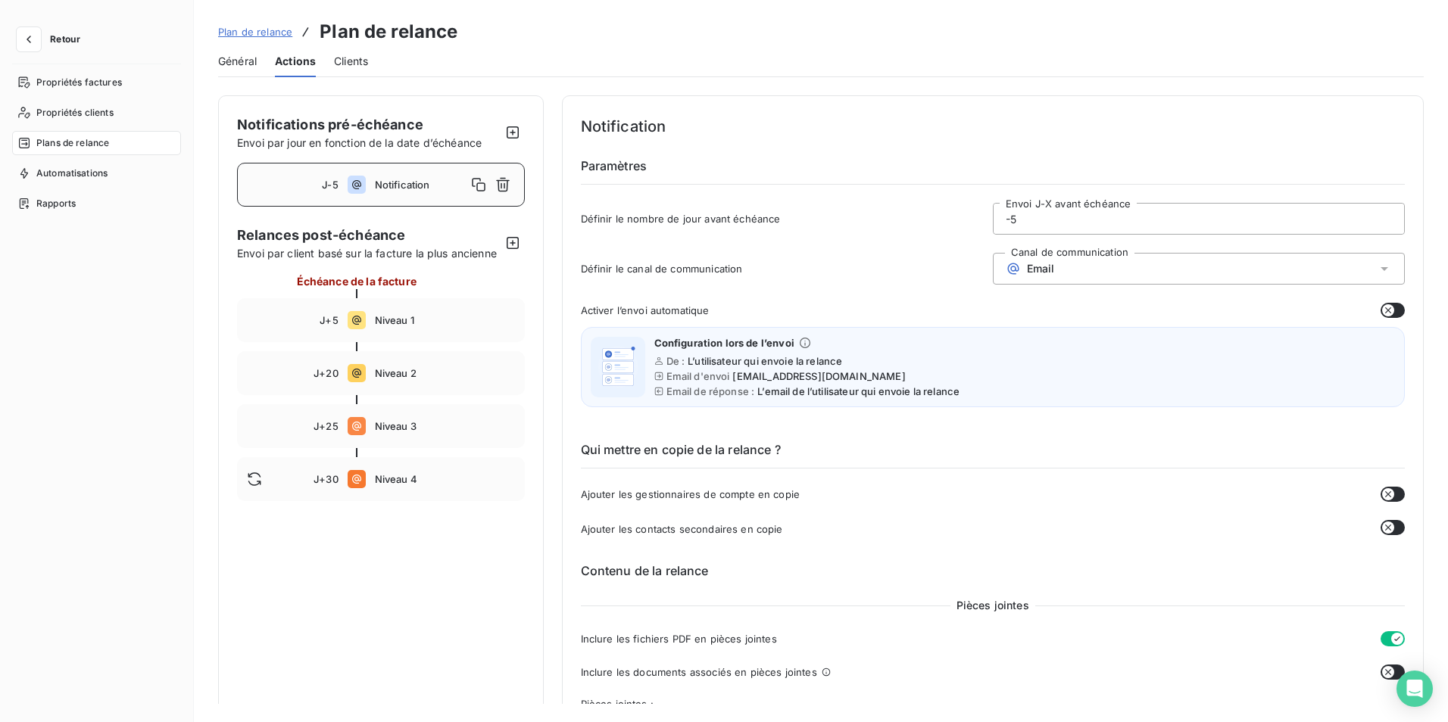
click at [941, 493] on div "Ajouter les gestionnaires de compte en copie" at bounding box center [993, 494] width 825 height 15
click at [874, 489] on div "Ajouter les gestionnaires de compte en copie" at bounding box center [993, 494] width 825 height 15
click at [391, 181] on span "Notification" at bounding box center [421, 185] width 92 height 12
click at [867, 506] on div "Qui mettre en copie de la relance ? Ajouter les gestionnaires de compte en copi…" at bounding box center [993, 477] width 825 height 121
click at [384, 326] on span "Niveau 1" at bounding box center [445, 320] width 140 height 12
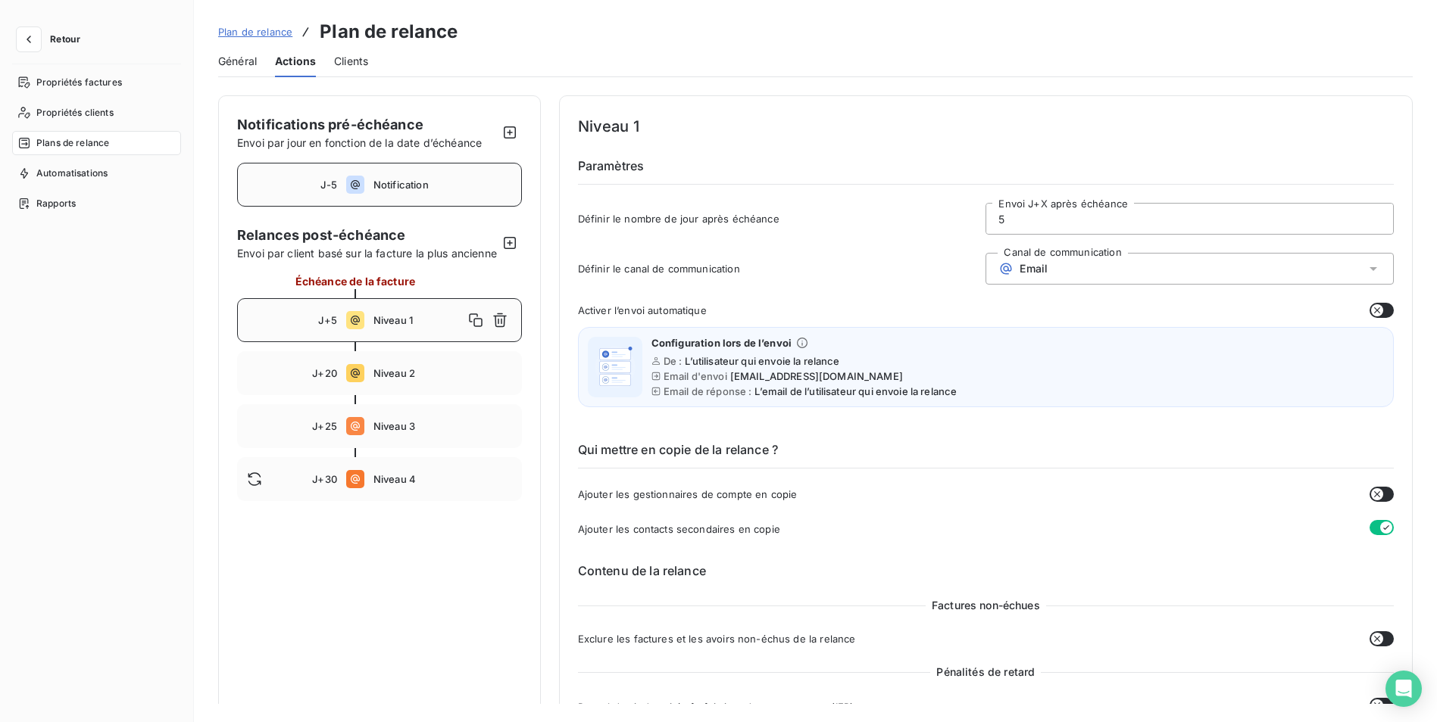
click at [389, 178] on div "J-5 Notification" at bounding box center [379, 185] width 285 height 44
type input "-5"
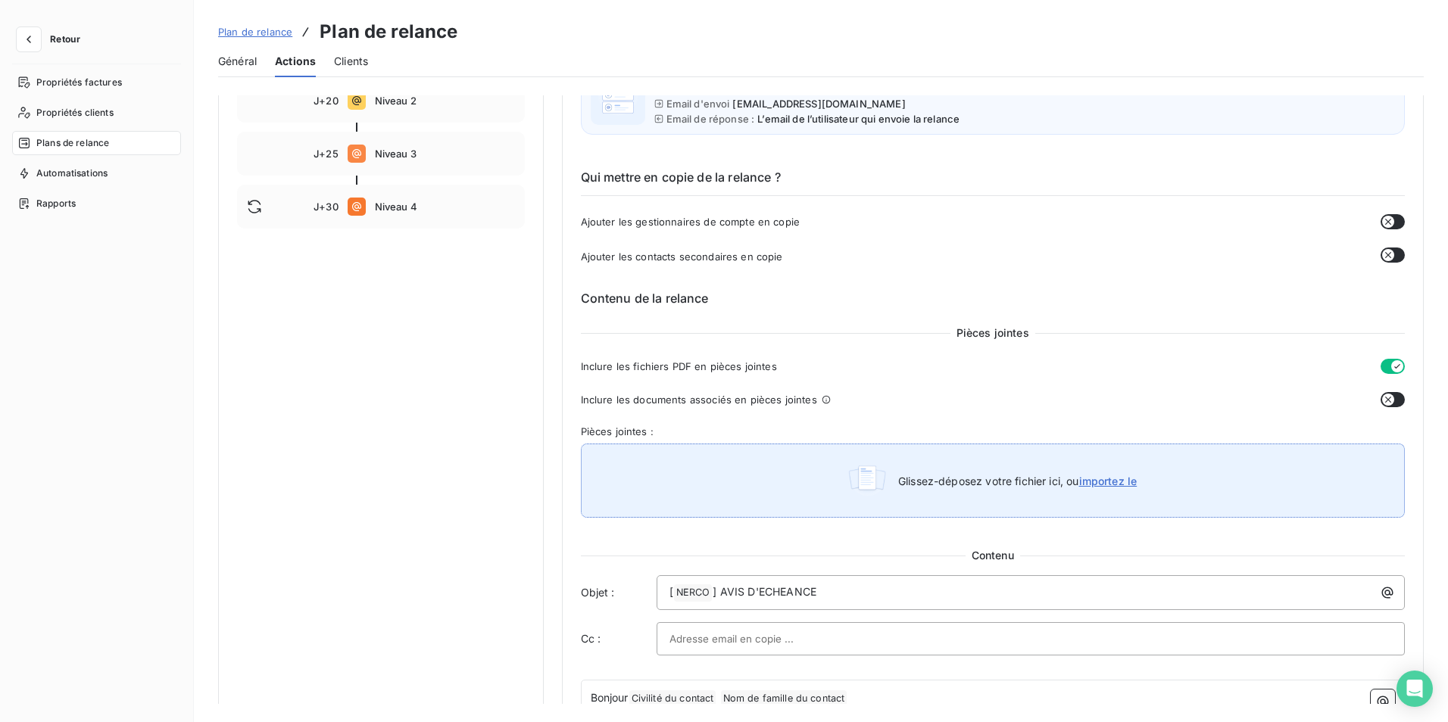
scroll to position [454, 0]
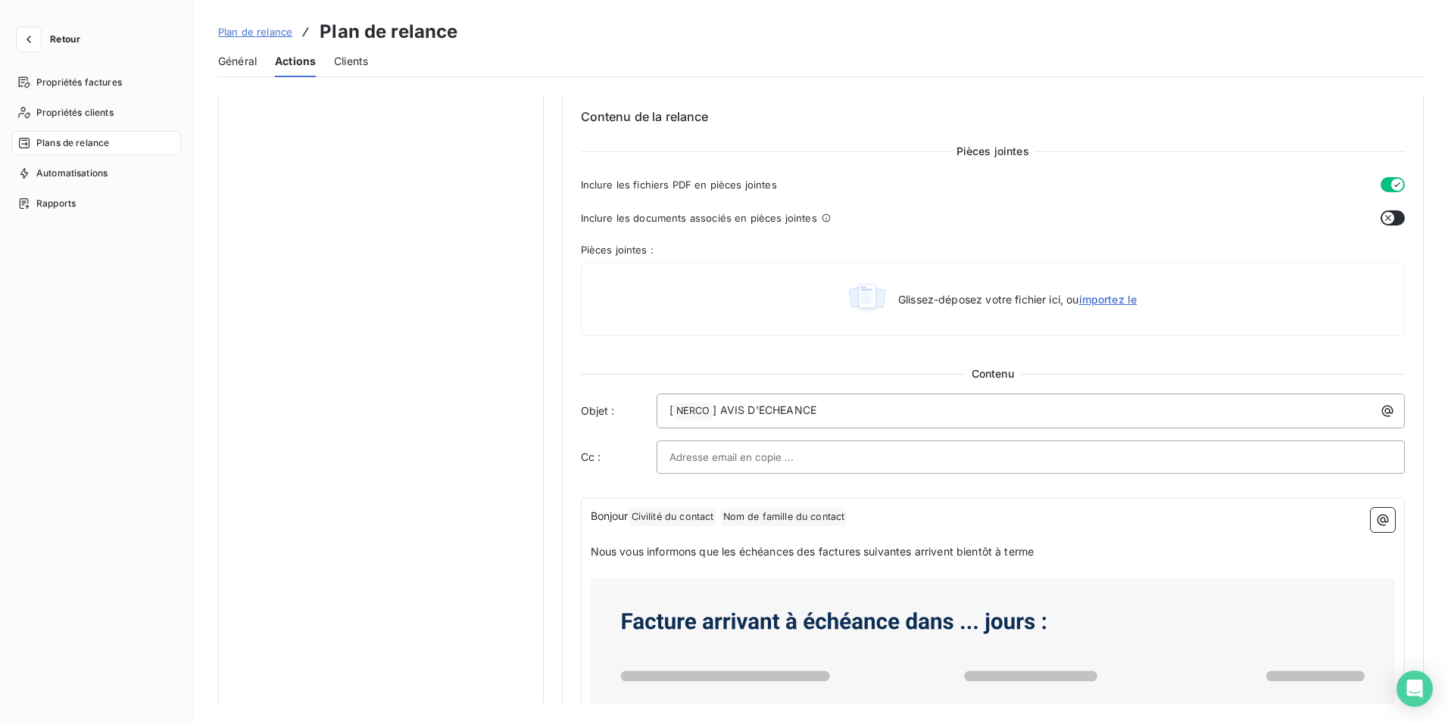
click at [755, 452] on input "text" at bounding box center [750, 457] width 163 height 23
click at [755, 452] on input "text" at bounding box center [1030, 457] width 723 height 23
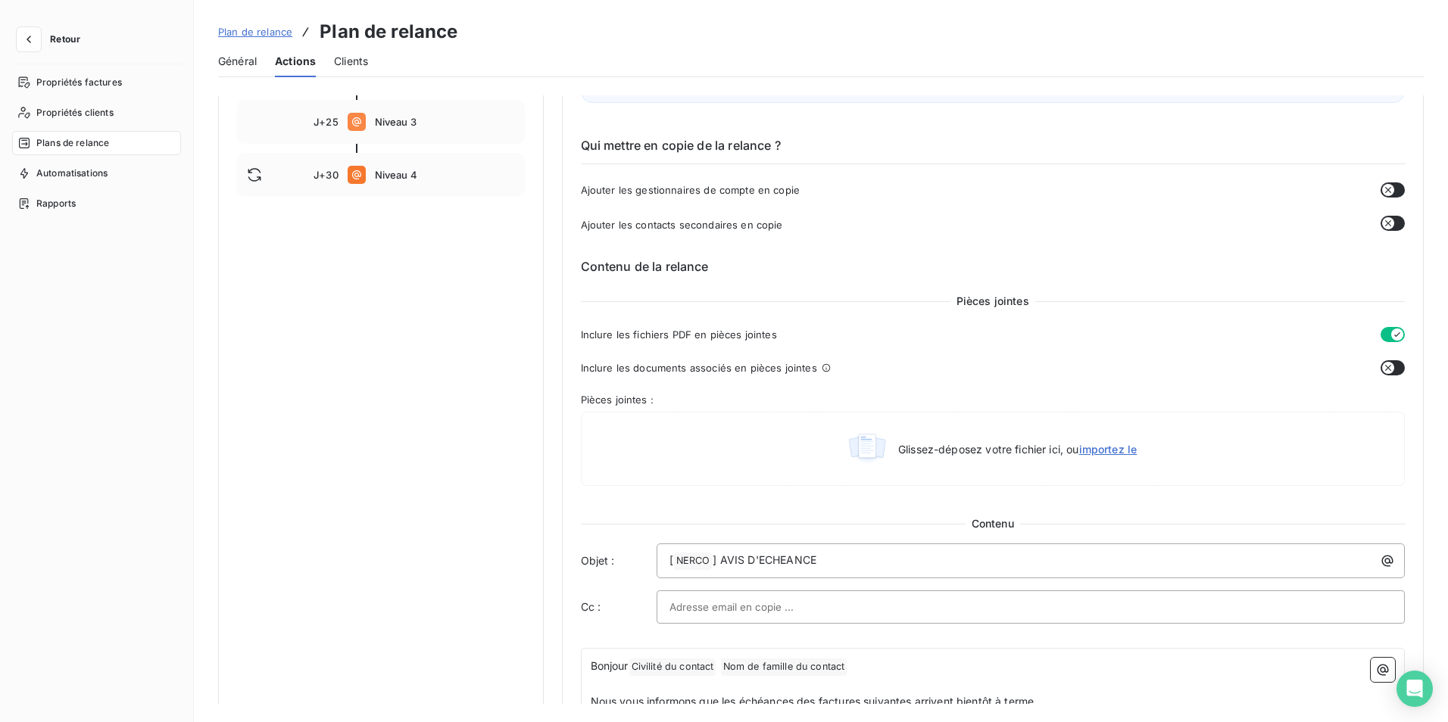
scroll to position [303, 0]
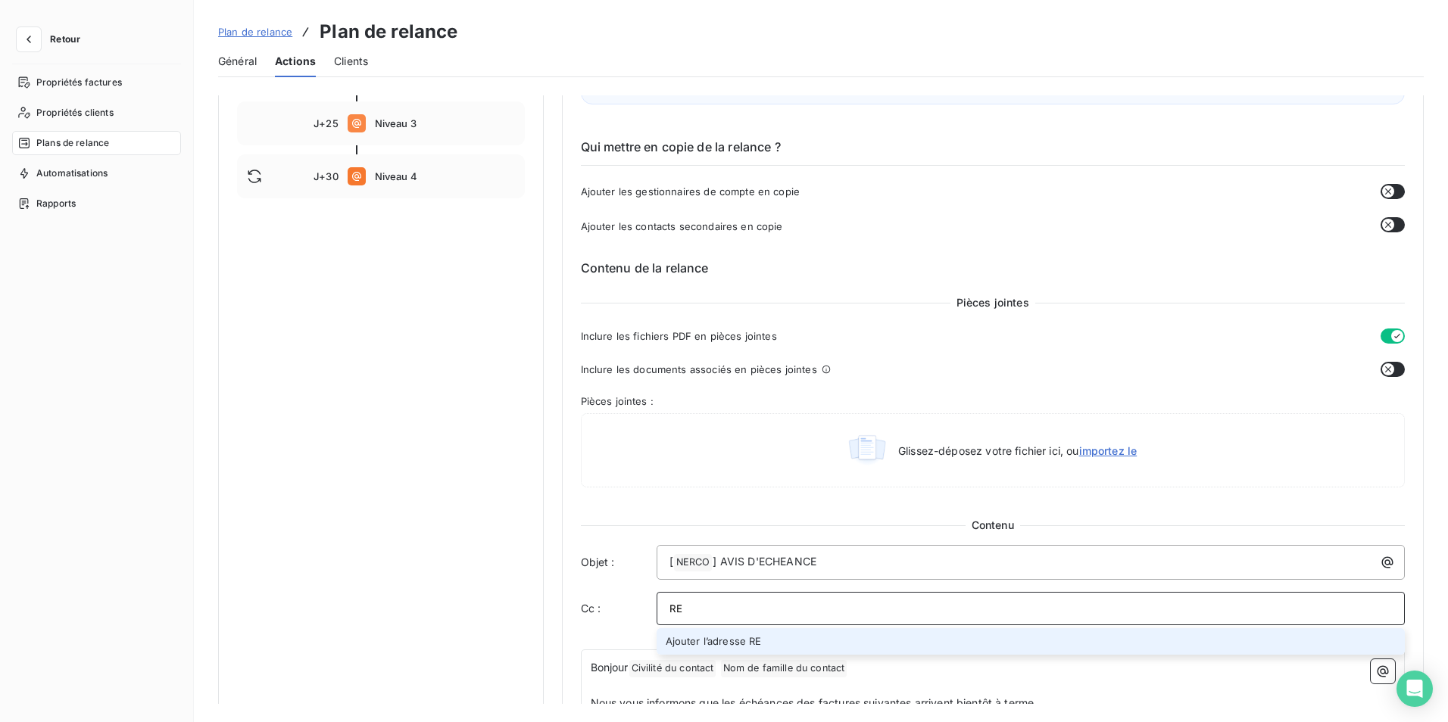
type input "R"
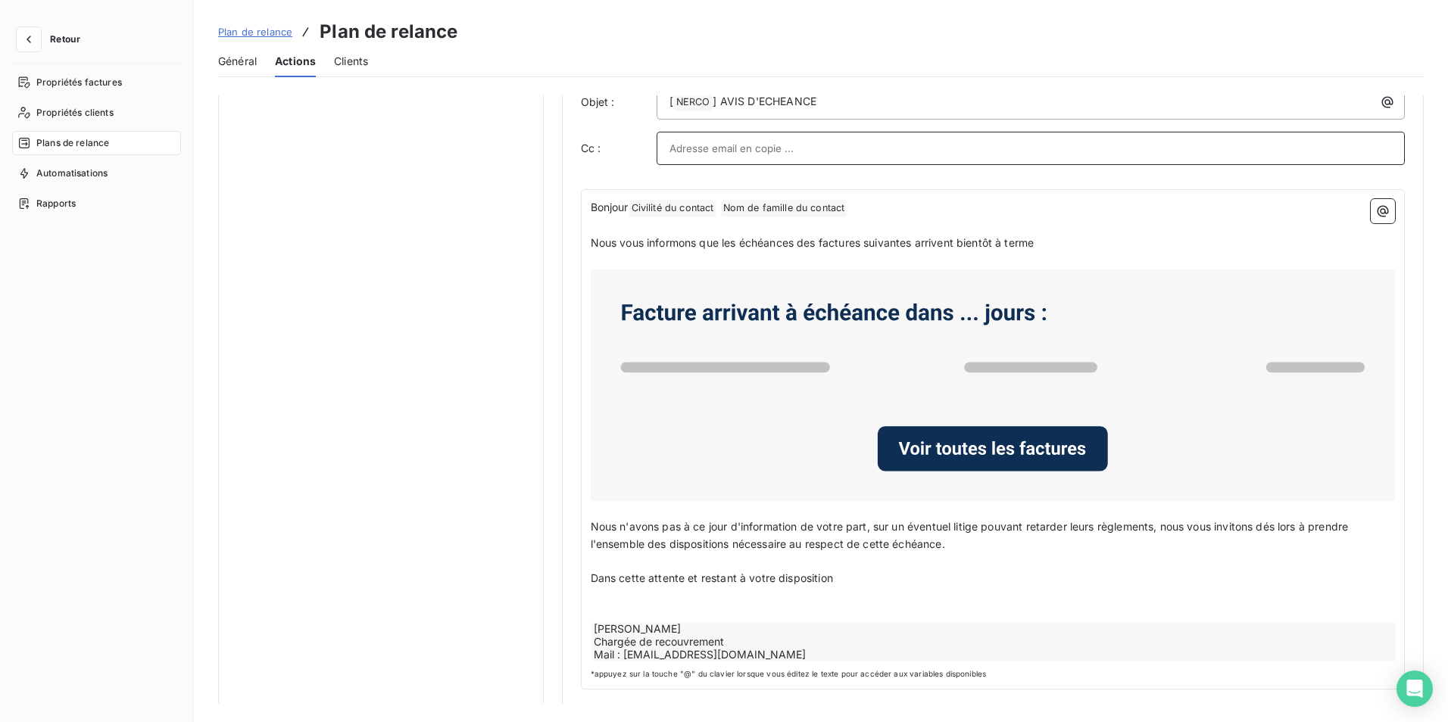
scroll to position [766, 0]
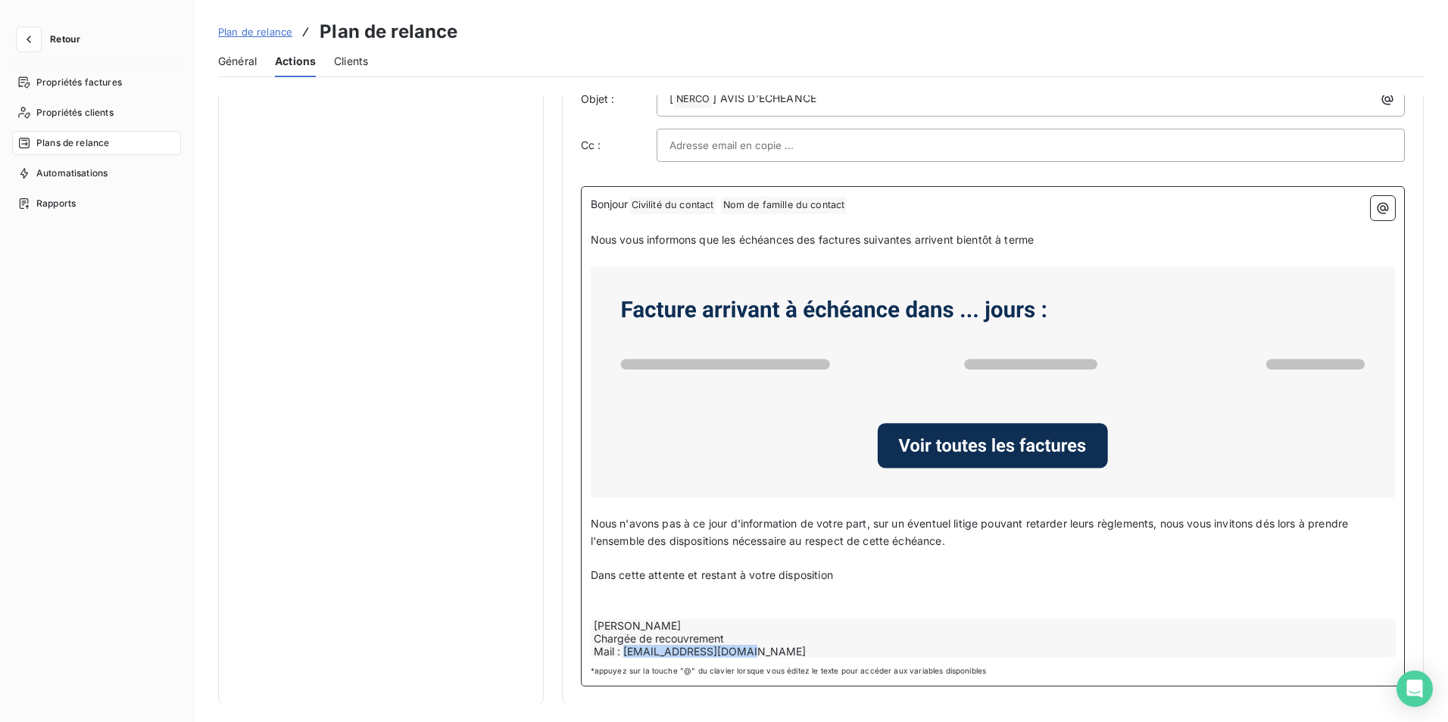
drag, startPoint x: 742, startPoint y: 652, endPoint x: 623, endPoint y: 648, distance: 119.0
click at [623, 648] on div "[PERSON_NAME] Chargée de recouvrement Mail : [EMAIL_ADDRESS][DOMAIN_NAME]" at bounding box center [993, 638] width 805 height 39
drag, startPoint x: 743, startPoint y: 648, endPoint x: 625, endPoint y: 651, distance: 118.2
click at [625, 651] on div "[PERSON_NAME] Chargée de recouvrement Mail : [EMAIL_ADDRESS][DOMAIN_NAME]" at bounding box center [993, 638] width 805 height 39
click at [633, 651] on div "[PERSON_NAME] Chargée de recouvrement Mail : [EMAIL_ADDRESS][DOMAIN_NAME]" at bounding box center [993, 638] width 805 height 39
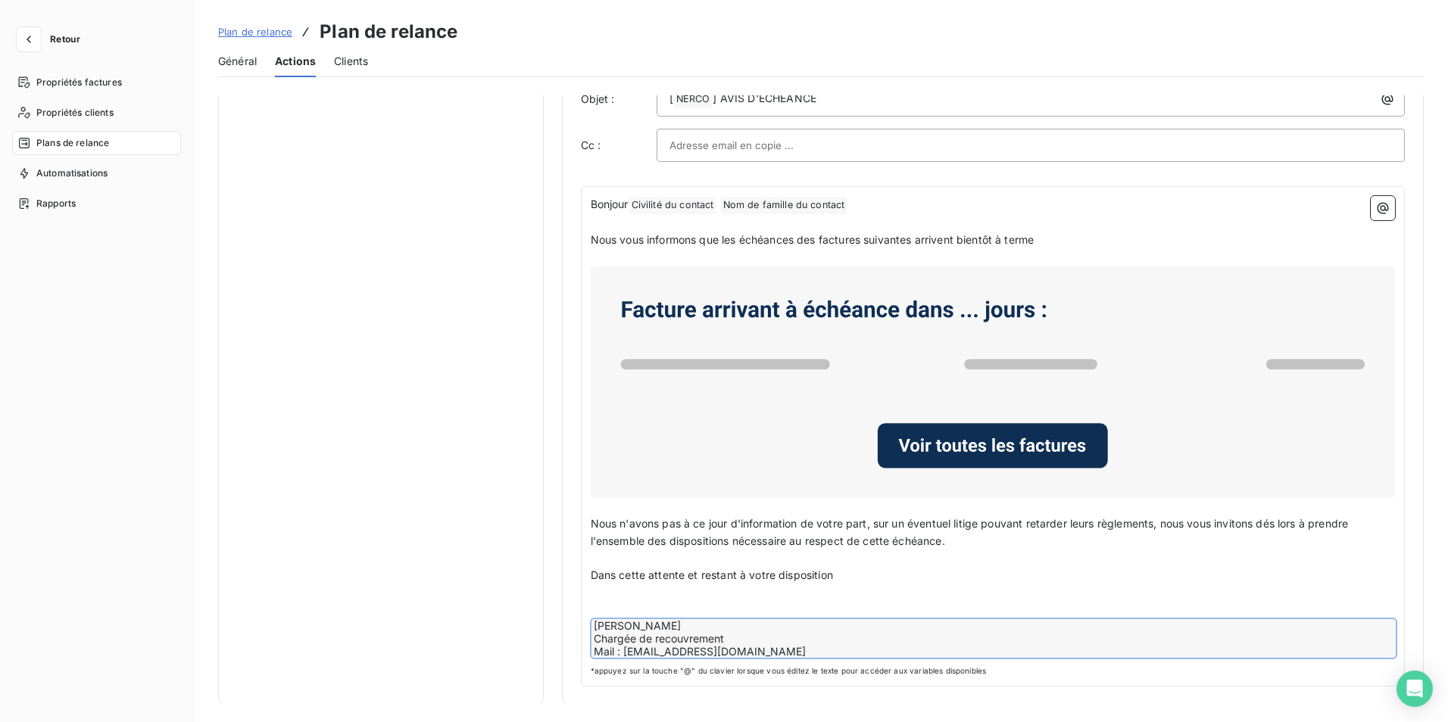
click at [733, 143] on input "text" at bounding box center [750, 145] width 163 height 23
paste input "[EMAIL_ADDRESS][DOMAIN_NAME]"
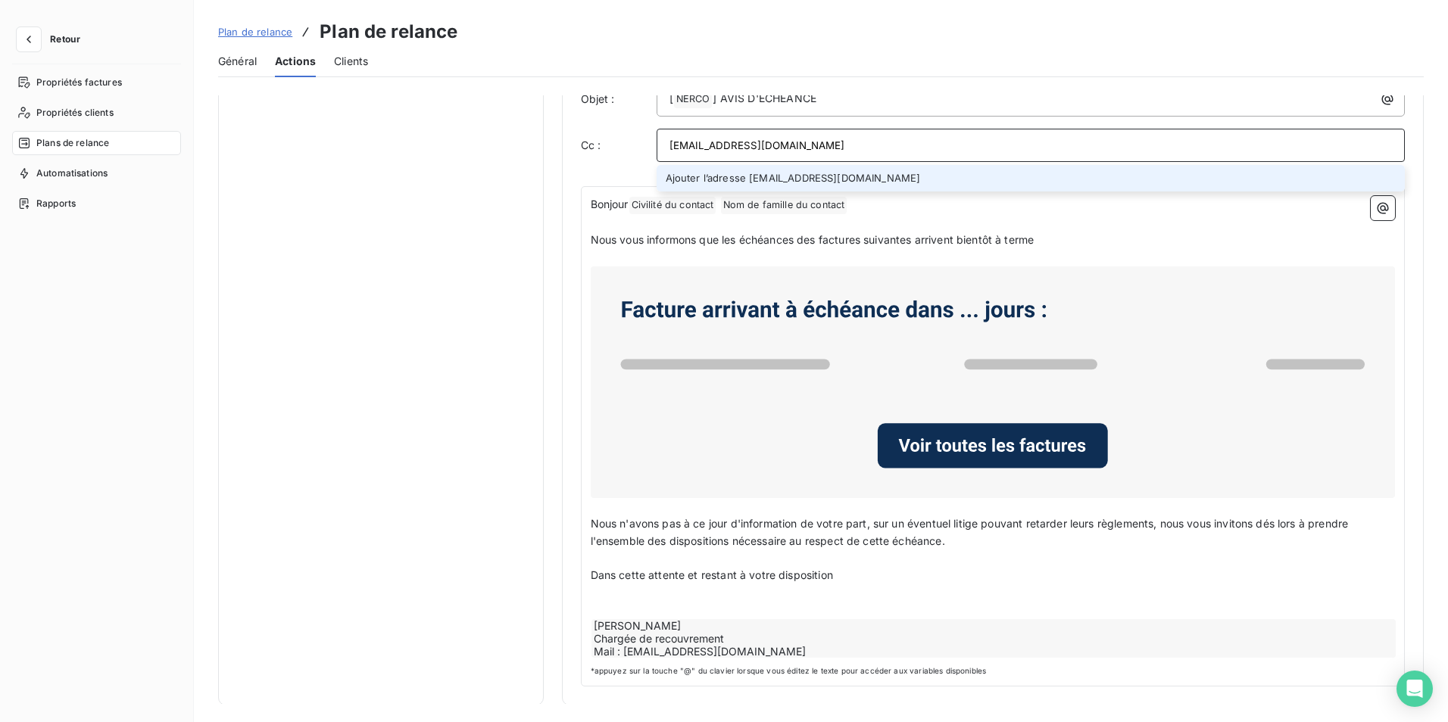
type input "[EMAIL_ADDRESS][DOMAIN_NAME]"
click at [756, 180] on li "Ajouter l’adresse [EMAIL_ADDRESS][DOMAIN_NAME]" at bounding box center [1031, 178] width 749 height 27
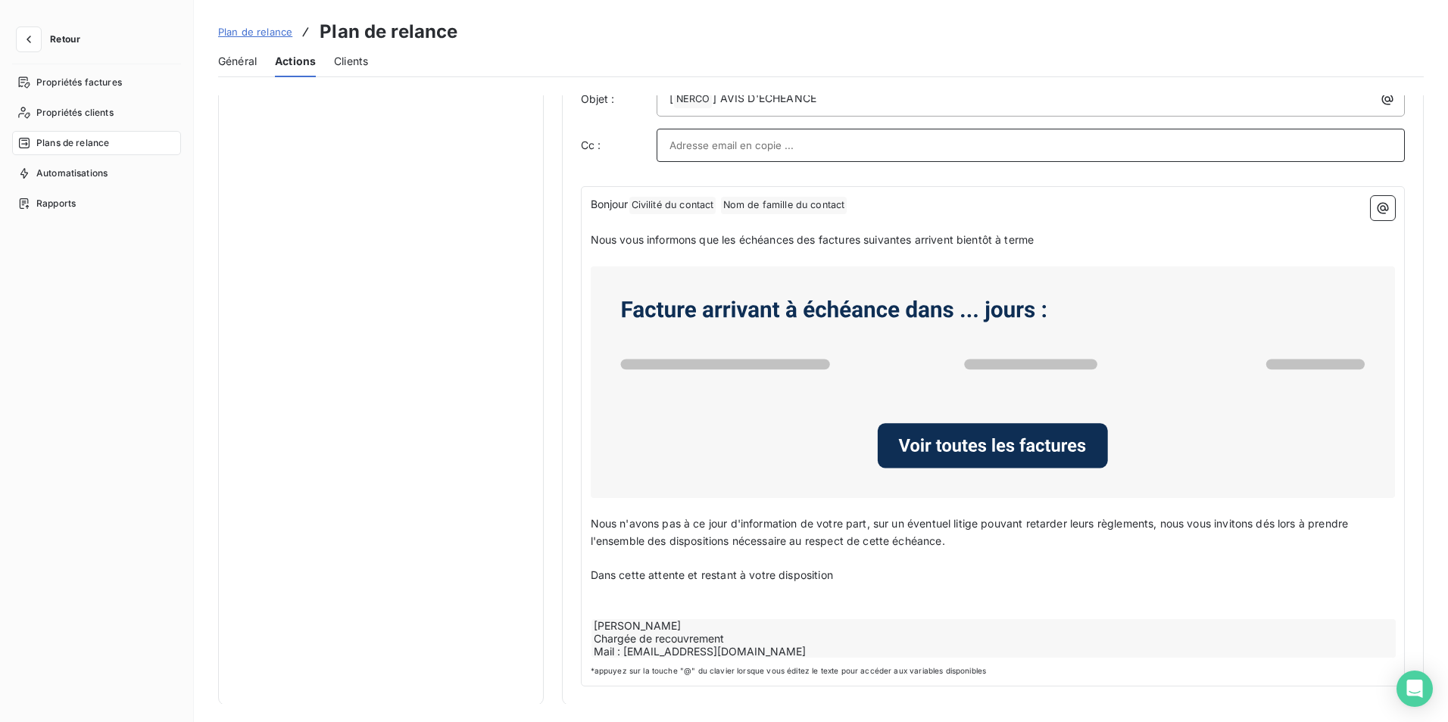
click at [721, 140] on input "text" at bounding box center [1030, 145] width 723 height 23
paste input "[EMAIL_ADDRESS][DOMAIN_NAME]"
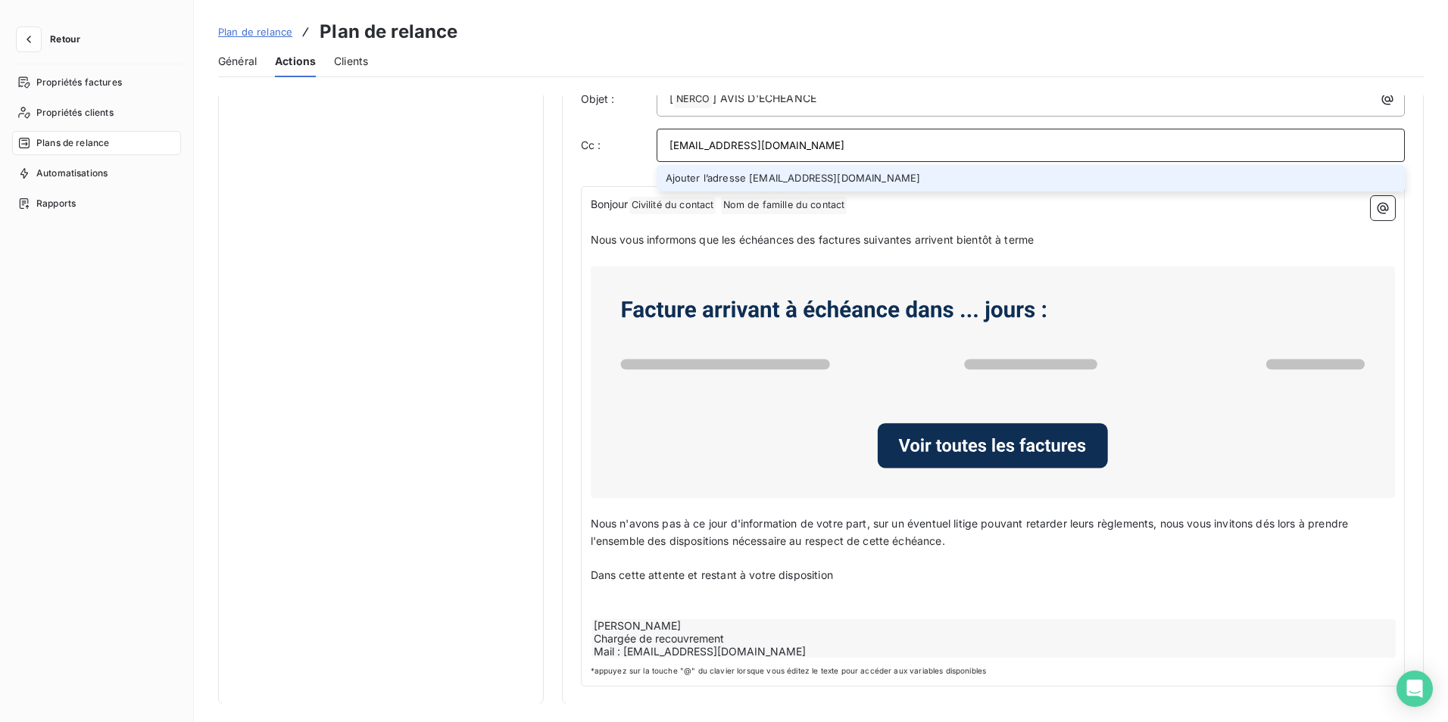
type input "[EMAIL_ADDRESS][DOMAIN_NAME]"
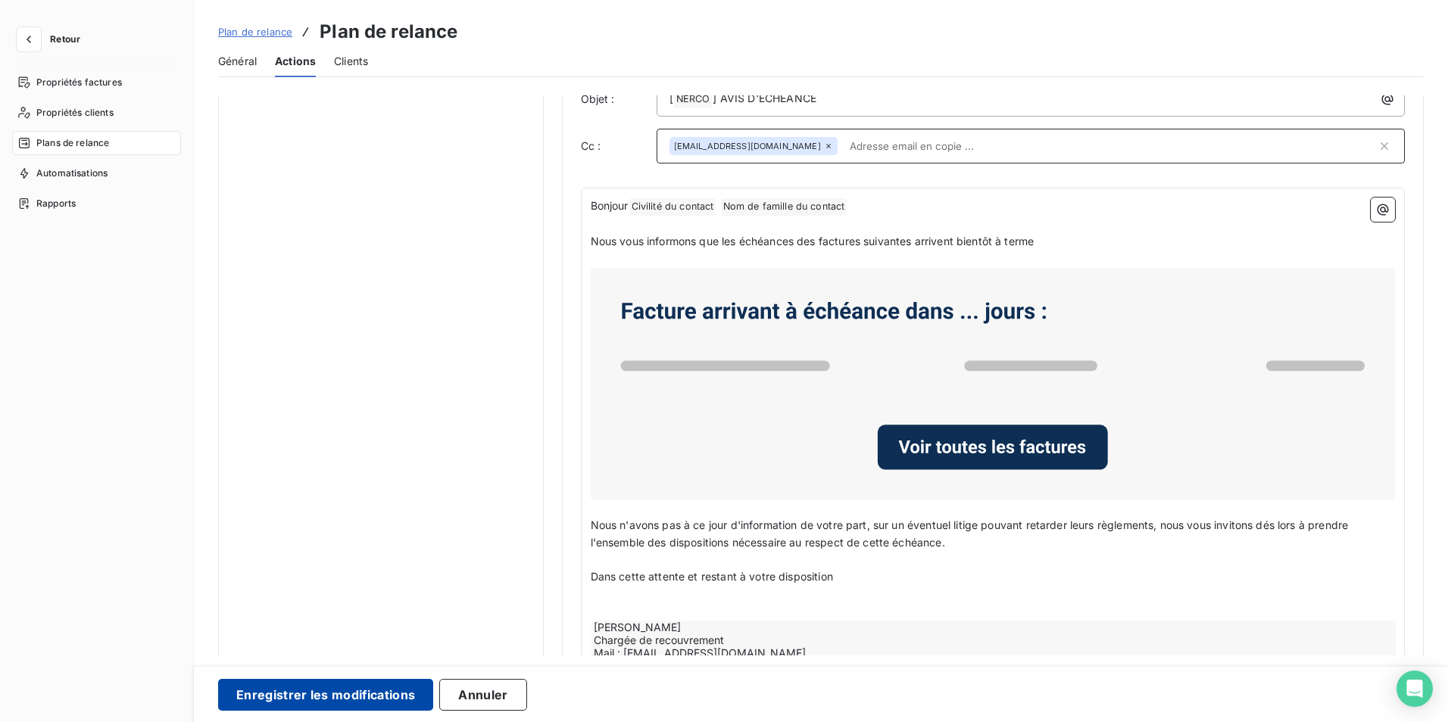
click at [323, 698] on button "Enregistrer les modifications" at bounding box center [325, 695] width 215 height 32
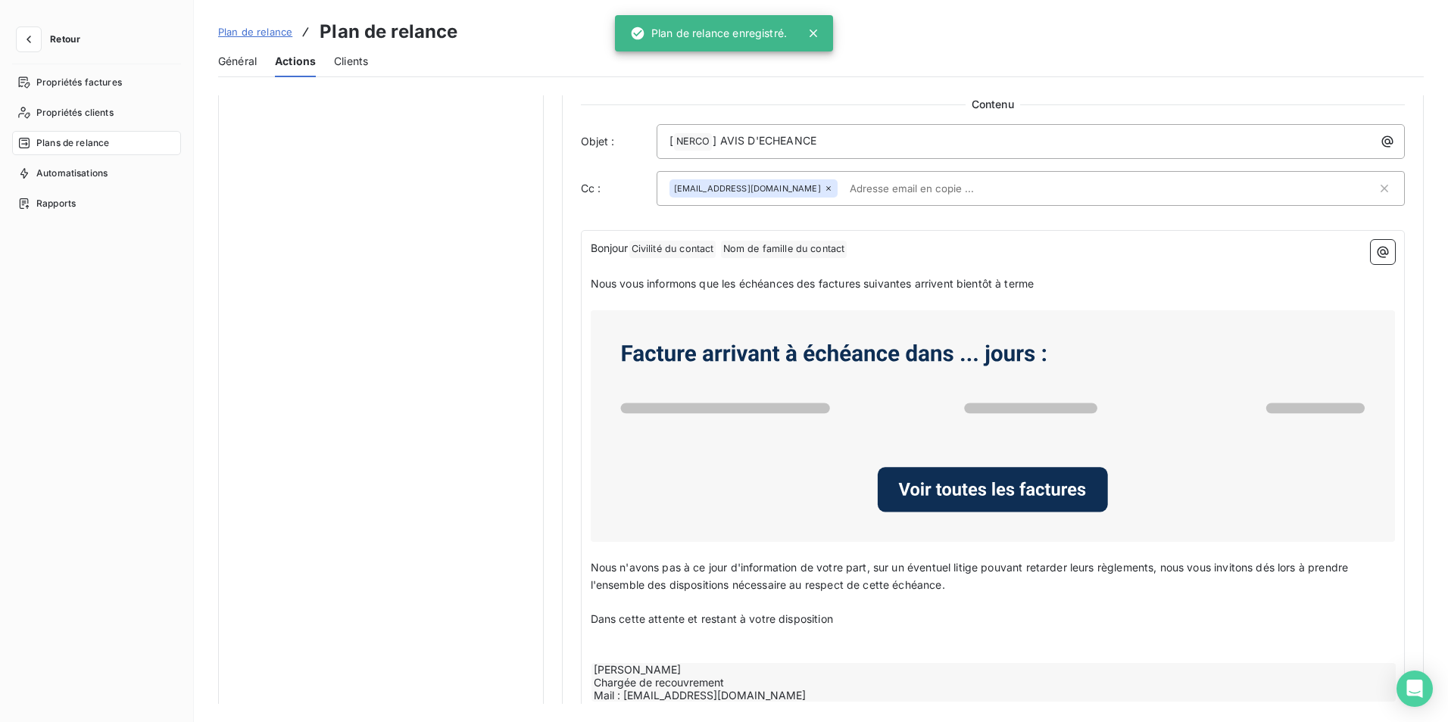
scroll to position [768, 0]
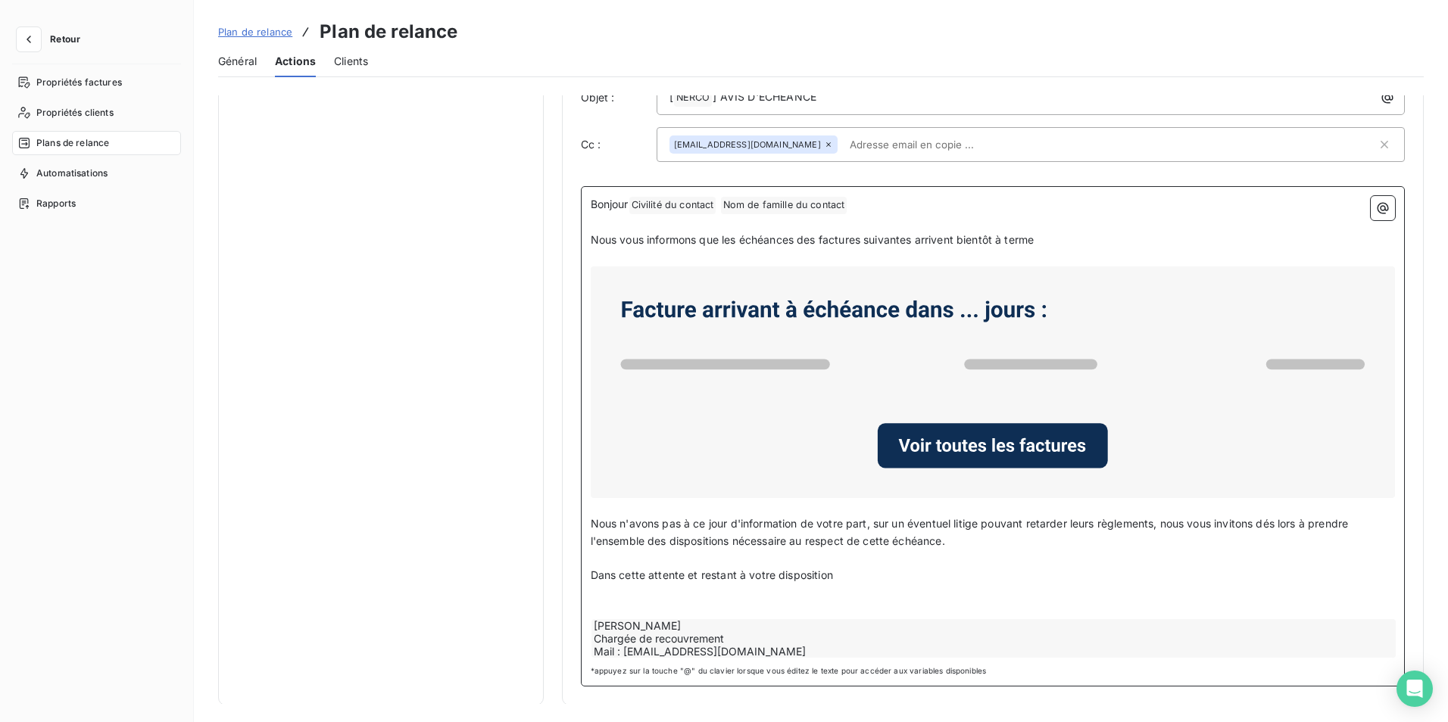
click at [595, 623] on div "[PERSON_NAME] Chargée de recouvrement Mail : [EMAIL_ADDRESS][DOMAIN_NAME]" at bounding box center [993, 638] width 805 height 39
click at [692, 626] on div "[PERSON_NAME] Chargée de recouvrement Mail : [EMAIL_ADDRESS][DOMAIN_NAME]" at bounding box center [993, 638] width 805 height 39
click at [695, 632] on div "[PERSON_NAME] Chargée de recouvrement Mail : [EMAIL_ADDRESS][DOMAIN_NAME]" at bounding box center [993, 638] width 805 height 39
drag, startPoint x: 719, startPoint y: 637, endPoint x: 657, endPoint y: 635, distance: 61.4
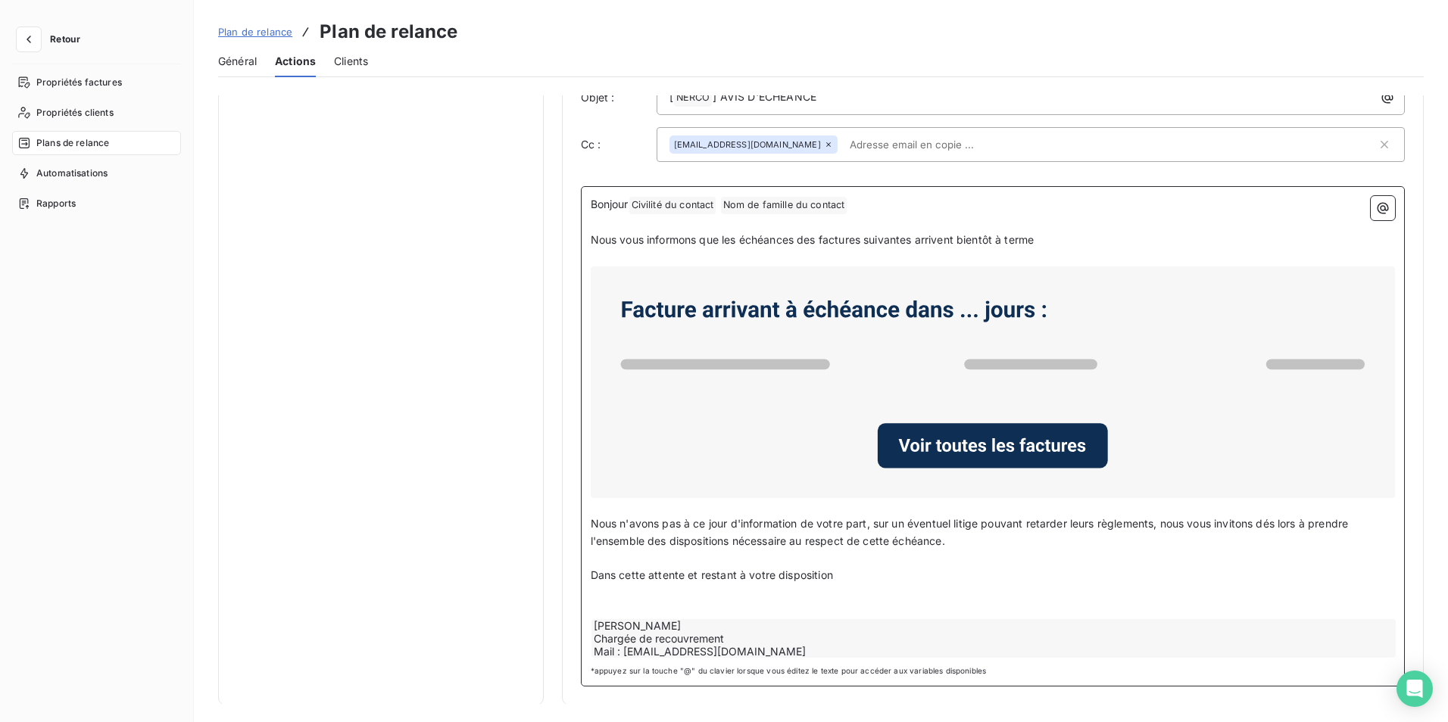
click at [718, 637] on div "[PERSON_NAME] Chargée de recouvrement Mail : [EMAIL_ADDRESS][DOMAIN_NAME]" at bounding box center [993, 638] width 805 height 39
drag, startPoint x: 662, startPoint y: 624, endPoint x: 590, endPoint y: 626, distance: 72.0
click at [591, 625] on div "[PERSON_NAME] Chargée de recouvrement Mail : [EMAIL_ADDRESS][DOMAIN_NAME]" at bounding box center [993, 638] width 805 height 39
drag, startPoint x: 668, startPoint y: 616, endPoint x: 558, endPoint y: 612, distance: 109.9
click at [558, 612] on div "Notifications pré-échéance Envoi par jour en fonction de la date d’échéance J-5…" at bounding box center [821, 16] width 1206 height 1378
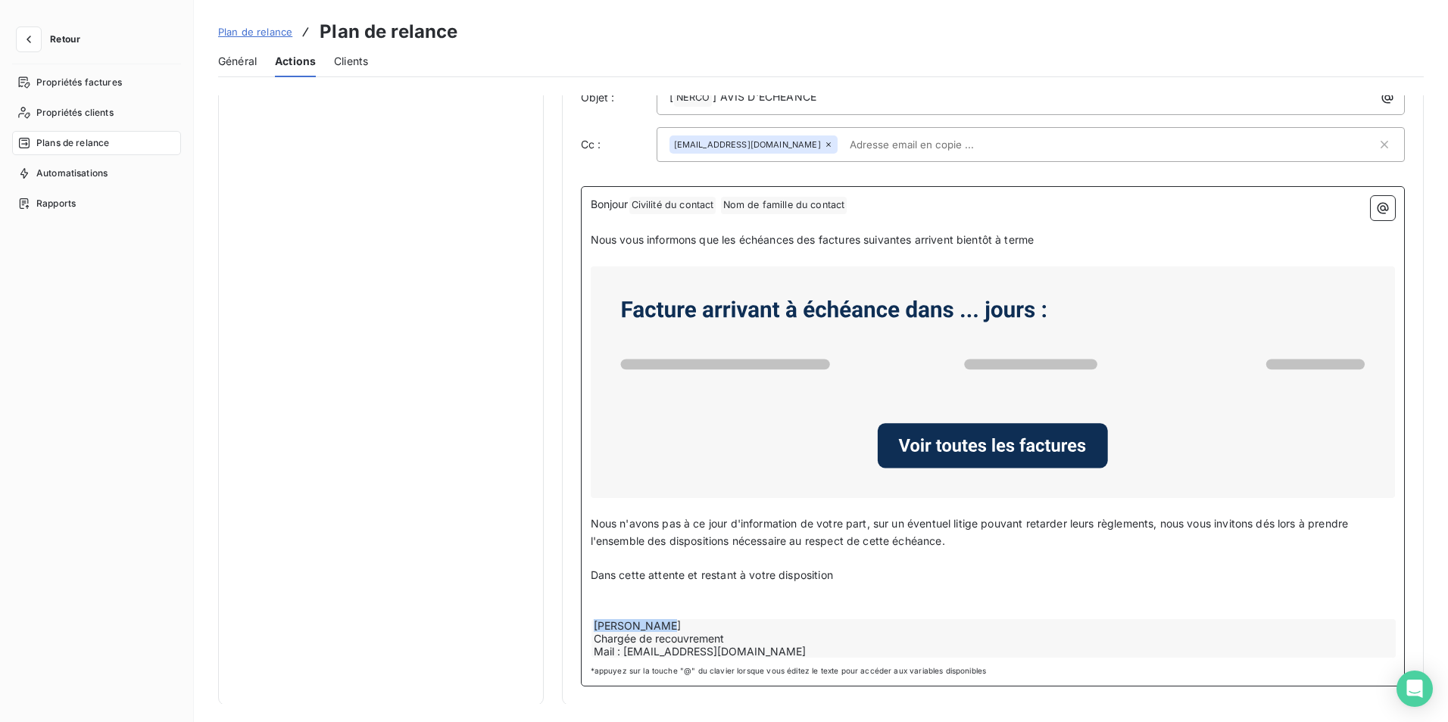
drag, startPoint x: 659, startPoint y: 626, endPoint x: 581, endPoint y: 623, distance: 78.1
click at [581, 623] on div "Bonjour Civilité du contact ﻿ Nom de famille du contact ﻿ ﻿ ﻿ Nous vous informo…" at bounding box center [993, 436] width 825 height 501
copy div "[PERSON_NAME]"
drag, startPoint x: 616, startPoint y: 624, endPoint x: 794, endPoint y: 638, distance: 178.6
click at [794, 639] on div "[PERSON_NAME] Chargée de recouvrement Mail : [EMAIL_ADDRESS][DOMAIN_NAME]" at bounding box center [993, 638] width 805 height 39
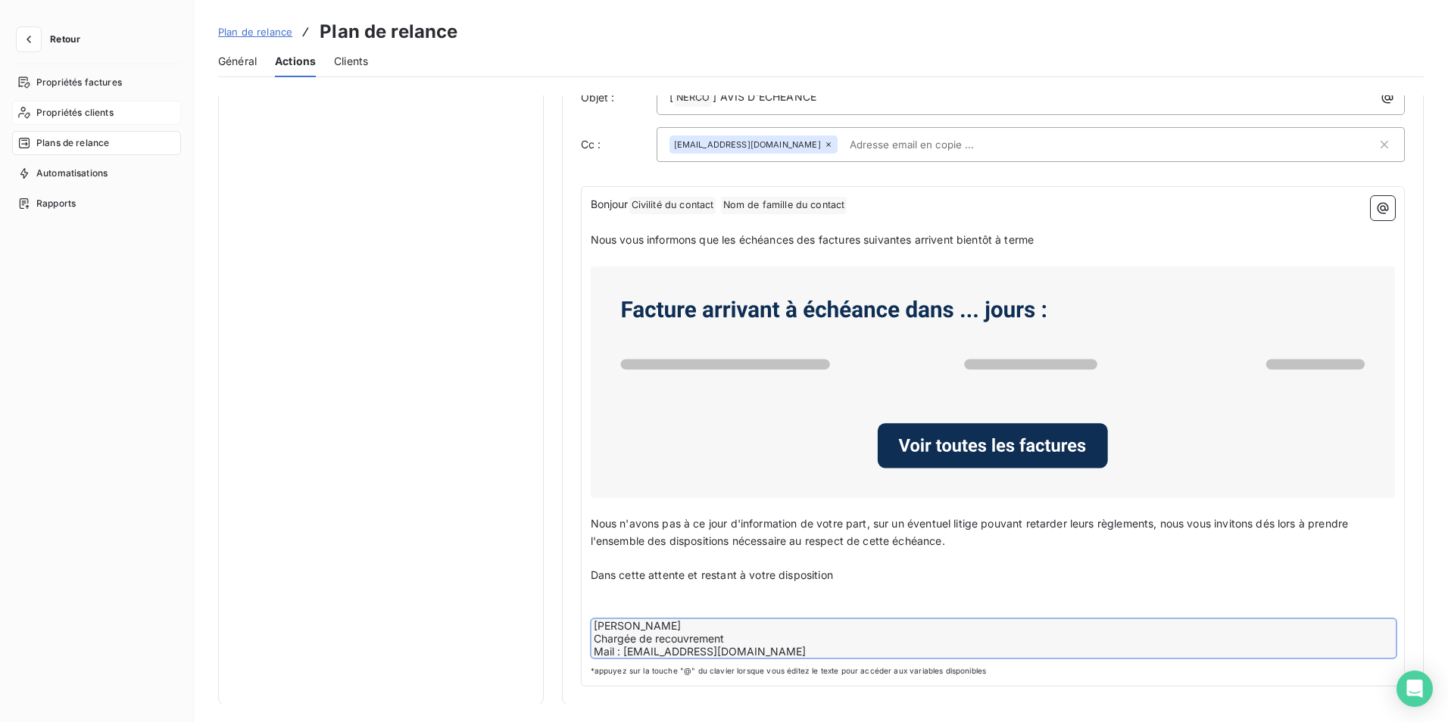
click at [62, 110] on span "Propriétés clients" at bounding box center [74, 113] width 77 height 14
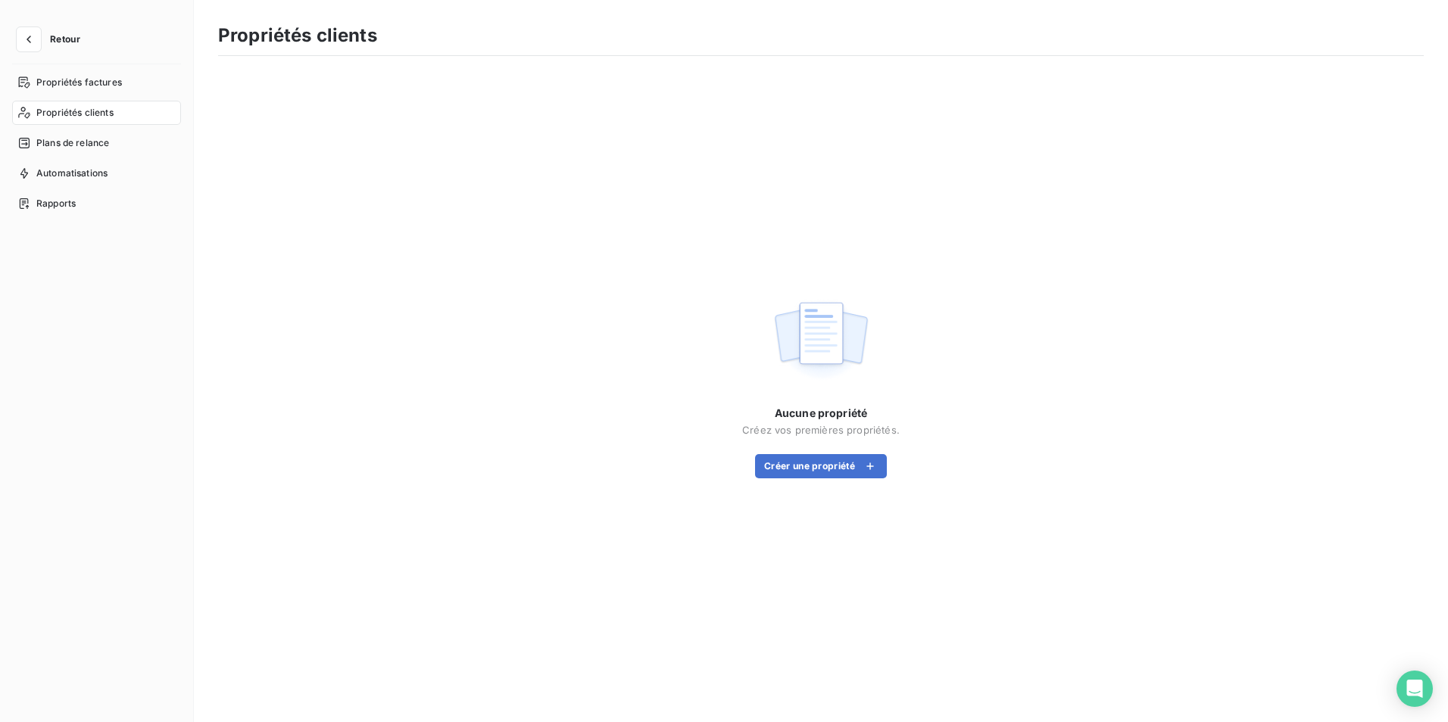
click at [55, 110] on span "Propriétés clients" at bounding box center [74, 113] width 77 height 14
click at [68, 144] on span "Plans de relance" at bounding box center [72, 143] width 73 height 14
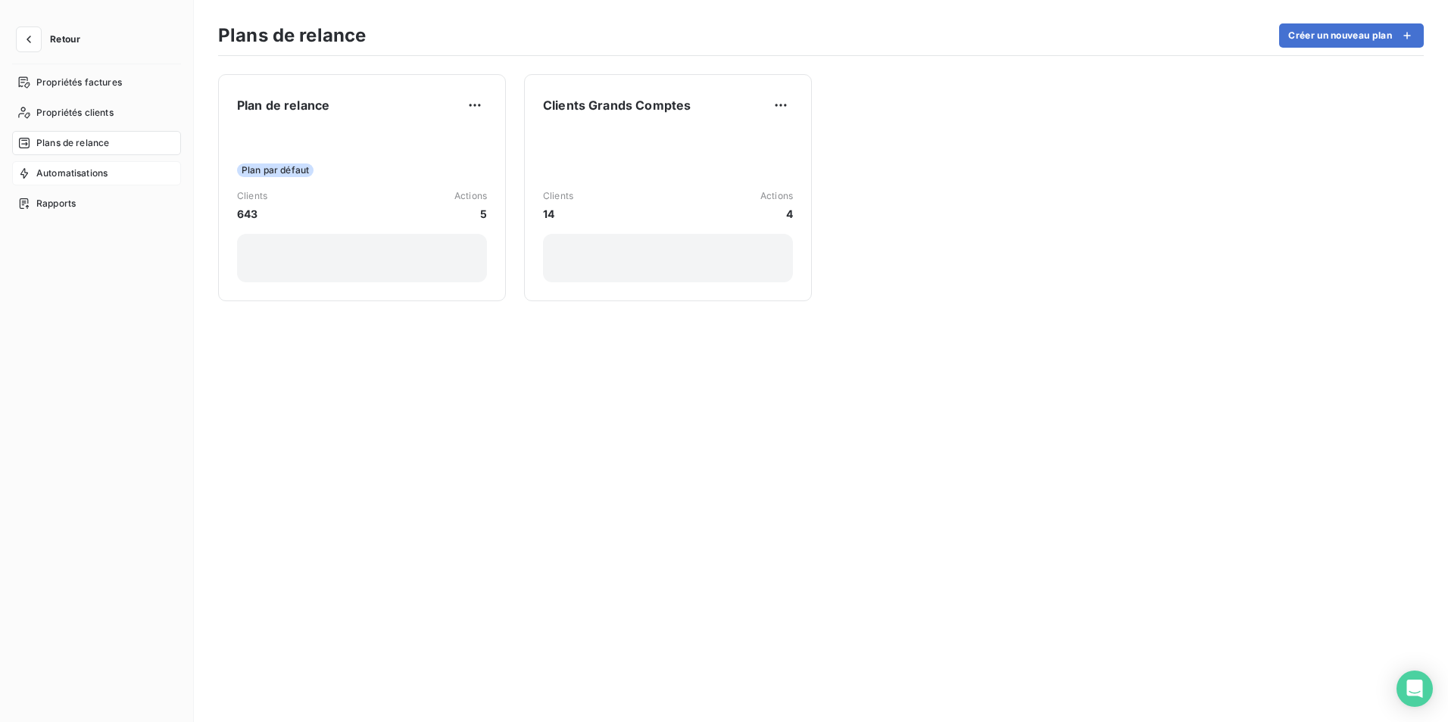
click at [64, 173] on span "Automatisations" at bounding box center [71, 174] width 71 height 14
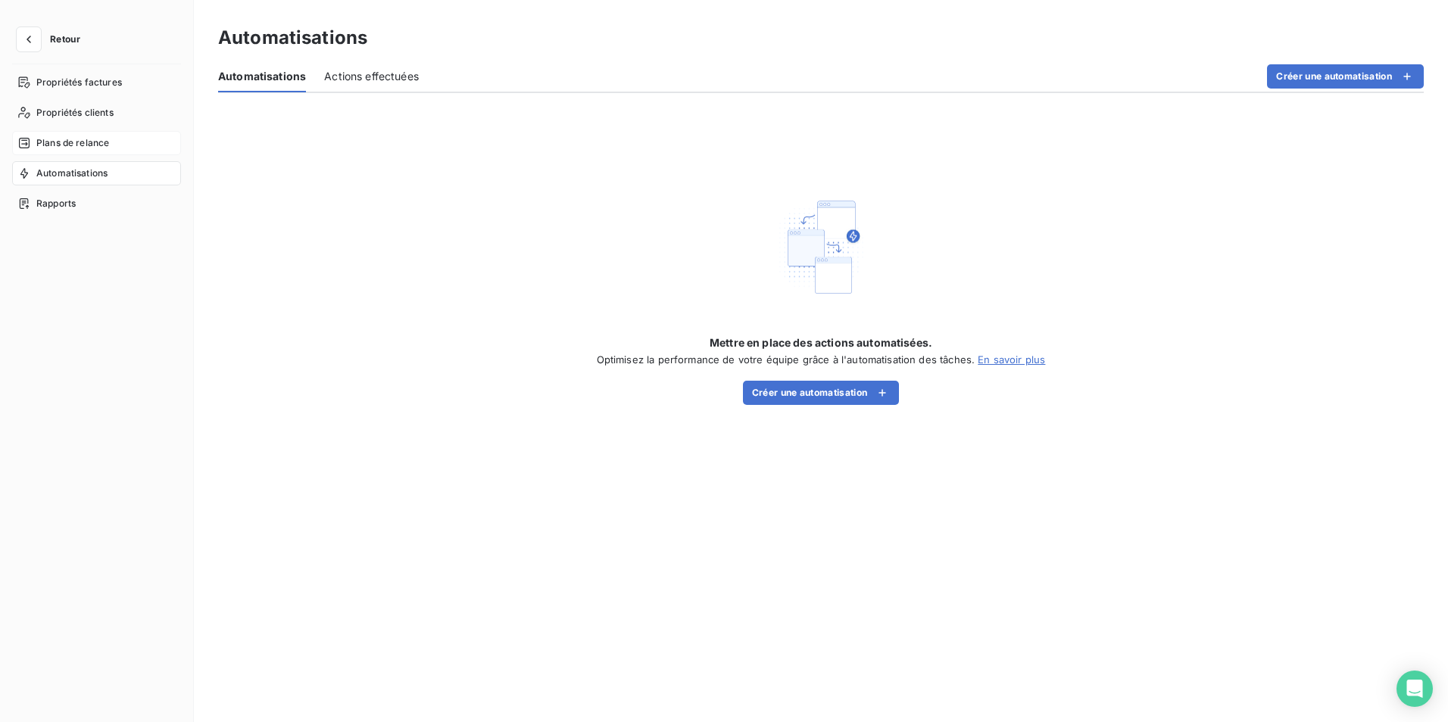
click at [82, 142] on span "Plans de relance" at bounding box center [72, 143] width 73 height 14
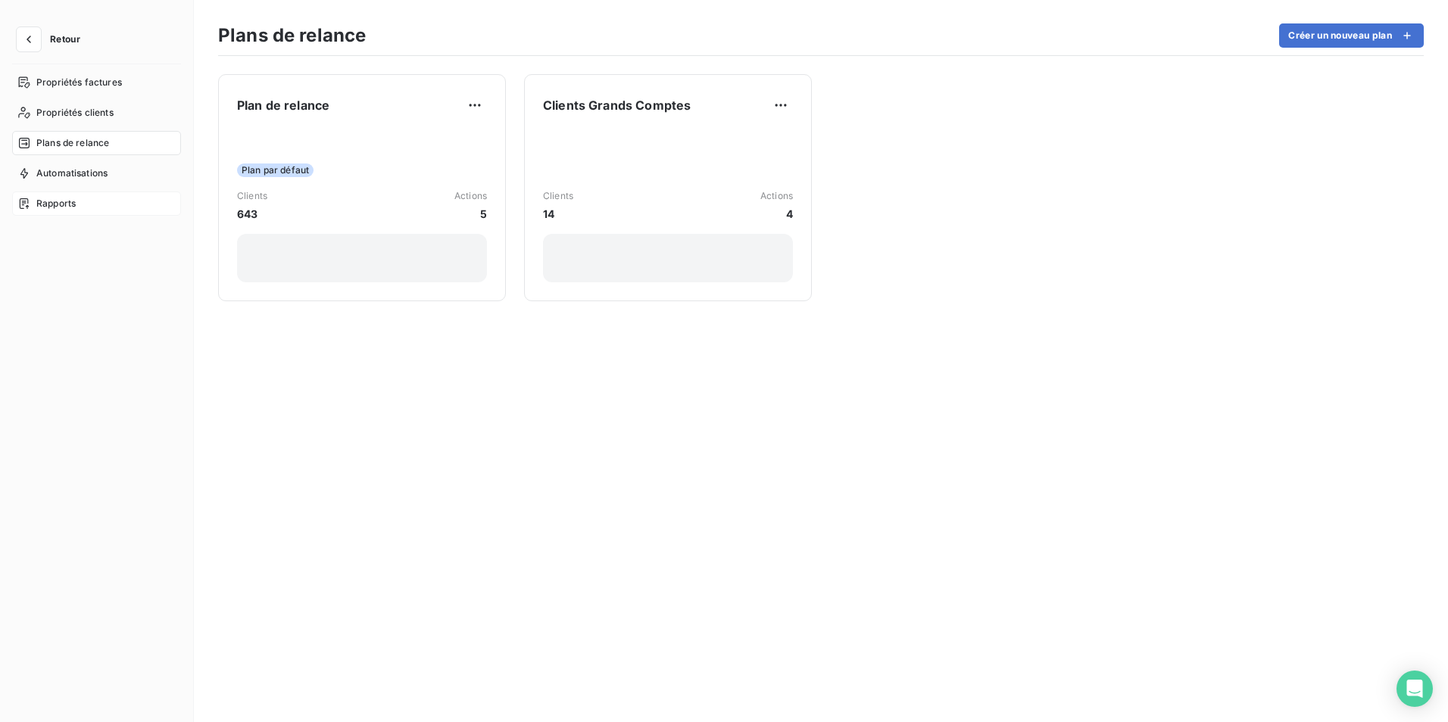
click at [52, 200] on span "Rapports" at bounding box center [55, 204] width 39 height 14
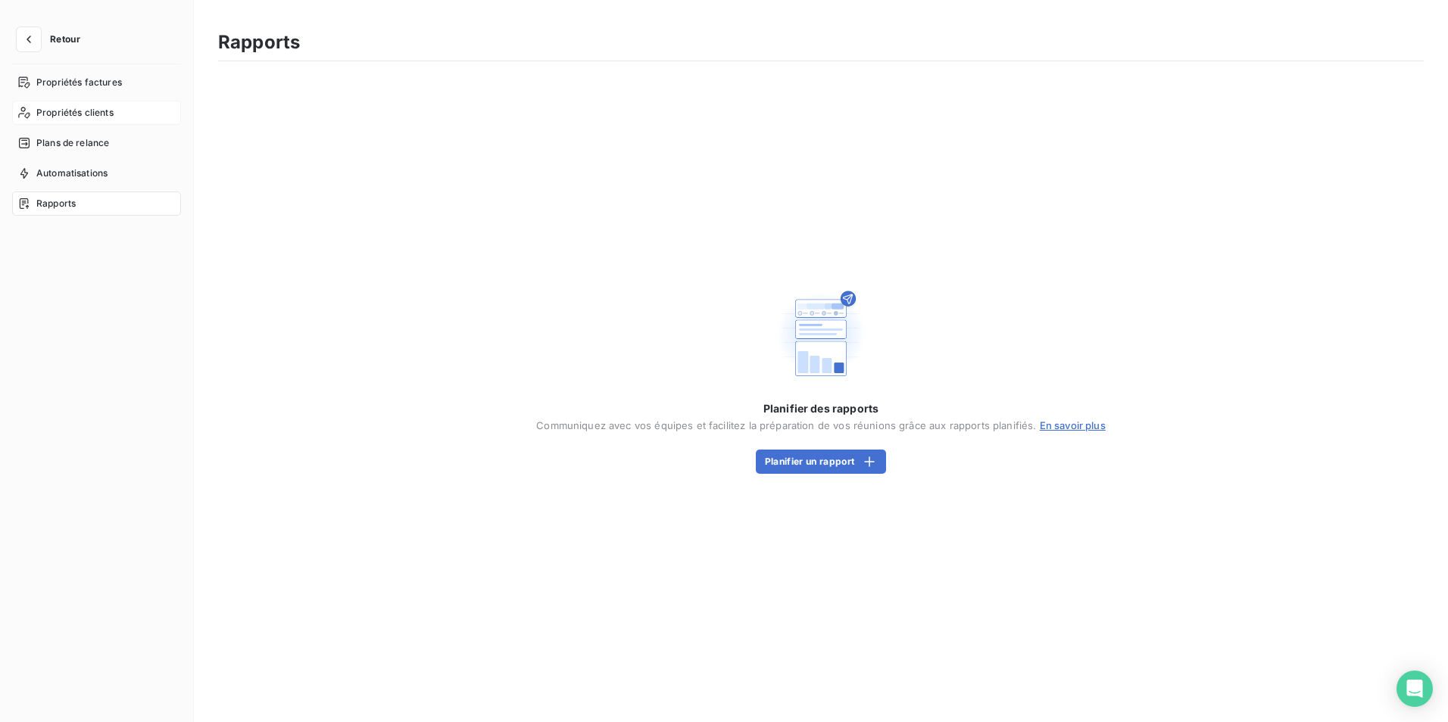
click at [86, 108] on span "Propriétés clients" at bounding box center [74, 113] width 77 height 14
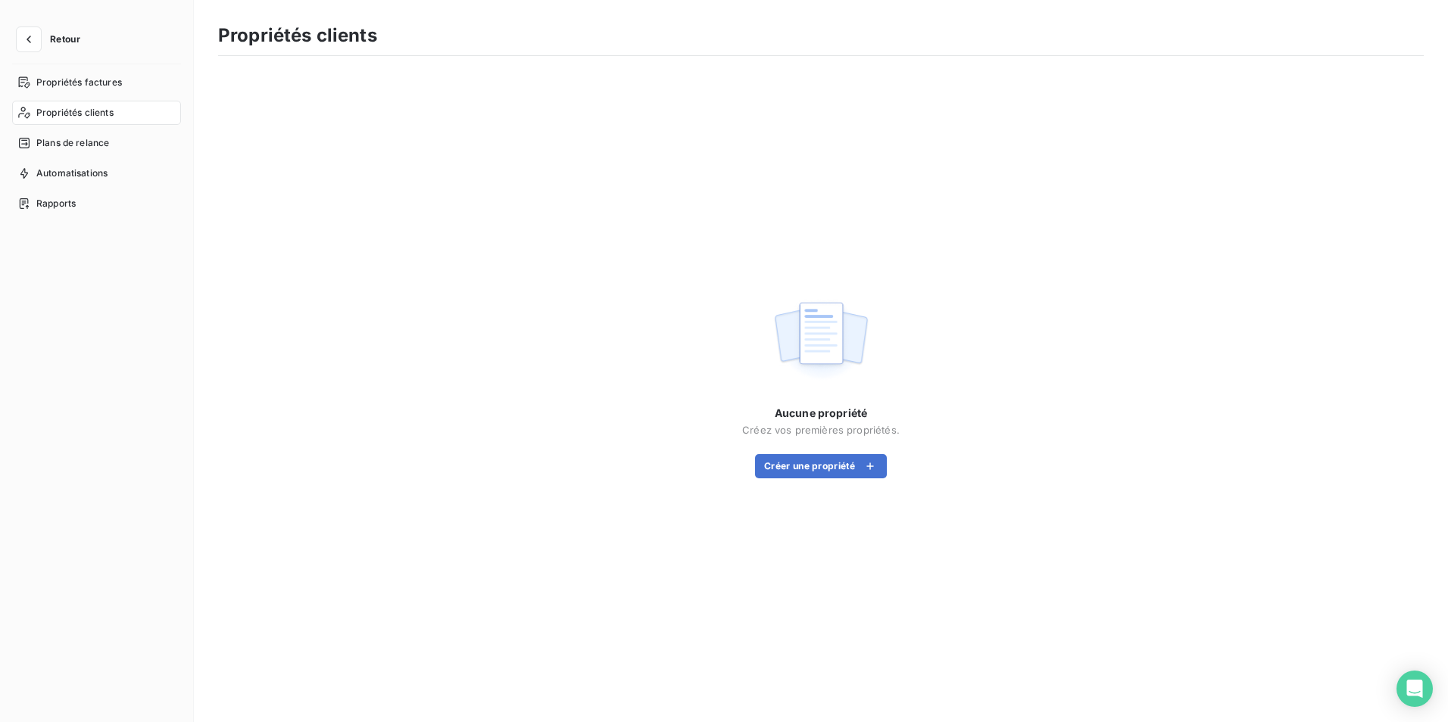
click at [92, 116] on span "Propriétés clients" at bounding box center [74, 113] width 77 height 14
click at [88, 148] on span "Plans de relance" at bounding box center [72, 143] width 73 height 14
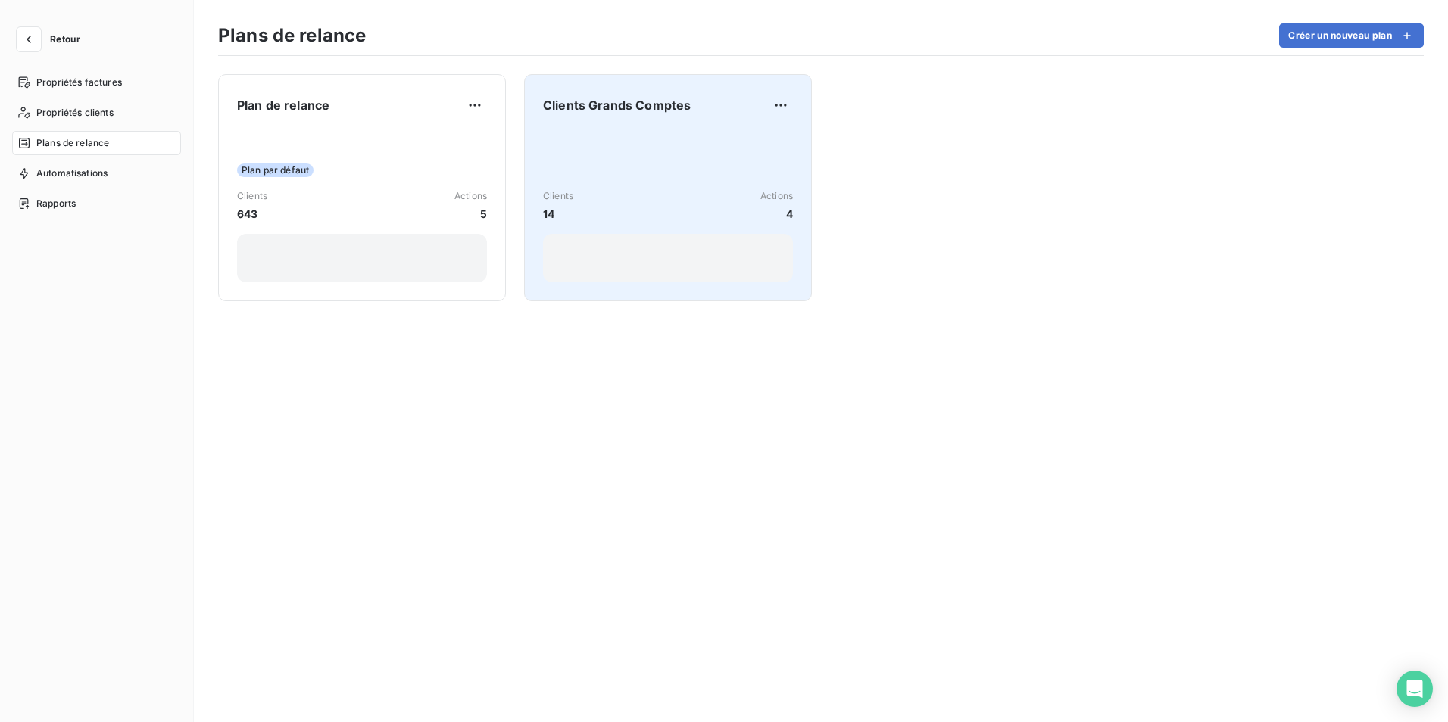
click at [614, 239] on div at bounding box center [668, 258] width 250 height 48
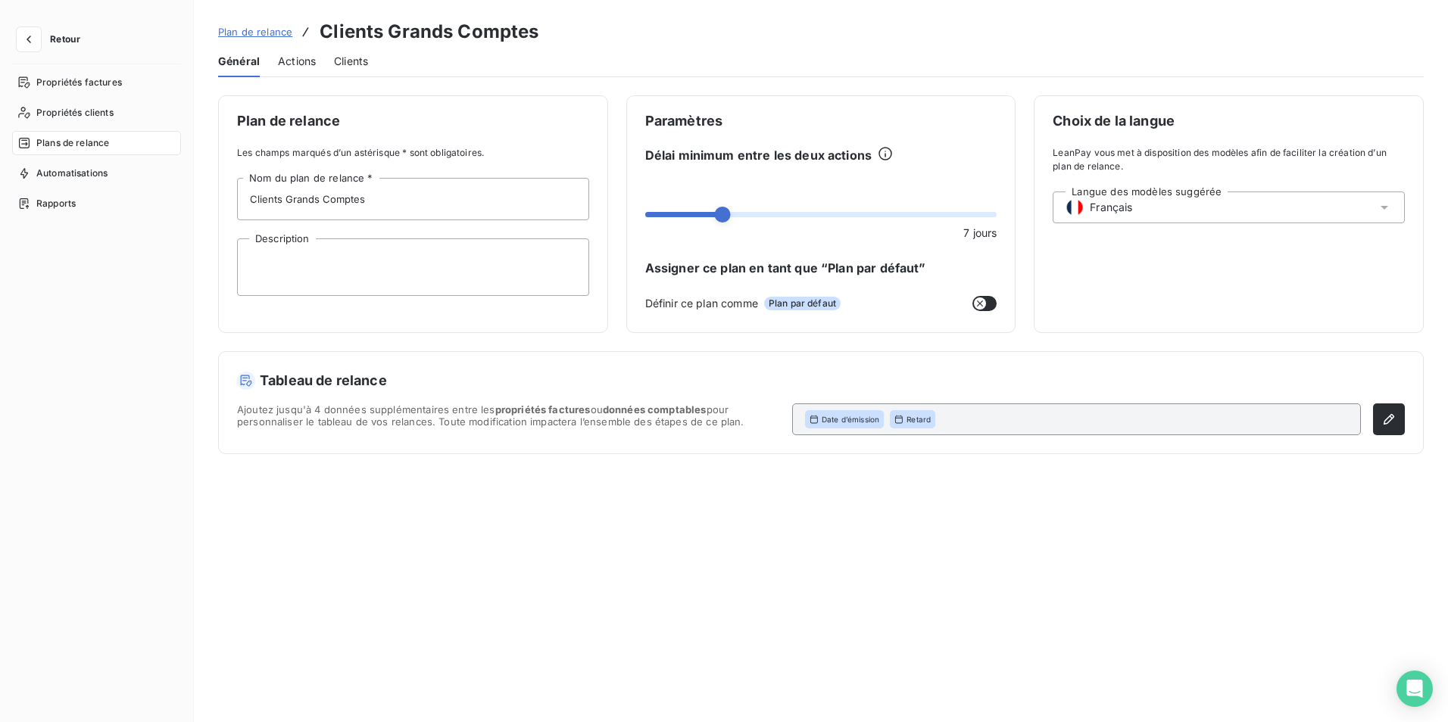
click at [299, 58] on span "Actions" at bounding box center [297, 61] width 38 height 15
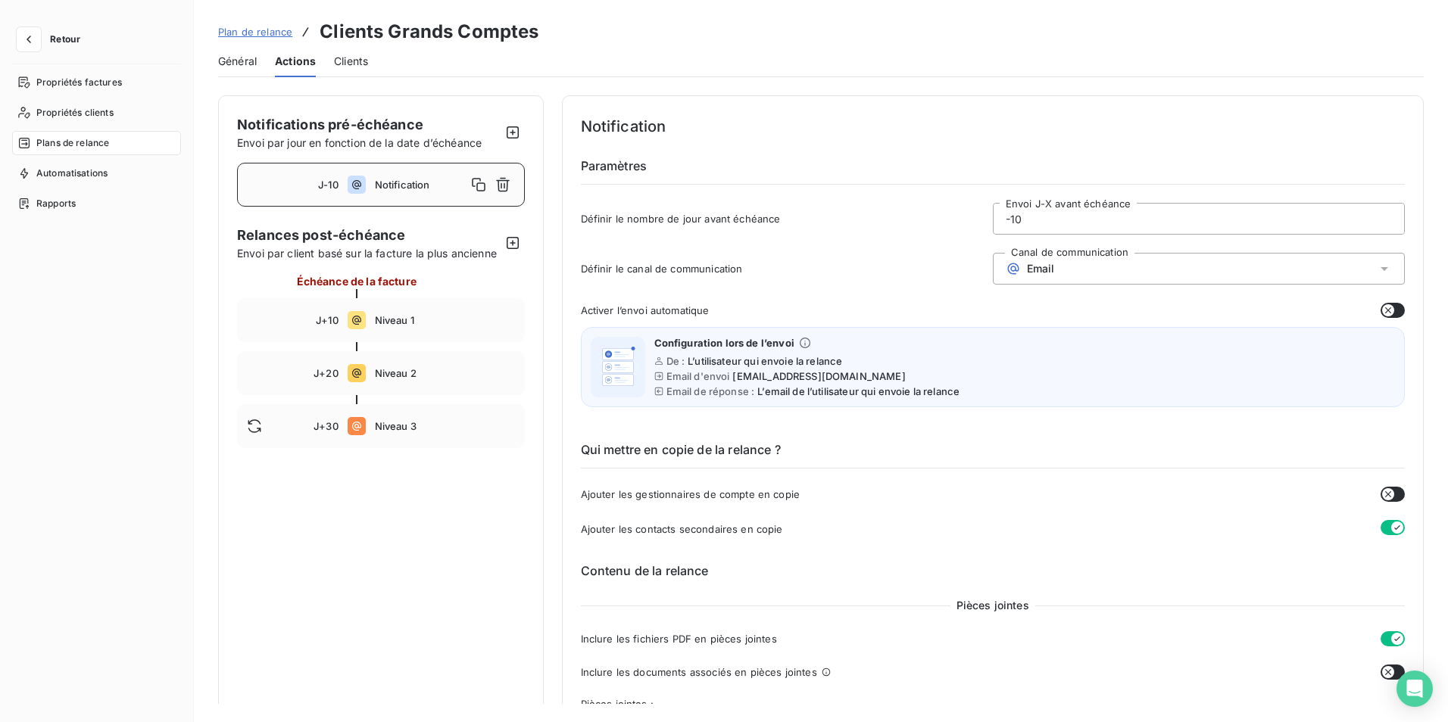
click at [233, 59] on span "Général" at bounding box center [237, 61] width 39 height 15
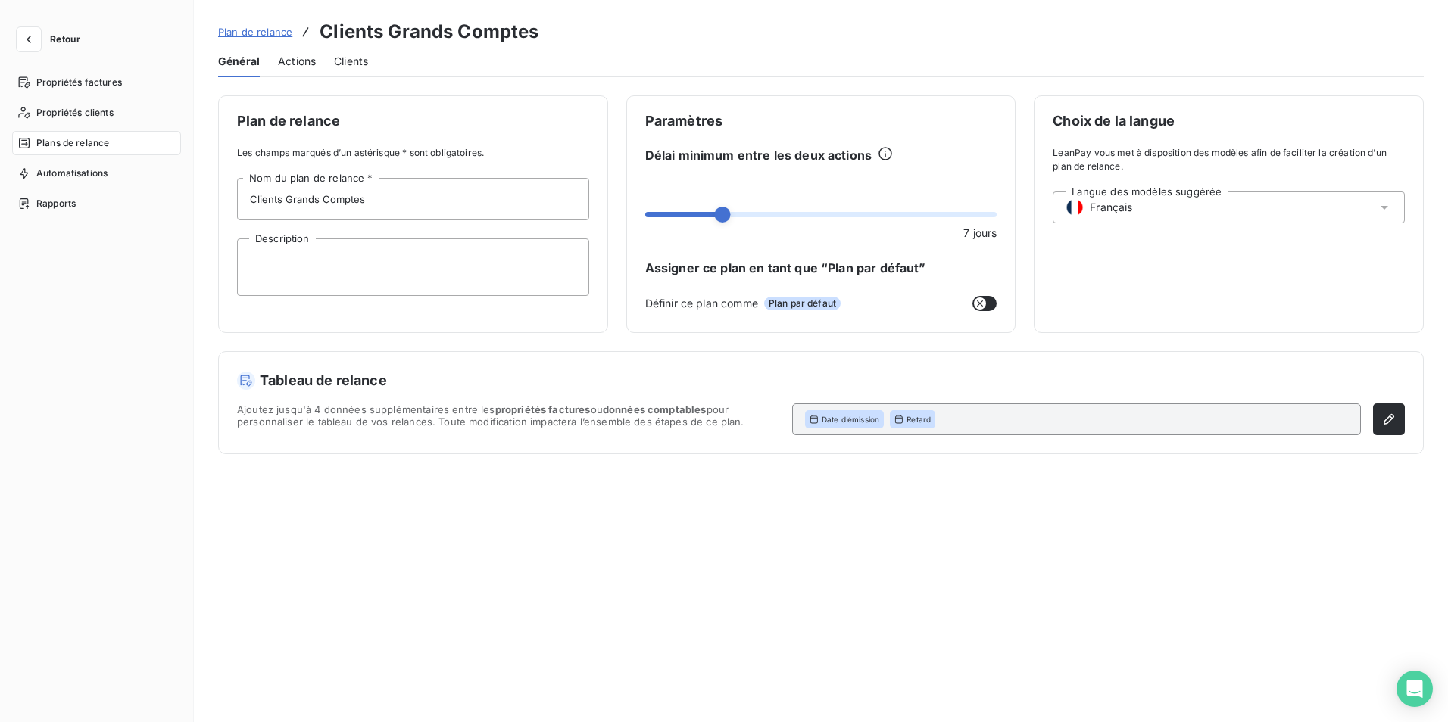
click at [281, 59] on span "Actions" at bounding box center [297, 61] width 38 height 15
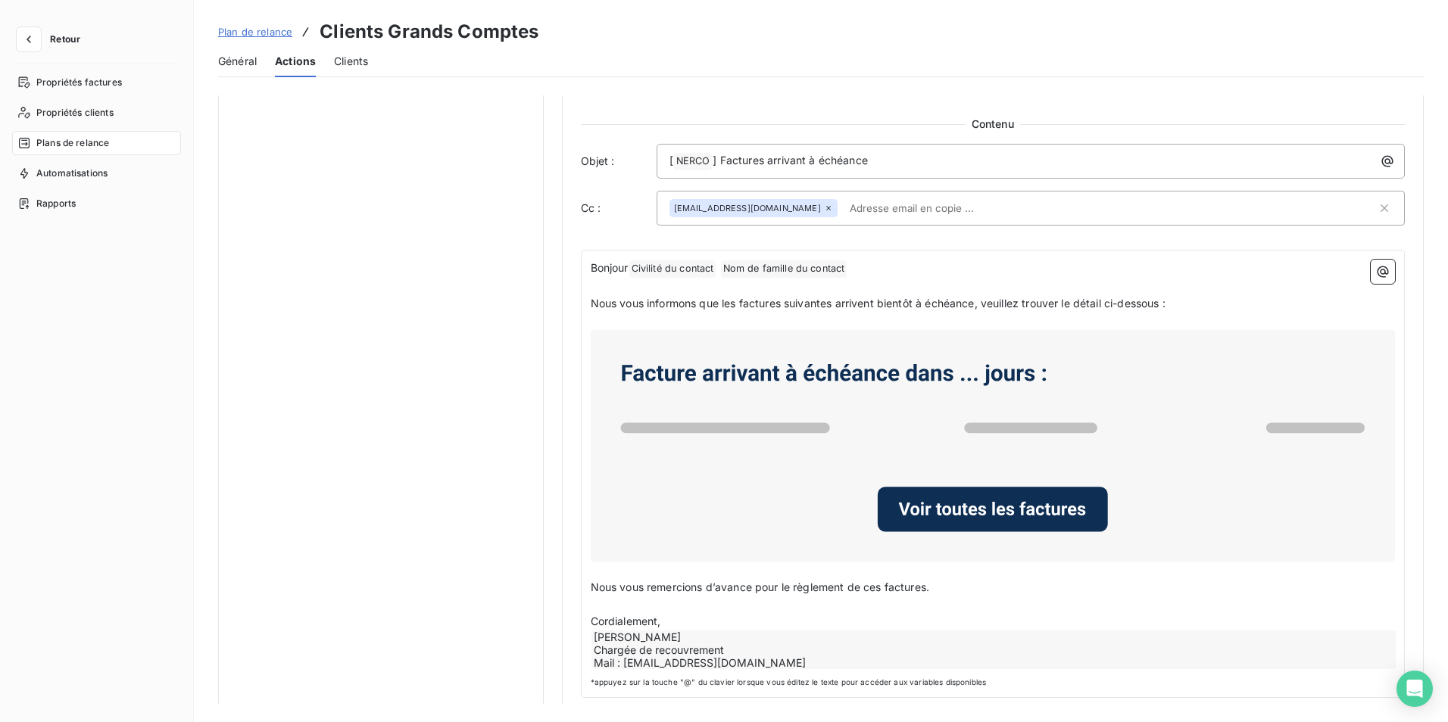
scroll to position [716, 0]
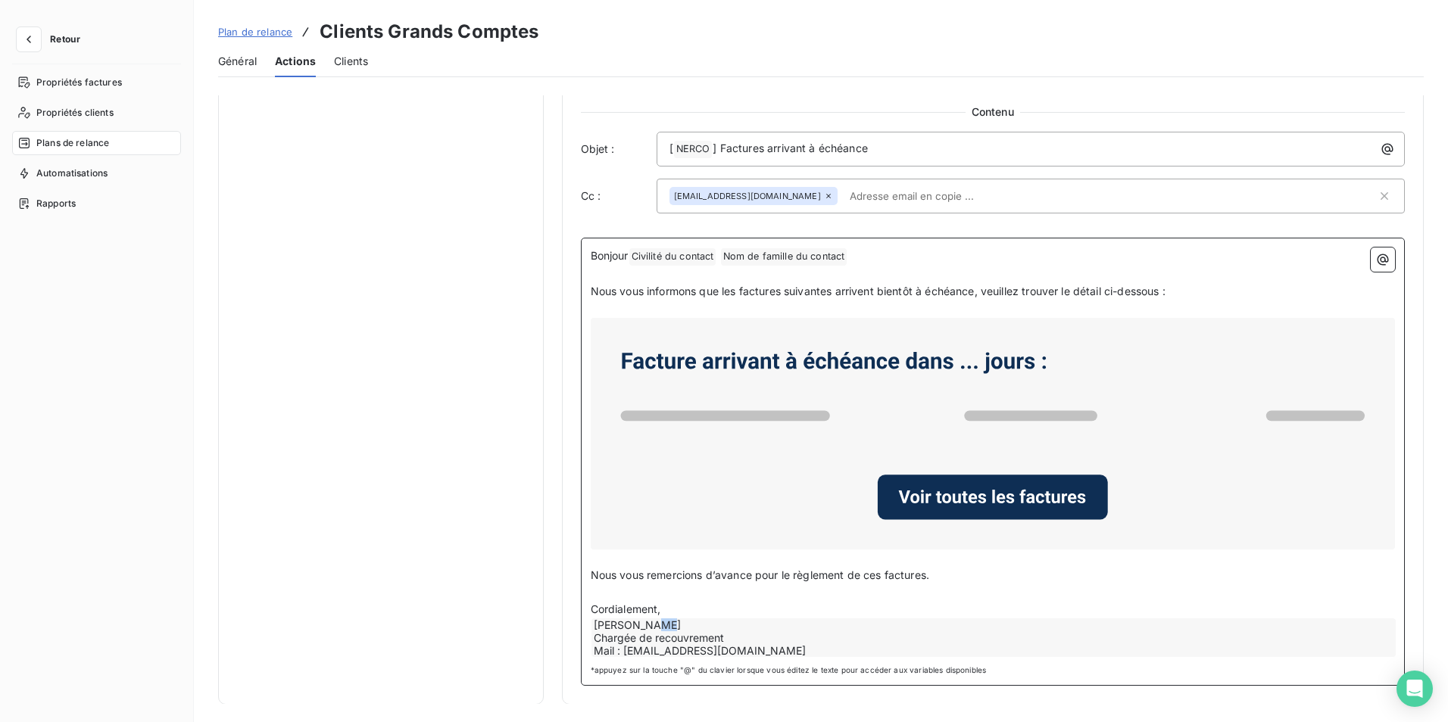
drag, startPoint x: 678, startPoint y: 621, endPoint x: 646, endPoint y: 621, distance: 31.8
click at [646, 621] on div "[PERSON_NAME] Chargée de recouvrement Mail : [EMAIL_ADDRESS][DOMAIN_NAME]" at bounding box center [993, 638] width 805 height 39
drag, startPoint x: 661, startPoint y: 619, endPoint x: 589, endPoint y: 616, distance: 72.0
click at [591, 616] on div "Bonjour Civilité du contact ﻿ Nom de famille du contact ﻿ ﻿ ﻿ Nous vous informo…" at bounding box center [993, 453] width 805 height 411
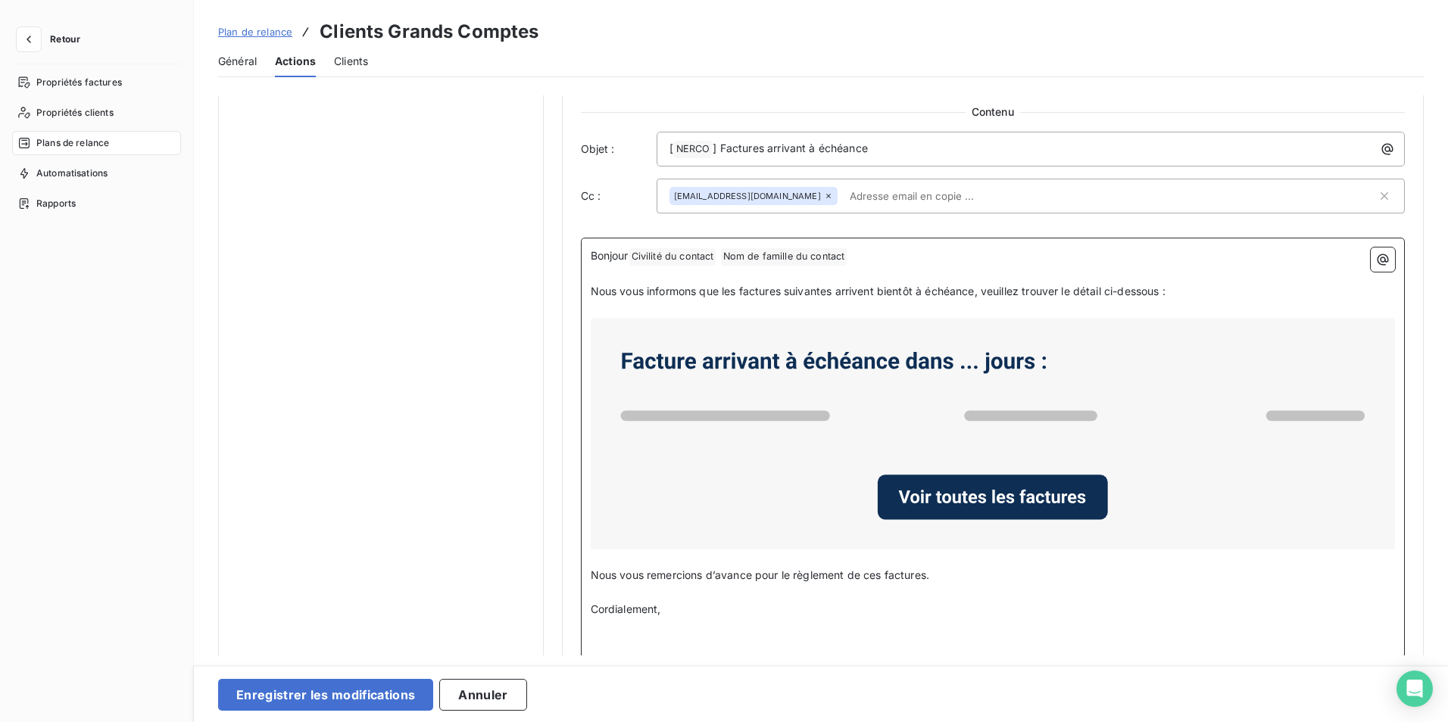
click at [595, 631] on p "﻿" at bounding box center [993, 627] width 805 height 17
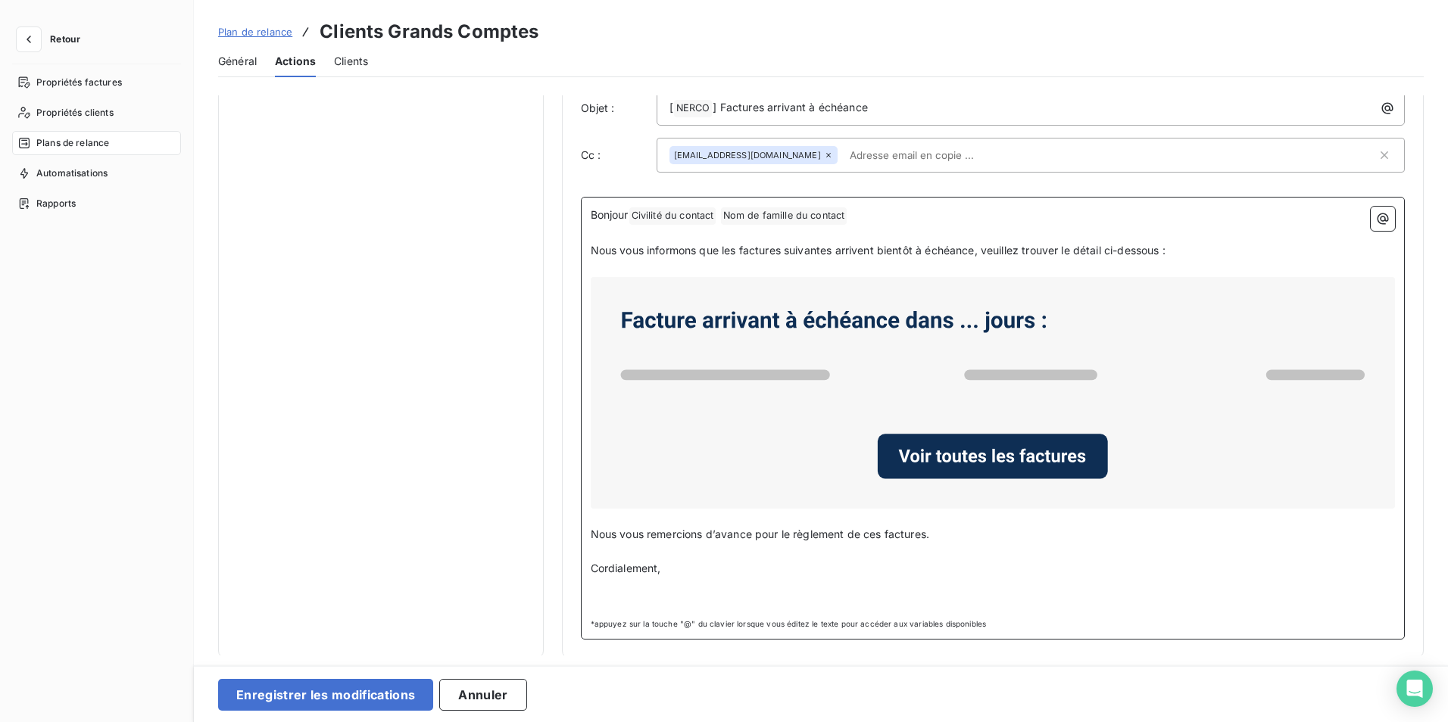
scroll to position [759, 0]
click at [613, 591] on p "﻿" at bounding box center [993, 584] width 805 height 17
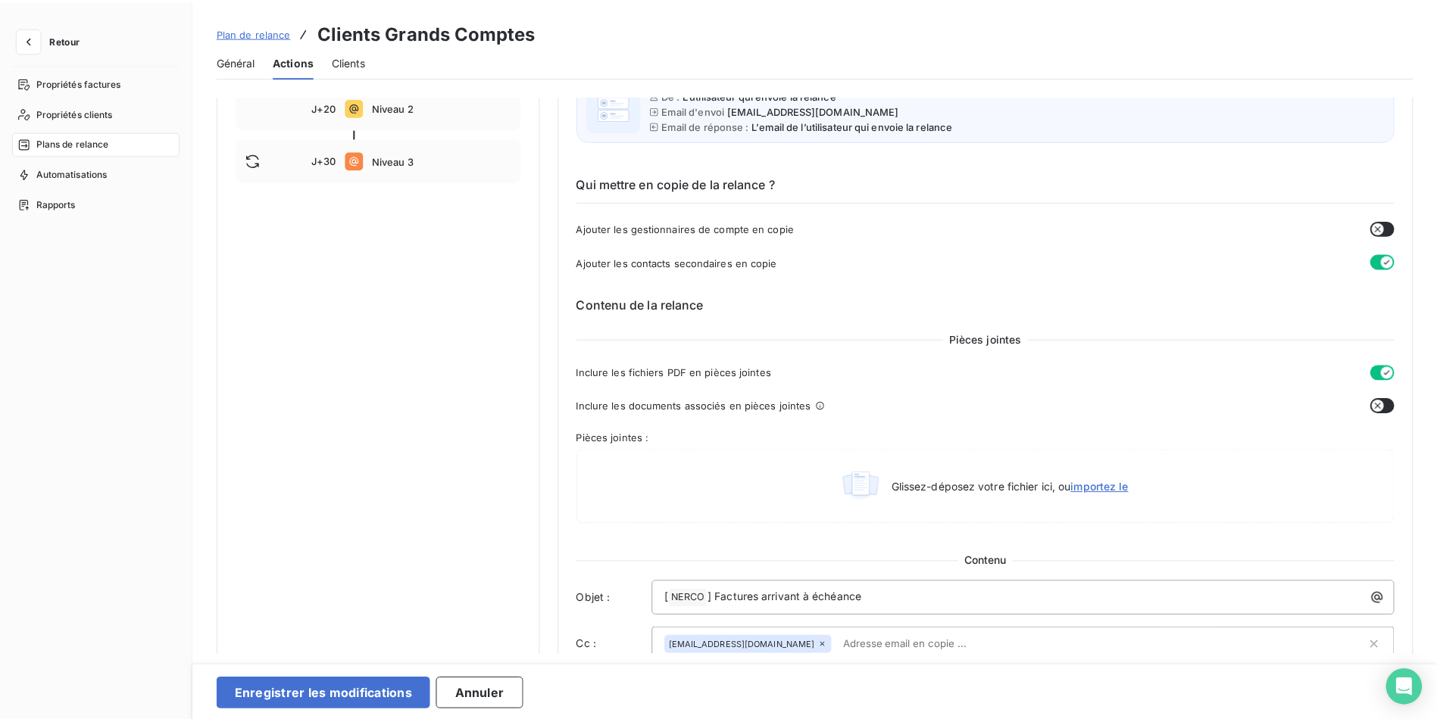
scroll to position [76, 0]
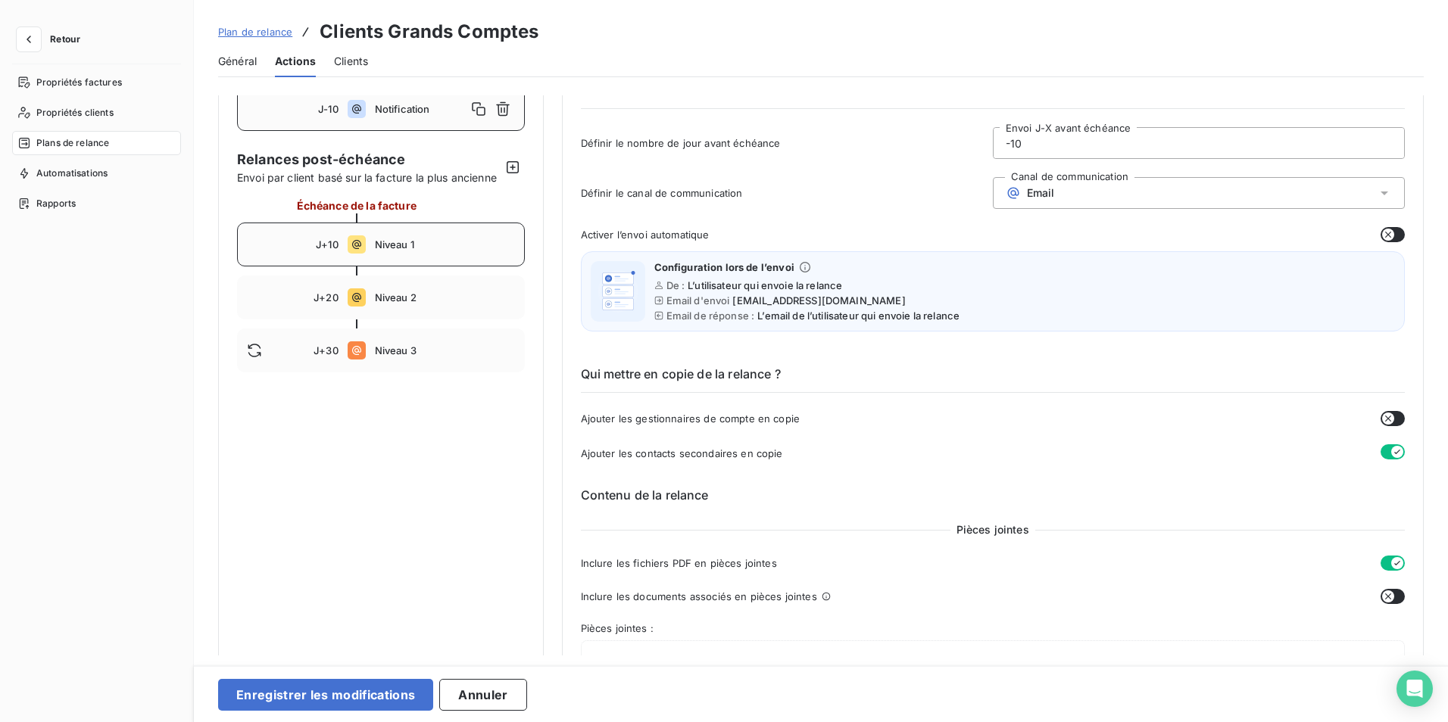
click at [404, 251] on span "Niveau 1" at bounding box center [445, 245] width 140 height 12
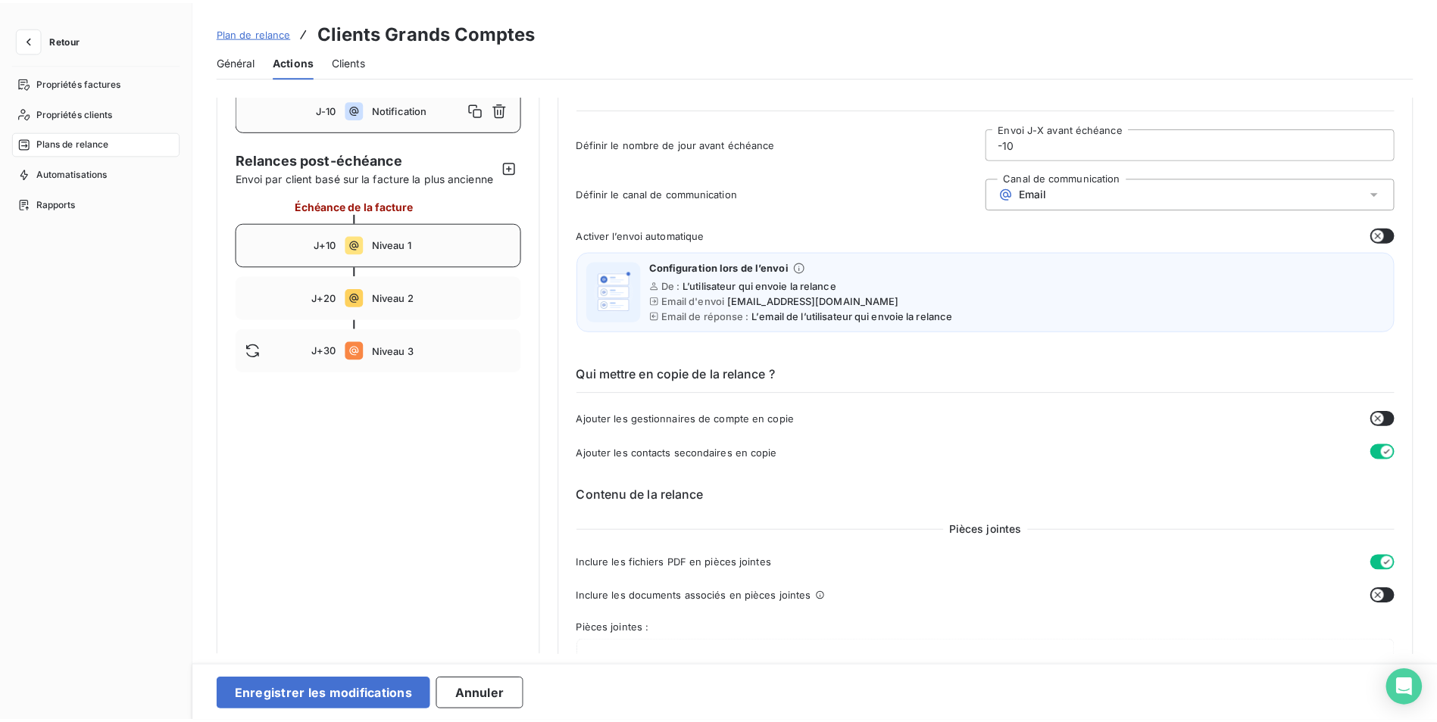
type input "10"
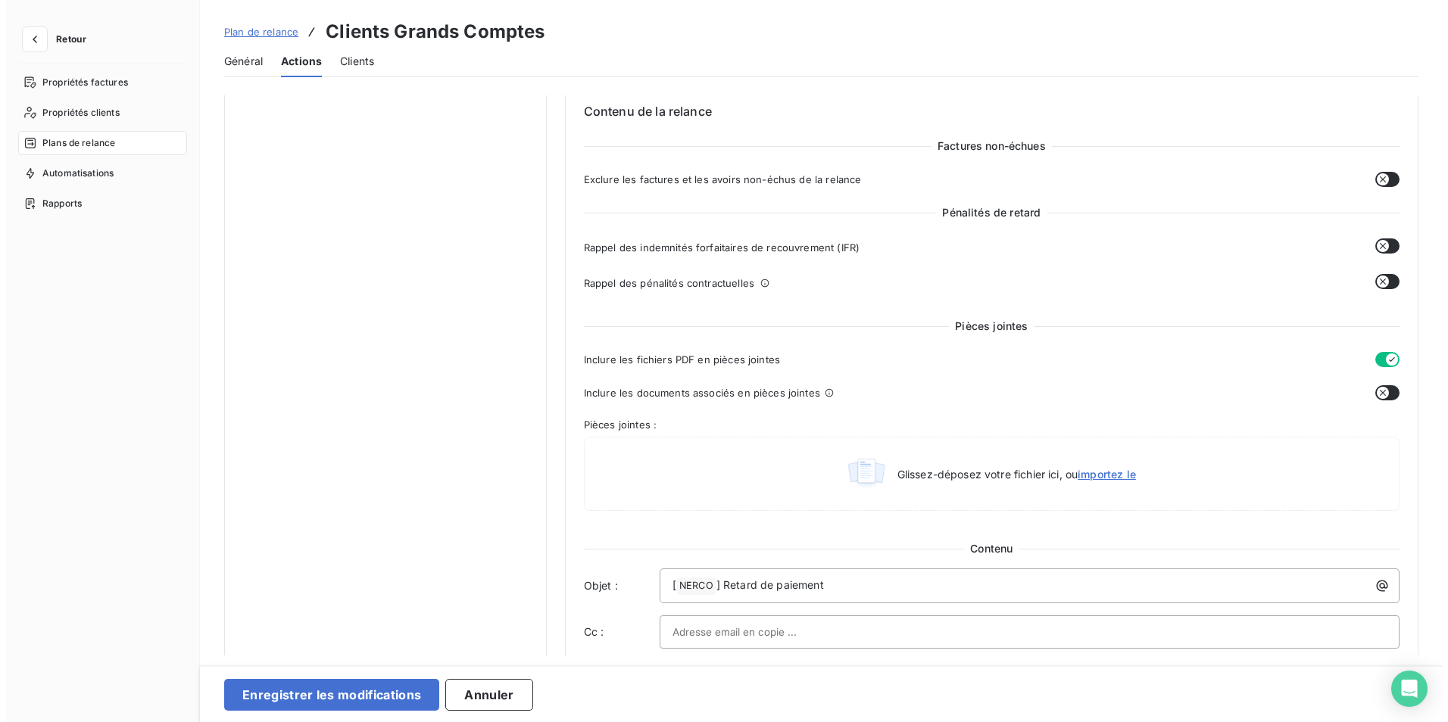
scroll to position [151, 0]
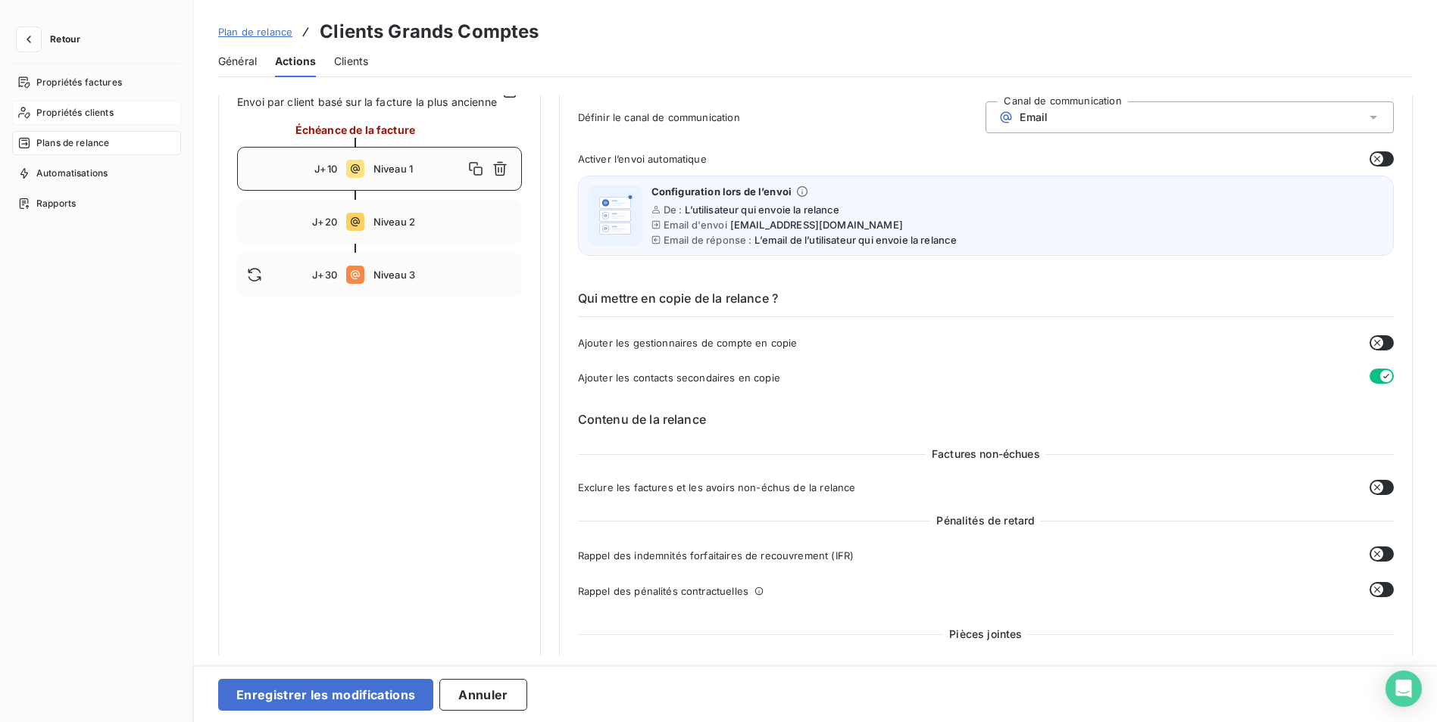
click at [92, 118] on span "Propriétés clients" at bounding box center [74, 113] width 77 height 14
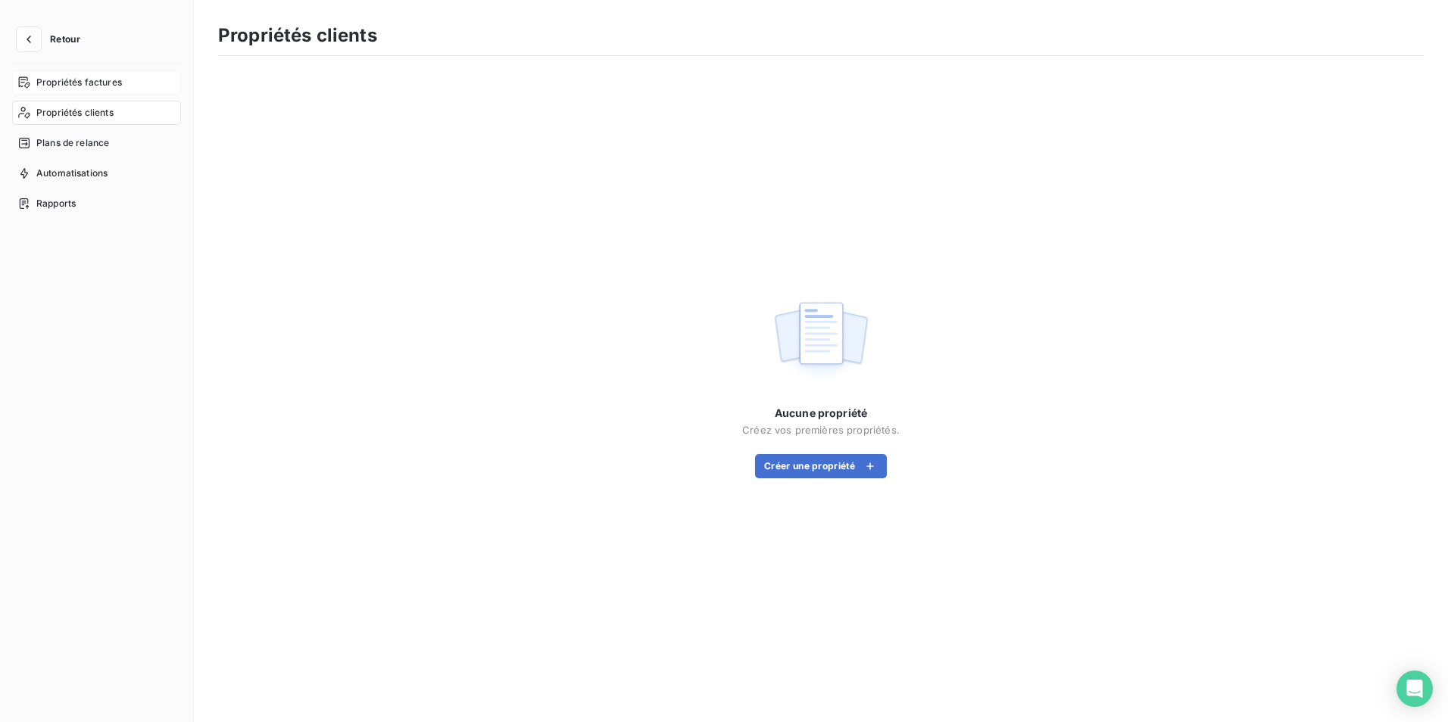
click at [105, 82] on span "Propriétés factures" at bounding box center [79, 83] width 86 height 14
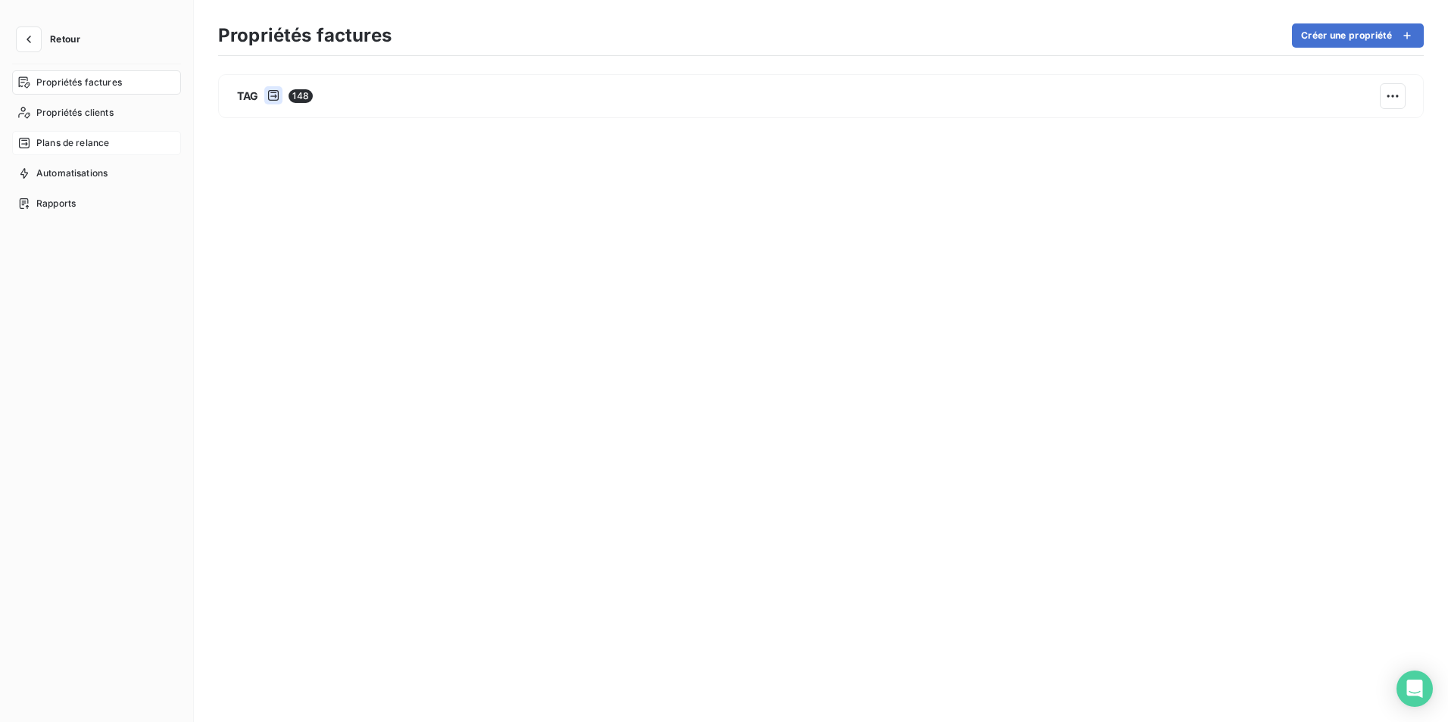
click at [81, 148] on span "Plans de relance" at bounding box center [72, 143] width 73 height 14
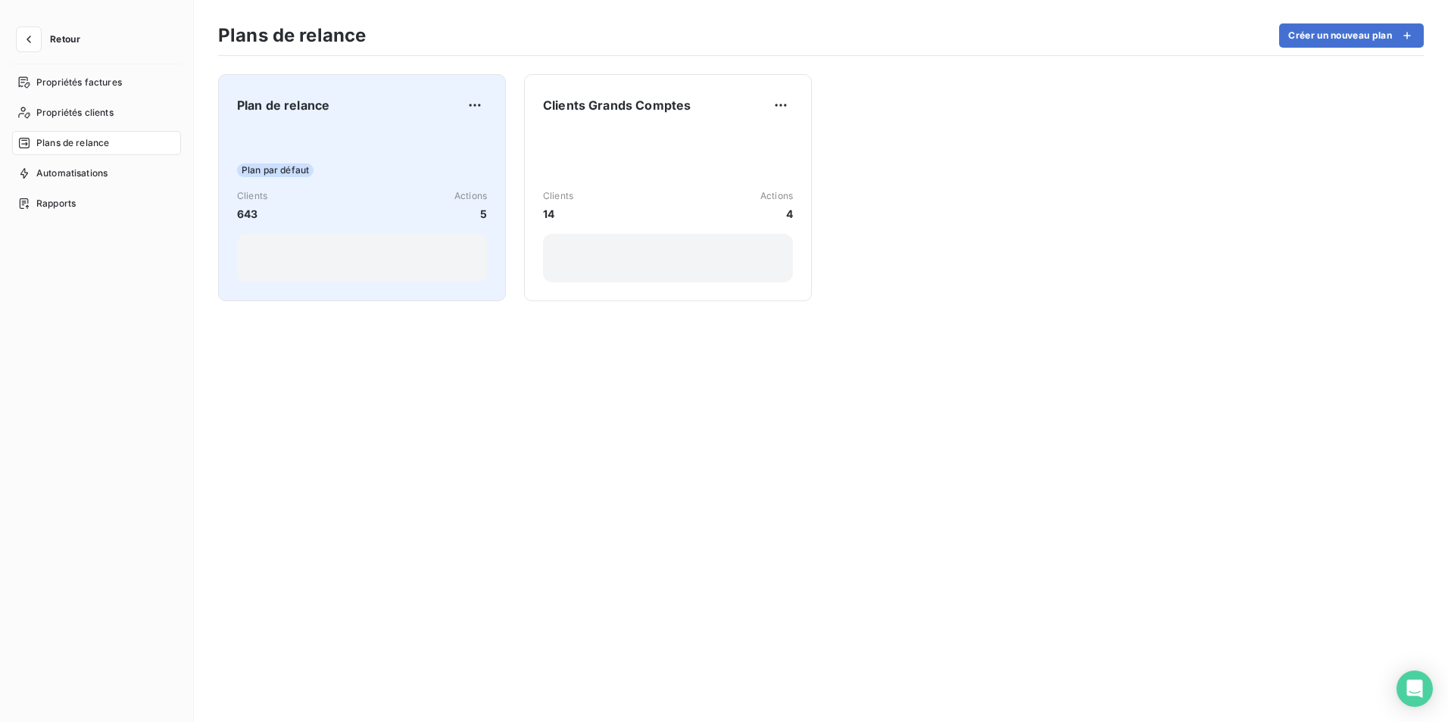
click at [284, 194] on div "Clients 643 Actions 5" at bounding box center [362, 205] width 250 height 33
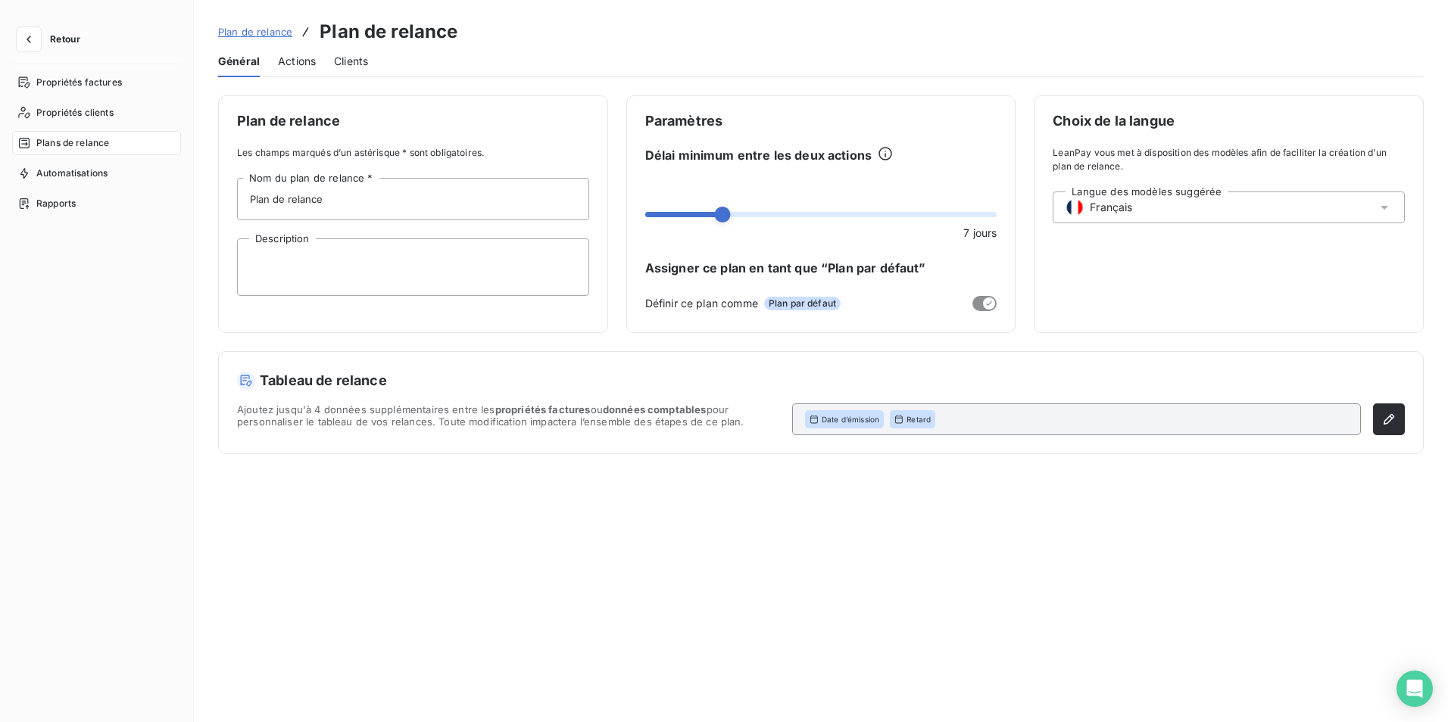
click at [304, 59] on span "Actions" at bounding box center [297, 61] width 38 height 15
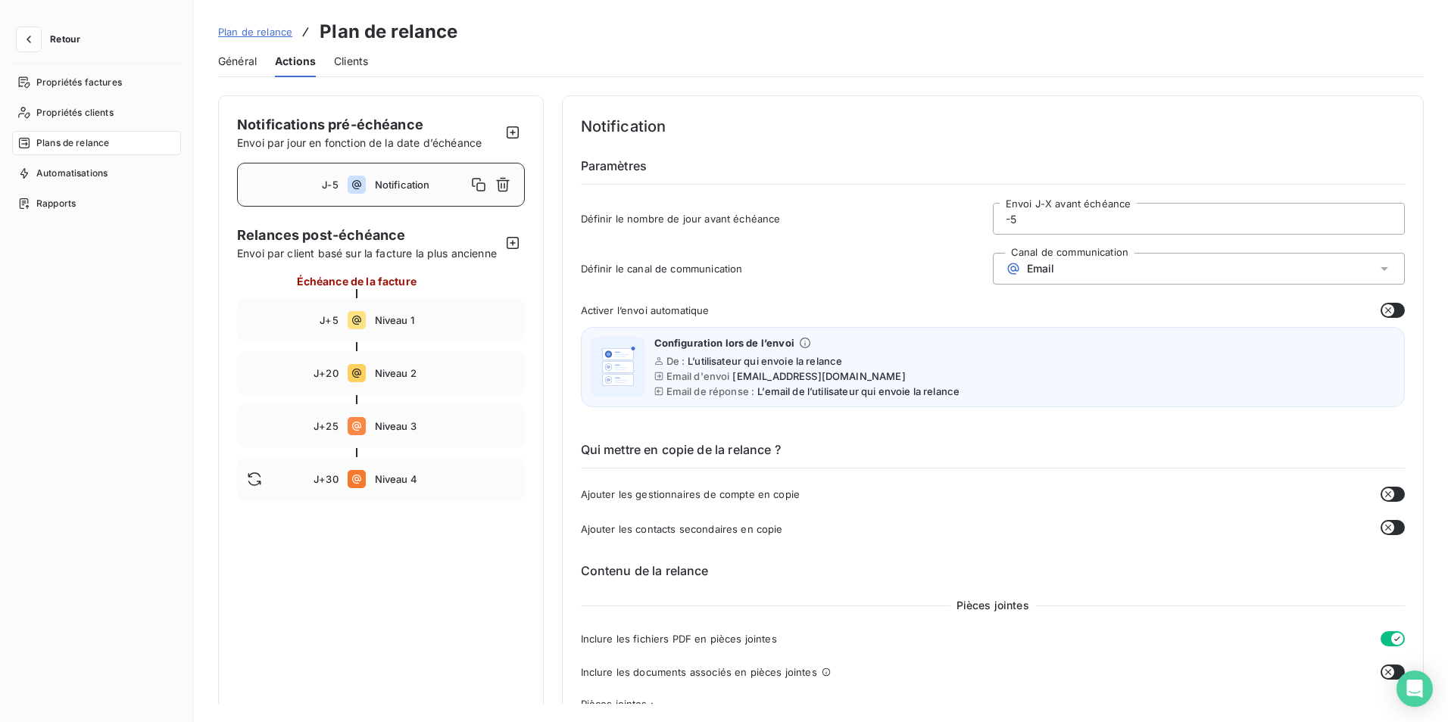
click at [387, 181] on span "Notification" at bounding box center [421, 185] width 92 height 12
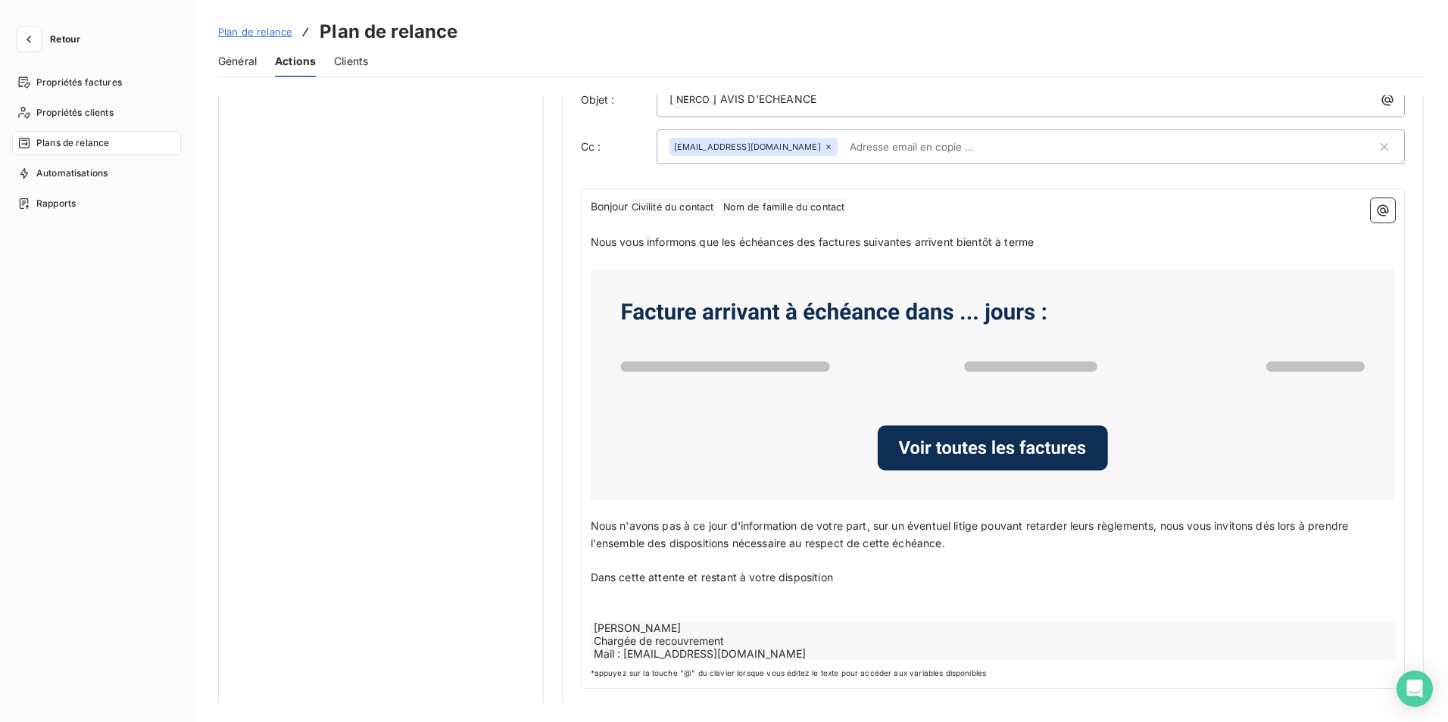
scroll to position [768, 0]
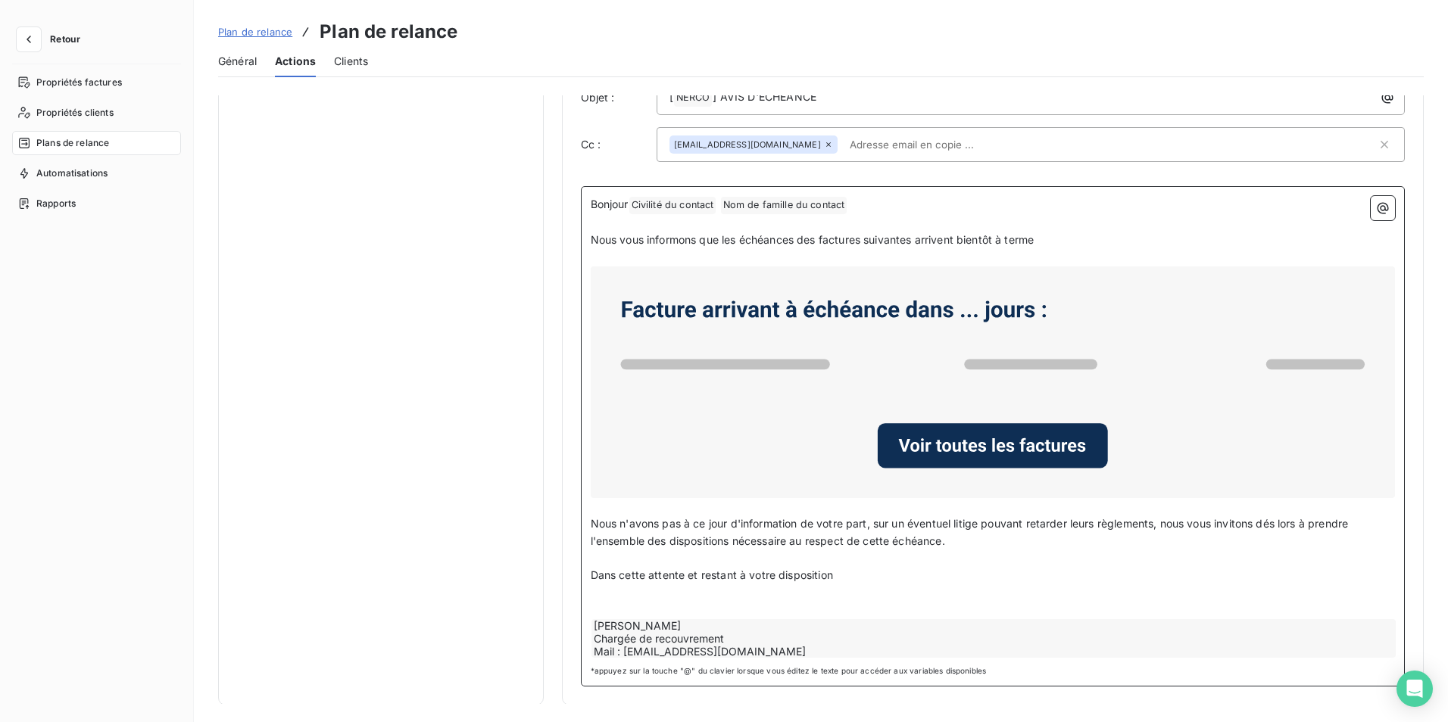
click at [639, 637] on div "[PERSON_NAME] Chargée de recouvrement Mail : [EMAIL_ADDRESS][DOMAIN_NAME]" at bounding box center [993, 638] width 805 height 39
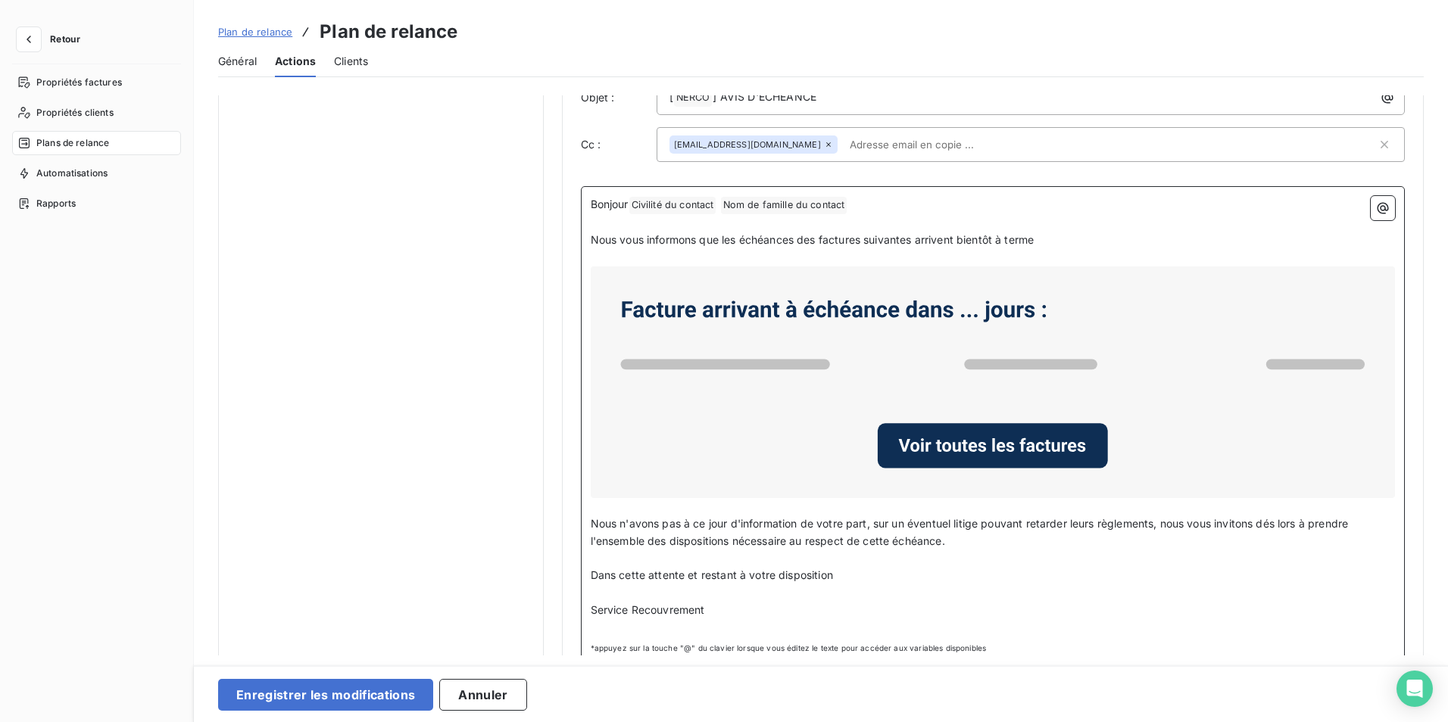
click at [687, 622] on p "﻿" at bounding box center [993, 627] width 805 height 17
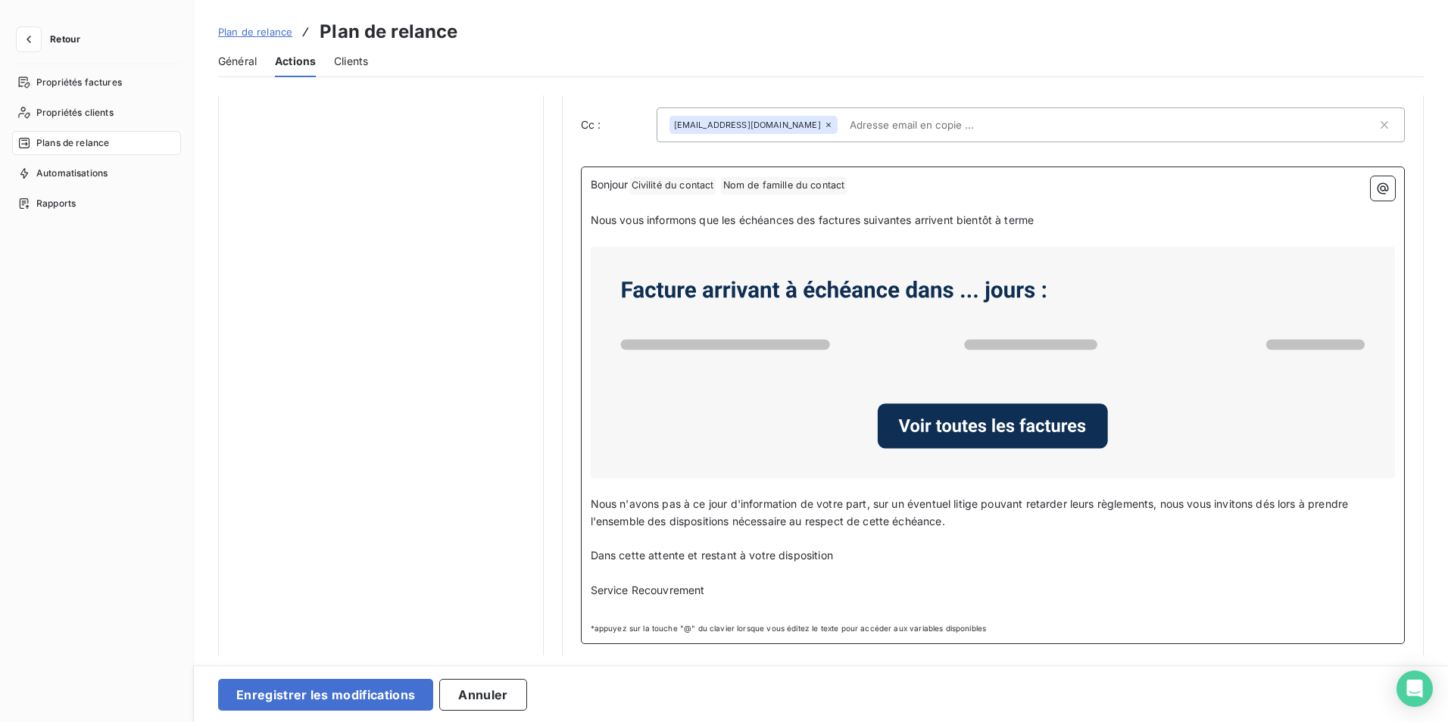
scroll to position [794, 0]
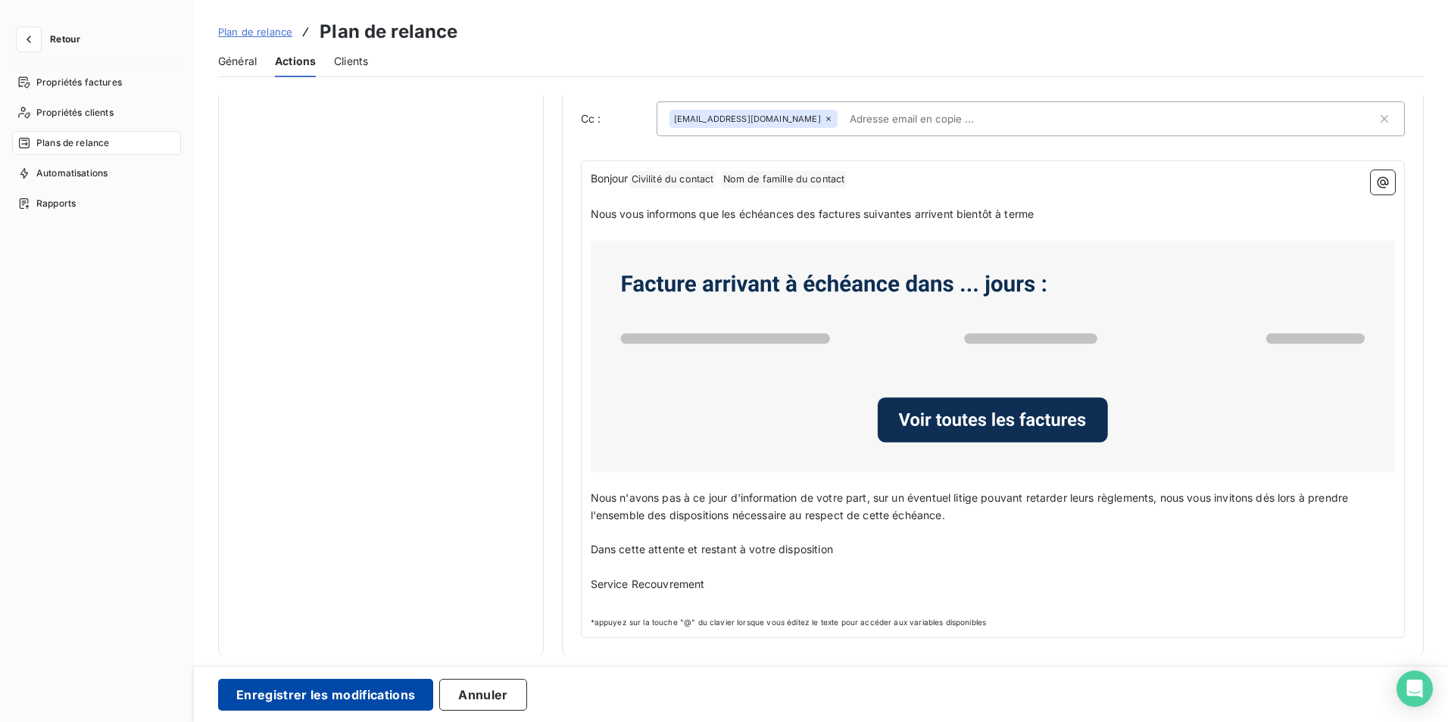
click at [336, 701] on button "Enregistrer les modifications" at bounding box center [325, 695] width 215 height 32
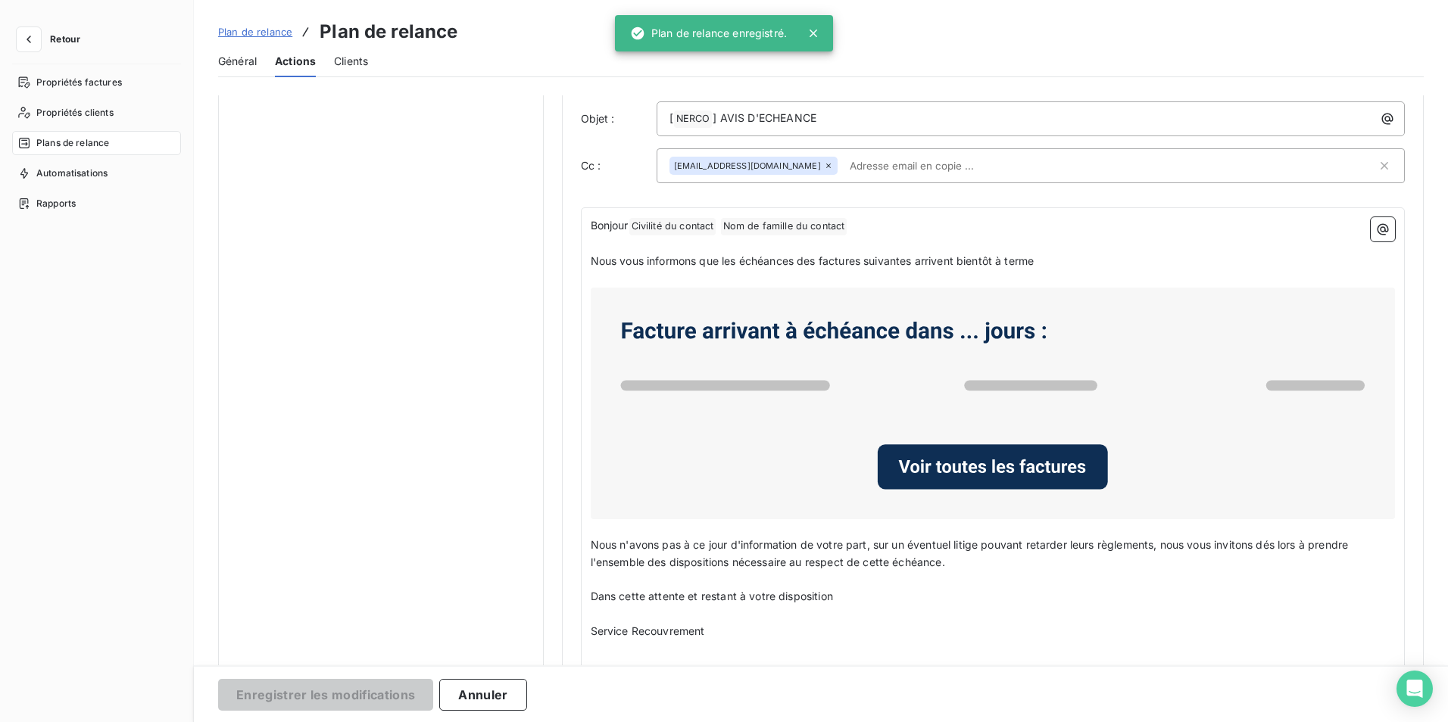
scroll to position [0, 0]
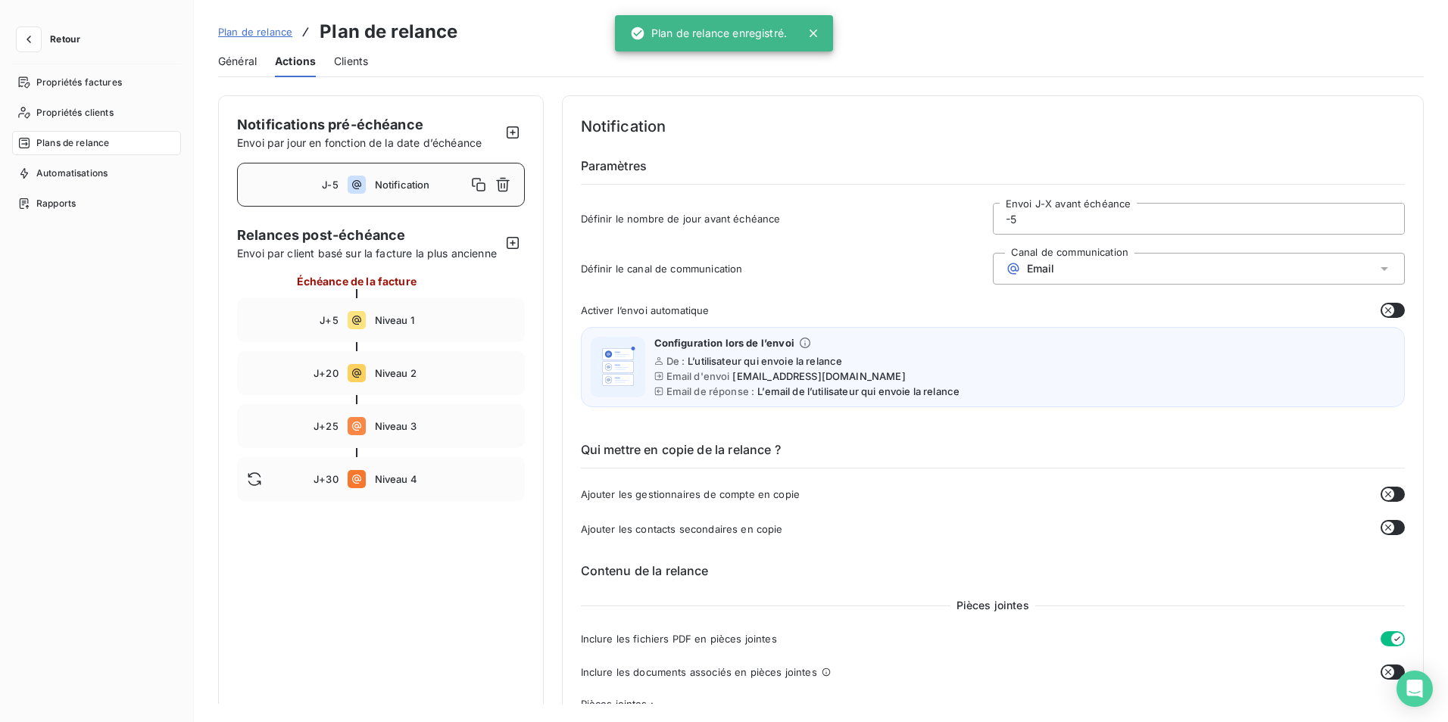
click at [398, 183] on span "Notification" at bounding box center [421, 185] width 92 height 12
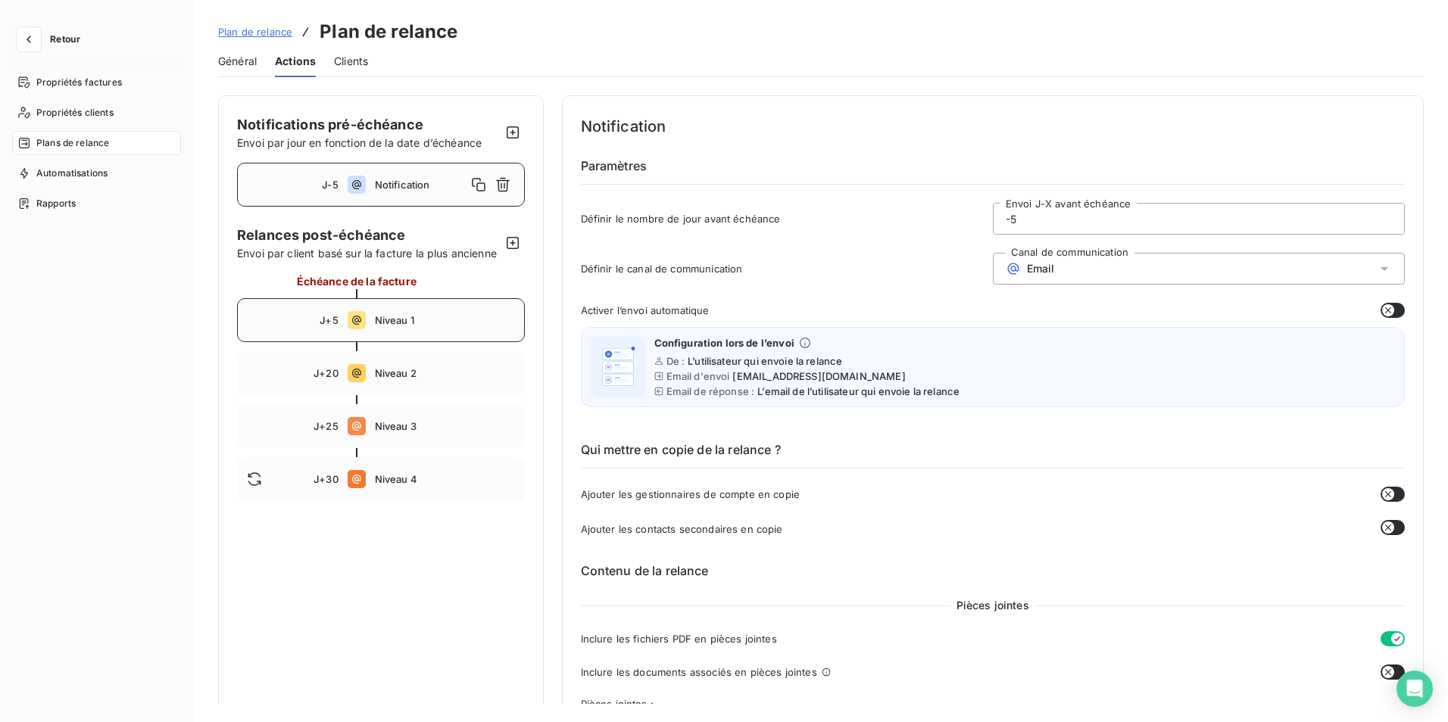
drag, startPoint x: 372, startPoint y: 332, endPoint x: 382, endPoint y: 336, distance: 10.5
click at [374, 332] on div "J+5 Niveau 1" at bounding box center [381, 320] width 288 height 44
type input "5"
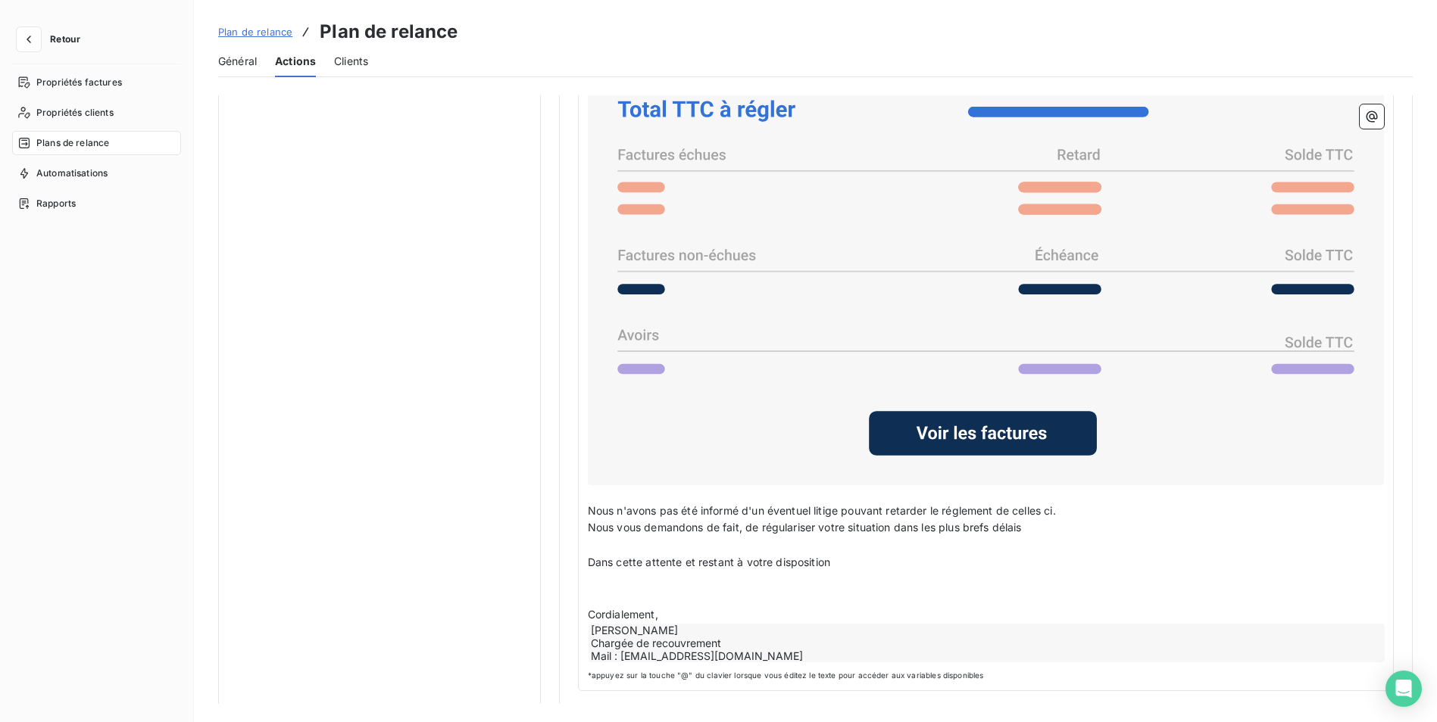
scroll to position [1152, 0]
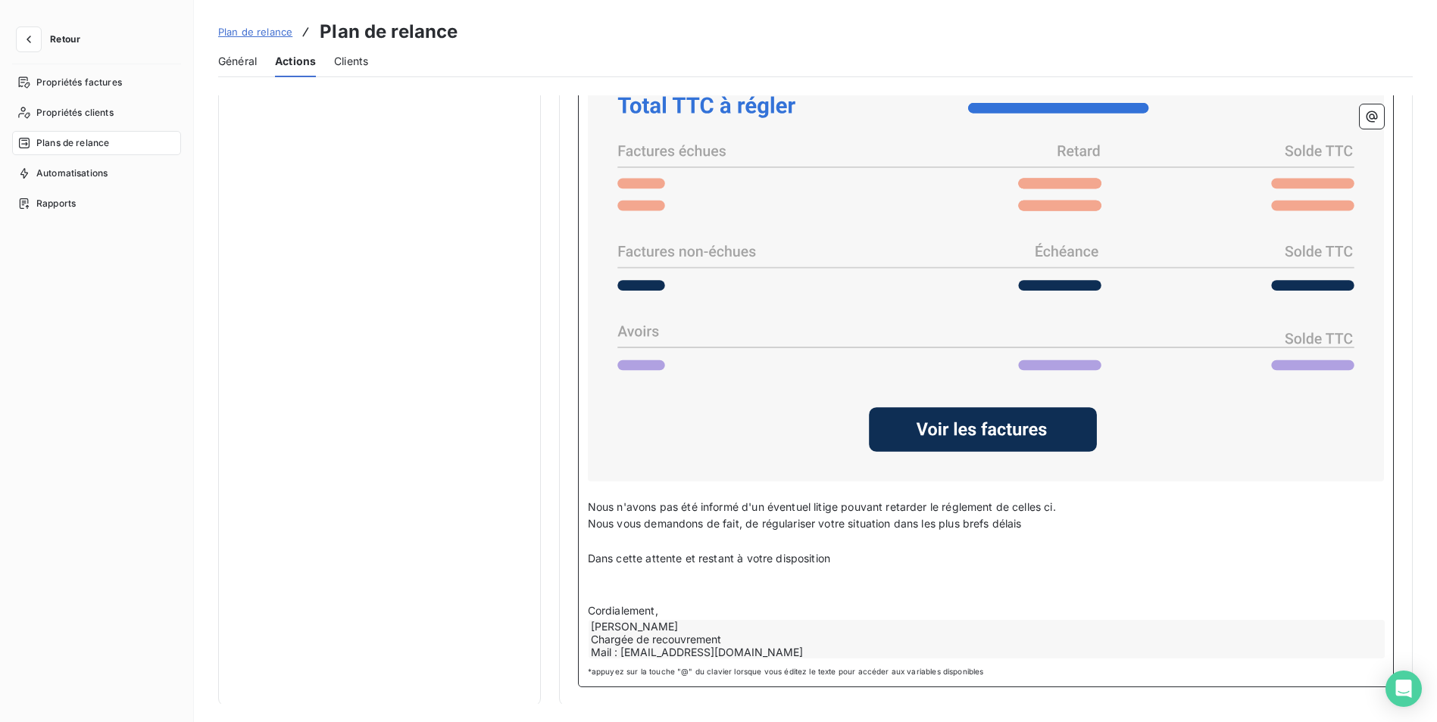
click at [644, 628] on div "[PERSON_NAME] Chargée de recouvrement Mail : [EMAIL_ADDRESS][DOMAIN_NAME]" at bounding box center [986, 639] width 796 height 39
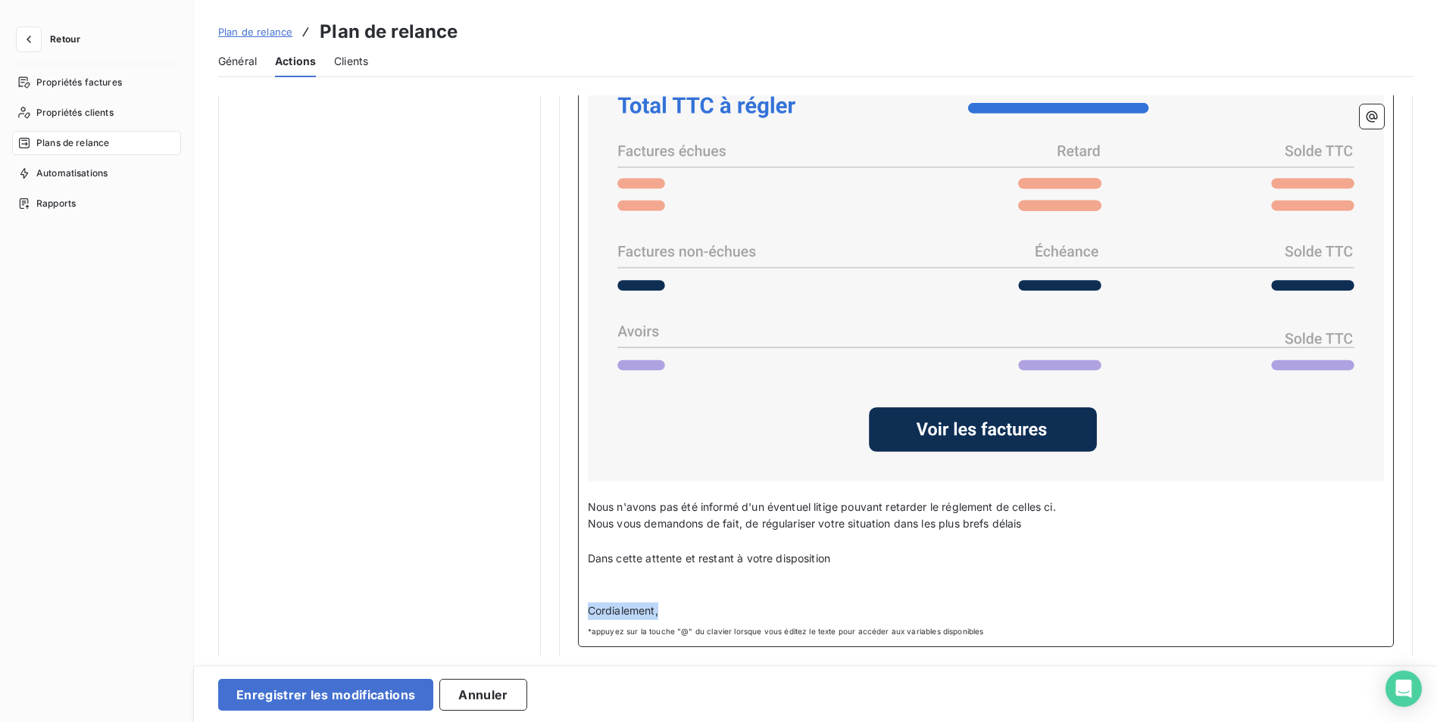
drag, startPoint x: 659, startPoint y: 611, endPoint x: 561, endPoint y: 601, distance: 98.2
click at [853, 554] on p "Dans cette attente et restant à votre disposition" at bounding box center [986, 559] width 796 height 17
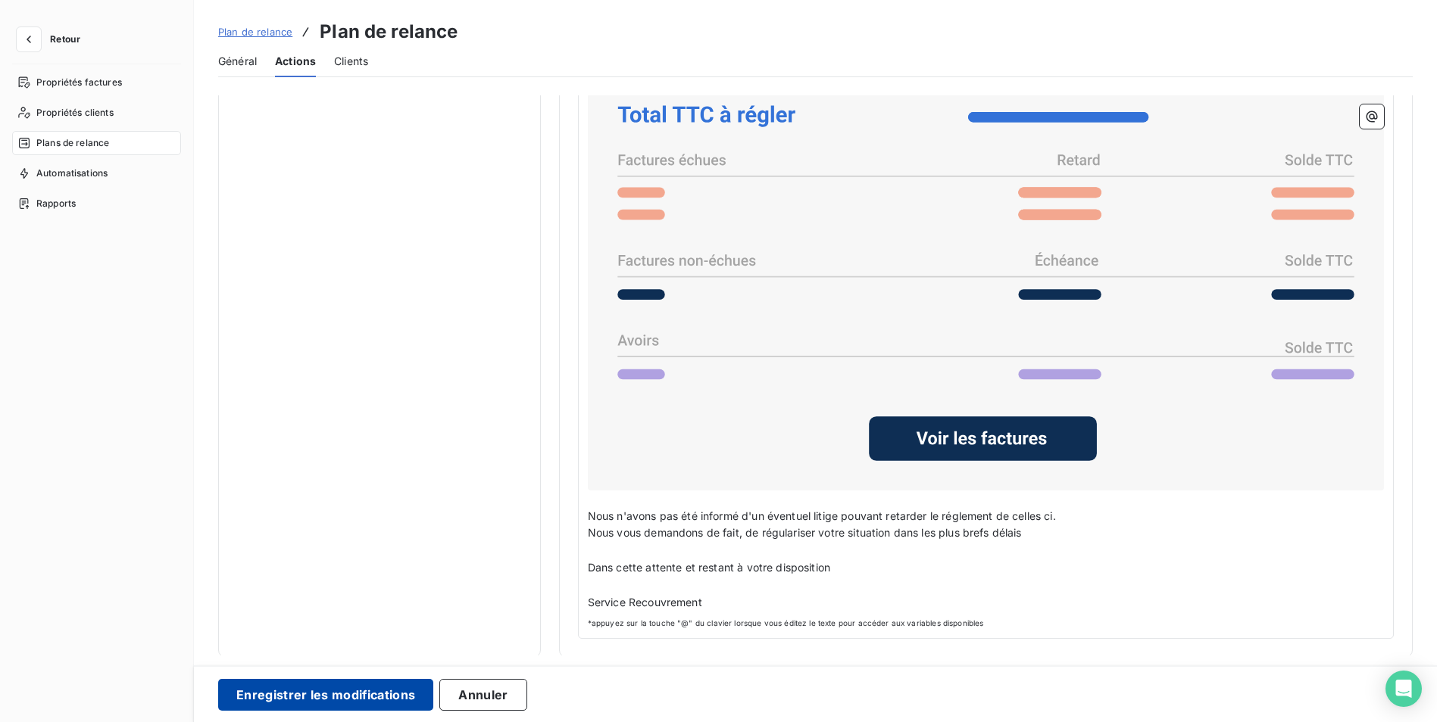
click at [330, 692] on button "Enregistrer les modifications" at bounding box center [325, 695] width 215 height 32
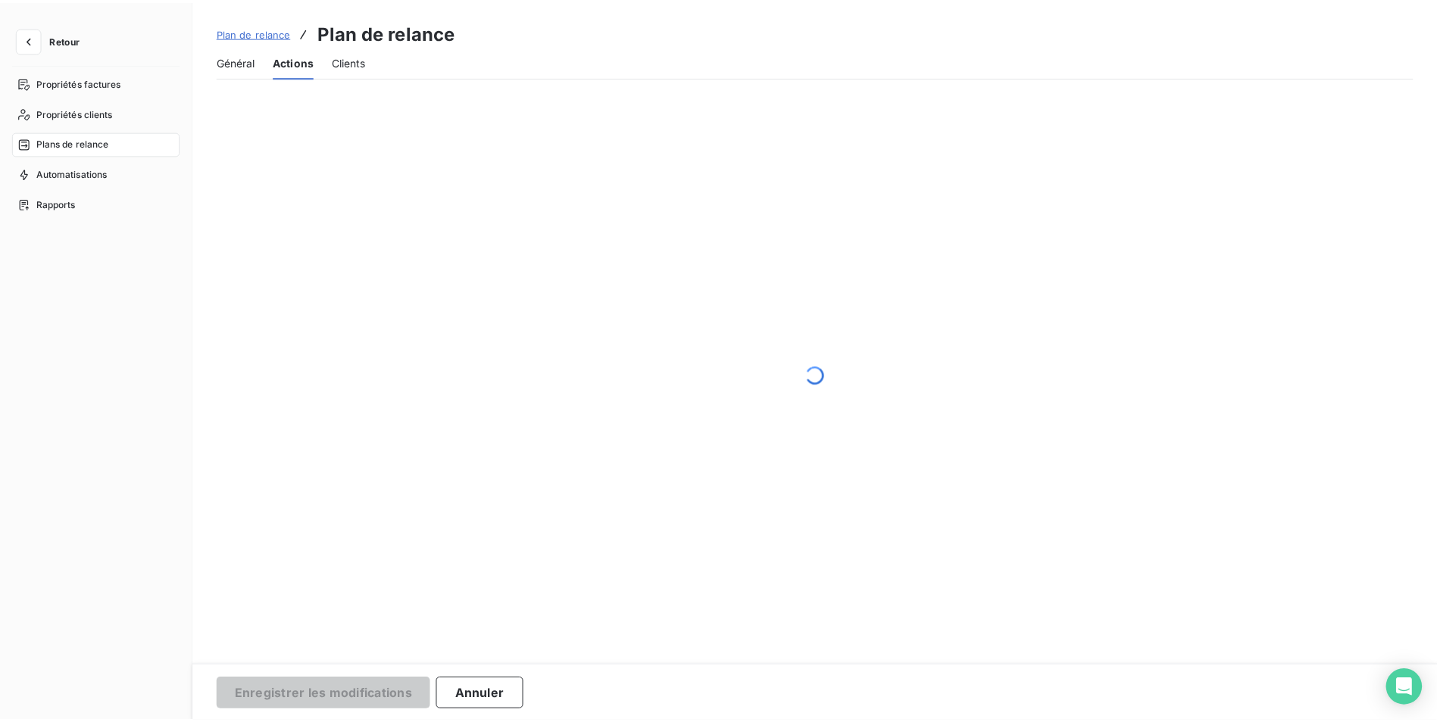
scroll to position [0, 0]
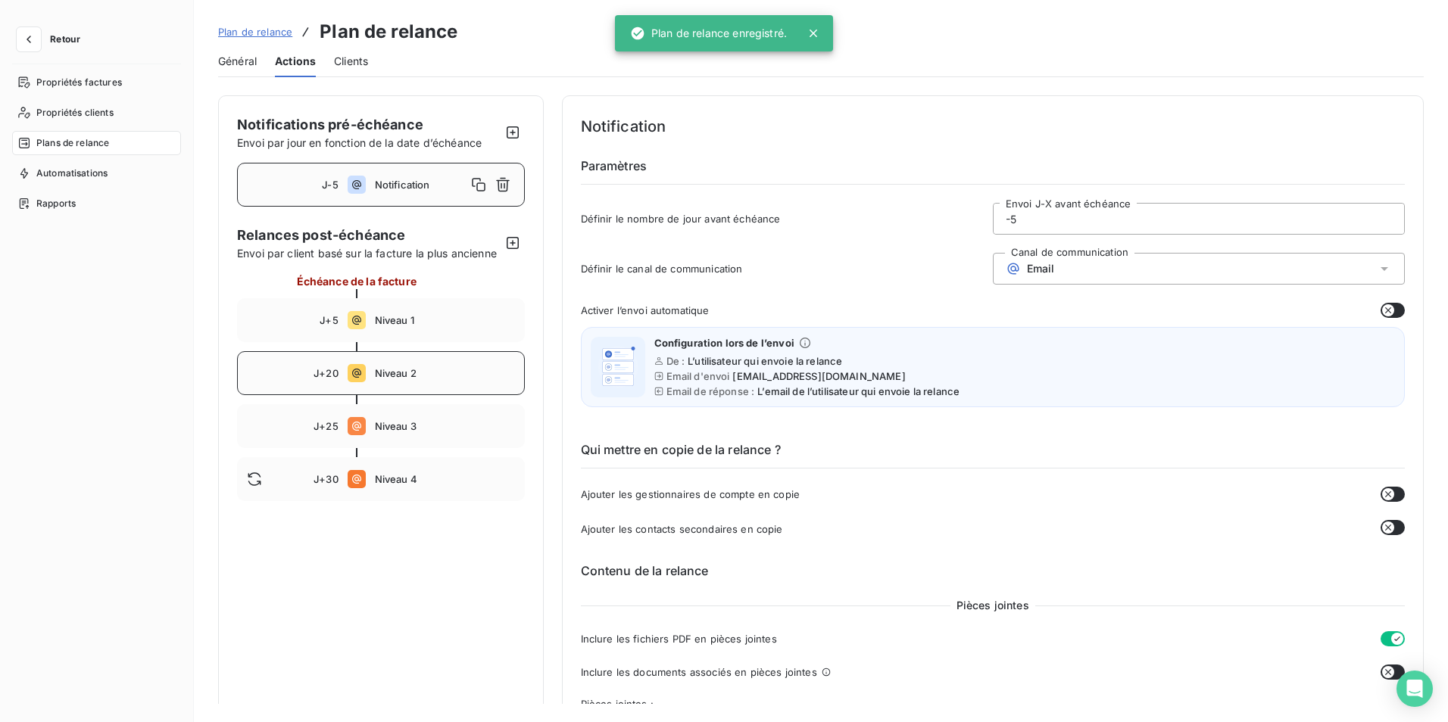
click at [360, 372] on div "J+20 Niveau 2" at bounding box center [381, 373] width 288 height 44
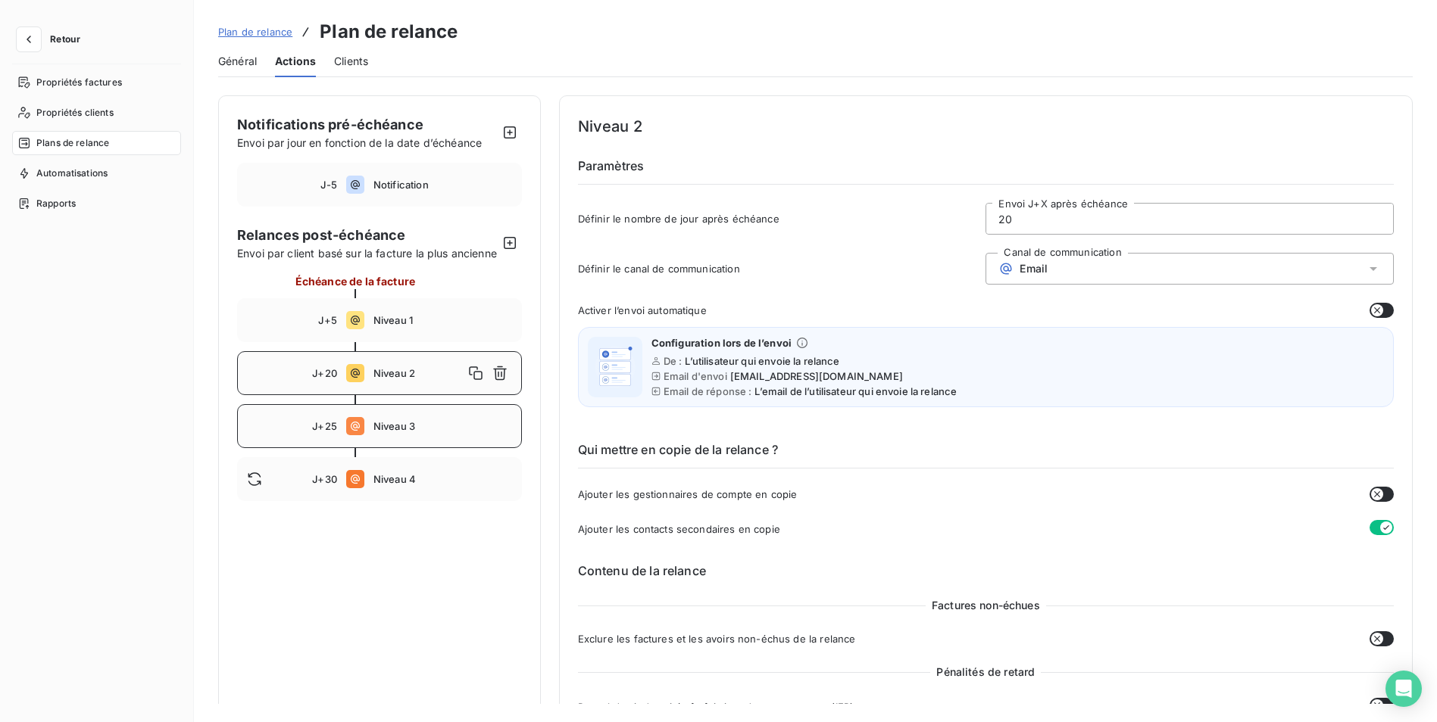
click at [388, 432] on span "Niveau 3" at bounding box center [442, 426] width 139 height 12
type input "25"
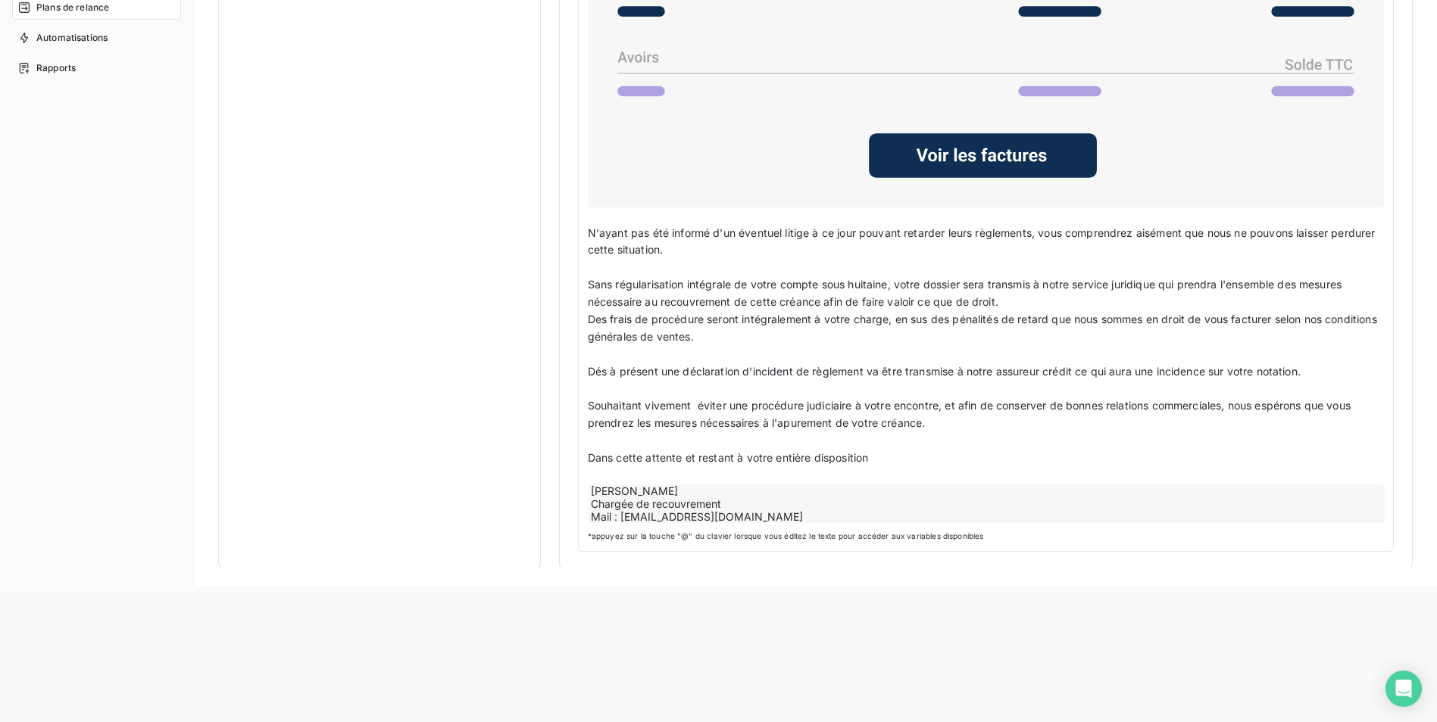
scroll to position [151, 0]
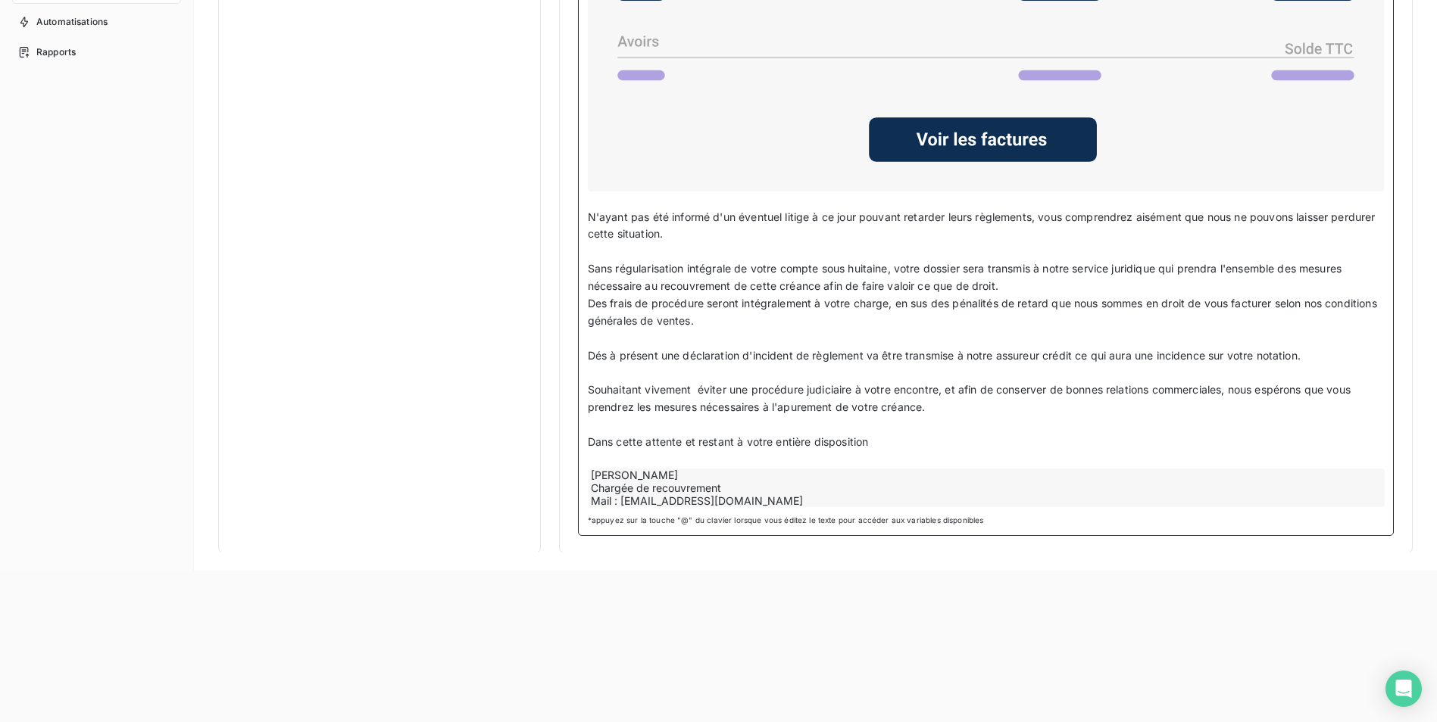
click at [694, 492] on div "[PERSON_NAME] Chargée de recouvrement Mail : [EMAIL_ADDRESS][DOMAIN_NAME]" at bounding box center [986, 488] width 796 height 39
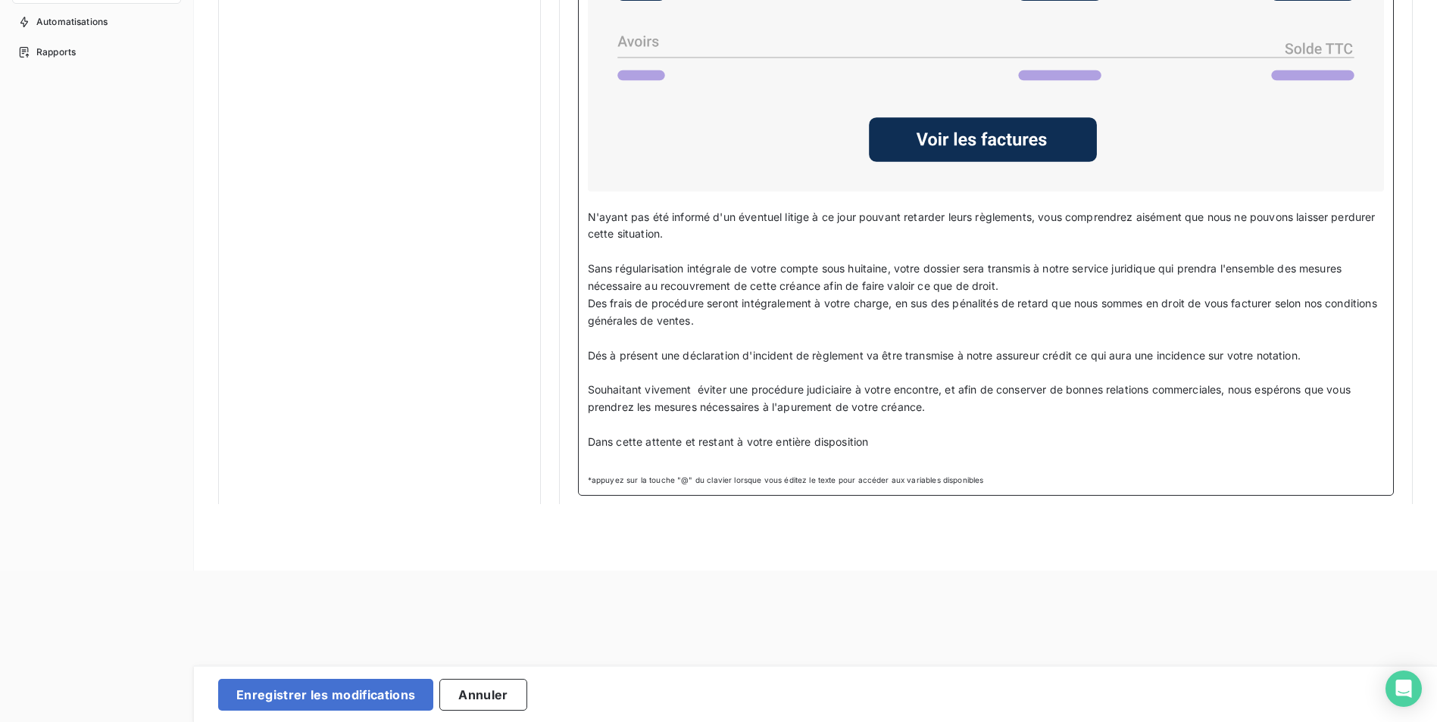
scroll to position [175, 0]
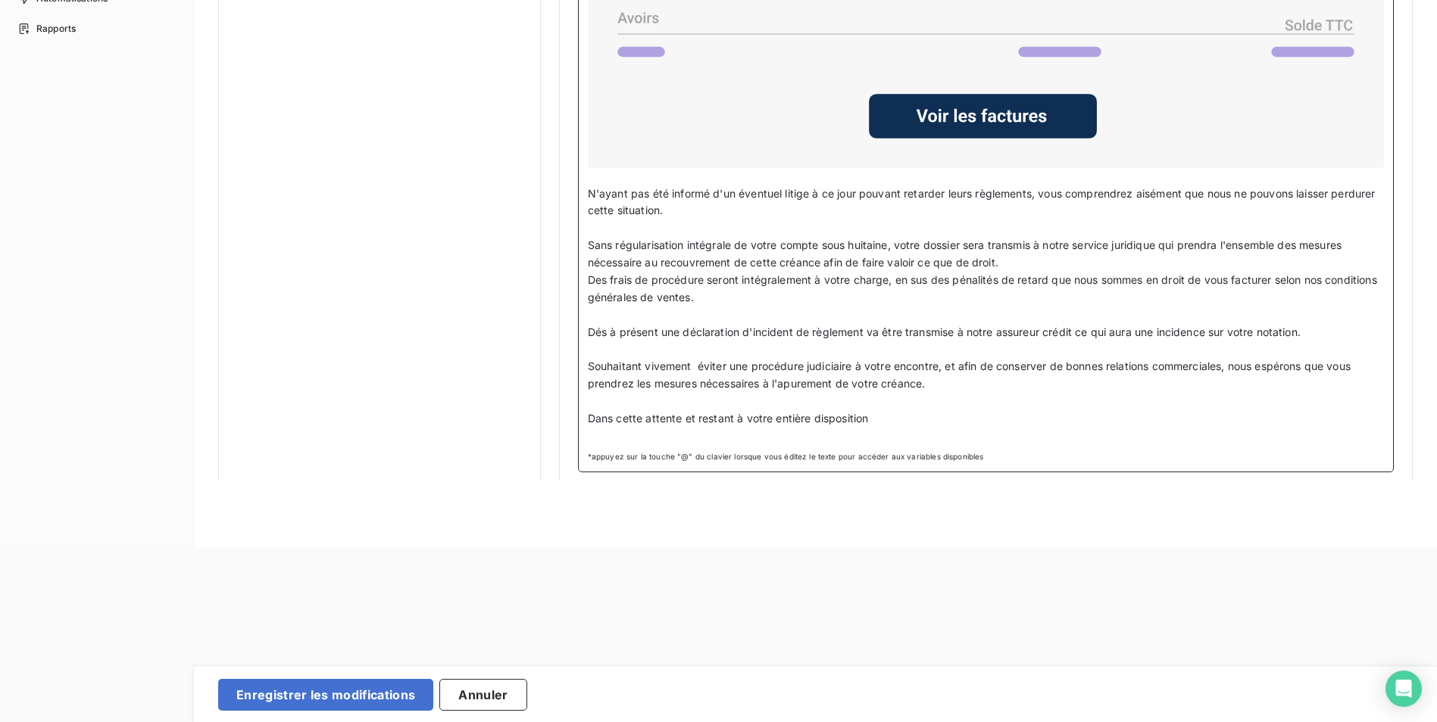
click at [885, 414] on p "Dans cette attente et restant à votre entière disposition" at bounding box center [986, 418] width 796 height 17
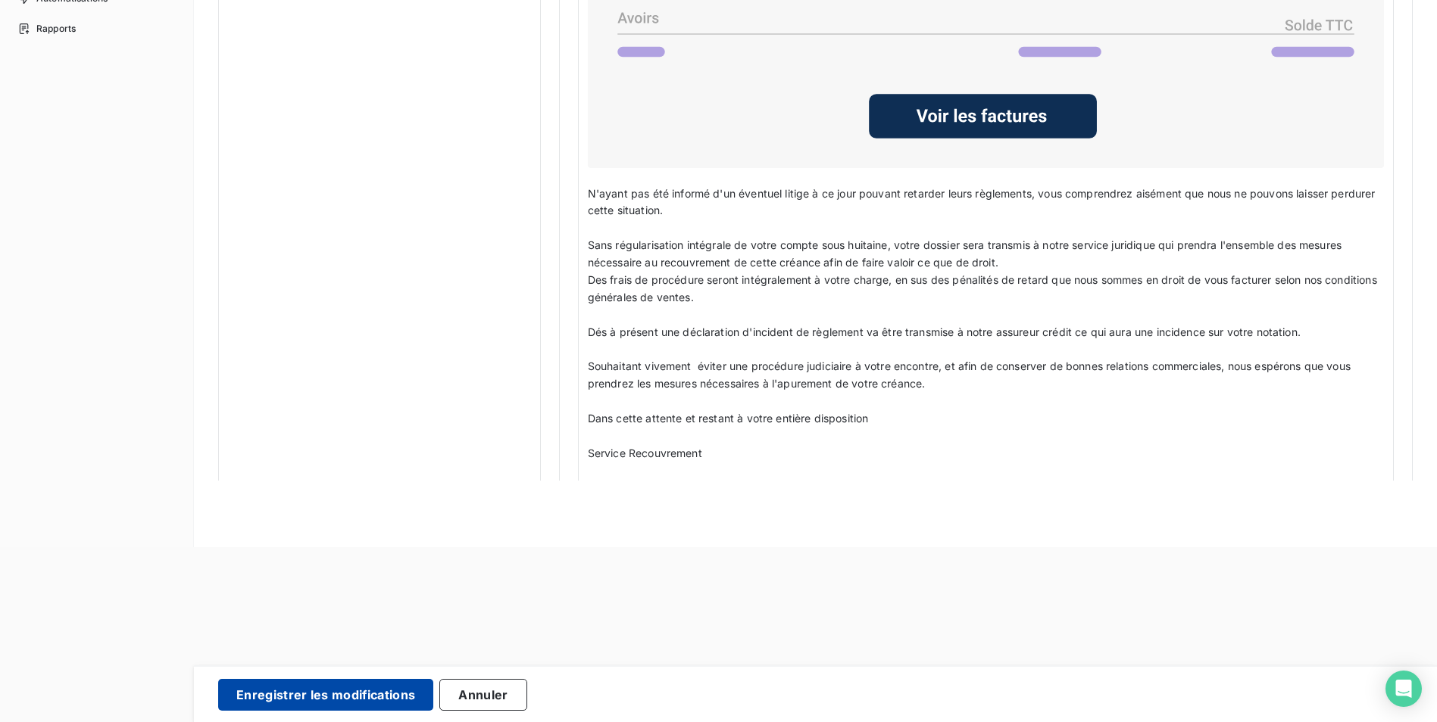
click at [345, 688] on button "Enregistrer les modifications" at bounding box center [325, 695] width 215 height 32
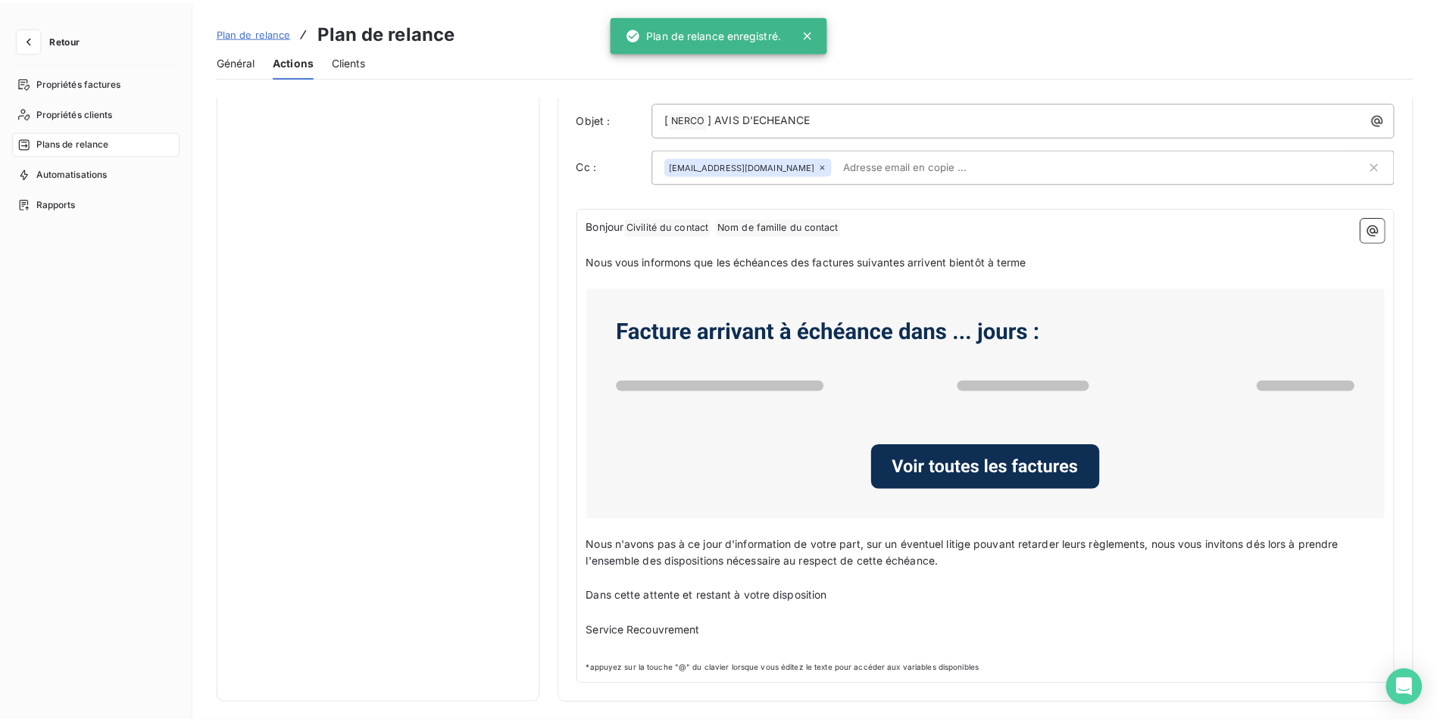
scroll to position [0, 0]
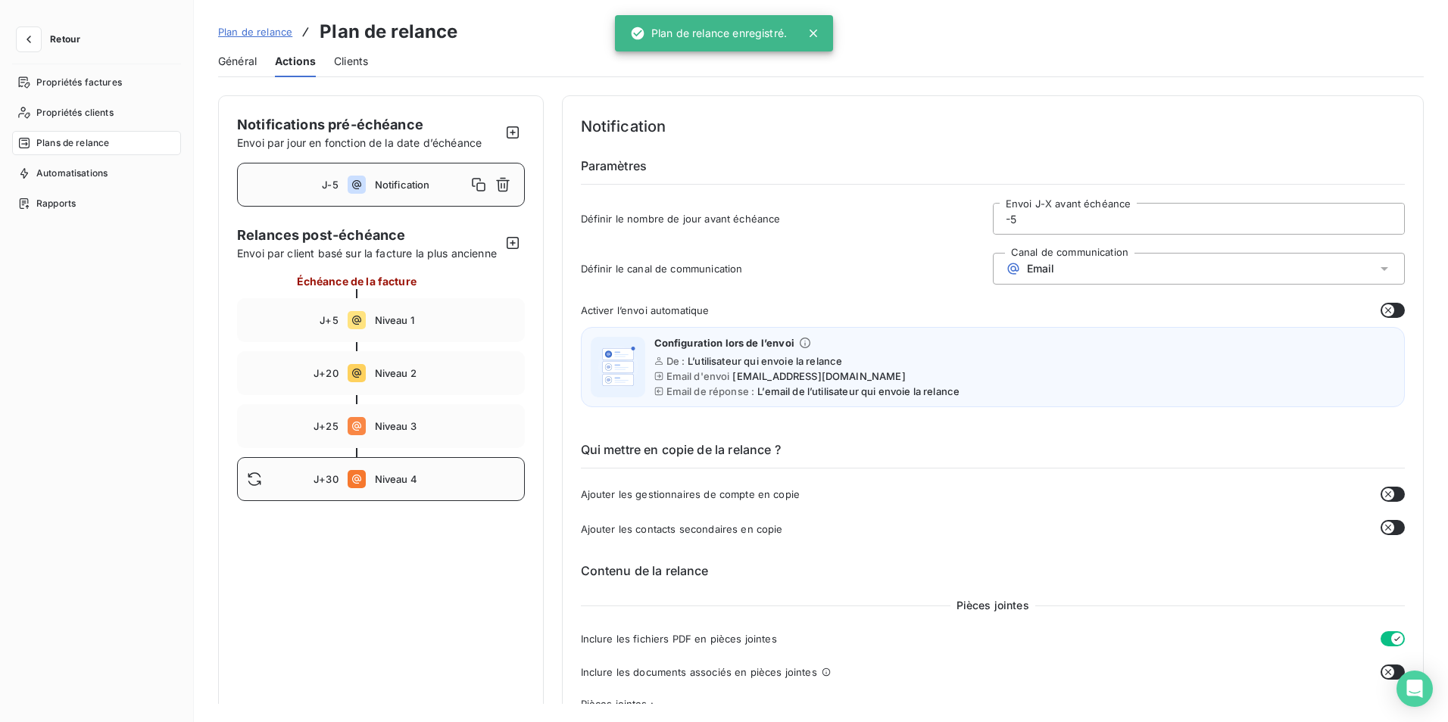
click at [379, 485] on span "Niveau 4" at bounding box center [445, 479] width 140 height 12
type input "30"
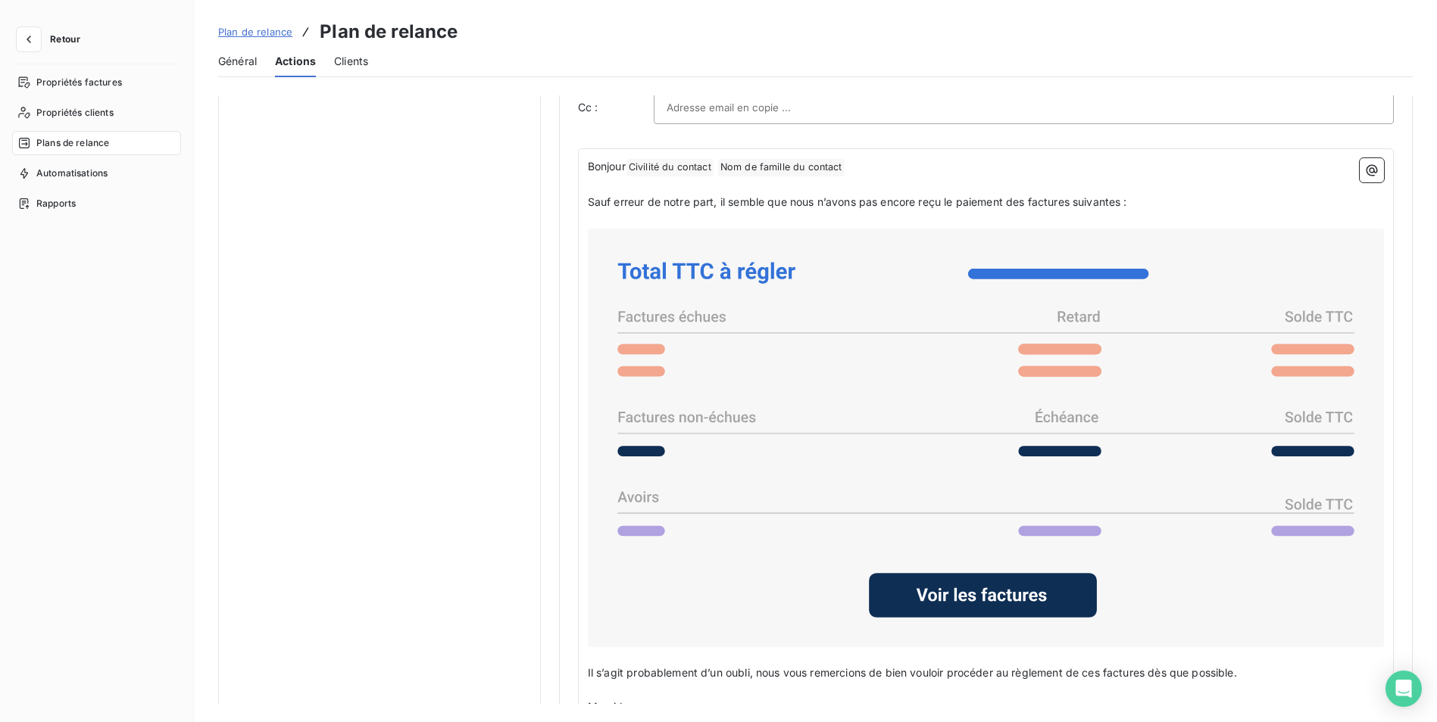
scroll to position [1116, 0]
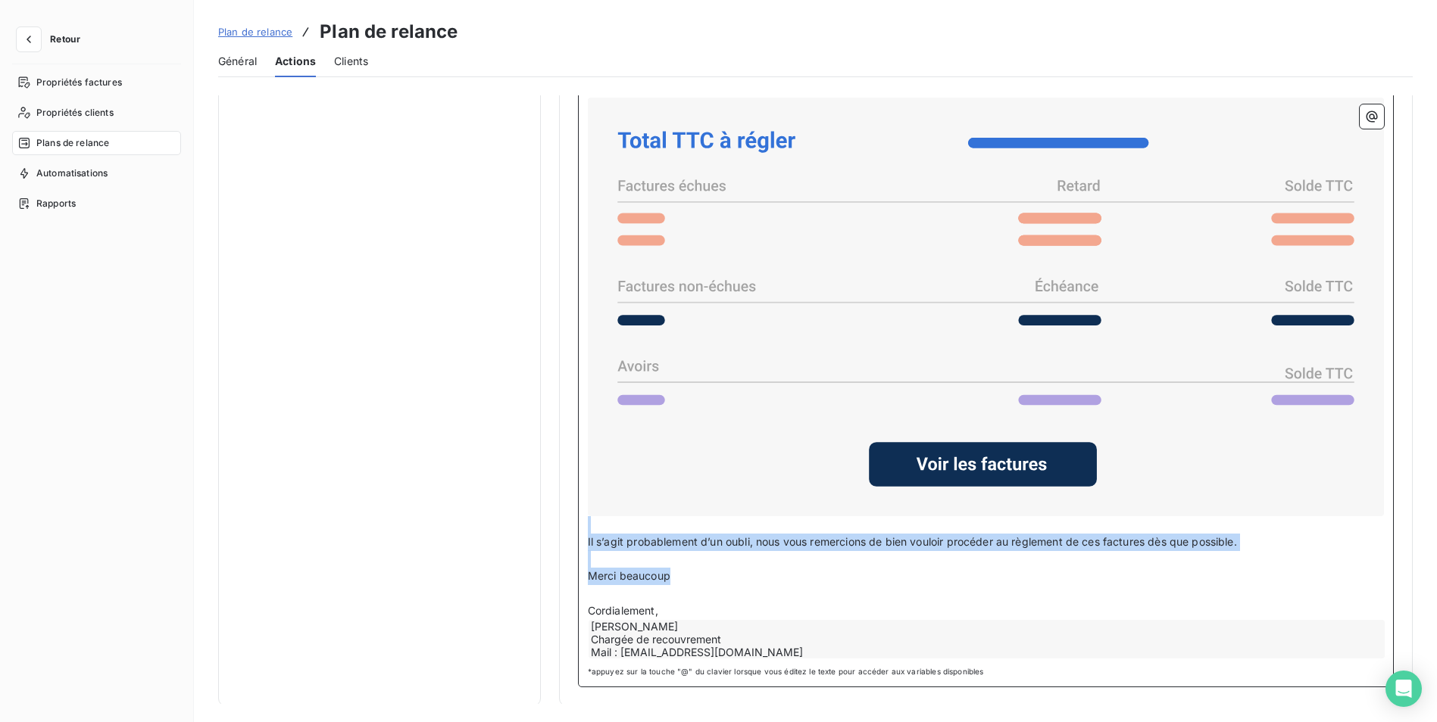
drag, startPoint x: 664, startPoint y: 578, endPoint x: 527, endPoint y: 521, distance: 148.4
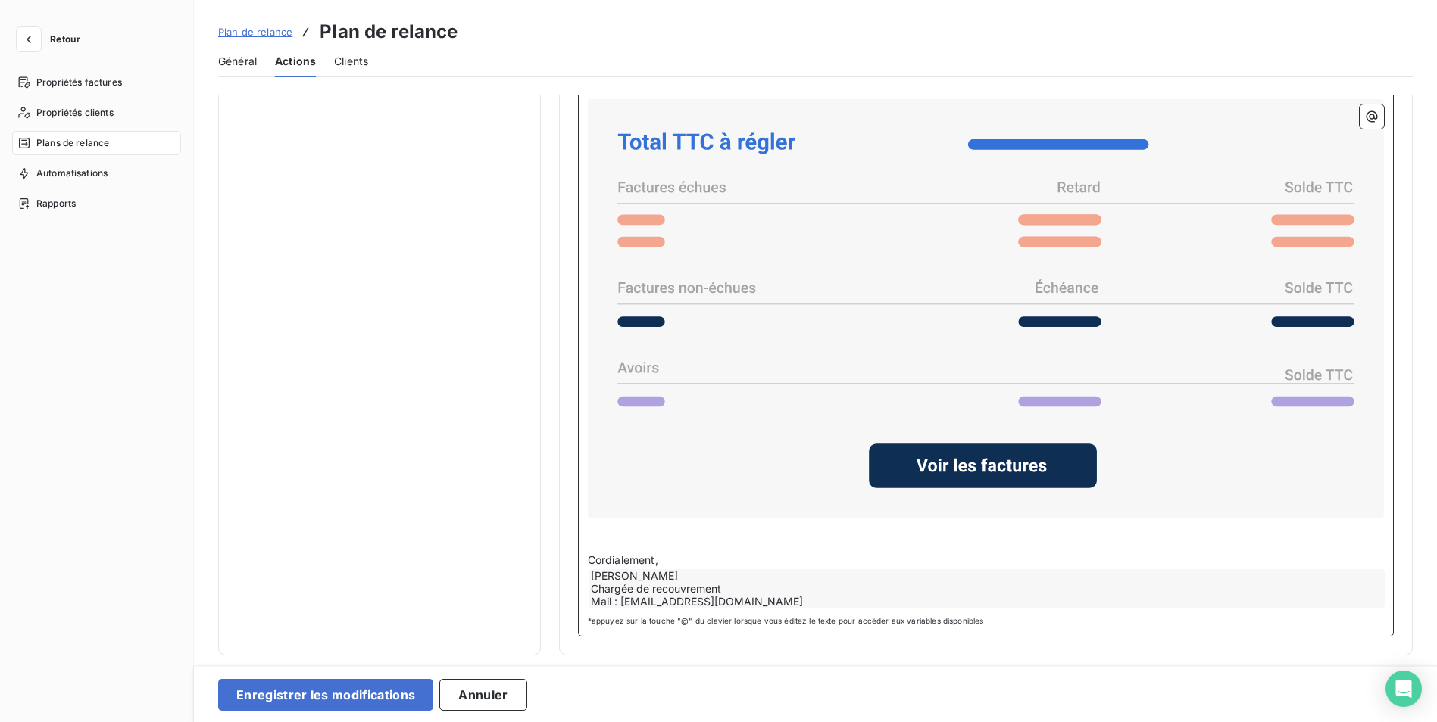
scroll to position [1112, 0]
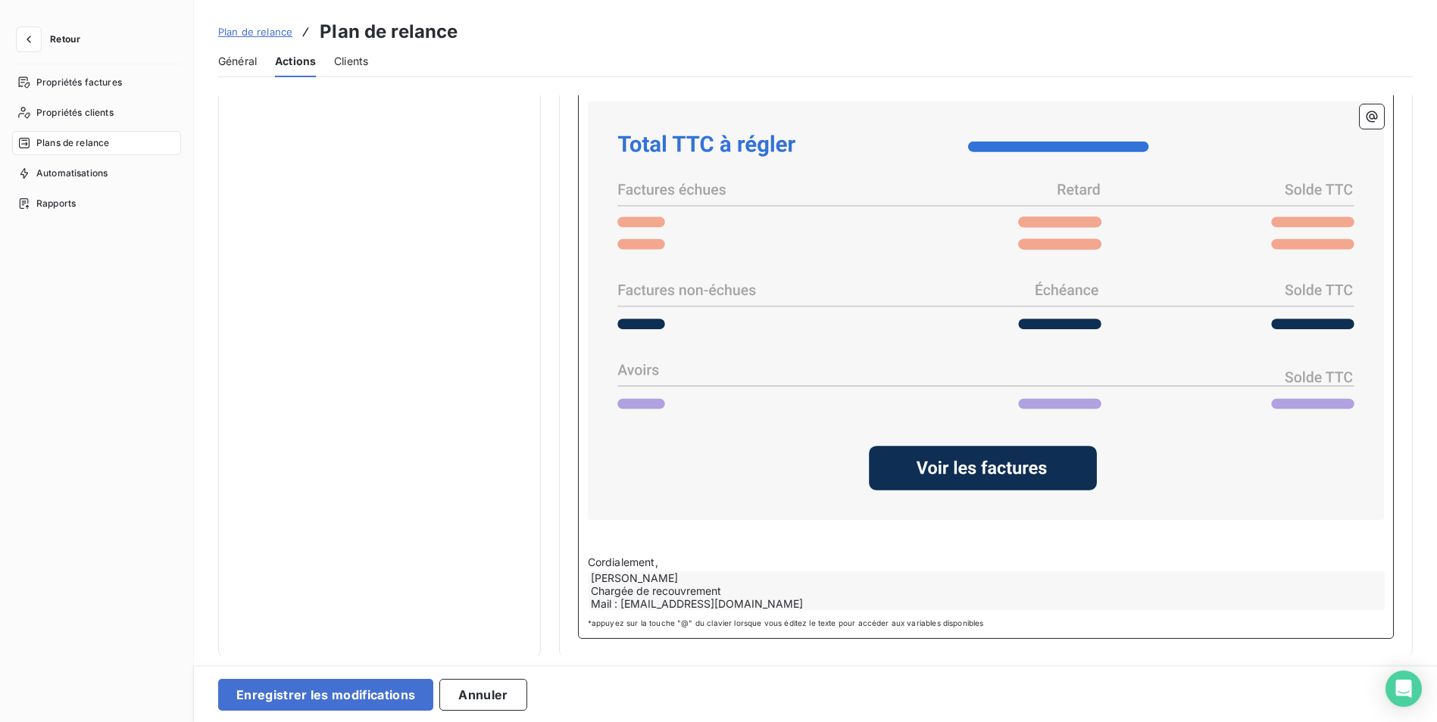
click at [641, 590] on div "[PERSON_NAME] Chargée de recouvrement Mail : [EMAIL_ADDRESS][DOMAIN_NAME]" at bounding box center [986, 591] width 796 height 39
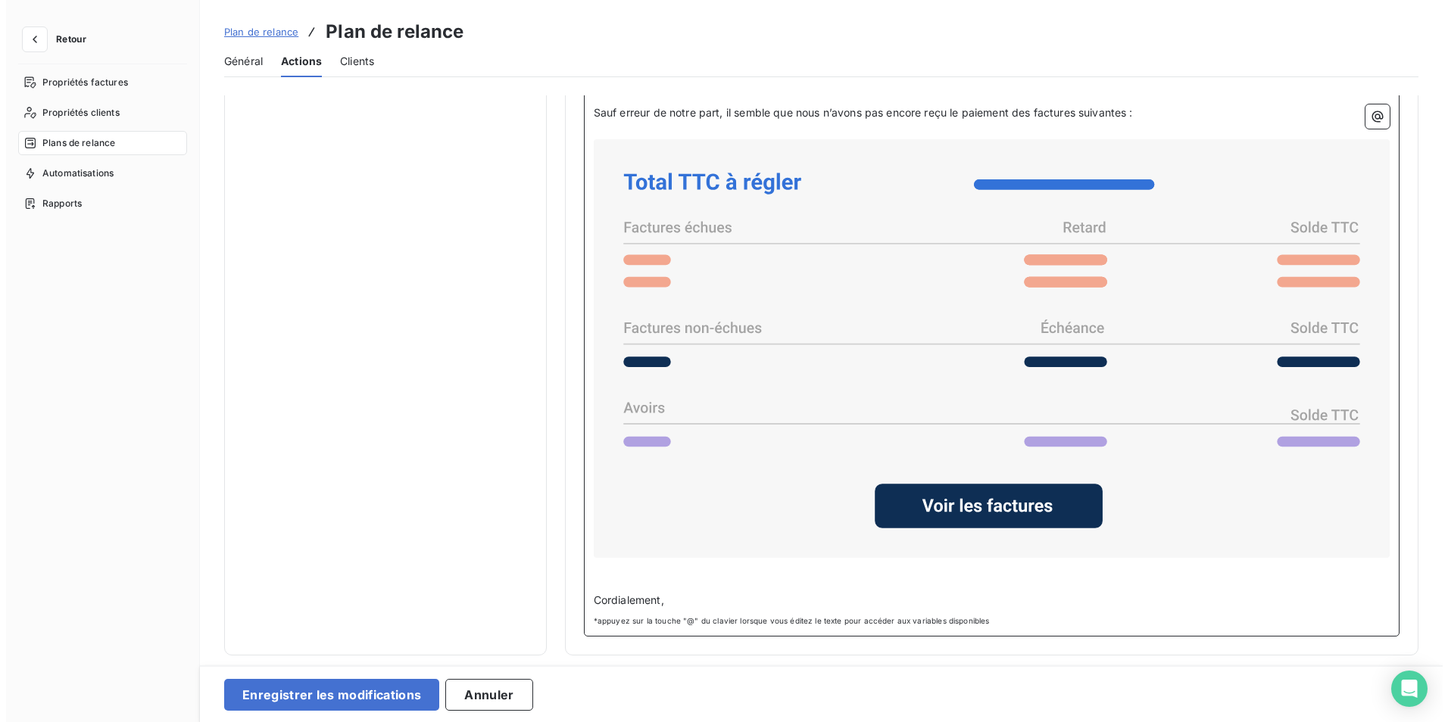
scroll to position [1072, 0]
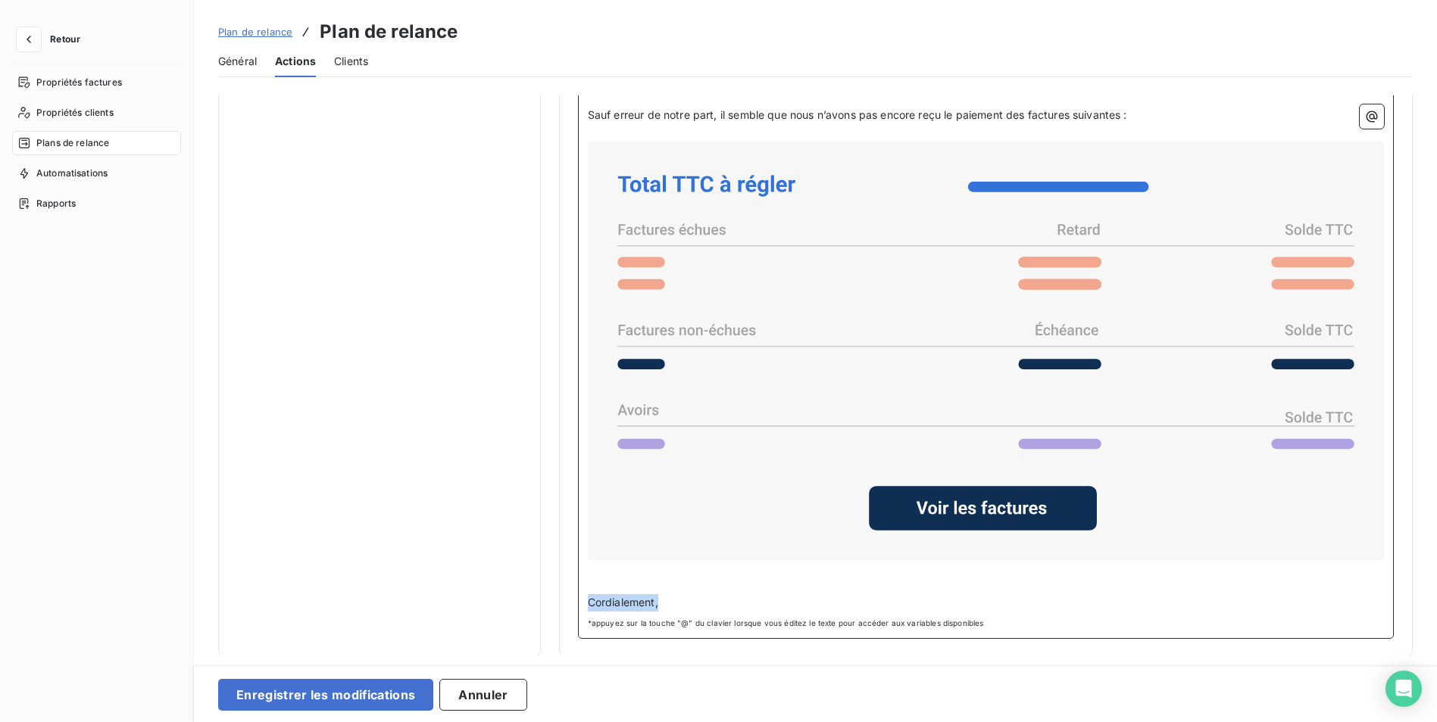
drag, startPoint x: 667, startPoint y: 601, endPoint x: 482, endPoint y: 601, distance: 184.8
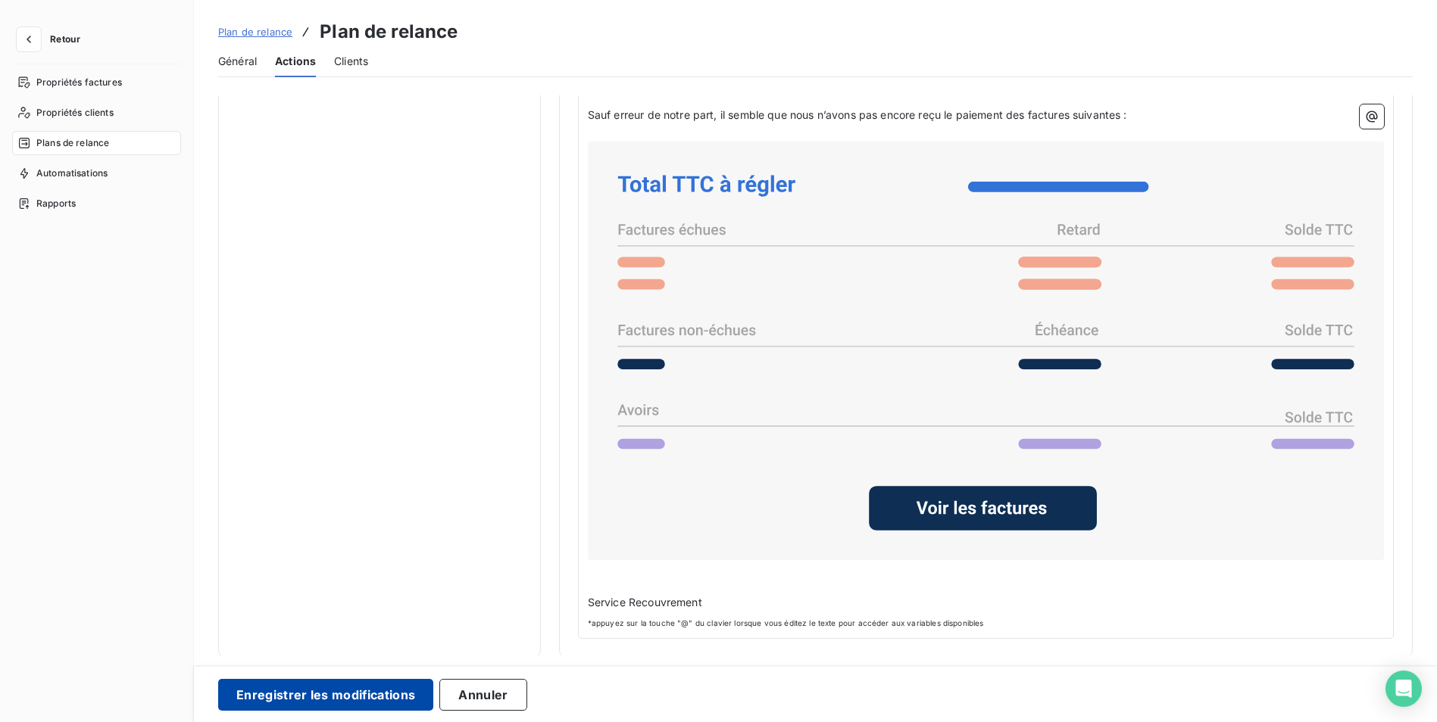
click at [342, 696] on button "Enregistrer les modifications" at bounding box center [325, 695] width 215 height 32
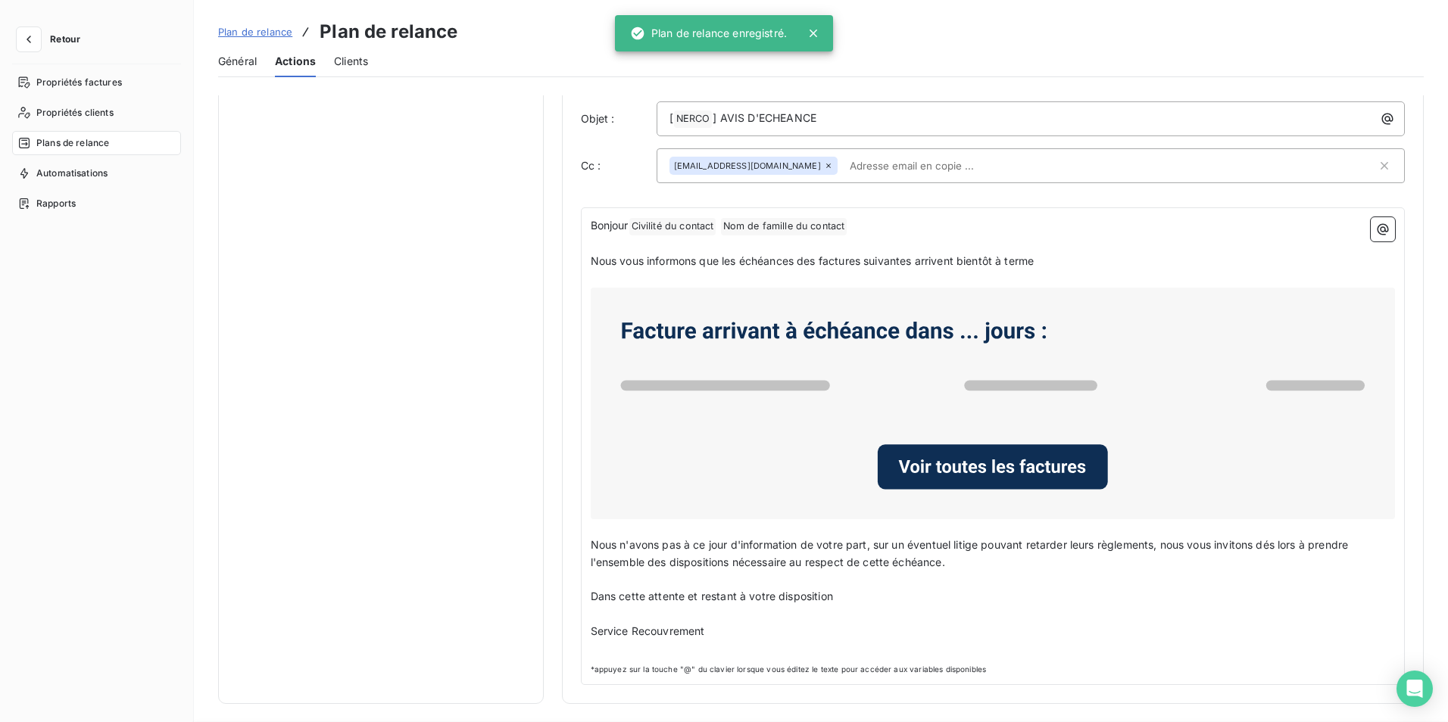
scroll to position [0, 0]
